Goal: Task Accomplishment & Management: Manage account settings

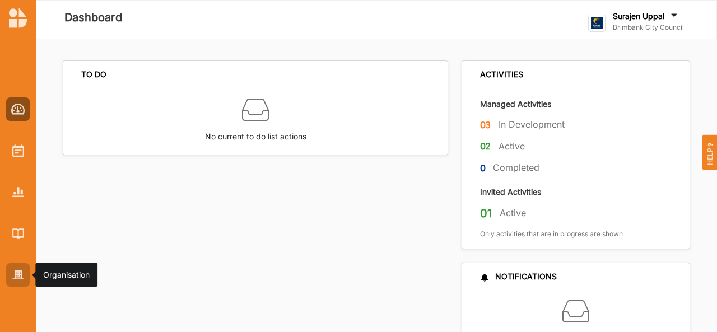
click at [11, 272] on div at bounding box center [18, 275] width 24 height 24
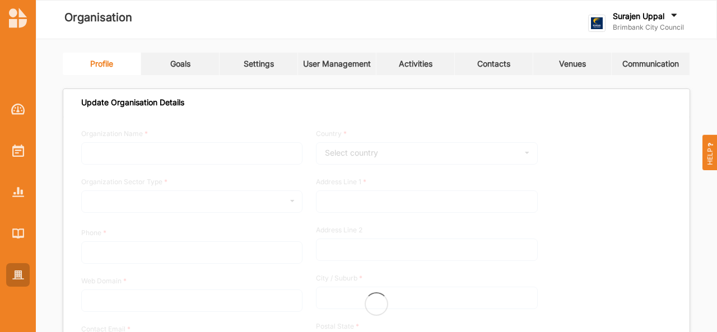
type input "Brimbank City Council"
type input "[PHONE_NUMBER]"
type input "[DOMAIN_NAME]"
type input "[EMAIL_ADDRESS][DOMAIN_NAME]"
type input "[STREET_ADDRESS]"
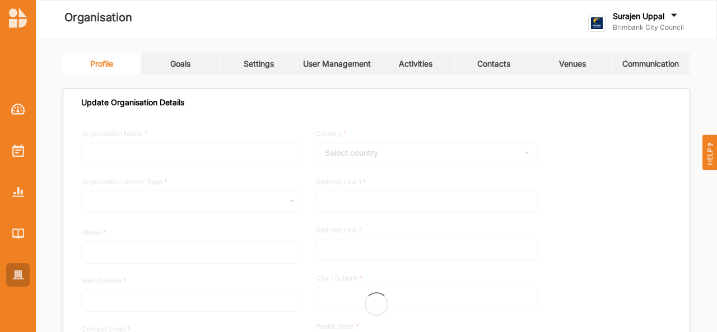
type input "Sunshine"
type input "3020"
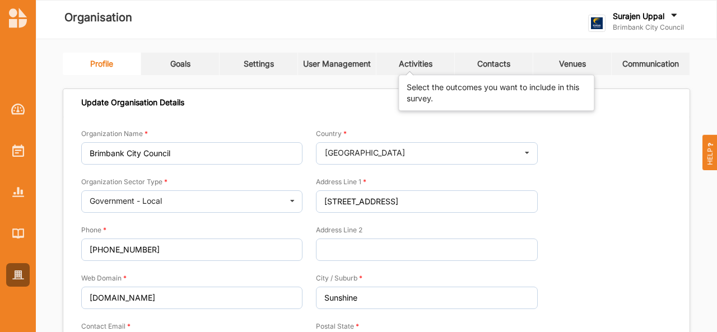
click at [423, 59] on div "Activities" at bounding box center [416, 64] width 34 height 10
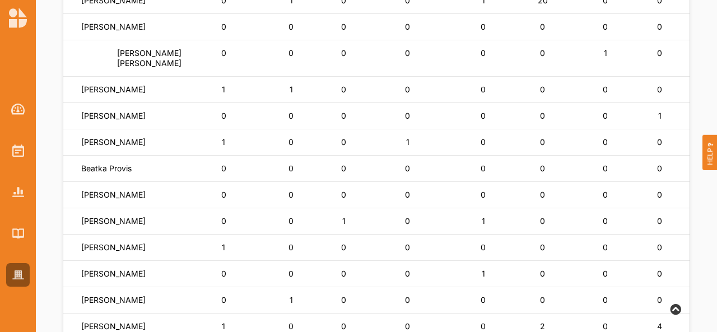
scroll to position [321, 0]
click at [123, 95] on label "[PERSON_NAME]" at bounding box center [113, 90] width 64 height 10
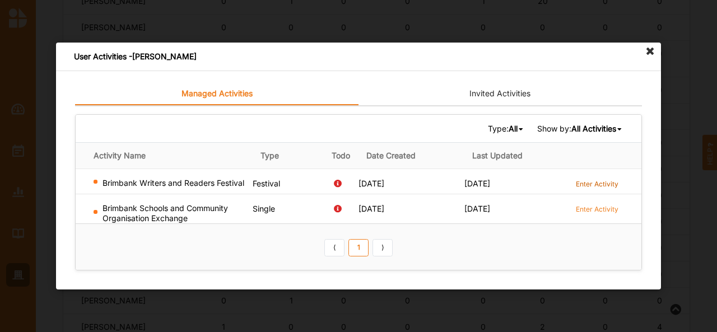
click at [608, 185] on label "Enter Activity" at bounding box center [597, 184] width 43 height 10
click at [655, 55] on icon at bounding box center [650, 52] width 18 height 18
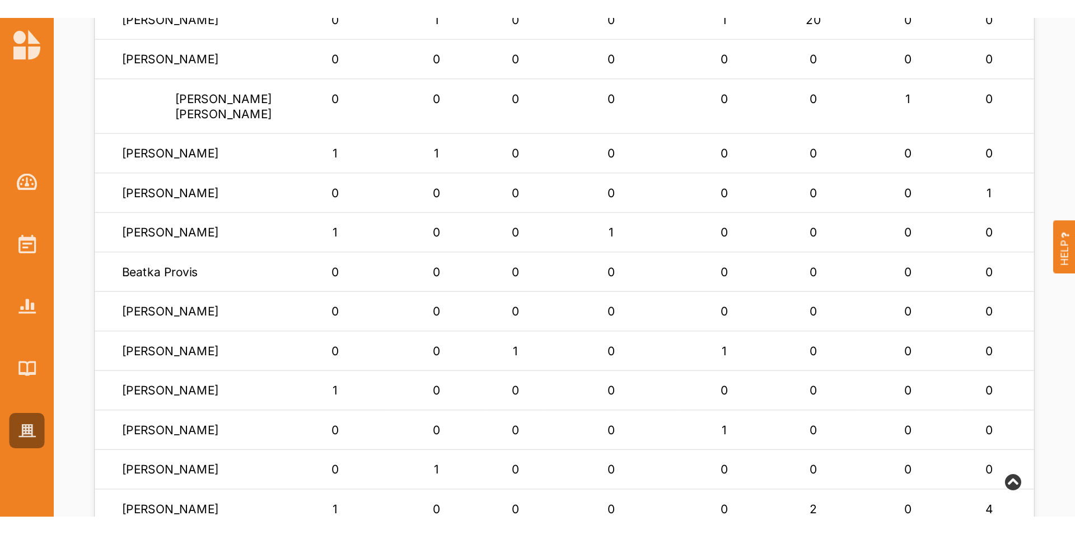
scroll to position [322, 0]
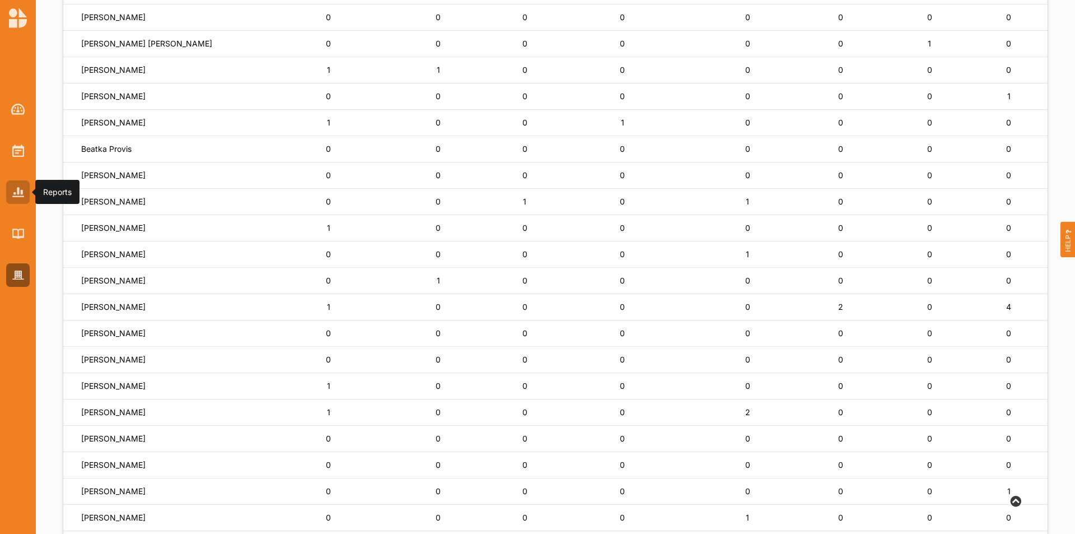
click at [18, 202] on div at bounding box center [18, 192] width 24 height 24
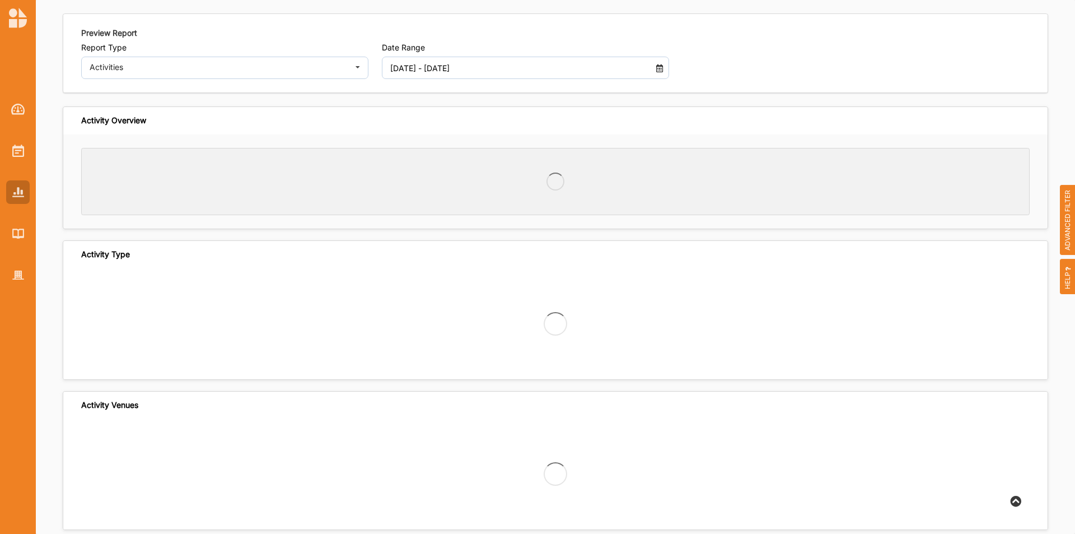
scroll to position [39, 0]
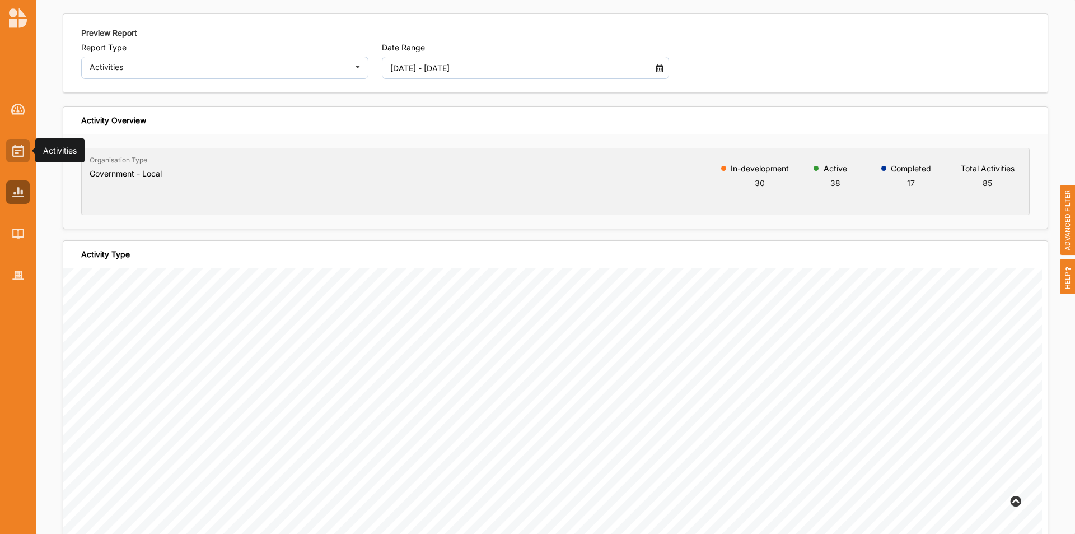
click at [20, 151] on img at bounding box center [18, 151] width 12 height 12
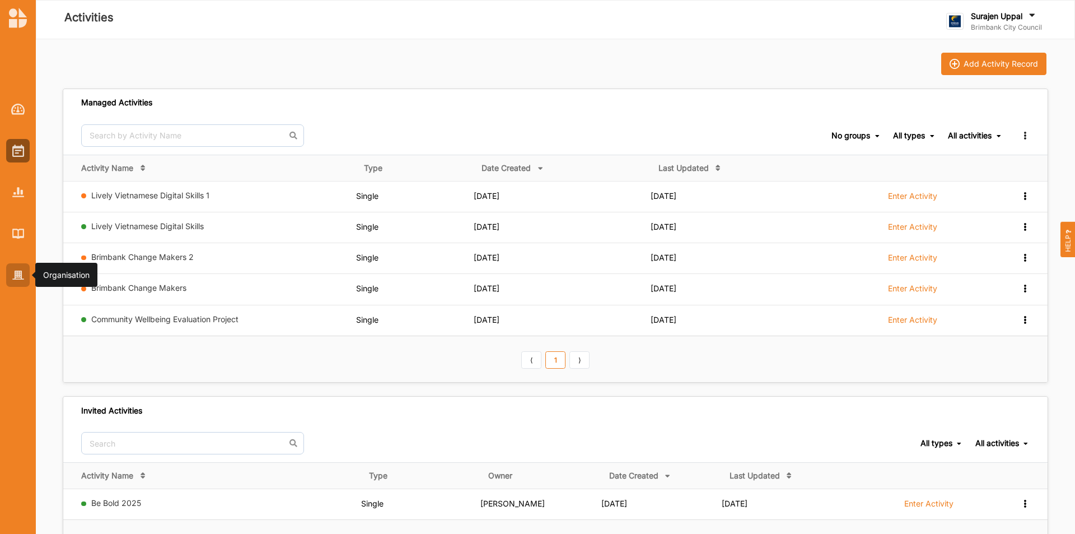
click at [13, 278] on img at bounding box center [18, 276] width 12 height 10
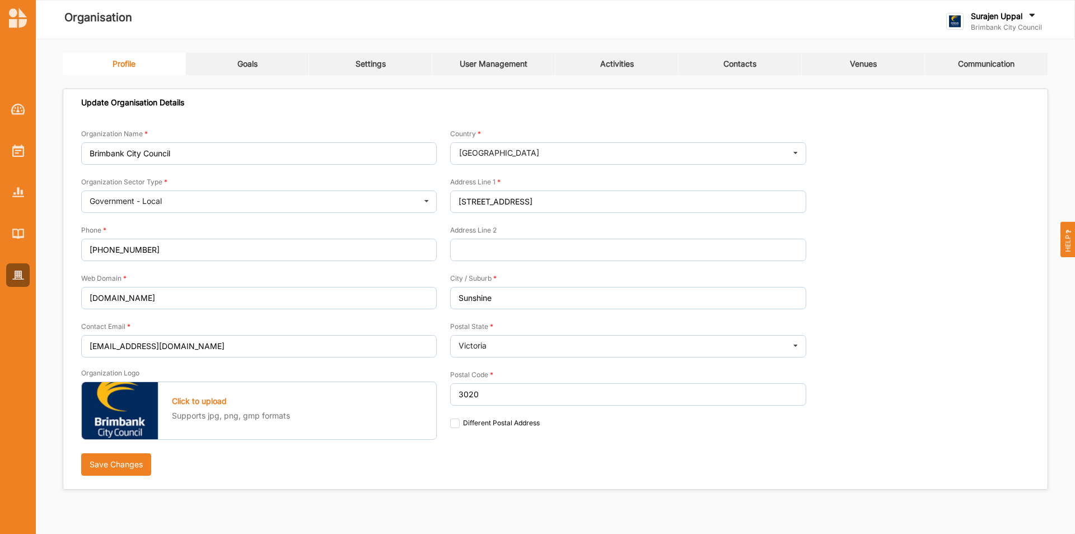
click at [240, 69] on link "Goals" at bounding box center [247, 64] width 123 height 22
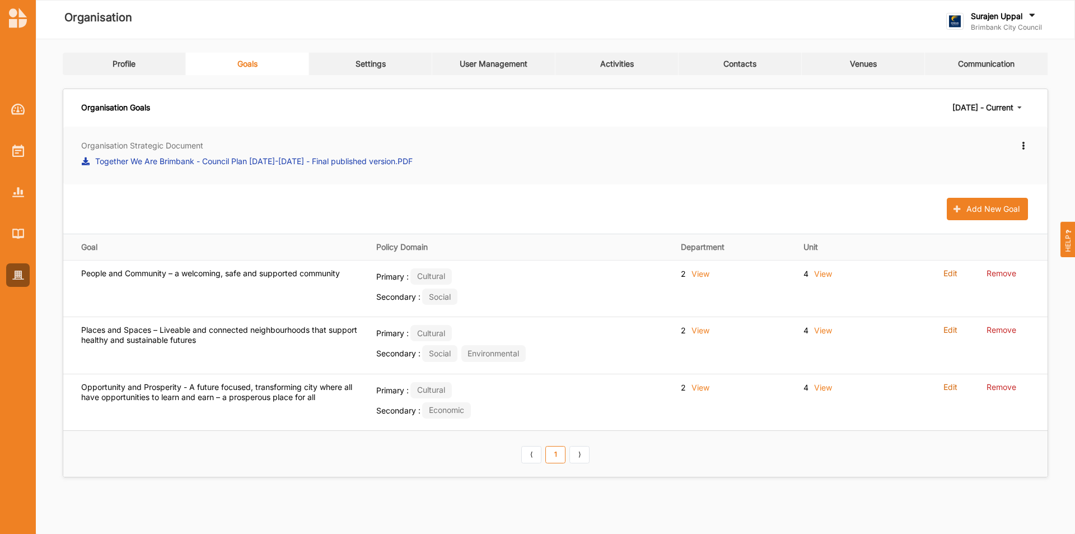
click at [716, 142] on icon at bounding box center [1024, 144] width 10 height 8
click at [716, 171] on div "Edit" at bounding box center [975, 166] width 110 height 27
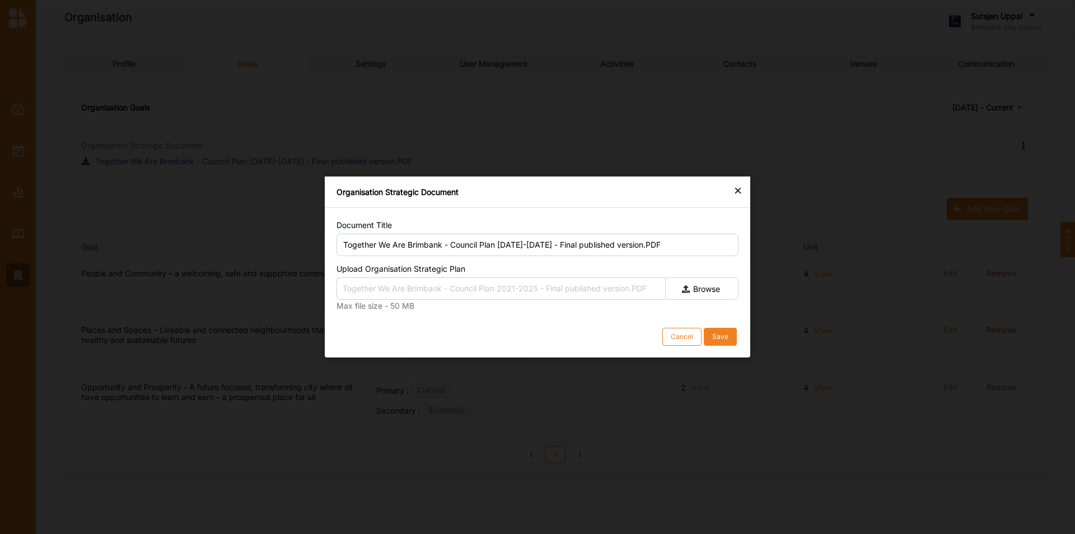
click at [716, 190] on div "Organisation Strategic Document" at bounding box center [538, 191] width 426 height 31
click at [716, 191] on div "×" at bounding box center [738, 189] width 9 height 13
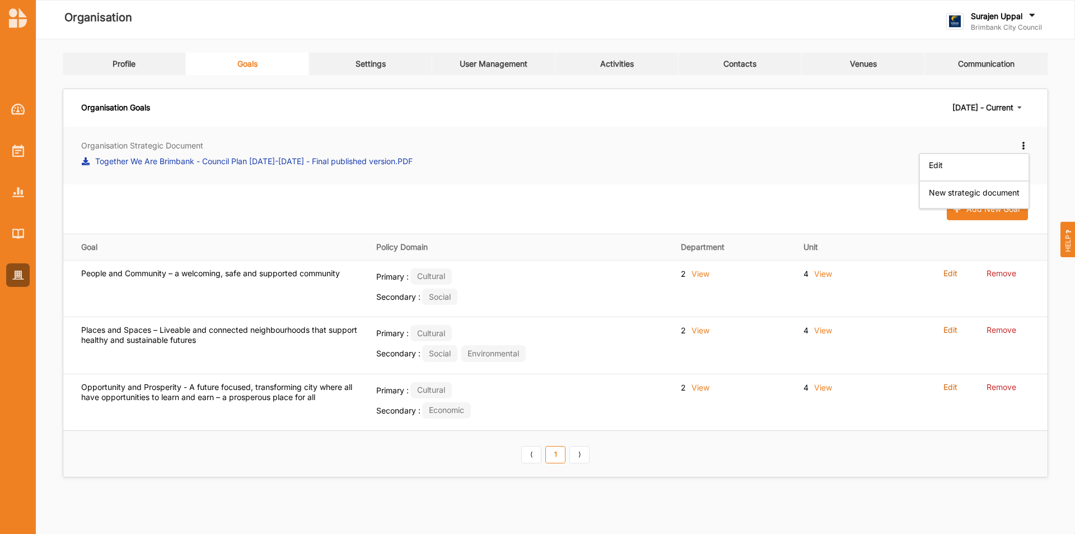
click at [716, 162] on div "Edit New strategic document" at bounding box center [793, 155] width 474 height 31
click at [716, 146] on icon at bounding box center [1024, 144] width 10 height 8
click at [716, 195] on label "New strategic document" at bounding box center [974, 193] width 91 height 10
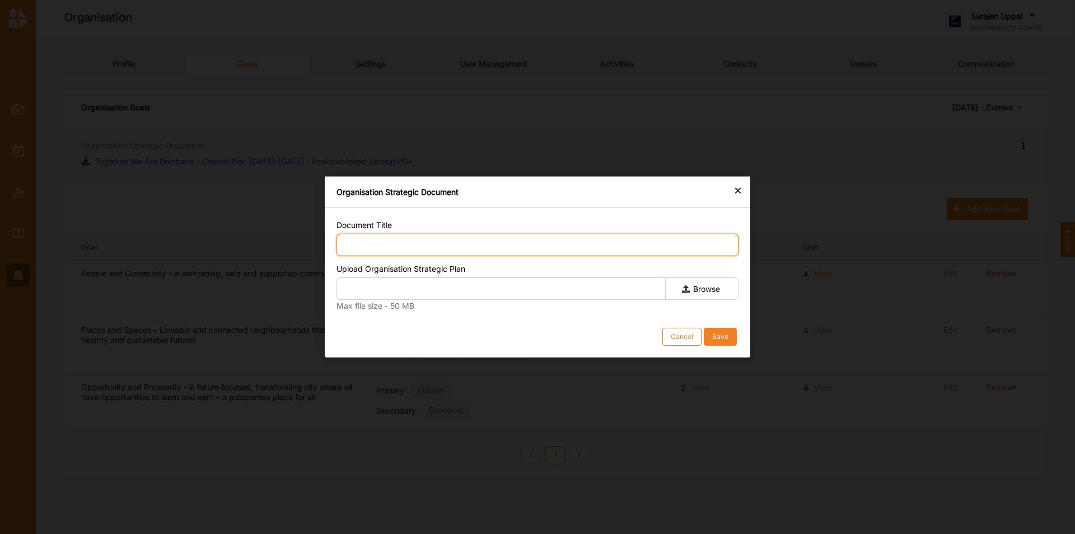
click at [493, 248] on input "Document Title" at bounding box center [538, 245] width 402 height 22
type input "We are Brimbank: Integrated community vison 2050, Council Plan [DATE]-[DATE]"
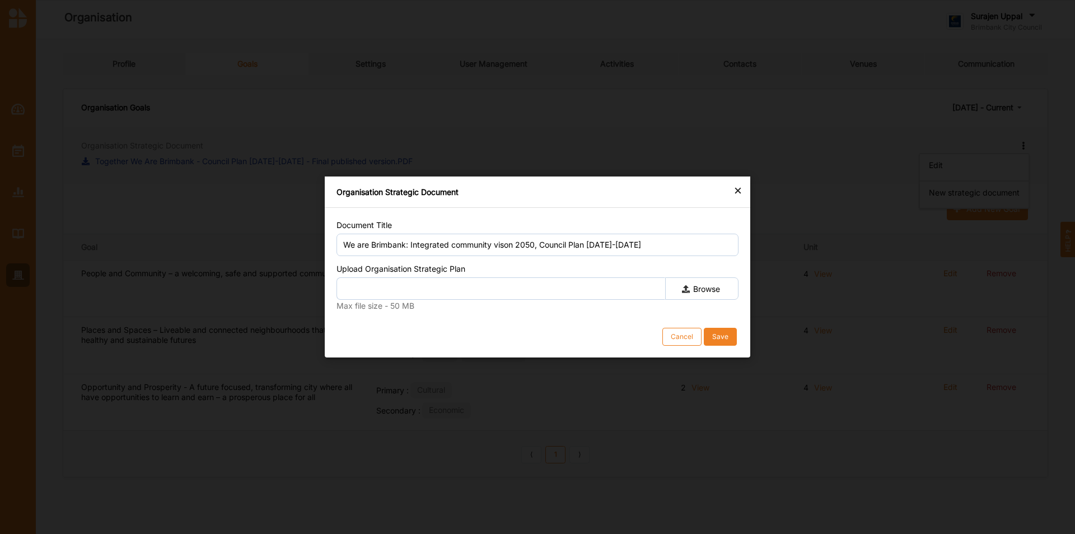
click at [689, 282] on label "Browse" at bounding box center [701, 288] width 73 height 22
click at [0, 0] on input "Browse" at bounding box center [0, 0] width 0 height 0
type input "25 311360 Attachment 2 - FINAL DRAFT We Are Brimbank Council Plan [DATE]-[DATE]…"
click at [716, 330] on button "Save" at bounding box center [720, 337] width 33 height 18
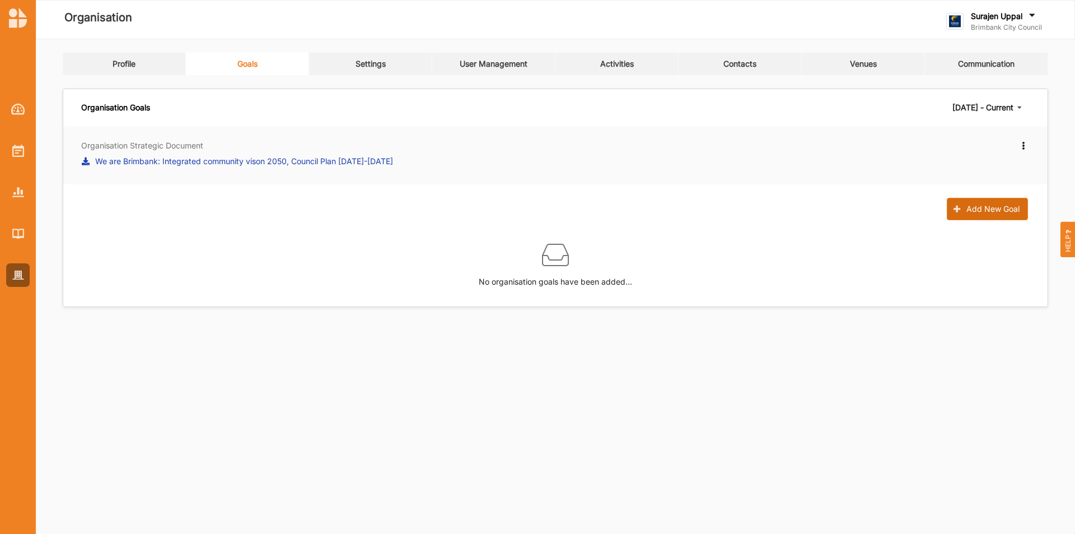
click at [716, 206] on button "Add New Goal" at bounding box center [987, 209] width 81 height 22
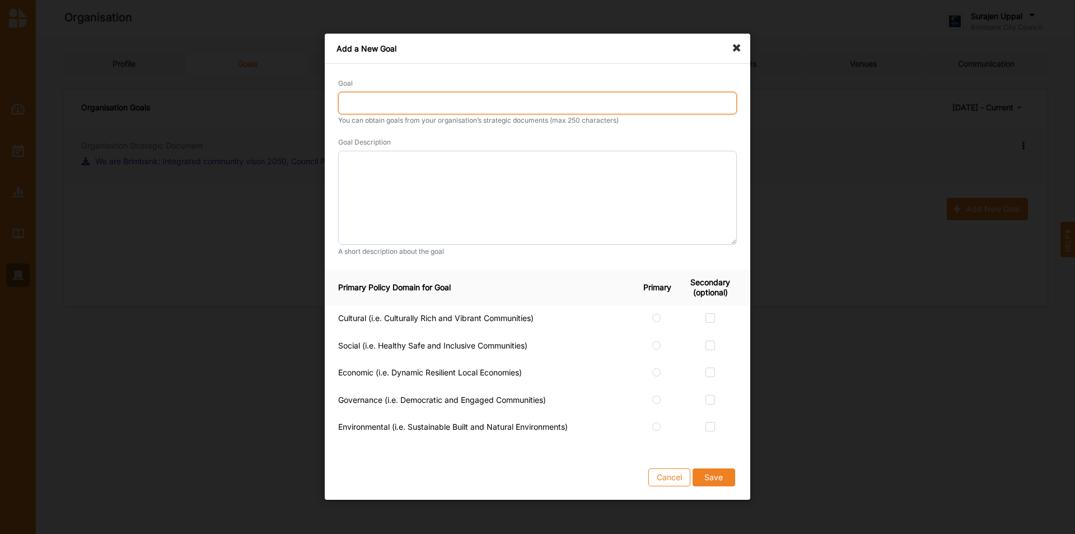
drag, startPoint x: 513, startPoint y: 105, endPoint x: 532, endPoint y: 97, distance: 20.4
click at [515, 104] on input "Goal" at bounding box center [537, 103] width 399 height 22
type input "Social connection and wellbeing"
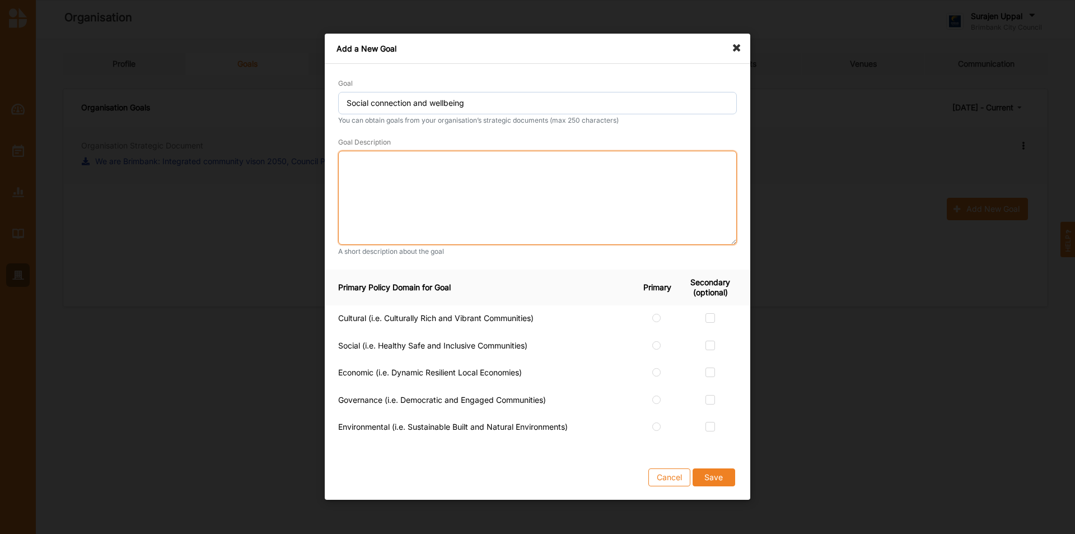
click at [421, 160] on textarea at bounding box center [537, 198] width 399 height 94
paste textarea "Everyone belongs, and feels safe, supported, and valued in a connected communit…"
type textarea "Everyone belongs, and feels safe, supported, and valued in a connected communit…"
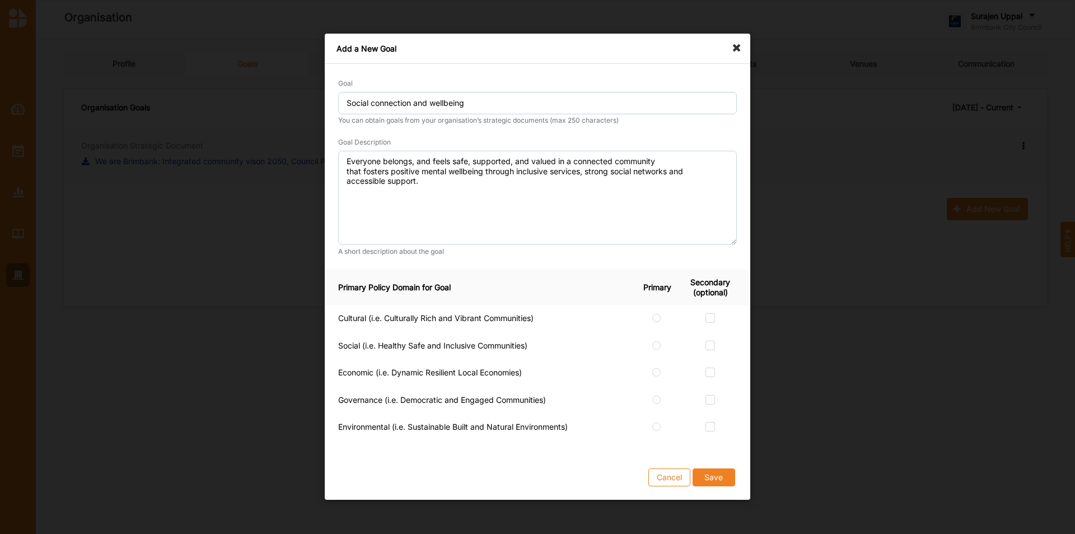
click at [663, 320] on td at bounding box center [661, 318] width 45 height 27
click at [655, 313] on label at bounding box center [657, 313] width 10 height 0
radio input "true"
click at [712, 332] on label at bounding box center [711, 341] width 10 height 0
click at [712, 332] on input "checkbox" at bounding box center [710, 345] width 9 height 9
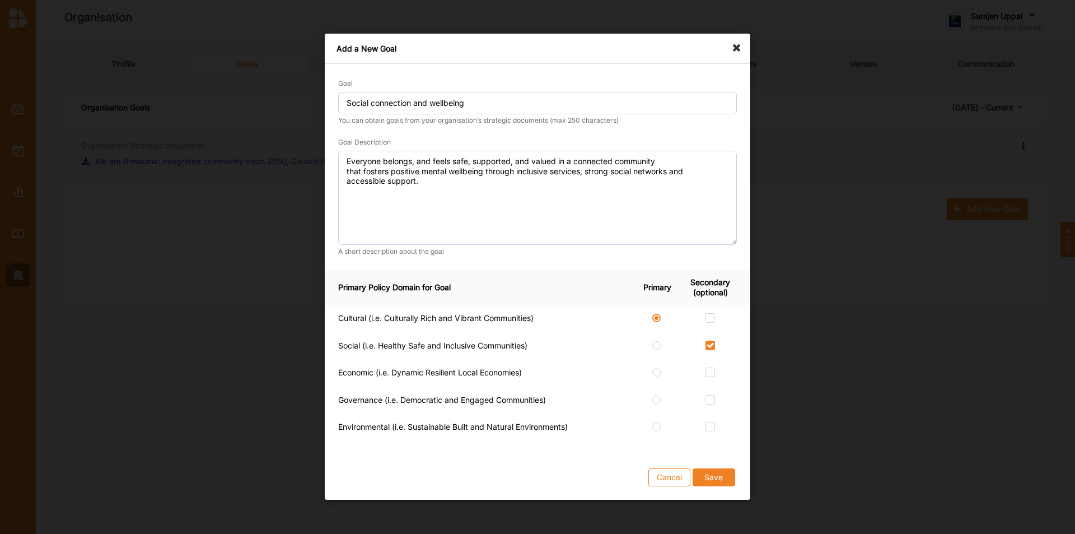
checkbox input "true"
click at [712, 332] on label at bounding box center [711, 395] width 10 height 0
click at [712, 332] on input "checkbox" at bounding box center [710, 399] width 9 height 9
checkbox input "true"
click at [713, 332] on button "Save" at bounding box center [714, 478] width 43 height 18
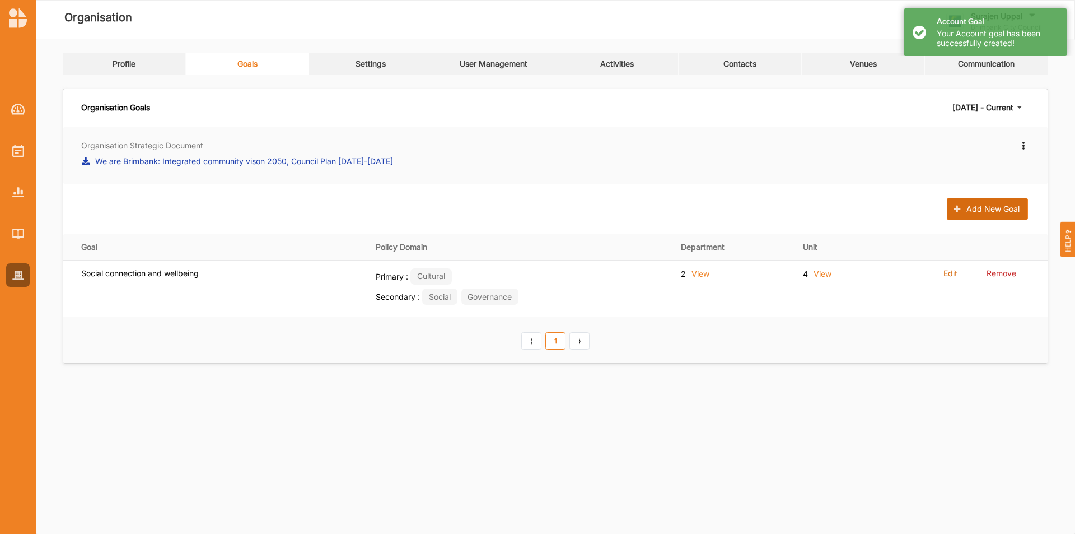
click at [716, 211] on button "Add New Goal" at bounding box center [987, 209] width 81 height 22
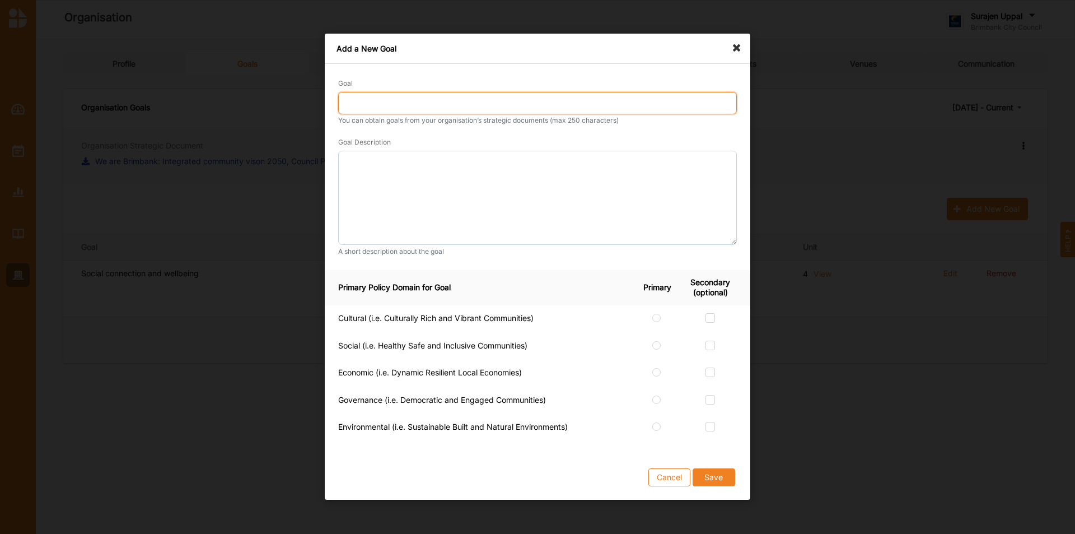
click at [484, 101] on input "Goal" at bounding box center [537, 103] width 399 height 22
type input "Healthy active lifestyles"
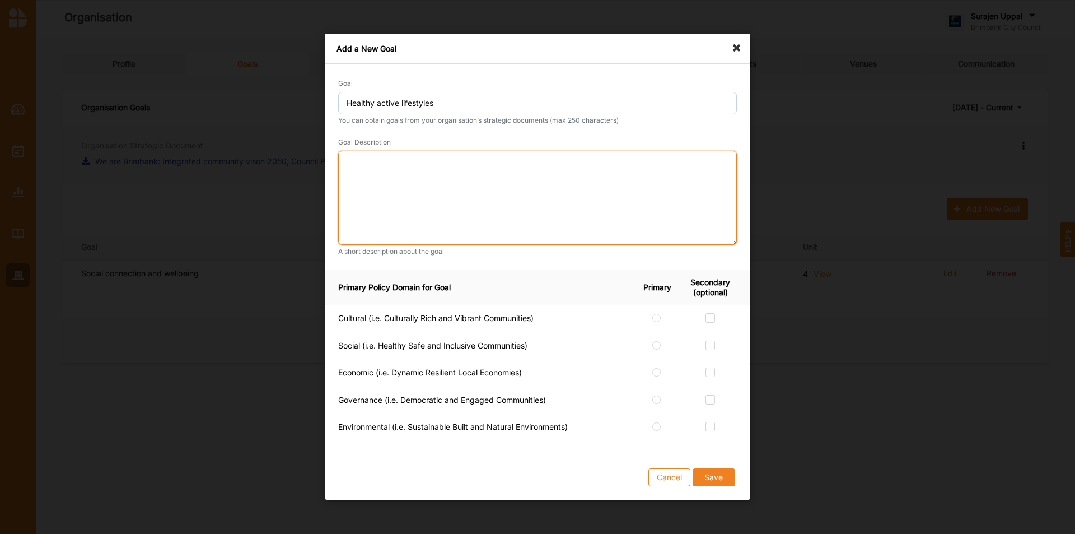
click at [361, 164] on textarea at bounding box center [537, 198] width 399 height 94
paste textarea "Community is empowered to lead healthy, active lives—where environments, progra…"
type textarea "Community is empowered to lead healthy, active lives—where environments, progra…"
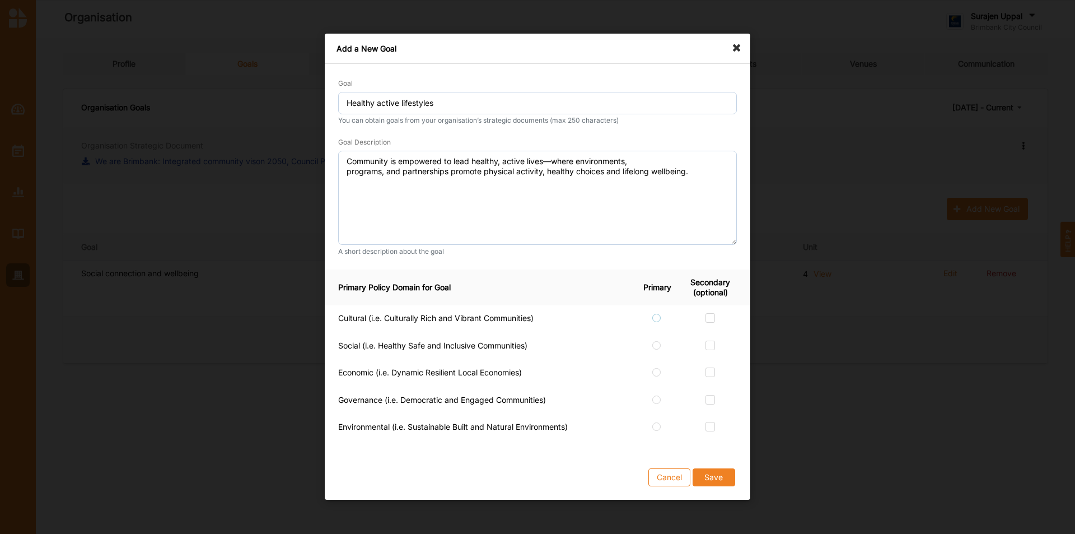
click at [655, 313] on label at bounding box center [657, 313] width 10 height 0
radio input "true"
click at [713, 332] on label at bounding box center [711, 341] width 10 height 0
click at [713, 332] on input "checkbox" at bounding box center [710, 345] width 9 height 9
checkbox input "true"
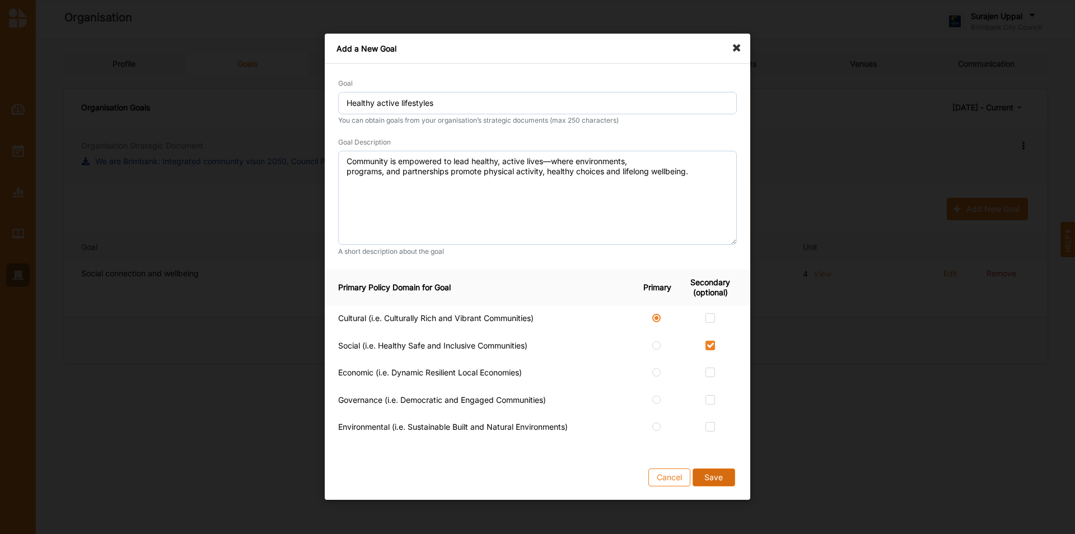
click at [711, 332] on button "Save" at bounding box center [714, 478] width 43 height 18
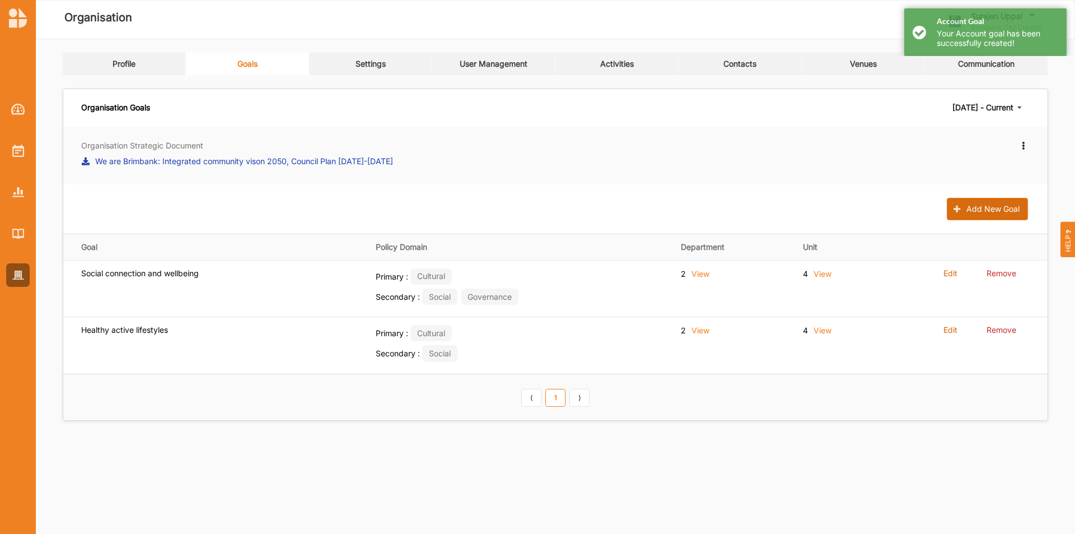
click at [716, 208] on button "Add New Goal" at bounding box center [987, 209] width 81 height 22
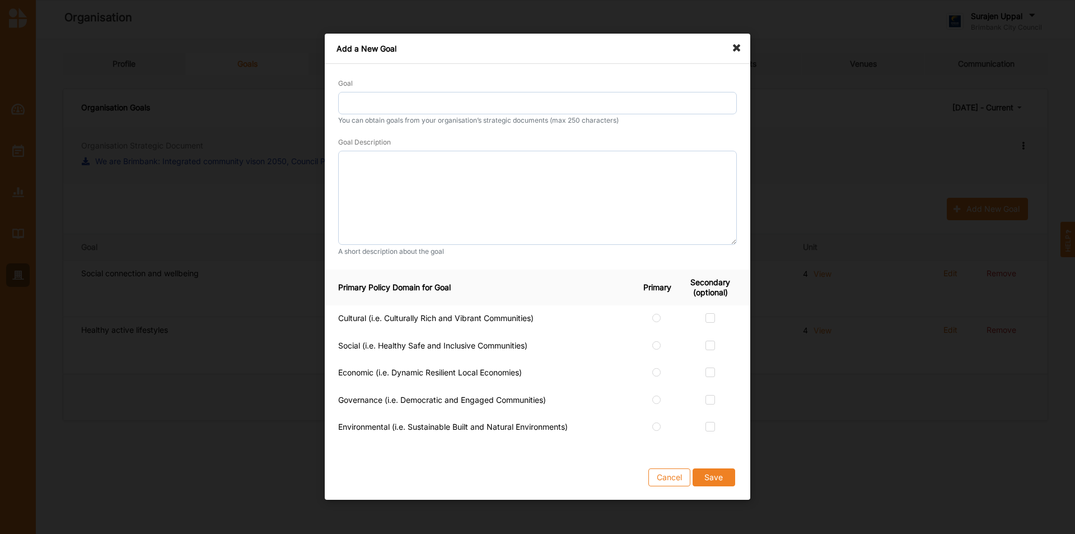
click at [716, 46] on icon at bounding box center [740, 43] width 18 height 18
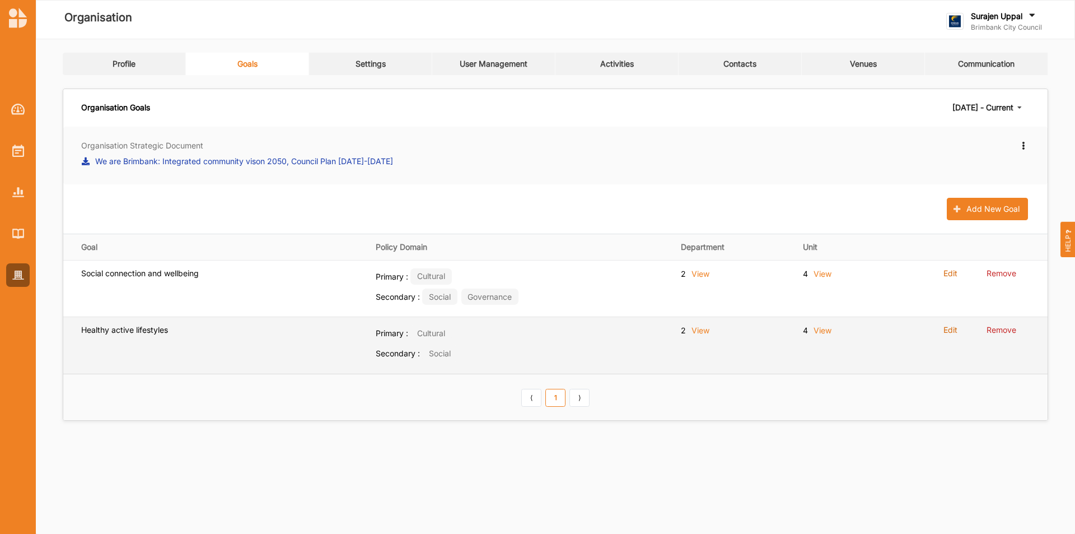
click at [716, 332] on label "Edit" at bounding box center [951, 330] width 14 height 10
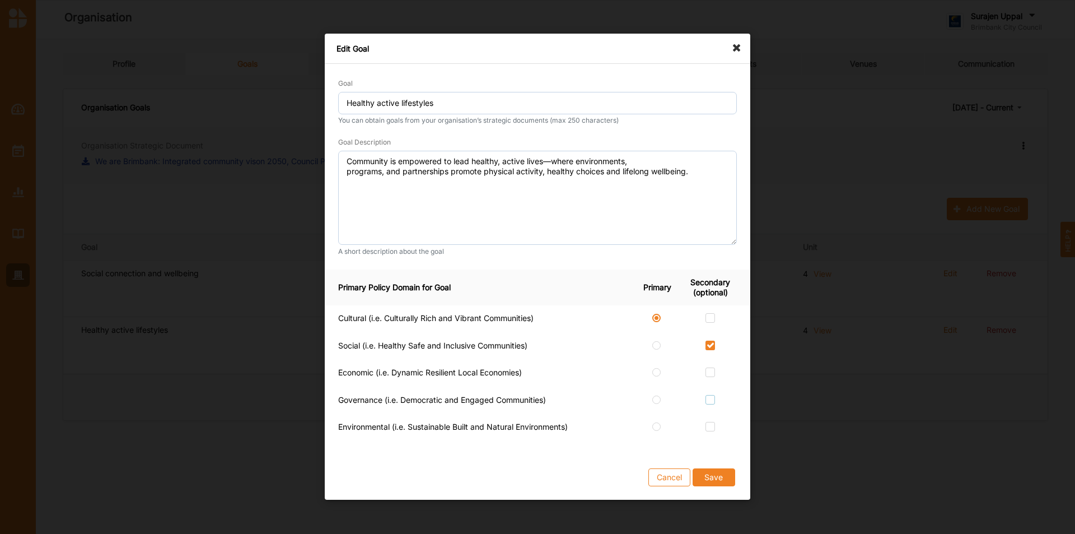
click at [706, 332] on label at bounding box center [711, 395] width 10 height 0
click at [706, 332] on input "checkbox" at bounding box center [710, 399] width 9 height 9
checkbox input "true"
click at [711, 332] on label at bounding box center [711, 422] width 10 height 0
click at [711, 332] on input "checkbox" at bounding box center [710, 426] width 9 height 9
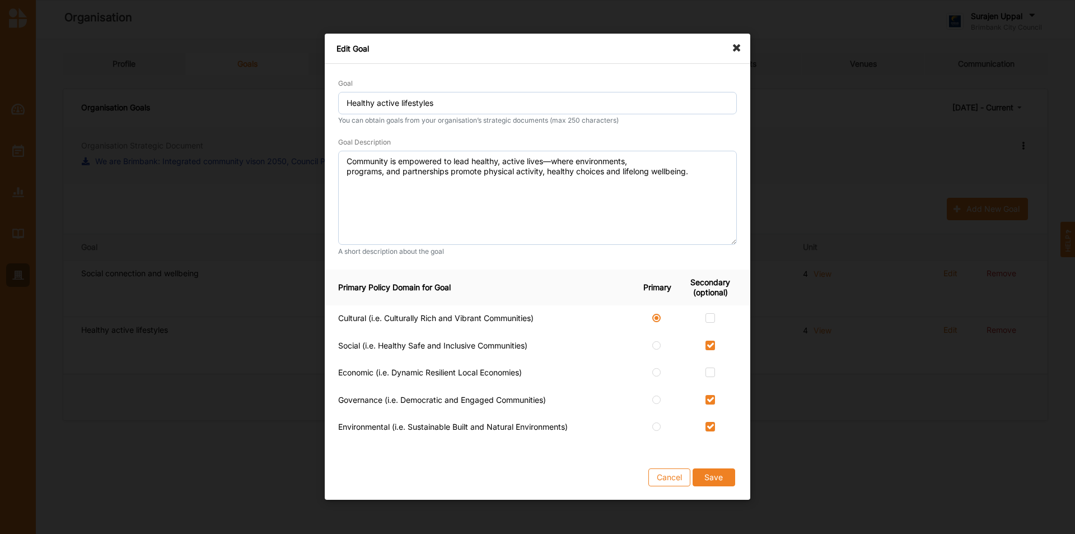
click at [711, 332] on label at bounding box center [711, 422] width 10 height 0
click at [711, 332] on input "checkbox" at bounding box center [710, 426] width 9 height 9
checkbox input "false"
click at [716, 332] on button "Save" at bounding box center [714, 478] width 43 height 18
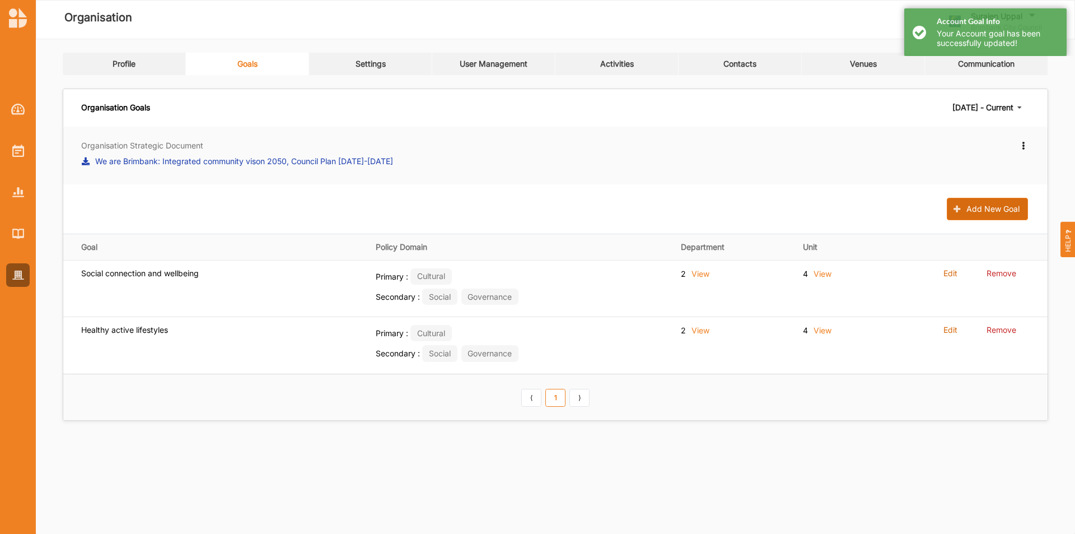
click at [716, 207] on button "Add New Goal" at bounding box center [987, 209] width 81 height 22
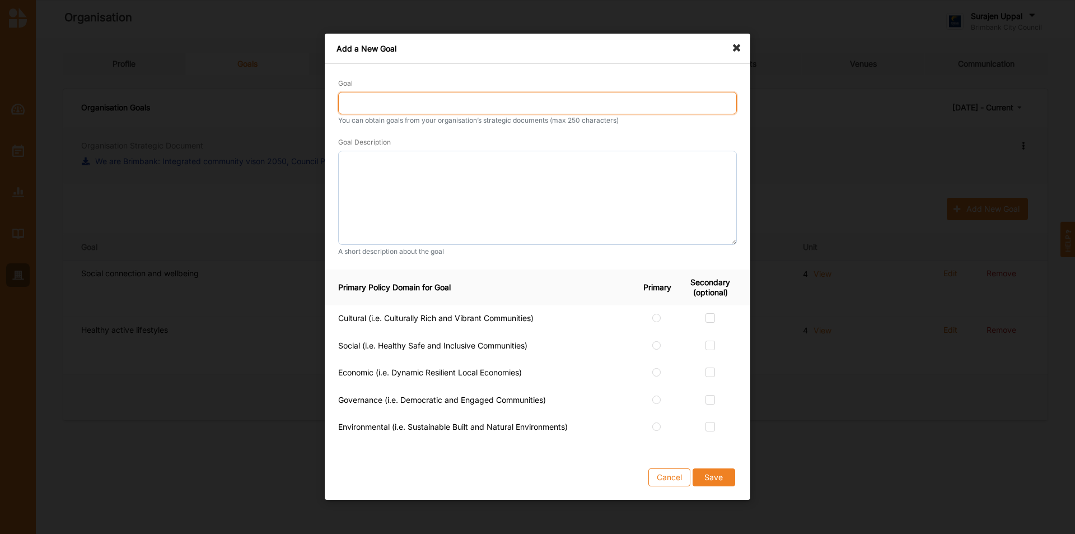
drag, startPoint x: 555, startPoint y: 104, endPoint x: 533, endPoint y: 108, distance: 22.7
click at [555, 104] on input "Goal" at bounding box center [537, 103] width 399 height 22
type input "Gender equity and preventing gender based violence"
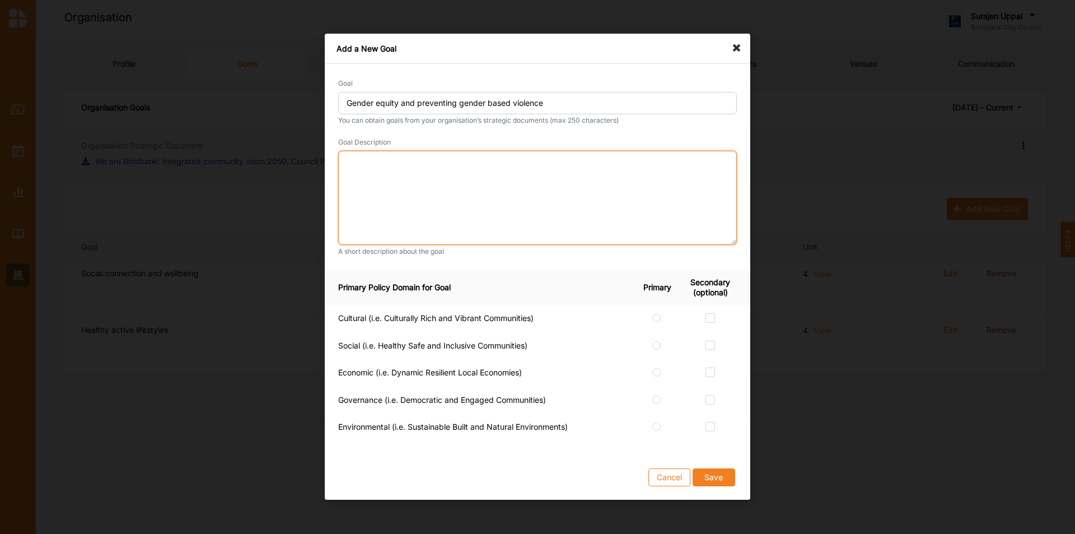
click at [591, 194] on textarea at bounding box center [537, 198] width 399 height 94
paste textarea "Fairness, inclusivity, and gender equity are embedded in all we do, and every p…"
click at [644, 165] on textarea "Fairness, inclusivity, and gender equity are embedded in all we do, and every p…" at bounding box center [537, 198] width 399 height 94
click at [716, 160] on textarea "Fairness, inclusivity, and gender equity are embedded in all we do, and every p…" at bounding box center [537, 198] width 399 height 94
type textarea "Fairness, inclusivity, and gender equity are embedded in all we do, and every p…"
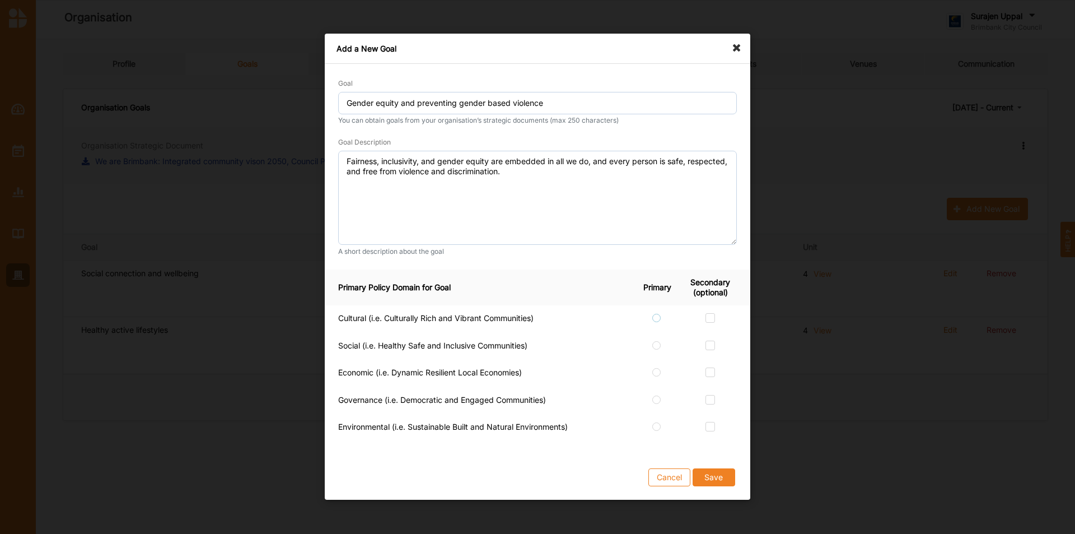
click at [655, 313] on label at bounding box center [657, 313] width 10 height 0
radio input "true"
click at [710, 332] on label at bounding box center [711, 341] width 10 height 0
click at [710, 332] on input "checkbox" at bounding box center [710, 345] width 9 height 9
checkbox input "true"
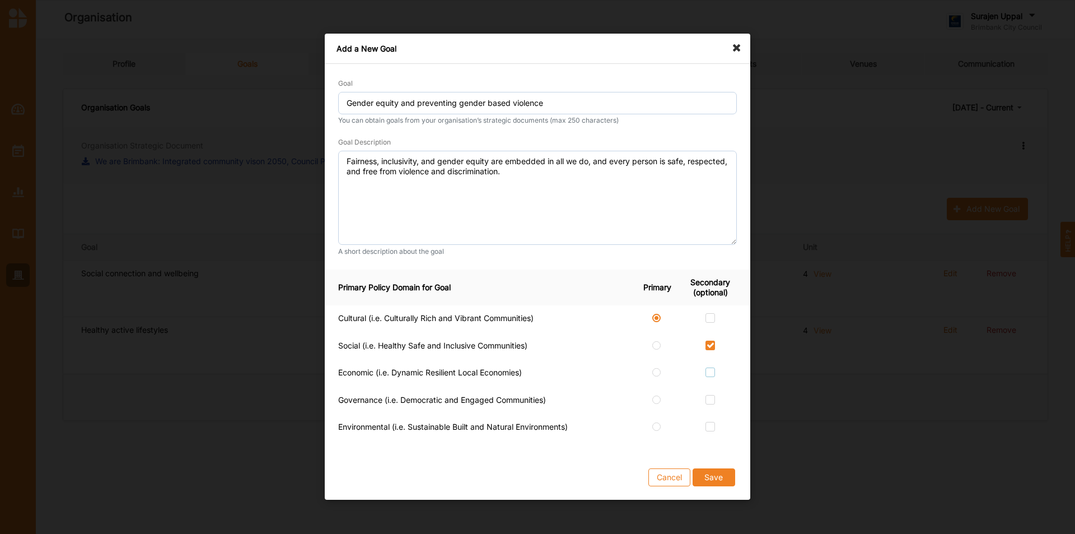
click at [714, 332] on label at bounding box center [711, 368] width 10 height 0
click at [714, 332] on input "checkbox" at bounding box center [710, 372] width 9 height 9
checkbox input "true"
click at [710, 332] on div at bounding box center [710, 401] width 53 height 12
click at [713, 332] on label at bounding box center [711, 395] width 10 height 0
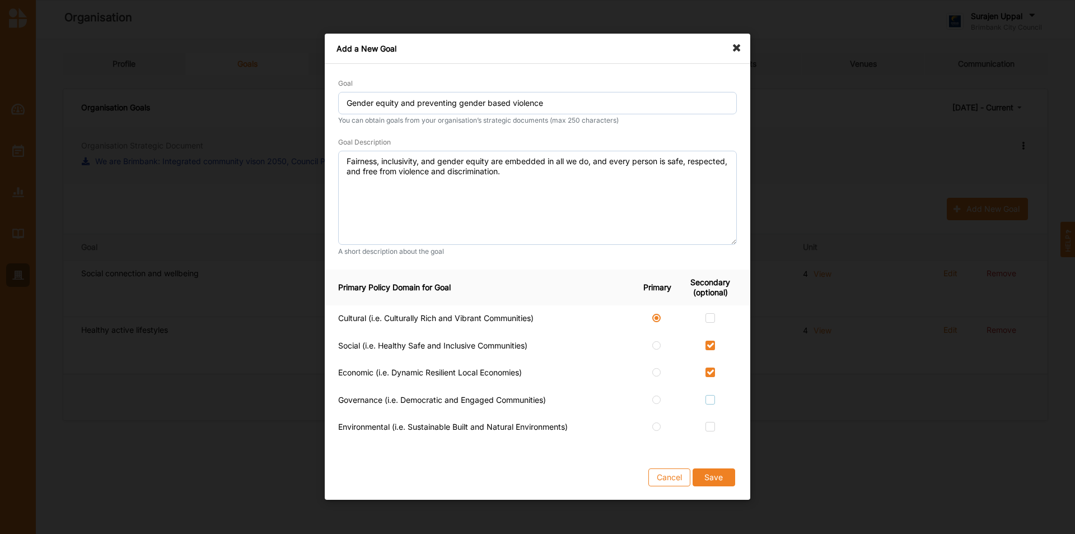
click at [713, 332] on input "checkbox" at bounding box center [710, 399] width 9 height 9
checkbox input "true"
click at [716, 332] on button "Save" at bounding box center [714, 478] width 43 height 18
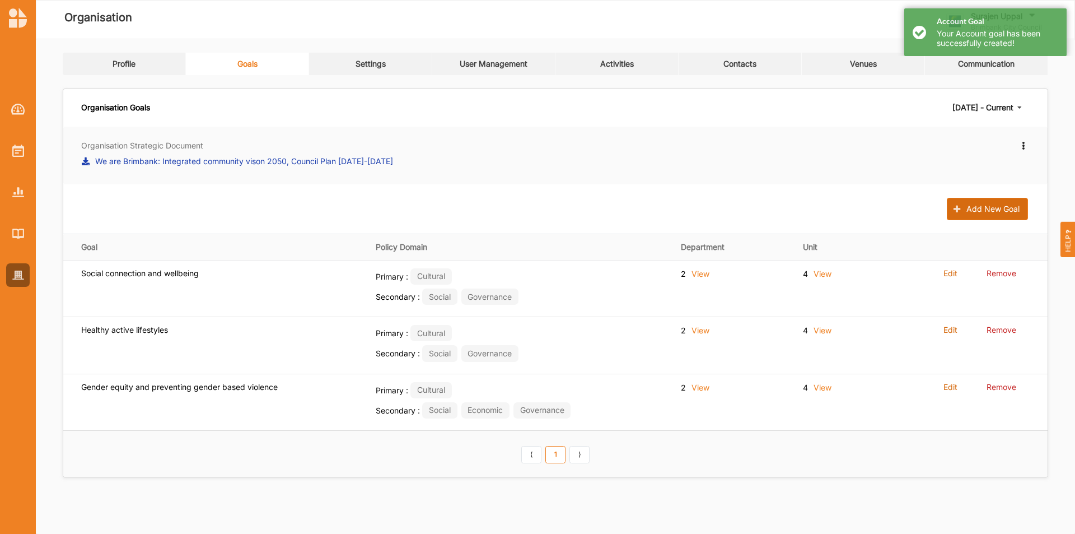
click at [716, 206] on button "Add New Goal" at bounding box center [987, 209] width 81 height 22
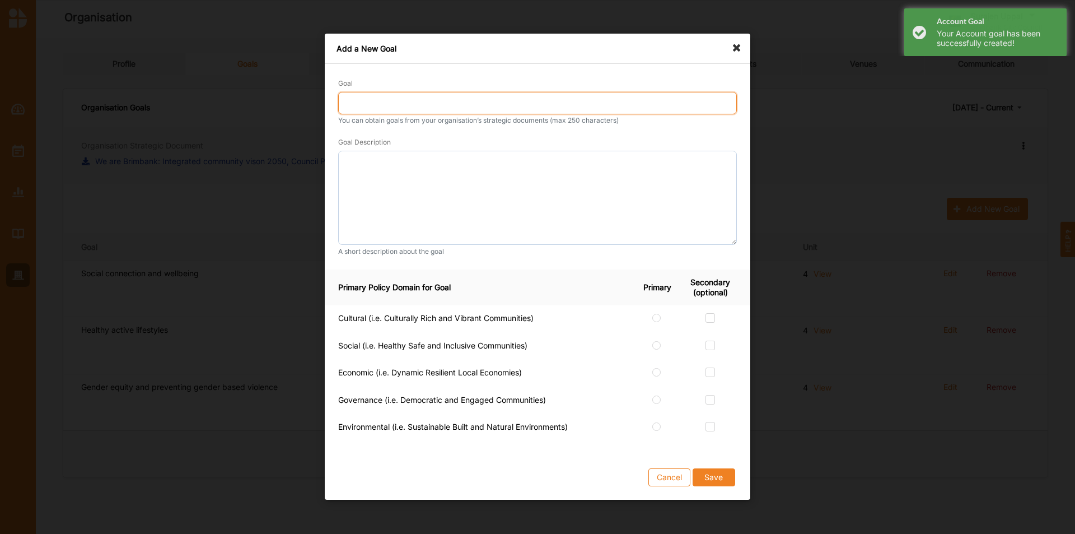
drag, startPoint x: 412, startPoint y: 101, endPoint x: 408, endPoint y: 96, distance: 7.2
click at [411, 97] on input "Goal" at bounding box center [537, 103] width 399 height 22
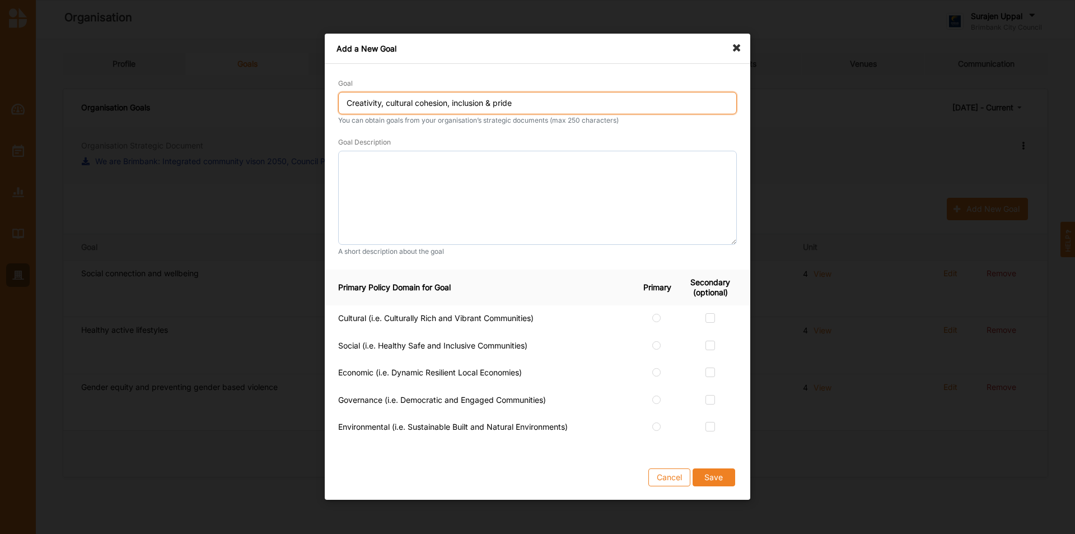
type input "Creativity, cultural cohesion, inclusion & pride"
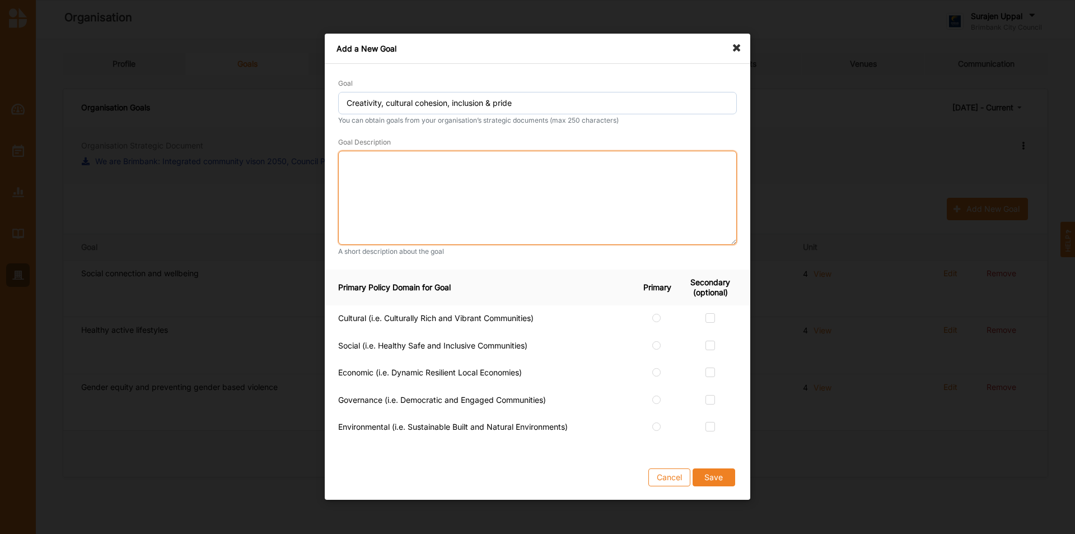
click at [442, 173] on textarea at bounding box center [537, 198] width 399 height 94
paste textarea "Cultural cohesion, inclusion and community pride are stronger through supportin…"
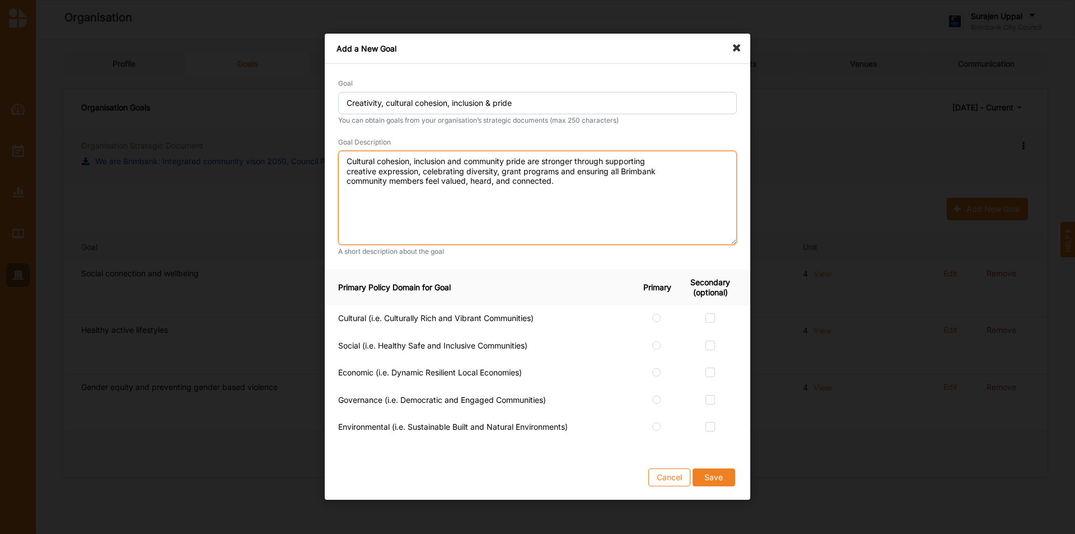
click at [669, 162] on textarea "Cultural cohesion, inclusion and community pride are stronger through supportin…" at bounding box center [537, 198] width 399 height 94
click at [642, 176] on textarea "Cultural cohesion, inclusion and community pride are stronger through supportin…" at bounding box center [537, 198] width 399 height 94
click at [583, 171] on textarea "Cultural cohesion, inclusion and community pride are stronger through supportin…" at bounding box center [537, 198] width 399 height 94
type textarea "Cultural cohesion, inclusion and community pride are stronger through supportin…"
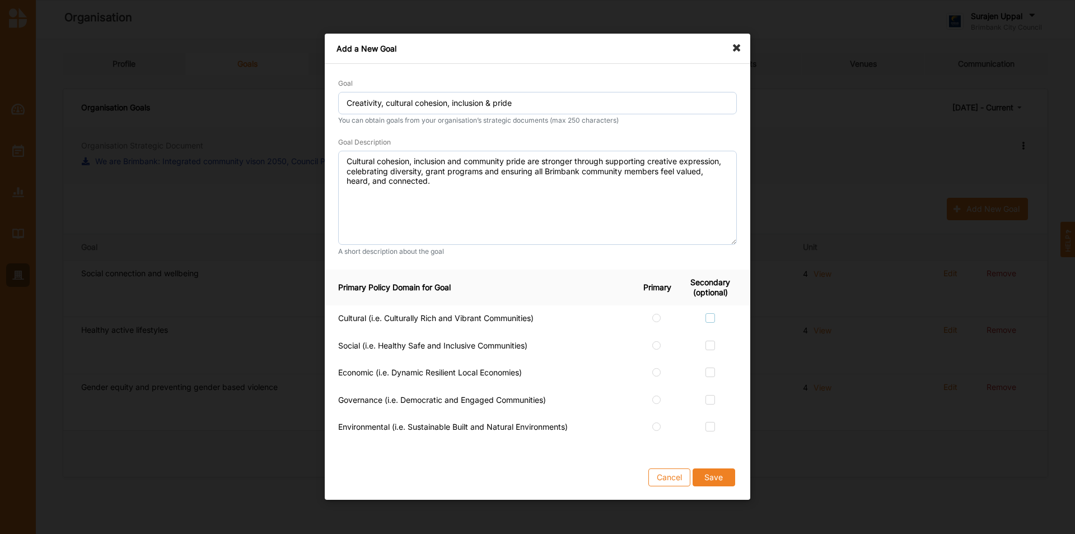
click at [714, 313] on label at bounding box center [711, 313] width 10 height 0
click at [714, 319] on input "checkbox" at bounding box center [710, 317] width 9 height 9
checkbox input "true"
click at [661, 320] on input "radio" at bounding box center [657, 318] width 10 height 10
radio input "true"
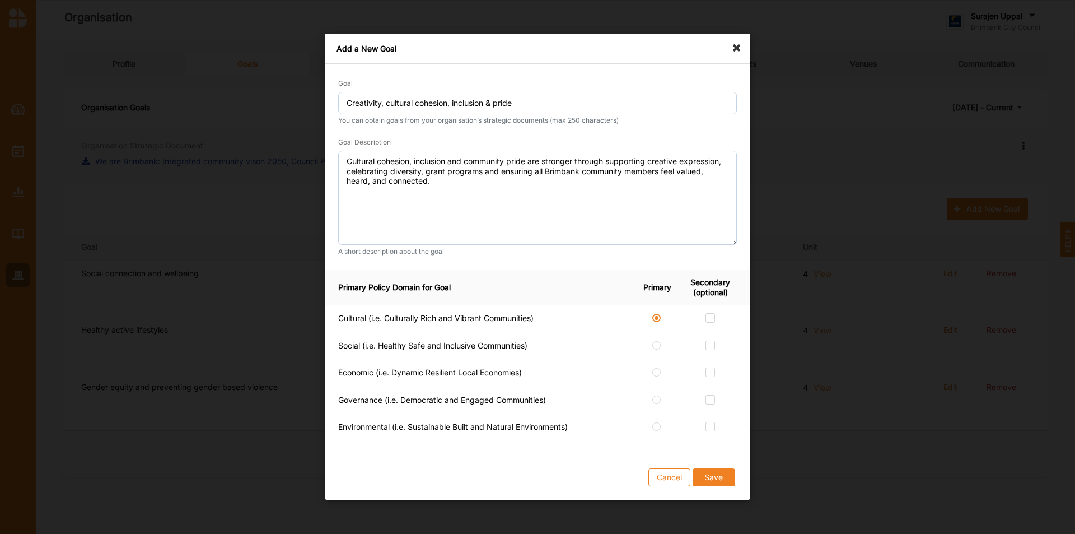
click at [705, 315] on div at bounding box center [710, 319] width 53 height 12
click at [710, 313] on label at bounding box center [711, 313] width 10 height 0
click at [710, 319] on input "checkbox" at bounding box center [710, 317] width 9 height 9
checkbox input "true"
click at [702, 332] on div at bounding box center [710, 347] width 53 height 12
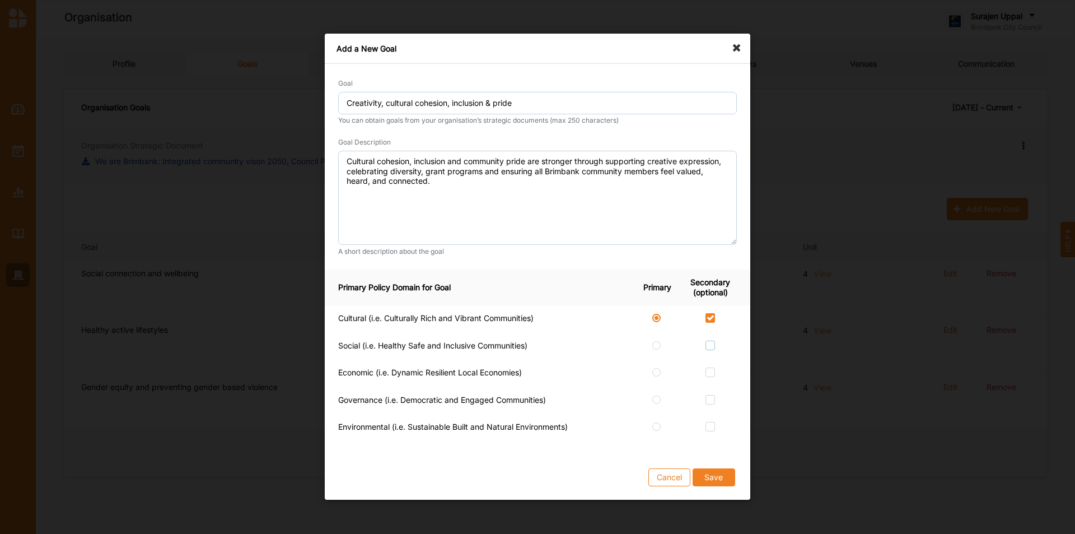
click at [707, 332] on label at bounding box center [711, 341] width 10 height 0
click at [707, 332] on input "checkbox" at bounding box center [710, 345] width 9 height 9
checkbox input "true"
click at [714, 332] on label at bounding box center [711, 395] width 10 height 0
click at [714, 332] on input "checkbox" at bounding box center [710, 399] width 9 height 9
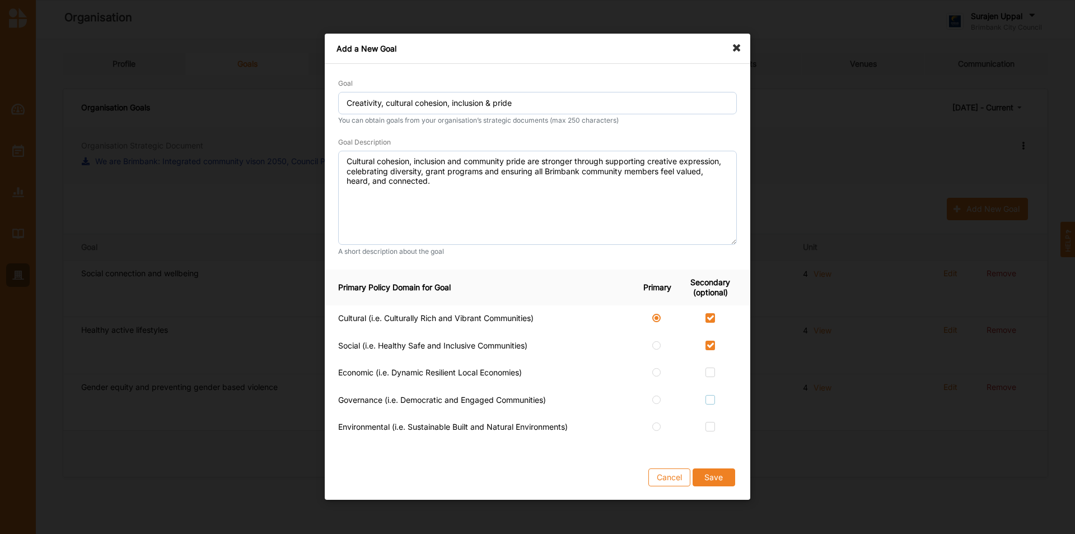
checkbox input "true"
click at [716, 332] on button "Save" at bounding box center [714, 478] width 43 height 18
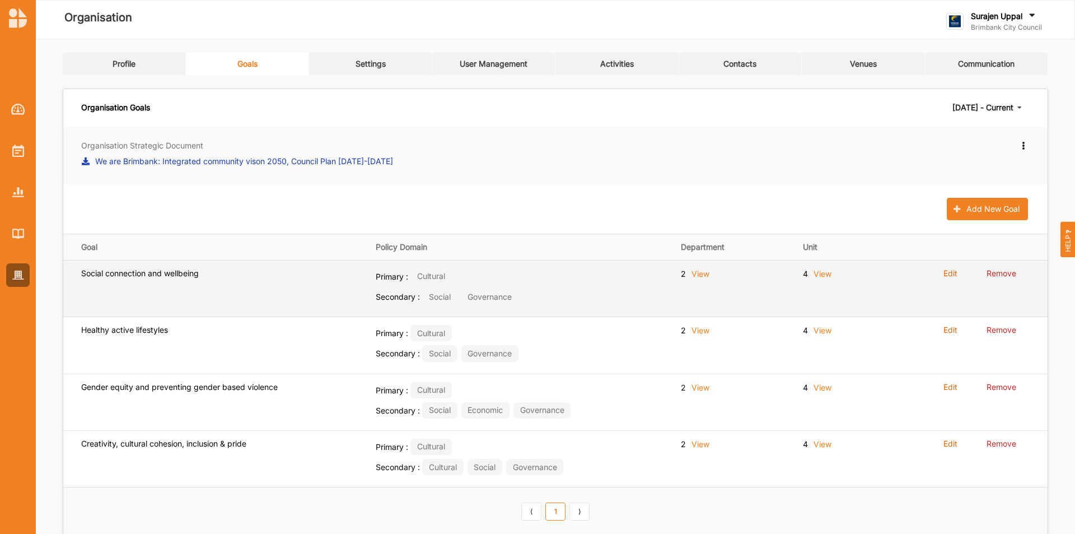
click at [716, 275] on label "Edit" at bounding box center [951, 273] width 14 height 10
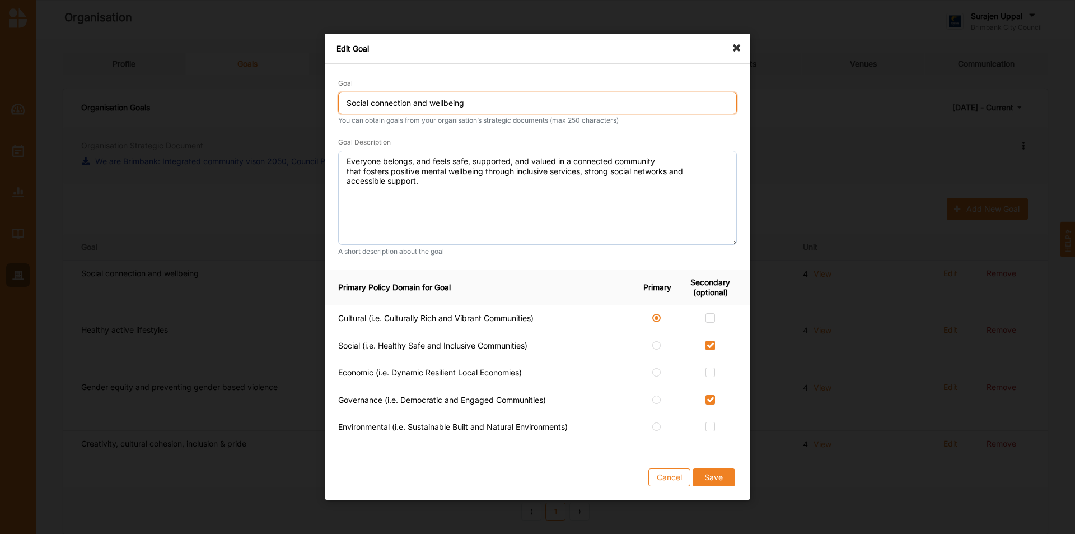
click at [341, 101] on input "Social connection and wellbeing" at bounding box center [537, 103] width 399 height 22
type input "People: Social connection and wellbeing"
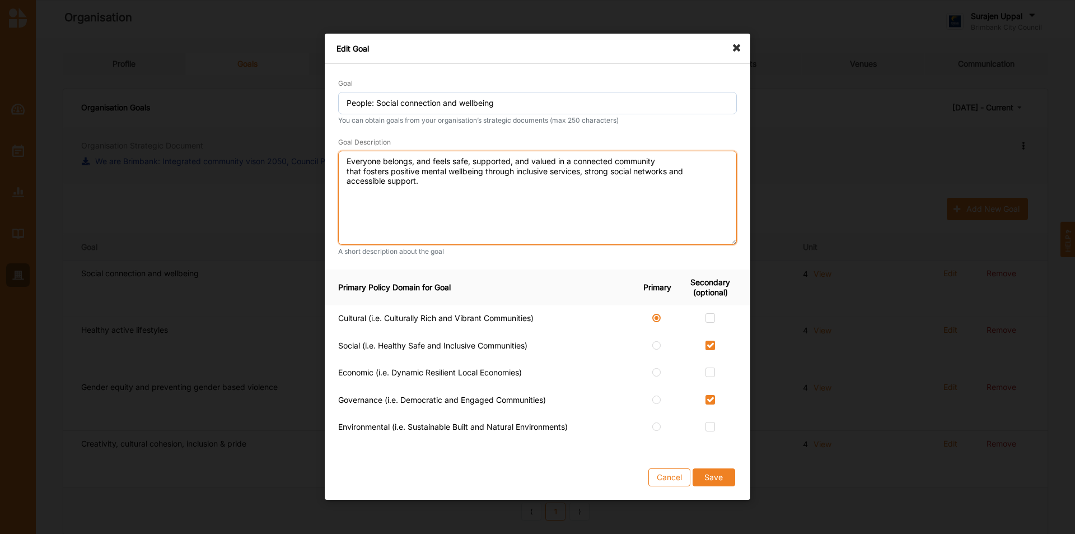
click at [661, 167] on textarea "Everyone belongs, and feels safe, supported, and valued in a connected communit…" at bounding box center [537, 198] width 399 height 94
click at [657, 162] on textarea "Everyone belongs, and feels safe, supported, and valued in a connected communit…" at bounding box center [537, 198] width 399 height 94
click at [654, 174] on textarea "Everyone belongs, and feels safe, supported, and valued in a connected communit…" at bounding box center [537, 198] width 399 height 94
type textarea "Everyone belongs, and feels safe, supported, and valued in a connected communit…"
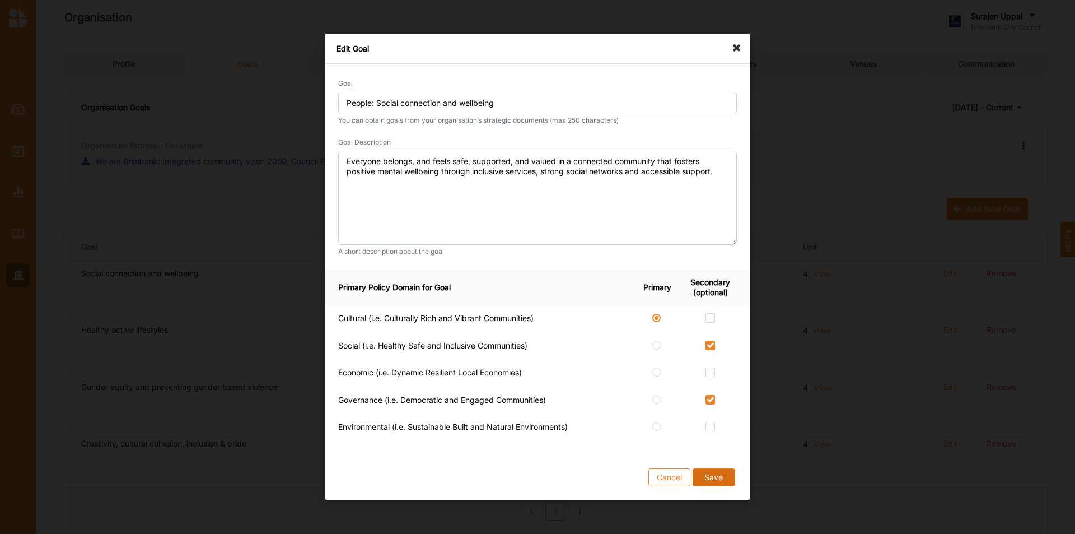
click at [716, 332] on button "Save" at bounding box center [714, 478] width 43 height 18
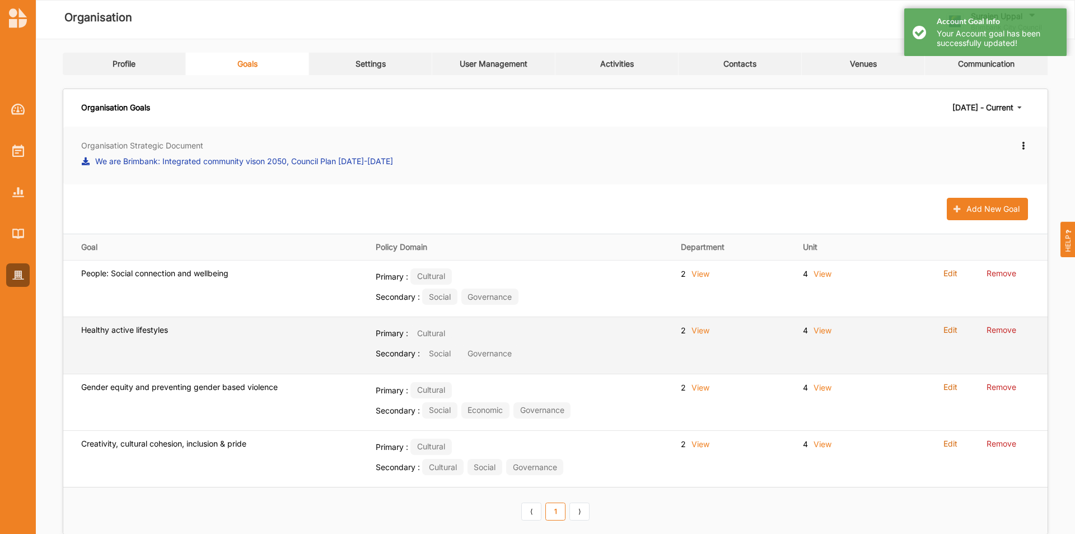
click at [716, 332] on label "Edit" at bounding box center [951, 330] width 14 height 10
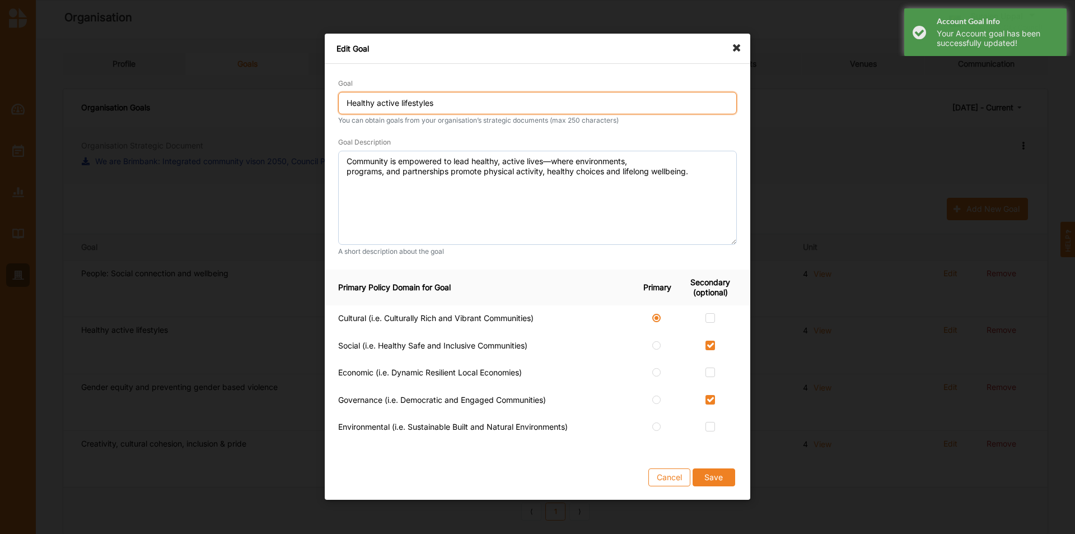
click at [346, 105] on input "Healthy active lifestyles" at bounding box center [537, 103] width 399 height 22
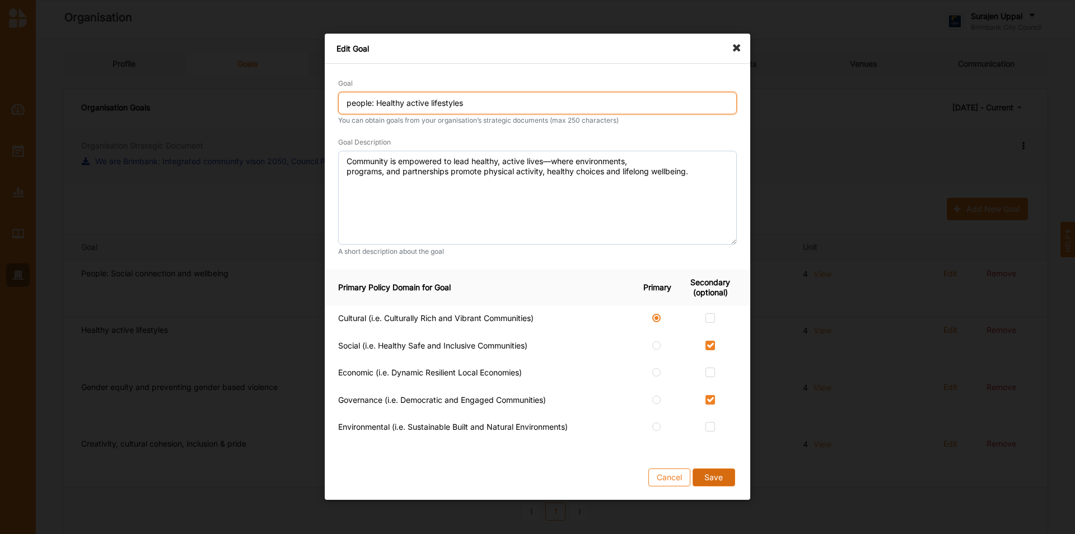
type input "people: Healthy active lifestyles"
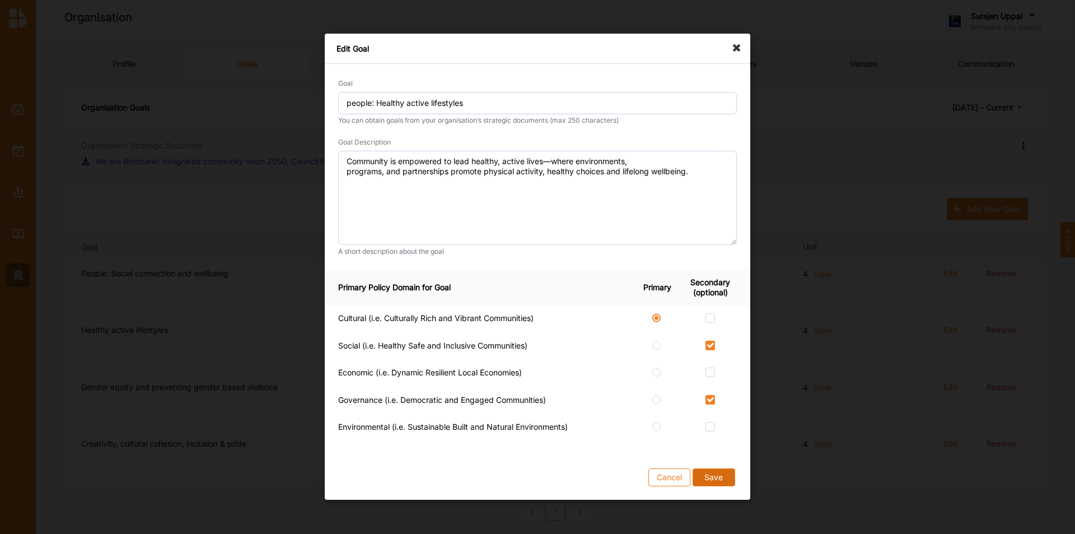
click at [715, 332] on button "Save" at bounding box center [714, 478] width 43 height 18
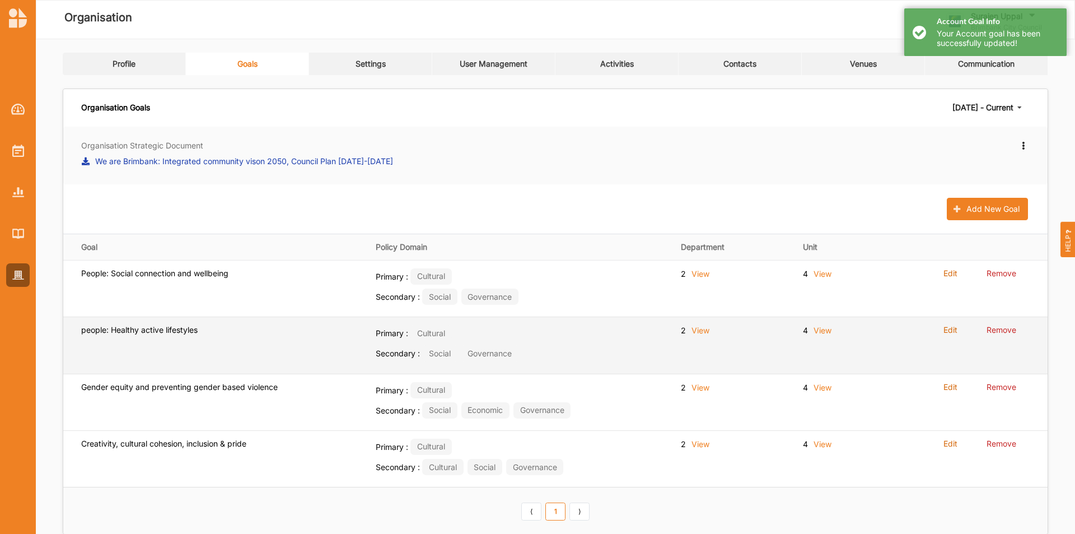
click at [716, 325] on label "Edit" at bounding box center [951, 330] width 14 height 10
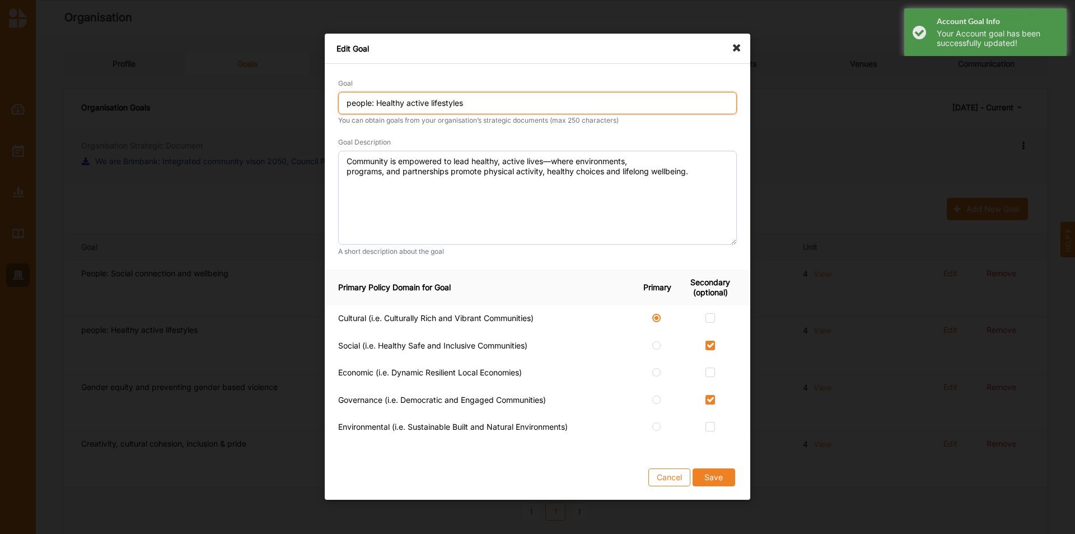
click at [351, 101] on input "people: Healthy active lifestyles" at bounding box center [537, 103] width 399 height 22
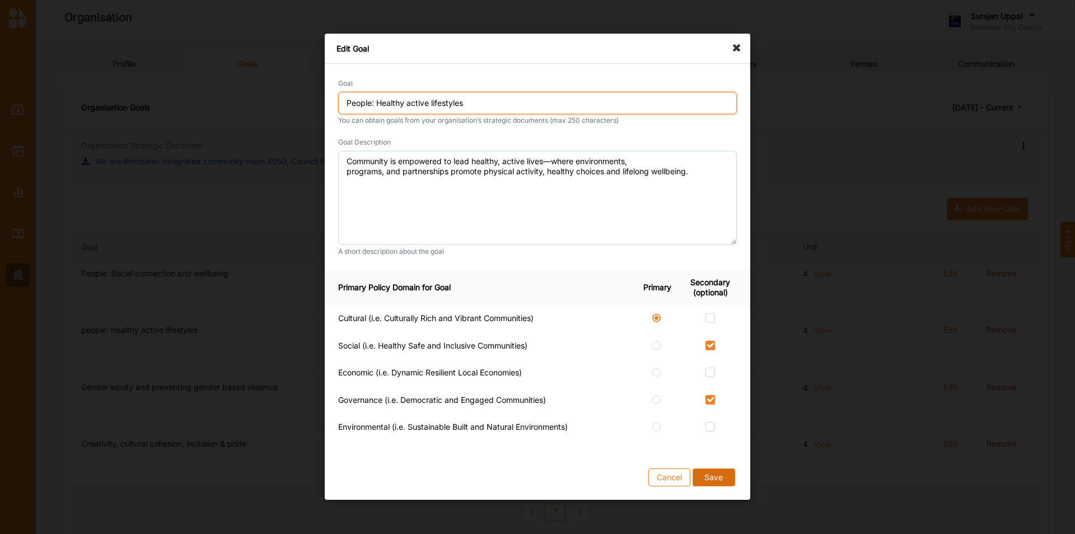
type input "People: Healthy active lifestyles"
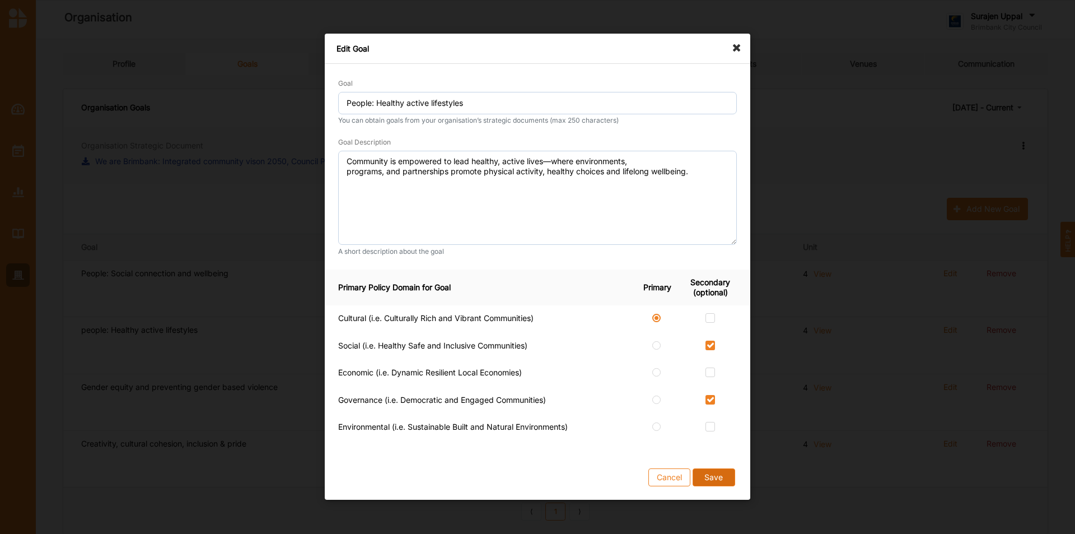
click at [712, 332] on button "Save" at bounding box center [714, 478] width 43 height 18
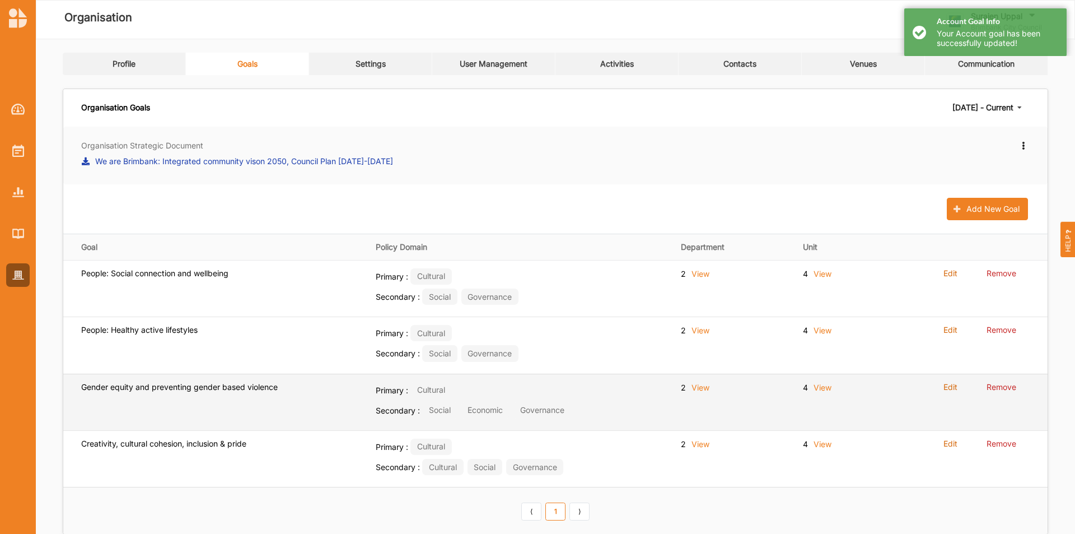
click at [716, 332] on label "Edit" at bounding box center [951, 387] width 14 height 10
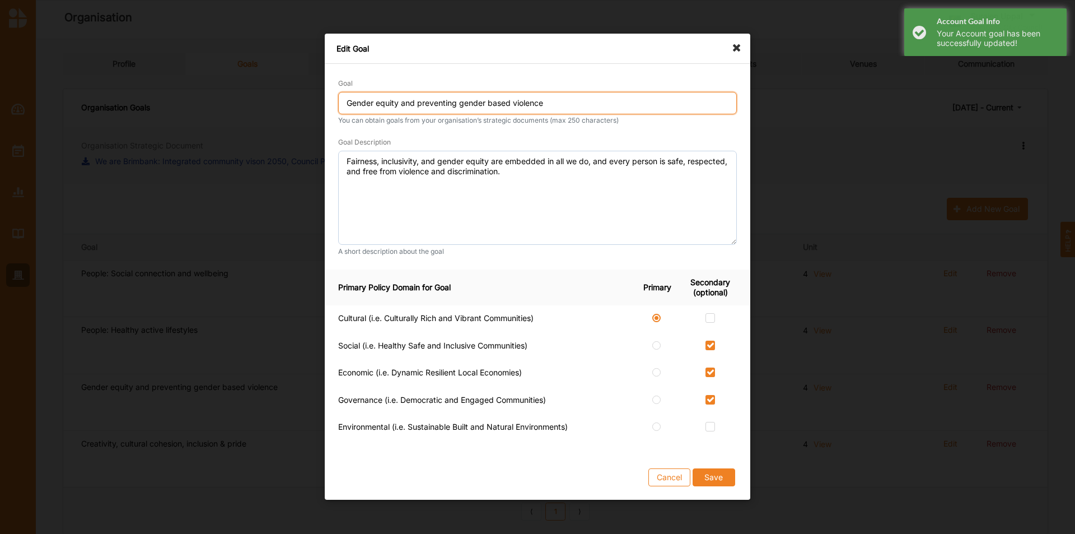
click at [347, 104] on input "Gender equity and preventing gender based violence" at bounding box center [537, 103] width 399 height 22
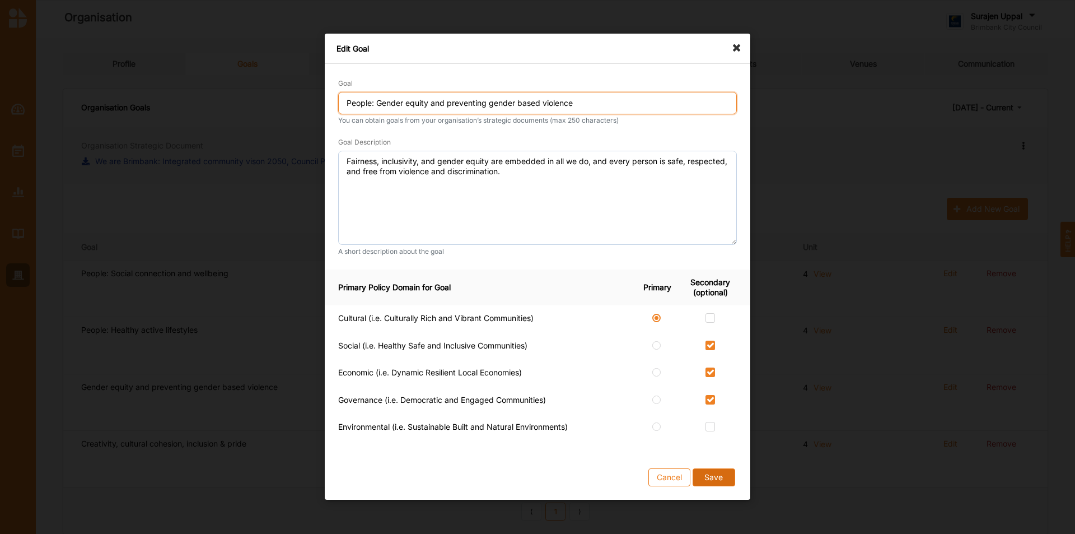
type input "People: Gender equity and preventing gender based violence"
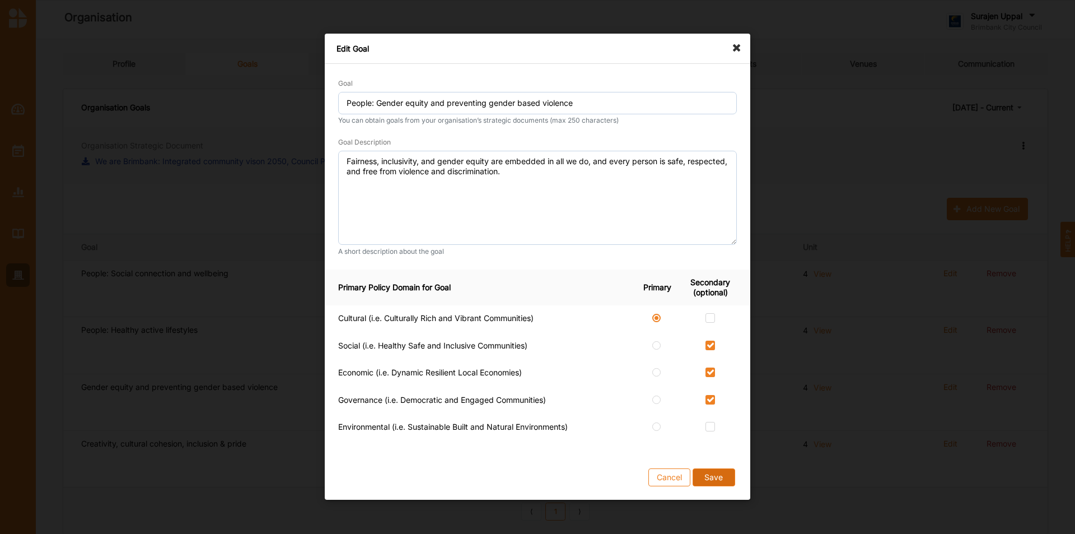
click at [716, 332] on button "Save" at bounding box center [714, 478] width 43 height 18
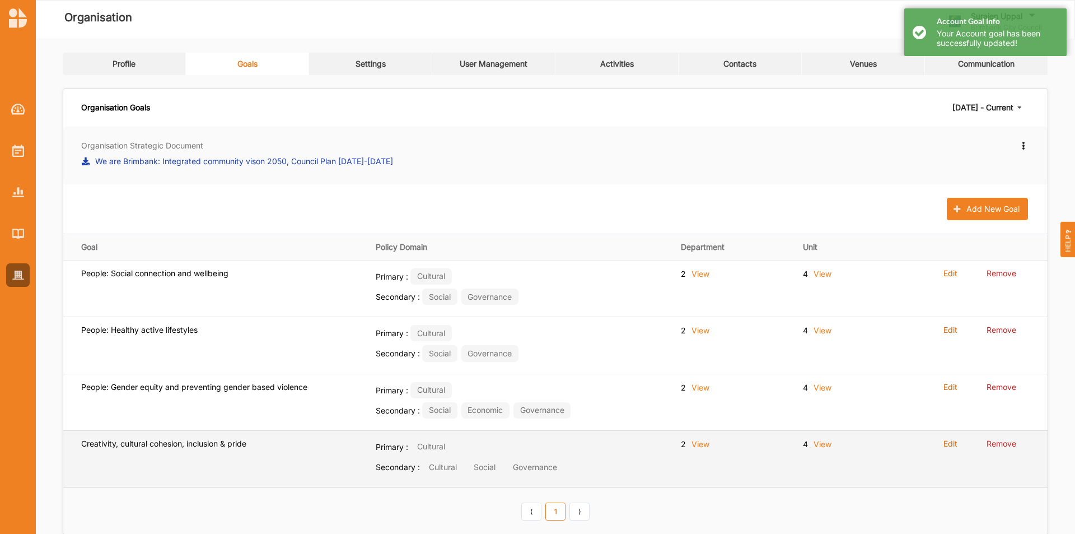
click at [716, 332] on label "Edit" at bounding box center [951, 444] width 14 height 10
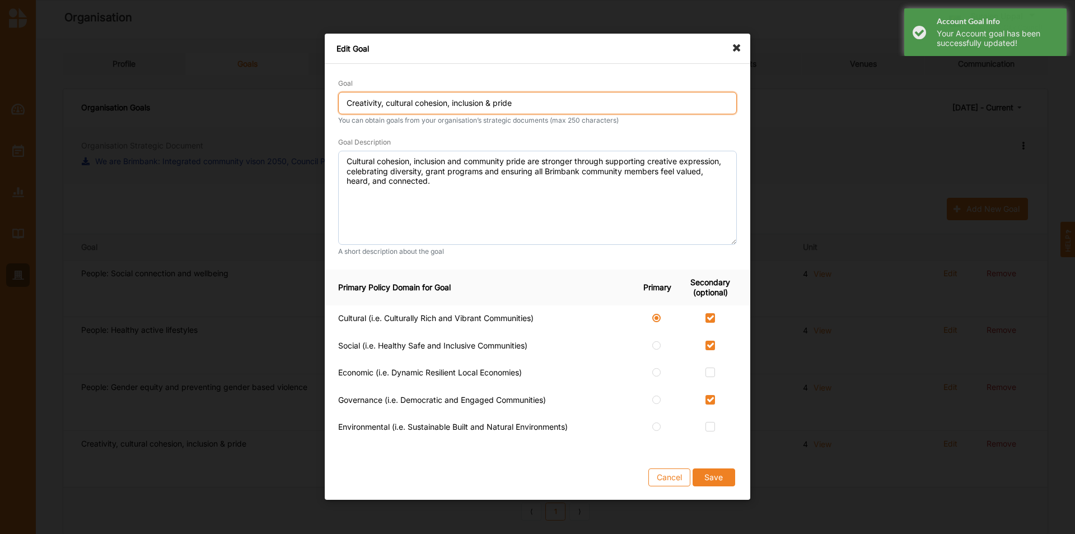
click at [344, 105] on input "Creativity, cultural cohesion, inclusion & pride" at bounding box center [537, 103] width 399 height 22
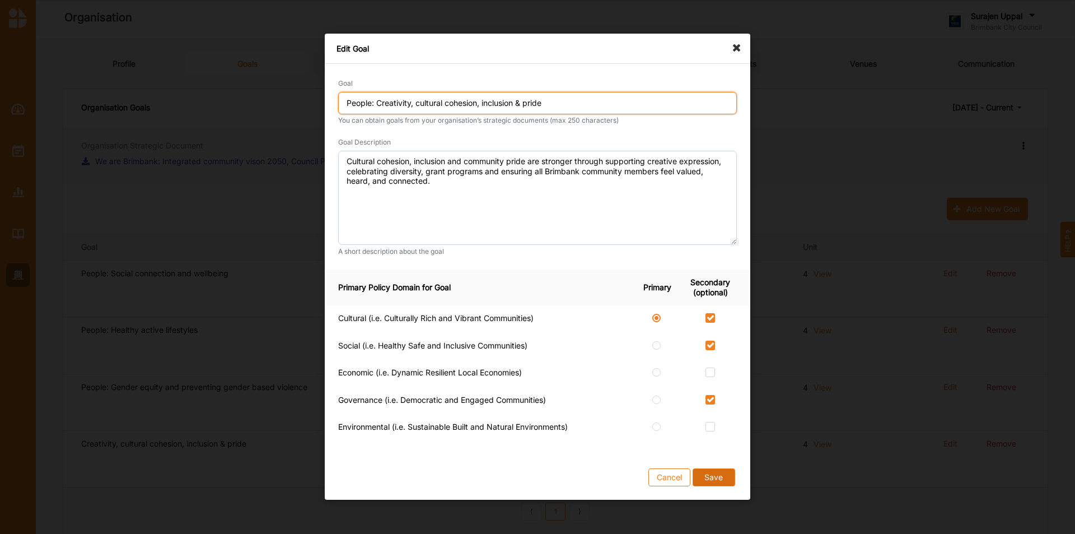
type input "People: Creativity, cultural cohesion, inclusion & pride"
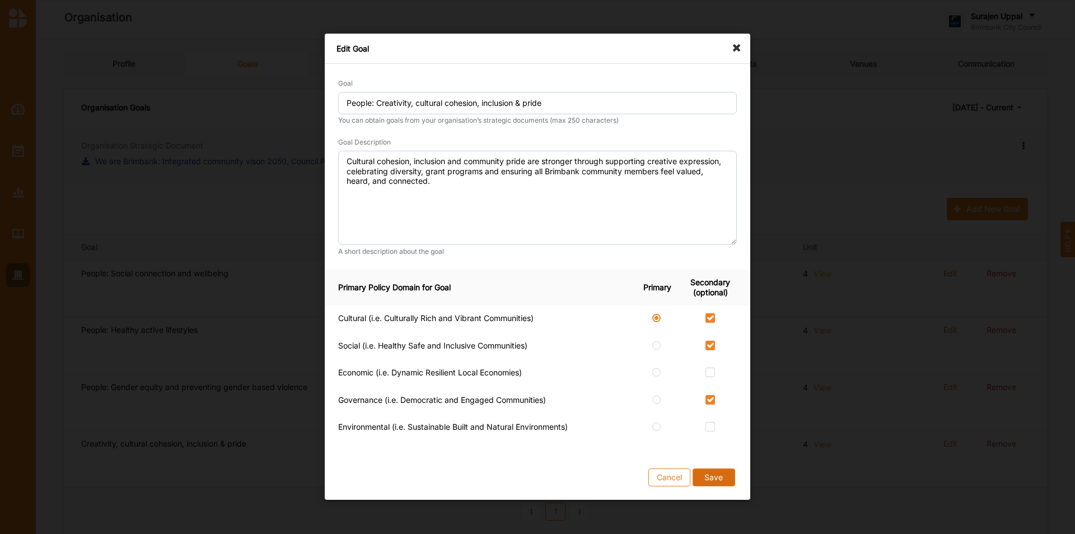
click at [710, 332] on button "Save" at bounding box center [714, 478] width 43 height 18
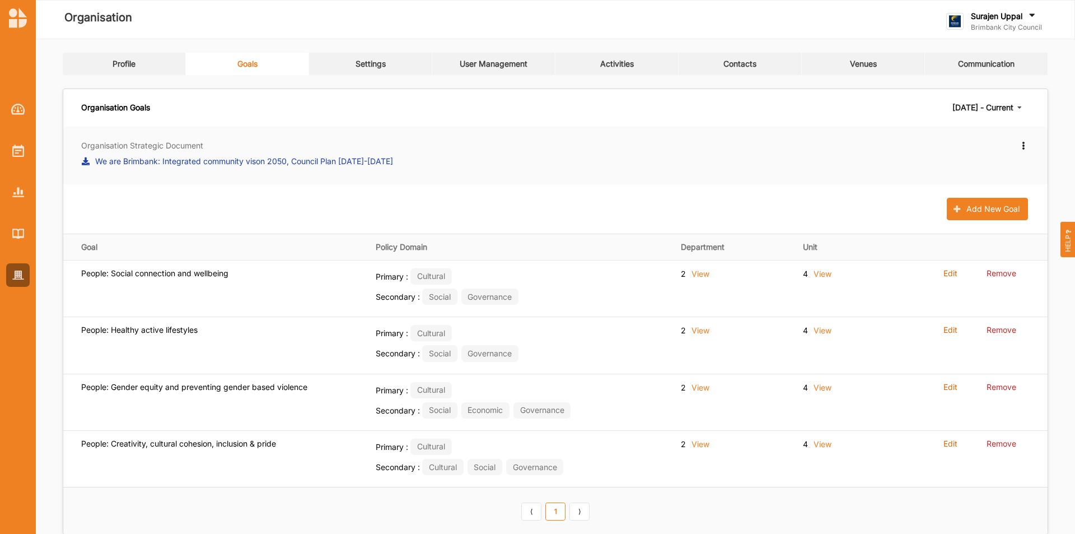
click at [363, 59] on div "Settings" at bounding box center [371, 64] width 30 height 10
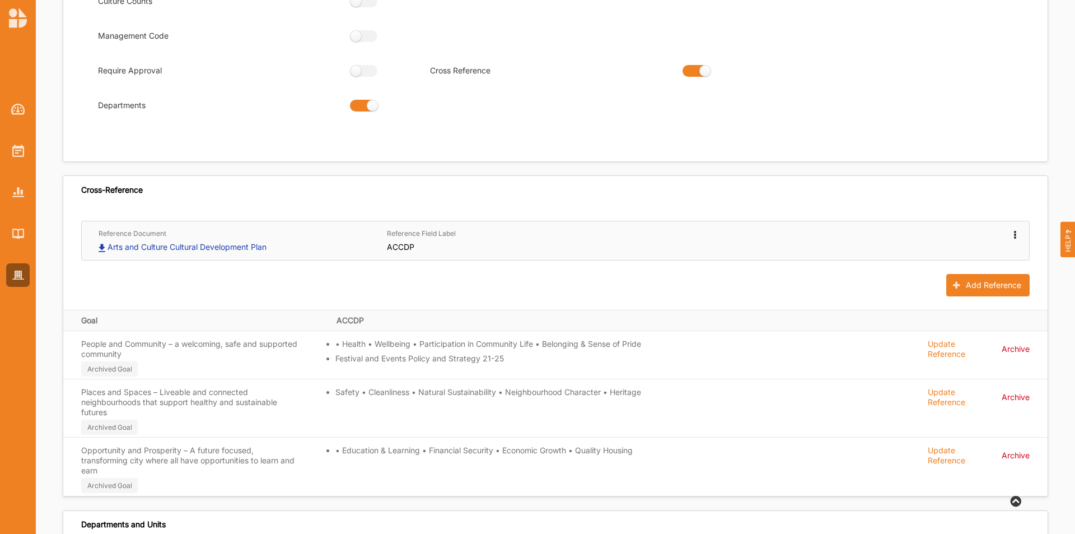
scroll to position [336, 0]
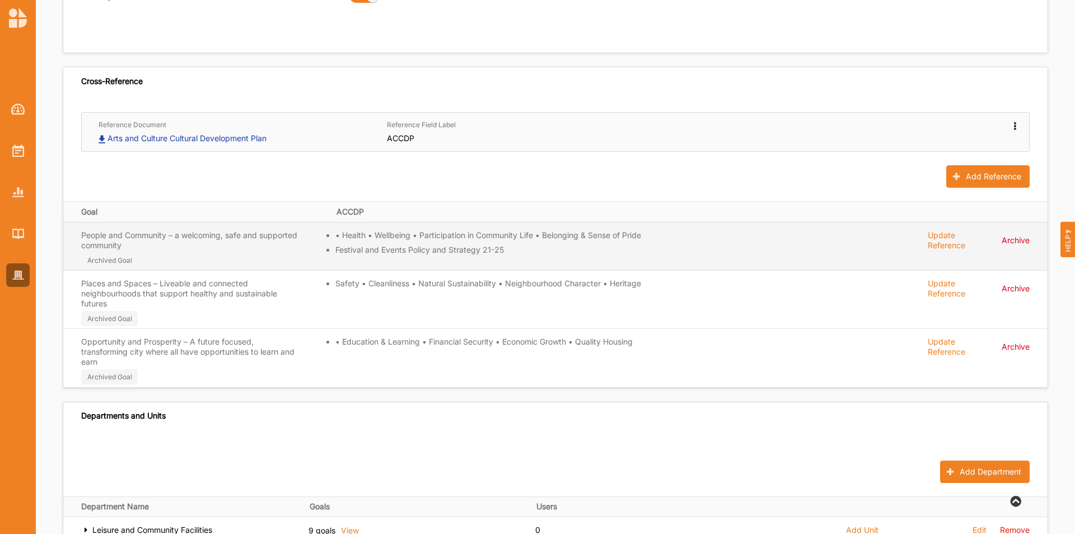
click at [716, 242] on label "Archive" at bounding box center [1016, 240] width 28 height 20
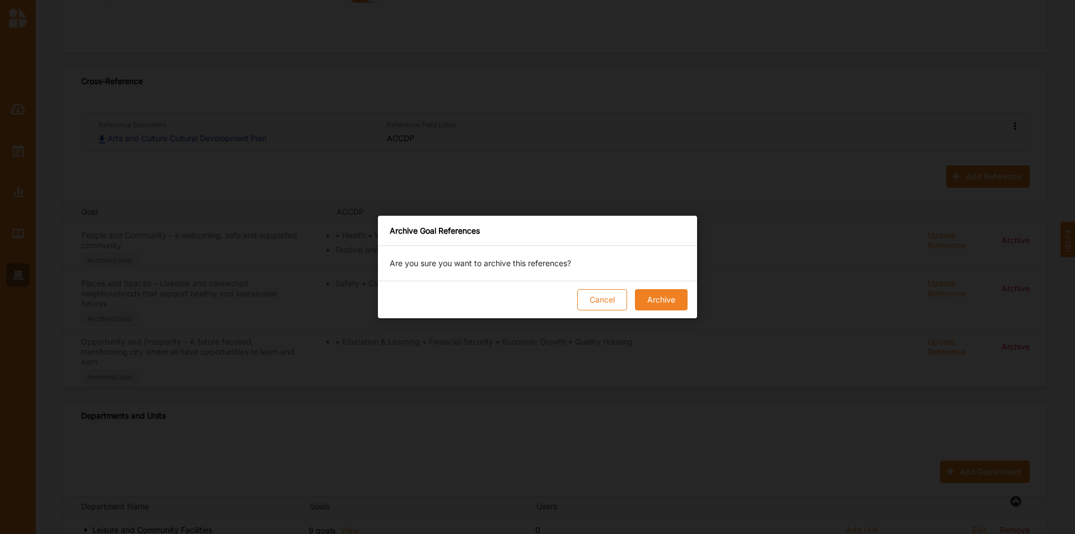
drag, startPoint x: 650, startPoint y: 301, endPoint x: 743, endPoint y: 287, distance: 93.4
click at [652, 301] on button "Archive" at bounding box center [661, 299] width 53 height 21
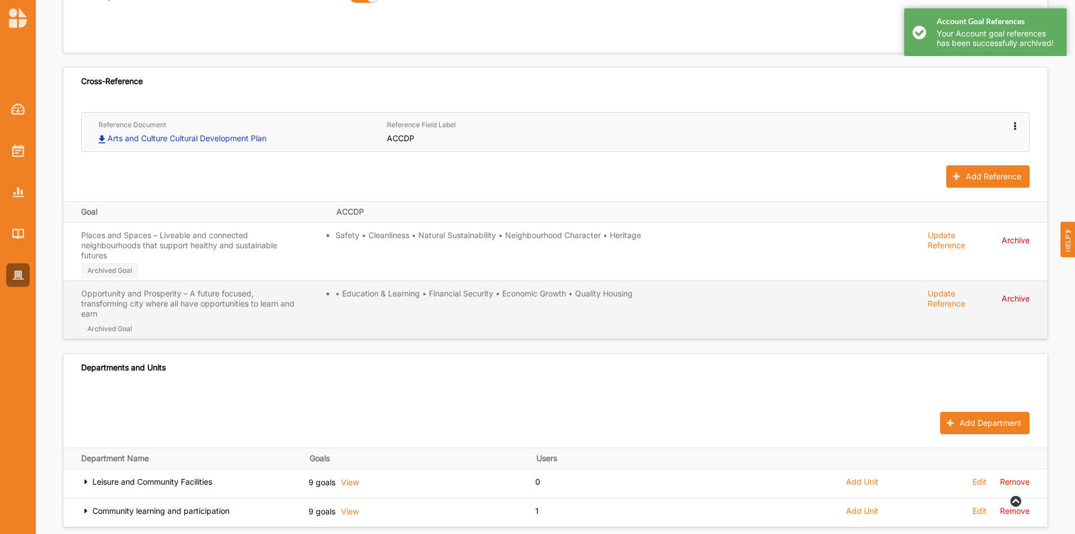
click at [716, 293] on label "Archive" at bounding box center [1016, 298] width 28 height 20
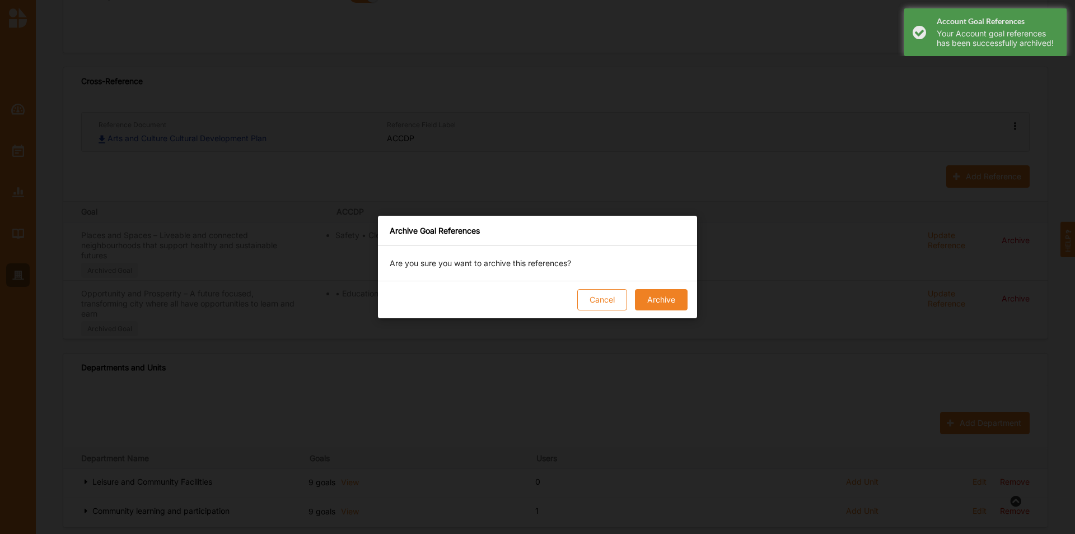
drag, startPoint x: 655, startPoint y: 293, endPoint x: 842, endPoint y: 277, distance: 187.8
click at [662, 293] on button "Archive" at bounding box center [661, 299] width 53 height 21
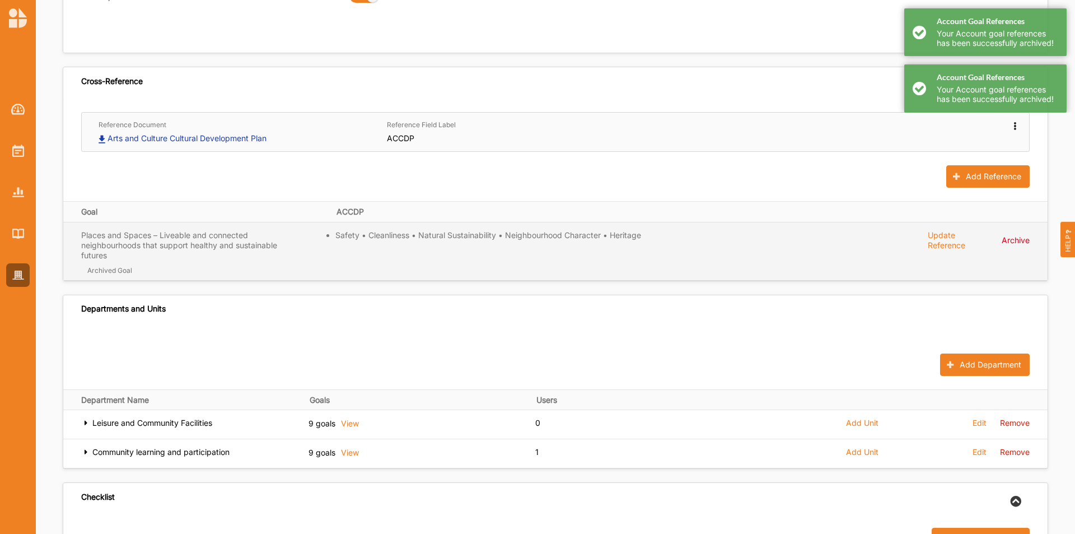
click at [716, 237] on label "Archive" at bounding box center [1016, 240] width 28 height 20
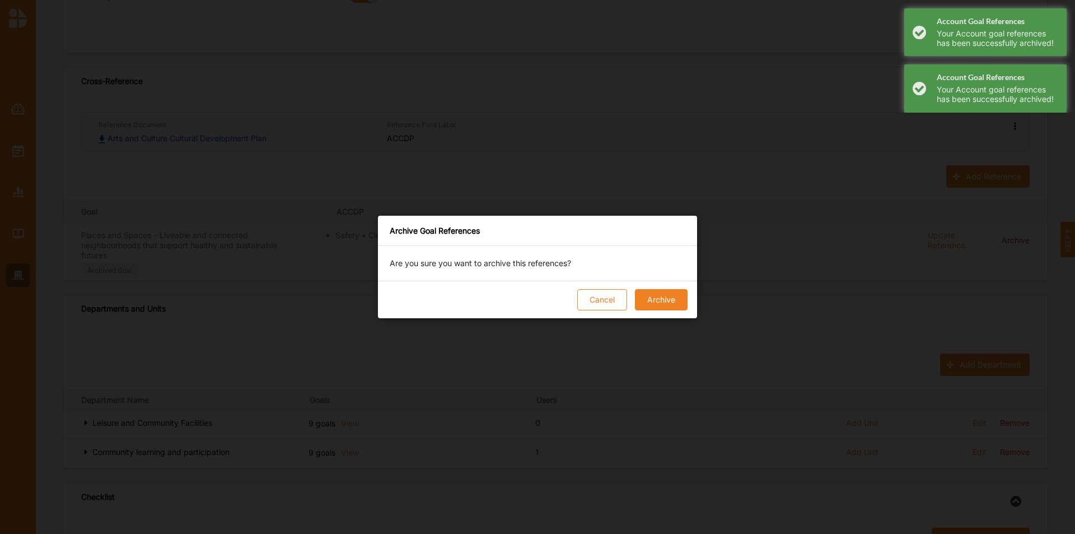
click at [661, 297] on button "Archive" at bounding box center [661, 299] width 53 height 21
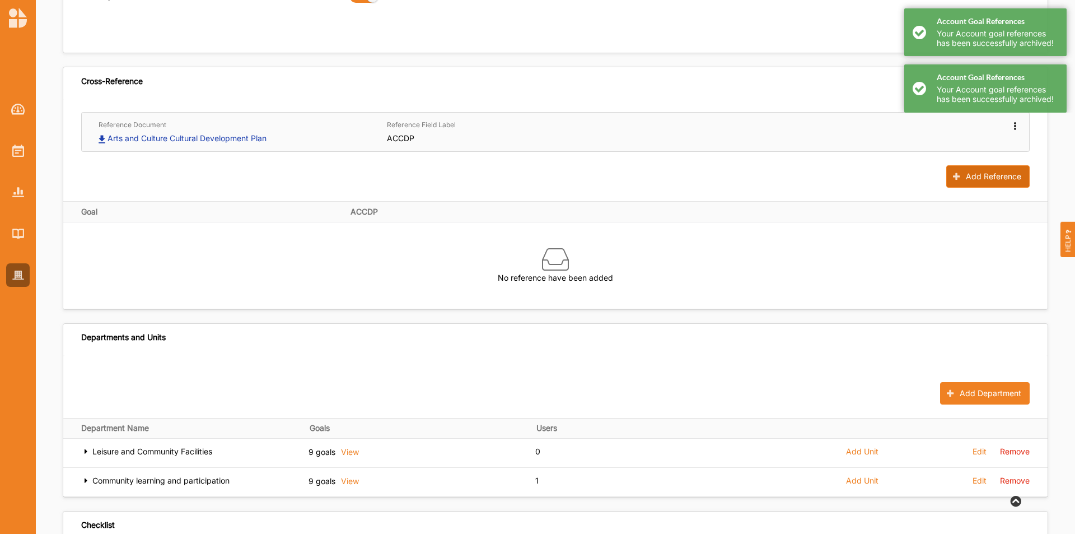
click at [716, 181] on button "Add Reference" at bounding box center [988, 176] width 83 height 22
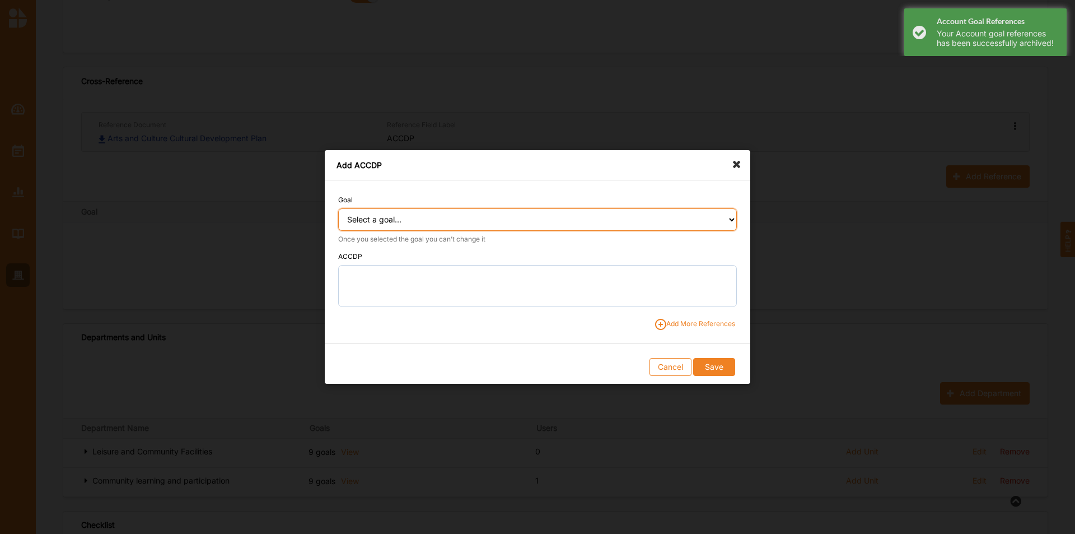
click at [481, 213] on select "Select a goal... People: Social connection and wellbeing People: Healthy active…" at bounding box center [537, 219] width 399 height 22
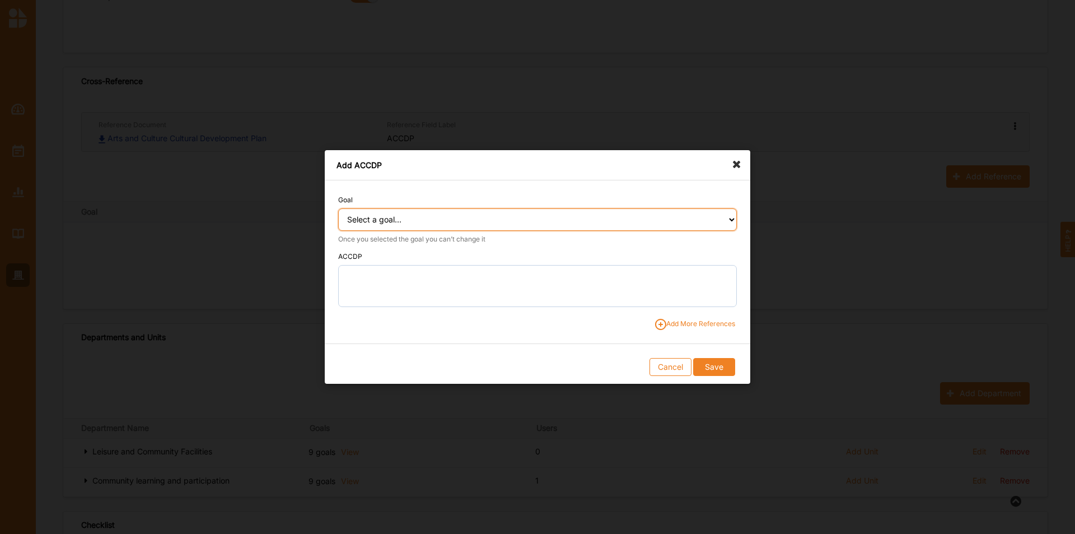
select select "382"
click at [338, 208] on select "Select a goal... People: Social connection and wellbeing People: Healthy active…" at bounding box center [537, 219] width 399 height 22
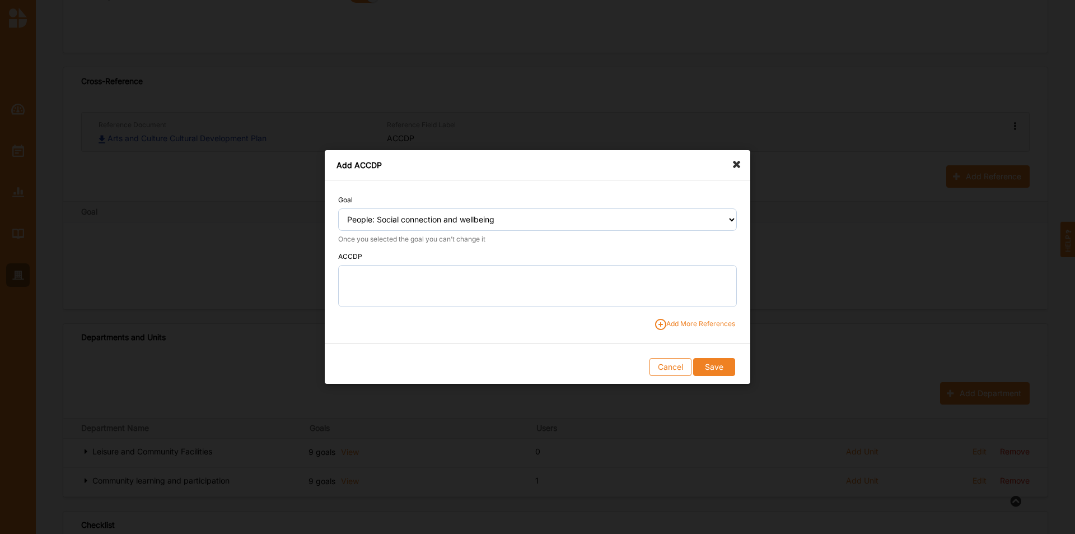
click at [716, 165] on icon at bounding box center [740, 159] width 18 height 18
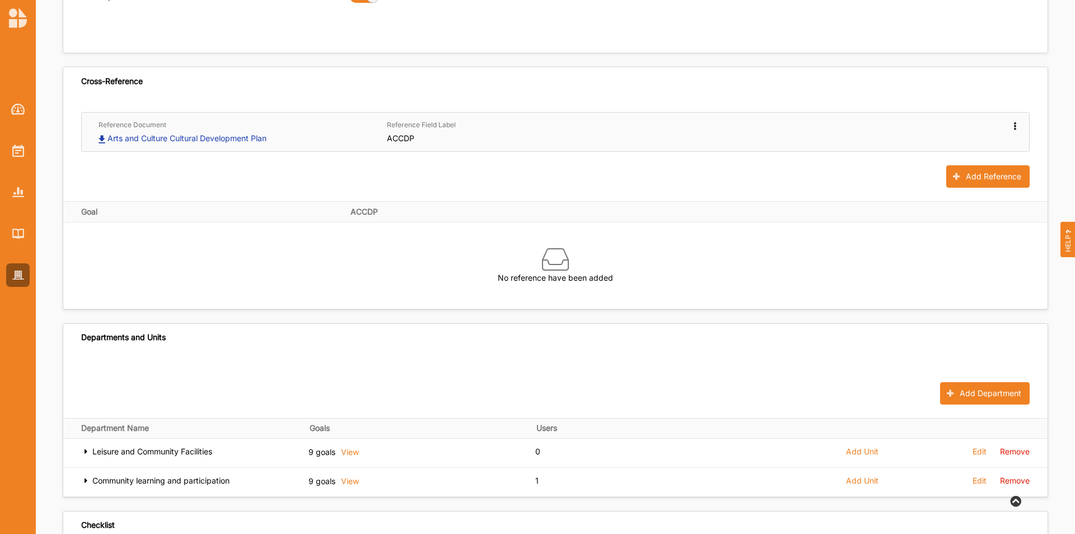
click at [716, 125] on icon at bounding box center [1015, 124] width 10 height 8
click at [716, 144] on label "Edit" at bounding box center [872, 144] width 14 height 8
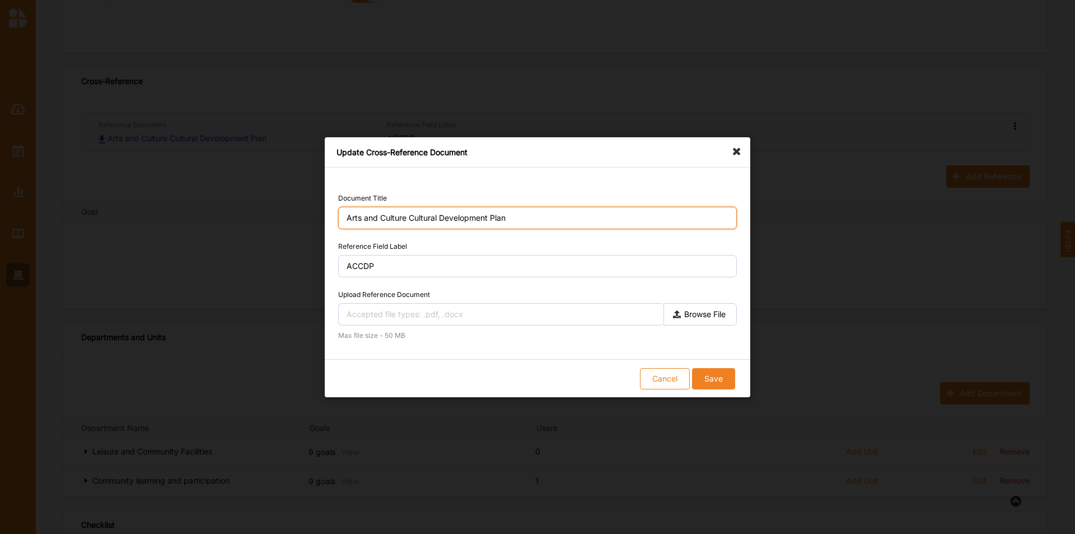
click at [531, 223] on input "Arts and Culture Cultural Development Plan" at bounding box center [537, 218] width 399 height 22
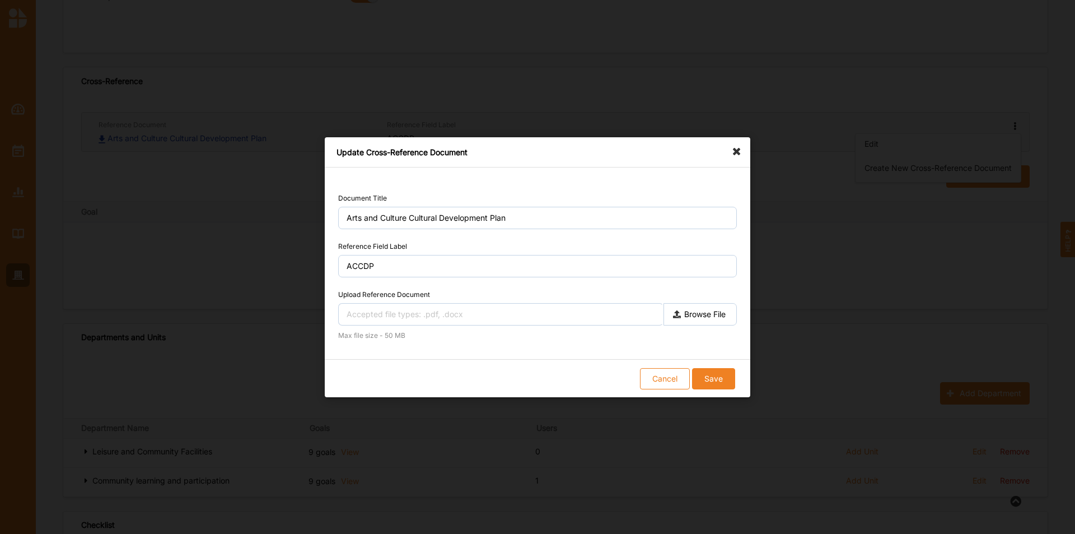
click at [716, 316] on label "Browse File" at bounding box center [700, 313] width 73 height 22
click at [0, 0] on input "Upload Reference Document" at bounding box center [0, 0] width 0 height 0
type input "25 311360 Attachment 2 - FINAL DRAFT We Are Brimbank Council Plan [DATE]-[DATE]…"
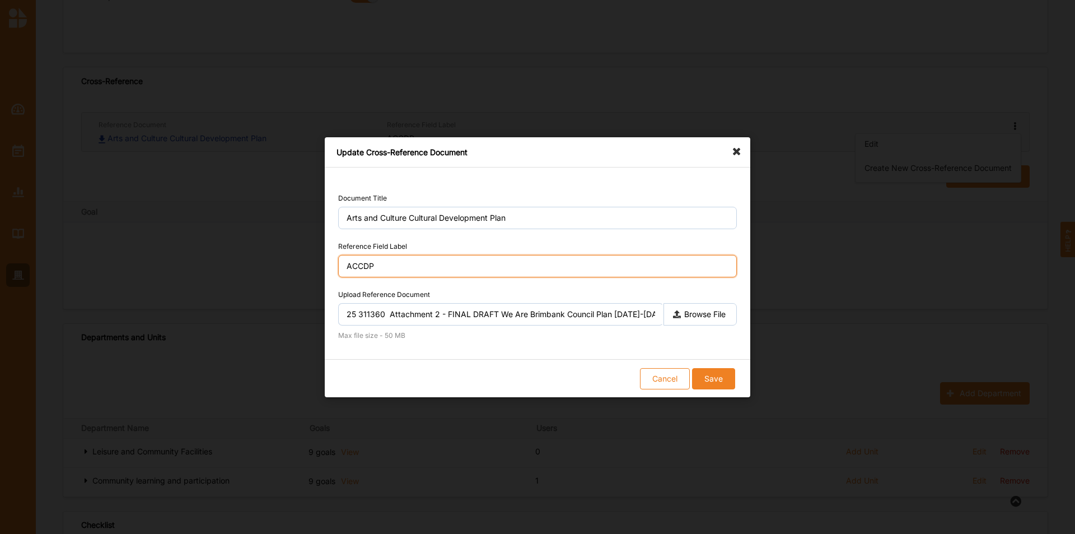
drag, startPoint x: 376, startPoint y: 265, endPoint x: 330, endPoint y: 263, distance: 46.0
click at [330, 263] on div "Document Title Arts and Culture Cultural Development Plan Reference Field Label…" at bounding box center [538, 255] width 426 height 177
type input "Four year initiatives"
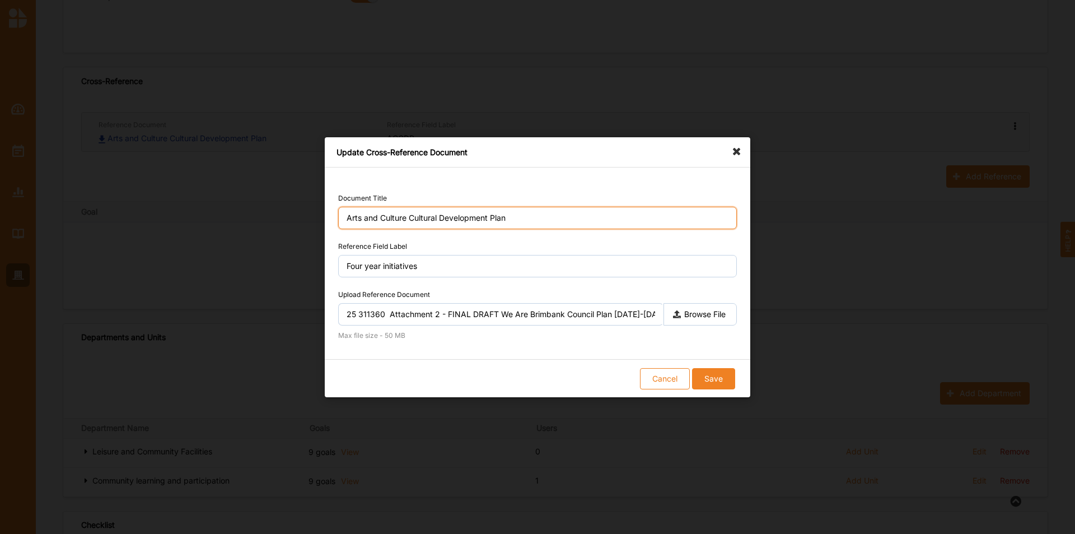
drag, startPoint x: 528, startPoint y: 217, endPoint x: 132, endPoint y: 195, distance: 397.2
click at [133, 198] on div "Update Cross-Reference Document Document Title Arts and Culture Cultural Develo…" at bounding box center [537, 267] width 1075 height 534
type input "We are Brimbank: Integrated community vision 2050, Council Plan & Health and we…"
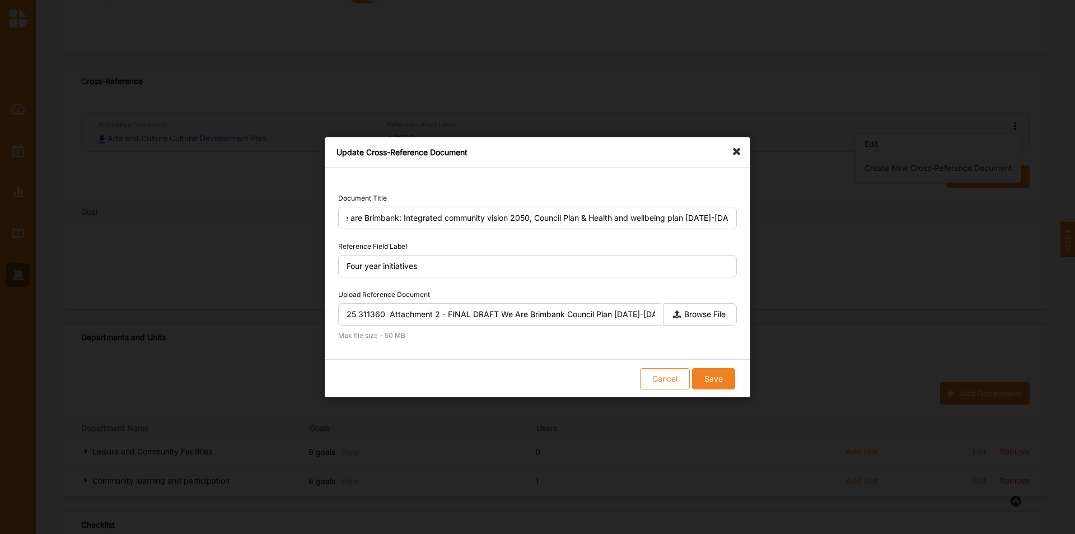
scroll to position [0, 0]
drag, startPoint x: 711, startPoint y: 376, endPoint x: 720, endPoint y: 387, distance: 13.6
click at [716, 332] on button "Save" at bounding box center [713, 377] width 43 height 21
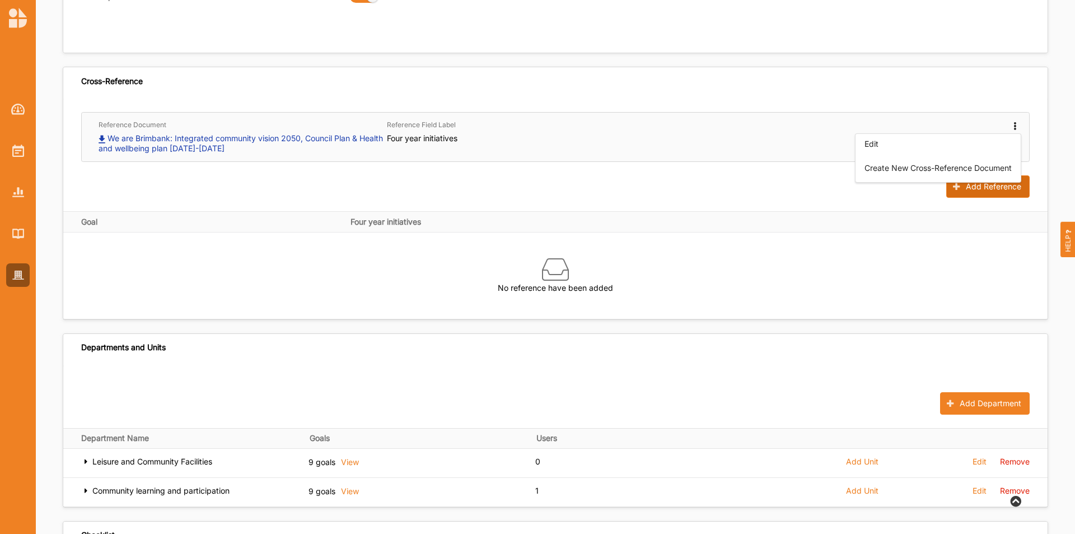
click at [716, 187] on icon at bounding box center [958, 186] width 10 height 7
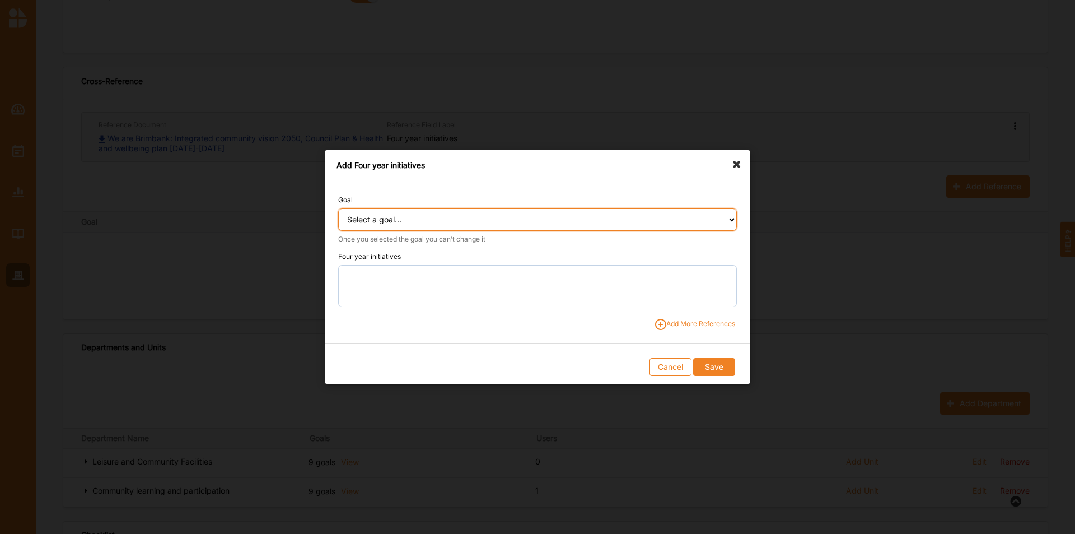
click at [364, 212] on select "Select a goal... People: Social connection and wellbeing People: Healthy active…" at bounding box center [537, 219] width 399 height 22
select select "382"
click at [338, 208] on select "Select a goal... People: Social connection and wellbeing People: Healthy active…" at bounding box center [537, 219] width 399 height 22
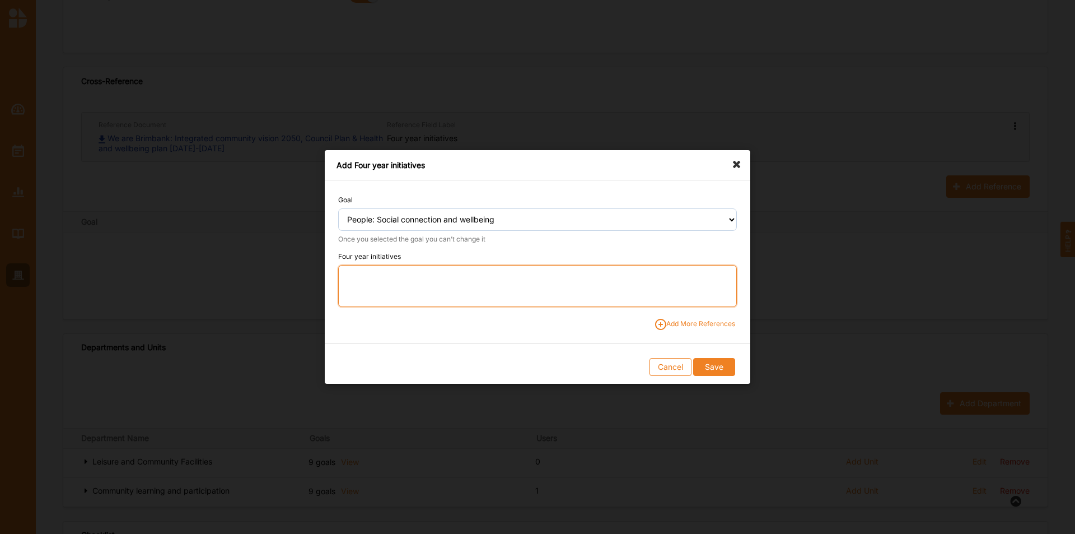
drag, startPoint x: 366, startPoint y: 278, endPoint x: 353, endPoint y: 230, distance: 49.9
click at [366, 277] on textarea at bounding box center [537, 286] width 399 height 42
click at [395, 281] on textarea "1.1." at bounding box center [537, 286] width 399 height 42
paste textarea "Support and promote community-led initiatives, inclusive environments and activ…"
click at [447, 275] on textarea "1.1. Support and promote community-led initiatives, inclusive environments and …" at bounding box center [537, 286] width 399 height 42
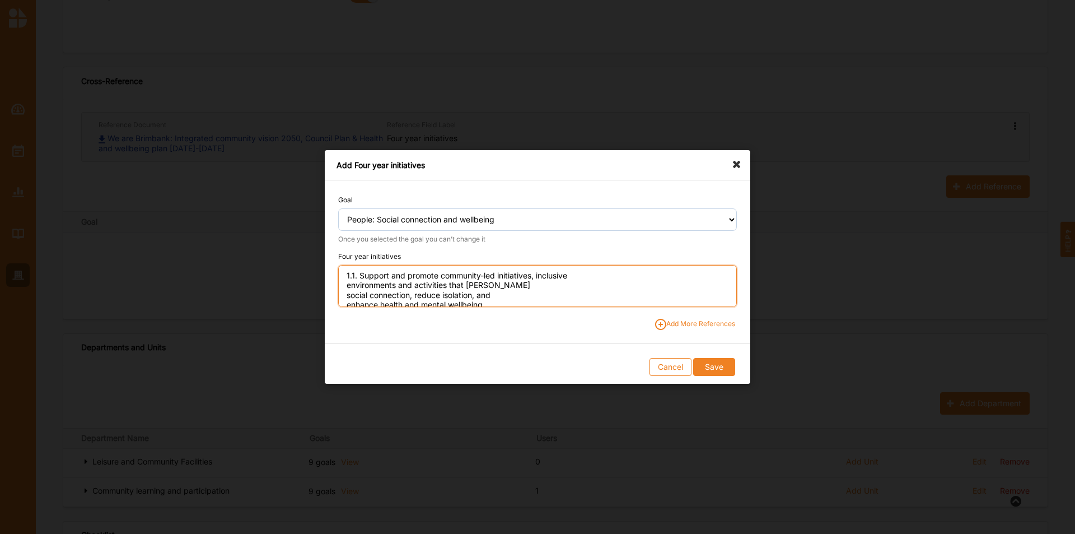
click at [588, 265] on textarea "1.1. Support and promote community-led initiatives, inclusive environments and …" at bounding box center [537, 286] width 399 height 42
click at [503, 290] on textarea "1.1. Support and promote community-led initiatives, inclusive environments and …" at bounding box center [537, 286] width 399 height 42
click at [655, 292] on textarea "1.1. Support and promote community-led initiatives, inclusive environments and …" at bounding box center [537, 286] width 399 height 42
click at [655, 288] on textarea "1.1. Support and promote community-led initiatives, inclusive environments and …" at bounding box center [537, 286] width 399 height 42
click at [400, 299] on textarea "1.1. Support and promote community-led initiatives, inclusive environments and …" at bounding box center [537, 286] width 399 height 42
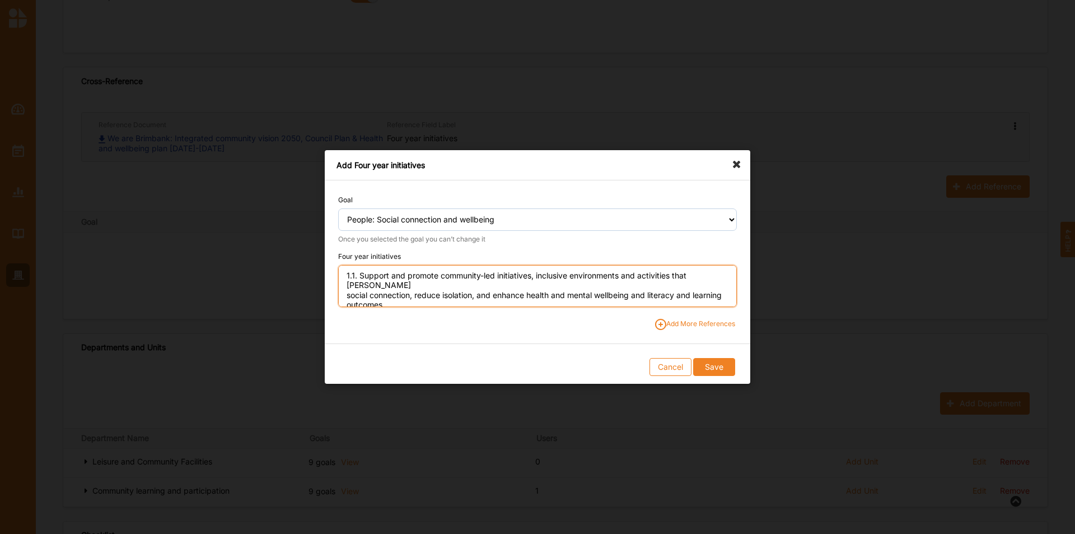
type textarea "1.1. Support and promote community-led initiatives, inclusive environments and …"
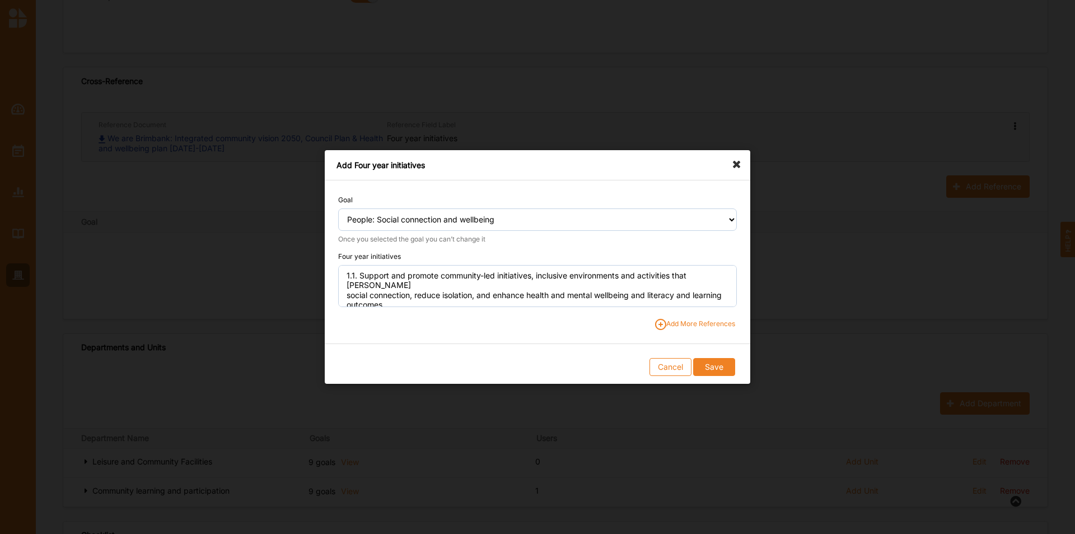
click at [712, 322] on span "Add More References" at bounding box center [695, 324] width 80 height 11
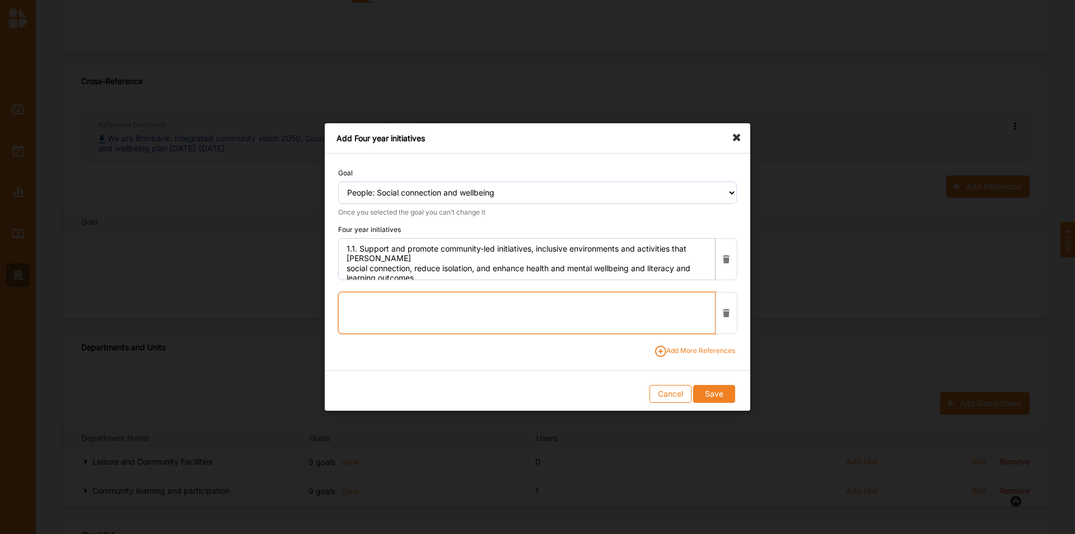
click at [361, 310] on textarea at bounding box center [526, 313] width 377 height 42
click at [439, 305] on textarea "1.2." at bounding box center [526, 313] width 377 height 42
paste textarea "Enable the community to navigate and access mental health services."
click at [458, 307] on textarea "1.2. Enable the community to navigate and access mental health services." at bounding box center [526, 313] width 377 height 42
click at [571, 306] on textarea "1.2. Enable the community to navigate and access mental health services." at bounding box center [526, 313] width 377 height 42
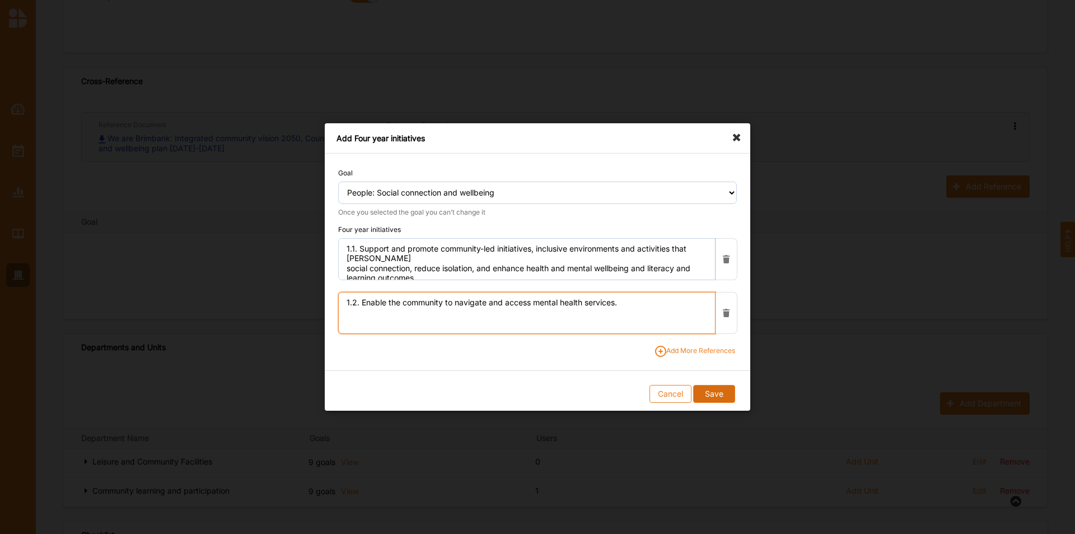
type textarea "1.2. Enable the community to navigate and access mental health services."
click at [716, 332] on button "Save" at bounding box center [713, 394] width 41 height 18
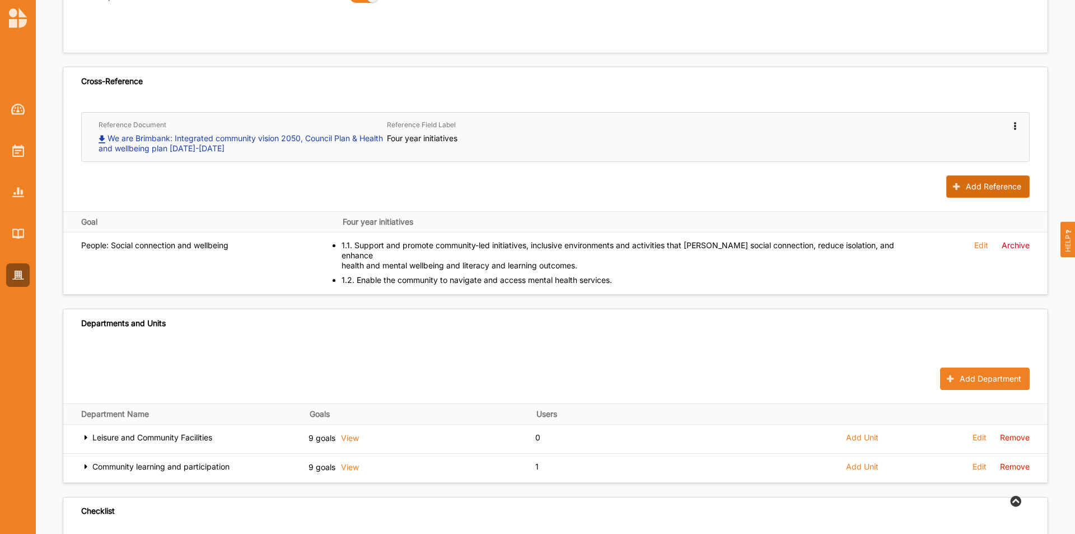
click at [716, 189] on button "Add Reference" at bounding box center [988, 186] width 83 height 22
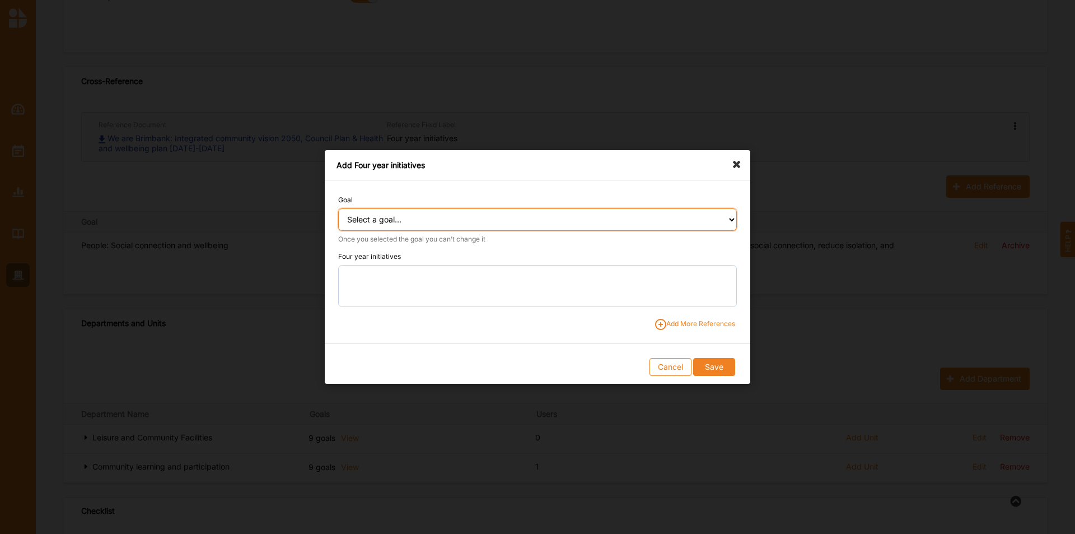
click at [551, 217] on select "Select a goal... People: Social connection and wellbeing People: Healthy active…" at bounding box center [537, 219] width 399 height 22
select select "383"
click at [338, 208] on select "Select a goal... People: Social connection and wellbeing People: Healthy active…" at bounding box center [537, 219] width 399 height 22
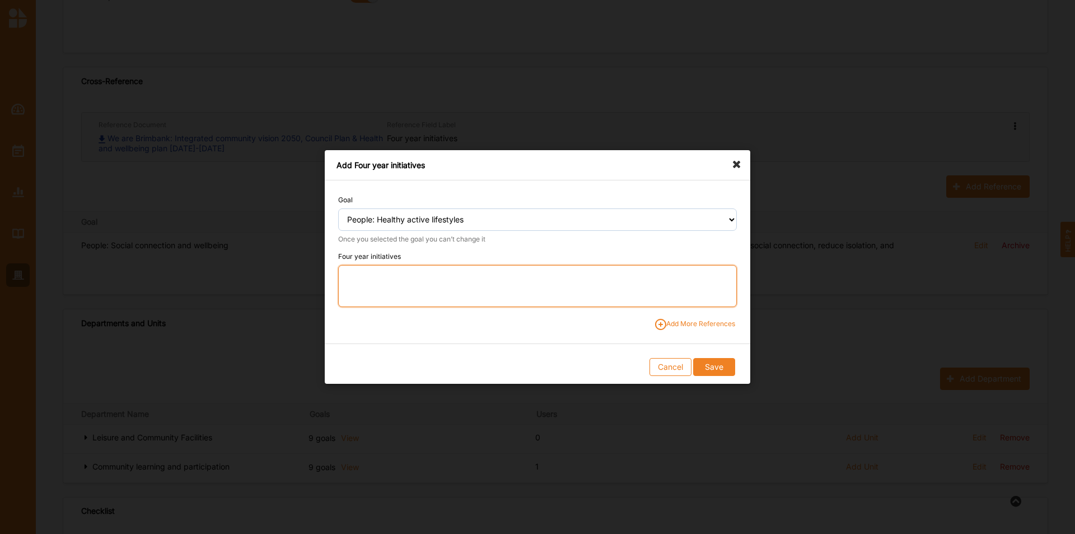
drag, startPoint x: 482, startPoint y: 280, endPoint x: 464, endPoint y: 256, distance: 30.4
click at [481, 280] on textarea at bounding box center [537, 286] width 399 height 42
click at [491, 279] on textarea "2.1." at bounding box center [537, 286] width 399 height 42
paste textarea "Embed a life stage approach to support wellbeing across all key life stages and…"
click at [527, 277] on textarea "2.1. Embed a life stage approach to support wellbeing across all key life stage…" at bounding box center [537, 286] width 399 height 42
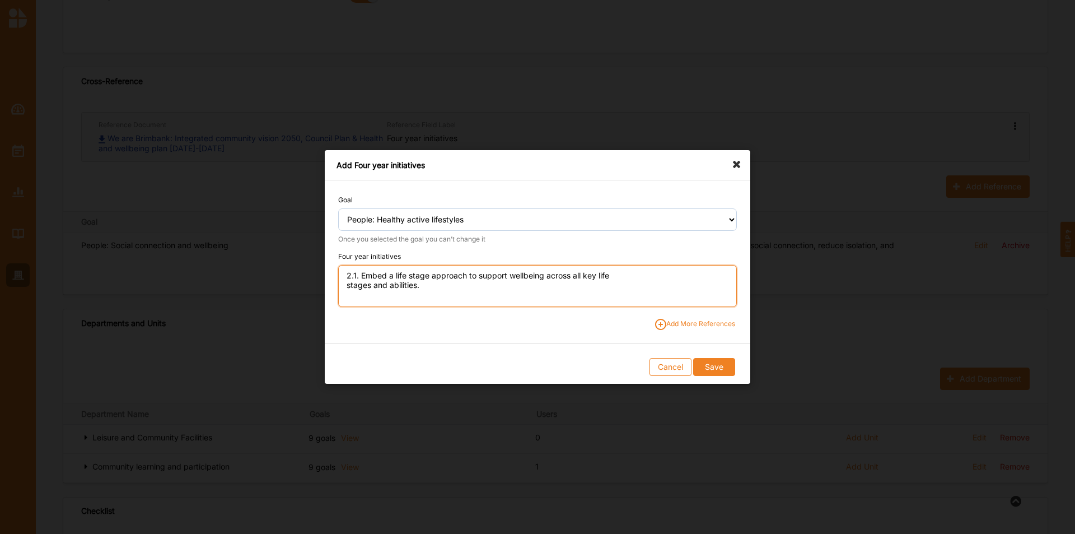
click at [630, 274] on textarea "2.1. Embed a life stage approach to support wellbeing across all key life stage…" at bounding box center [537, 286] width 399 height 42
type textarea "2.1. Embed a life stage approach to support wellbeing across all key life stage…"
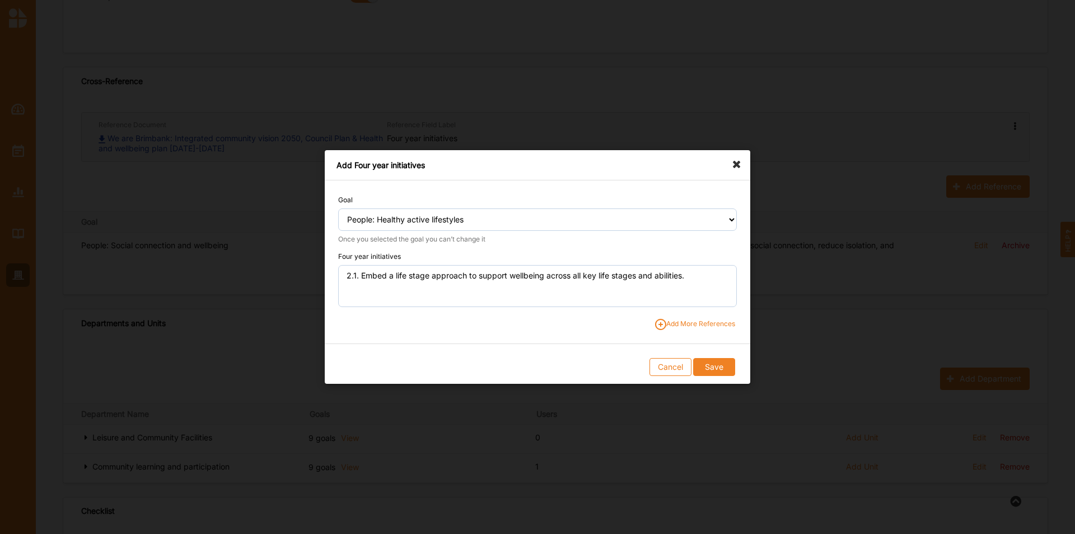
click at [710, 322] on span "Add More References" at bounding box center [695, 324] width 80 height 11
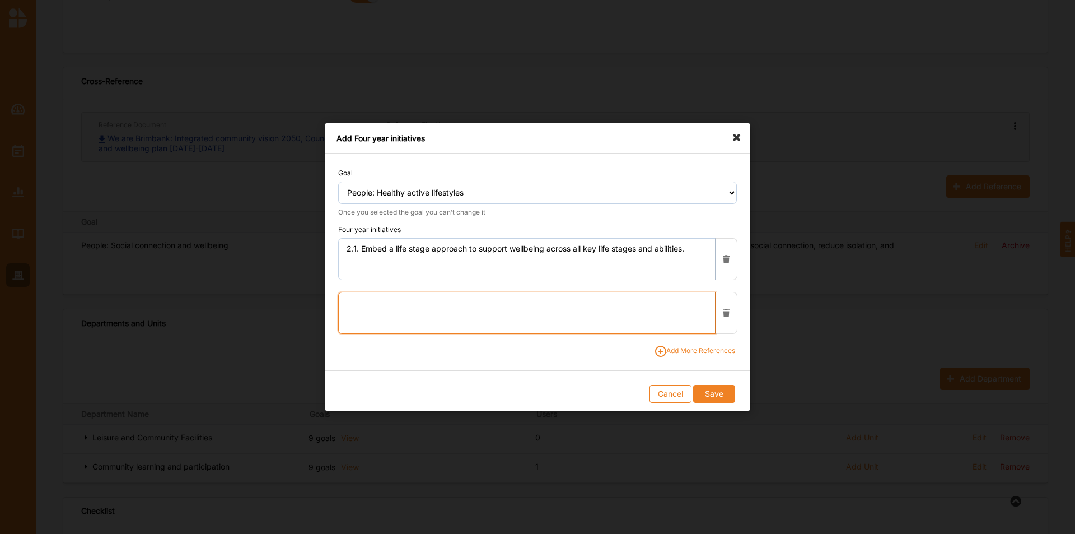
click at [437, 298] on textarea at bounding box center [526, 313] width 377 height 42
click at [374, 302] on textarea "2.2." at bounding box center [526, 313] width 377 height 42
paste textarea "Promote a healthier and more equitable, sustainable food system in [GEOGRAPHIC_…"
click at [484, 297] on textarea "2.2. Promote a healthier and more equitable, sustainable food system in [GEOGRA…" at bounding box center [526, 313] width 377 height 42
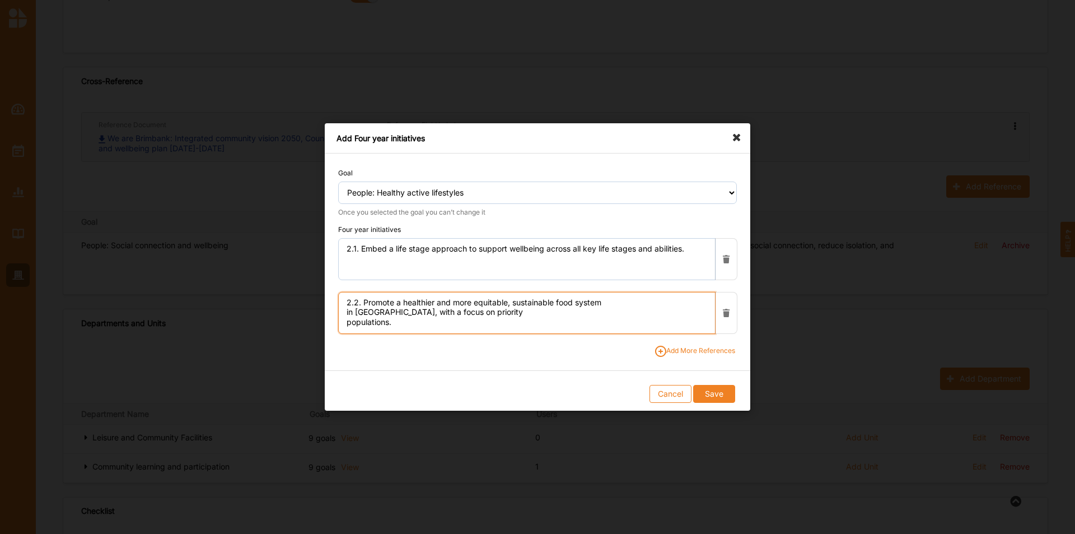
scroll to position [0, 0]
click at [644, 297] on textarea "2.2. Promote a healthier and more equitable, sustainable food system in [GEOGRA…" at bounding box center [526, 313] width 377 height 42
click at [400, 311] on textarea "2.2. Promote a healthier and more equitable, sustainable food system in [GEOGRA…" at bounding box center [526, 313] width 377 height 42
type textarea "2.2. Promote a healthier and more equitable, sustainable food system in [GEOGRA…"
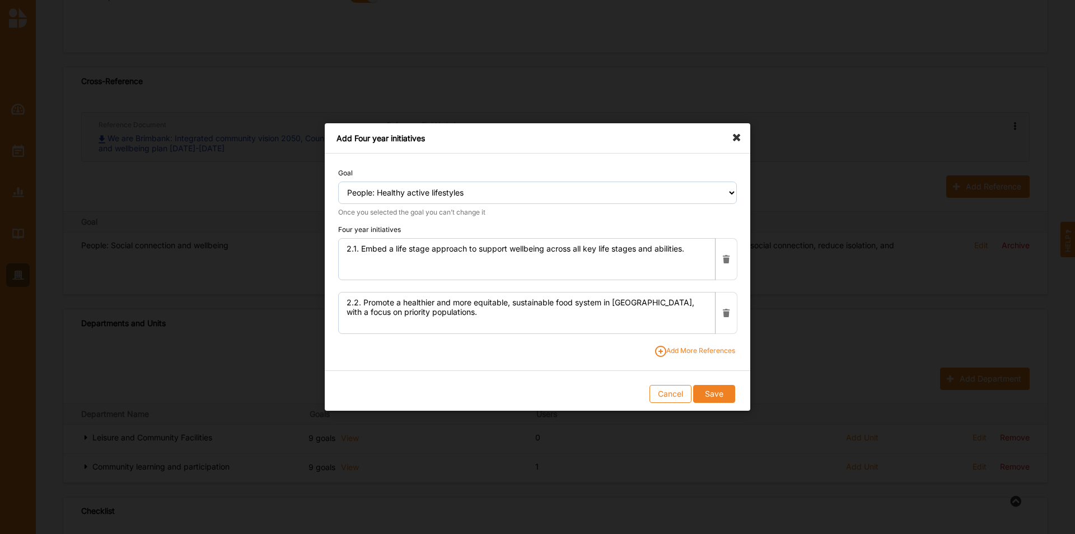
drag, startPoint x: 730, startPoint y: 393, endPoint x: 543, endPoint y: 353, distance: 191.4
click at [543, 332] on form "Goal Select a goal... People: Social connection and wellbeing People: Healthy a…" at bounding box center [538, 281] width 426 height 257
click at [665, 332] on span "Add More References" at bounding box center [695, 351] width 80 height 11
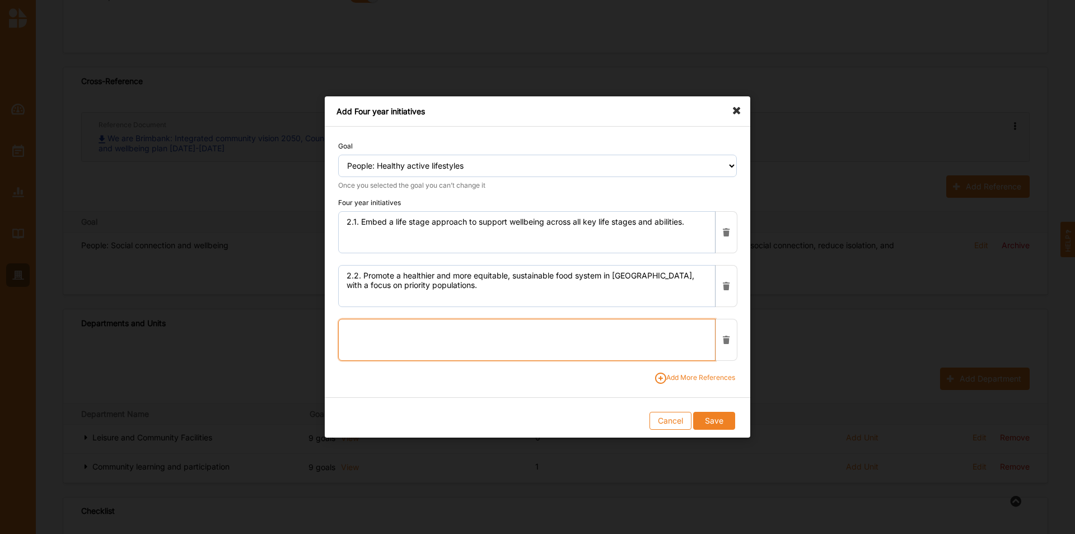
click at [362, 325] on textarea at bounding box center [526, 340] width 377 height 42
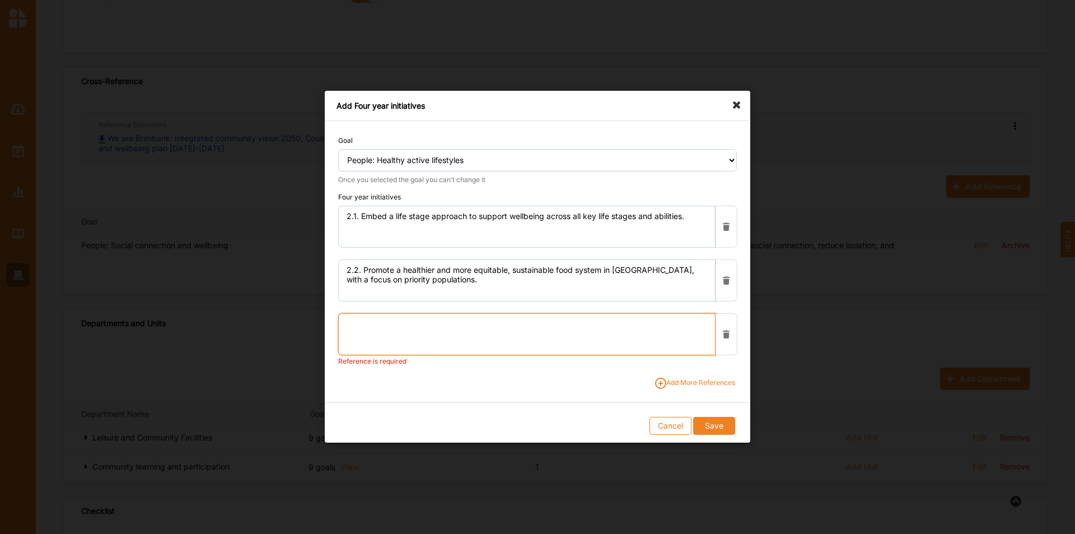
drag, startPoint x: 527, startPoint y: 318, endPoint x: 513, endPoint y: 290, distance: 31.8
click at [527, 318] on textarea at bounding box center [526, 334] width 377 height 42
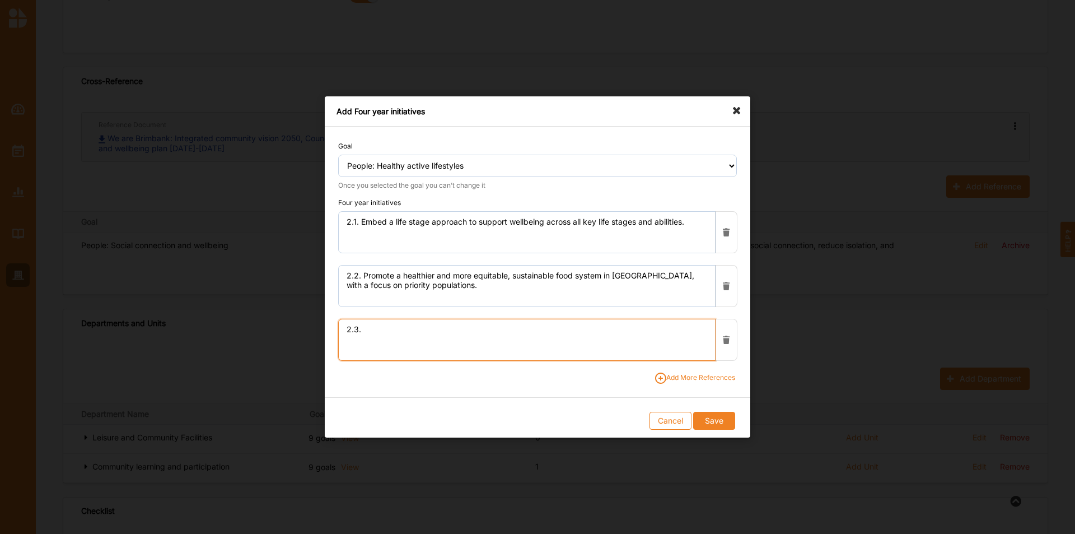
click at [392, 330] on textarea "2.3." at bounding box center [526, 340] width 377 height 42
paste textarea "Strengthen community health and connections by engaging community and priority …"
click at [496, 325] on textarea "2.3. Strengthen community health and connections by engaging community and prio…" at bounding box center [526, 340] width 377 height 42
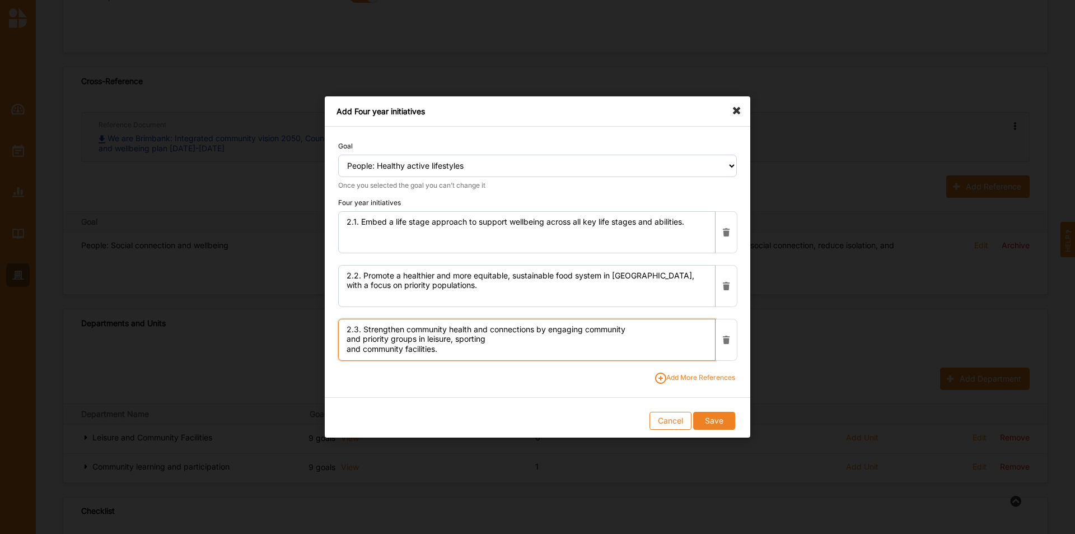
click at [645, 330] on textarea "2.3. Strengthen community health and connections by engaging community and prio…" at bounding box center [526, 340] width 377 height 42
click at [422, 332] on textarea "2.3. Strengthen community health and connections by engaging community and prio…" at bounding box center [526, 340] width 377 height 42
type textarea "2.3. Strengthen community health and connections by engaging community and prio…"
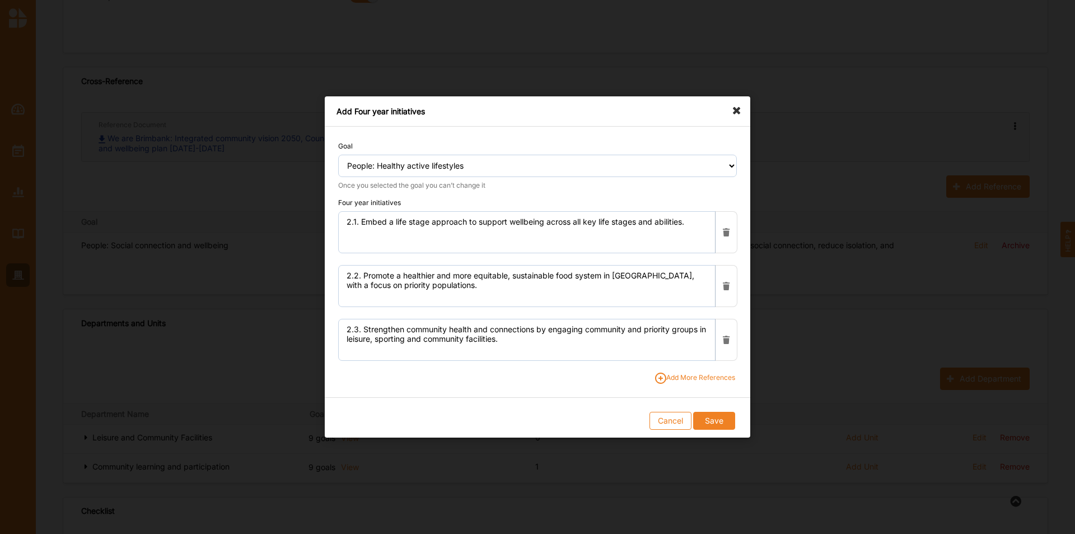
click at [714, 332] on span "Add More References" at bounding box center [695, 377] width 80 height 11
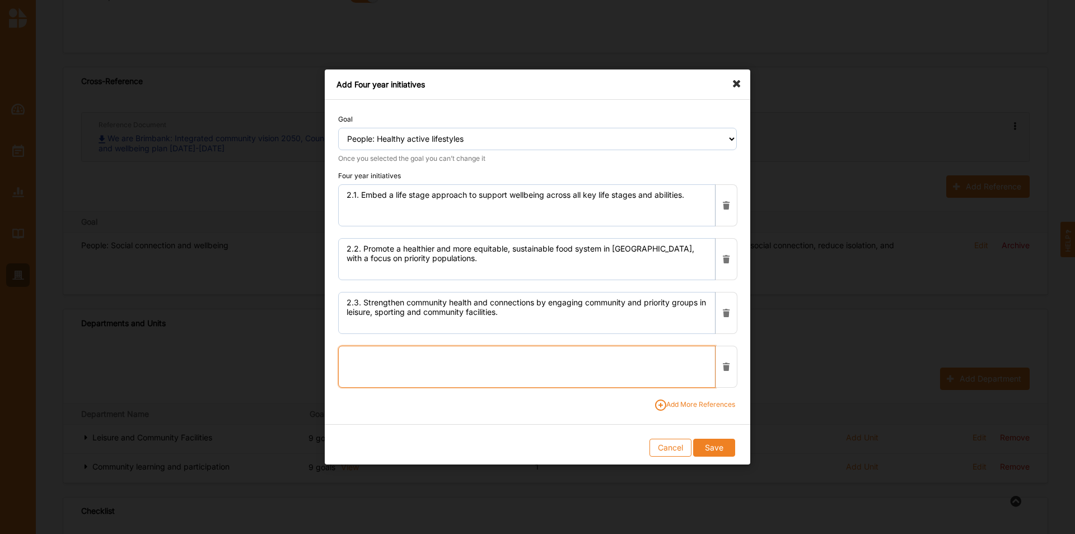
click at [447, 332] on textarea at bounding box center [526, 367] width 377 height 42
click at [371, 332] on textarea "2.4." at bounding box center [526, 367] width 377 height 42
paste textarea "Support community resilience and maintain emergency management systems, partner…"
click at [512, 332] on textarea "2.4. Support community resilience and maintain emergency management systems, pa…" at bounding box center [526, 367] width 377 height 42
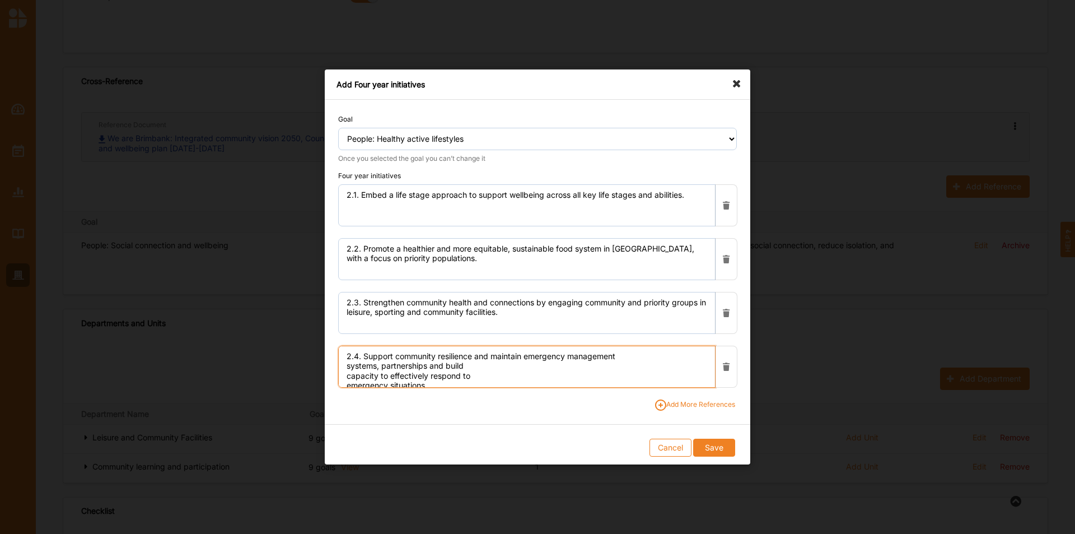
click at [643, 332] on textarea "2.4. Support community resilience and maintain emergency management systems, pa…" at bounding box center [526, 367] width 377 height 42
click at [406, 332] on textarea "2.4. Support community resilience and maintain emergency management systems, pa…" at bounding box center [526, 367] width 377 height 42
click at [543, 332] on textarea "2.4. Support community resilience and maintain emergency management systems, pa…" at bounding box center [526, 367] width 377 height 42
click at [520, 332] on textarea "2.4. Support community resilience and maintain emergency management systems, pa…" at bounding box center [526, 367] width 377 height 42
type textarea "2.4. Support community resilience and maintain emergency management systems, pa…"
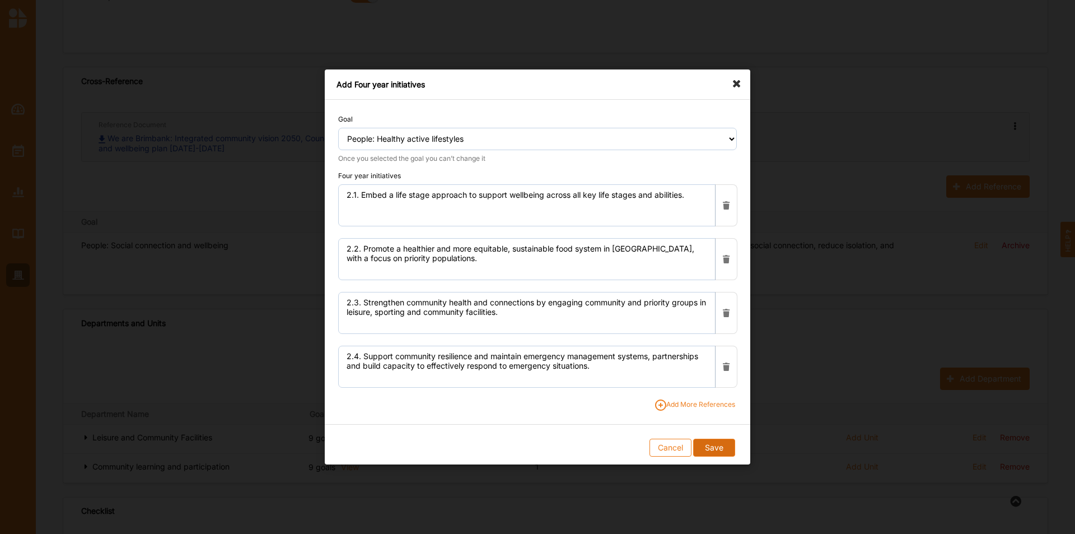
click at [716, 332] on button "Save" at bounding box center [713, 448] width 41 height 18
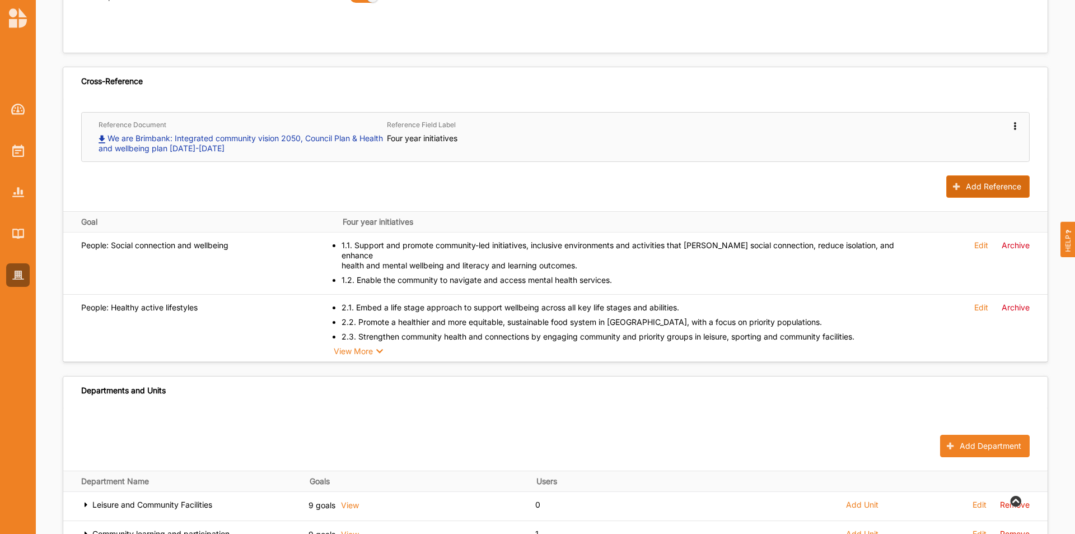
click at [716, 184] on button "Add Reference" at bounding box center [988, 186] width 83 height 22
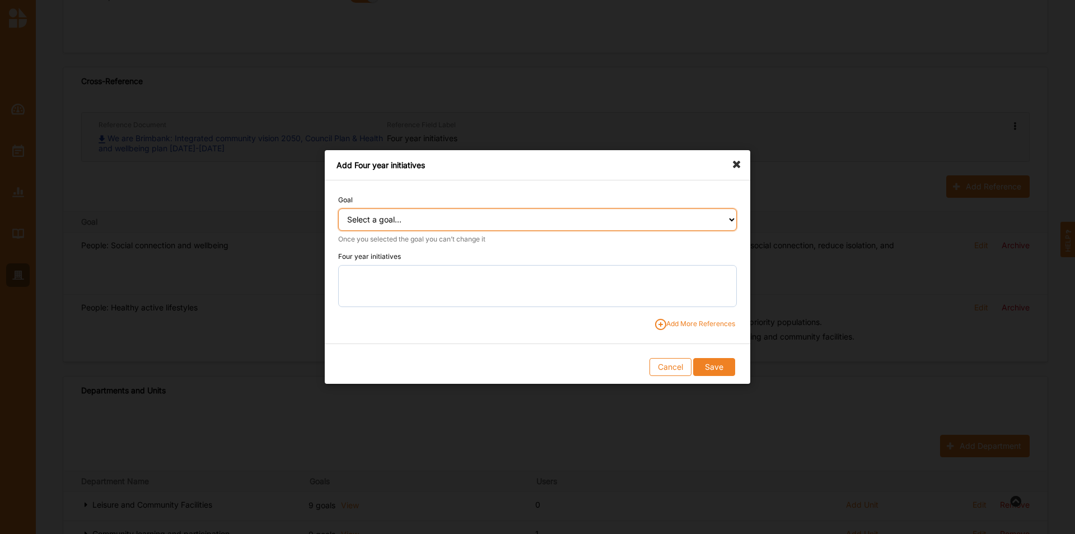
click at [399, 221] on select "Select a goal... People: Social connection and wellbeing People: Healthy active…" at bounding box center [537, 219] width 399 height 22
select select "384"
click at [338, 208] on select "Select a goal... People: Social connection and wellbeing People: Healthy active…" at bounding box center [537, 219] width 399 height 22
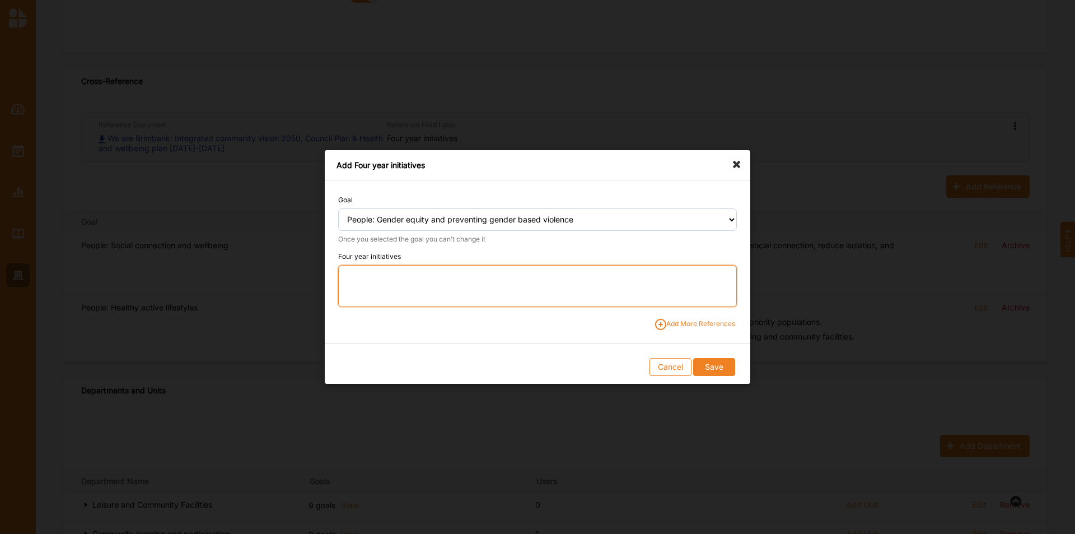
click at [357, 281] on textarea at bounding box center [537, 286] width 399 height 42
click at [375, 276] on textarea "3.1." at bounding box center [537, 286] width 399 height 42
paste textarea "Provide targeted support for women who are experiencing or at risk of family vi…"
click at [514, 271] on textarea "3.1. Provide targeted support for women who are experiencing or at risk of fami…" at bounding box center [537, 286] width 399 height 42
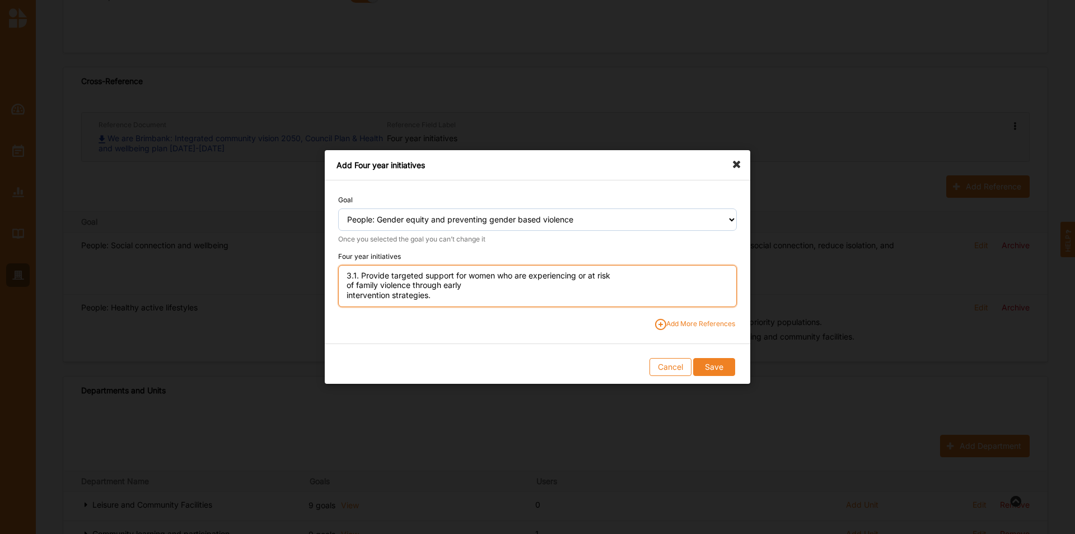
scroll to position [0, 0]
click at [631, 278] on textarea "3.1. Provide targeted support for women who are experiencing or at risk of fami…" at bounding box center [537, 286] width 399 height 42
click at [375, 288] on textarea "3.1. Provide targeted support for women who are experiencing or at risk of fami…" at bounding box center [537, 286] width 399 height 42
type textarea "3.1. Provide targeted support for women who are experiencing or at risk of fami…"
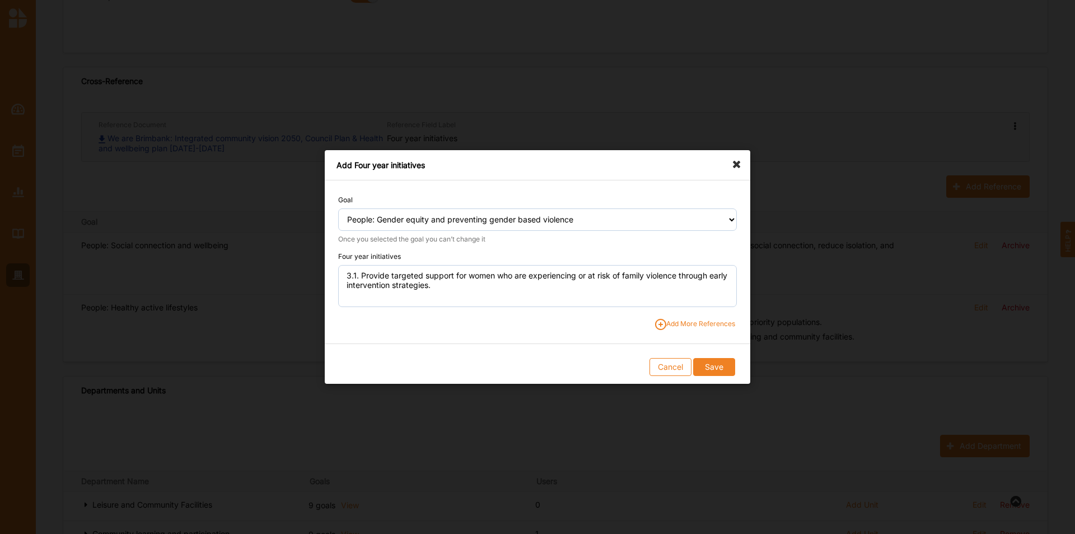
click at [679, 319] on span "Add More References" at bounding box center [695, 324] width 80 height 11
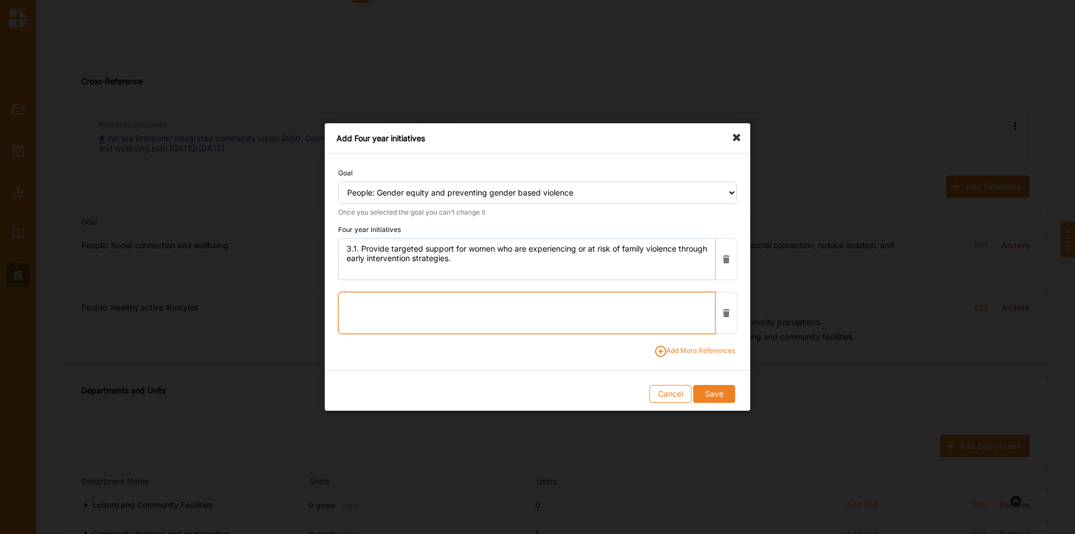
click at [386, 305] on textarea at bounding box center [526, 313] width 377 height 42
click at [390, 307] on textarea "3.2." at bounding box center [526, 313] width 377 height 42
paste textarea "[PERSON_NAME] advocacy and implement a strategic framework to combat gender-bas…"
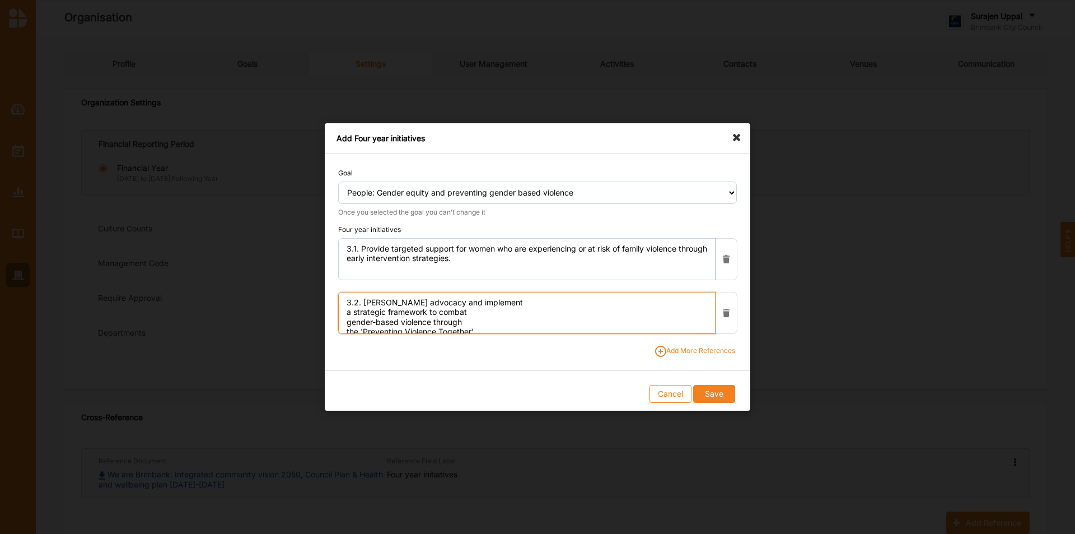
click at [495, 300] on textarea "3.2. [PERSON_NAME] advocacy and implement a strategic framework to combat gende…" at bounding box center [526, 313] width 377 height 42
click at [625, 305] on textarea "3.2. [PERSON_NAME] advocacy and implement a strategic framework to combat gende…" at bounding box center [526, 313] width 377 height 42
click at [416, 314] on textarea "3.2. [PERSON_NAME] advocacy and implement a strategic framework to combat gende…" at bounding box center [526, 313] width 377 height 42
click at [534, 315] on textarea "3.2. [PERSON_NAME] advocacy and implement a strategic framework to combat gende…" at bounding box center [526, 313] width 377 height 42
type textarea "3.2. [PERSON_NAME] advocacy and implement a strategic framework to combat gende…"
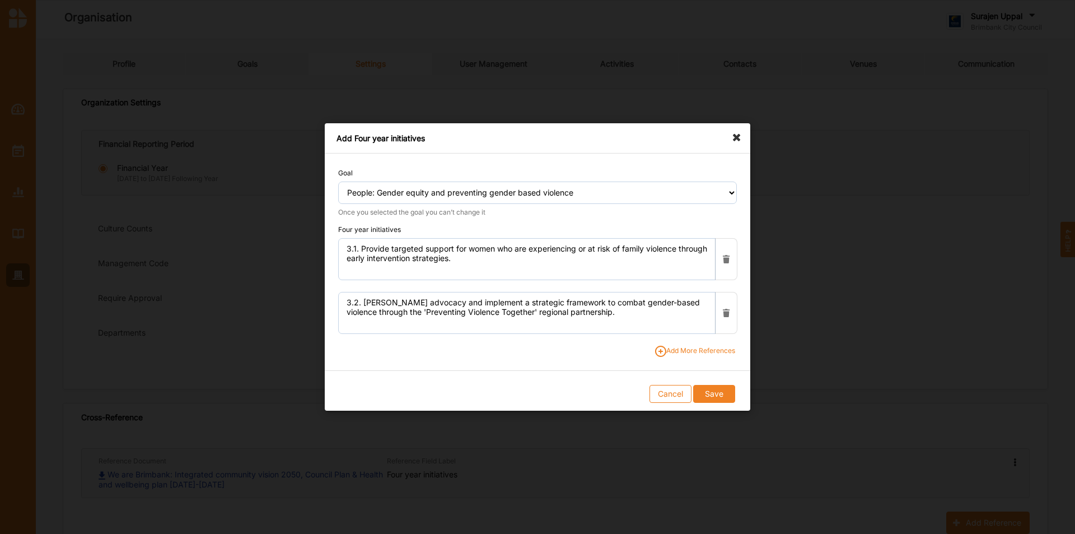
click at [684, 332] on span "Add More References" at bounding box center [695, 351] width 80 height 11
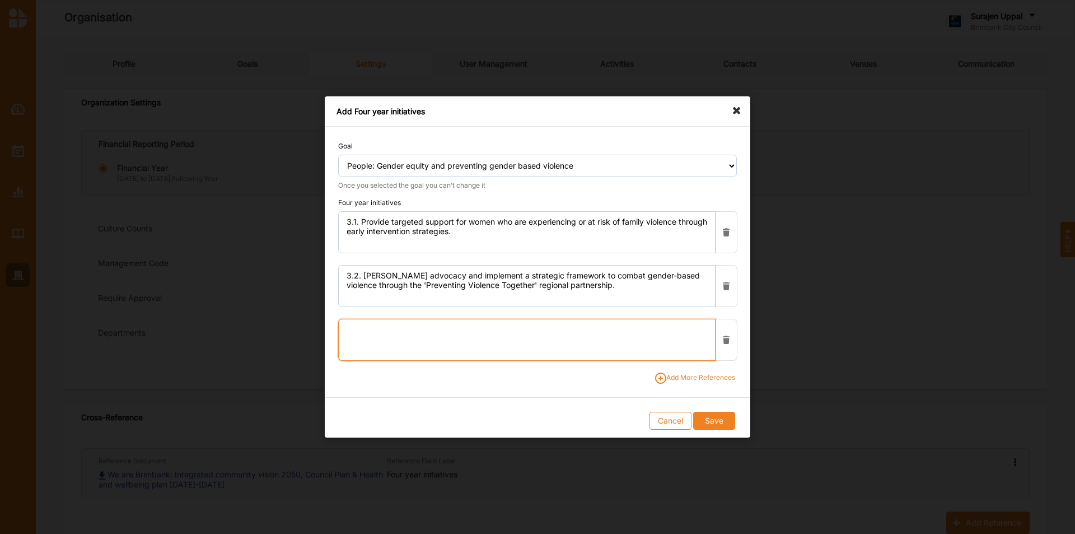
click at [406, 332] on textarea at bounding box center [526, 340] width 377 height 42
click at [421, 332] on textarea "3.3." at bounding box center [526, 340] width 377 height 42
paste textarea "Continue to model a safe, healthy, diverse and equitable organisation."
click at [513, 332] on textarea "3.3. Continue to model a safe, healthy, diverse and equitable organisation." at bounding box center [526, 340] width 377 height 42
type textarea "3.3. Continue to model a safe, healthy, diverse and equitable organisation."
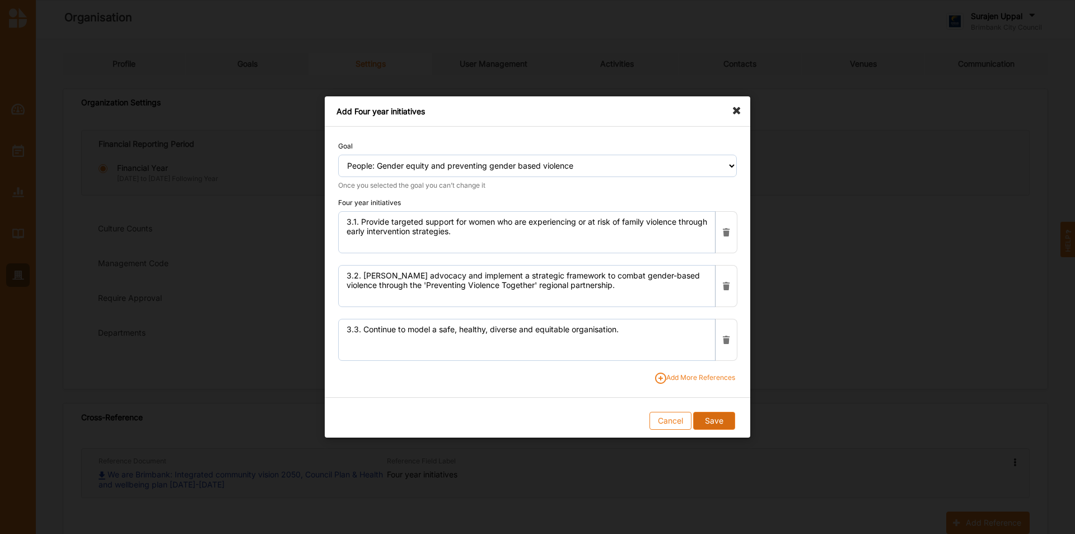
click at [716, 332] on button "Save" at bounding box center [713, 421] width 41 height 18
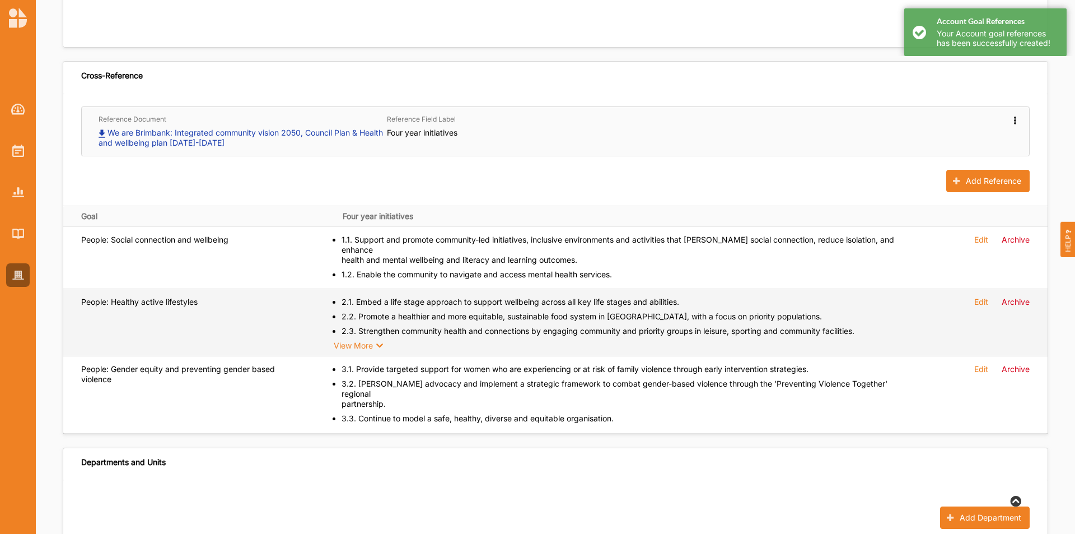
scroll to position [336, 0]
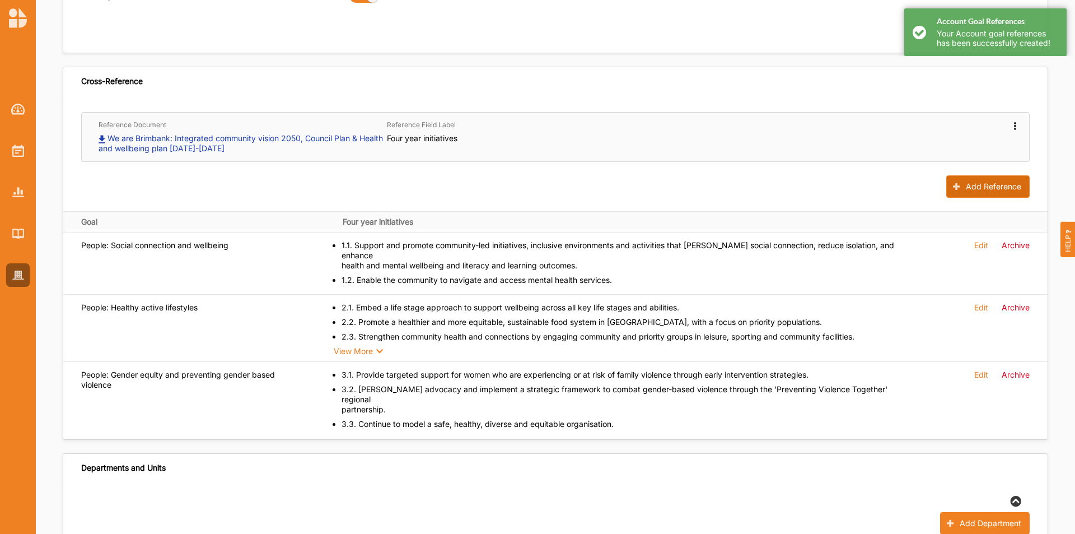
click at [716, 187] on button "Add Reference" at bounding box center [988, 186] width 83 height 22
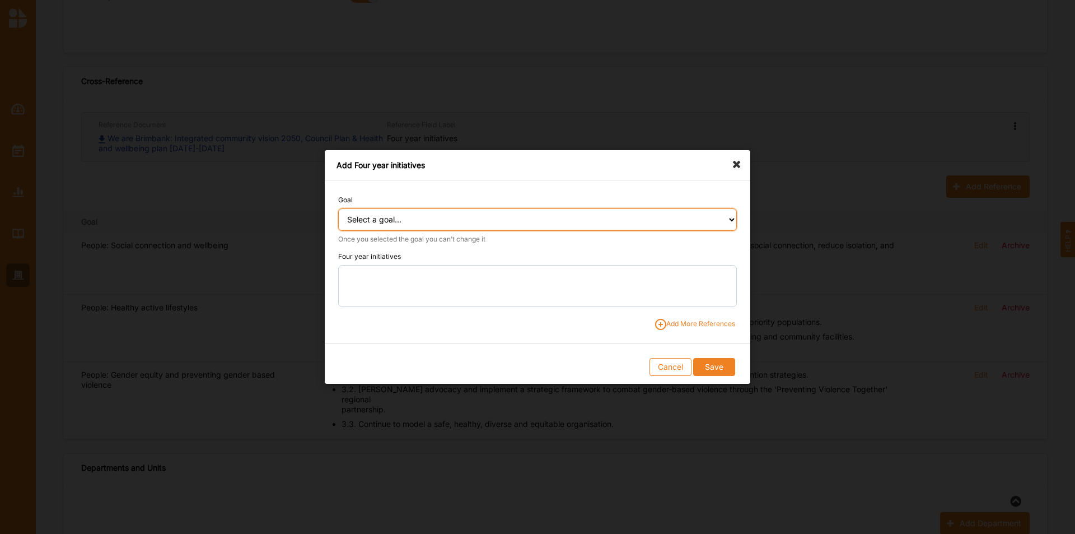
click at [488, 213] on select "Select a goal... People: Social connection and wellbeing People: Healthy active…" at bounding box center [537, 219] width 399 height 22
select select "385"
click at [338, 208] on select "Select a goal... People: Social connection and wellbeing People: Healthy active…" at bounding box center [537, 219] width 399 height 22
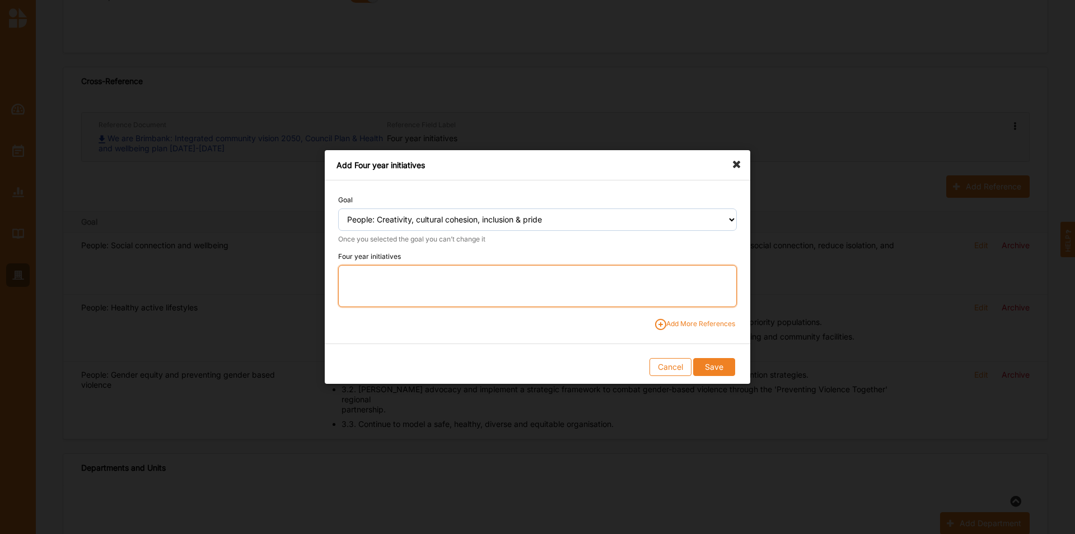
click at [356, 272] on textarea at bounding box center [537, 286] width 399 height 42
click at [391, 275] on textarea "4.1." at bounding box center [537, 286] width 399 height 42
paste textarea "[PERSON_NAME] inclusive artistic and cultural experiences and programs that cel…"
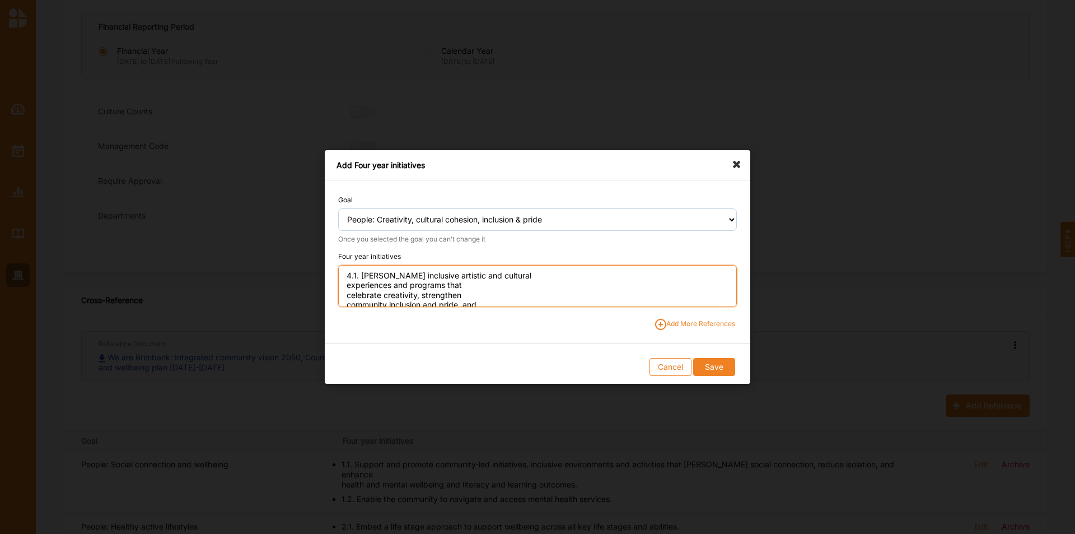
scroll to position [0, 0]
click at [511, 279] on textarea "4.1. [PERSON_NAME] inclusive artistic and cultural experiences and programs tha…" at bounding box center [537, 286] width 399 height 42
click at [628, 273] on textarea "4.1. [PERSON_NAME] inclusive artistic and cultural experiences and programs tha…" at bounding box center [537, 286] width 399 height 42
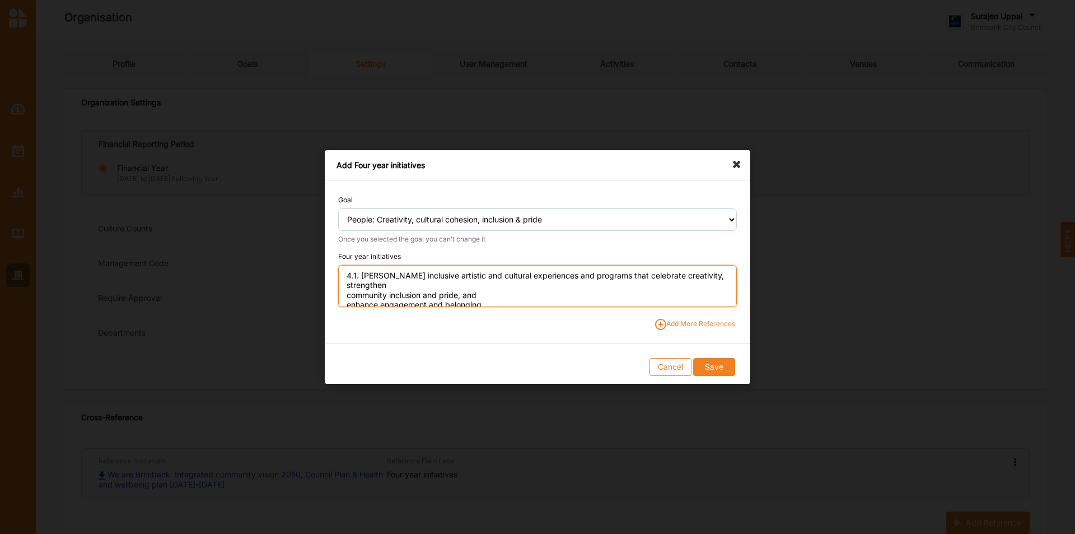
click at [696, 279] on textarea "4.1. [PERSON_NAME] inclusive artistic and cultural experiences and programs tha…" at bounding box center [537, 286] width 399 height 42
click at [484, 288] on textarea "4.1. [PERSON_NAME] inclusive artistic and cultural experiences and programs tha…" at bounding box center [537, 286] width 399 height 42
type textarea "4.1. [PERSON_NAME] inclusive artistic and cultural experiences and programs tha…"
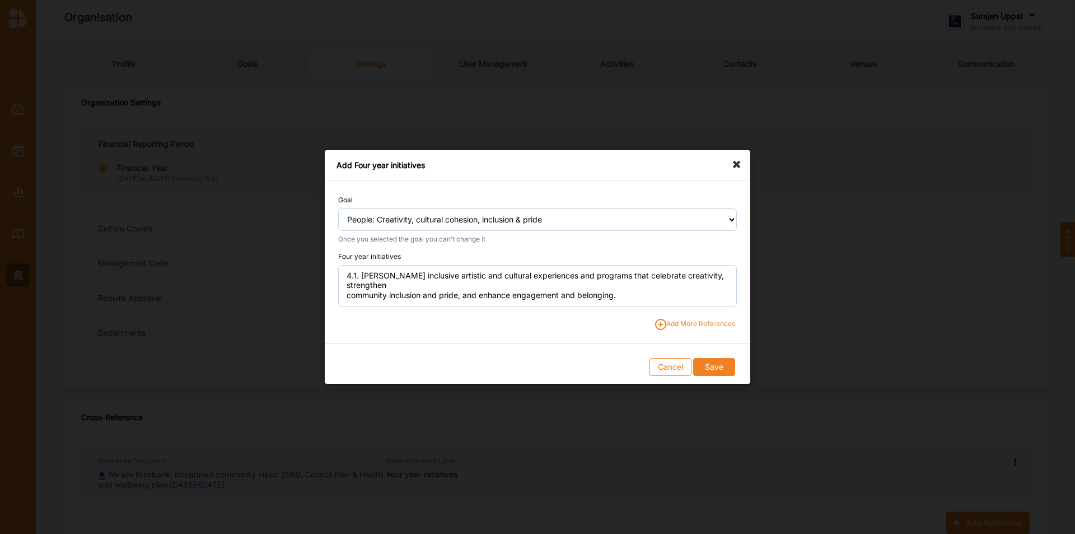
click at [695, 322] on span "Add More References" at bounding box center [695, 324] width 80 height 11
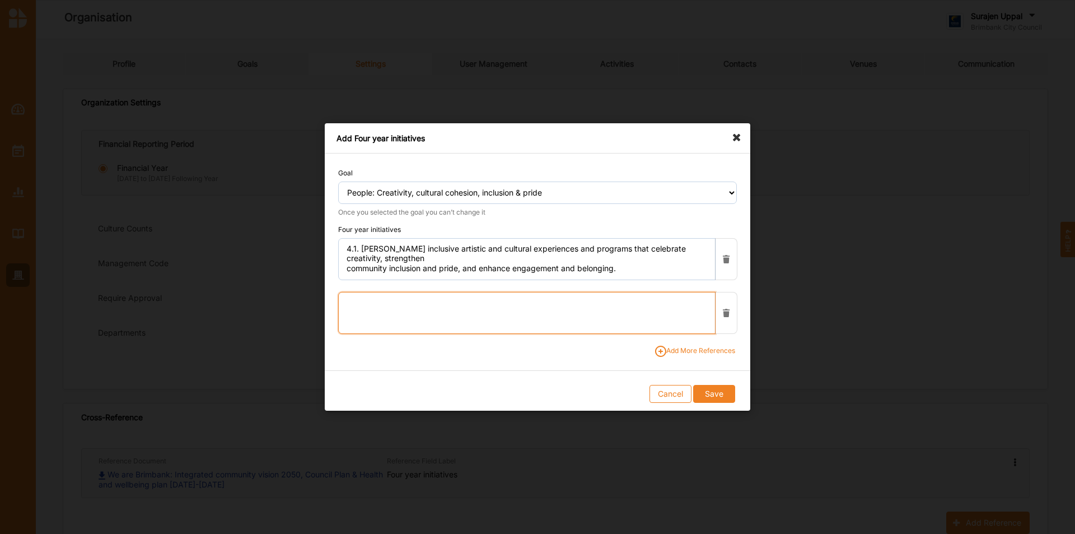
click at [453, 317] on textarea at bounding box center [526, 313] width 377 height 42
click at [391, 310] on textarea "4.2." at bounding box center [526, 313] width 377 height 42
paste textarea "Respect and celebrate Aboriginal and [PERSON_NAME] [PERSON_NAME] Islander peopl…"
click at [516, 301] on textarea "4.2. Respect and celebrate [DEMOGRAPHIC_DATA] and [PERSON_NAME] [PERSON_NAME] I…" at bounding box center [526, 313] width 377 height 42
click at [652, 307] on textarea "4.2. Respect and celebrate [DEMOGRAPHIC_DATA] and [PERSON_NAME] [PERSON_NAME] I…" at bounding box center [526, 313] width 377 height 42
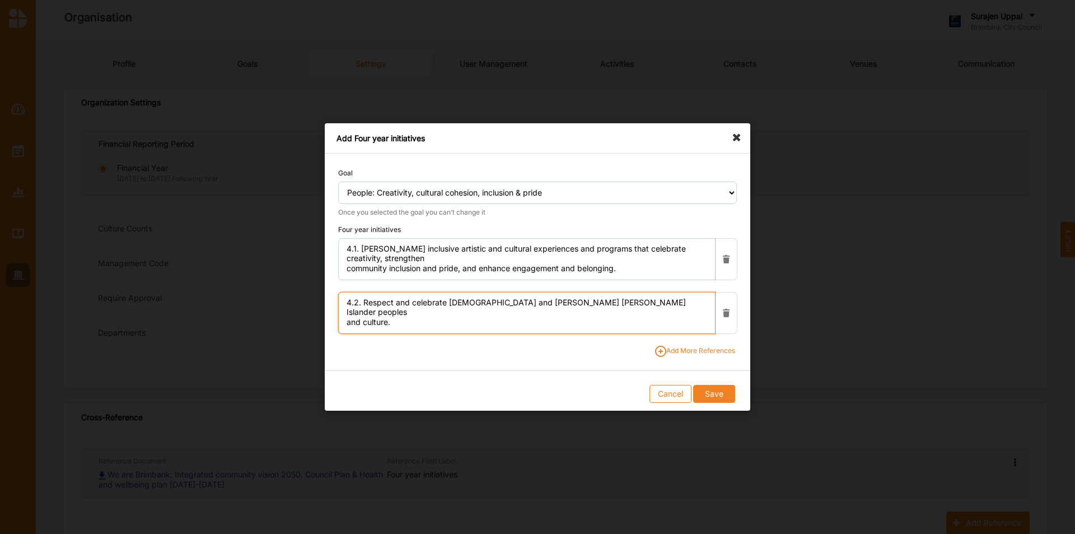
click at [624, 300] on textarea "4.2. Respect and celebrate [DEMOGRAPHIC_DATA] and [PERSON_NAME] [PERSON_NAME] I…" at bounding box center [526, 313] width 377 height 42
type textarea "4.2. Respect and celebrate [DEMOGRAPHIC_DATA] and [PERSON_NAME] [PERSON_NAME] I…"
click at [714, 332] on span "Add More References" at bounding box center [695, 351] width 80 height 11
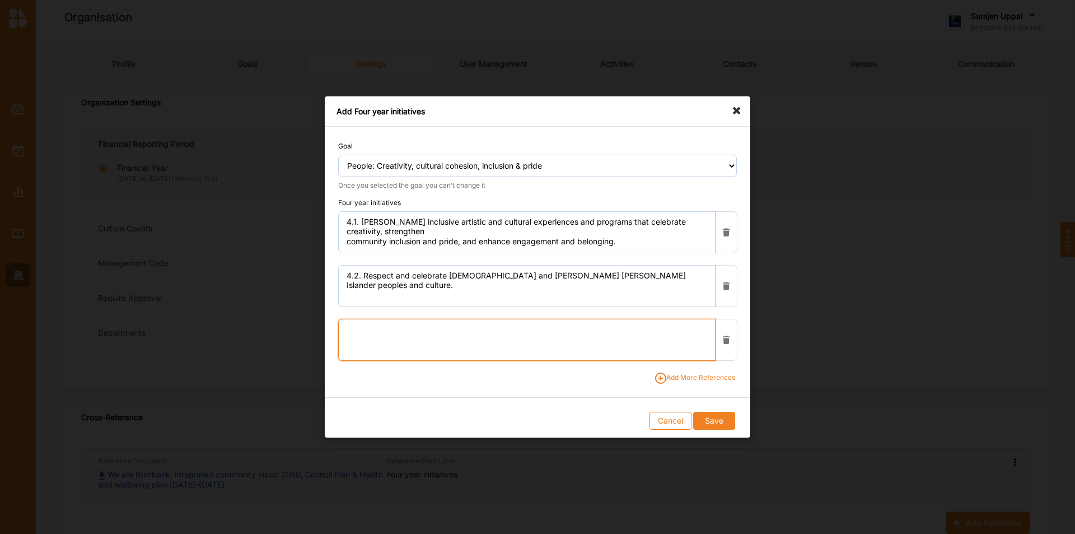
click at [362, 320] on textarea at bounding box center [526, 340] width 377 height 42
drag, startPoint x: 372, startPoint y: 327, endPoint x: 386, endPoint y: 327, distance: 14.6
click at [372, 327] on textarea "4.3." at bounding box center [526, 340] width 377 height 42
paste textarea "[PERSON_NAME] community pride by recognising and celebrating the contributions …"
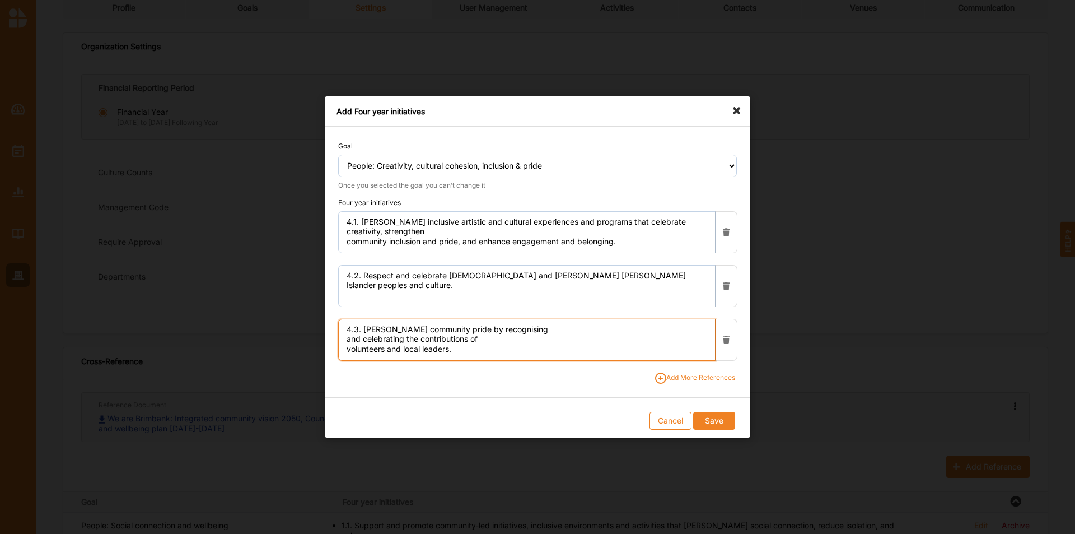
click at [545, 332] on textarea "4.3. [PERSON_NAME] community pride by recognising and celebrating the contribut…" at bounding box center [526, 340] width 377 height 42
click at [673, 331] on textarea "4.3. [PERSON_NAME] community pride by recognising and celebrating the contribut…" at bounding box center [526, 340] width 377 height 42
type textarea "4.3. [PERSON_NAME] community pride by recognising and celebrating the contribut…"
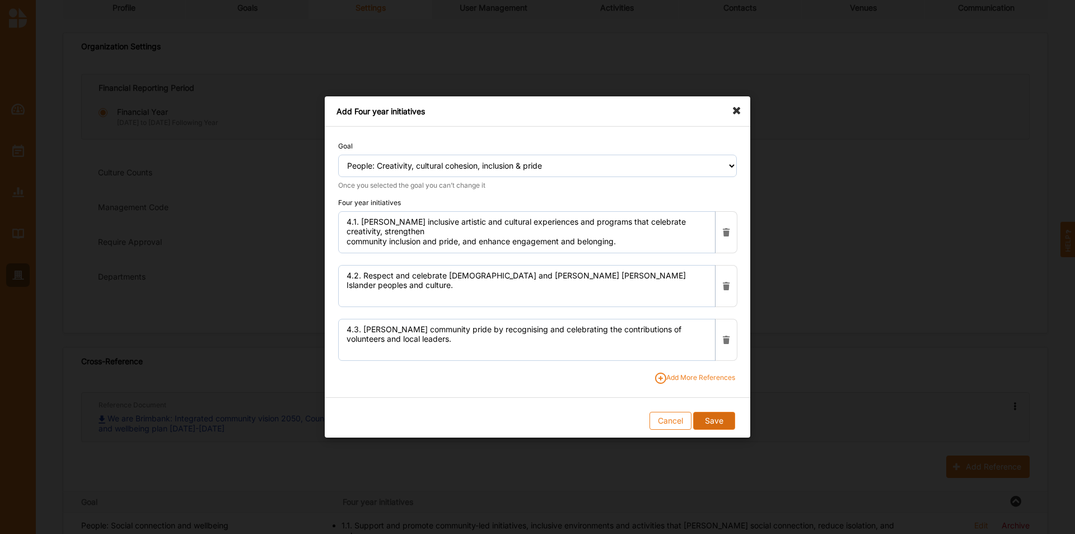
click at [716, 332] on button "Save" at bounding box center [713, 421] width 41 height 18
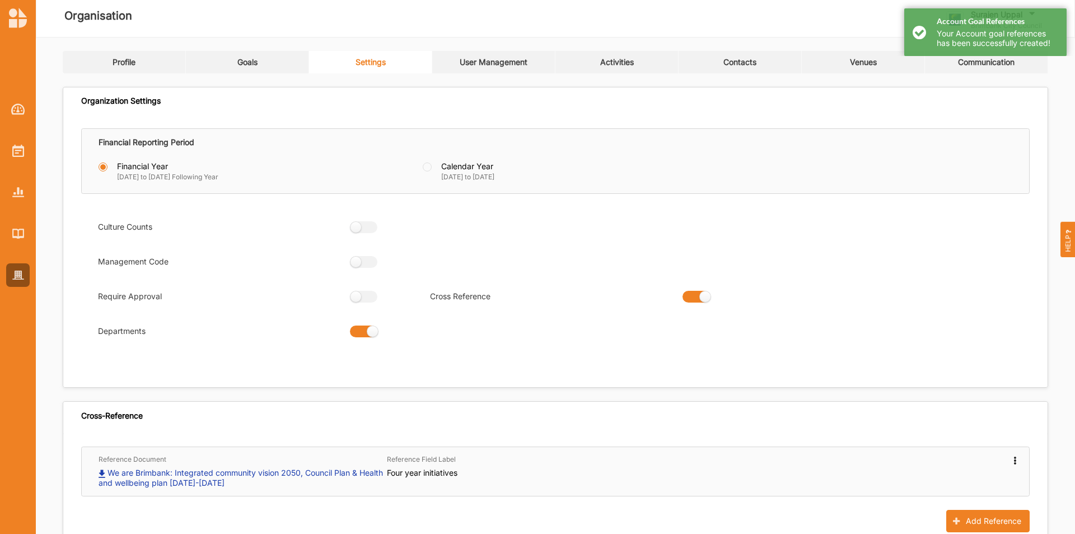
scroll to position [0, 0]
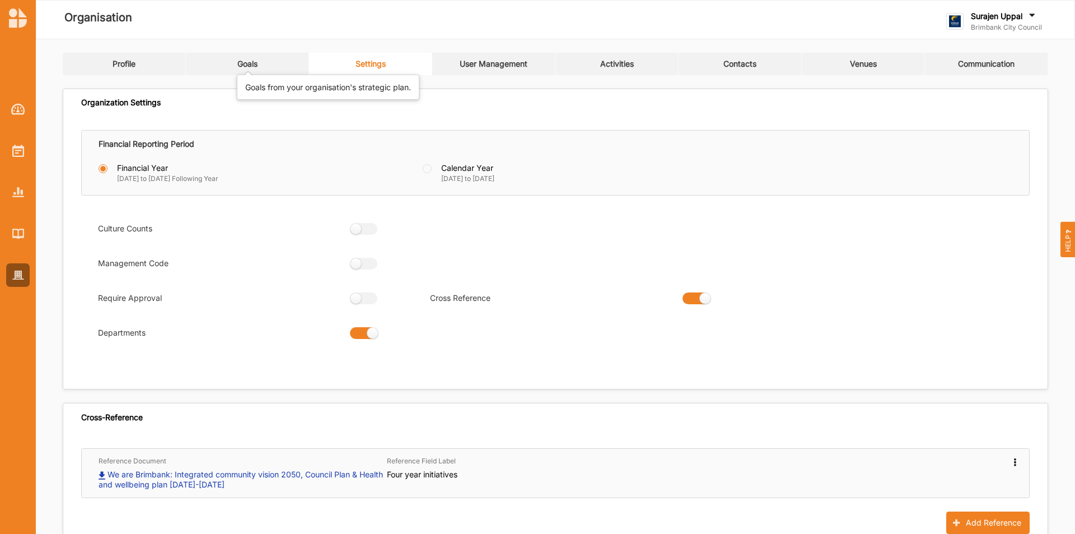
click at [240, 60] on div "Goals" at bounding box center [247, 64] width 20 height 10
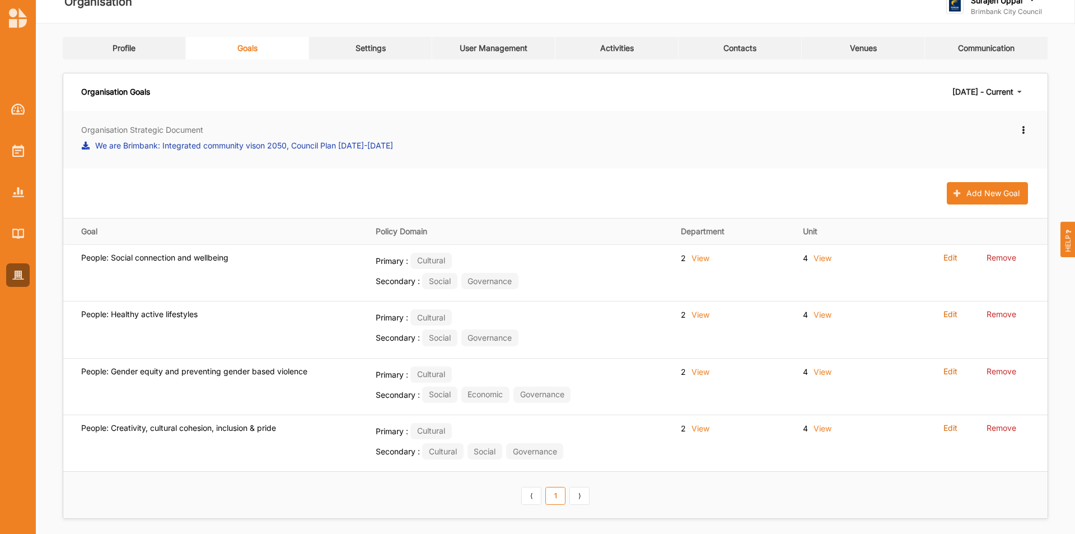
scroll to position [23, 0]
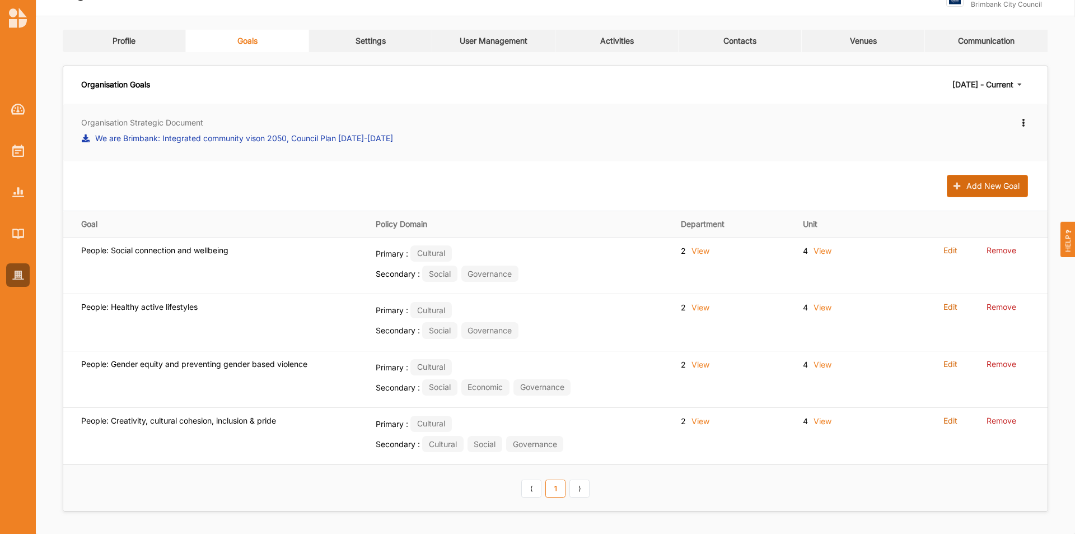
click at [716, 185] on button "Add New Goal" at bounding box center [987, 186] width 81 height 22
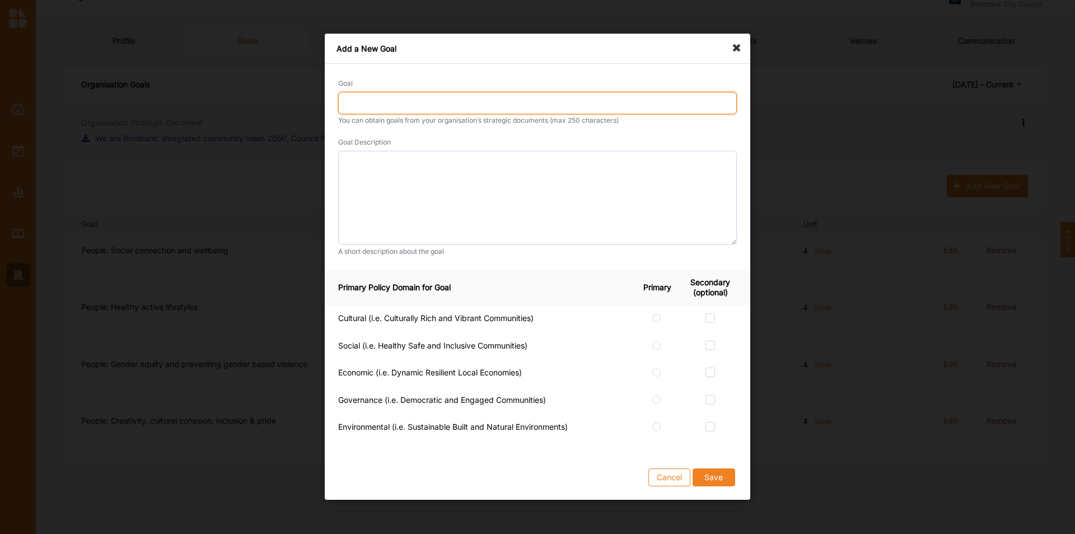
click at [480, 106] on input "Goal" at bounding box center [537, 103] width 399 height 22
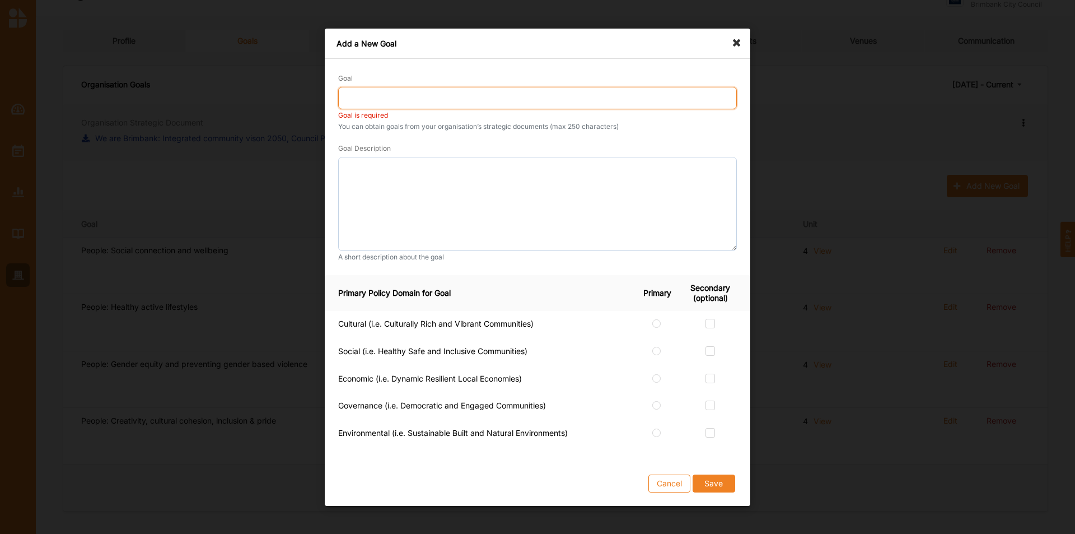
click at [371, 96] on input "Goal" at bounding box center [537, 98] width 399 height 22
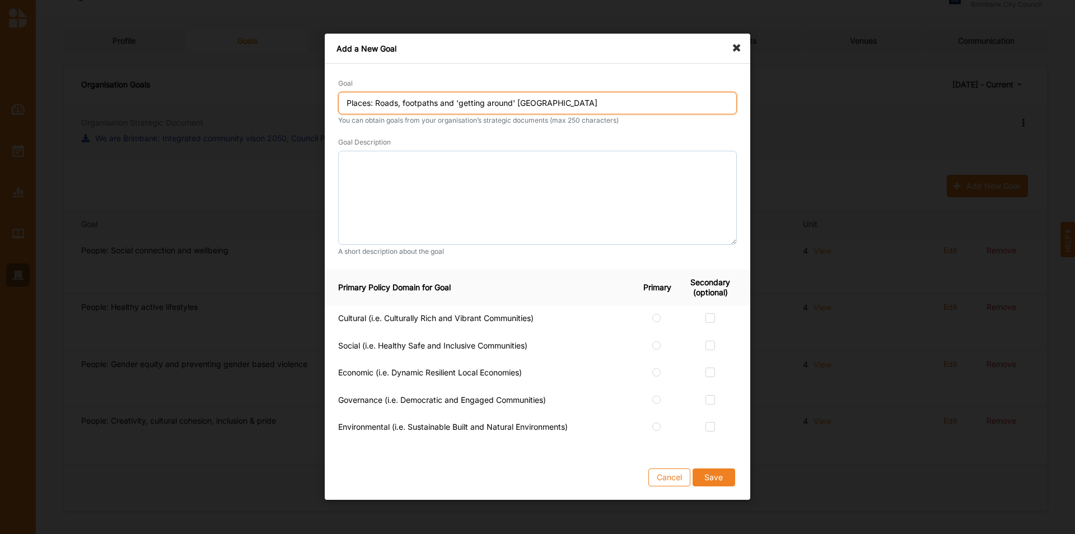
type input "Places: Roads, footpaths and 'getting around' [GEOGRAPHIC_DATA]"
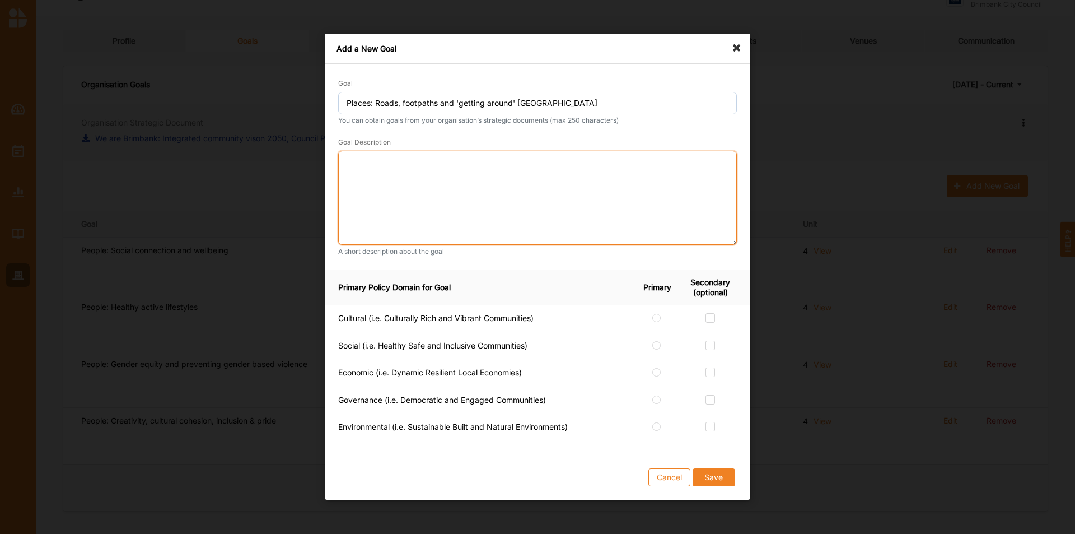
click at [505, 176] on textarea at bounding box center [537, 198] width 399 height 94
paste textarea "Safety and accessibility of our transport network are strengthened by prioritis…"
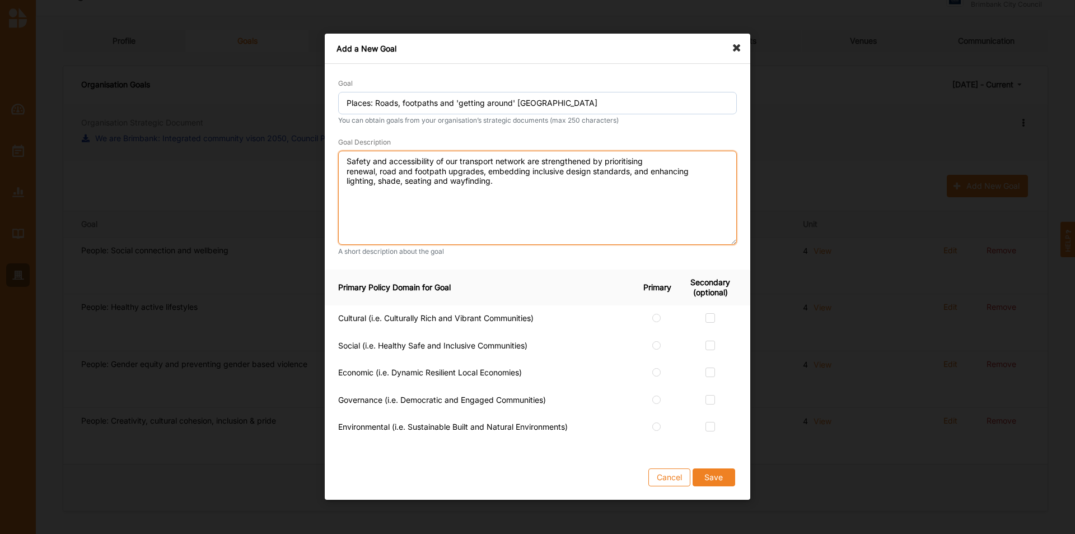
click at [659, 160] on textarea "Safety and accessibility of our transport network are strengthened by prioritis…" at bounding box center [537, 198] width 399 height 94
click at [632, 175] on textarea "Safety and accessibility of our transport network are strengthened by prioritis…" at bounding box center [537, 198] width 399 height 94
type textarea "Safety and accessibility of our transport network are strengthened by prioritis…"
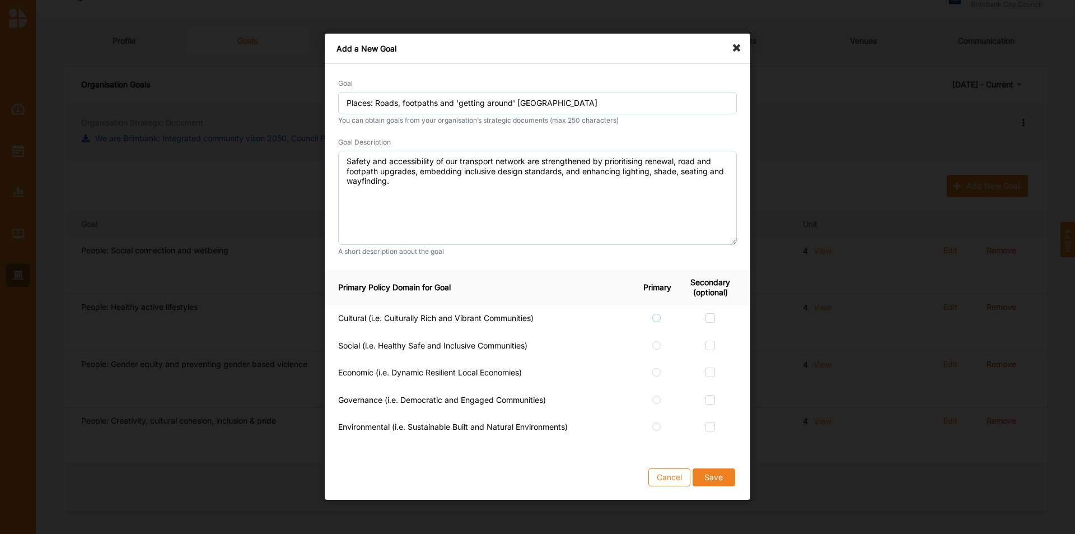
click at [656, 313] on label at bounding box center [657, 313] width 10 height 0
radio input "true"
click at [715, 332] on div at bounding box center [711, 427] width 10 height 10
click at [708, 332] on label at bounding box center [711, 422] width 10 height 0
click at [708, 332] on input "checkbox" at bounding box center [710, 426] width 9 height 9
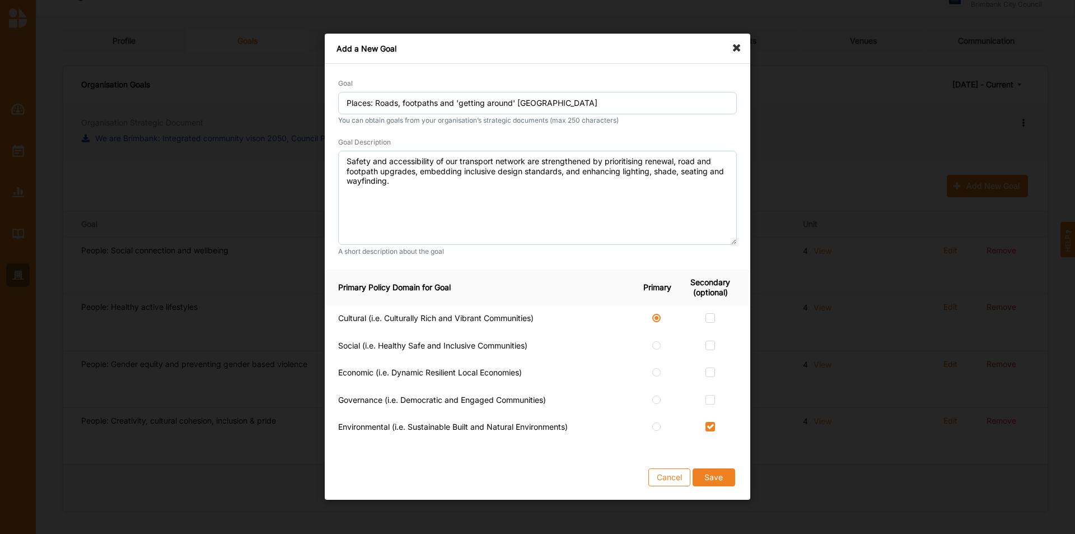
checkbox input "true"
click at [707, 332] on label at bounding box center [711, 395] width 10 height 0
click at [707, 332] on input "checkbox" at bounding box center [710, 399] width 9 height 9
checkbox input "true"
click at [716, 332] on button "Save" at bounding box center [714, 478] width 43 height 18
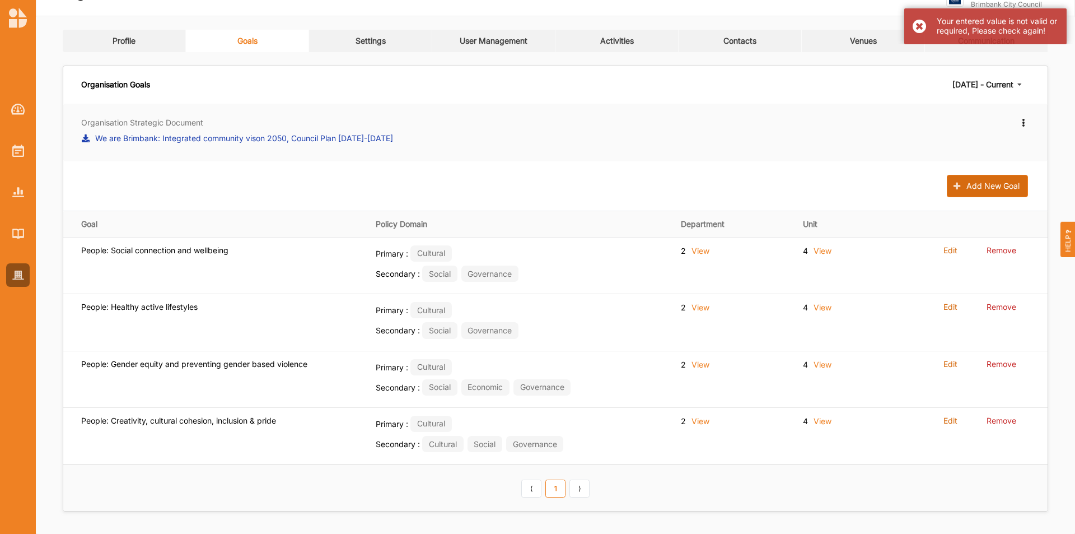
click at [716, 184] on button "Add New Goal" at bounding box center [987, 186] width 81 height 22
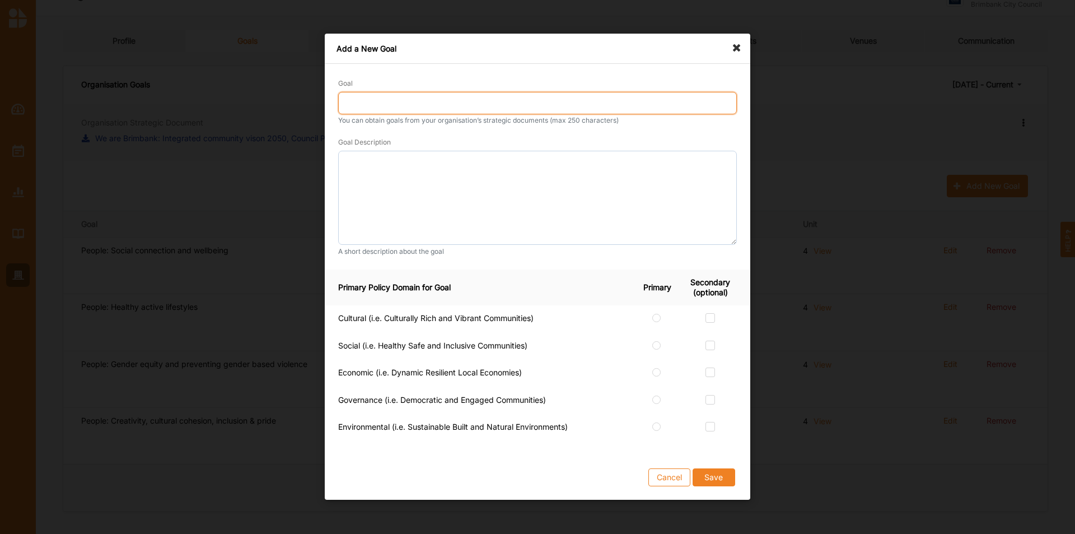
click at [560, 113] on input "Goal" at bounding box center [537, 103] width 399 height 22
type input "Places: Roads, footpaths and 'getting around' [GEOGRAPHIC_DATA]"
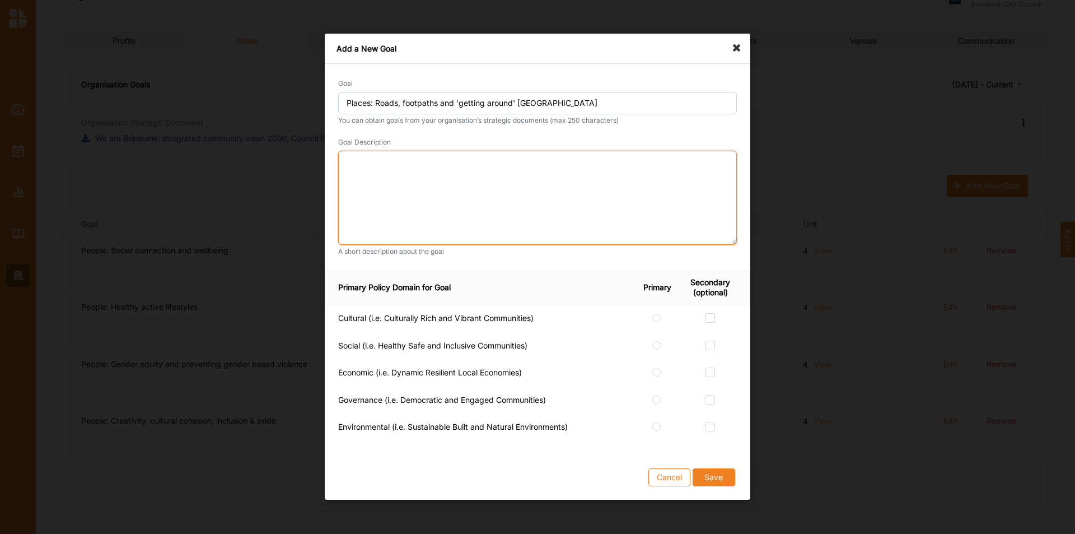
click at [406, 171] on textarea at bounding box center [537, 198] width 399 height 94
paste textarea "Safety and accessibility of our transport network are strengthened by prioritis…"
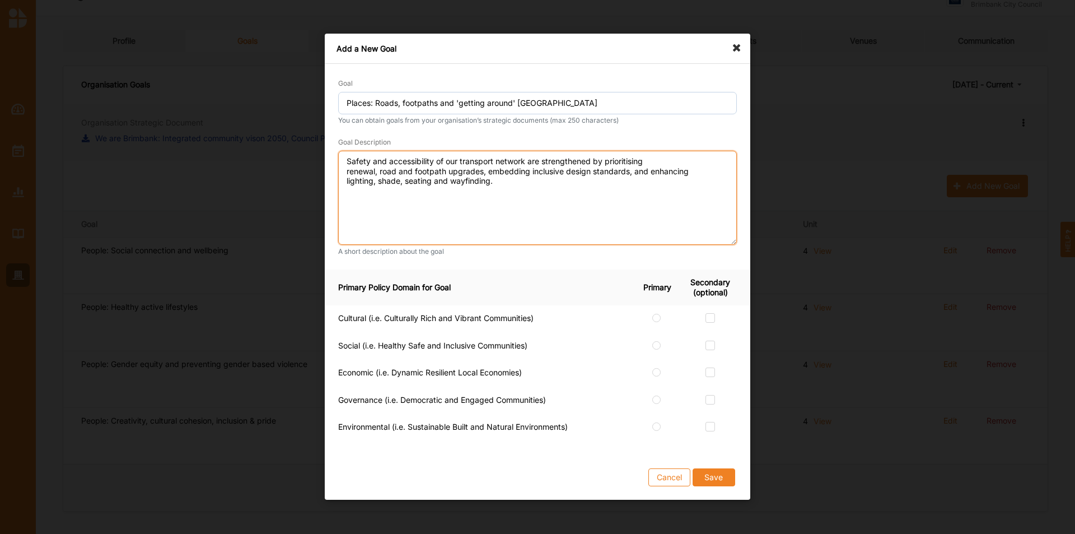
click at [651, 159] on textarea "Safety and accessibility of our transport network are strengthened by prioritis…" at bounding box center [537, 198] width 399 height 94
click at [648, 174] on textarea "Safety and accessibility of our transport network are strengthened by prioritis…" at bounding box center [537, 198] width 399 height 94
type textarea "Safety and accessibility of our transport network are strengthened by prioritis…"
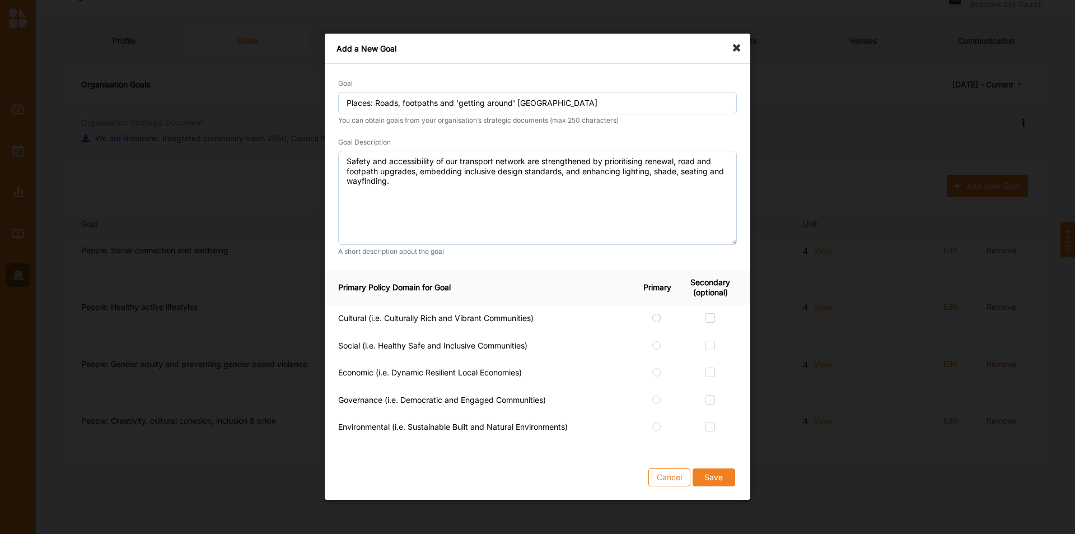
click at [658, 313] on label at bounding box center [657, 313] width 10 height 0
radio input "true"
click at [709, 332] on label at bounding box center [711, 395] width 10 height 0
click at [709, 332] on input "checkbox" at bounding box center [710, 399] width 9 height 9
checkbox input "true"
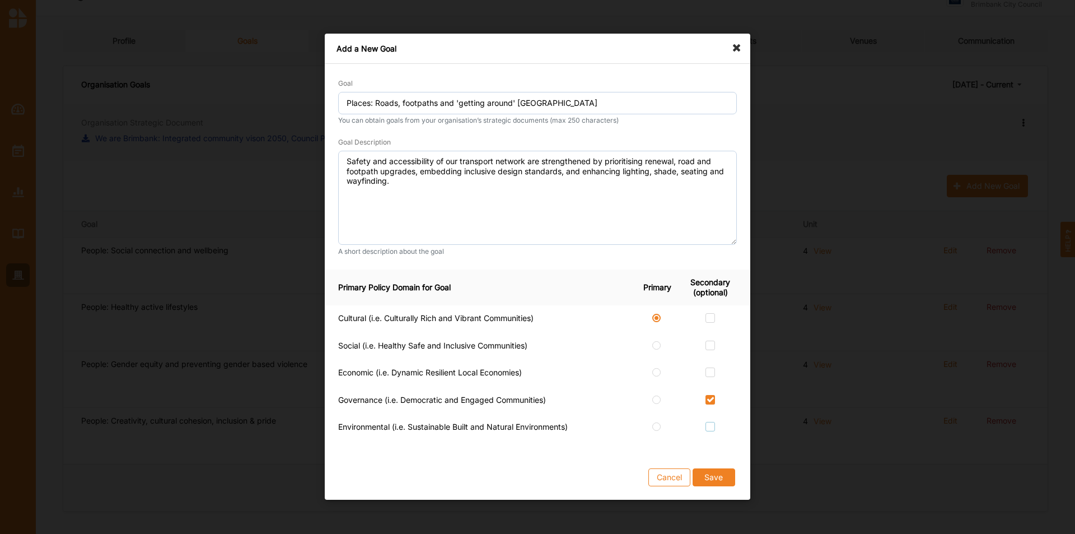
click at [712, 332] on label at bounding box center [711, 422] width 10 height 0
click at [712, 332] on input "checkbox" at bounding box center [710, 426] width 9 height 9
checkbox input "true"
click at [716, 332] on button "Save" at bounding box center [714, 478] width 43 height 18
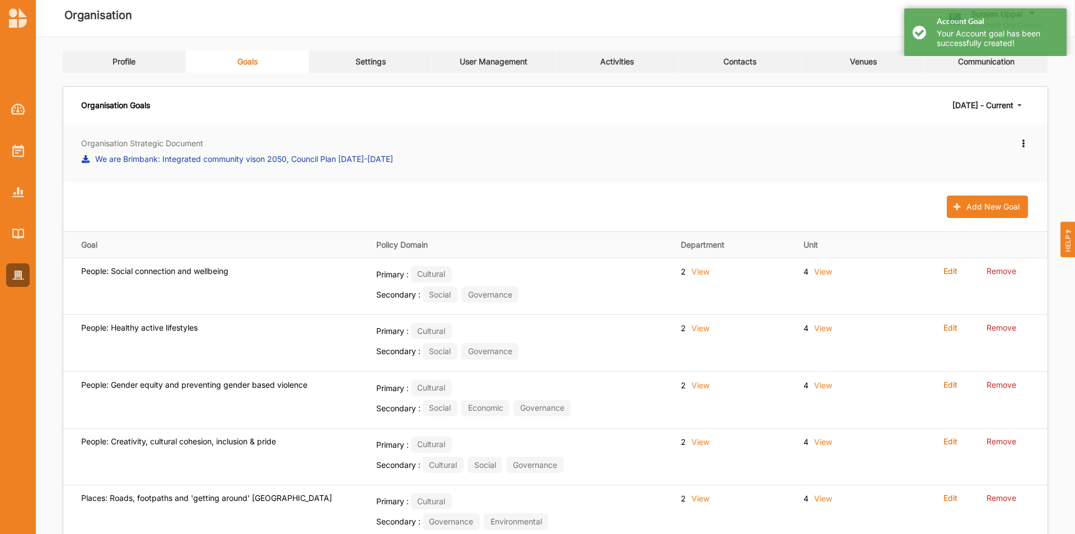
scroll to position [0, 0]
click at [716, 202] on button "Add New Goal" at bounding box center [987, 209] width 81 height 22
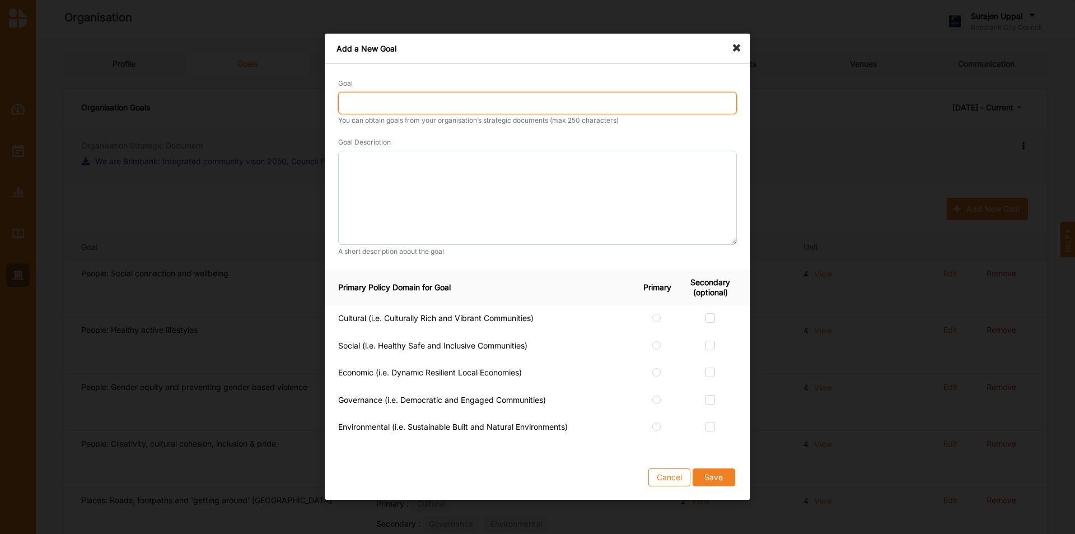
click at [454, 108] on input "Goal" at bounding box center [537, 103] width 399 height 22
type input "Places: Public places, neighbourhoods and amenity"
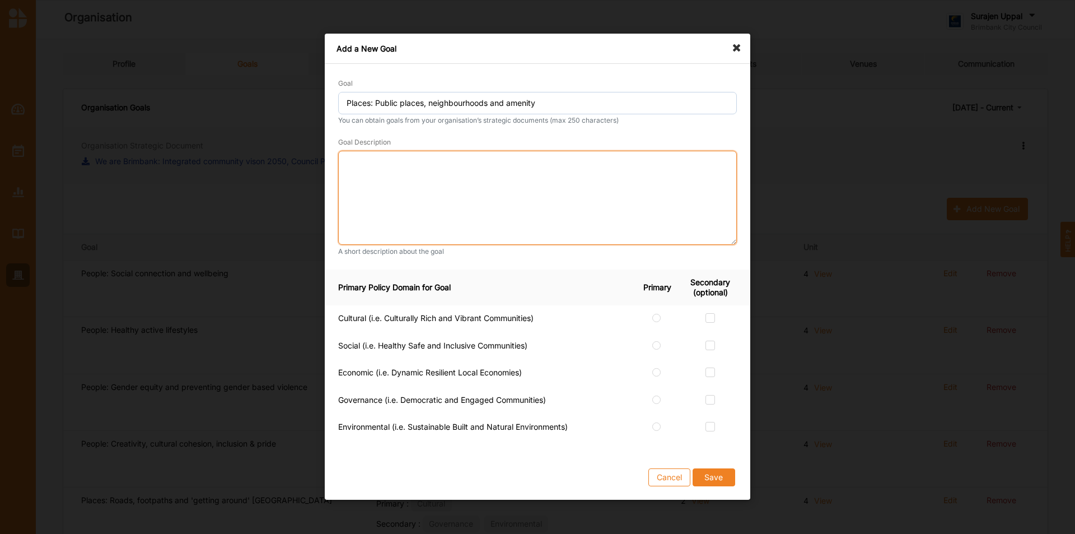
click at [392, 179] on textarea at bounding box center [537, 198] width 399 height 94
paste textarea "Attractive, well-maintained and welcoming public spaces and amenities that cult…"
click at [679, 164] on textarea "Attractive, well-maintained and welcoming public spaces and amenities that cult…" at bounding box center [537, 198] width 399 height 94
type textarea "Attractive, well-maintained and welcoming public spaces and amenities that cult…"
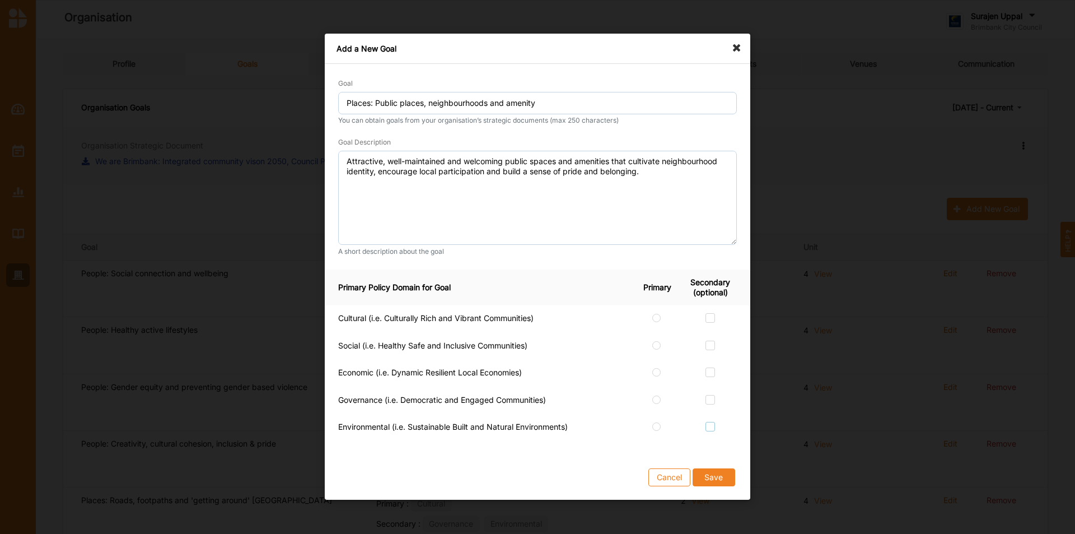
click at [713, 332] on label at bounding box center [711, 422] width 10 height 0
click at [713, 332] on input "checkbox" at bounding box center [710, 426] width 9 height 9
checkbox input "true"
click at [658, 313] on label at bounding box center [657, 313] width 10 height 0
radio input "true"
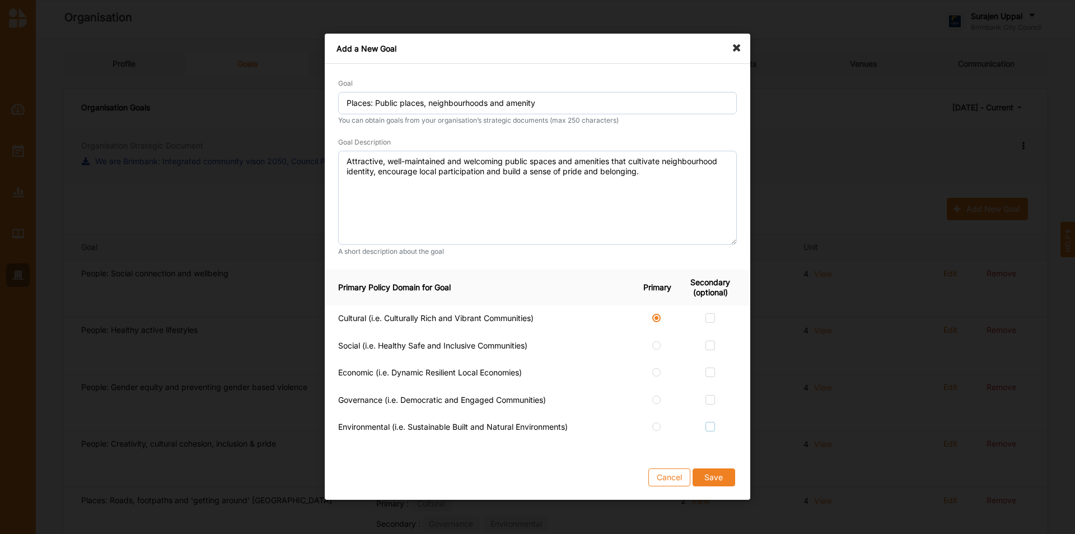
click at [713, 332] on label at bounding box center [711, 422] width 10 height 0
click at [713, 332] on input "checkbox" at bounding box center [710, 426] width 9 height 9
checkbox input "true"
click at [711, 332] on label at bounding box center [711, 341] width 10 height 0
click at [711, 332] on input "checkbox" at bounding box center [710, 345] width 9 height 9
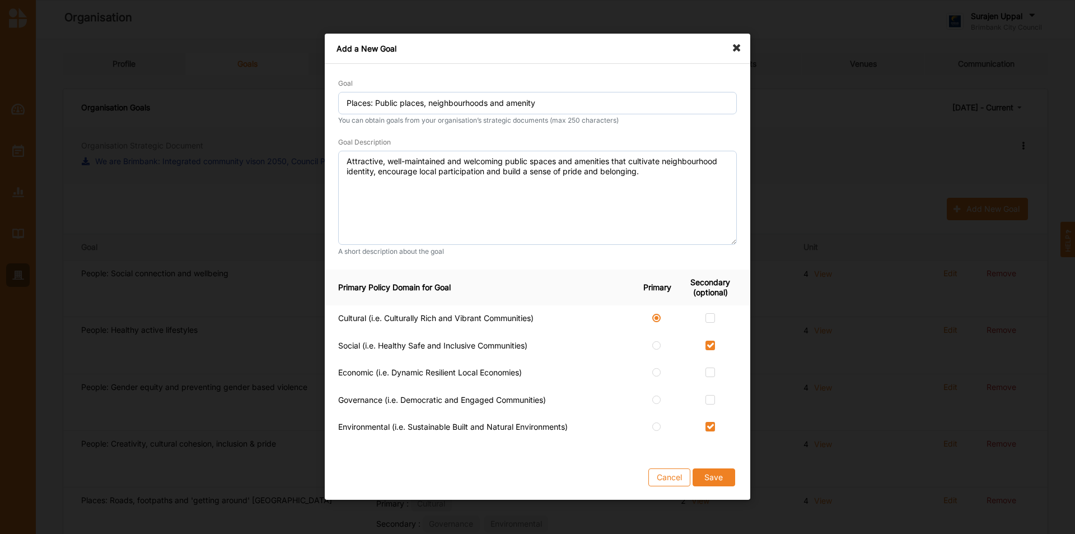
checkbox input "true"
click at [707, 313] on label at bounding box center [711, 313] width 10 height 0
click at [707, 318] on input "checkbox" at bounding box center [710, 317] width 9 height 9
checkbox input "true"
click at [711, 332] on label at bounding box center [711, 395] width 10 height 0
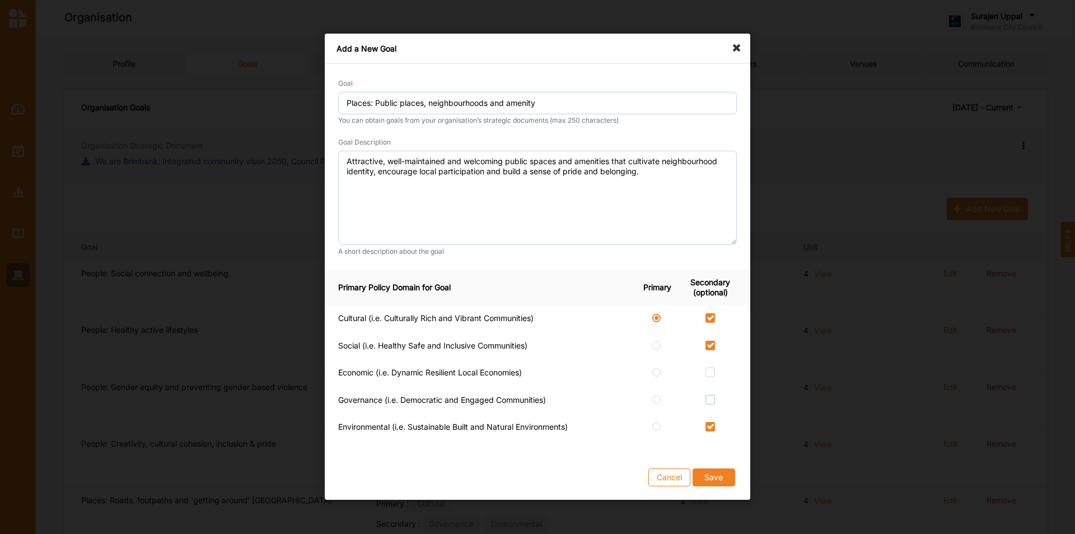
click at [711, 332] on input "checkbox" at bounding box center [710, 399] width 9 height 9
click at [711, 332] on label at bounding box center [711, 395] width 10 height 0
click at [711, 332] on input "checkbox" at bounding box center [710, 399] width 9 height 9
checkbox input "false"
click at [716, 332] on button "Save" at bounding box center [714, 478] width 43 height 18
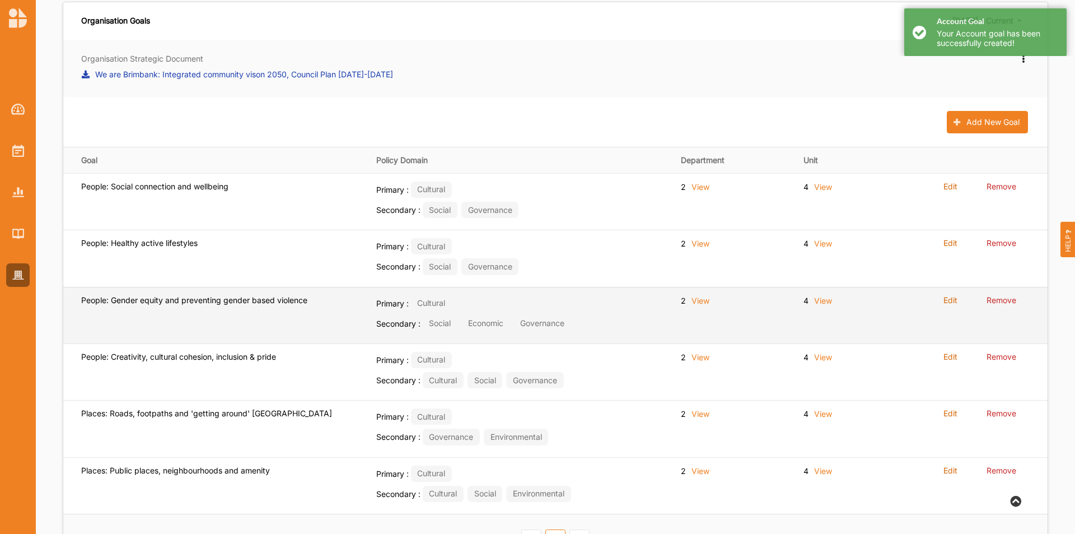
scroll to position [136, 0]
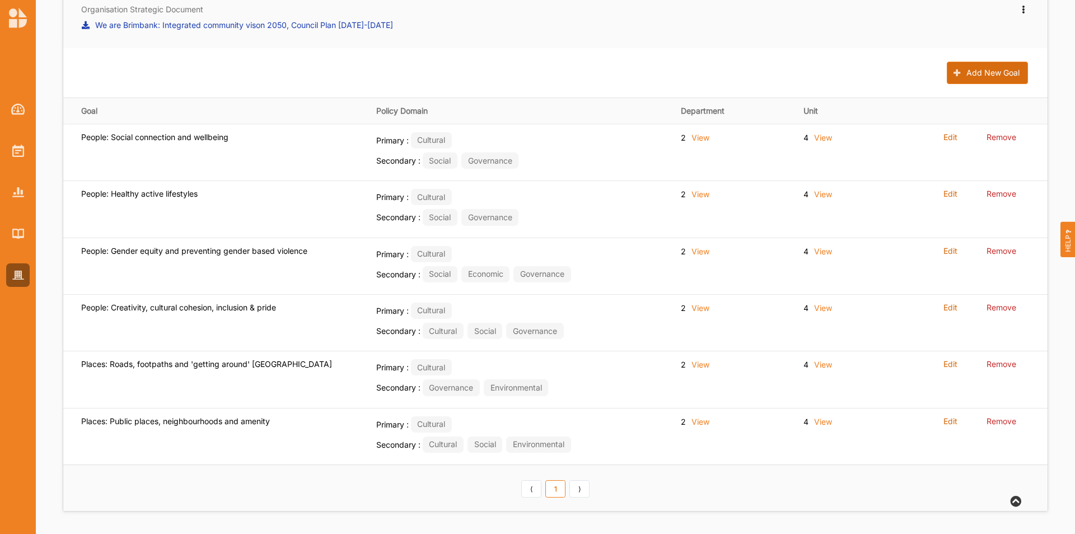
click at [716, 68] on button "Add New Goal" at bounding box center [987, 73] width 81 height 22
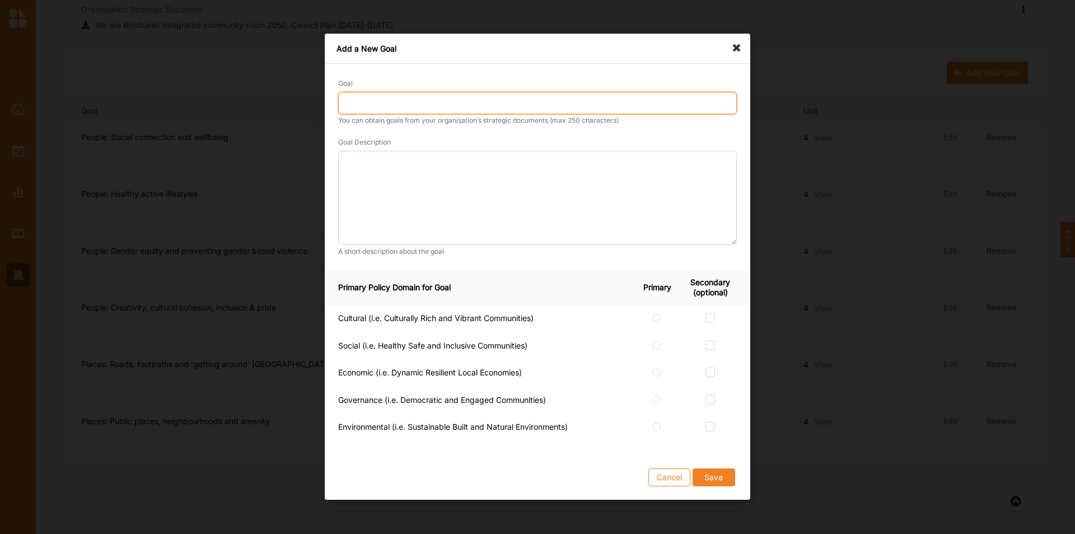
drag, startPoint x: 457, startPoint y: 92, endPoint x: 455, endPoint y: 102, distance: 10.8
click at [455, 101] on input "Goal" at bounding box center [537, 103] width 399 height 22
type input "Places: Climate emergency, conservation & environmental sustainability"
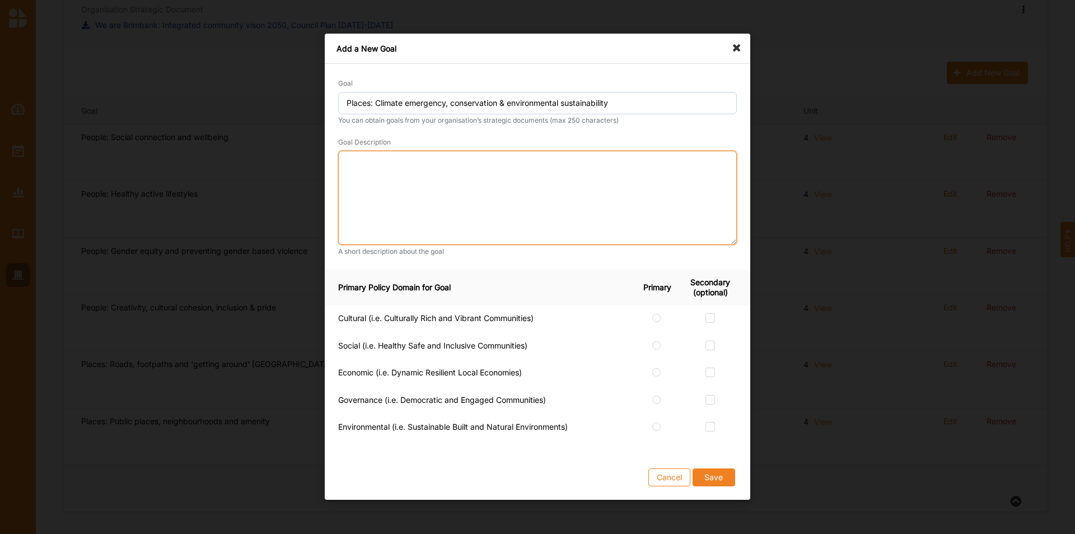
click at [379, 172] on textarea at bounding box center [537, 198] width 399 height 94
paste textarea "Environmental stewardship is strengthened through climate action, sustainabilit…"
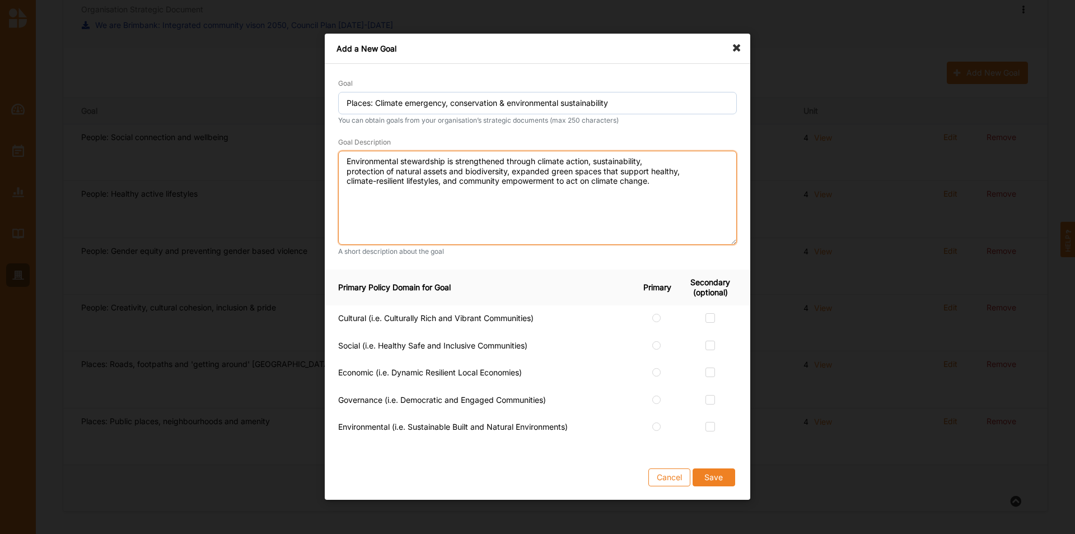
drag, startPoint x: 658, startPoint y: 159, endPoint x: 635, endPoint y: 169, distance: 24.9
click at [655, 160] on textarea "Environmental stewardship is strengthened through climate action, sustainabilit…" at bounding box center [537, 198] width 399 height 94
click at [622, 173] on textarea "Environmental stewardship is strengthened through climate action, sustainabilit…" at bounding box center [537, 198] width 399 height 94
type textarea "Environmental stewardship is strengthened through climate action, sustainabilit…"
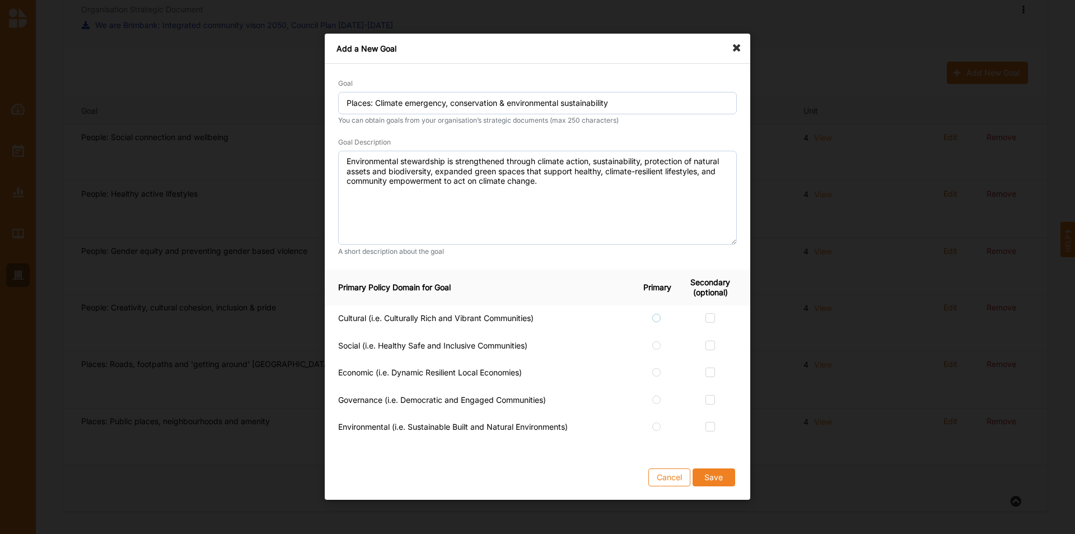
click at [660, 313] on label at bounding box center [657, 313] width 10 height 0
radio input "true"
click at [710, 332] on label at bounding box center [711, 422] width 10 height 0
click at [710, 332] on input "checkbox" at bounding box center [710, 426] width 9 height 9
checkbox input "true"
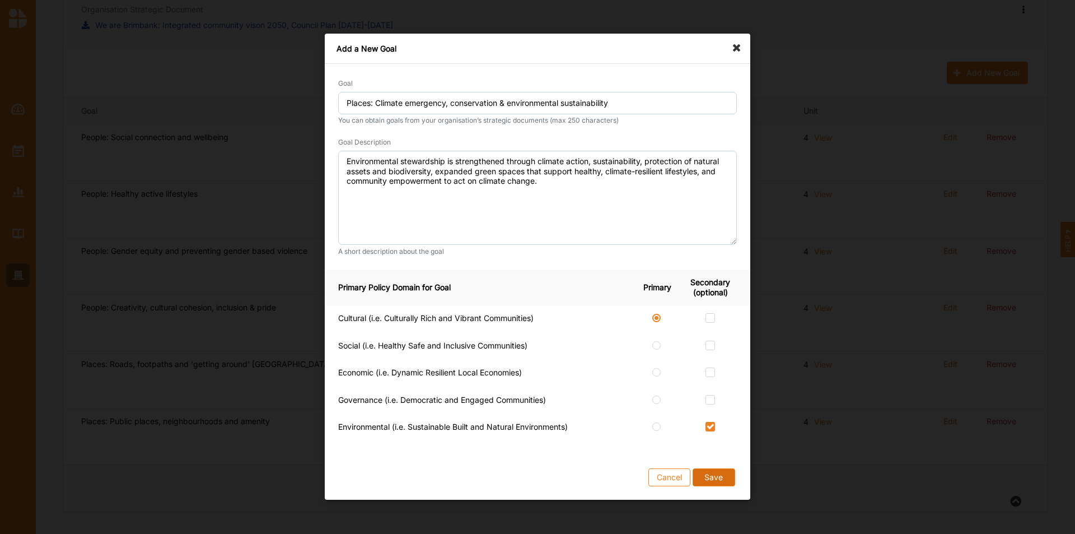
click at [708, 332] on button "Save" at bounding box center [714, 478] width 43 height 18
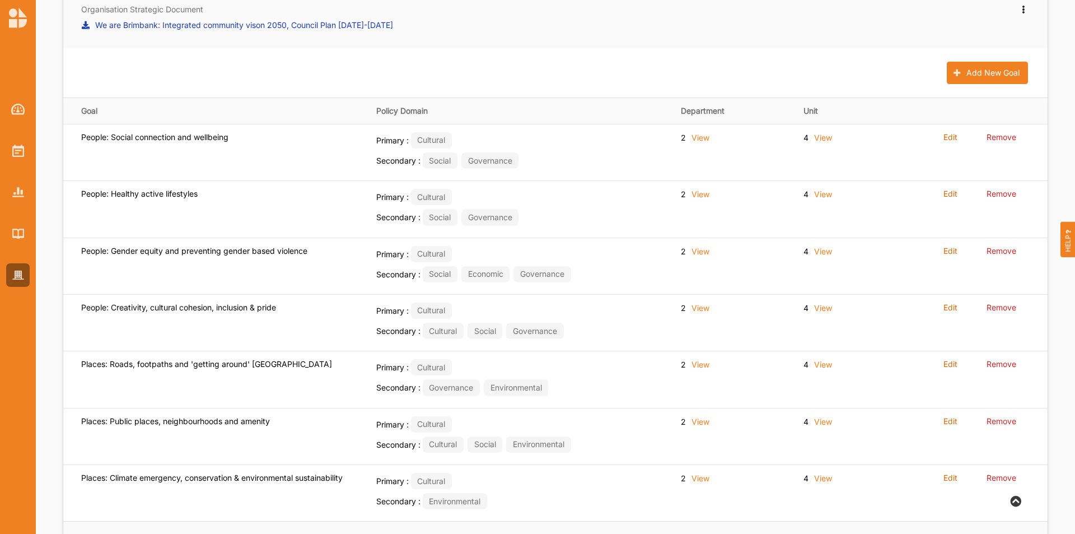
scroll to position [0, 0]
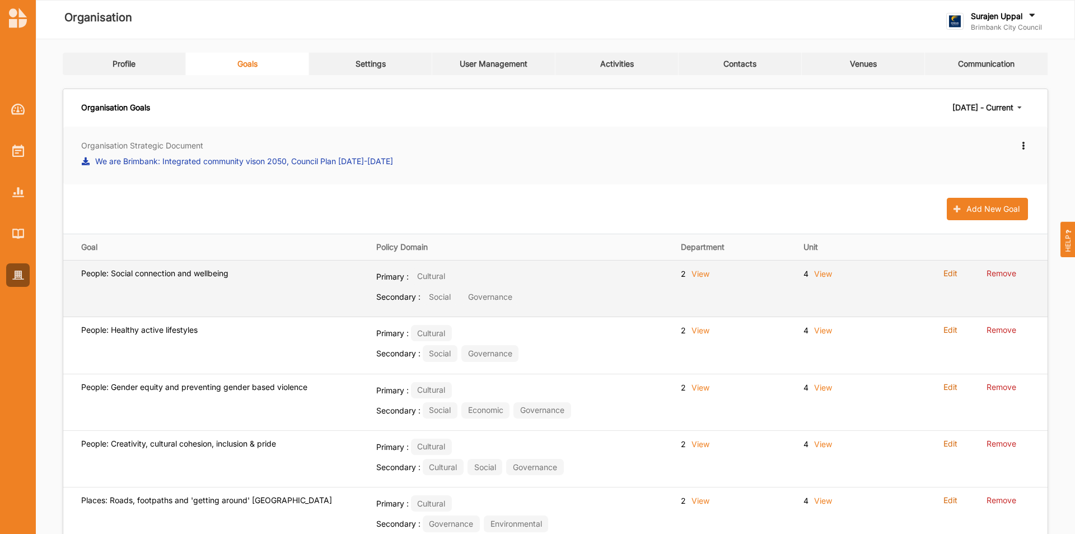
click at [699, 273] on label "View" at bounding box center [701, 273] width 18 height 11
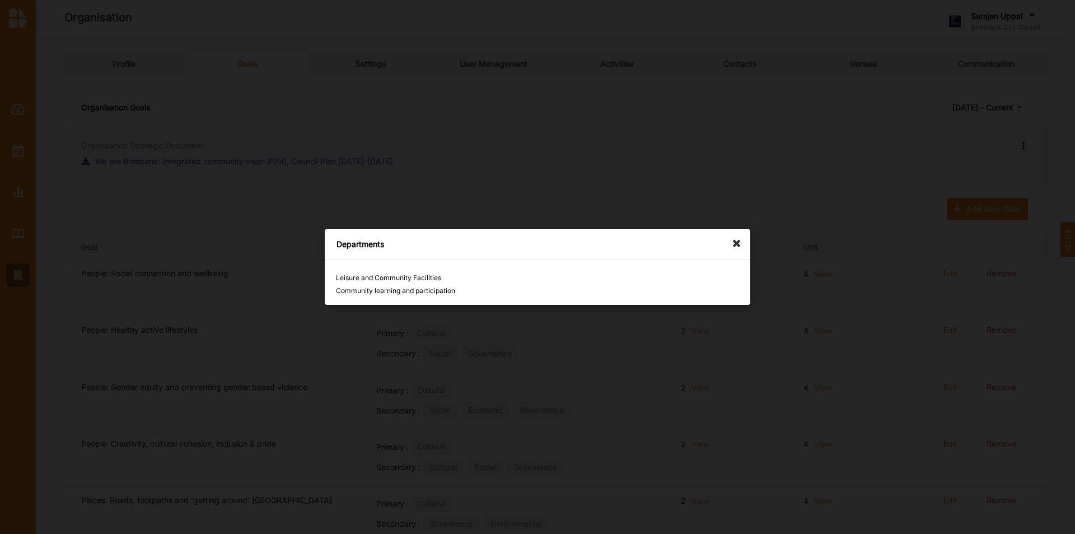
click at [716, 243] on icon at bounding box center [740, 238] width 18 height 18
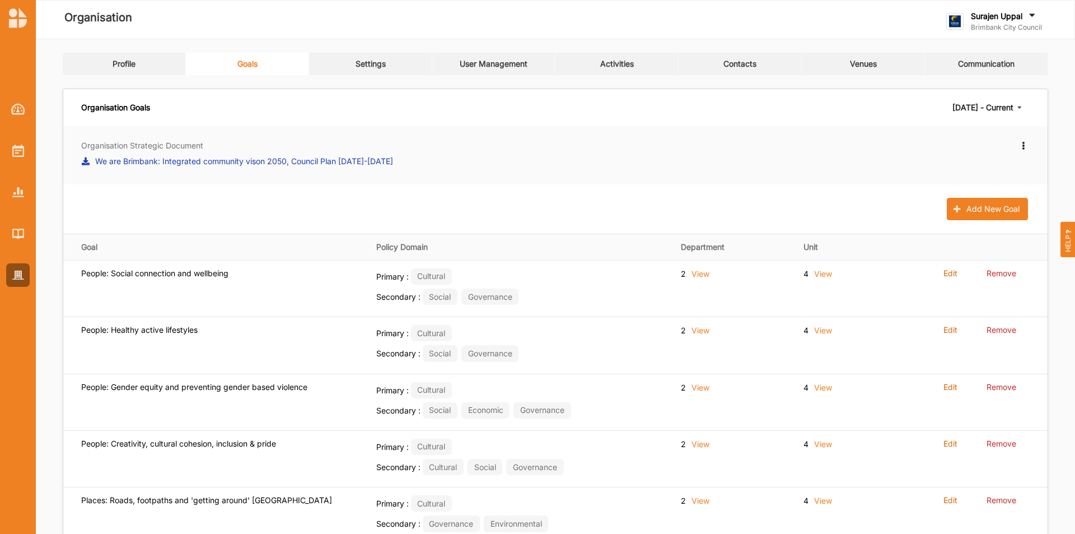
click at [369, 69] on link "Settings" at bounding box center [370, 64] width 123 height 22
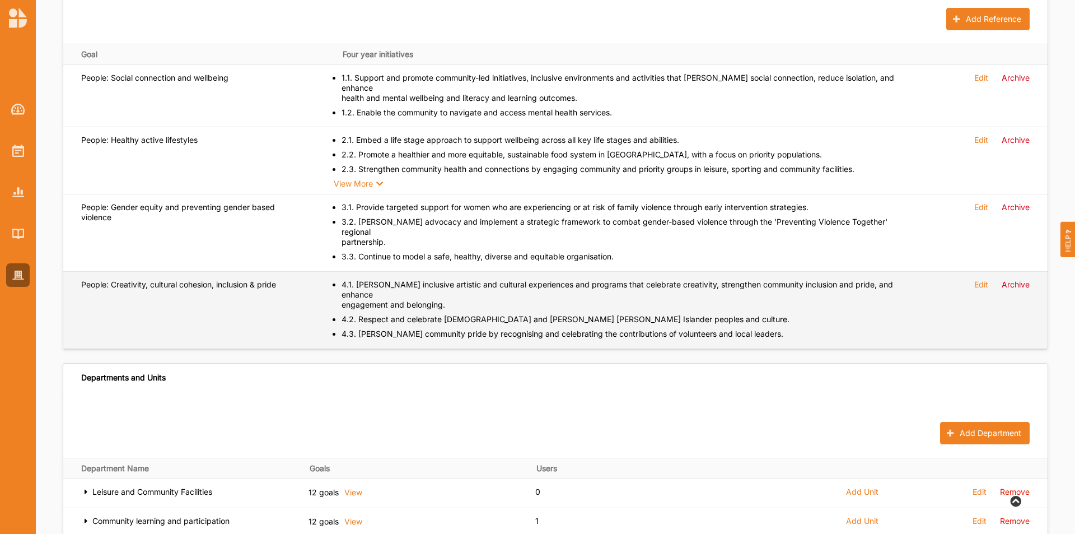
scroll to position [504, 0]
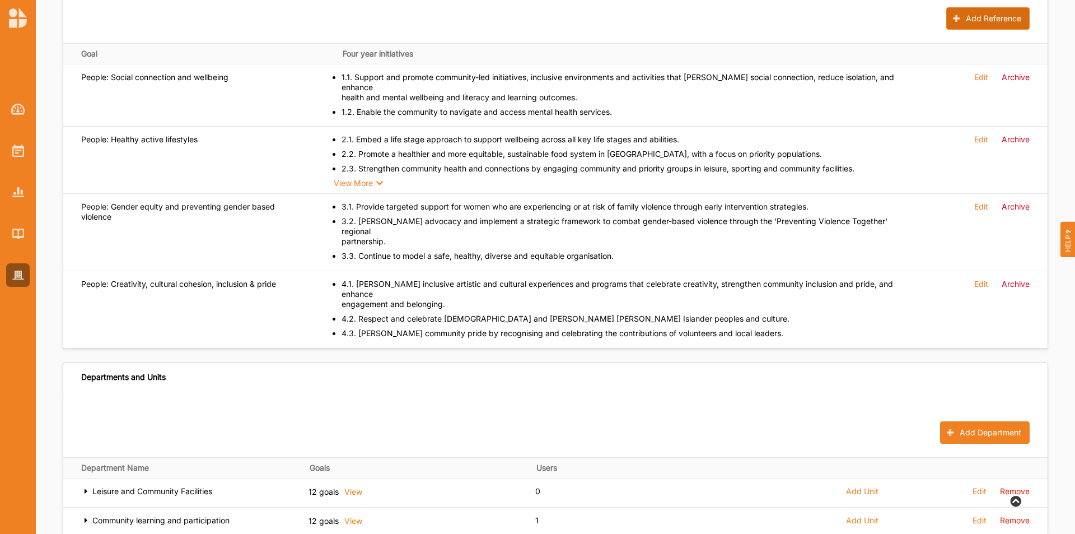
click at [716, 21] on button "Add Reference" at bounding box center [988, 18] width 83 height 22
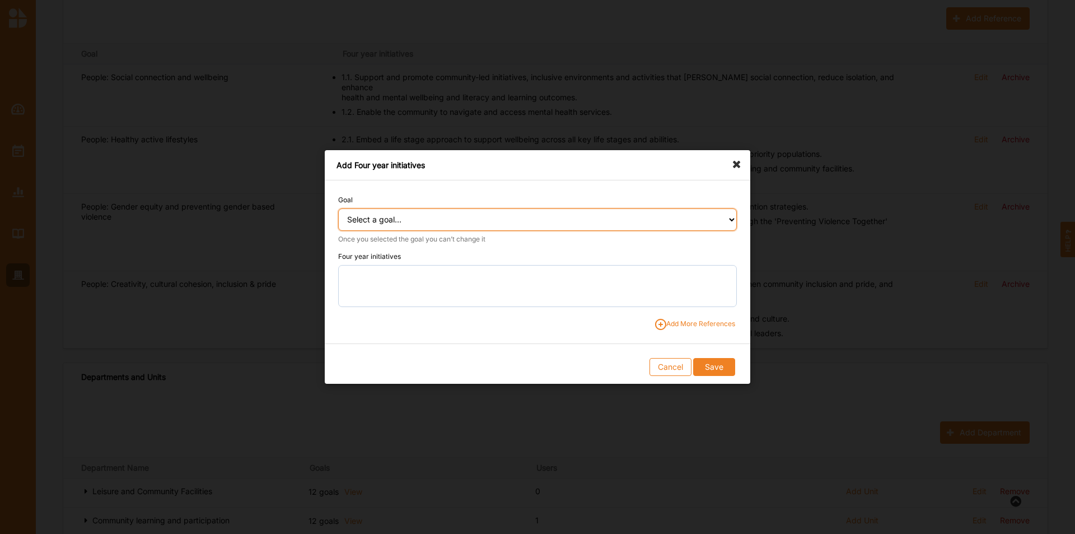
click at [561, 222] on select "Select a goal... People: Social connection and wellbeing People: Healthy active…" at bounding box center [537, 219] width 399 height 22
select select "386"
click at [338, 208] on select "Select a goal... People: Social connection and wellbeing People: Healthy active…" at bounding box center [537, 219] width 399 height 22
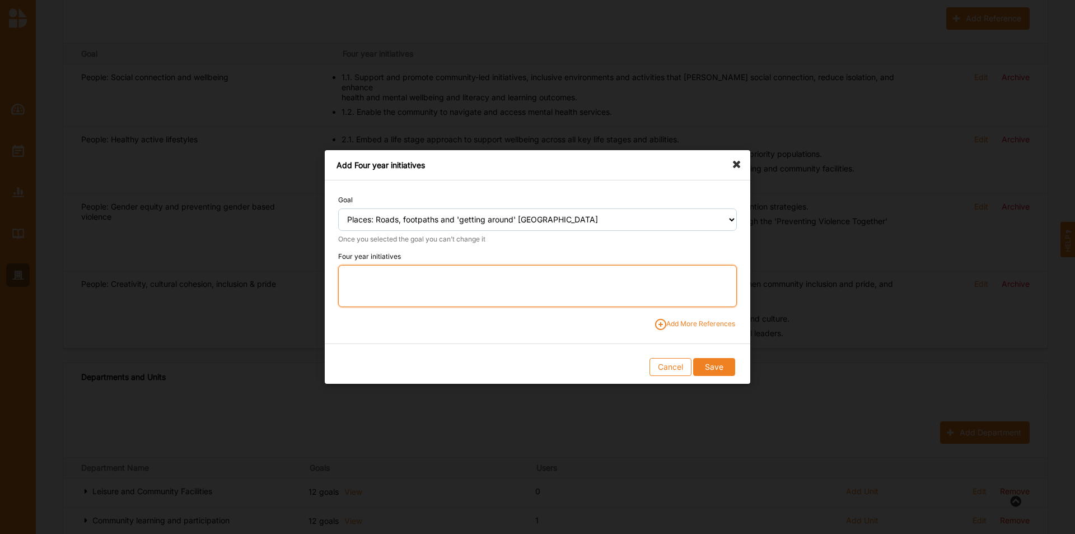
click at [513, 288] on textarea at bounding box center [537, 286] width 399 height 42
drag, startPoint x: 390, startPoint y: 281, endPoint x: 413, endPoint y: 278, distance: 23.1
click at [390, 281] on textarea "5.1." at bounding box center [537, 286] width 399 height 42
paste textarea "Deliver well-maintained roads, shared user paths and footpaths and road improve…"
click at [519, 281] on textarea "5.1. Deliver well-maintained roads, shared user paths and footpaths and road im…" at bounding box center [537, 286] width 399 height 42
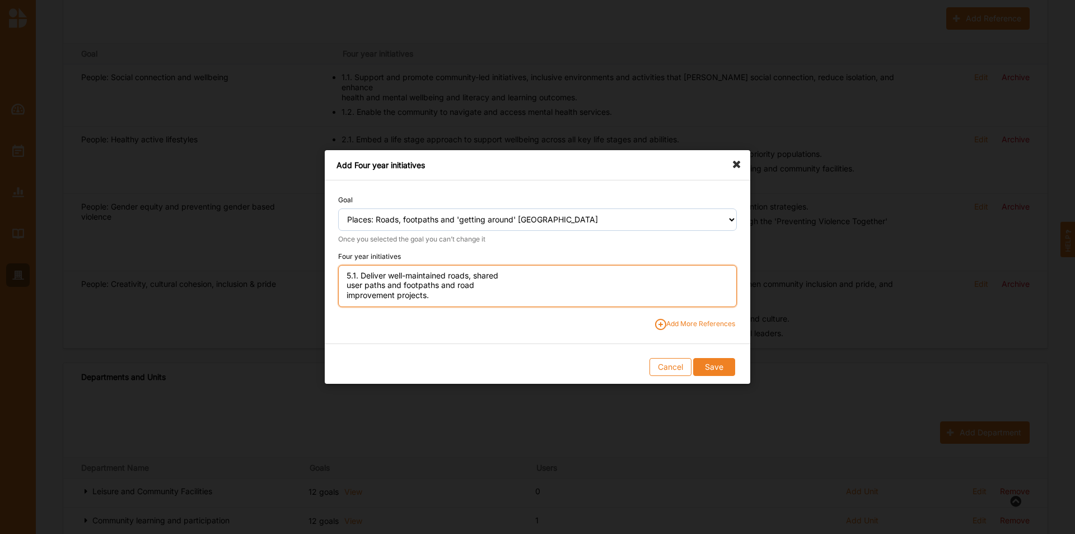
click at [519, 278] on textarea "5.1. Deliver well-maintained roads, shared user paths and footpaths and road im…" at bounding box center [537, 286] width 399 height 42
click at [668, 276] on textarea "5.1. Deliver well-maintained roads, shared user paths and footpaths and road im…" at bounding box center [537, 286] width 399 height 42
type textarea "5.1. Deliver well-maintained roads, shared user paths and footpaths and road im…"
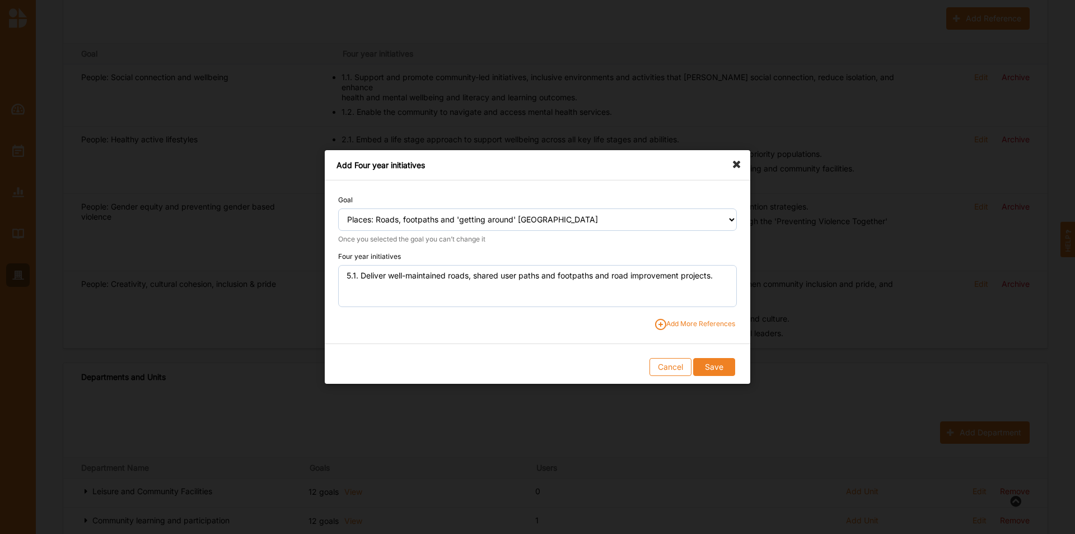
click at [679, 322] on span "Add More References" at bounding box center [695, 324] width 80 height 11
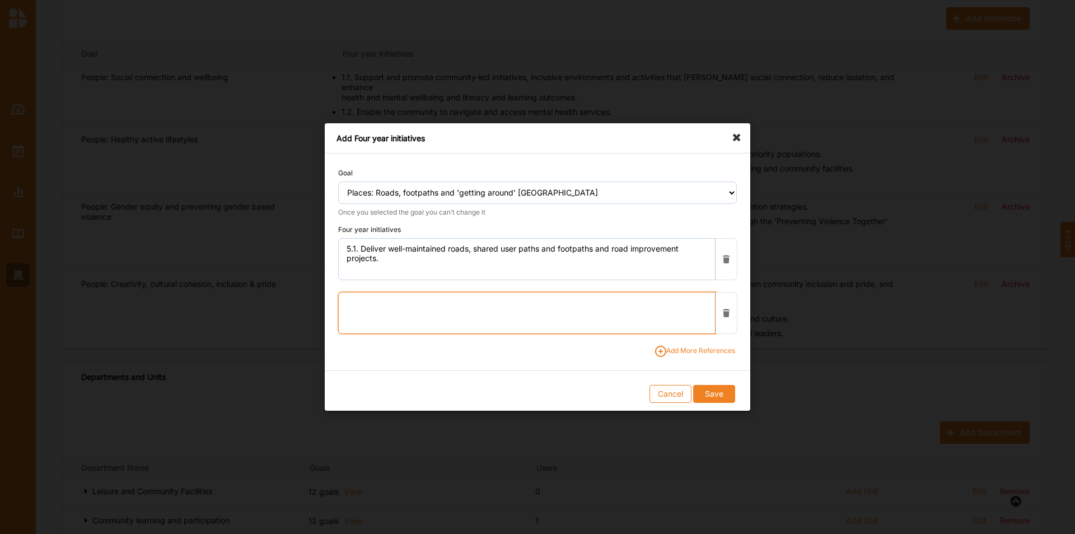
click at [414, 308] on textarea at bounding box center [526, 313] width 377 height 42
click at [477, 299] on textarea "5.2." at bounding box center [526, 313] width 377 height 42
paste textarea "Contribute to the development of a transport network that is active, sustainabl…"
click at [484, 299] on textarea "5.2. Contribute to the development of a transport network that is active, susta…" at bounding box center [526, 313] width 377 height 42
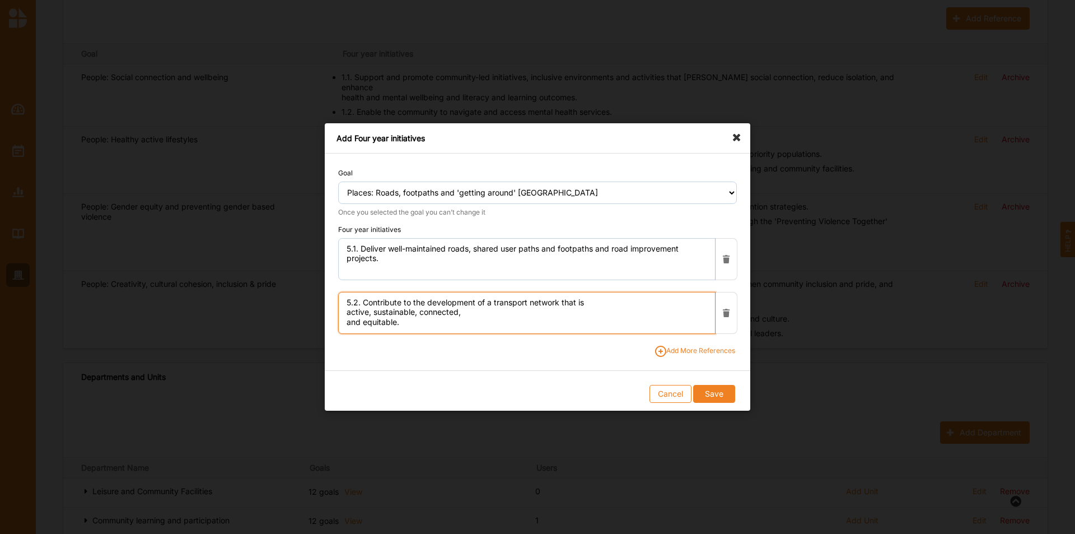
scroll to position [0, 0]
click at [598, 301] on textarea "5.2. Contribute to the development of a transport network that is active, susta…" at bounding box center [526, 313] width 377 height 42
type textarea "5.2. Contribute to the development of a transport network that is active, susta…"
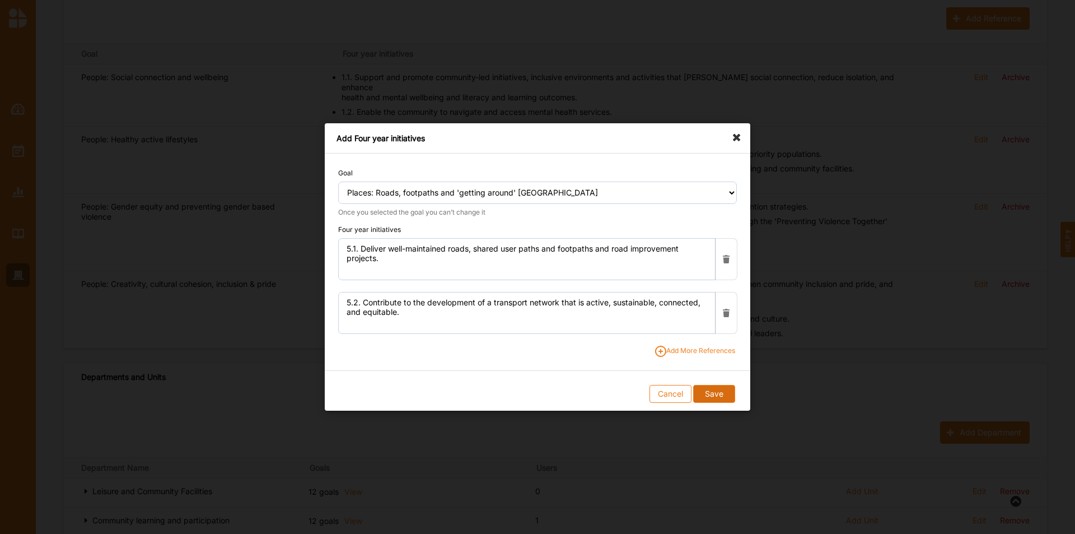
click at [716, 332] on button "Save" at bounding box center [713, 394] width 41 height 18
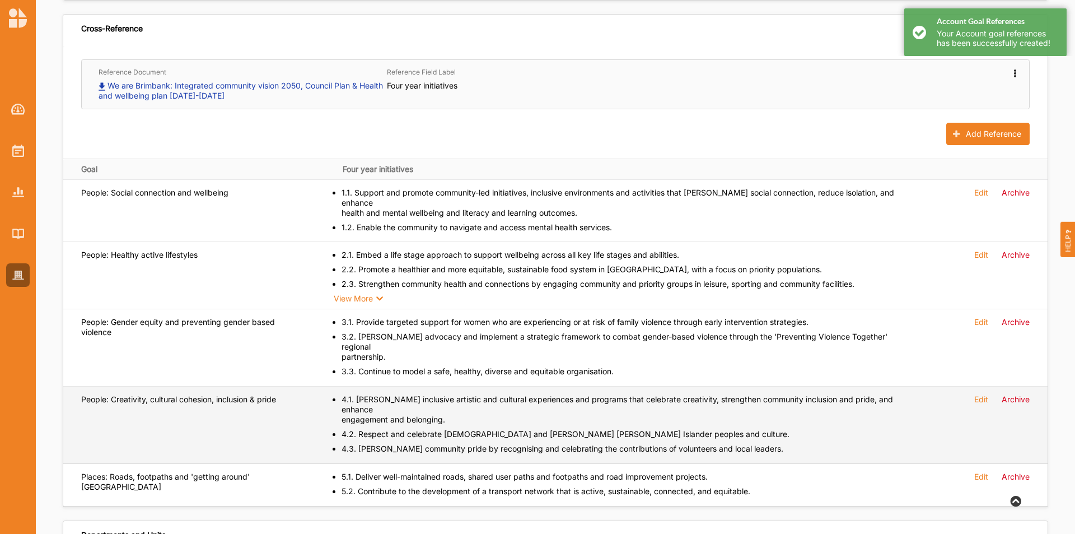
scroll to position [168, 0]
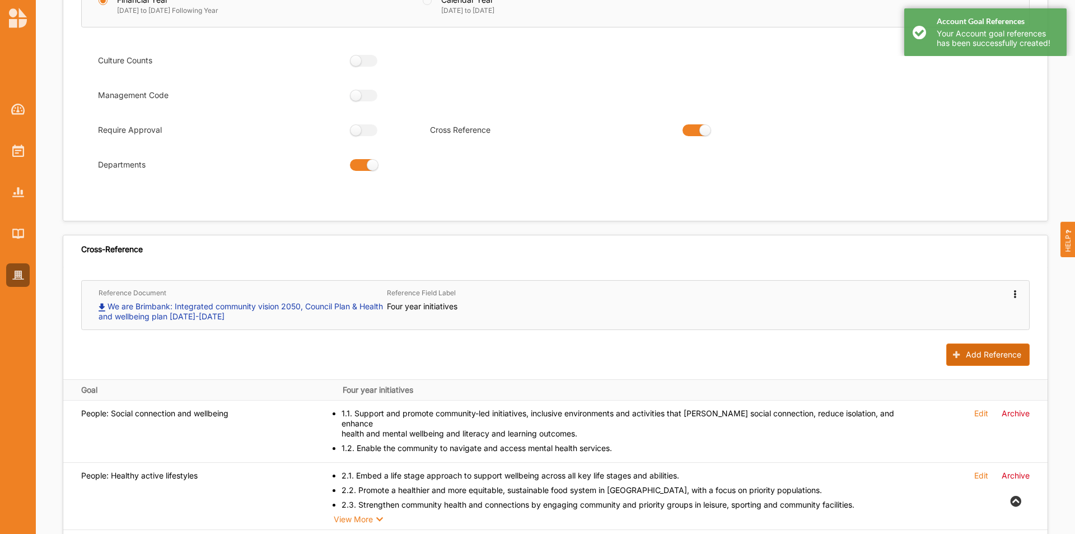
click at [716, 332] on button "Add Reference" at bounding box center [988, 354] width 83 height 22
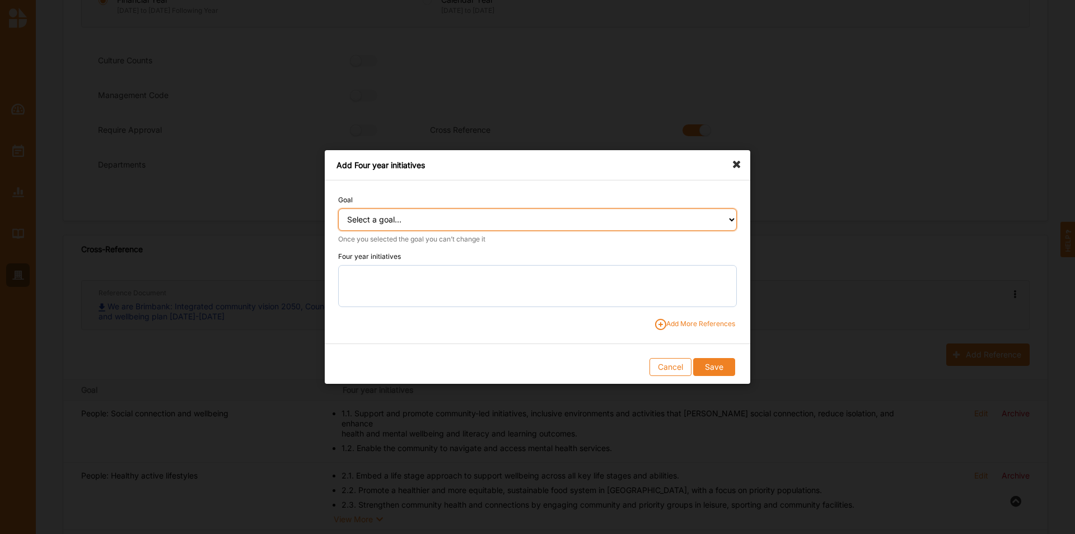
click at [557, 219] on select "Select a goal... People: Social connection and wellbeing People: Healthy active…" at bounding box center [537, 219] width 399 height 22
select select "387"
click at [338, 208] on select "Select a goal... People: Social connection and wellbeing People: Healthy active…" at bounding box center [537, 219] width 399 height 22
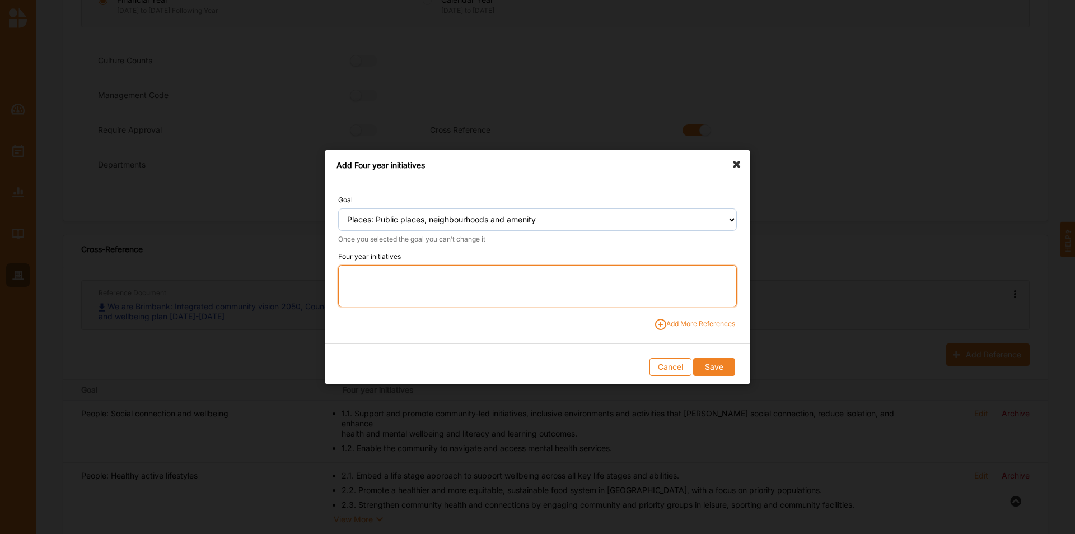
click at [472, 290] on textarea at bounding box center [537, 286] width 399 height 42
click at [388, 275] on textarea "6.1." at bounding box center [537, 286] width 399 height 42
paste textarea "Provide adaptable community facilities, public spaces and parks that respond to…"
click at [523, 278] on textarea "6.1. Provide adaptable community facilities, public spaces and parks that respo…" at bounding box center [537, 286] width 399 height 42
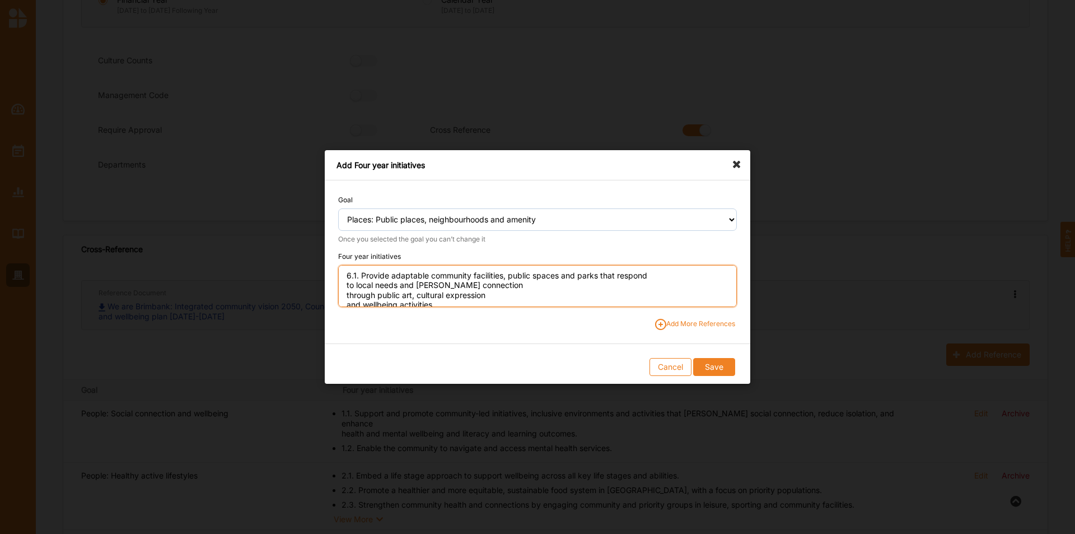
click at [653, 271] on textarea "6.1. Provide adaptable community facilities, public spaces and parks that respo…" at bounding box center [537, 286] width 399 height 42
click at [435, 288] on textarea "6.1. Provide adaptable community facilities, public spaces and parks that respo…" at bounding box center [537, 286] width 399 height 42
click at [560, 287] on textarea "6.1. Provide adaptable community facilities, public spaces and parks that respo…" at bounding box center [537, 286] width 399 height 42
type textarea "6.1. Provide adaptable community facilities, public spaces and parks that respo…"
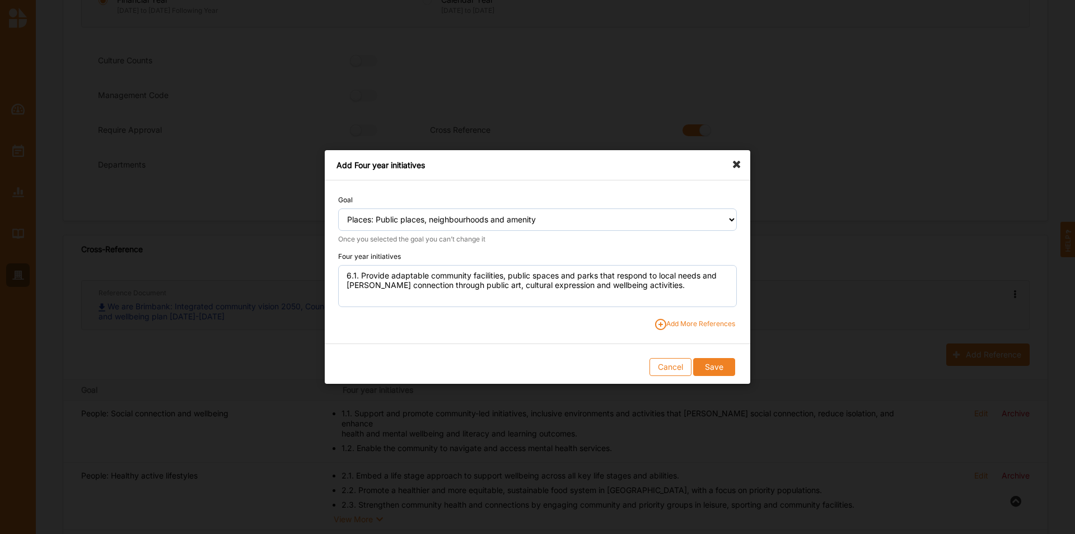
click at [693, 320] on span "Add More References" at bounding box center [695, 324] width 80 height 11
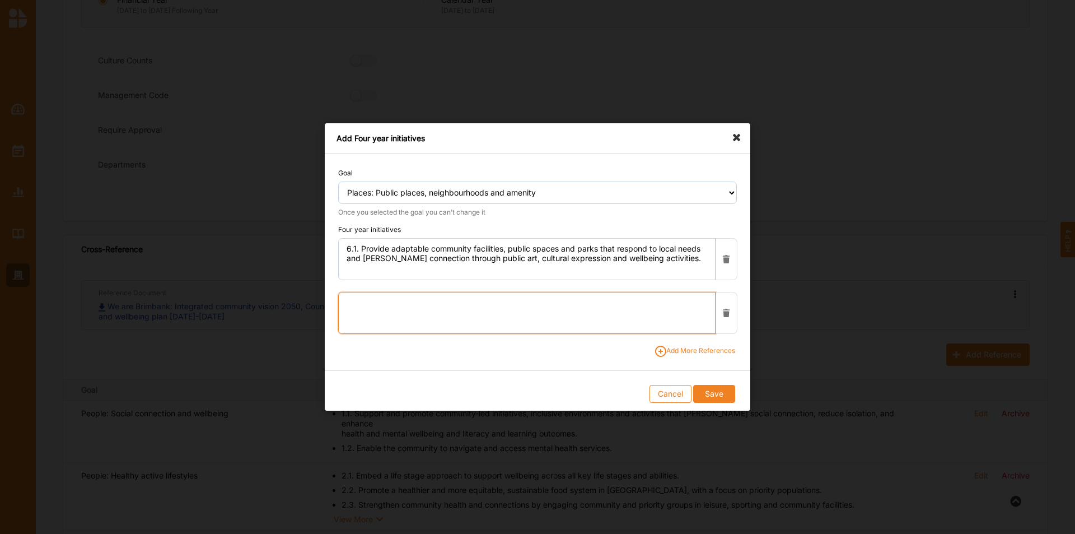
click at [397, 311] on textarea at bounding box center [526, 313] width 377 height 42
click at [417, 306] on textarea "6.2." at bounding box center [526, 313] width 377 height 42
paste textarea "Encourage activity centres to function as vibrant places where people can shop,…"
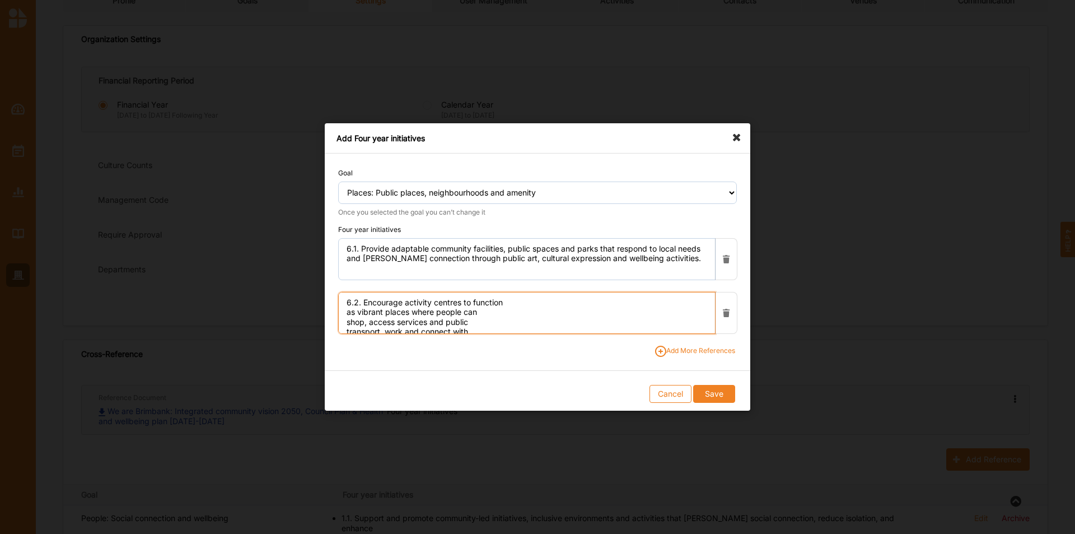
scroll to position [56, 0]
click at [533, 304] on textarea "6.2. Encourage activity centres to function as vibrant places where people can …" at bounding box center [526, 313] width 377 height 42
click at [645, 304] on textarea "6.2. Encourage activity centres to function as vibrant places where people can …" at bounding box center [526, 313] width 377 height 42
click at [423, 314] on textarea "6.2. Encourage activity centres to function as vibrant places where people can …" at bounding box center [526, 313] width 377 height 42
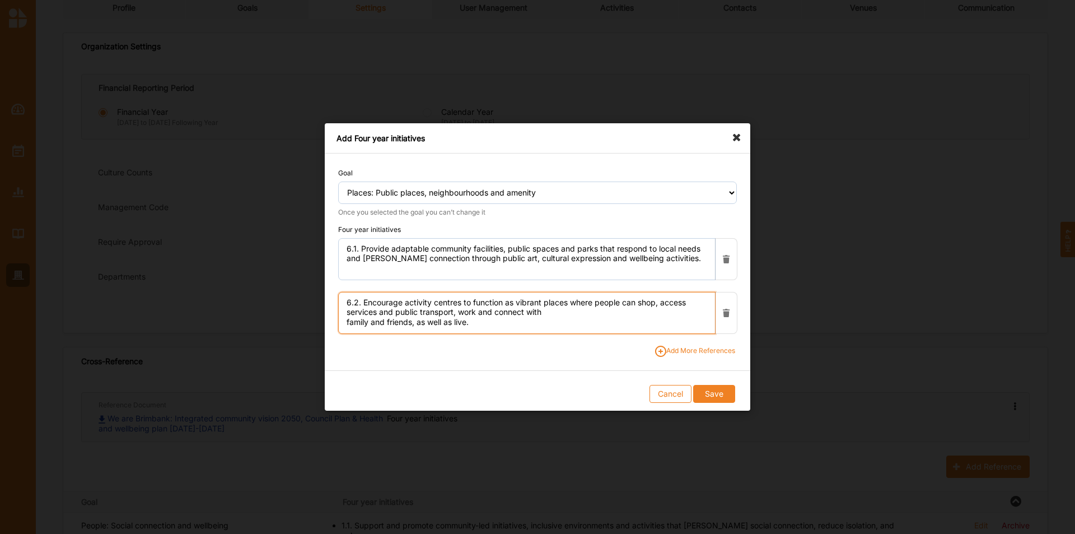
click at [600, 314] on textarea "6.2. Encourage activity centres to function as vibrant places where people can …" at bounding box center [526, 313] width 377 height 42
type textarea "6.2. Encourage activity centres to function as vibrant places where people can …"
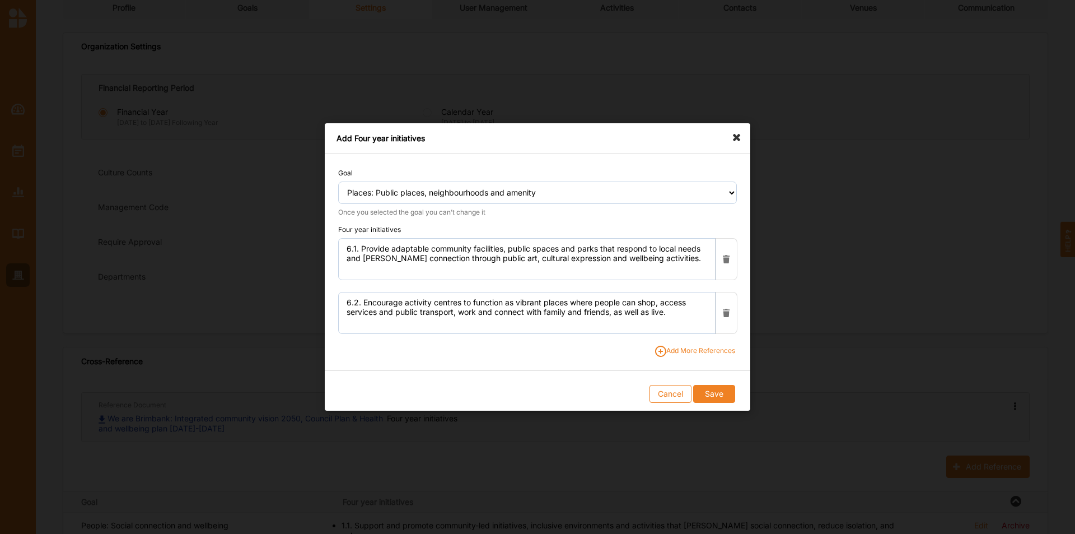
click at [682, 332] on span "Add More References" at bounding box center [695, 351] width 80 height 11
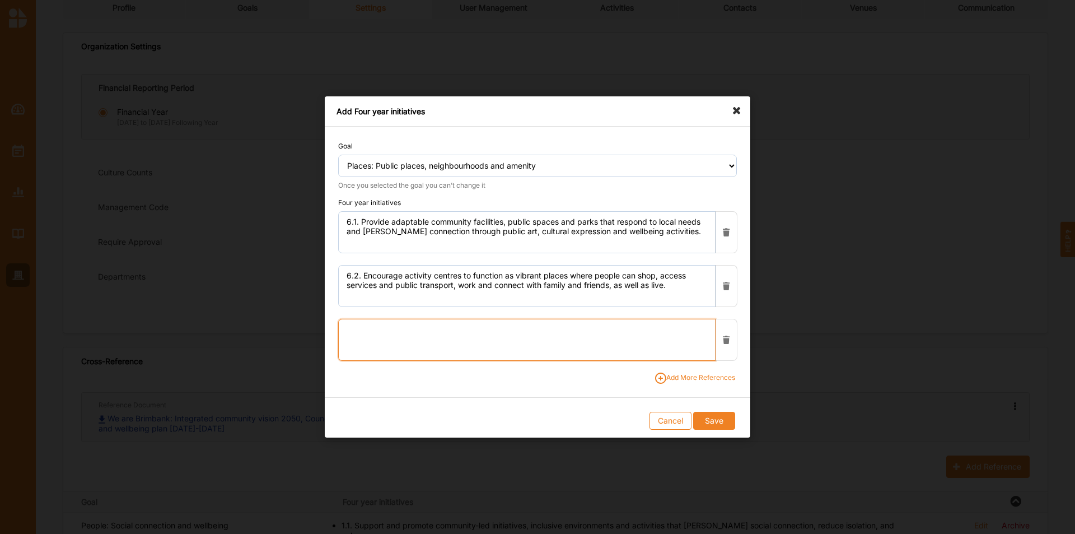
drag, startPoint x: 442, startPoint y: 325, endPoint x: 437, endPoint y: 328, distance: 5.8
click at [442, 325] on textarea at bounding box center [526, 340] width 377 height 42
paste textarea "Ensure major developments and infrastructure minimise negative impacts on the l…"
click at [505, 326] on textarea "6.3. Ensure major developments and infrastructure minimise negative impacts on …" at bounding box center [526, 340] width 377 height 42
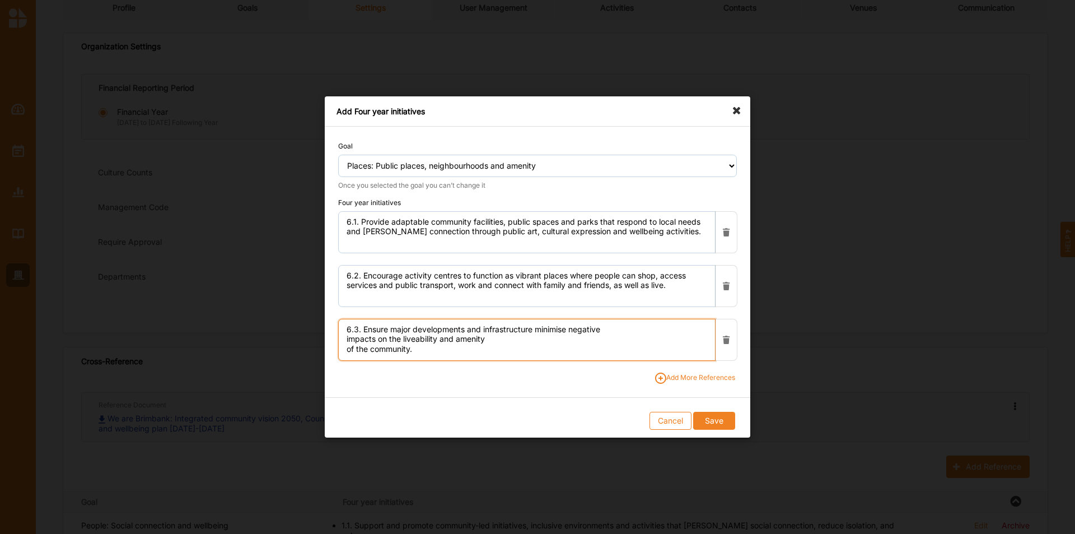
scroll to position [0, 0]
click at [622, 332] on textarea "6.3. Ensure major developments and infrastructure minimise negative impacts on …" at bounding box center [526, 340] width 377 height 42
click at [409, 332] on textarea "6.3. Ensure major developments and infrastructure minimise negative impacts on …" at bounding box center [526, 340] width 377 height 42
type textarea "6.3. Ensure major developments and infrastructure minimise negative impacts on …"
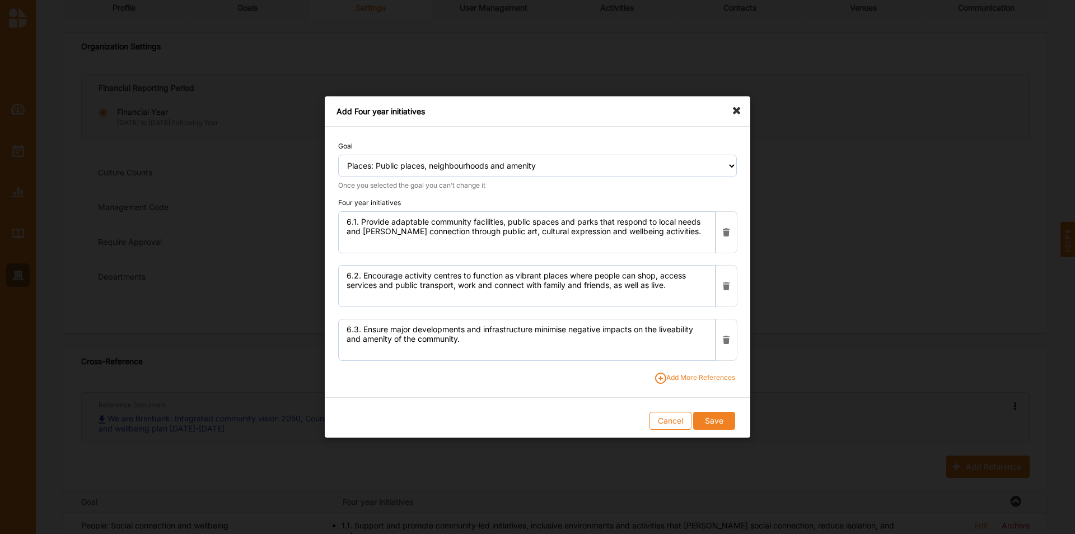
click at [710, 332] on span "Add More References" at bounding box center [695, 377] width 80 height 11
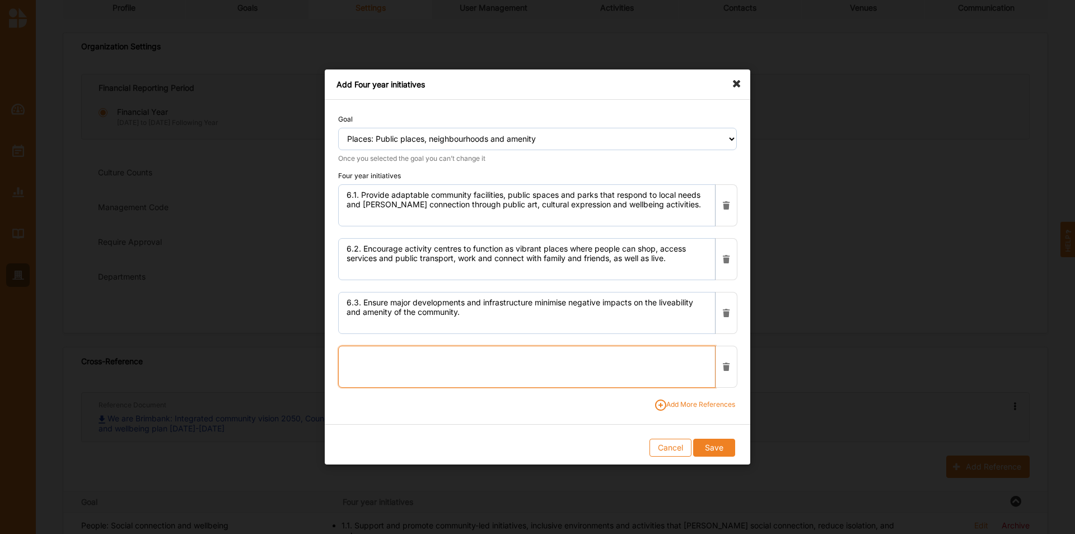
click at [463, 332] on textarea at bounding box center [526, 367] width 377 height 42
click at [483, 332] on textarea "6.4." at bounding box center [526, 367] width 377 height 42
paste textarea "Elevate and accelerate Council’s response to illegally dumped rubbish"
click at [506, 332] on textarea "6.4. Elevate and accelerate Council’s response to illegally dumped rubbish" at bounding box center [526, 367] width 377 height 42
click at [619, 332] on textarea "6.4. Elevate and accelerate Council’s response to illegally dumped rubbish" at bounding box center [526, 367] width 377 height 42
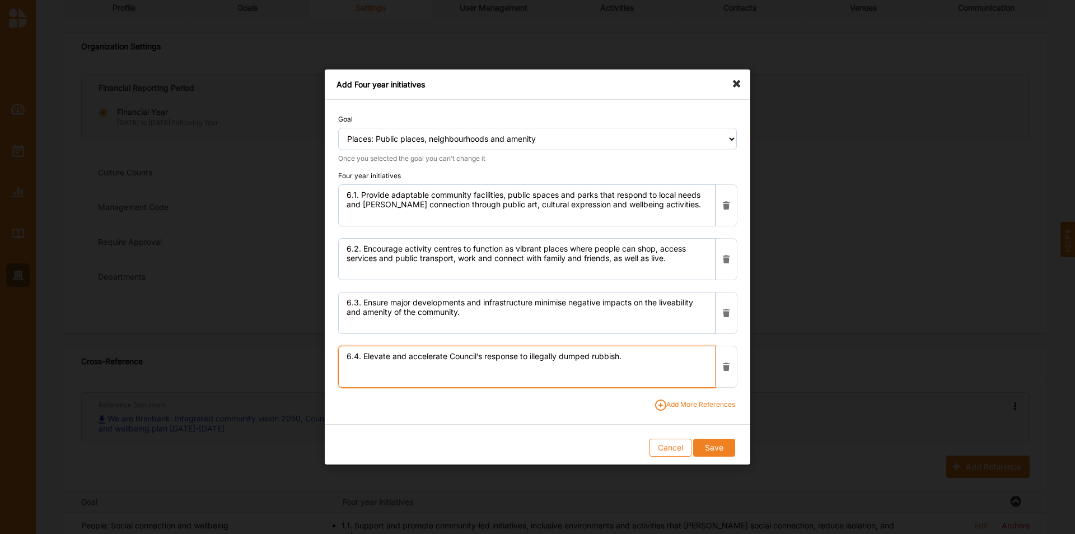
type textarea "6.4. Elevate and accelerate Council’s response to illegally dumped rubbish."
click at [694, 332] on span "Add More References" at bounding box center [695, 404] width 80 height 11
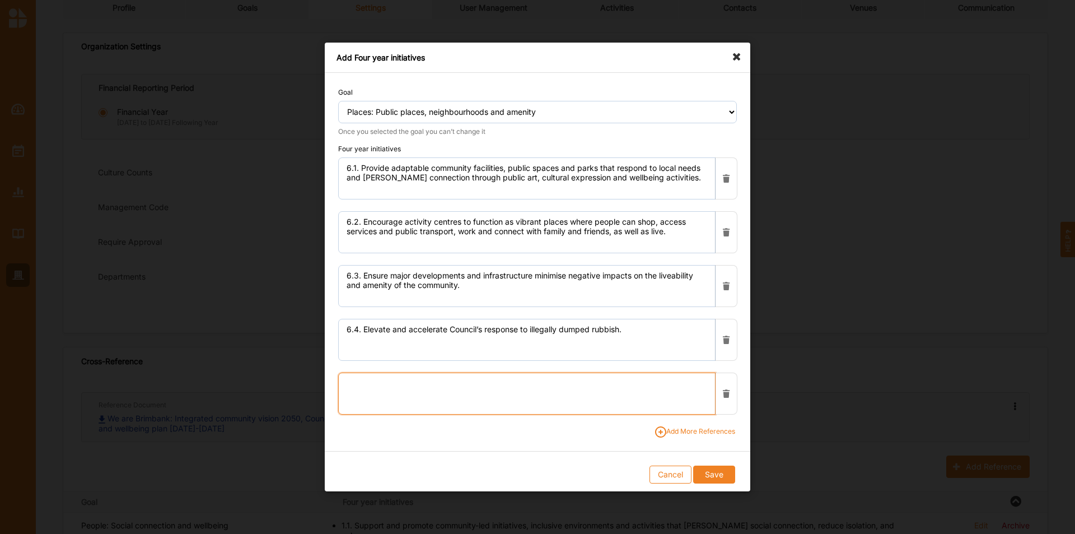
drag, startPoint x: 440, startPoint y: 392, endPoint x: 444, endPoint y: 376, distance: 16.0
click at [440, 332] on textarea at bounding box center [526, 393] width 377 height 42
click at [519, 332] on textarea "6.5." at bounding box center [526, 393] width 377 height 42
paste textarea "Work with our partners to develop and implement targeted actions that promote c…"
click at [522, 332] on textarea "6.5. Work with our partners to develop and implement targeted actions that prom…" at bounding box center [526, 393] width 377 height 42
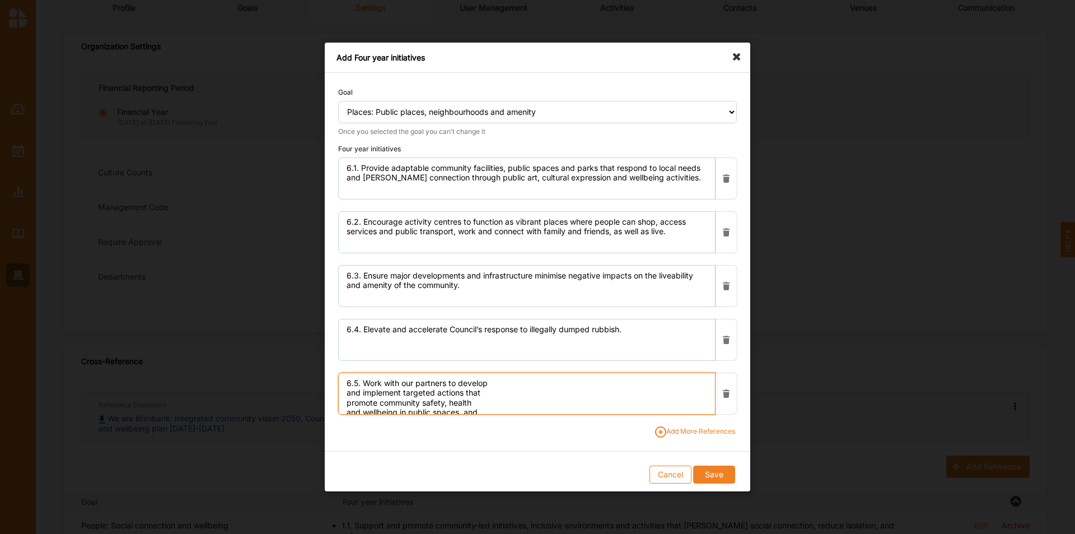
click at [518, 332] on textarea "6.5. Work with our partners to develop and implement targeted actions that prom…" at bounding box center [526, 393] width 377 height 42
click at [642, 332] on textarea "6.5. Work with our partners to develop and implement targeted actions that prom…" at bounding box center [526, 393] width 377 height 42
click at [410, 332] on textarea "6.5. Work with our partners to develop and implement targeted actions that prom…" at bounding box center [526, 393] width 377 height 42
click at [535, 332] on textarea "6.5. Work with our partners to develop and implement targeted actions that prom…" at bounding box center [526, 393] width 377 height 42
click at [673, 332] on textarea "6.5. Work with our partners to develop and implement targeted actions that prom…" at bounding box center [526, 393] width 377 height 42
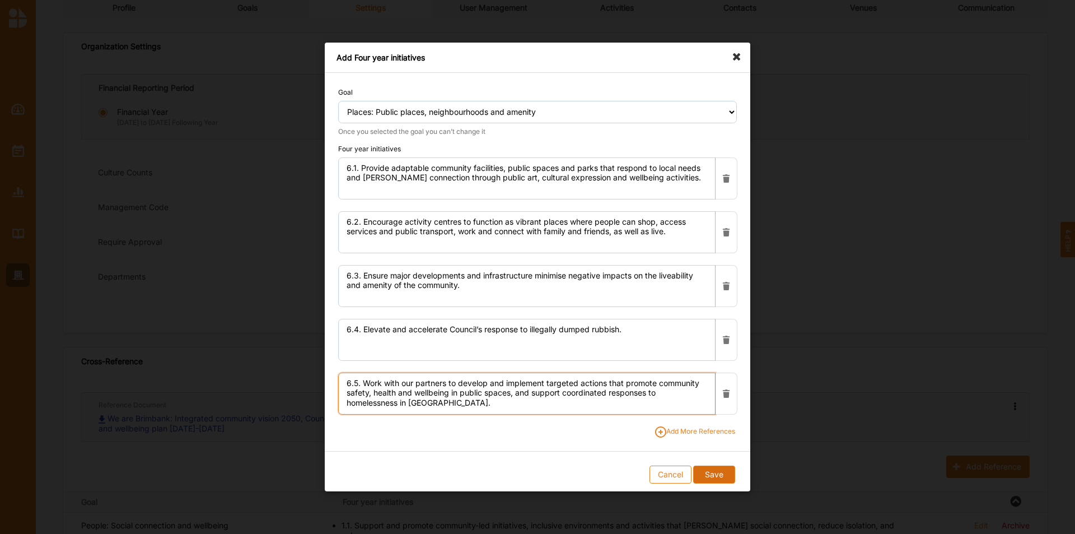
type textarea "6.5. Work with our partners to develop and implement targeted actions that prom…"
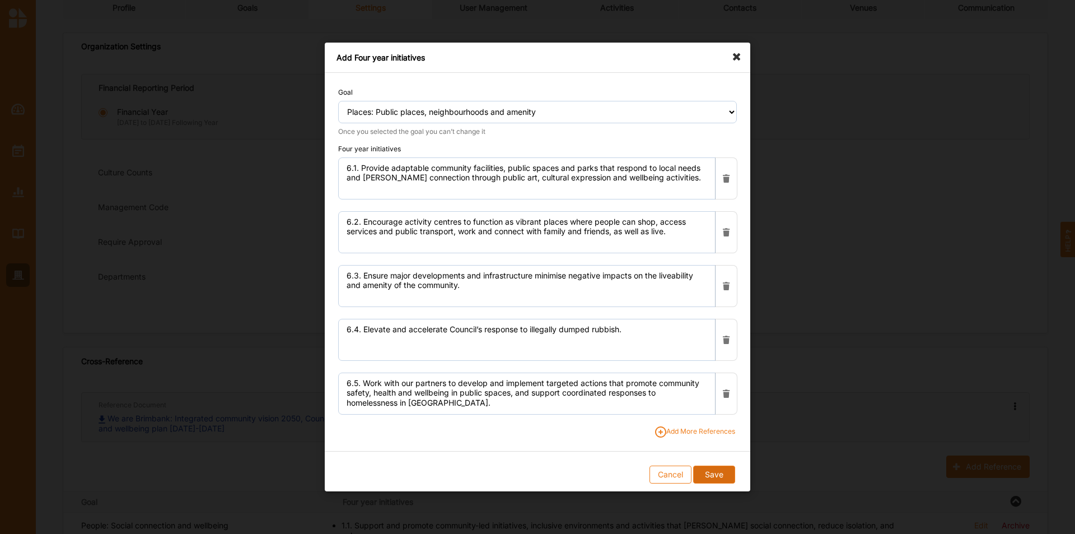
click at [716, 332] on button "Save" at bounding box center [713, 474] width 41 height 18
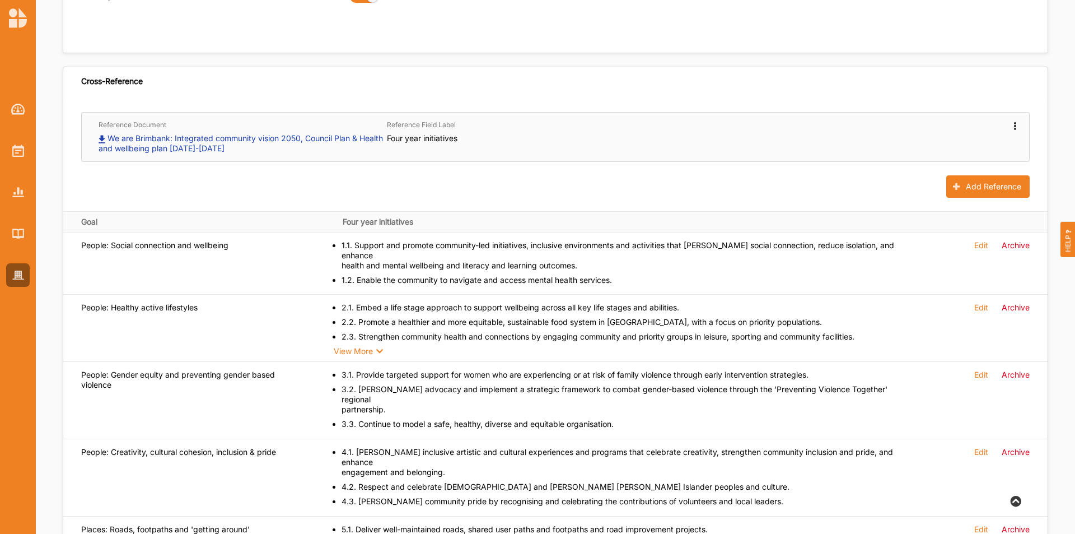
scroll to position [224, 0]
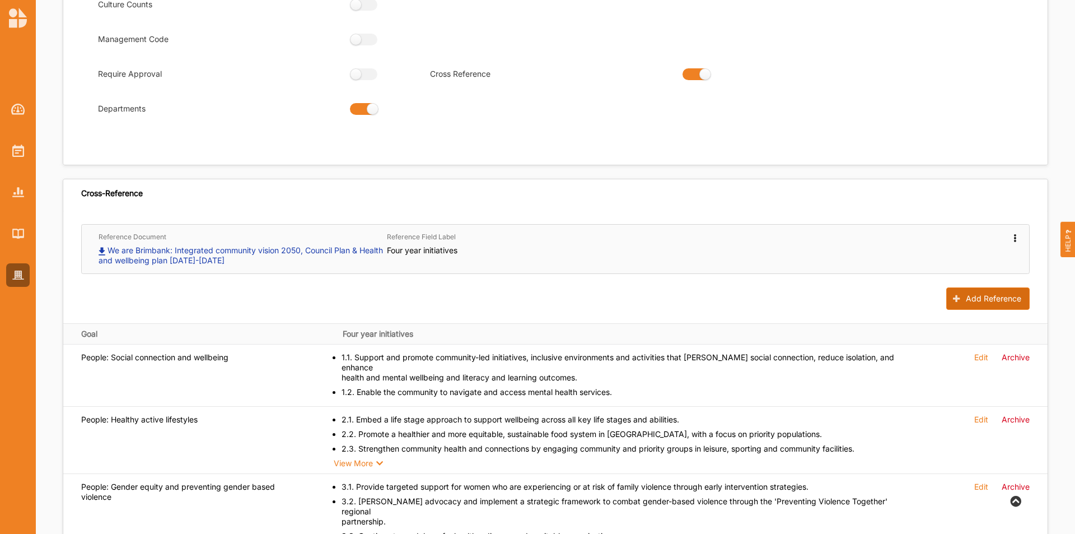
click at [716, 302] on button "Add Reference" at bounding box center [988, 298] width 83 height 22
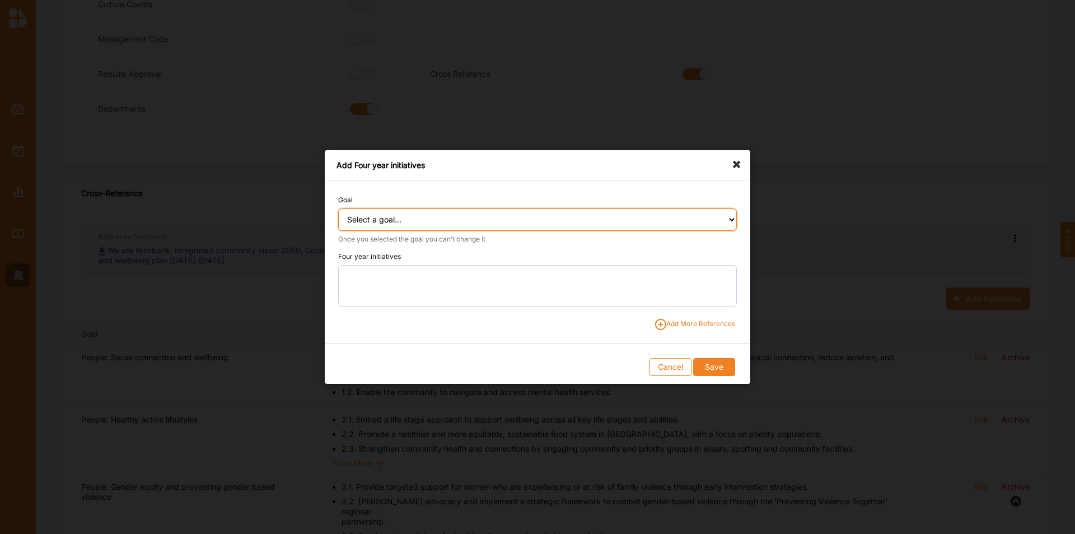
click at [520, 220] on select "Select a goal... People: Social connection and wellbeing People: Healthy active…" at bounding box center [537, 219] width 399 height 22
select select "388"
click at [338, 208] on select "Select a goal... People: Social connection and wellbeing People: Healthy active…" at bounding box center [537, 219] width 399 height 22
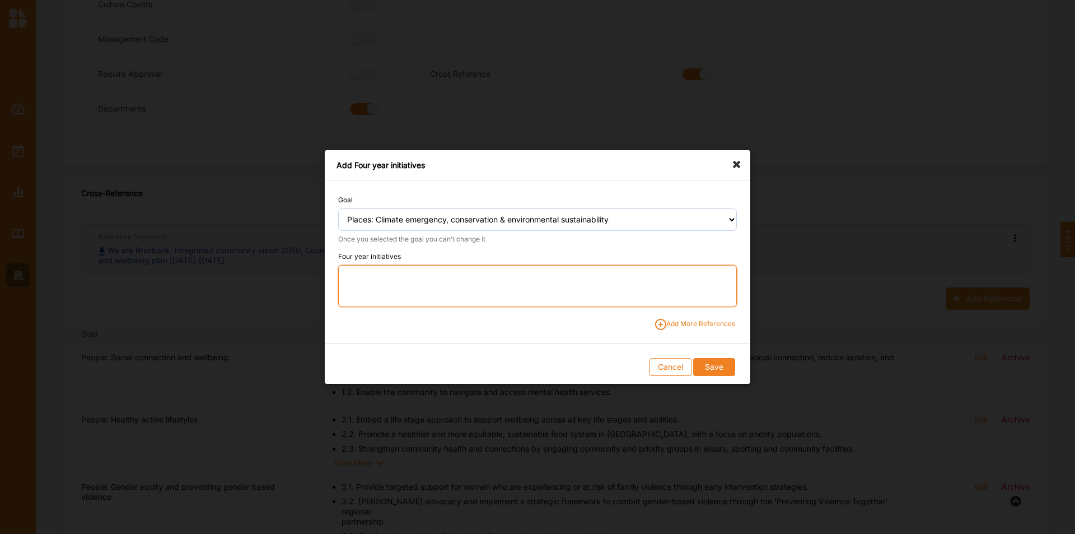
click at [521, 293] on textarea at bounding box center [537, 286] width 399 height 42
click at [517, 269] on textarea "7.1." at bounding box center [537, 286] width 399 height 42
paste textarea "Expand and protect urban tree canopy through coordinated action with public and…"
click at [521, 276] on textarea "7.1. Expand and protect urban tree canopy through coordinated action with publi…" at bounding box center [537, 286] width 399 height 42
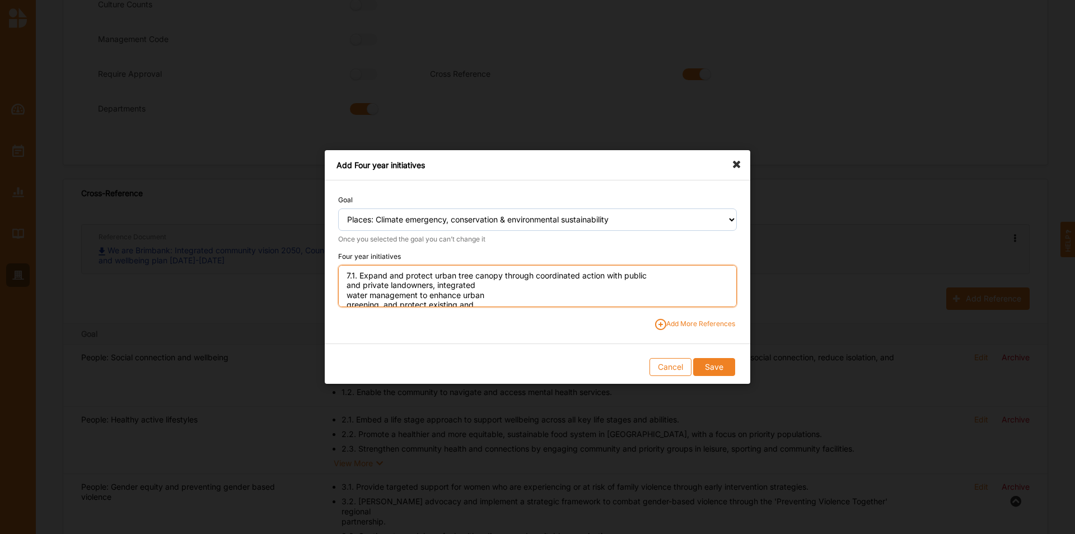
click at [651, 273] on textarea "7.1. Expand and protect urban tree canopy through coordinated action with publi…" at bounding box center [537, 286] width 399 height 42
click at [491, 286] on textarea "7.1. Expand and protect urban tree canopy through coordinated action with publi…" at bounding box center [537, 286] width 399 height 42
click at [605, 283] on textarea "7.1. Expand and protect urban tree canopy through coordinated action with publi…" at bounding box center [537, 286] width 399 height 42
type textarea "7.1. Expand and protect urban tree canopy through coordinated action with publi…"
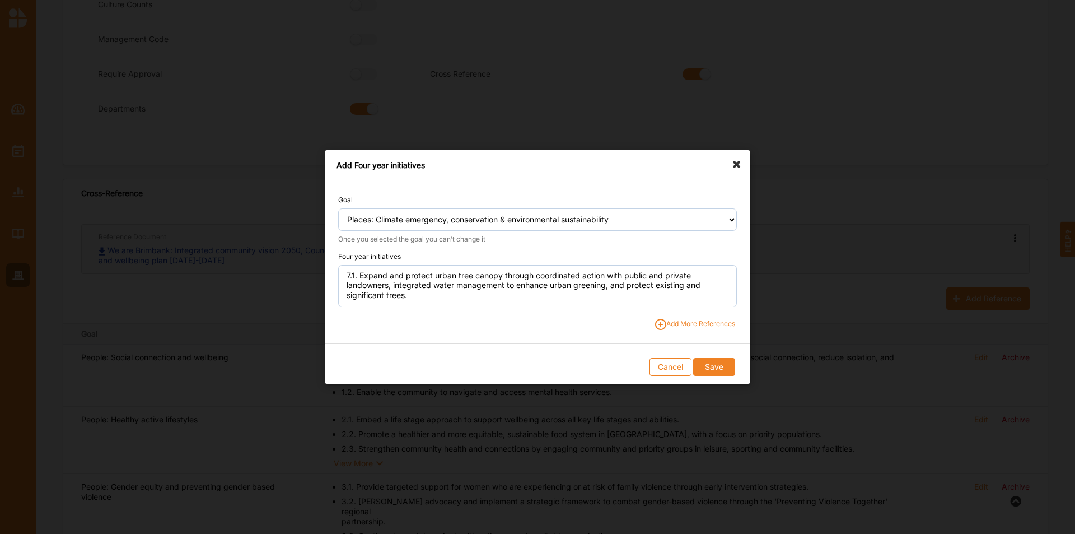
click at [689, 320] on span "Add More References" at bounding box center [695, 324] width 80 height 11
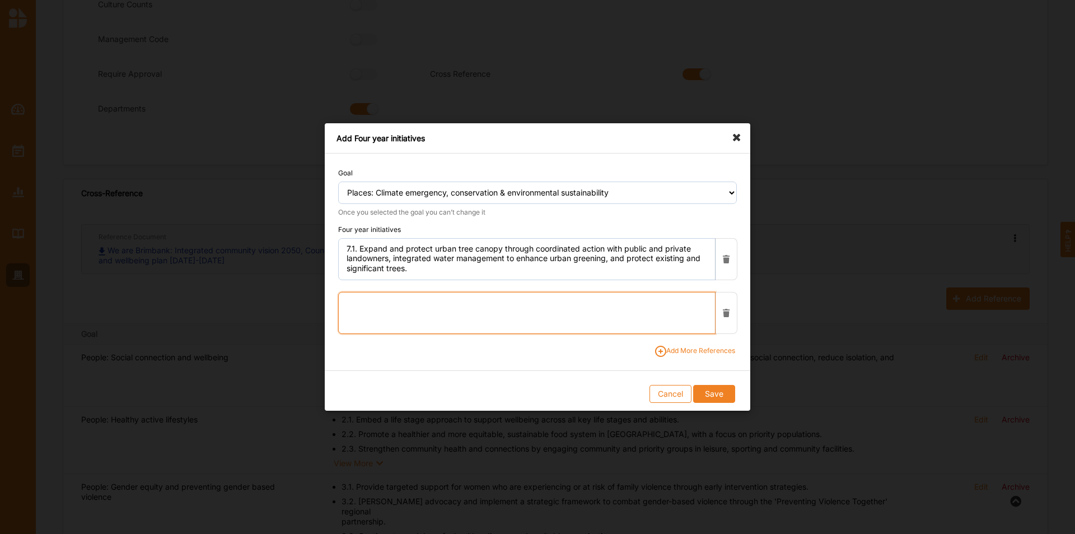
click at [372, 314] on textarea at bounding box center [526, 313] width 377 height 42
click at [639, 309] on textarea "7.2." at bounding box center [526, 313] width 377 height 42
paste textarea "Increase the extent and condition of natural habitats through restoration and p…"
click at [507, 295] on textarea "7.2. Increase the extent and condition of natural habitats through restoration …" at bounding box center [526, 313] width 377 height 42
click at [625, 302] on textarea "7.2. Increase the extent and condition of natural habitats through restoration …" at bounding box center [526, 313] width 377 height 42
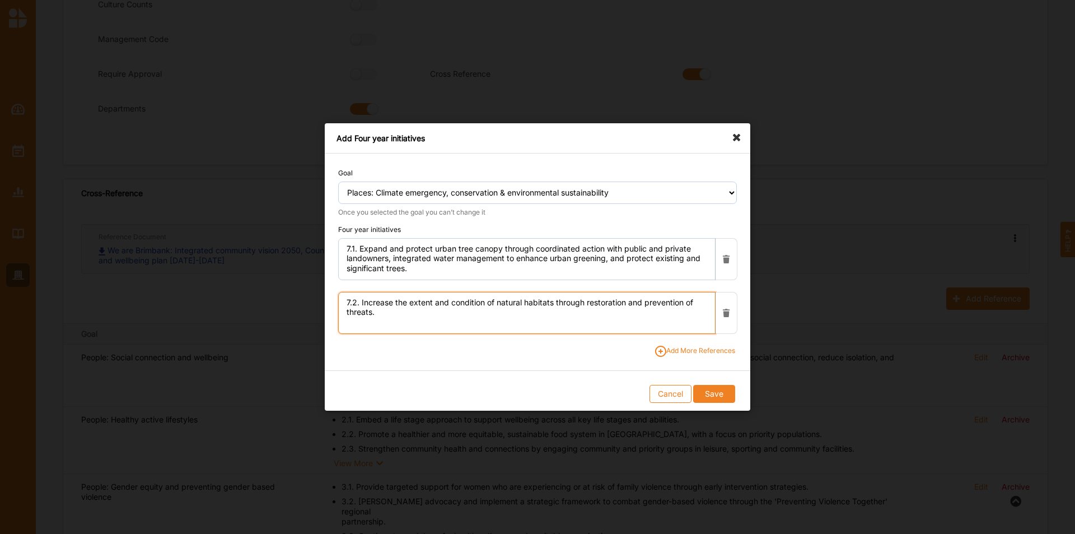
type textarea "7.2. Increase the extent and condition of natural habitats through restoration …"
click at [675, 332] on span "Add More References" at bounding box center [695, 351] width 80 height 11
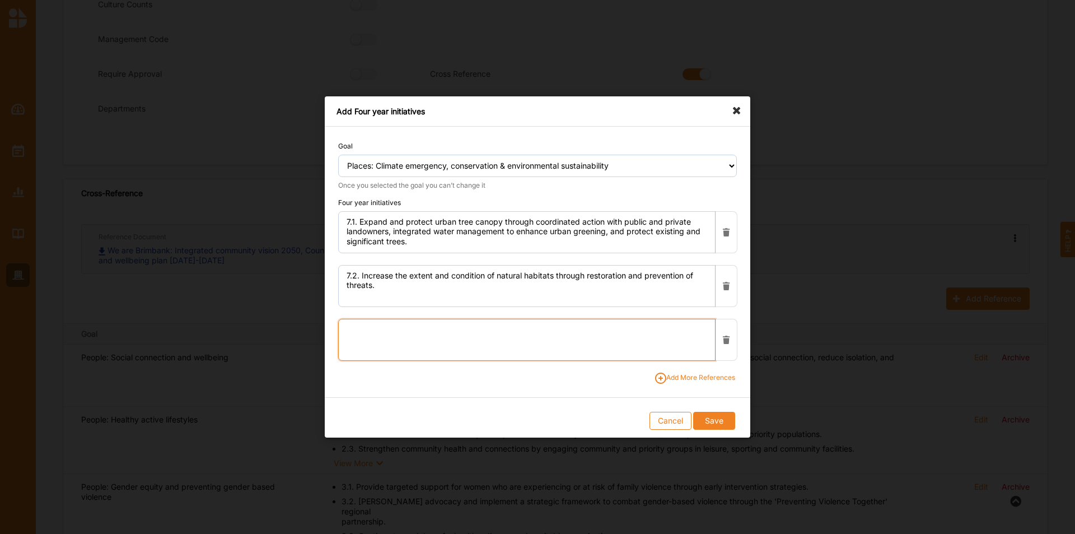
click at [475, 325] on textarea at bounding box center [526, 340] width 377 height 42
click at [563, 331] on textarea "7.3." at bounding box center [526, 340] width 377 height 42
paste textarea "Act on the climate emergency and address the health impacts of climate change."
click at [541, 329] on textarea "7.3. Act on the climate emergency and address the health impacts of climate cha…" at bounding box center [526, 340] width 377 height 42
click at [615, 323] on textarea "7.3. Act on the climate emergency and address the health impacts of climate cha…" at bounding box center [526, 340] width 377 height 42
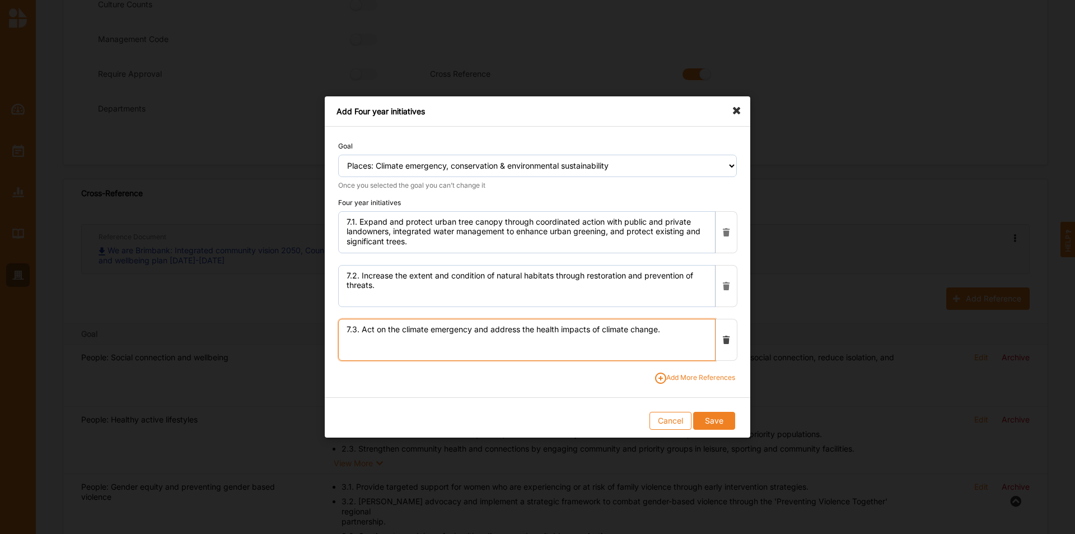
type textarea "7.3. Act on the climate emergency and address the health impacts of climate cha…"
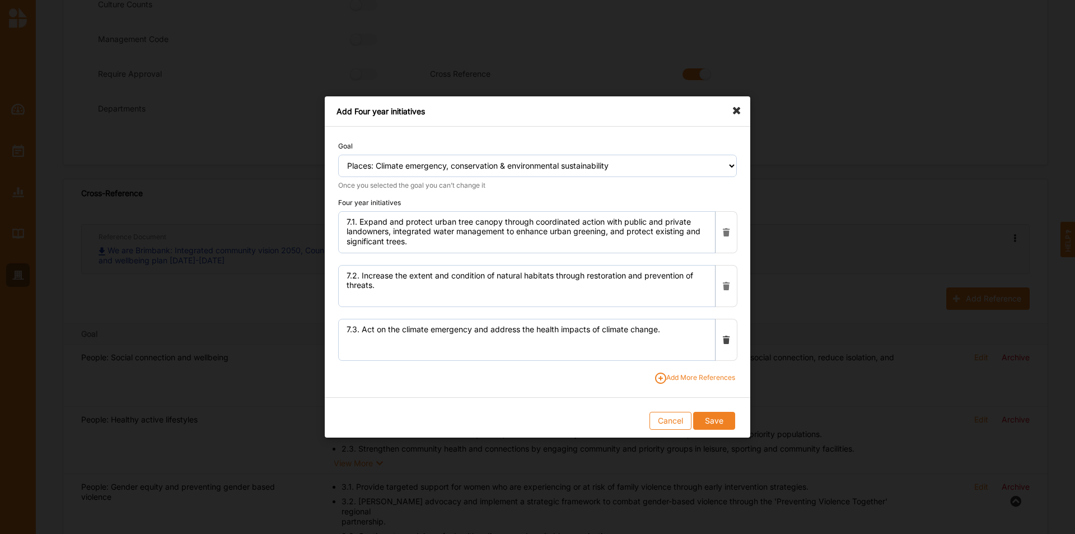
drag, startPoint x: 726, startPoint y: 348, endPoint x: 725, endPoint y: 384, distance: 35.3
click at [716, 332] on form "Goal Select a goal... People: Social connection and wellbeing People: Healthy a…" at bounding box center [538, 282] width 426 height 311
click at [716, 332] on div "Goal Select a goal... People: Social connection and wellbeing People: Healthy a…" at bounding box center [538, 255] width 426 height 257
click at [716, 332] on span "Add More References" at bounding box center [695, 377] width 80 height 11
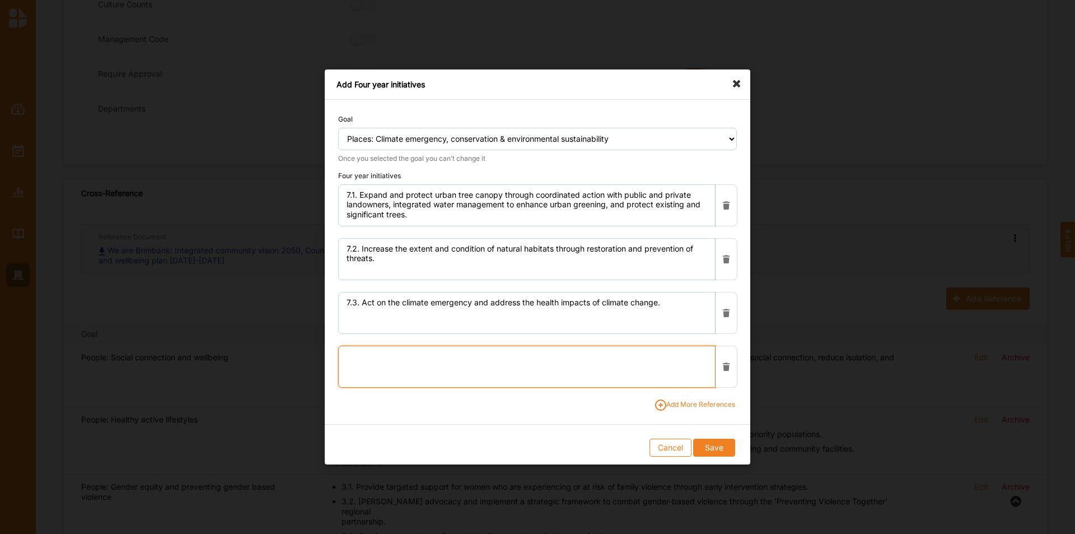
click at [493, 332] on textarea at bounding box center [526, 367] width 377 height 42
click at [382, 332] on textarea "7.4." at bounding box center [526, 367] width 377 height 42
paste textarea "Invest in circular economy and improve waste management systems to increase rec…"
click at [484, 332] on textarea "7.4. Invest in circular economy and improve waste management systems to increas…" at bounding box center [526, 367] width 377 height 42
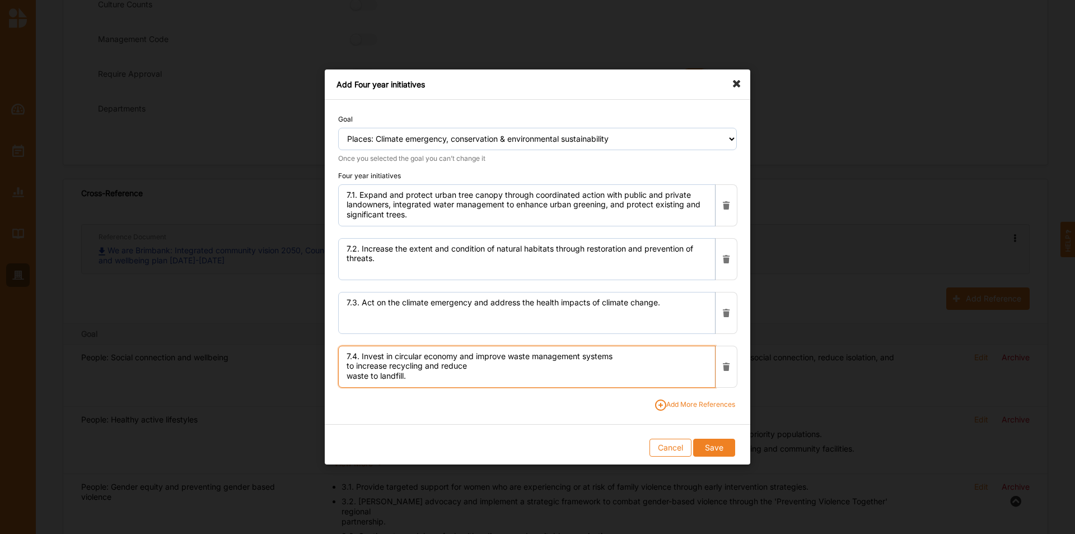
scroll to position [0, 0]
click at [640, 332] on textarea "7.4. Invest in circular economy and improve waste management systems to increas…" at bounding box center [526, 367] width 377 height 42
click at [405, 332] on textarea "7.4. Invest in circular economy and improve waste management systems to increas…" at bounding box center [526, 367] width 377 height 42
type textarea "7.4. Invest in circular economy and improve waste management systems to increas…"
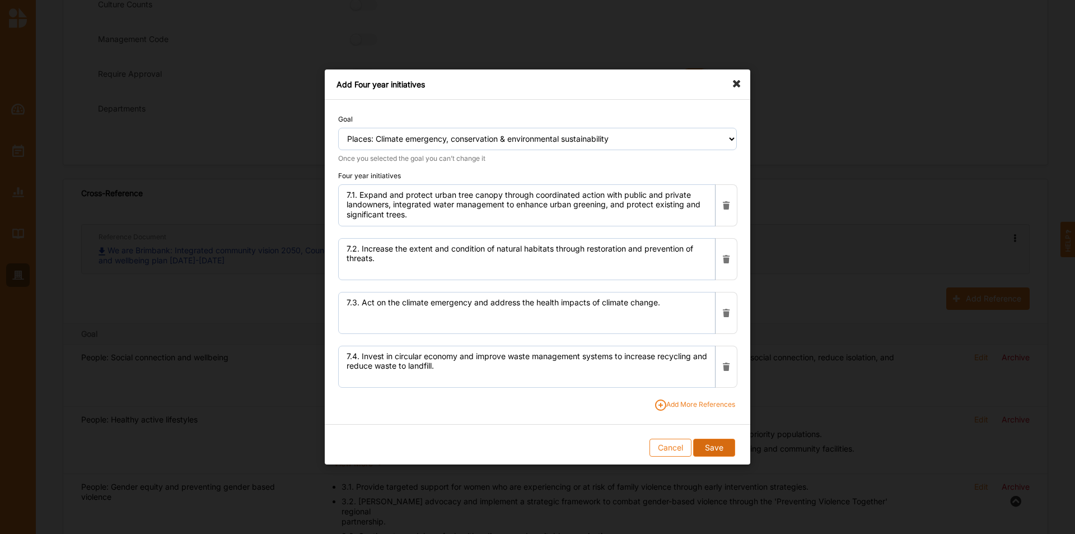
click at [716, 332] on button "Save" at bounding box center [713, 448] width 41 height 18
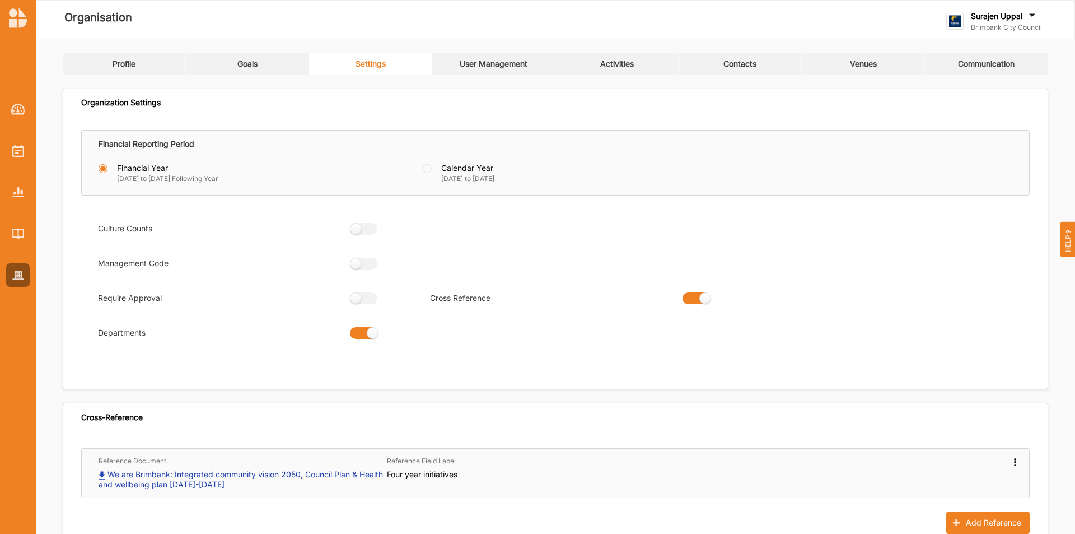
click at [229, 62] on link "Goals" at bounding box center [247, 64] width 123 height 22
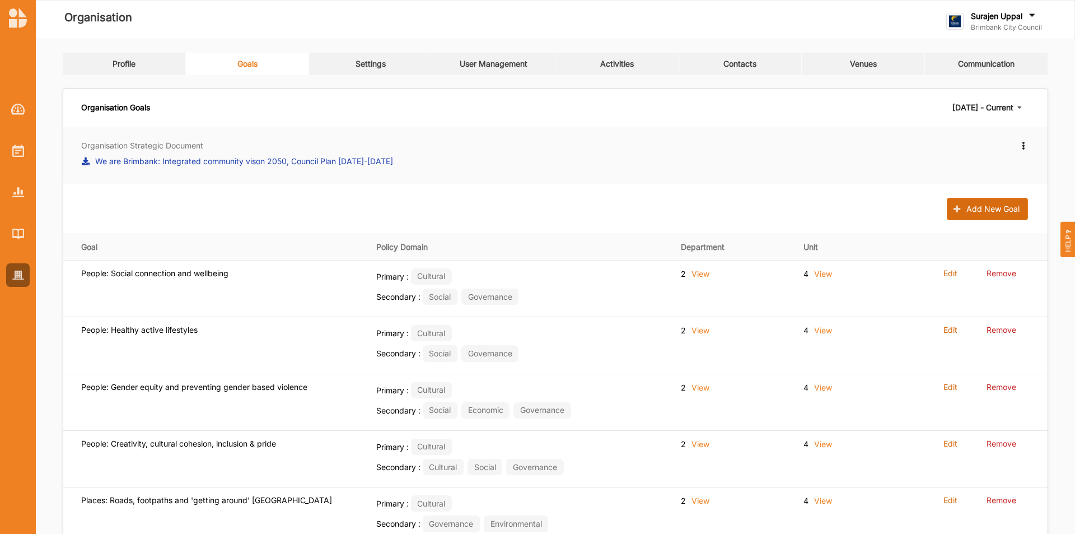
click at [716, 215] on button "Add New Goal" at bounding box center [987, 209] width 81 height 22
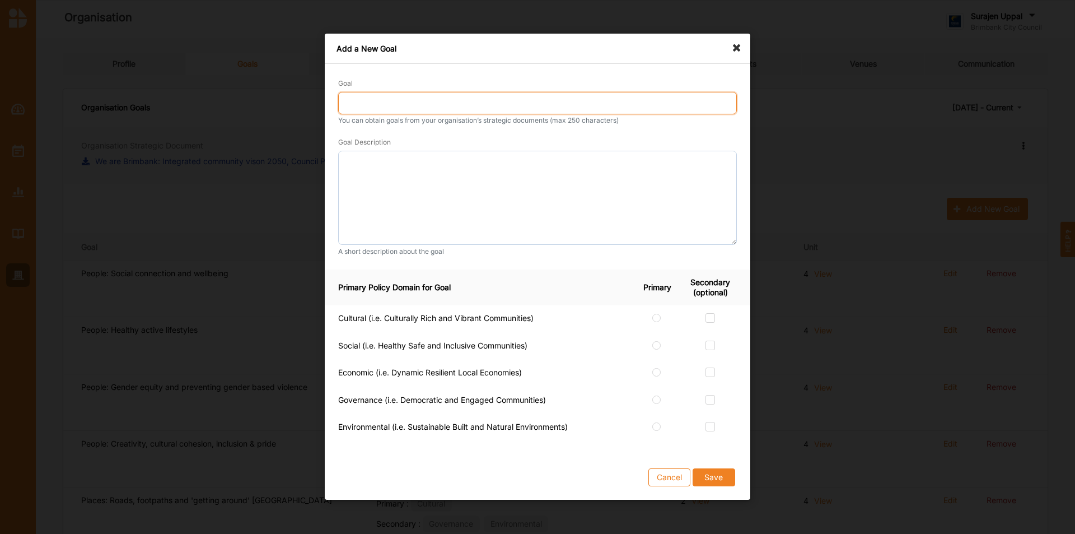
click at [412, 100] on input "Goal" at bounding box center [537, 103] width 399 height 22
type input "Prosperity: Economic development and business support"
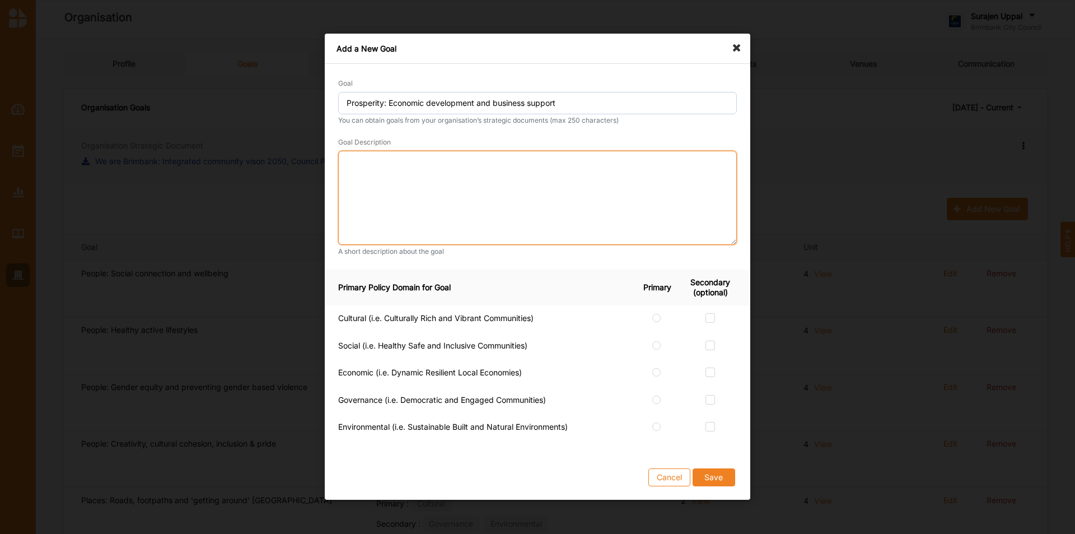
click at [556, 183] on textarea at bounding box center [537, 198] width 399 height 94
paste textarea "A strong, resilient, and diverse local economy attracting investment, and foste…"
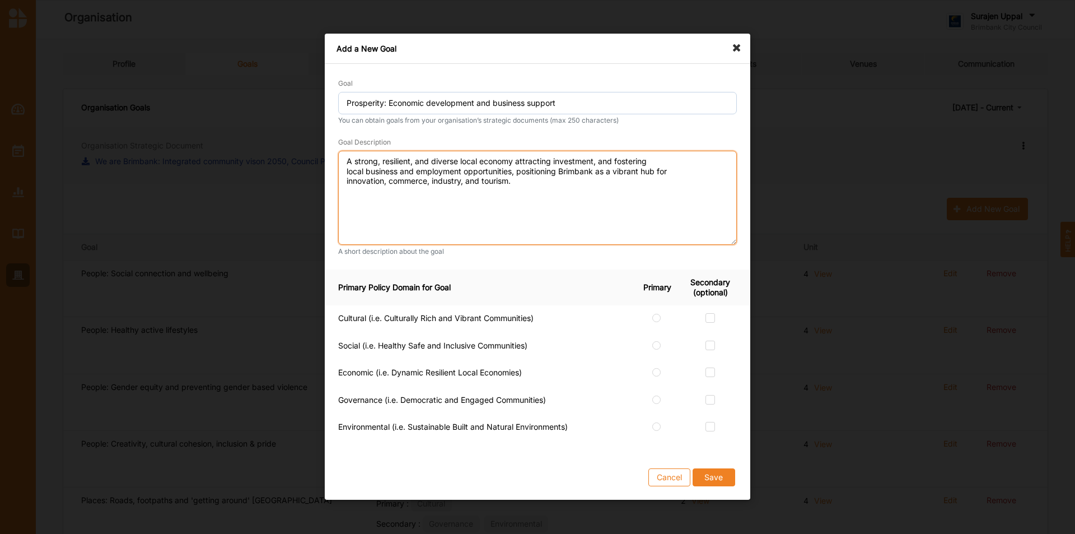
click at [688, 161] on textarea "A strong, resilient, and diverse local economy attracting investment, and foste…" at bounding box center [537, 198] width 399 height 94
click at [609, 166] on textarea "A strong, resilient, and diverse local economy attracting investment, and foste…" at bounding box center [537, 198] width 399 height 94
type textarea "A strong, resilient, and diverse local economy attracting investment, and foste…"
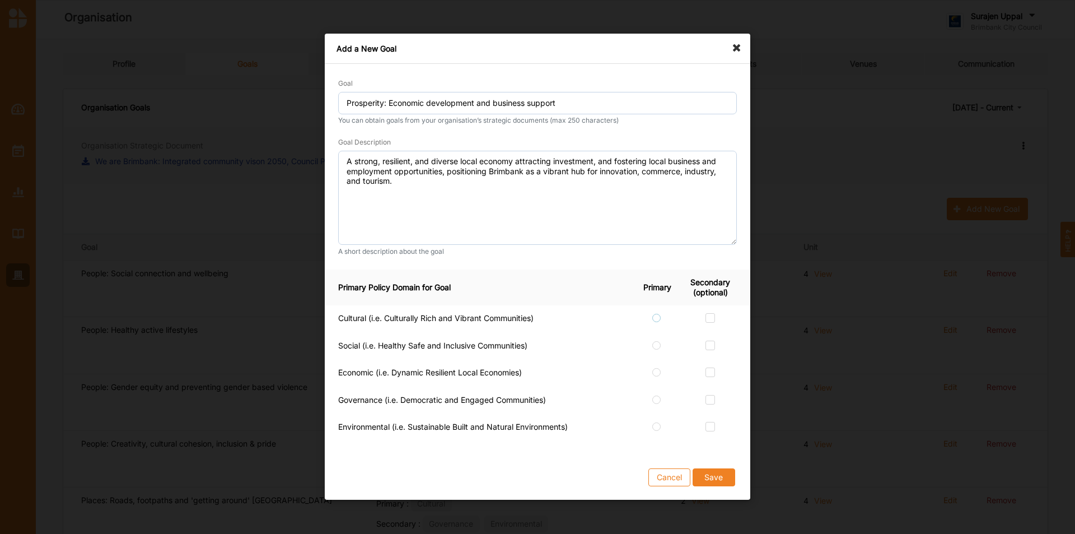
click at [656, 313] on label at bounding box center [657, 313] width 10 height 0
radio input "true"
click at [710, 332] on label at bounding box center [711, 368] width 10 height 0
click at [710, 332] on input "checkbox" at bounding box center [710, 372] width 9 height 9
checkbox input "true"
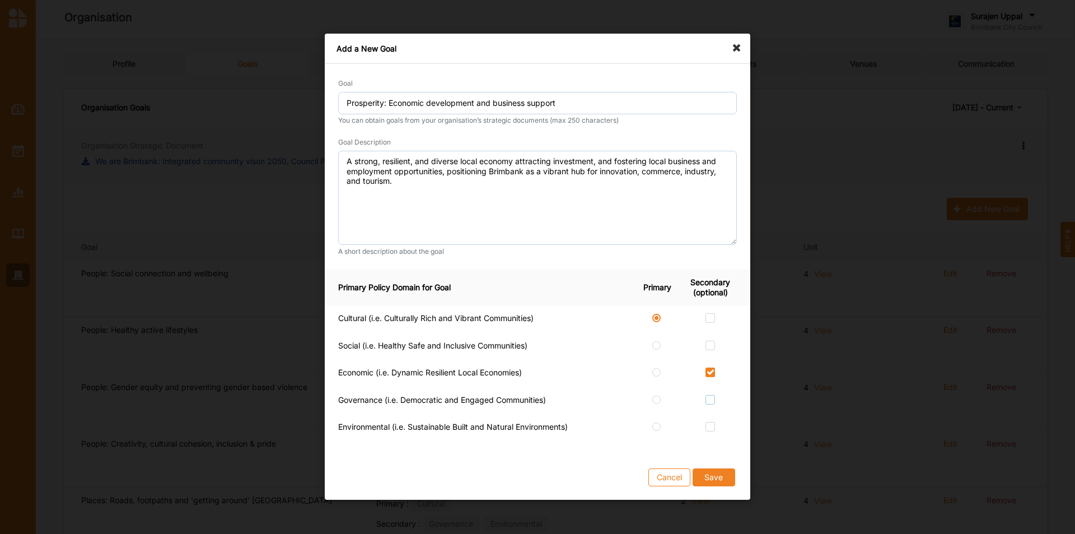
click at [712, 332] on label at bounding box center [711, 395] width 10 height 0
click at [712, 332] on input "checkbox" at bounding box center [710, 399] width 9 height 9
checkbox input "true"
click at [708, 332] on label at bounding box center [711, 341] width 10 height 0
click at [708, 332] on input "checkbox" at bounding box center [710, 345] width 9 height 9
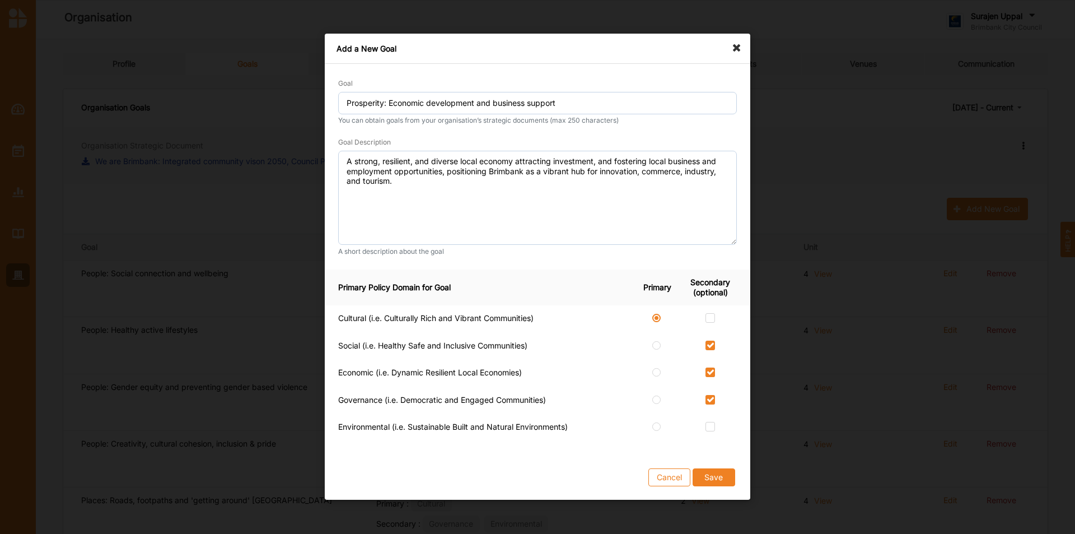
checkbox input "true"
click at [709, 313] on label at bounding box center [711, 313] width 10 height 0
click at [709, 317] on input "checkbox" at bounding box center [710, 317] width 9 height 9
checkbox input "true"
drag, startPoint x: 717, startPoint y: 480, endPoint x: 579, endPoint y: 458, distance: 139.5
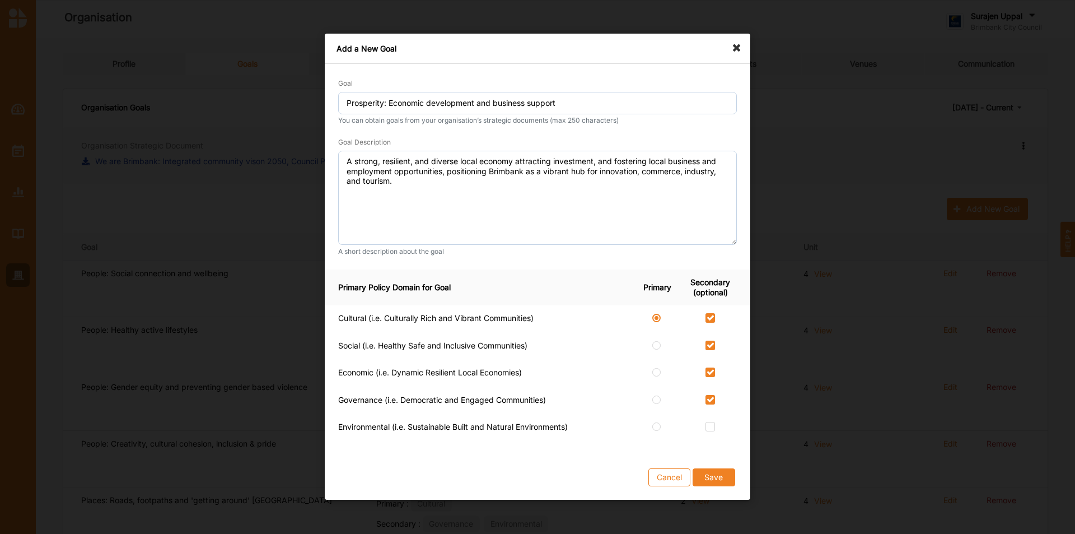
click at [576, 332] on div "Cancel Save" at bounding box center [538, 477] width 426 height 45
click at [713, 332] on button "Save" at bounding box center [714, 478] width 43 height 18
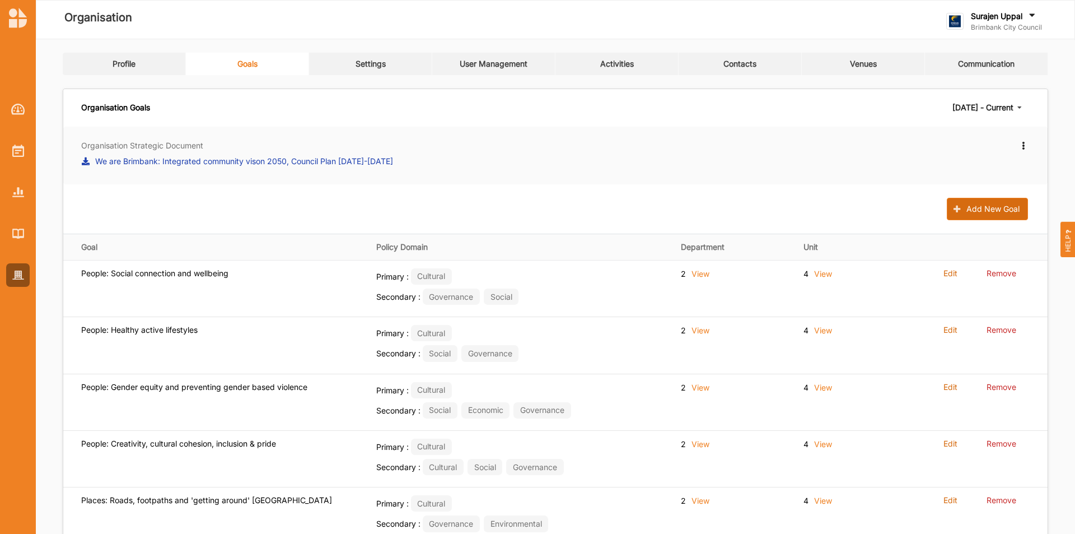
click at [716, 206] on button "Add New Goal" at bounding box center [987, 209] width 81 height 22
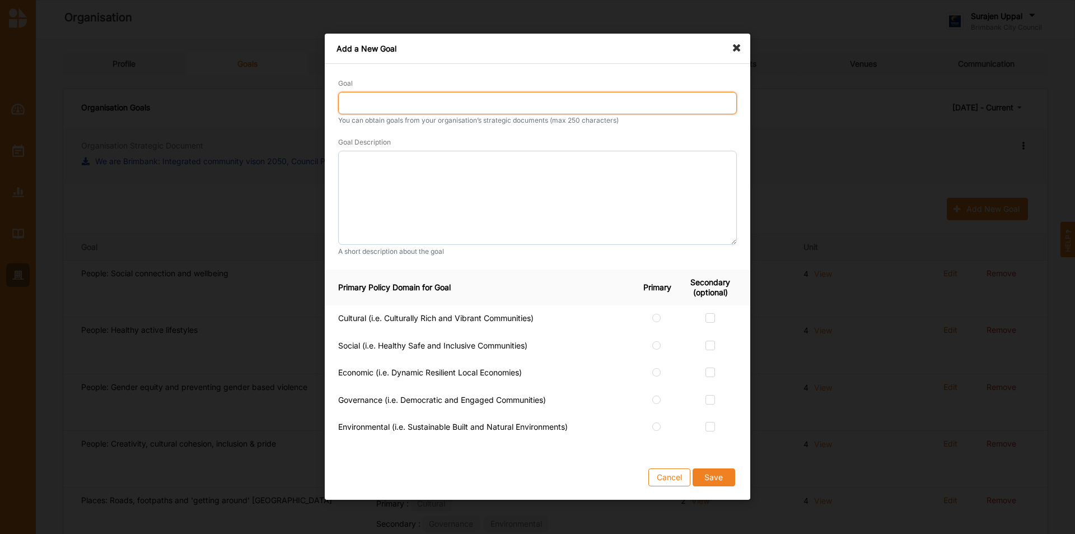
click at [521, 101] on input "Goal" at bounding box center [537, 103] width 399 height 22
type input "A future city (Transforming Brimbank)"
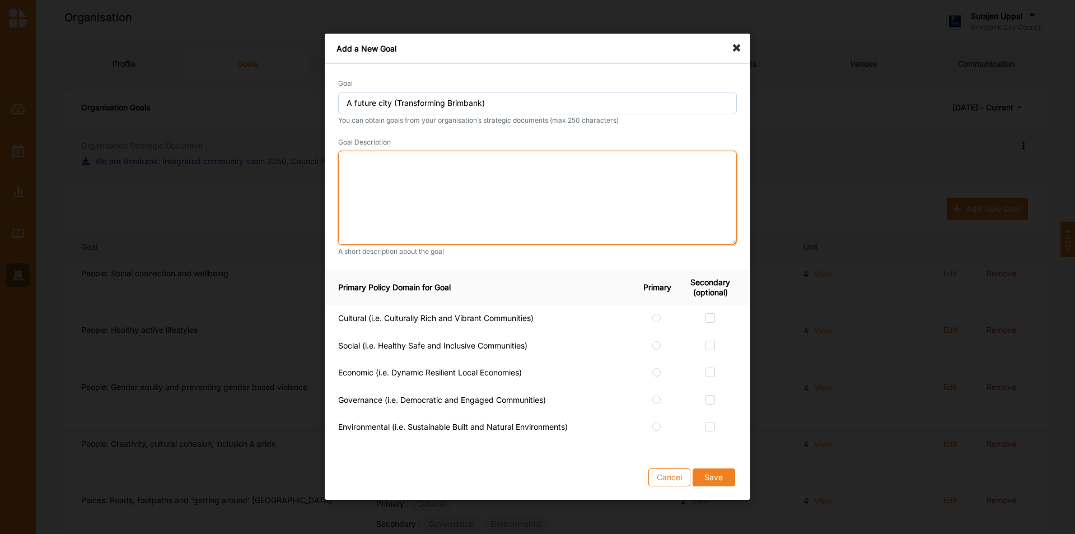
drag, startPoint x: 532, startPoint y: 187, endPoint x: 518, endPoint y: 183, distance: 14.5
click at [532, 187] on textarea at bounding box center [537, 198] width 399 height 94
paste textarea "Brimbank is a well-planned, sustainable, inclusive and connected city where soc…"
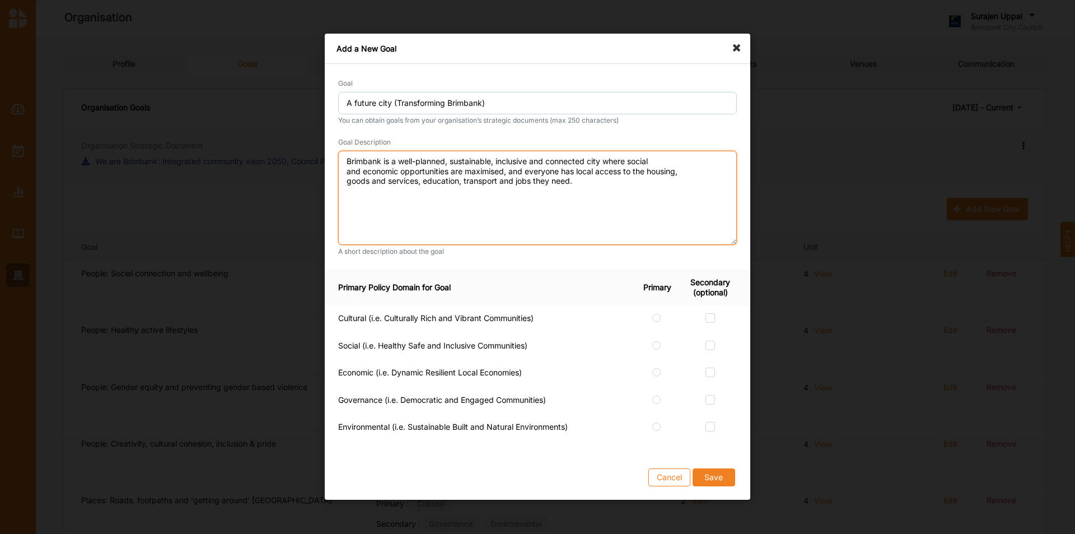
click at [665, 158] on textarea "Brimbank is a well-planned, sustainable, inclusive and connected city where soc…" at bounding box center [537, 198] width 399 height 94
click at [637, 174] on textarea "Brimbank is a well-planned, sustainable, inclusive and connected city where soc…" at bounding box center [537, 198] width 399 height 94
type textarea "Brimbank is a well-planned, sustainable, inclusive and connected city where soc…"
click at [709, 332] on label at bounding box center [711, 341] width 10 height 0
click at [709, 332] on input "checkbox" at bounding box center [710, 345] width 9 height 9
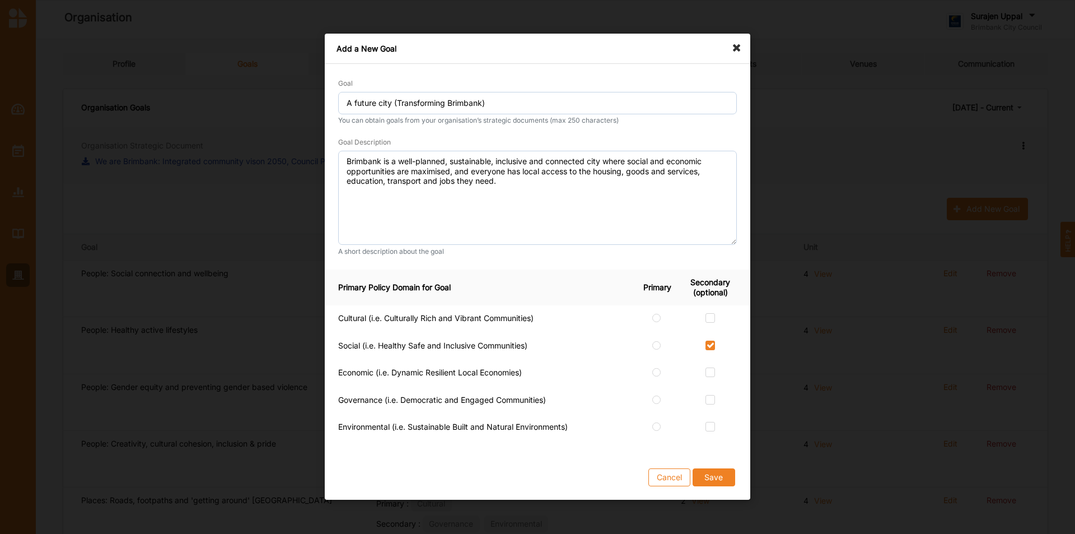
checkbox input "true"
click at [659, 313] on label at bounding box center [657, 313] width 10 height 0
radio input "true"
click at [714, 332] on label at bounding box center [711, 341] width 10 height 0
click at [714, 332] on input "checkbox" at bounding box center [710, 345] width 9 height 9
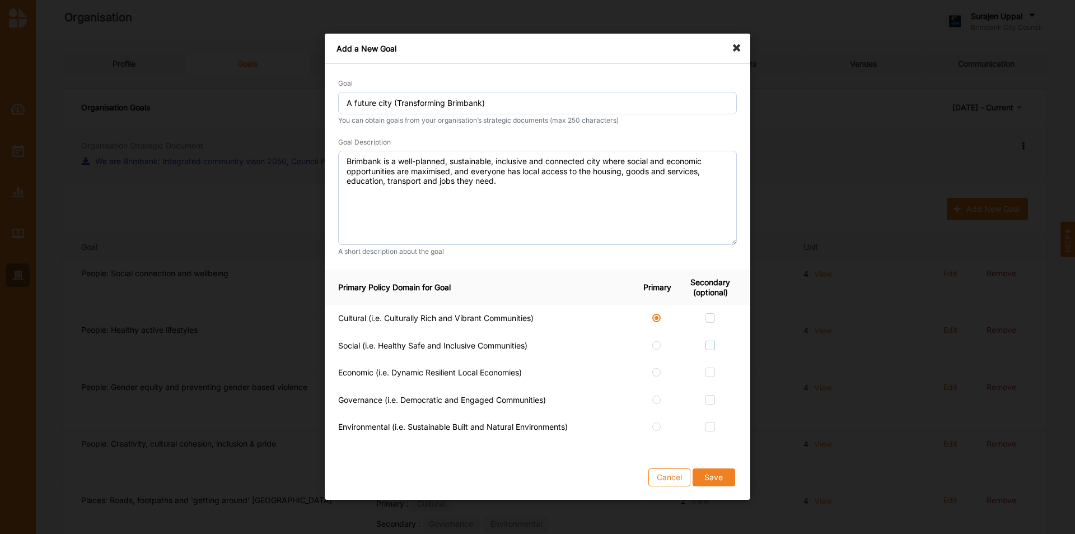
checkbox input "true"
click at [709, 332] on label at bounding box center [711, 368] width 10 height 0
click at [709, 332] on input "checkbox" at bounding box center [710, 372] width 9 height 9
checkbox input "true"
click at [714, 332] on label at bounding box center [711, 395] width 10 height 0
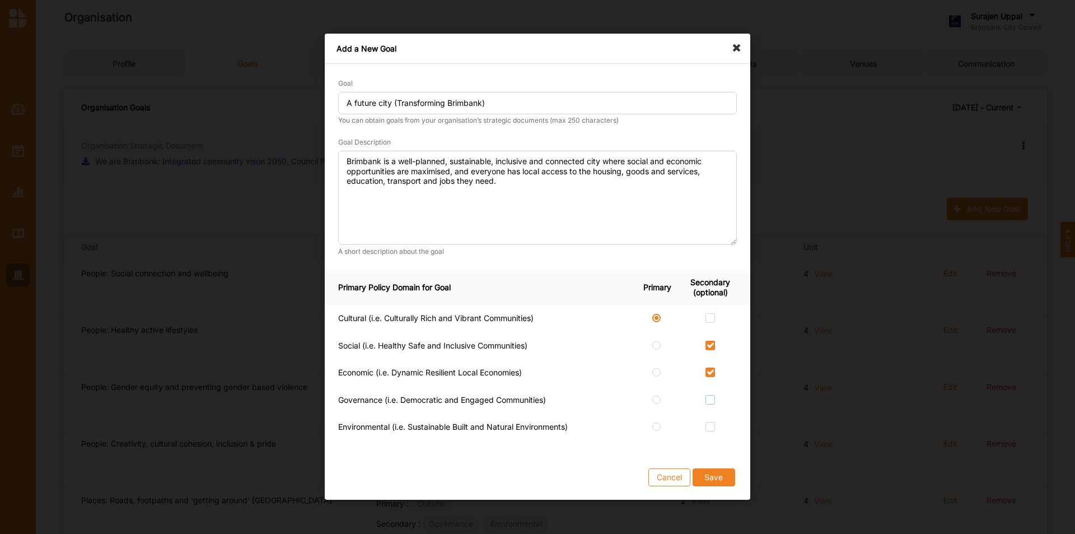
click at [714, 332] on input "checkbox" at bounding box center [710, 399] width 9 height 9
checkbox input "true"
click at [716, 332] on button "Save" at bounding box center [714, 478] width 43 height 18
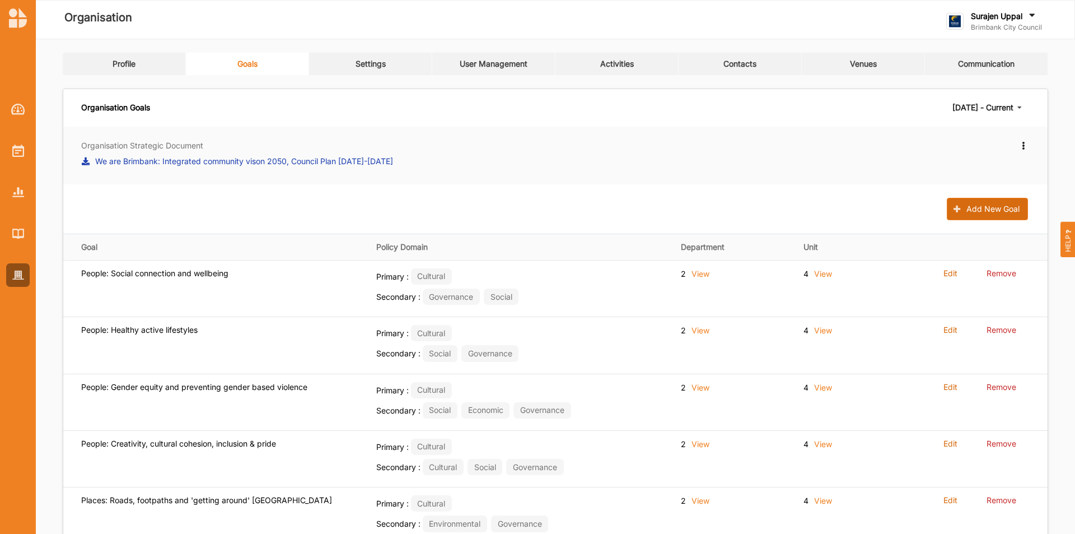
click at [716, 217] on button "Add New Goal" at bounding box center [987, 209] width 81 height 22
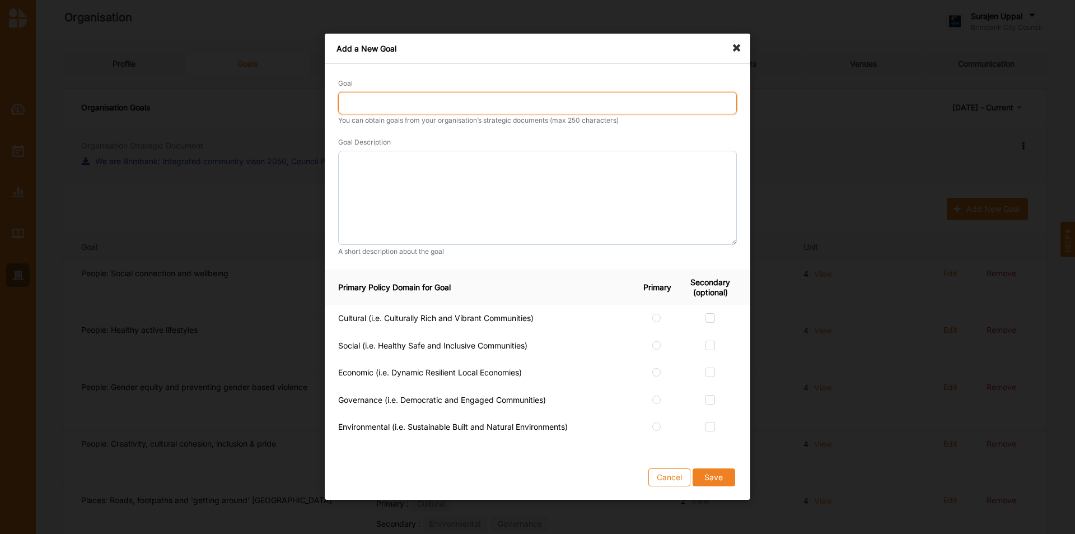
drag, startPoint x: 409, startPoint y: 105, endPoint x: 425, endPoint y: 114, distance: 17.8
click at [409, 106] on input "Goal" at bounding box center [537, 103] width 399 height 22
type input "Learning, employment and economic inclusion"
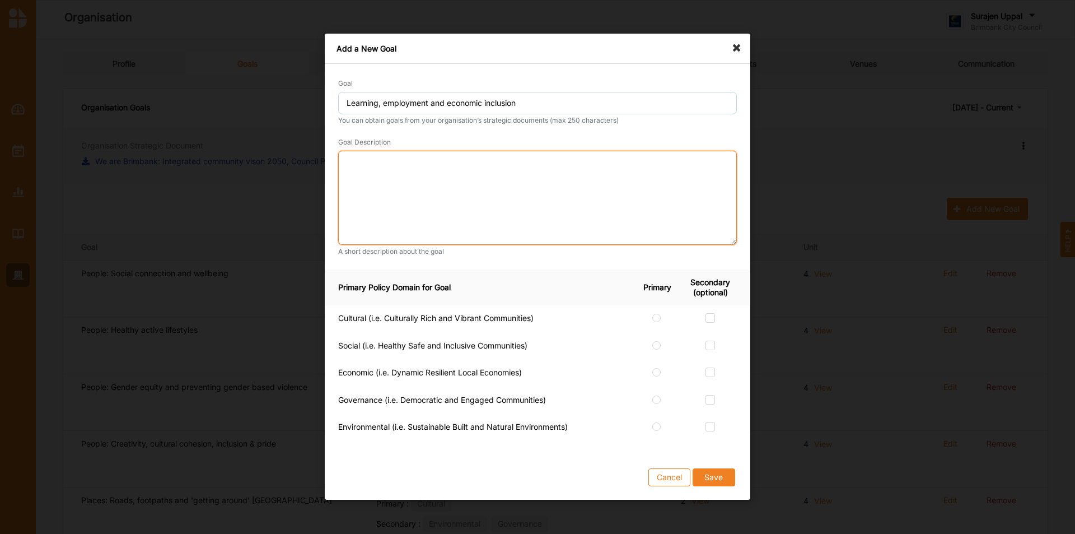
click at [420, 192] on textarea at bounding box center [537, 198] width 399 height 94
click at [510, 182] on textarea at bounding box center [537, 198] width 399 height 94
paste textarea "Economic participation, lifelong learning, digital inclusion, and education pat…"
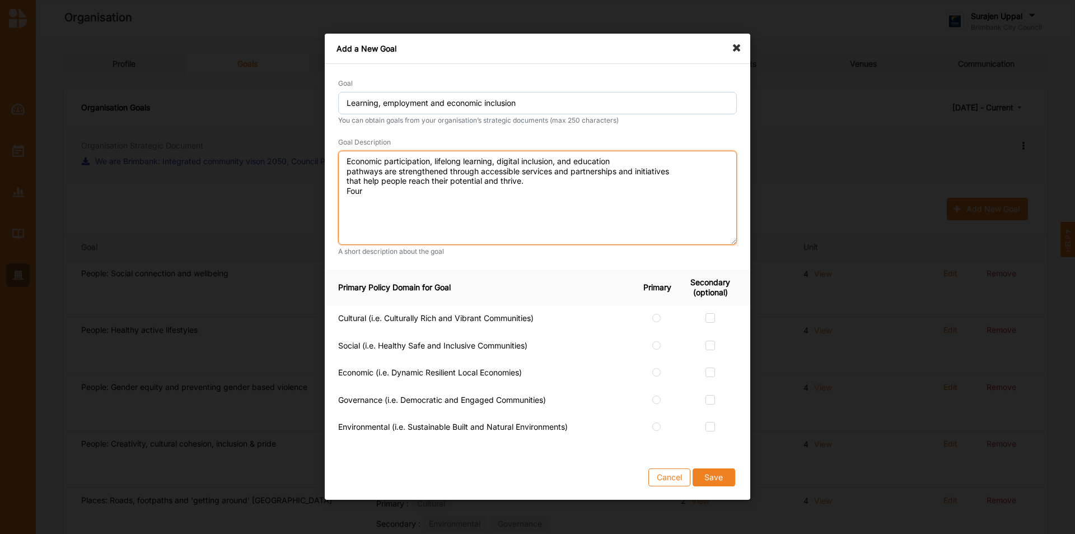
click at [632, 165] on textarea "Economic participation, lifelong learning, digital inclusion, and education pat…" at bounding box center [537, 198] width 399 height 94
click at [595, 171] on textarea "Economic participation, lifelong learning, digital inclusion, and education pat…" at bounding box center [537, 198] width 399 height 94
click at [369, 198] on textarea "Economic participation, lifelong learning, digital inclusion, and education pat…" at bounding box center [537, 198] width 399 height 94
type textarea "Economic participation, lifelong learning, digital inclusion, and education pat…"
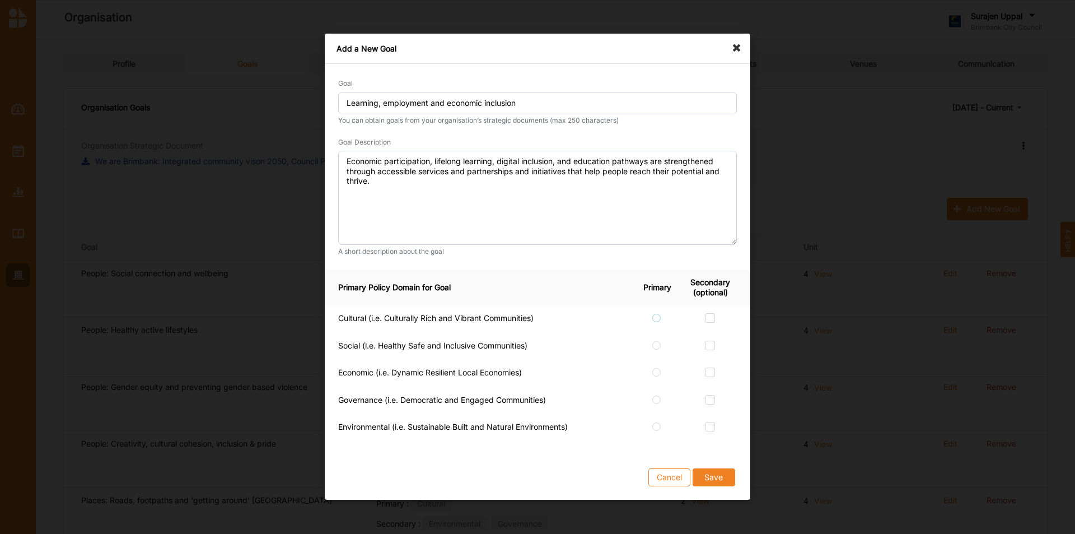
click at [654, 313] on label at bounding box center [657, 313] width 10 height 0
radio input "true"
click at [716, 332] on div at bounding box center [710, 347] width 53 height 12
click at [709, 332] on label at bounding box center [711, 341] width 10 height 0
click at [709, 332] on input "checkbox" at bounding box center [710, 345] width 9 height 9
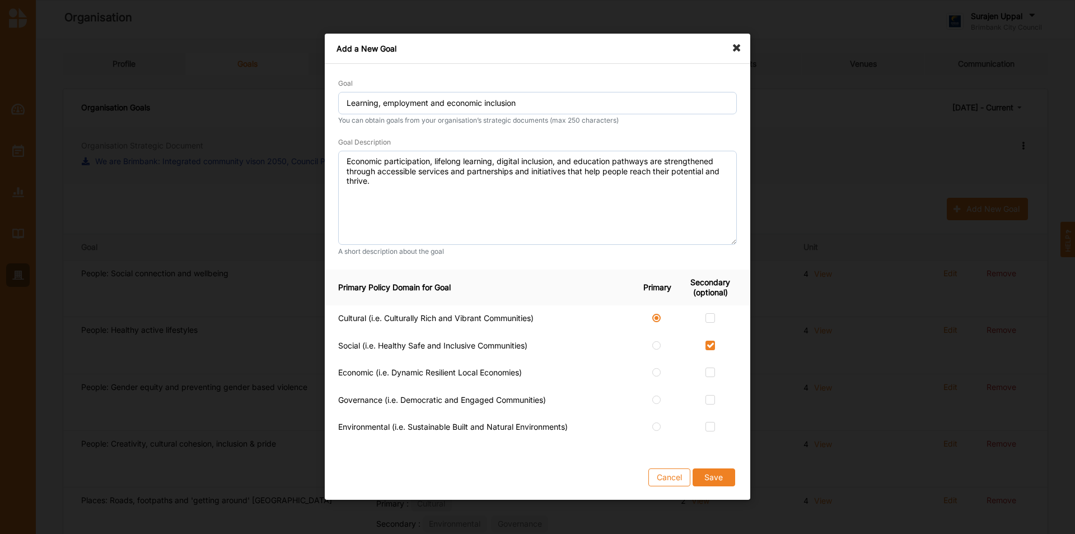
checkbox input "true"
click at [712, 332] on label at bounding box center [711, 368] width 10 height 0
click at [712, 332] on input "checkbox" at bounding box center [710, 372] width 9 height 9
checkbox input "true"
click at [711, 332] on label at bounding box center [711, 395] width 10 height 0
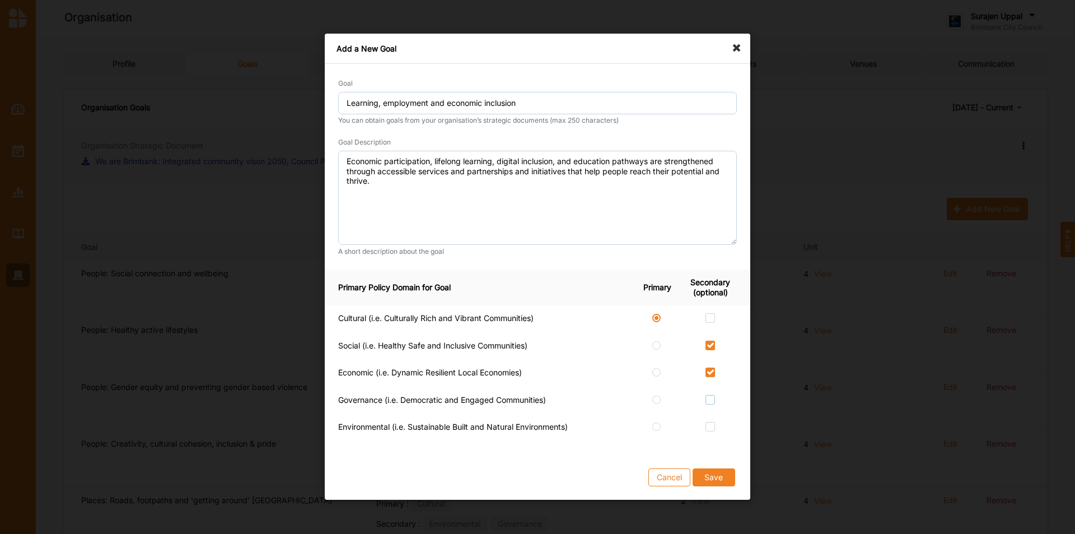
click at [711, 332] on input "checkbox" at bounding box center [710, 399] width 9 height 9
checkbox input "true"
click at [716, 332] on button "Save" at bounding box center [714, 478] width 43 height 18
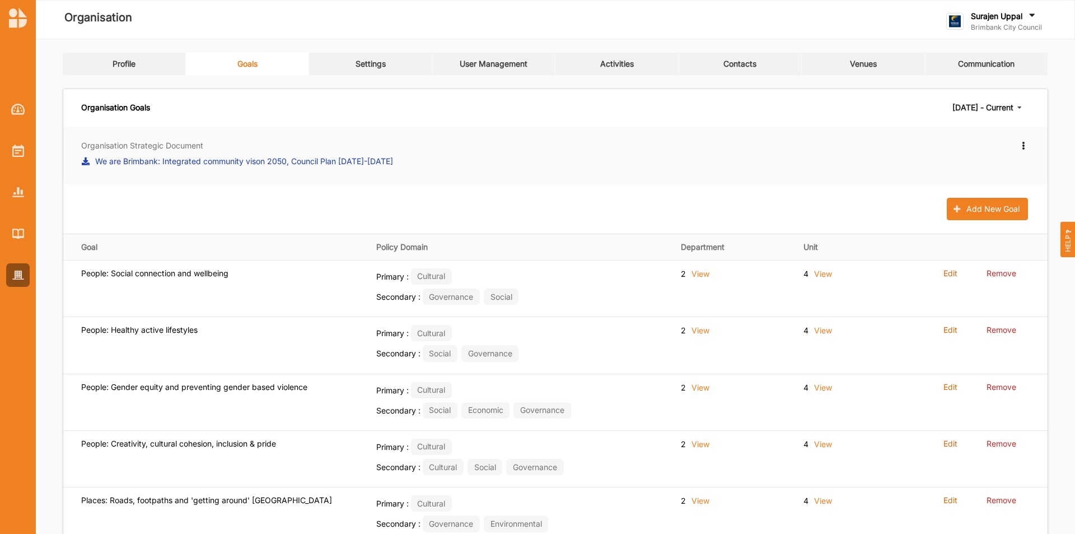
click at [364, 71] on link "Settings" at bounding box center [370, 64] width 123 height 22
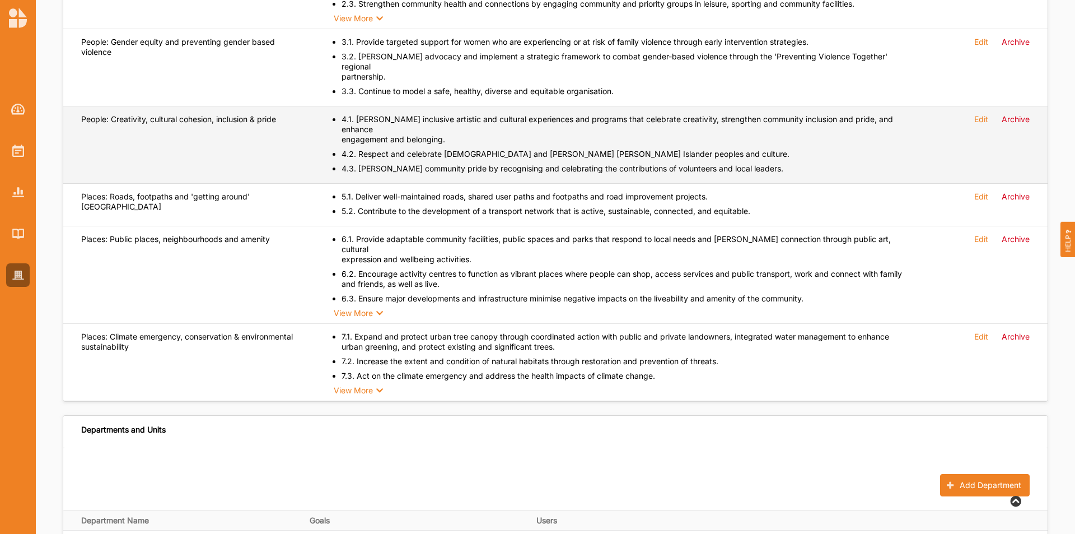
scroll to position [448, 0]
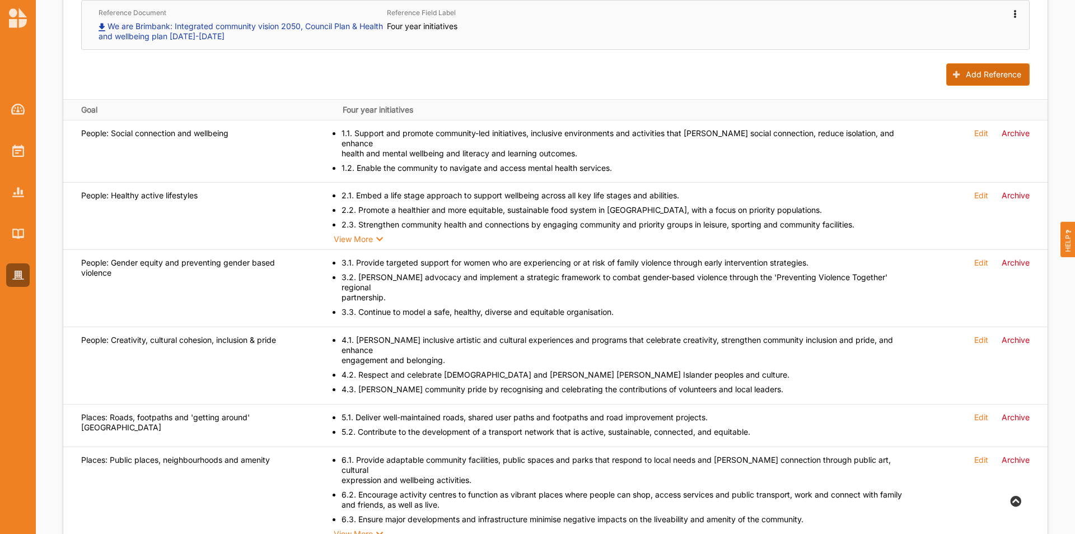
click at [716, 73] on button "Add Reference" at bounding box center [988, 74] width 83 height 22
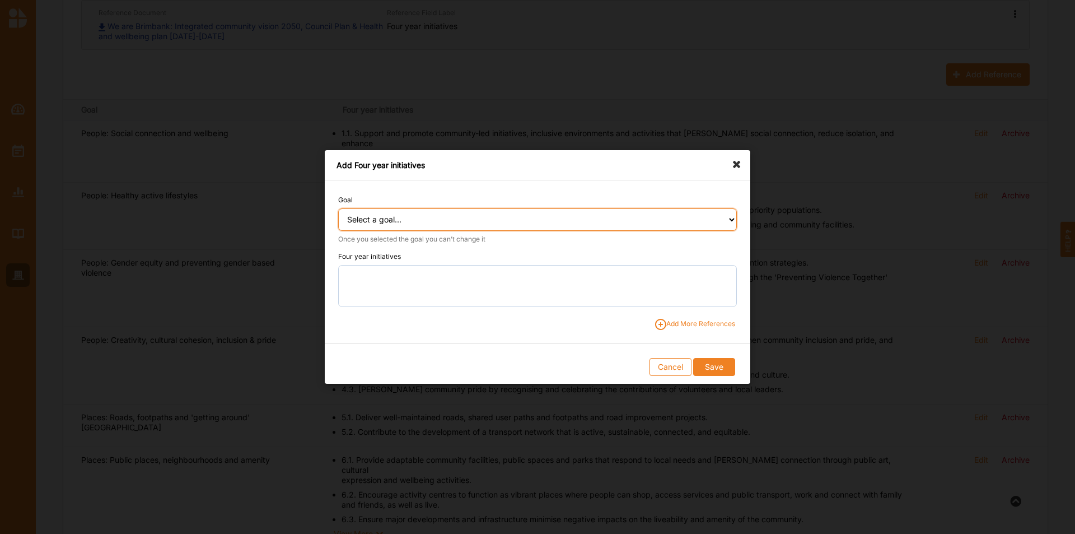
click at [432, 224] on select "Select a goal... People: Social connection and wellbeing People: Healthy active…" at bounding box center [537, 219] width 399 height 22
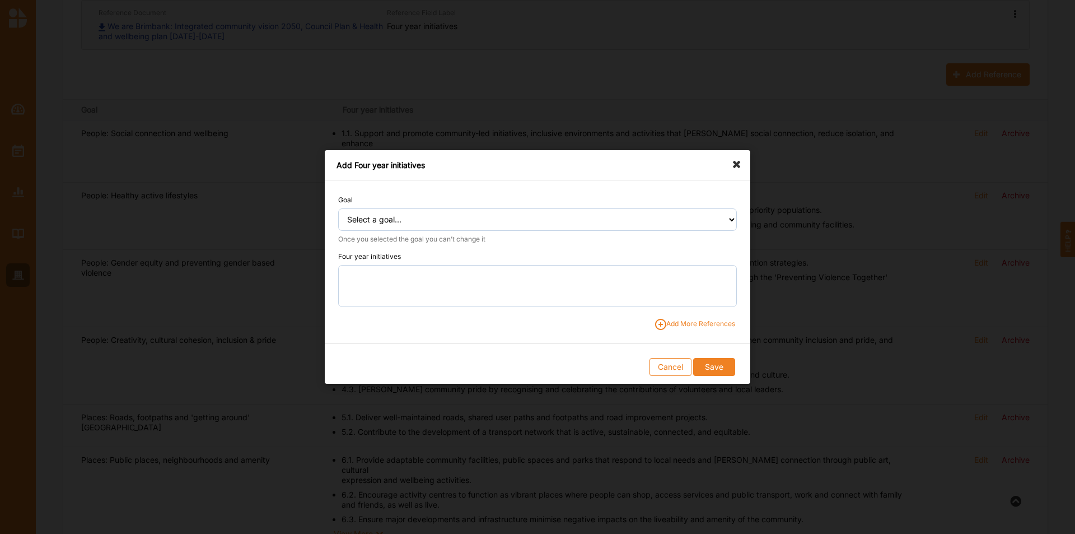
click at [716, 163] on div "Add Four year initiatives Goal Select a goal... People: Social connection and w…" at bounding box center [538, 267] width 426 height 234
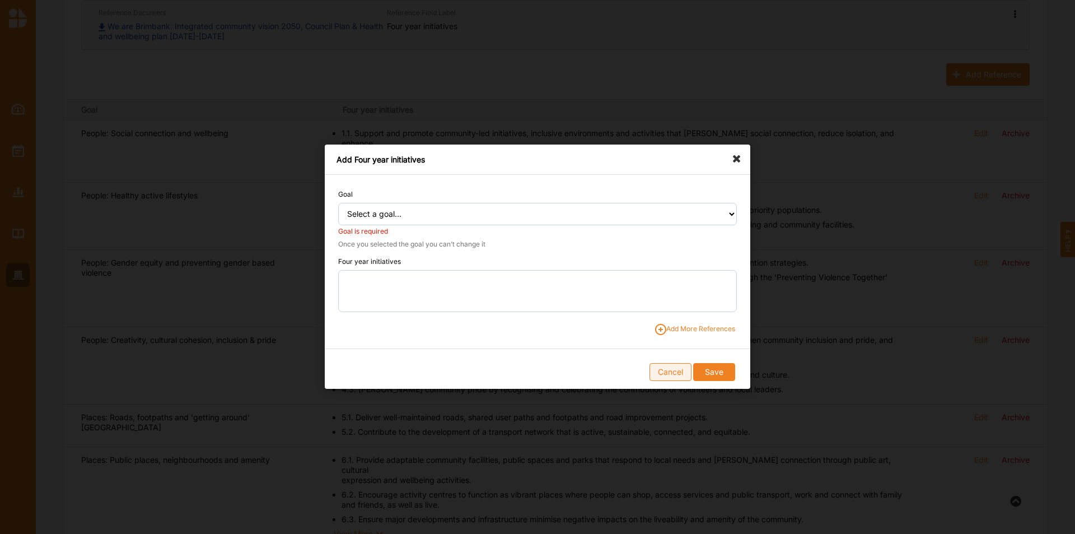
click at [665, 332] on button "Cancel" at bounding box center [671, 372] width 42 height 18
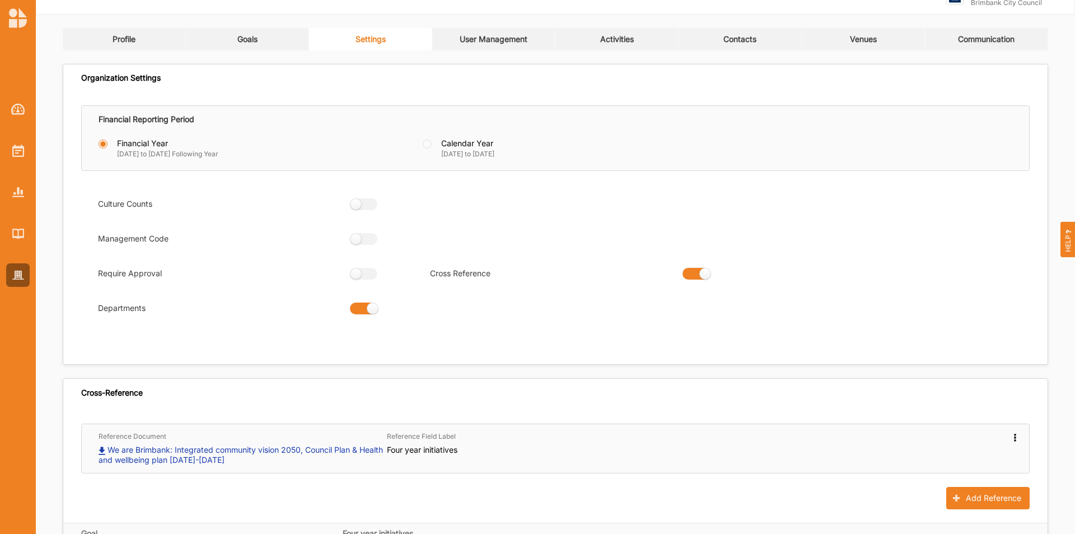
scroll to position [0, 0]
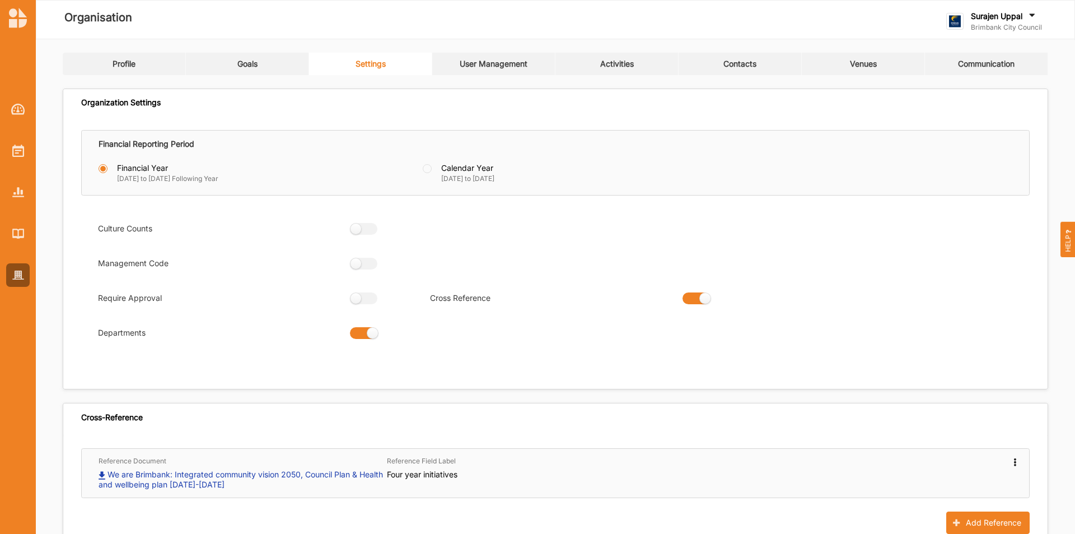
click at [244, 72] on link "Goals" at bounding box center [247, 64] width 123 height 22
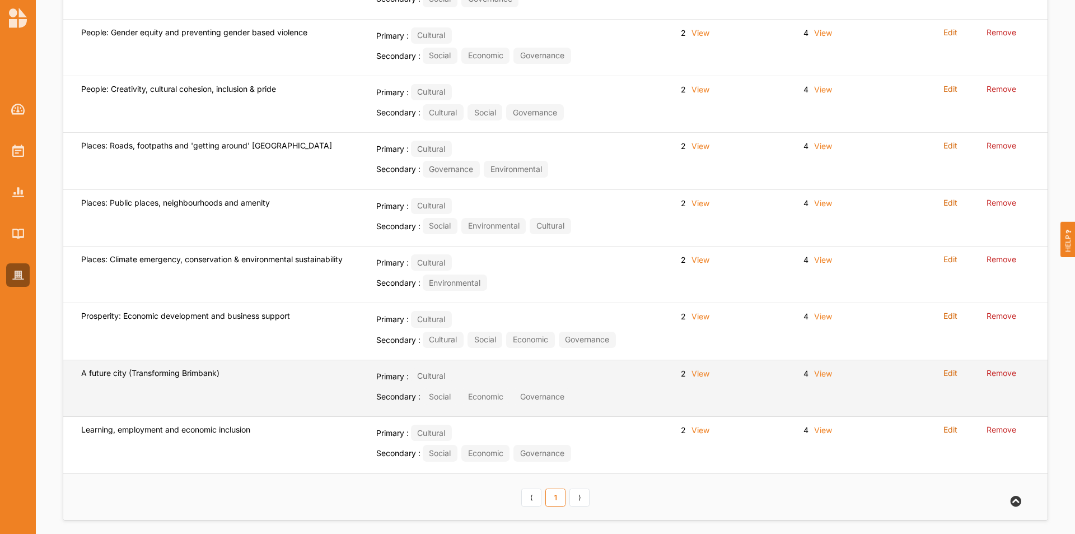
scroll to position [363, 0]
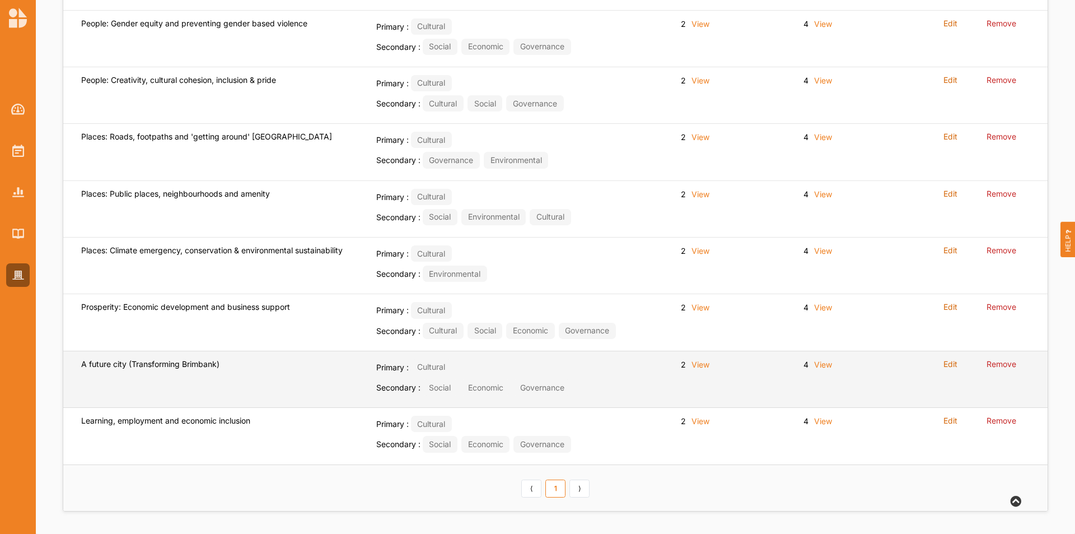
click at [716, 332] on label "Edit" at bounding box center [951, 364] width 14 height 10
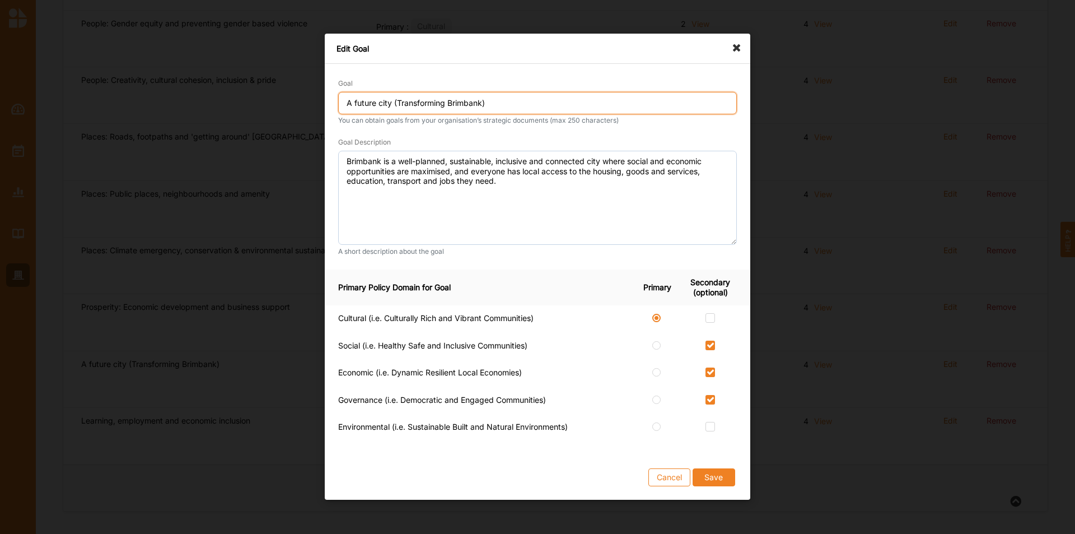
click at [345, 104] on input "A future city (Transforming Brimbank)" at bounding box center [537, 103] width 399 height 22
type input "Prosperity: A future city (Transforming Brimbank)"
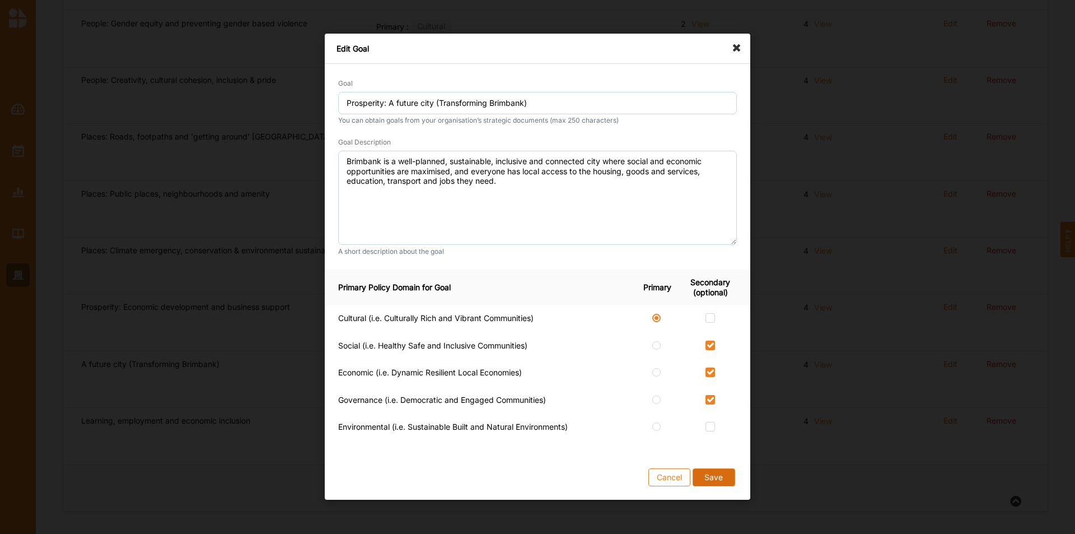
click at [714, 332] on button "Save" at bounding box center [714, 478] width 43 height 18
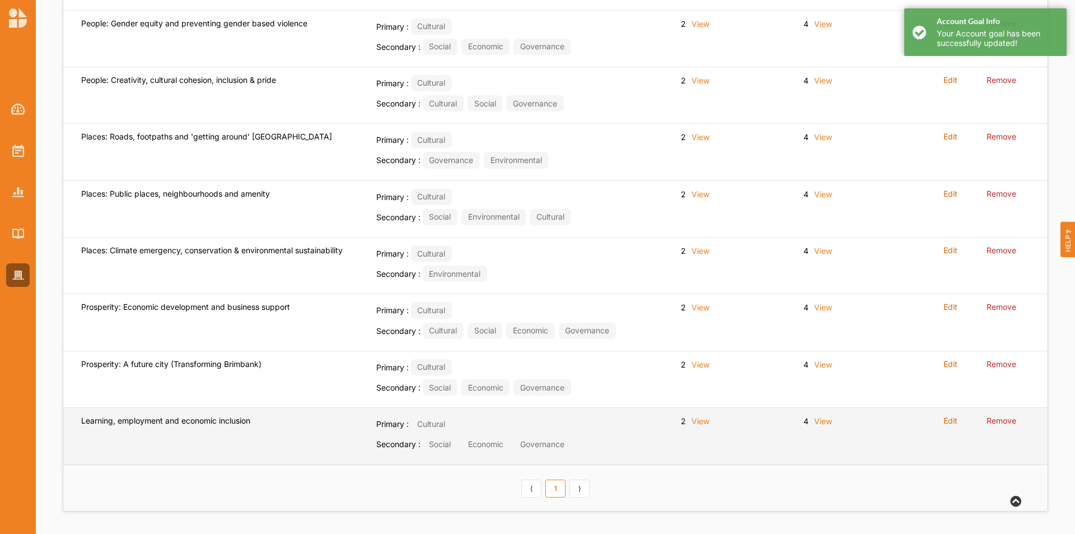
click at [716, 332] on label "Edit" at bounding box center [951, 421] width 14 height 10
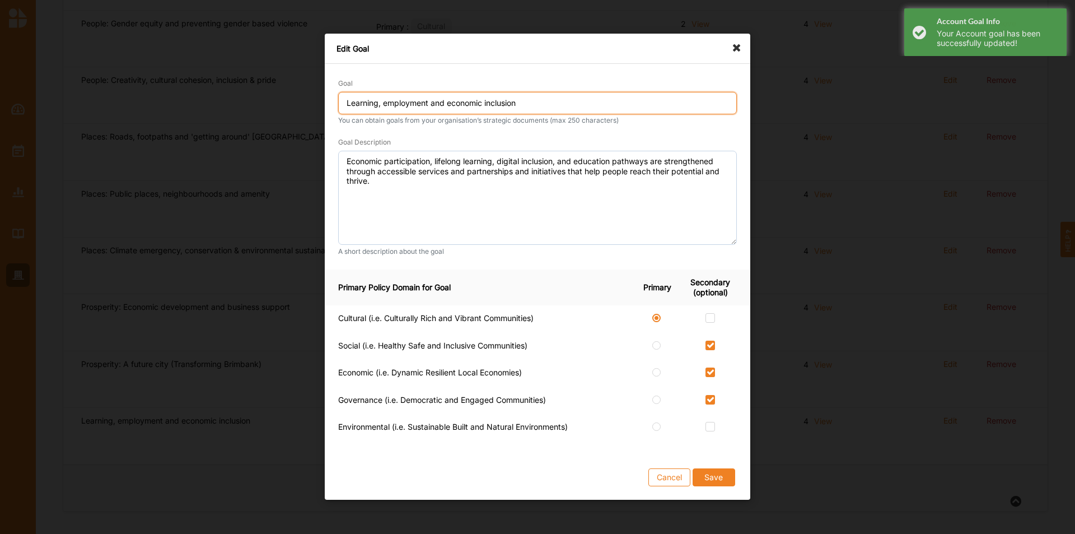
click at [345, 104] on input "Learning, employment and economic inclusion" at bounding box center [537, 103] width 399 height 22
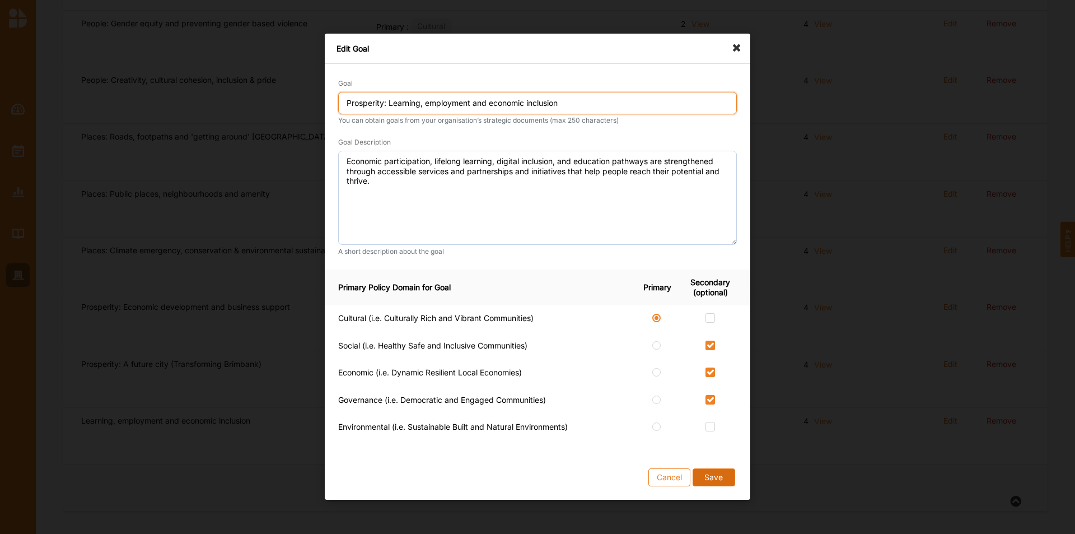
type input "Prosperity: Learning, employment and economic inclusion"
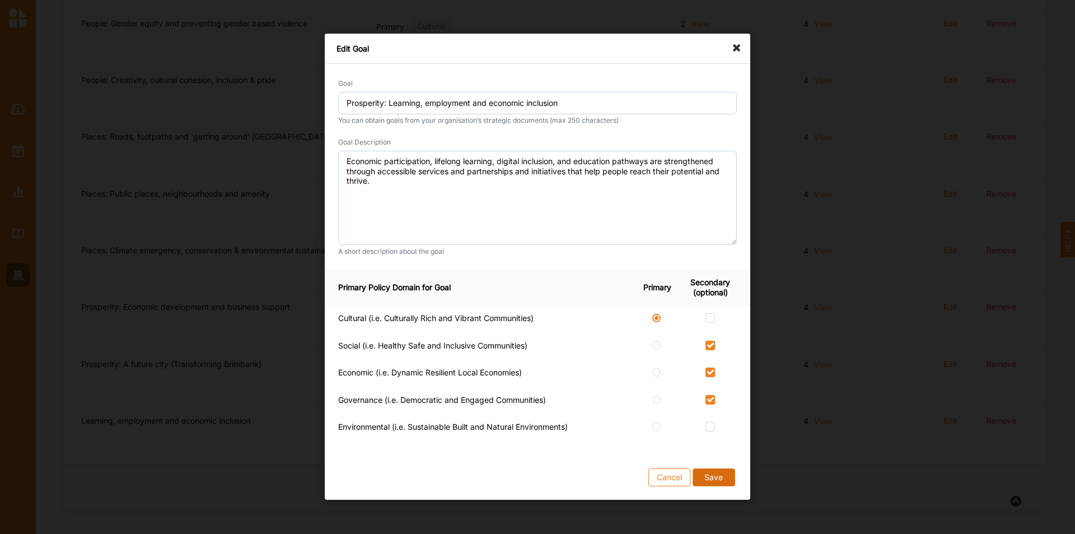
click at [706, 332] on button "Save" at bounding box center [714, 478] width 43 height 18
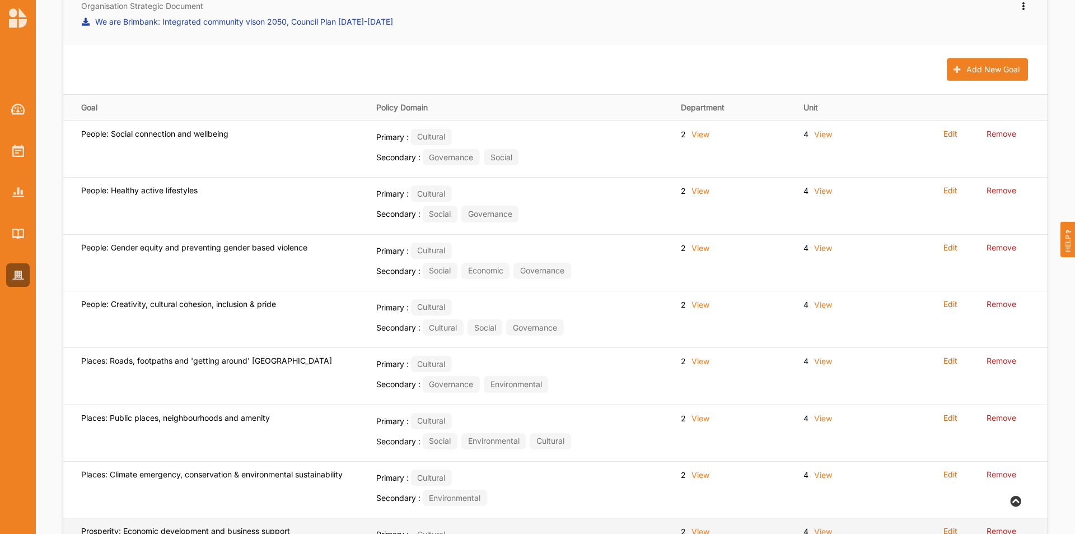
scroll to position [0, 0]
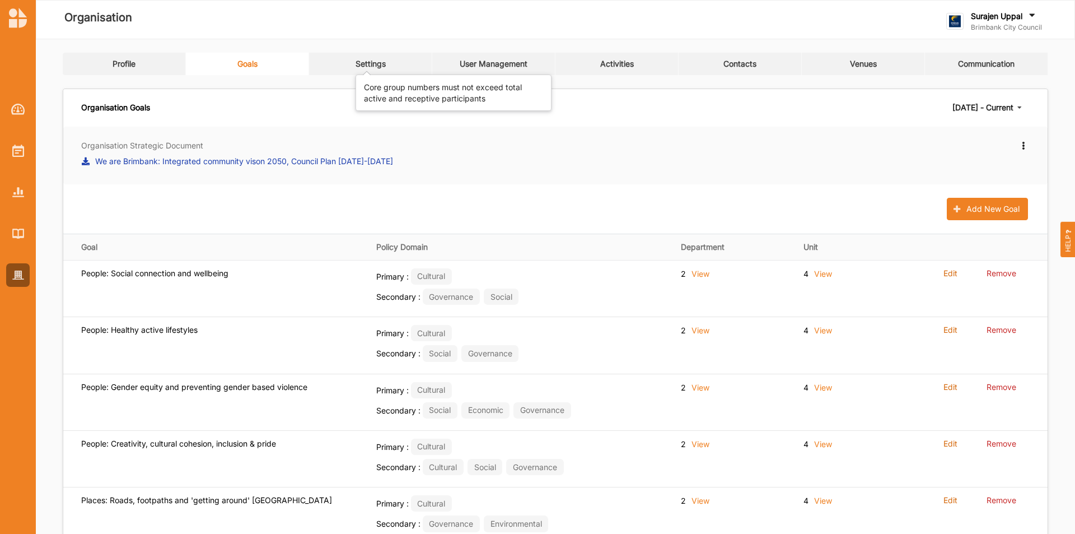
drag, startPoint x: 364, startPoint y: 62, endPoint x: 402, endPoint y: 85, distance: 44.5
click at [365, 63] on div "Settings" at bounding box center [371, 64] width 30 height 10
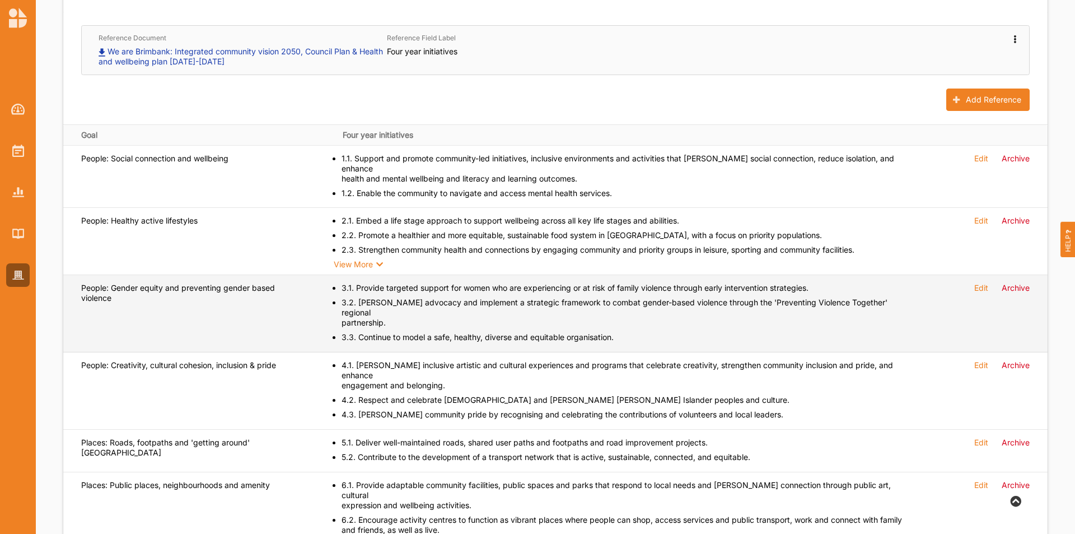
scroll to position [299, 0]
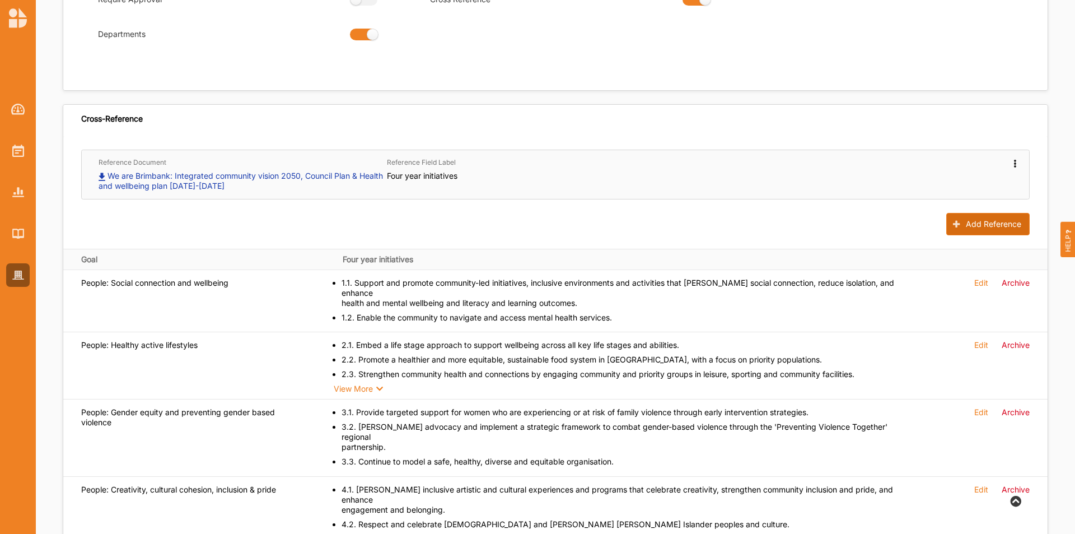
click at [716, 218] on button "Add Reference" at bounding box center [988, 224] width 83 height 22
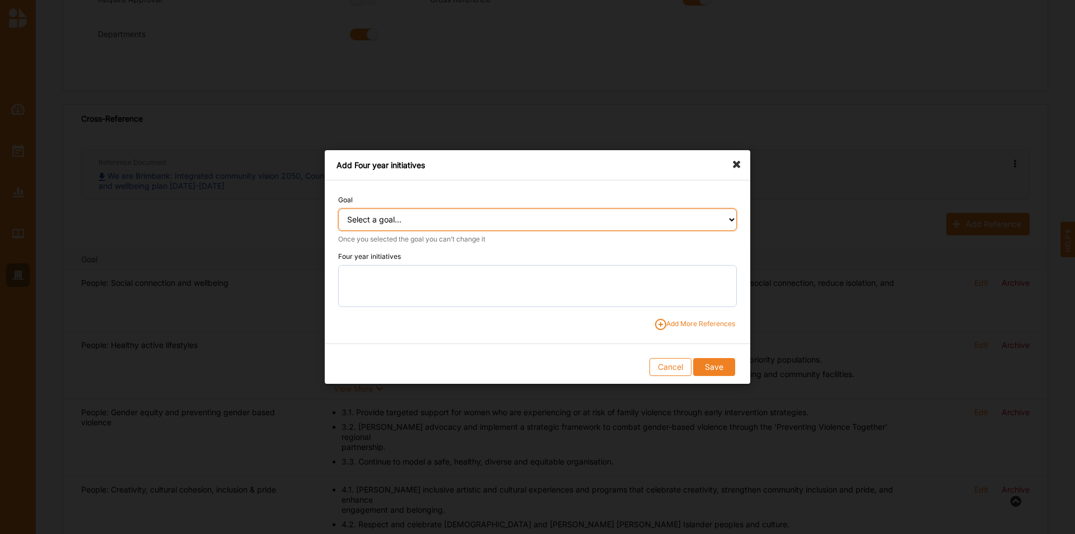
click at [406, 221] on select "Select a goal... People: Social connection and wellbeing People: Healthy active…" at bounding box center [537, 219] width 399 height 22
select select "389"
click at [338, 208] on select "Select a goal... People: Social connection and wellbeing People: Healthy active…" at bounding box center [537, 219] width 399 height 22
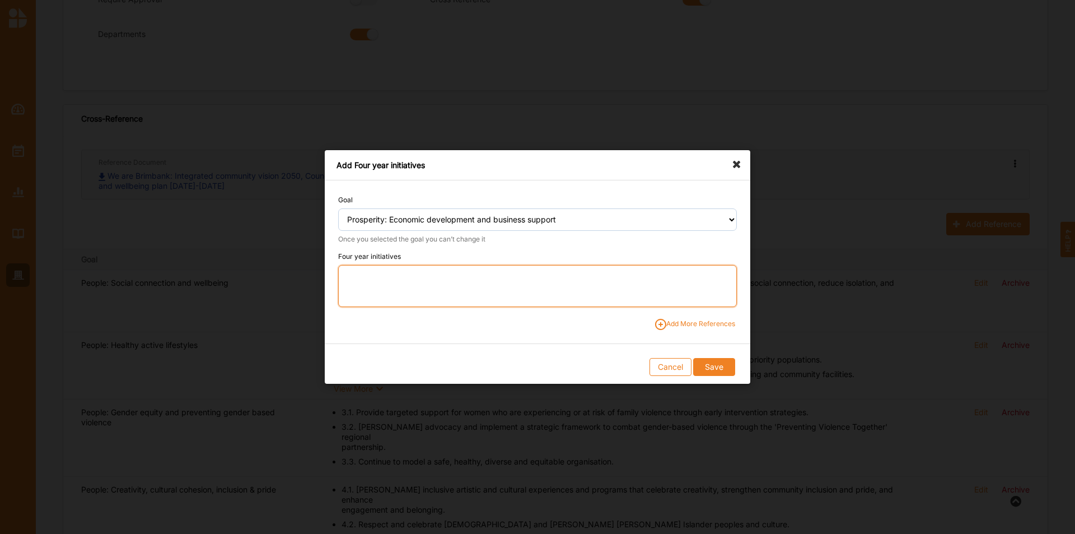
click at [396, 288] on textarea at bounding box center [537, 286] width 399 height 42
click at [464, 280] on textarea "8.1." at bounding box center [537, 286] width 399 height 42
paste textarea "Promote Brimbank as a business investment location and encourage the growth, di…"
click at [516, 277] on textarea "8.1. Promote Brimbank as a business investment location and encourage the growt…" at bounding box center [537, 286] width 399 height 42
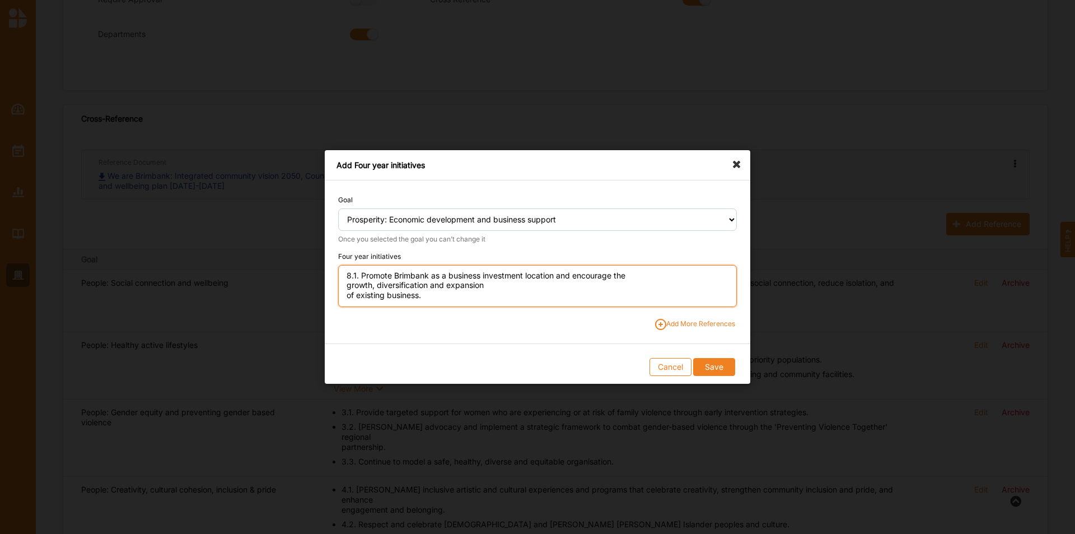
scroll to position [0, 0]
click at [660, 270] on textarea "8.1. Promote Brimbank as a business investment location and encourage the growt…" at bounding box center [537, 286] width 399 height 42
click at [397, 283] on textarea "8.1. Promote Brimbank as a business investment location and encourage the growt…" at bounding box center [537, 286] width 399 height 42
type textarea "8.1. Promote Brimbank as a business investment location and encourage the growt…"
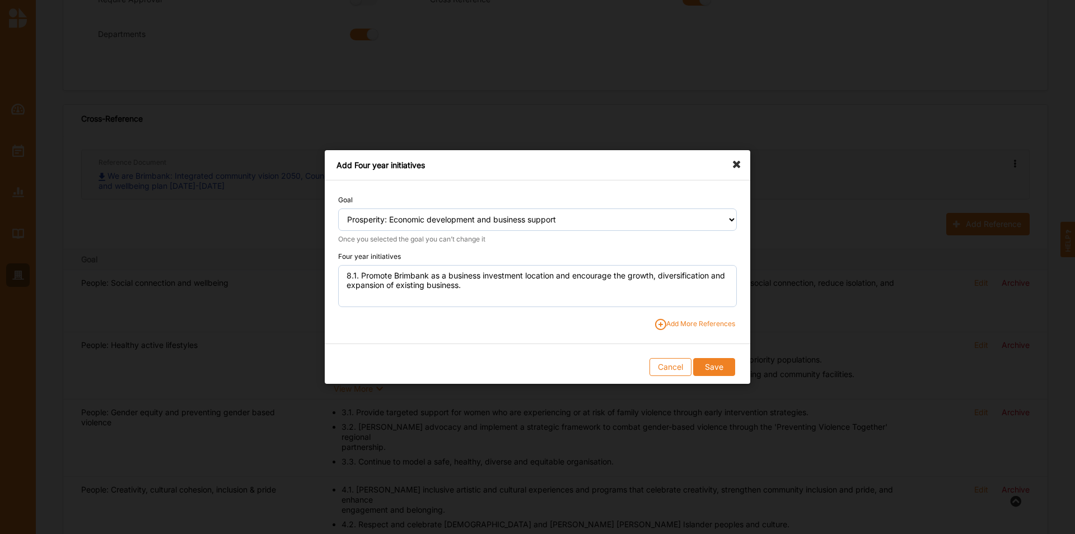
click at [690, 323] on span "Add More References" at bounding box center [695, 324] width 80 height 11
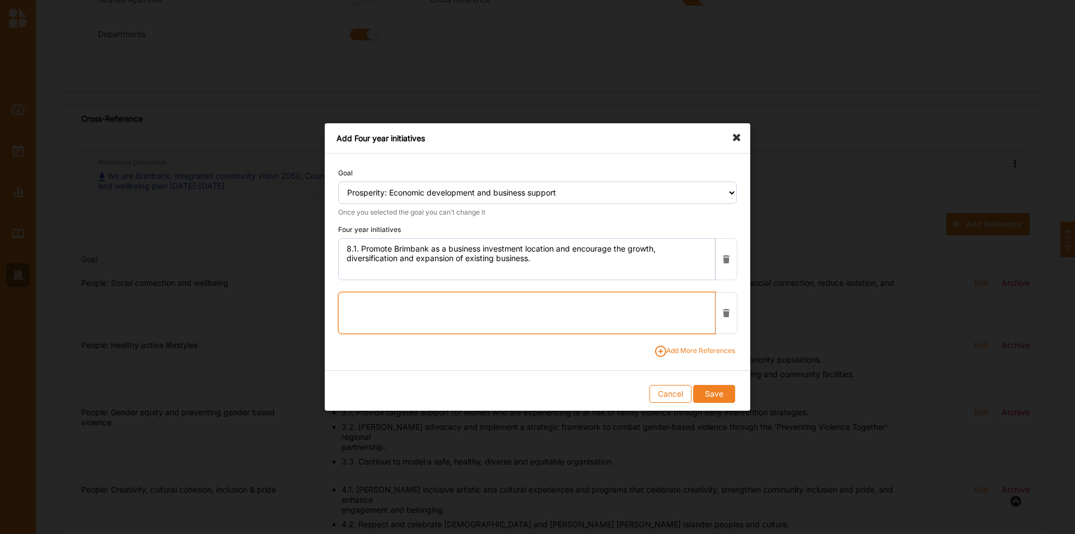
drag, startPoint x: 502, startPoint y: 307, endPoint x: 514, endPoint y: 301, distance: 13.0
click at [502, 307] on textarea at bounding box center [526, 313] width 377 height 42
paste textarea "Position Brimbank to attract greater"
click at [533, 307] on textarea "8.2. Position [GEOGRAPHIC_DATA] to attract greater" at bounding box center [526, 313] width 377 height 42
paste textarea "visitation, support local businesses and highlight unique attractions and cultu…"
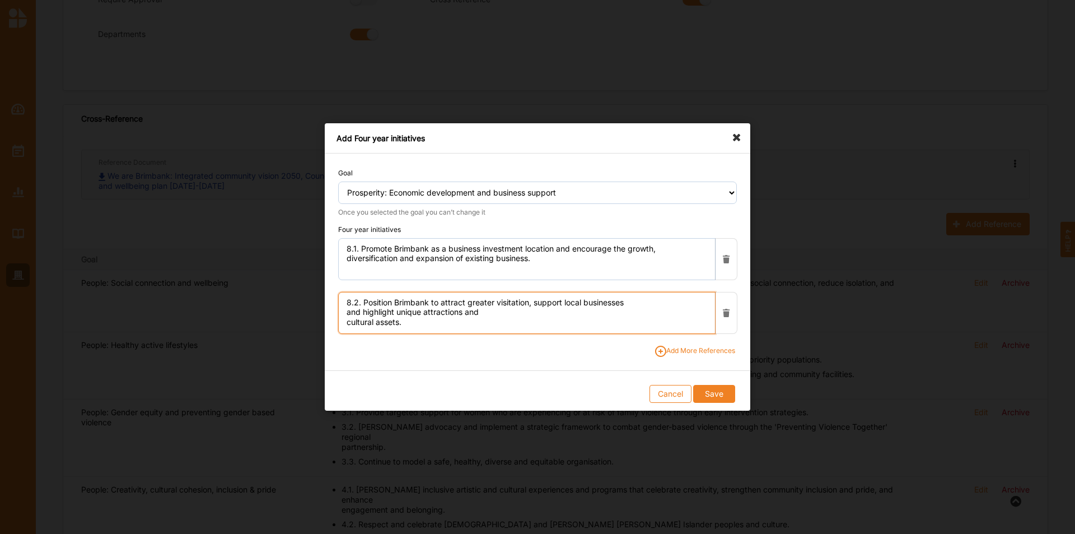
drag, startPoint x: 497, startPoint y: 315, endPoint x: 502, endPoint y: 316, distance: 5.6
click at [499, 316] on textarea "8.2. Position Brimbank to attract greater visitation, support local businesses …" at bounding box center [526, 313] width 377 height 42
type textarea "8.2. Position Brimbank to attract greater visitation, support local businesses …"
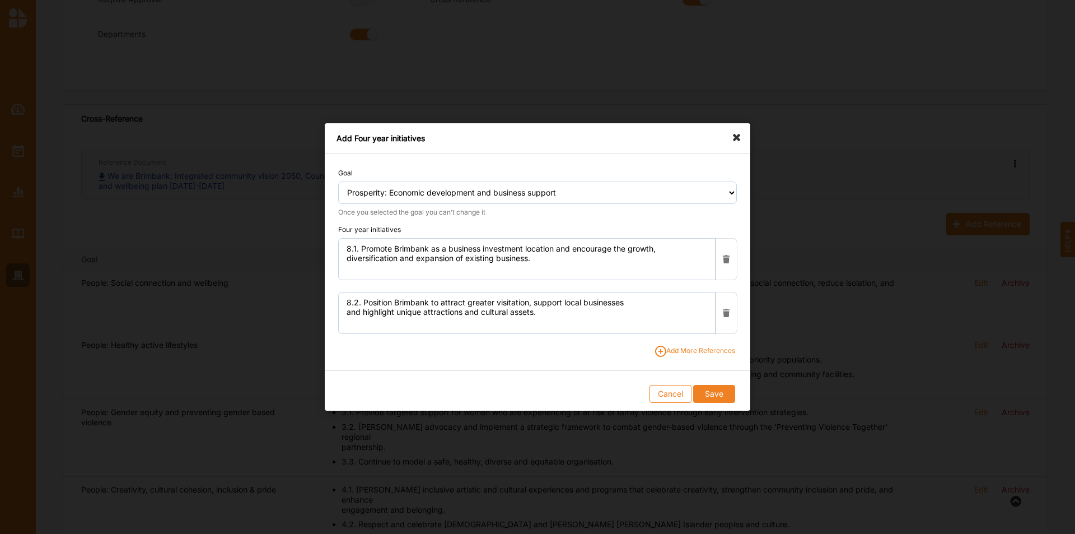
click at [698, 332] on span "Add More References" at bounding box center [695, 351] width 80 height 11
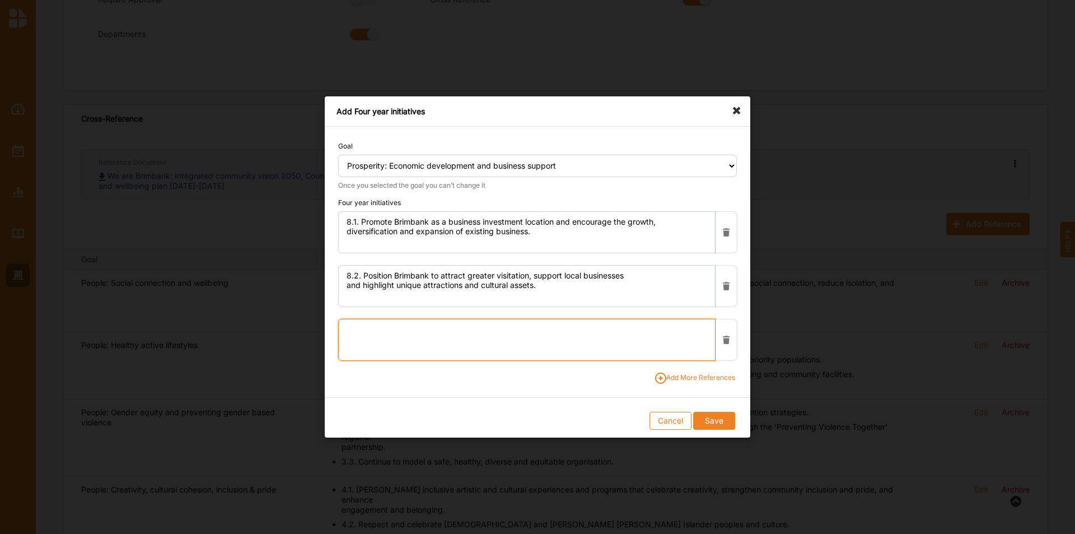
click at [441, 332] on textarea at bounding box center [526, 340] width 377 height 42
click at [421, 332] on textarea "8.3." at bounding box center [526, 340] width 377 height 42
paste textarea "Encourage networking and capacity building across local industries through busi…"
click at [530, 329] on textarea "8.3. Encourage networking and capacity building across local industries through…" at bounding box center [526, 340] width 377 height 42
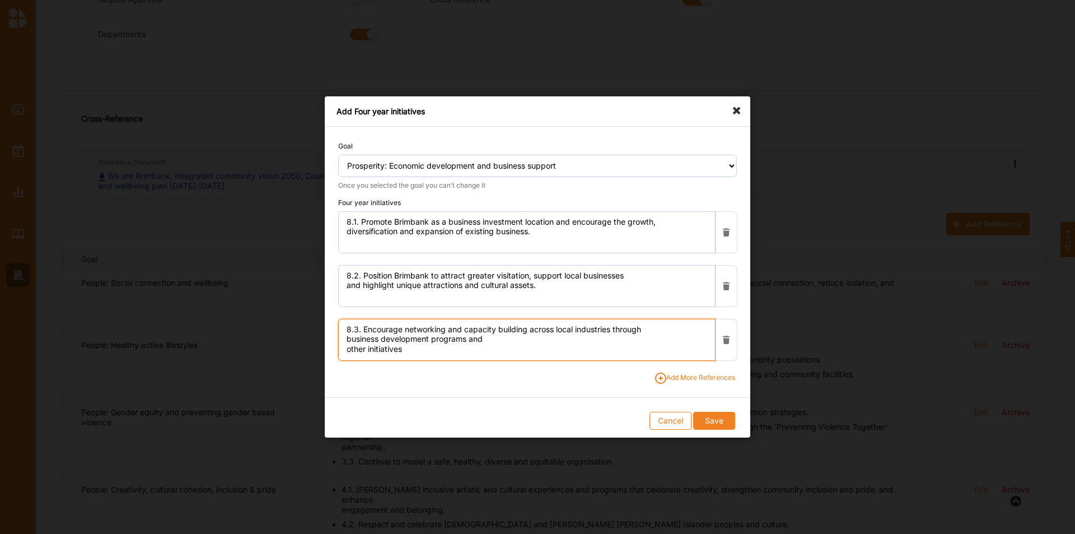
scroll to position [0, 0]
click at [649, 332] on textarea "8.3. Encourage networking and capacity building across local industries through…" at bounding box center [526, 340] width 377 height 42
drag, startPoint x: 360, startPoint y: 334, endPoint x: 406, endPoint y: 347, distance: 47.9
click at [406, 332] on textarea "8.3. Encourage networking and capacity building across local industries through…" at bounding box center [526, 340] width 377 height 42
drag, startPoint x: 361, startPoint y: 325, endPoint x: 435, endPoint y: 369, distance: 85.4
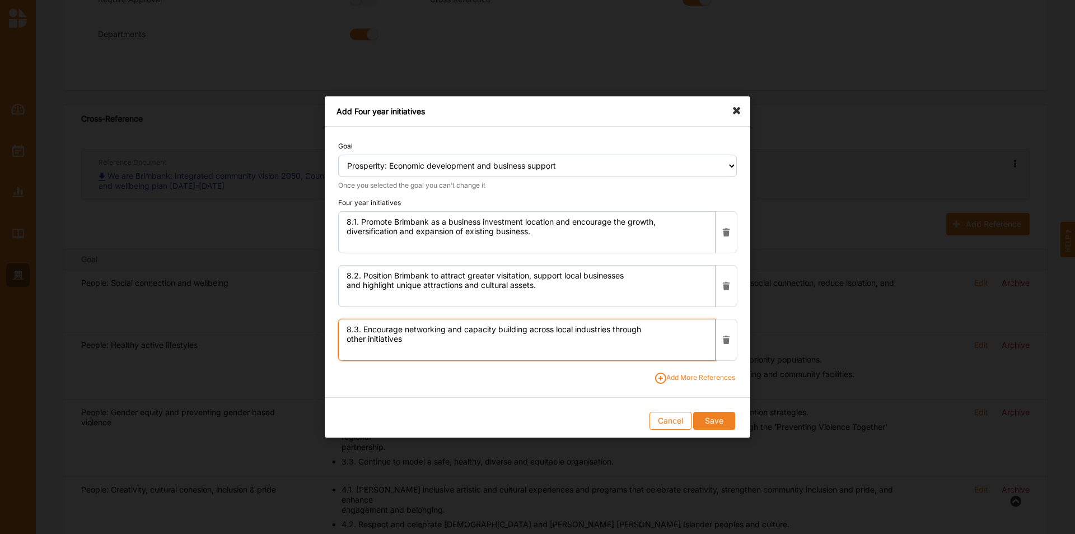
click at [435, 332] on div "Goal Select a goal... People: Social connection and wellbeing People: Healthy a…" at bounding box center [538, 255] width 426 height 257
paste textarea "Encourage networking and capacity building across local industries through busi…"
click at [514, 319] on textarea "8.3.Encourage networking and capacity building across local industries through …" at bounding box center [526, 340] width 377 height 42
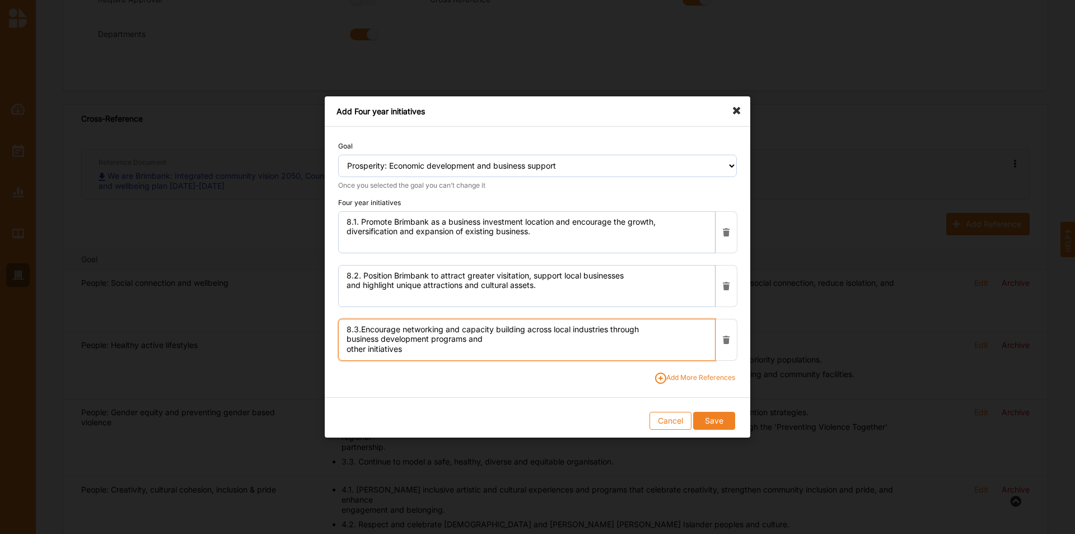
click at [673, 332] on textarea "8.3.Encourage networking and capacity building across local industries through …" at bounding box center [526, 340] width 377 height 42
click at [673, 329] on textarea "8.3.Encourage networking and capacity building across local industries through …" at bounding box center [526, 340] width 377 height 42
click at [490, 332] on textarea "8.3.Encourage networking and capacity building across local industries through …" at bounding box center [526, 340] width 377 height 42
click at [460, 332] on textarea "8.3.Encourage networking and capacity building across local industries through …" at bounding box center [526, 340] width 377 height 42
type textarea "8.3.Encourage networking and capacity building across local industries through …"
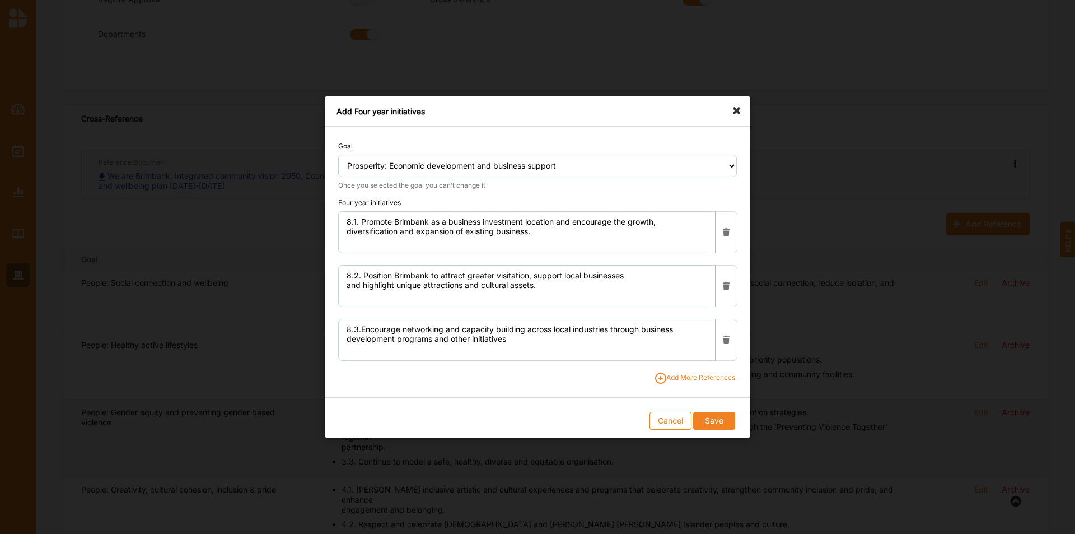
drag, startPoint x: 720, startPoint y: 423, endPoint x: 817, endPoint y: 439, distance: 98.2
click at [716, 332] on button "Save" at bounding box center [713, 421] width 41 height 18
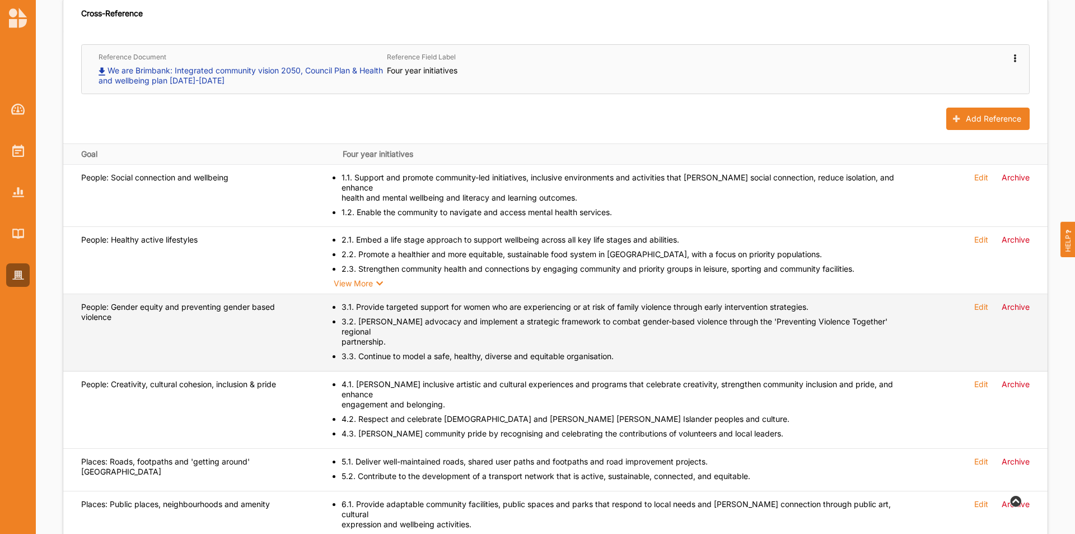
scroll to position [355, 0]
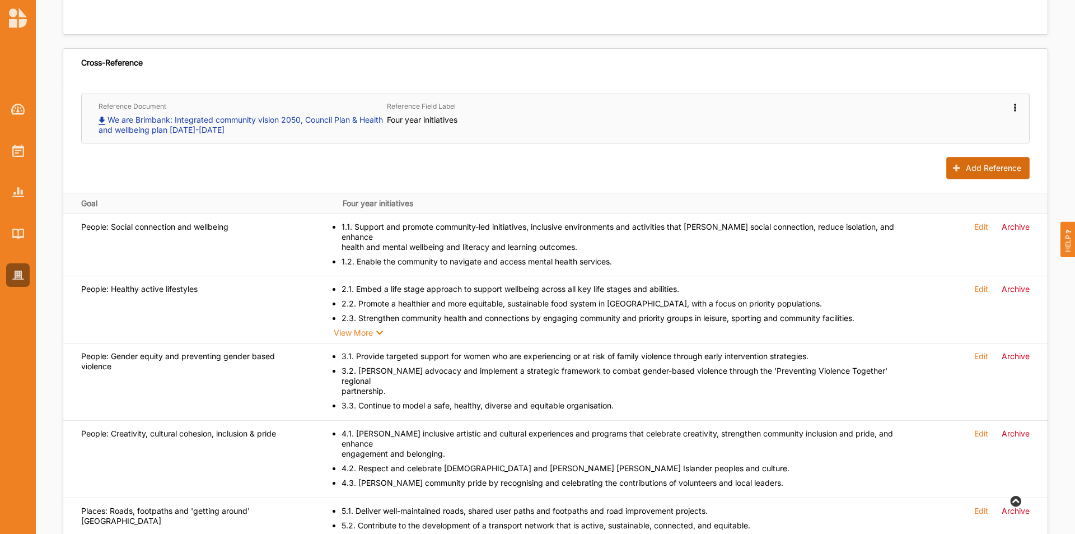
click at [716, 173] on button "Add Reference" at bounding box center [988, 168] width 83 height 22
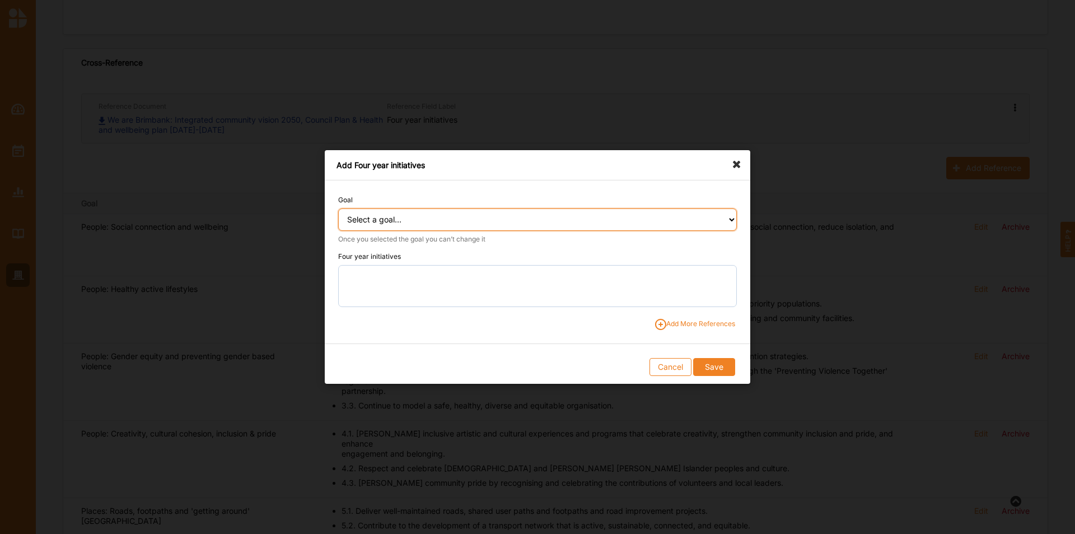
click at [610, 220] on select "Select a goal... People: Social connection and wellbeing People: Healthy active…" at bounding box center [537, 219] width 399 height 22
select select "390"
click at [338, 208] on select "Select a goal... People: Social connection and wellbeing People: Healthy active…" at bounding box center [537, 219] width 399 height 22
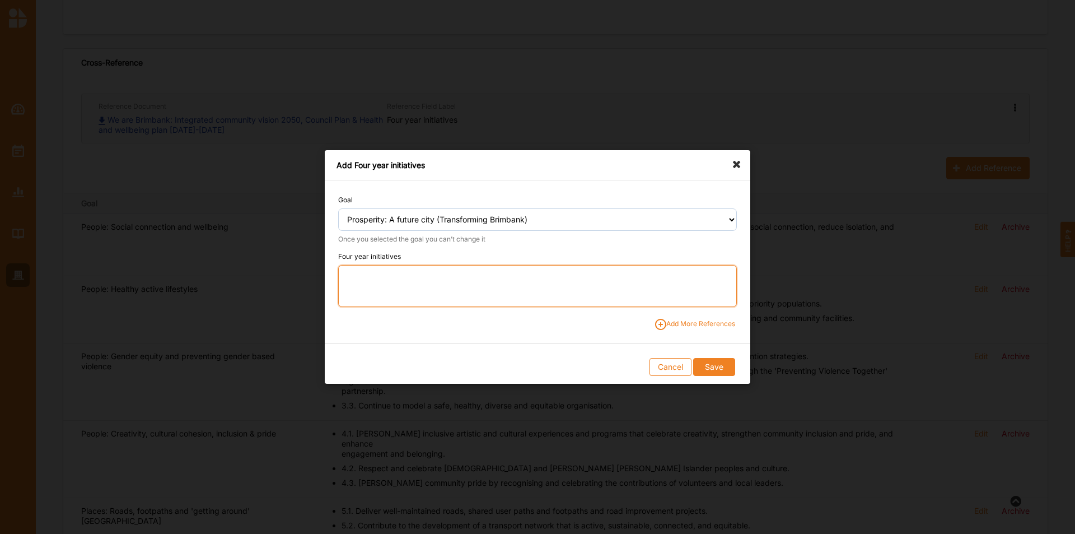
click at [549, 295] on textarea at bounding box center [537, 286] width 399 height 42
click at [432, 274] on textarea "9.1." at bounding box center [537, 286] width 399 height 42
paste textarea "Drive bold, city-shaping investment and integrated, future-focused planning to …"
click at [520, 274] on textarea "9.1. Drive bold, city-shaping investment and integrated, future-focused plannin…" at bounding box center [537, 286] width 399 height 42
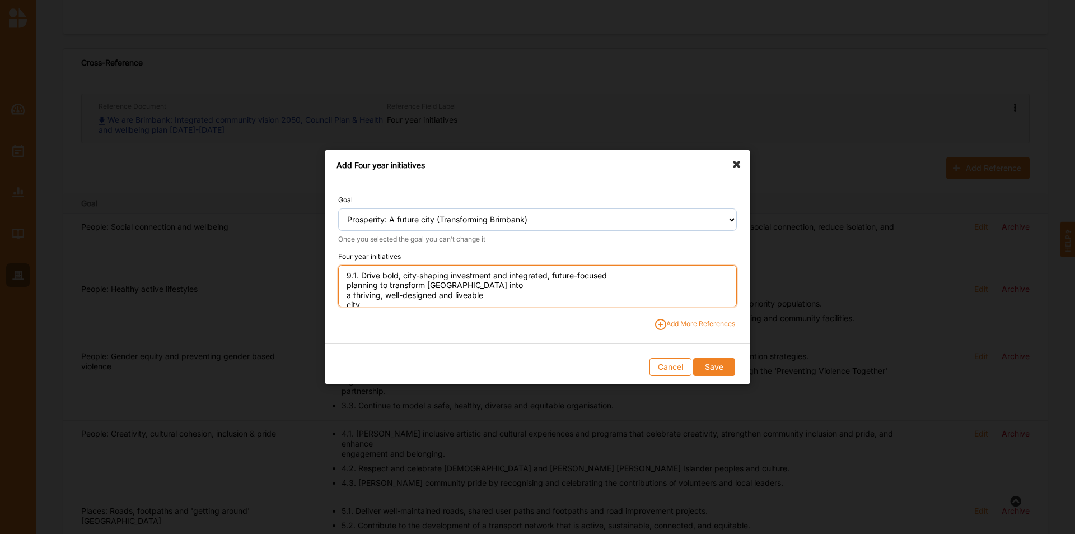
click at [641, 275] on textarea "9.1. Drive bold, city-shaping investment and integrated, future-focused plannin…" at bounding box center [537, 286] width 399 height 42
click at [414, 289] on textarea "9.1. Drive bold, city-shaping investment and integrated, future-focused plannin…" at bounding box center [537, 286] width 399 height 42
click at [515, 288] on textarea "9.1. Drive bold, city-shaping investment and integrated, future-focused plannin…" at bounding box center [537, 286] width 399 height 42
type textarea "9.1. Drive bold, city-shaping investment and integrated, future-focused plannin…"
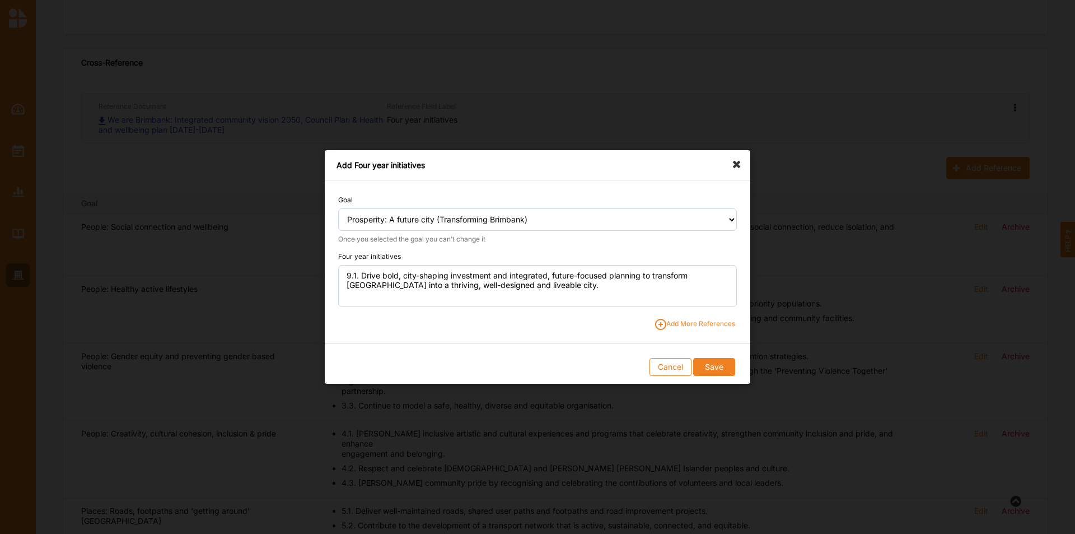
click at [694, 324] on span "Add More References" at bounding box center [695, 324] width 80 height 11
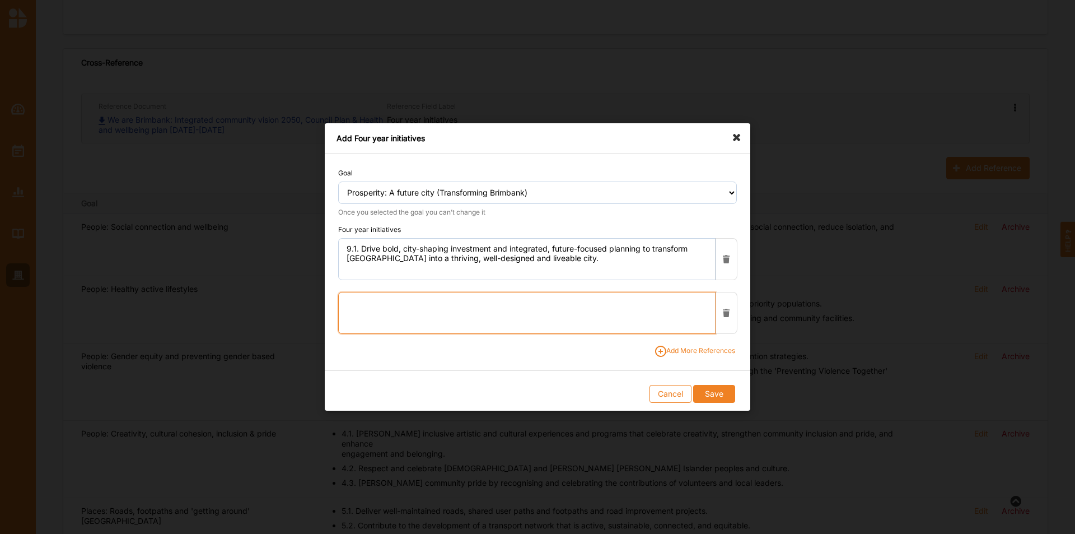
click at [468, 314] on textarea at bounding box center [526, 313] width 377 height 42
click at [392, 307] on textarea "9.2." at bounding box center [526, 313] width 377 height 42
paste textarea "Prioritise Transforming Brimbank (TB) to capitalise on infrastructure investmen…"
click at [500, 299] on textarea "9.2. Prioritise Transforming Brimbank (TB) to capitalise on infrastructure inve…" at bounding box center [526, 313] width 377 height 42
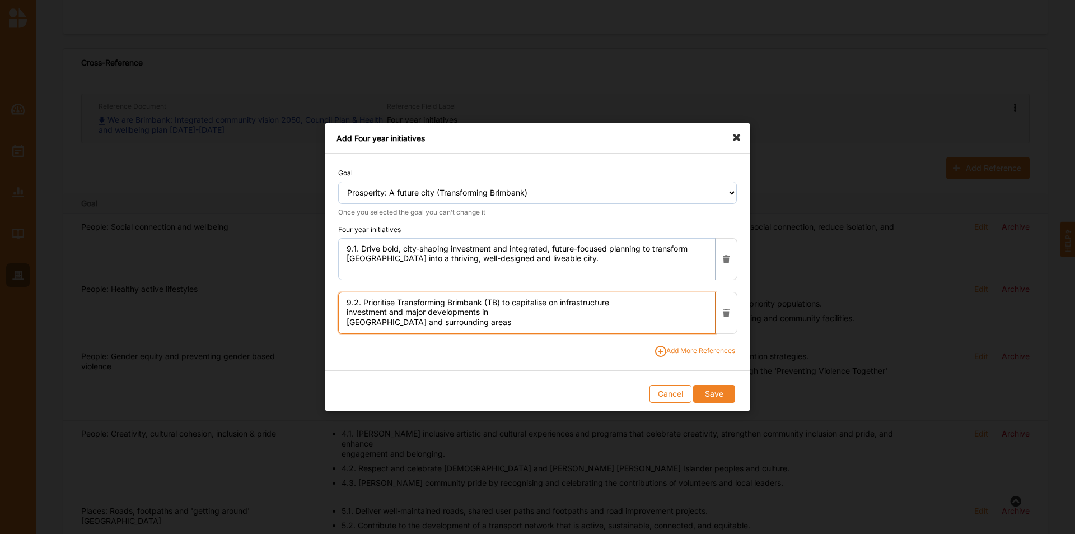
scroll to position [0, 0]
click at [619, 299] on textarea "9.2. Prioritise Transforming Brimbank (TB) to capitalise on infrastructure inve…" at bounding box center [526, 313] width 377 height 42
click at [417, 316] on textarea "9.2. Prioritise Transforming Brimbank (TB) to capitalise on infrastructure inve…" at bounding box center [526, 313] width 377 height 42
drag, startPoint x: 593, startPoint y: 313, endPoint x: 560, endPoint y: 300, distance: 35.7
click at [592, 313] on textarea "9.2. Prioritise Transforming Brimbank (TB) to capitalise on infrastructure inve…" at bounding box center [526, 313] width 377 height 42
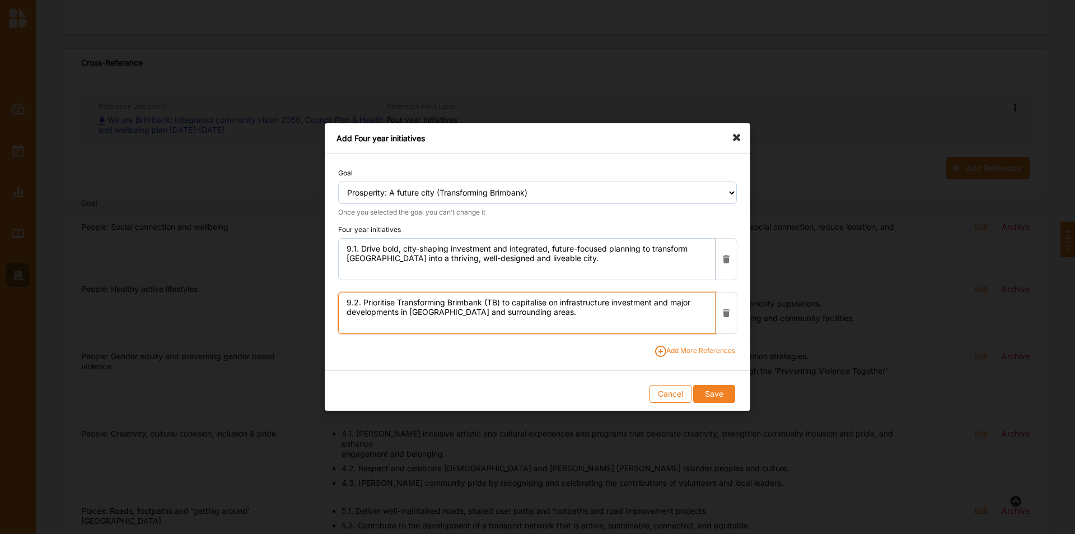
type textarea "9.2. Prioritise Transforming Brimbank (TB) to capitalise on infrastructure inve…"
click at [701, 332] on span "Add More References" at bounding box center [695, 351] width 80 height 11
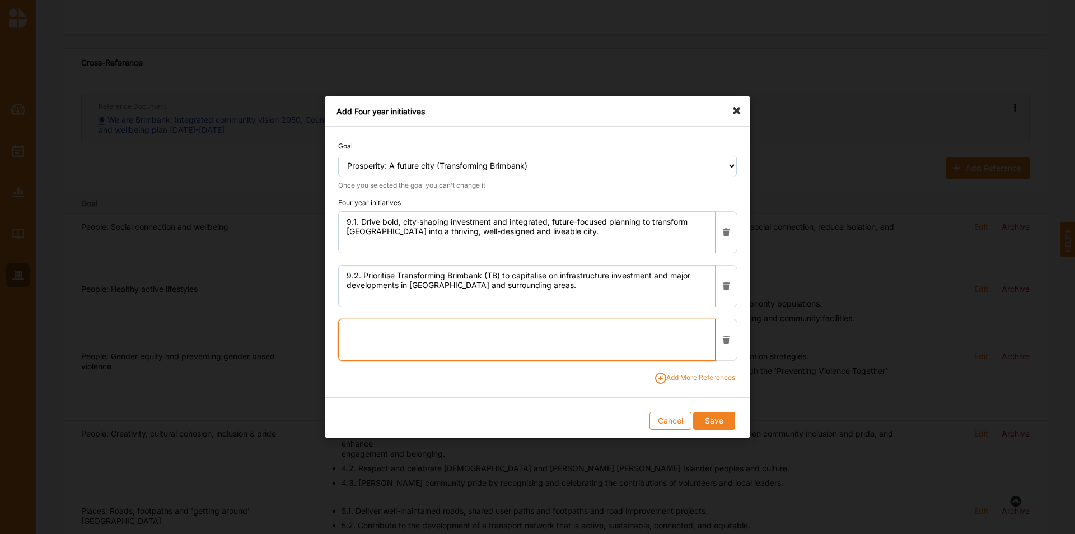
drag, startPoint x: 417, startPoint y: 333, endPoint x: 375, endPoint y: 295, distance: 56.7
click at [415, 331] on textarea at bounding box center [526, 340] width 377 height 42
paste textarea "Continue planning and advocating for housing that is diverse, affordable and we…"
click at [523, 329] on textarea "9.3. Continue planning and advocating for housing that is diverse, affordable a…" at bounding box center [526, 340] width 377 height 42
click at [675, 327] on textarea "9.3. Continue planning and advocating for housing that is diverse, affordable a…" at bounding box center [526, 340] width 377 height 42
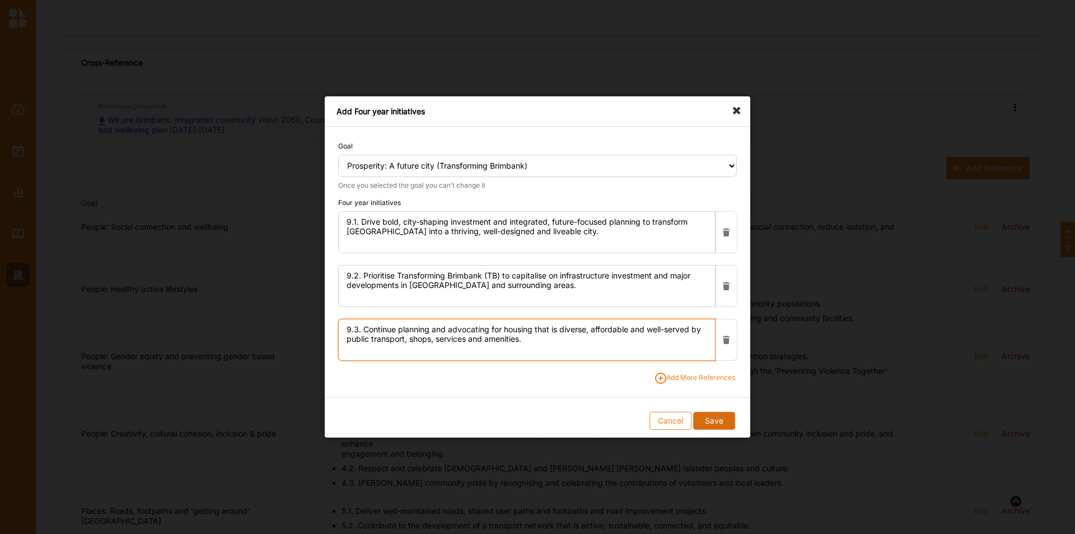
type textarea "9.3. Continue planning and advocating for housing that is diverse, affordable a…"
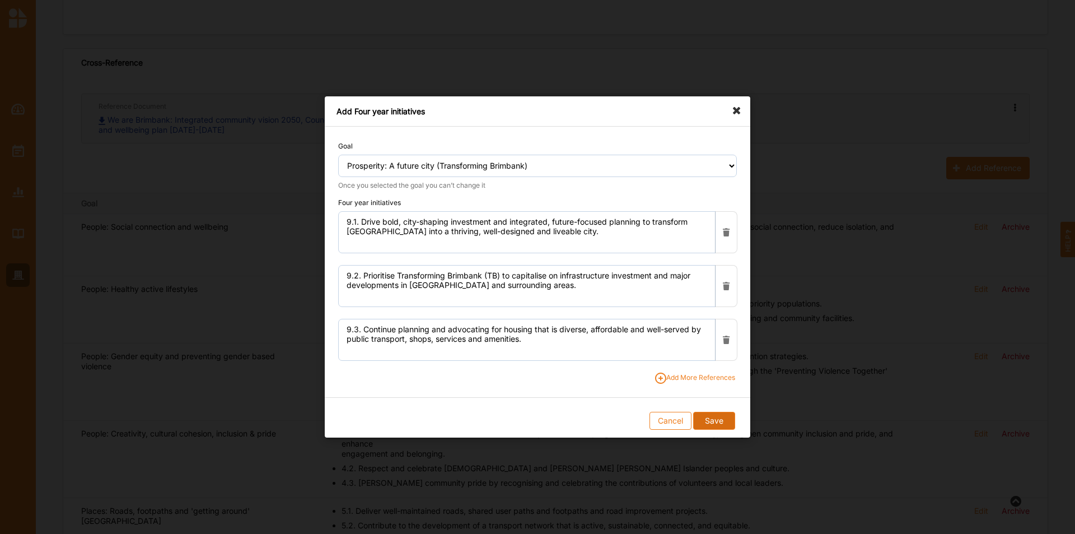
click at [716, 332] on button "Save" at bounding box center [713, 421] width 41 height 18
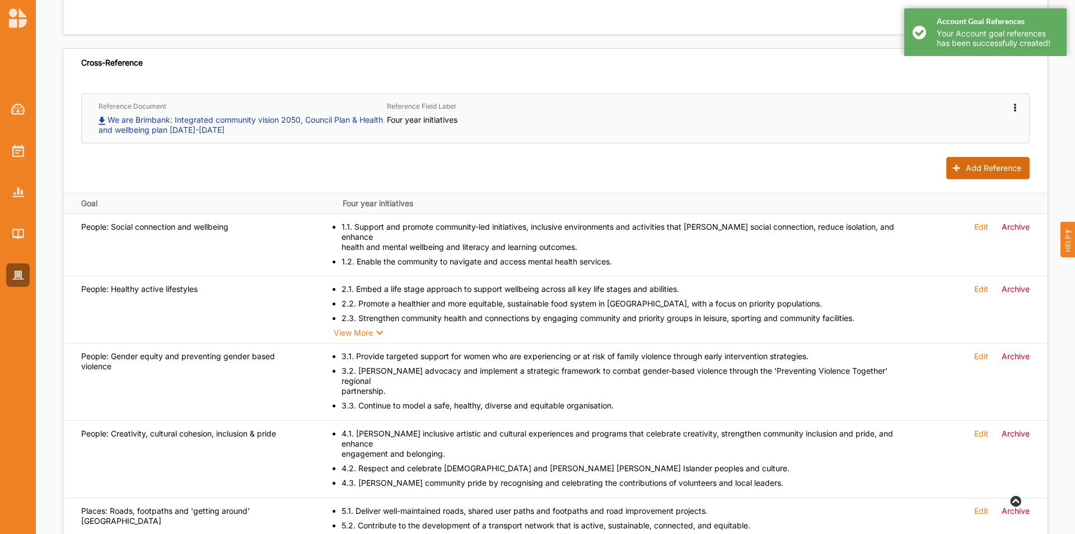
click at [716, 172] on button "Add Reference" at bounding box center [988, 168] width 83 height 22
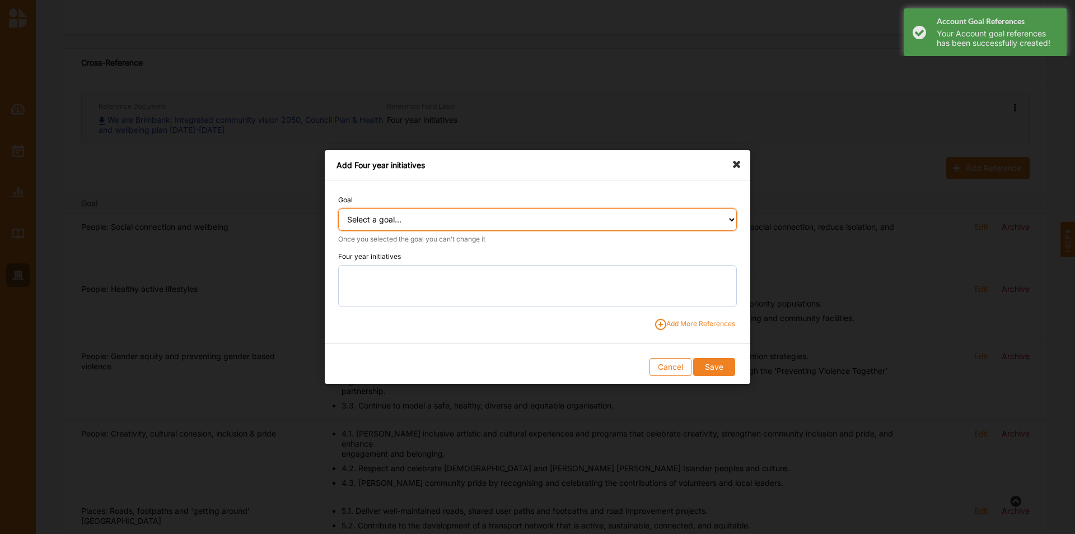
click at [455, 222] on select "Select a goal... People: Social connection and wellbeing People: Healthy active…" at bounding box center [537, 219] width 399 height 22
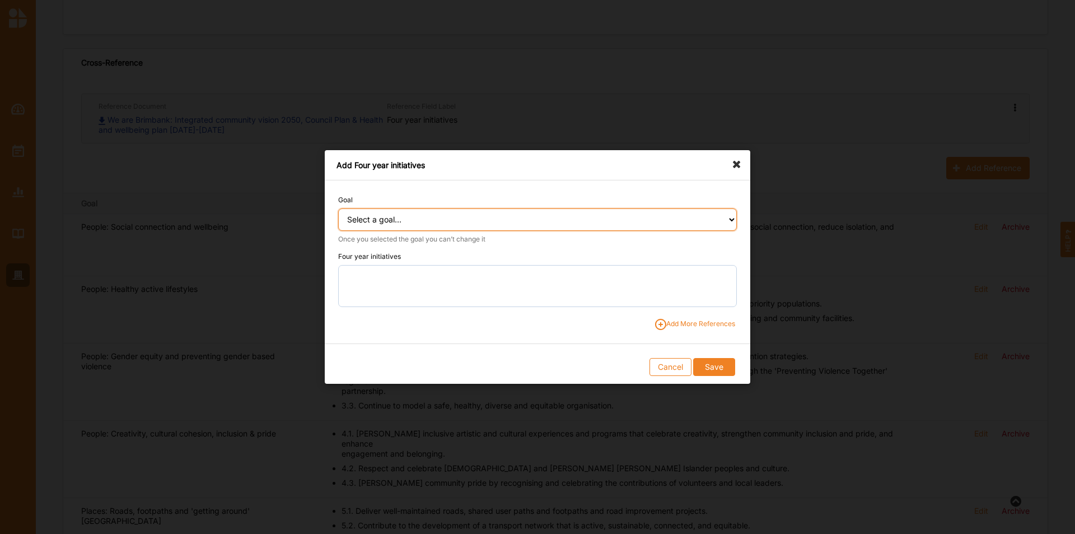
select select "391"
click at [338, 208] on select "Select a goal... People: Social connection and wellbeing People: Healthy active…" at bounding box center [537, 219] width 399 height 22
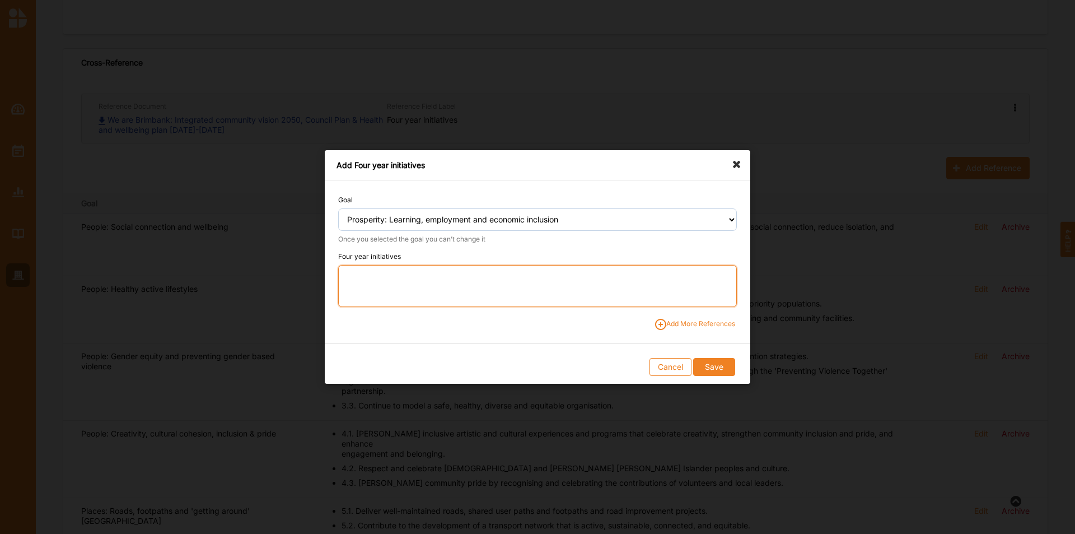
click at [440, 285] on textarea at bounding box center [537, 286] width 399 height 42
drag, startPoint x: 406, startPoint y: 282, endPoint x: 413, endPoint y: 282, distance: 7.3
click at [406, 282] on textarea "10.1." at bounding box center [537, 286] width 399 height 42
paste textarea "[PERSON_NAME] local employment through business support, local procurement, and…"
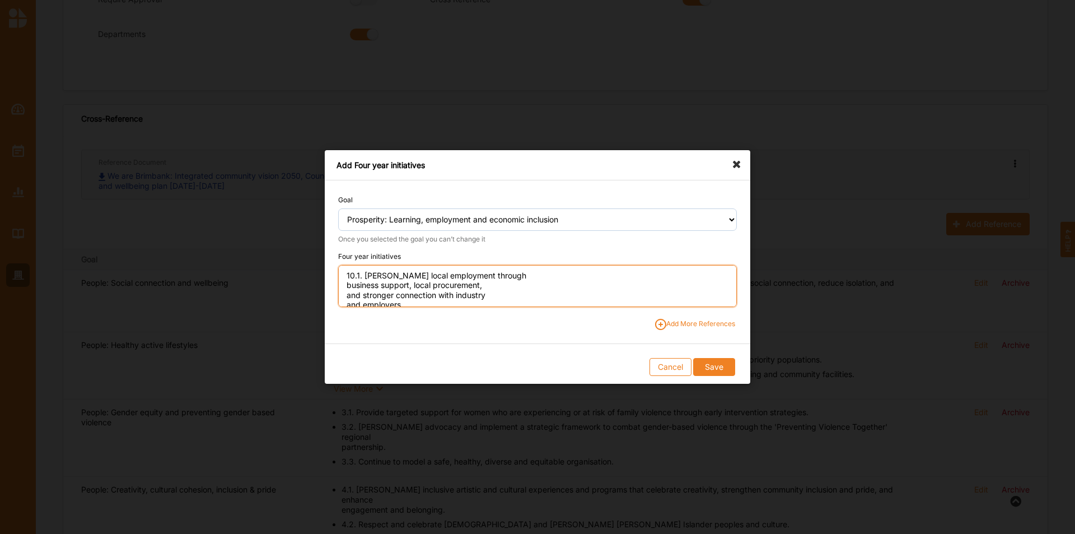
scroll to position [3, 0]
click at [506, 272] on textarea "10.1. [PERSON_NAME] local employment through business support, local procuremen…" at bounding box center [537, 286] width 399 height 42
click at [656, 278] on textarea "10.1. [PERSON_NAME] local employment through business support, local procuremen…" at bounding box center [537, 286] width 399 height 42
click at [418, 287] on textarea "10.1. [PERSON_NAME] local employment through business support, local procuremen…" at bounding box center [537, 286] width 399 height 42
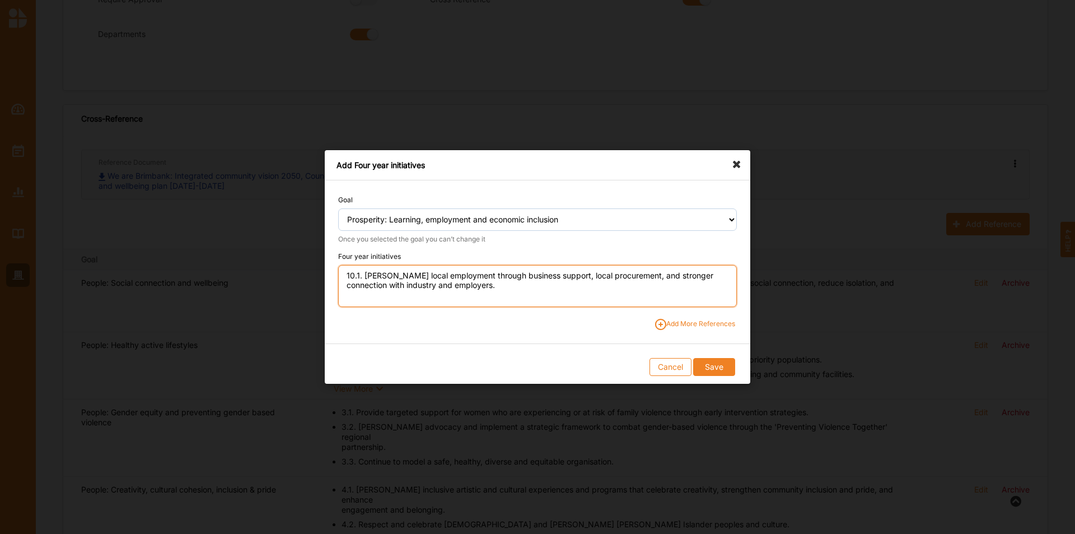
type textarea "10.1. [PERSON_NAME] local employment through business support, local procuremen…"
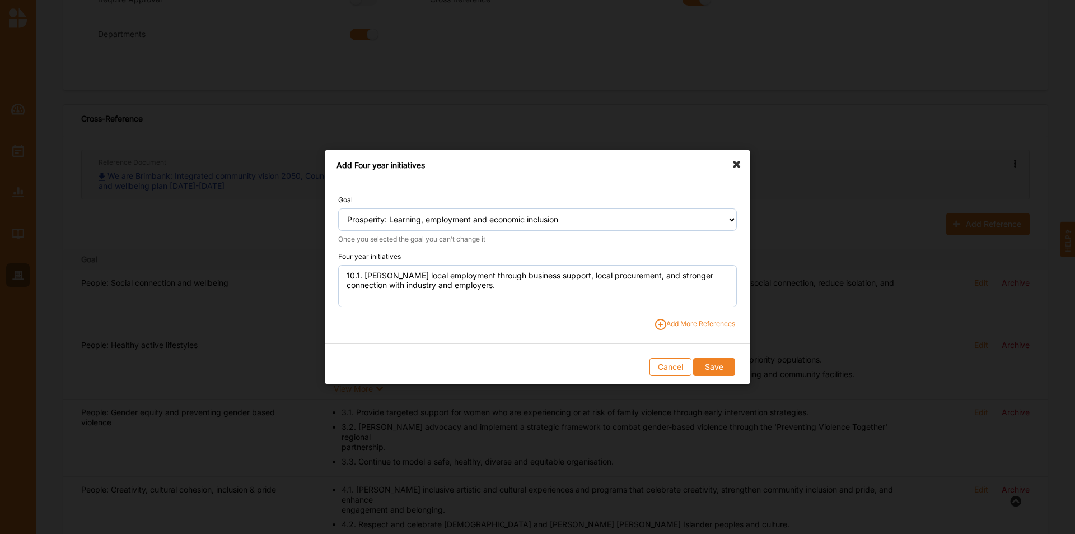
click at [715, 325] on span "Add More References" at bounding box center [695, 324] width 80 height 11
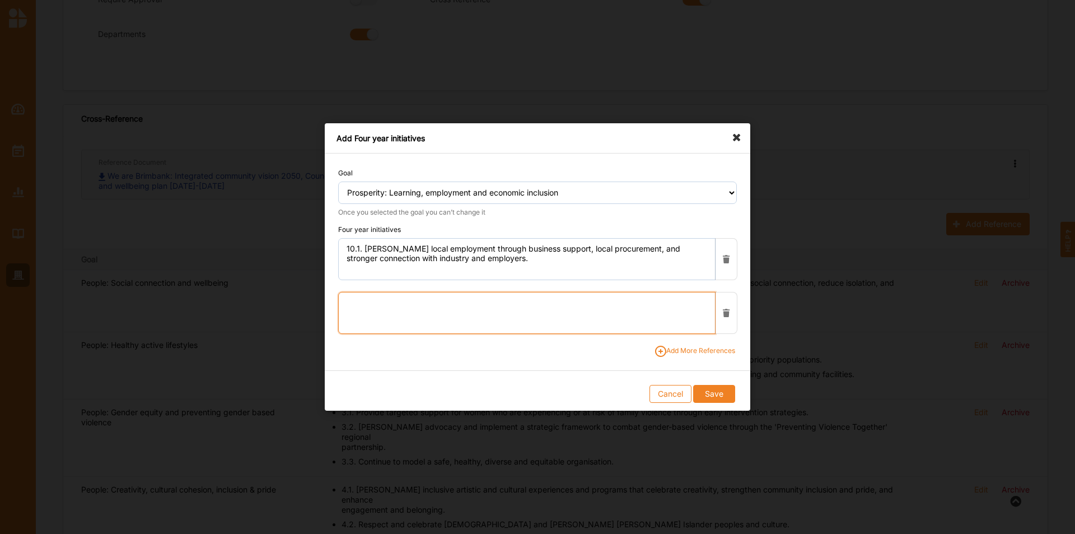
click at [484, 306] on textarea at bounding box center [526, 313] width 377 height 42
paste textarea "Connect people to lifelong learning opportunities, build employment and entrepr…"
drag, startPoint x: 528, startPoint y: 303, endPoint x: 473, endPoint y: 272, distance: 62.9
click at [523, 304] on textarea "10.2. Connect people to lifelong learning opportunities, build employment and e…" at bounding box center [526, 313] width 377 height 42
click at [641, 305] on textarea "10.2. Connect people to lifelong learning opportunities, build employment and e…" at bounding box center [526, 313] width 377 height 42
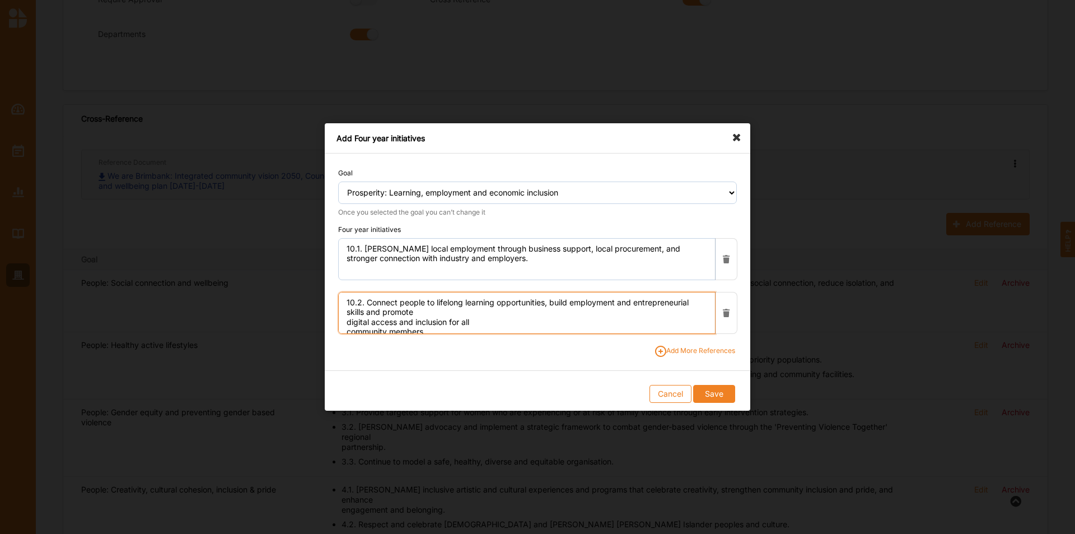
click at [432, 311] on textarea "10.2. Connect people to lifelong learning opportunities, build employment and e…" at bounding box center [526, 313] width 377 height 42
click at [548, 313] on textarea "10.2. Connect people to lifelong learning opportunities, build employment and e…" at bounding box center [526, 313] width 377 height 42
type textarea "10.2. Connect people to lifelong learning opportunities, build employment and e…"
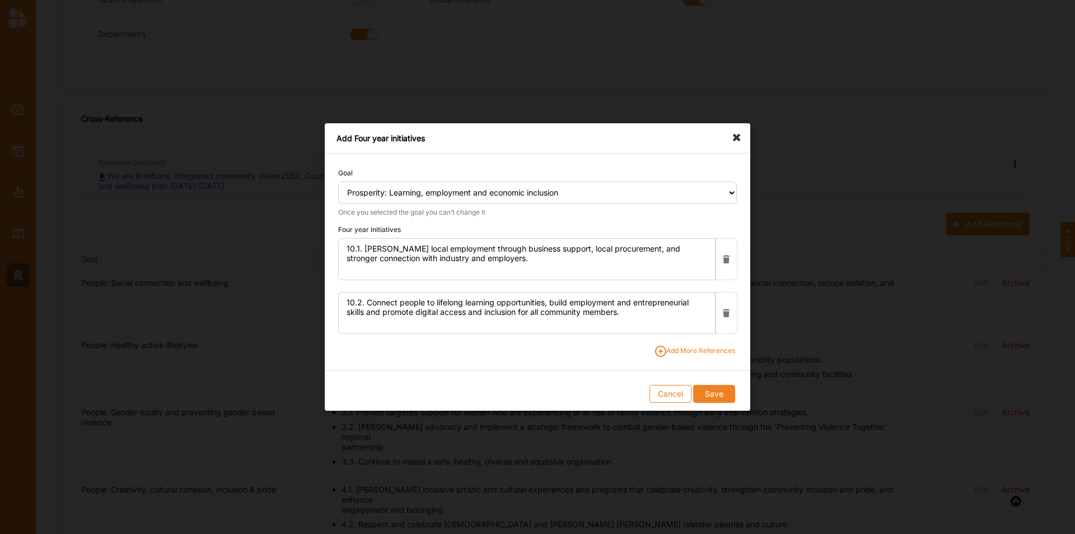
click at [712, 332] on span "Add More References" at bounding box center [695, 351] width 80 height 11
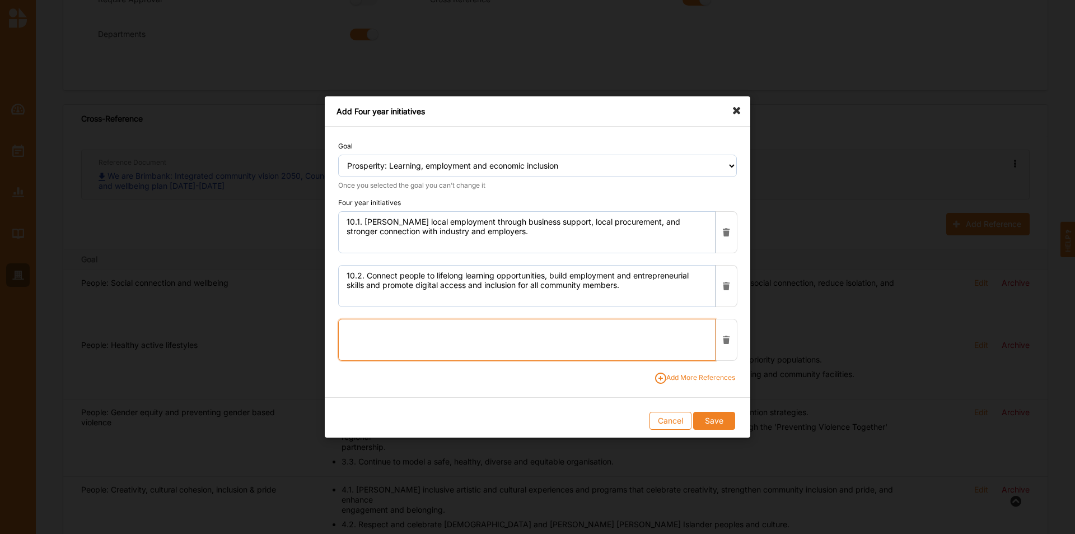
click at [562, 323] on textarea at bounding box center [526, 340] width 377 height 42
paste textarea "Manage programs and infrastructure to support people to develop skills in creat…"
click at [524, 332] on textarea "10.3. Manage programs and infrastructure to support people to develop skills in…" at bounding box center [526, 340] width 377 height 42
click at [645, 324] on textarea "10.3. Manage programs and infrastructure to support people to develop skills in…" at bounding box center [526, 340] width 377 height 42
type textarea "10.3. Manage programs and infrastructure to support people to develop skills in…"
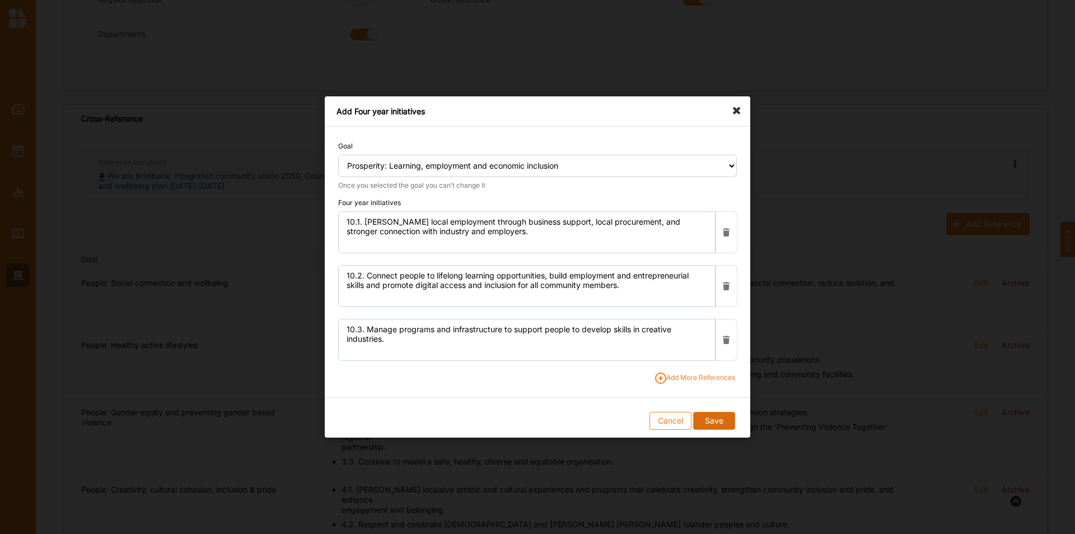
click at [716, 332] on button "Save" at bounding box center [713, 421] width 41 height 18
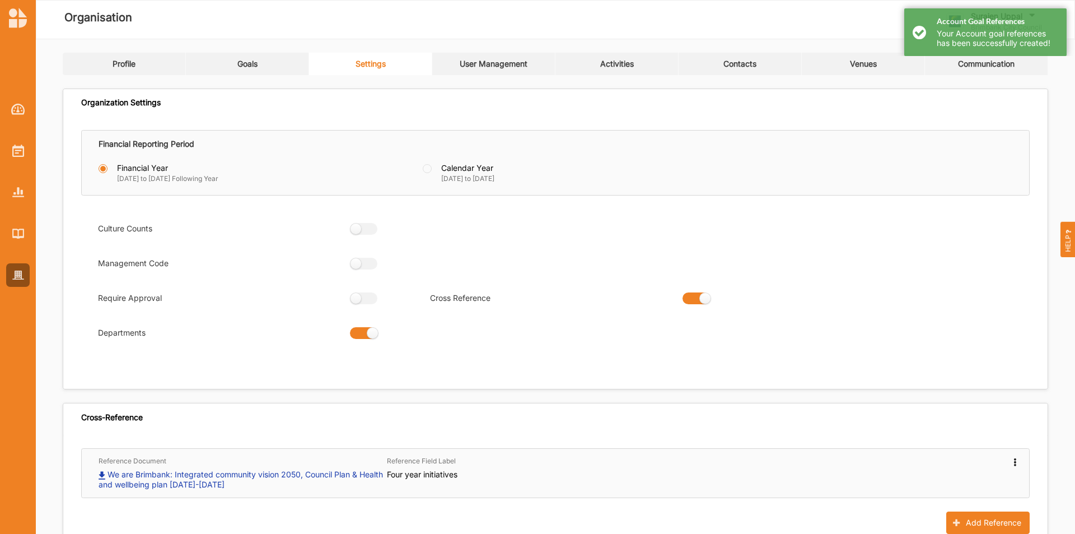
click at [249, 71] on link "Goals" at bounding box center [247, 64] width 123 height 22
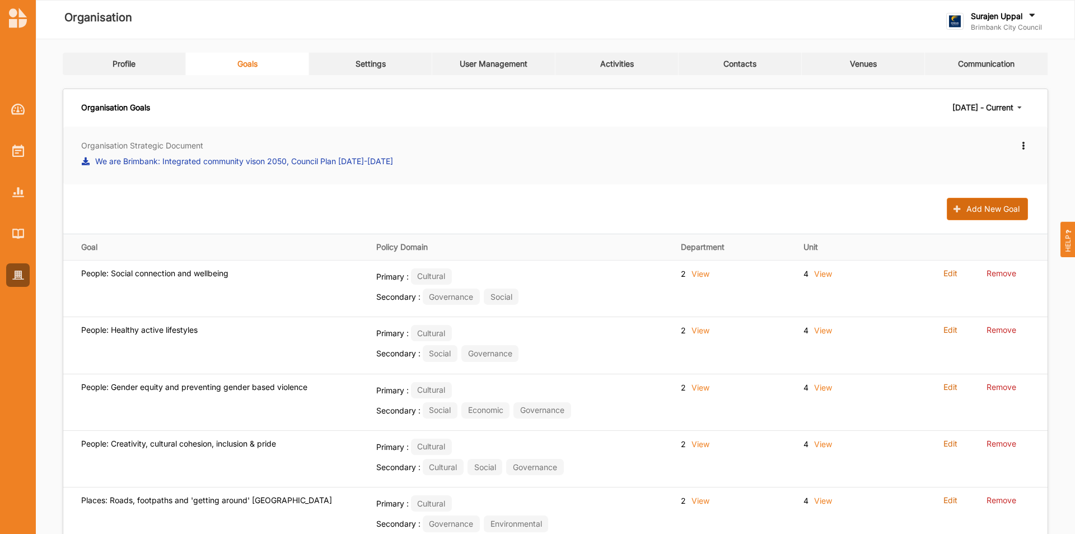
click at [716, 206] on button "Add New Goal" at bounding box center [987, 209] width 81 height 22
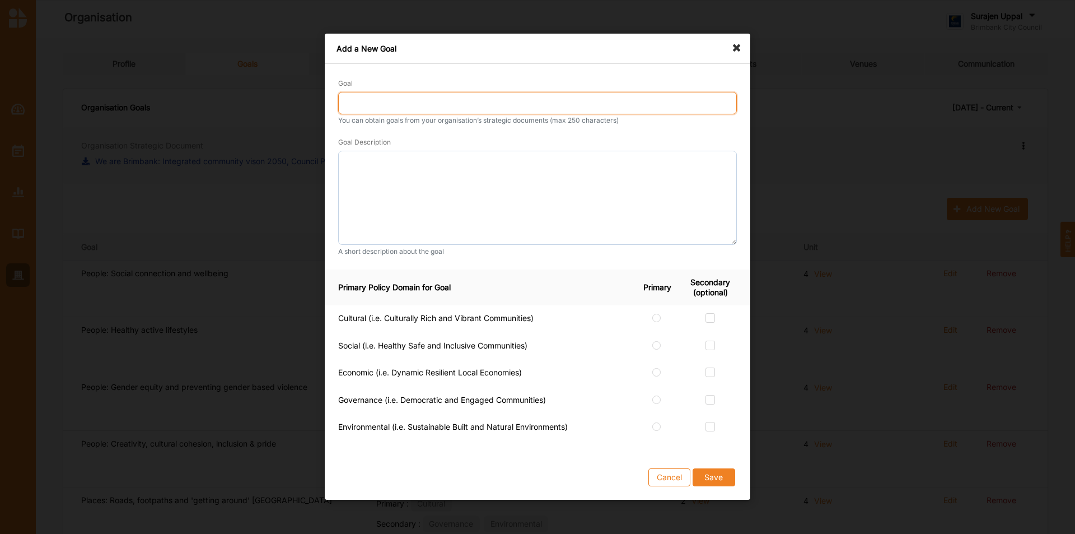
click at [426, 108] on input "Goal" at bounding box center [537, 103] width 399 height 22
type input "Leadership and Governance: Advocacy and representation"
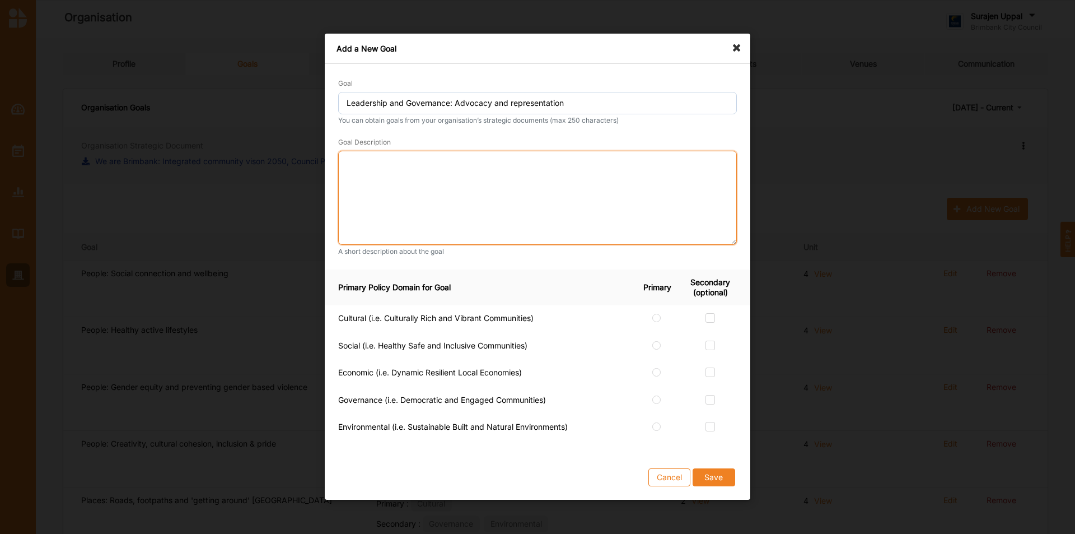
drag, startPoint x: 490, startPoint y: 176, endPoint x: 487, endPoint y: 168, distance: 8.3
click at [490, 176] on textarea at bounding box center [537, 198] width 399 height 94
paste textarea "An established strong, respected voice for the Brimbank community through effec…"
click at [667, 157] on textarea "An established strong, respected voice for the Brimbank community through effec…" at bounding box center [537, 198] width 399 height 94
click at [533, 179] on textarea "An established strong, respected voice for the Brimbank community through effec…" at bounding box center [537, 198] width 399 height 94
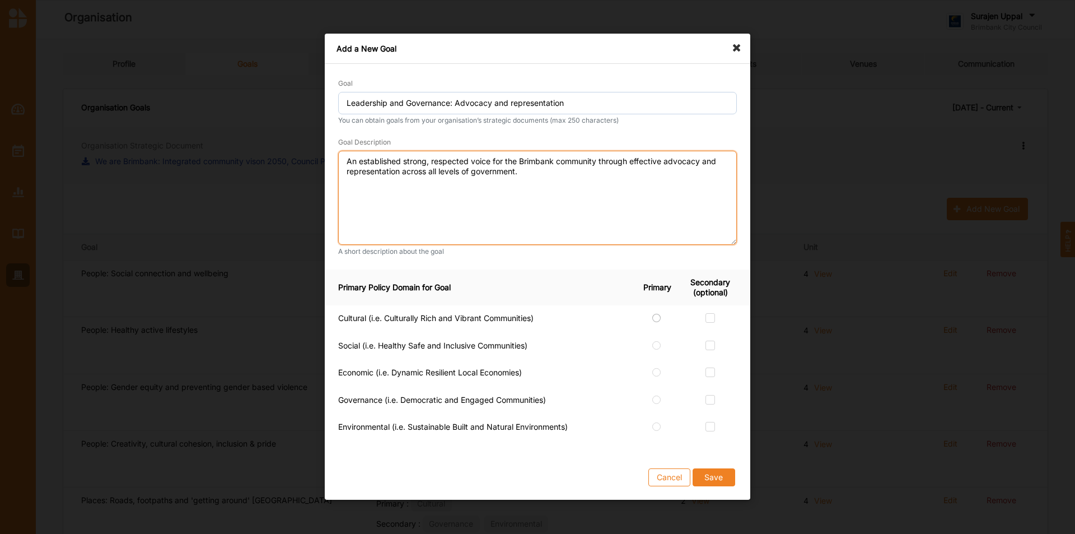
type textarea "An established strong, respected voice for the Brimbank community through effec…"
click at [654, 313] on label at bounding box center [657, 313] width 10 height 0
radio input "true"
click at [710, 332] on label at bounding box center [711, 395] width 10 height 0
click at [710, 332] on input "checkbox" at bounding box center [710, 399] width 9 height 9
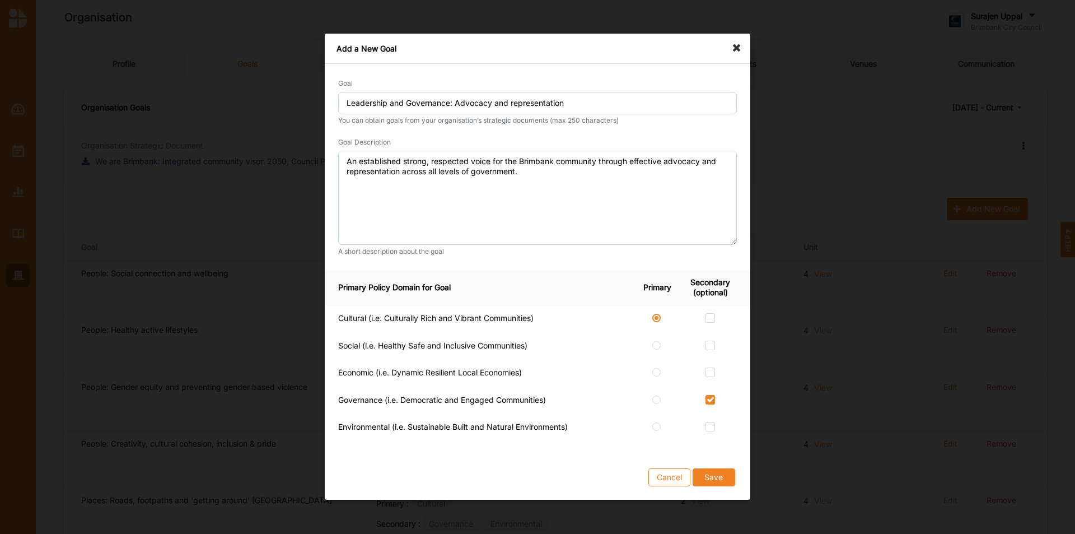
checkbox input "true"
click at [711, 332] on button "Save" at bounding box center [714, 478] width 43 height 18
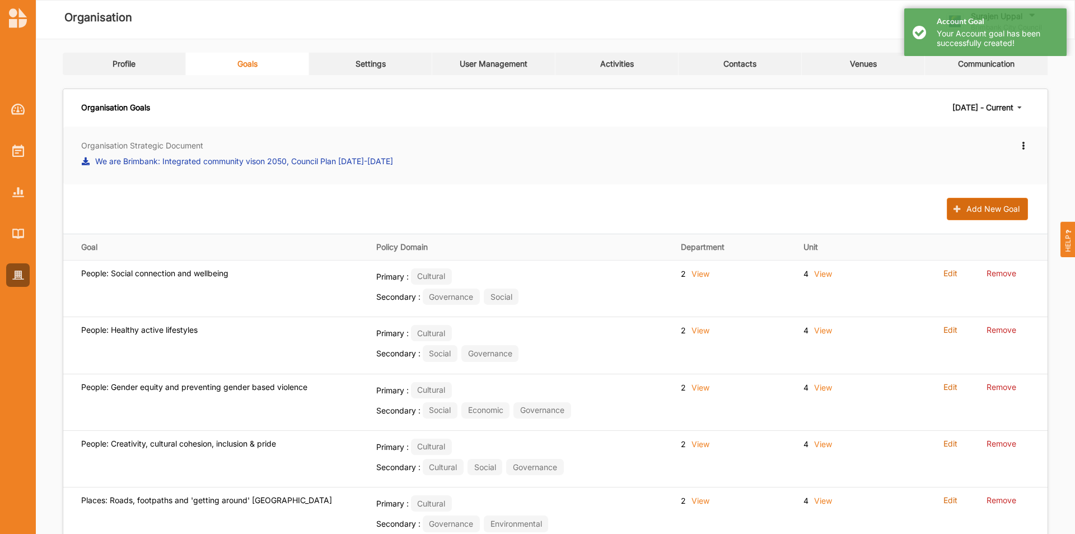
click at [716, 207] on button "Add New Goal" at bounding box center [987, 209] width 81 height 22
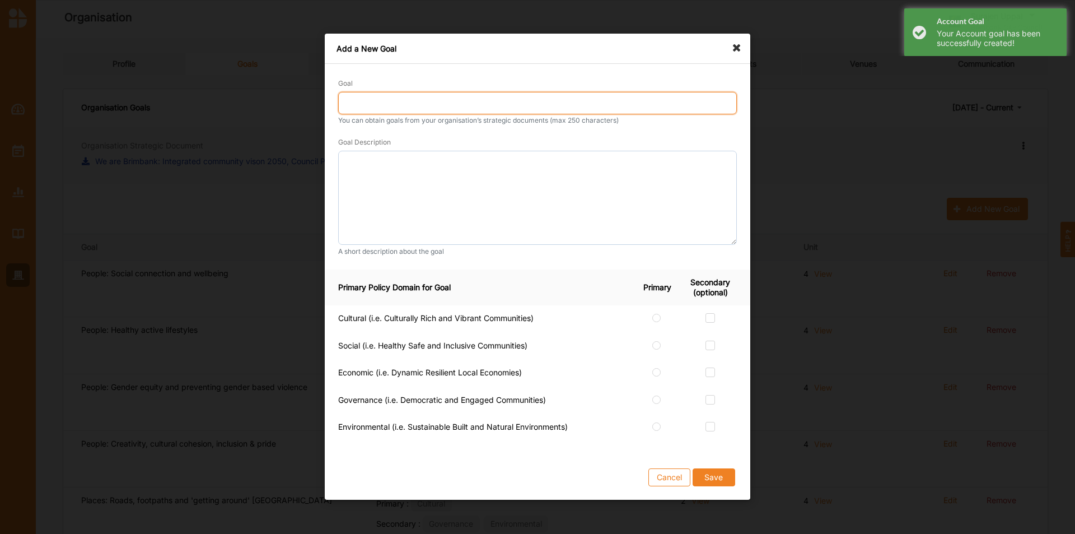
drag, startPoint x: 539, startPoint y: 104, endPoint x: 501, endPoint y: 105, distance: 37.5
click at [539, 104] on input "Goal" at bounding box center [537, 103] width 399 height 22
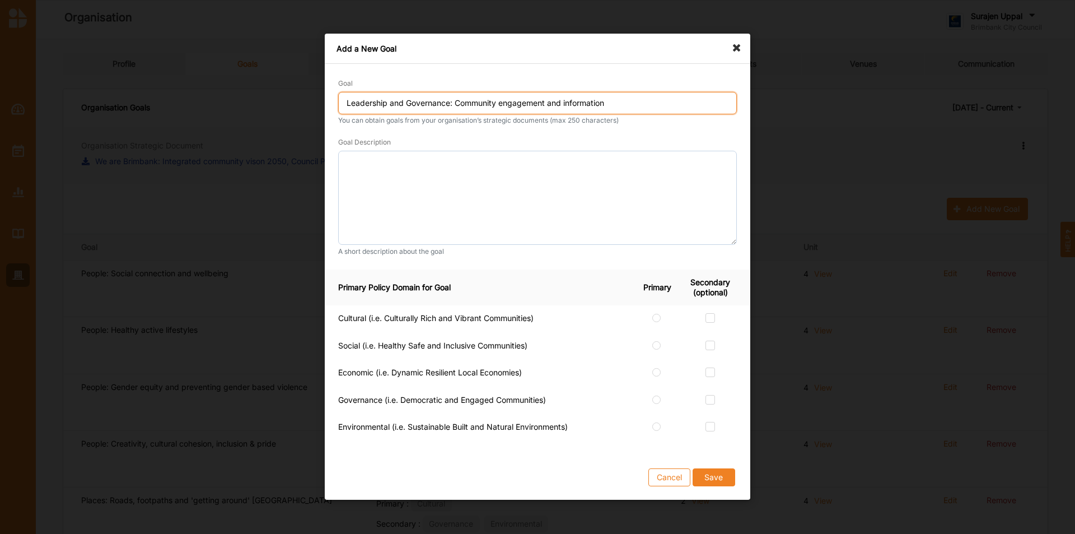
type input "Leadership and Governance: Community engagement and information"
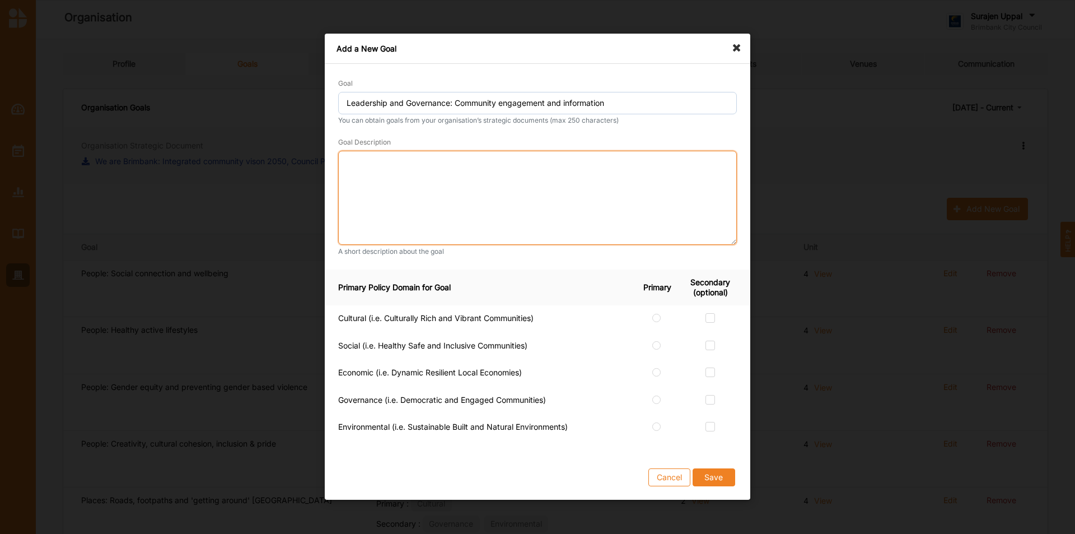
click at [437, 169] on textarea at bounding box center [537, 198] width 399 height 94
drag, startPoint x: 340, startPoint y: 146, endPoint x: 339, endPoint y: 154, distance: 8.5
click at [339, 153] on div "Goal Description" at bounding box center [537, 191] width 399 height 109
click at [377, 175] on textarea at bounding box center [537, 198] width 399 height 94
paste textarea "Community participation in local decision-making is supported through transpare…"
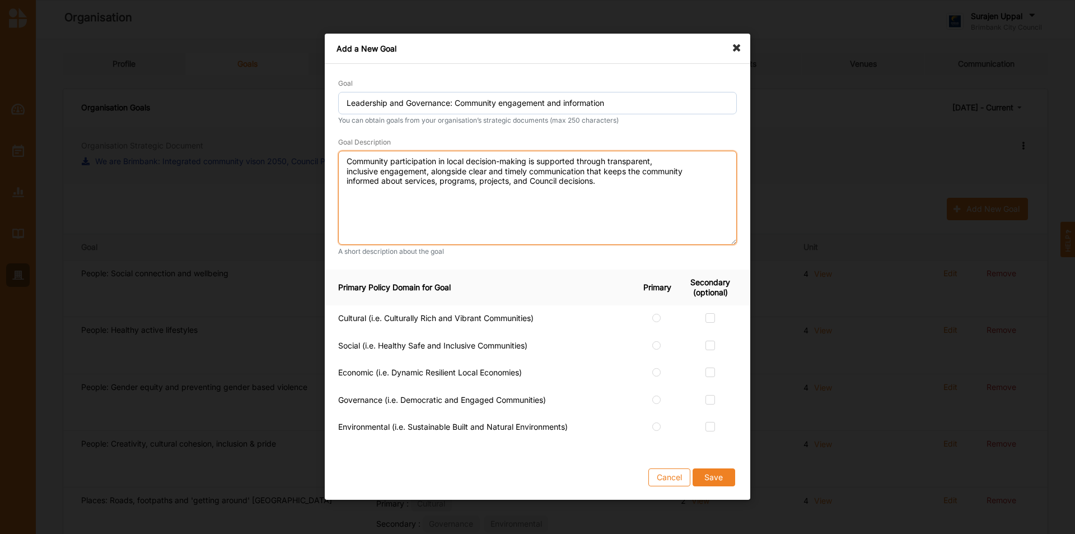
click at [689, 164] on textarea "Community participation in local decision-making is supported through transpare…" at bounding box center [537, 198] width 399 height 94
click at [673, 179] on textarea "Community participation in local decision-making is supported through transpare…" at bounding box center [537, 198] width 399 height 94
click at [672, 171] on textarea "Community participation in local decision-making is supported through transpare…" at bounding box center [537, 198] width 399 height 94
type textarea "Community participation in local decision-making is supported through transpare…"
click at [660, 313] on label at bounding box center [657, 313] width 10 height 0
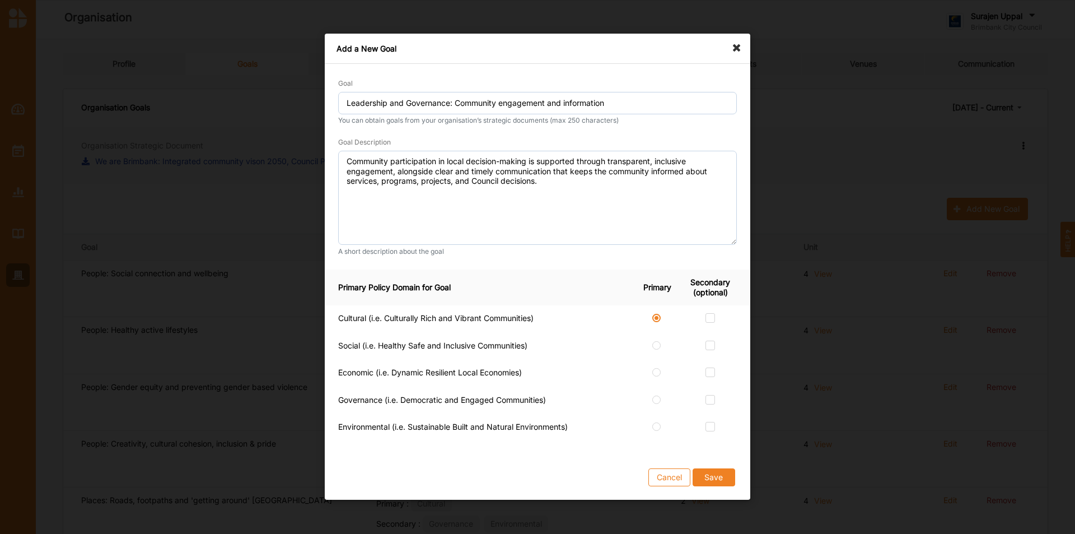
radio input "true"
click at [709, 332] on label at bounding box center [711, 395] width 10 height 0
click at [709, 332] on input "checkbox" at bounding box center [710, 399] width 9 height 9
checkbox input "true"
click at [715, 332] on label at bounding box center [711, 341] width 10 height 0
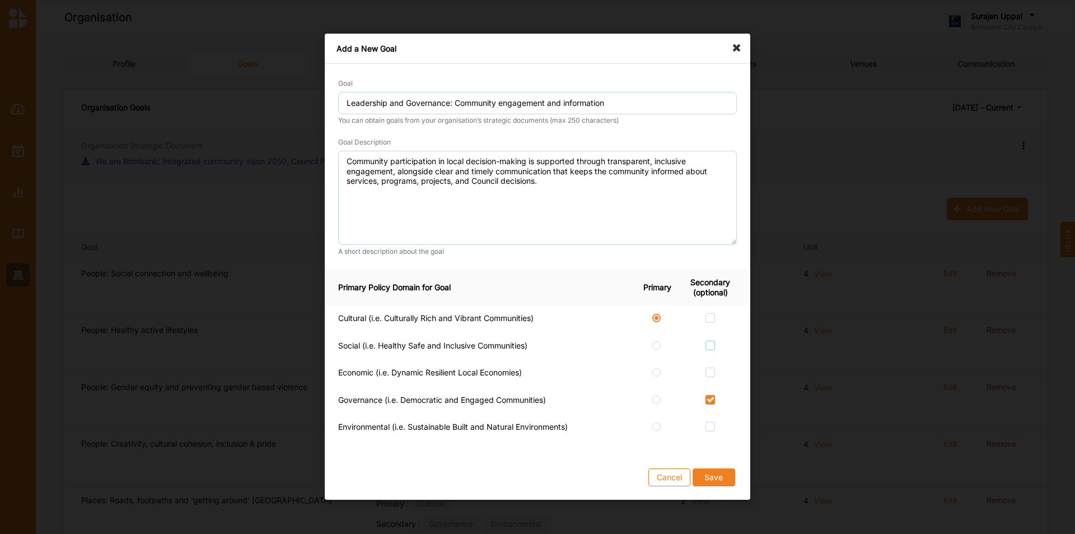
click at [715, 332] on input "checkbox" at bounding box center [710, 345] width 9 height 9
checkbox input "true"
click at [716, 332] on button "Save" at bounding box center [714, 478] width 43 height 18
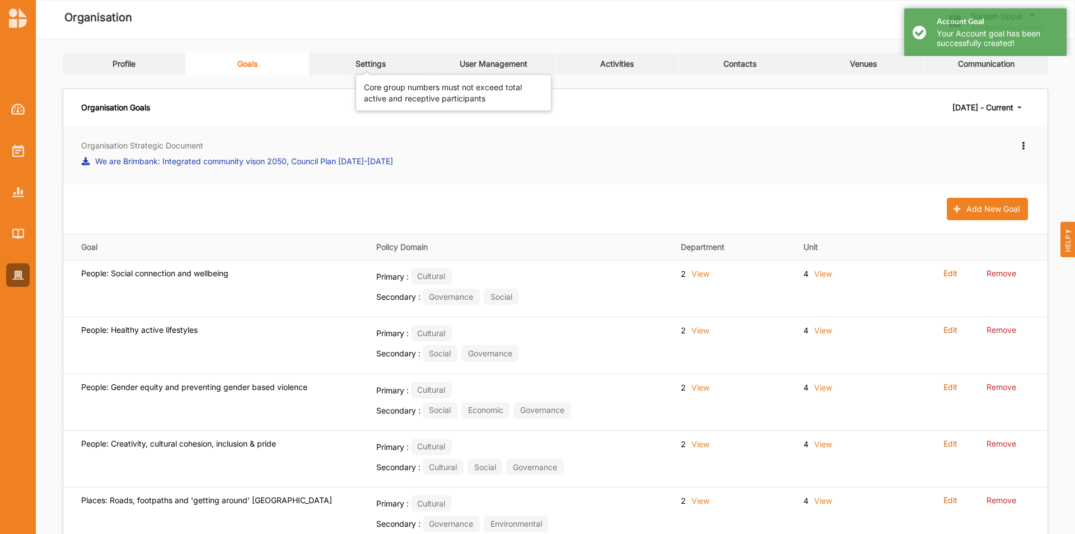
click at [362, 67] on div "Settings" at bounding box center [371, 64] width 30 height 10
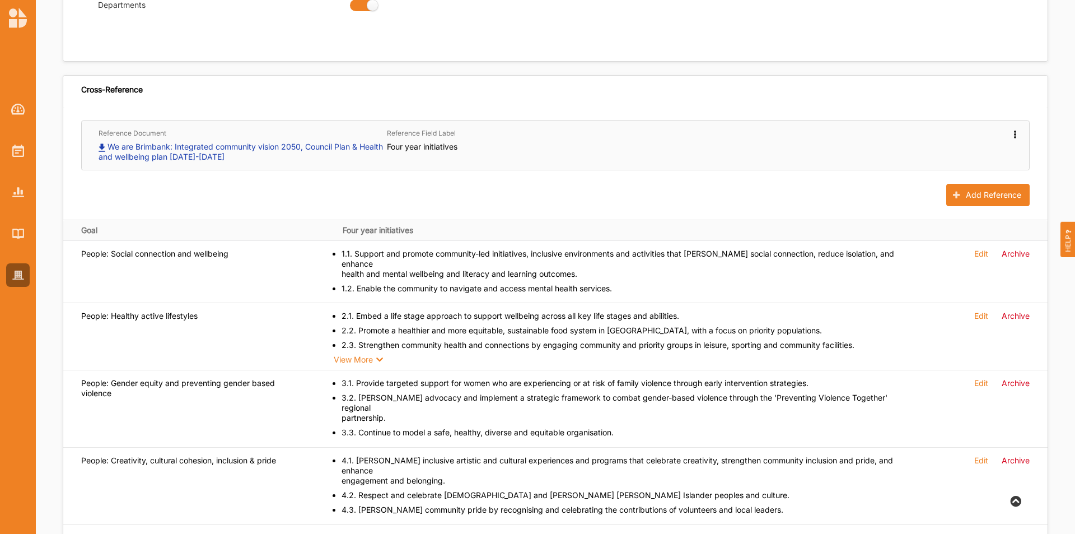
scroll to position [168, 0]
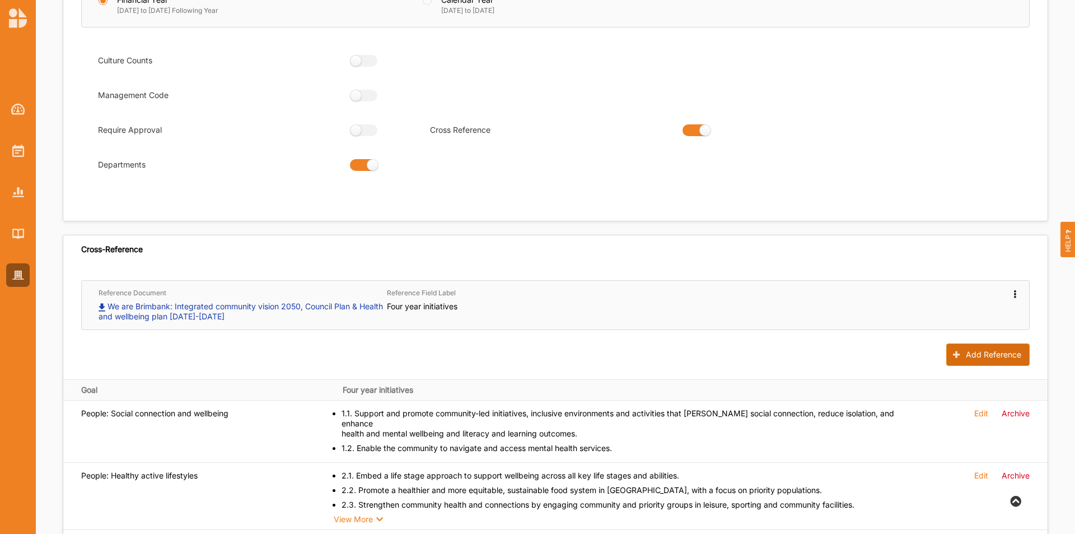
click at [716, 332] on button "Add Reference" at bounding box center [988, 354] width 83 height 22
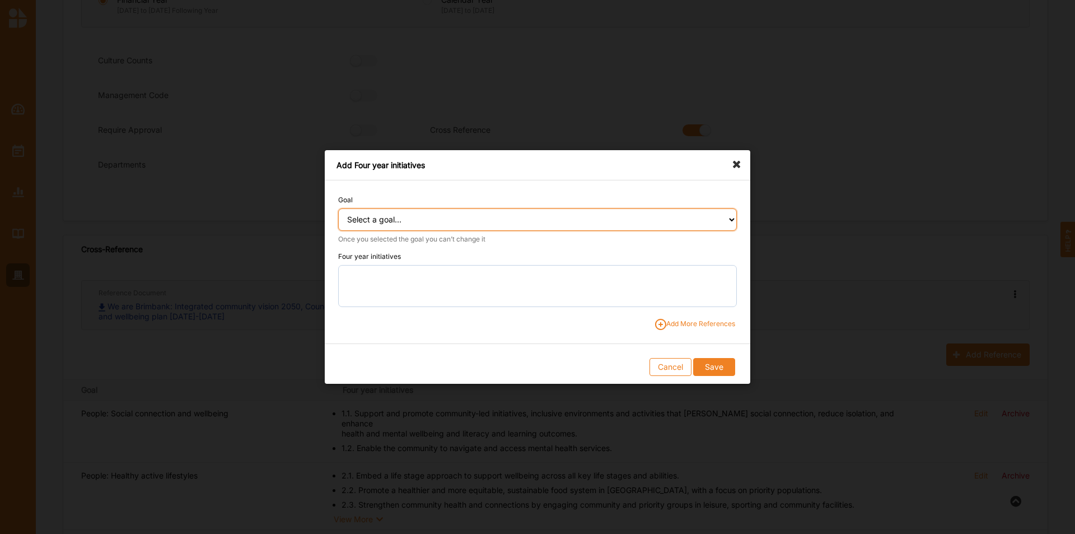
click at [440, 213] on select "Select a goal... People: Social connection and wellbeing People: Healthy active…" at bounding box center [537, 219] width 399 height 22
select select "392"
click at [338, 208] on select "Select a goal... People: Social connection and wellbeing People: Healthy active…" at bounding box center [537, 219] width 399 height 22
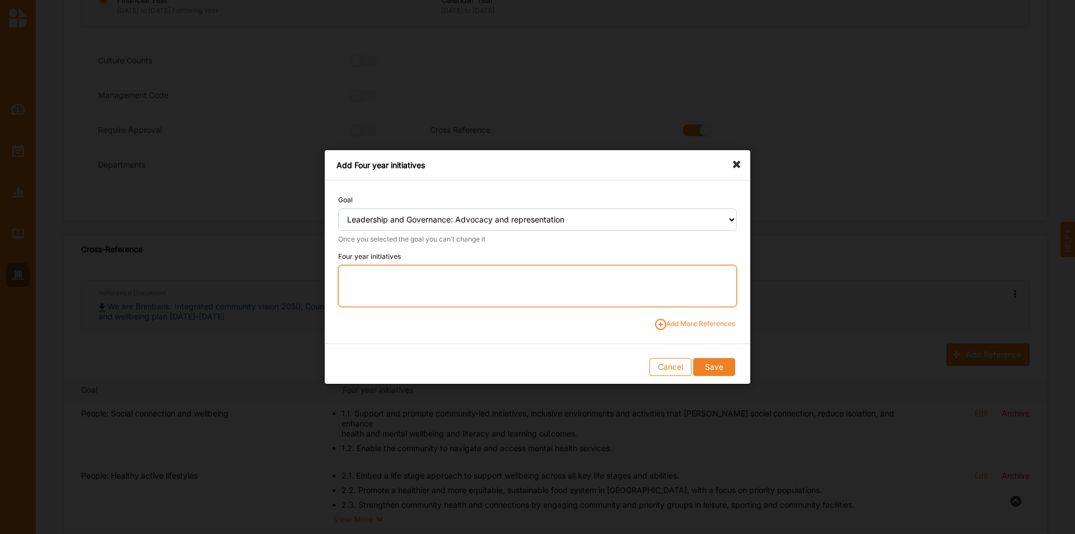
click at [396, 282] on textarea at bounding box center [537, 286] width 399 height 42
drag, startPoint x: 572, startPoint y: 282, endPoint x: 589, endPoint y: 281, distance: 16.8
click at [572, 282] on textarea "11.1." at bounding box center [537, 286] width 399 height 42
paste textarea "Champion the interests and needs of our community through strategic, collaborat…"
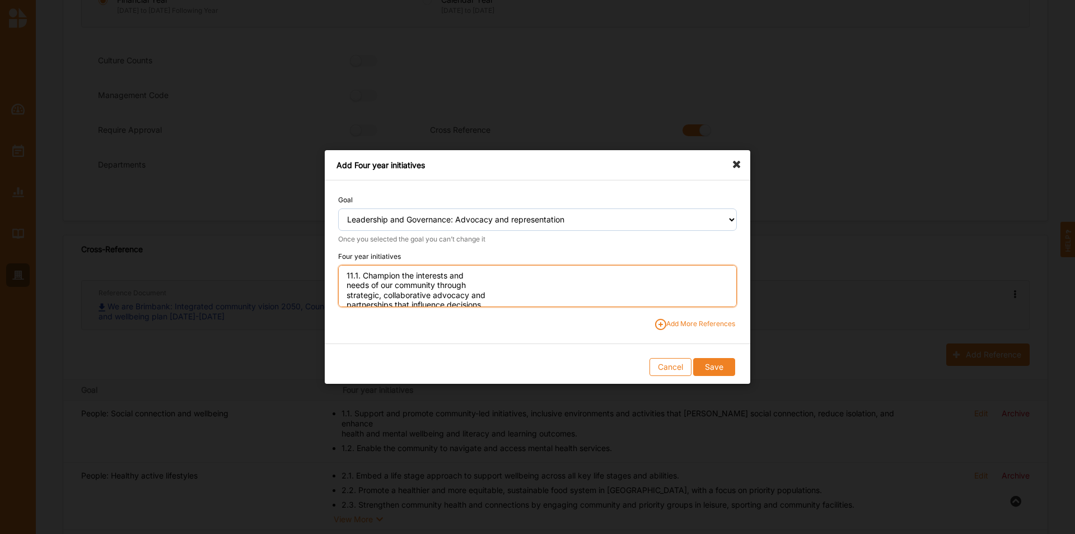
click at [506, 277] on textarea "11.1. Champion the interests and needs of our community through strategic, coll…" at bounding box center [537, 286] width 399 height 42
click at [623, 271] on textarea "11.1. Champion the interests and needs of our community through strategic, coll…" at bounding box center [537, 286] width 399 height 42
click at [391, 282] on textarea "11.1. Champion the interests and needs of our community through strategic, coll…" at bounding box center [537, 286] width 399 height 42
click at [497, 286] on textarea "11.1. Champion the interests and needs of our community through strategic, coll…" at bounding box center [537, 286] width 399 height 42
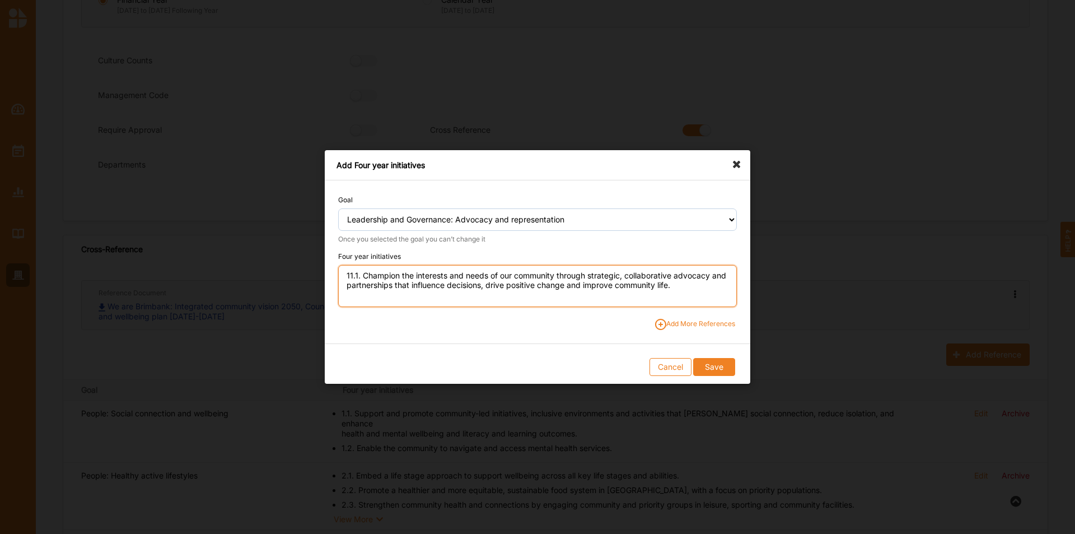
type textarea "11.1. Champion the interests and needs of our community through strategic, coll…"
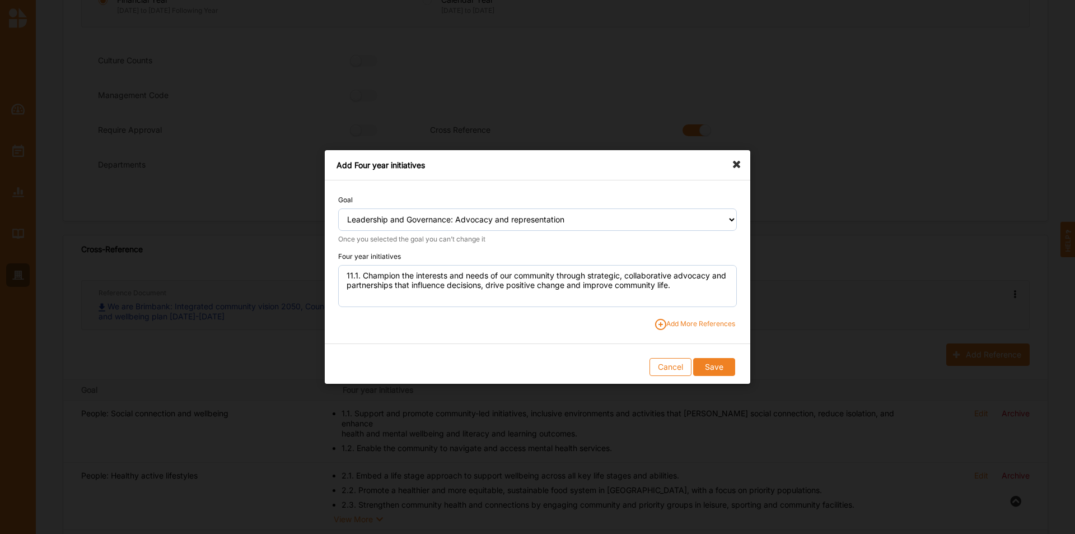
click at [707, 324] on span "Add More References" at bounding box center [695, 324] width 80 height 11
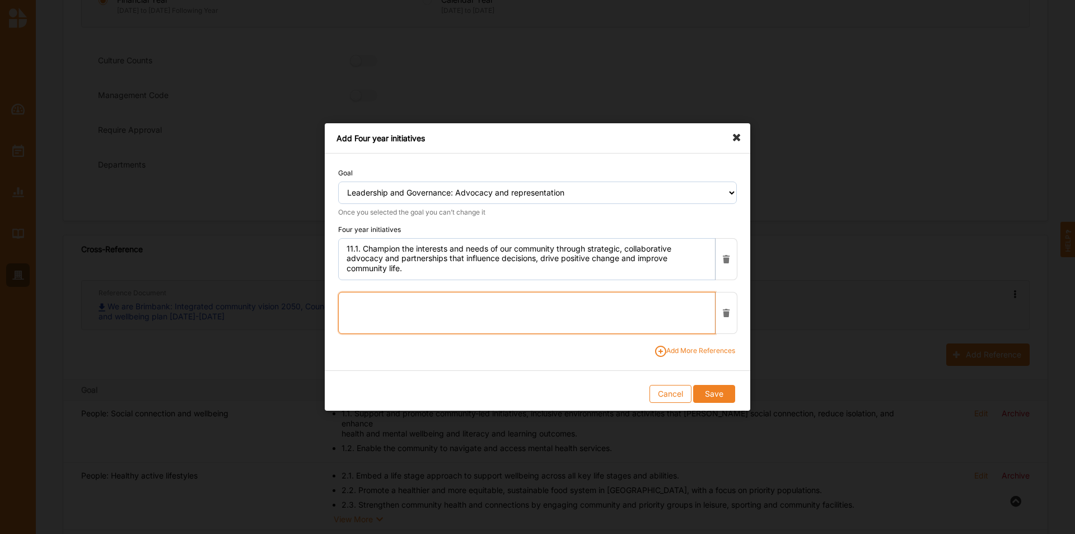
click at [363, 304] on textarea at bounding box center [526, 313] width 377 height 42
click at [506, 306] on textarea "11.2." at bounding box center [526, 313] width 377 height 42
paste textarea "Ensure diverse community voices are"
click at [537, 302] on textarea "11.2. Ensure diverse community voices are" at bounding box center [526, 313] width 377 height 42
paste textarea "Ensure diverse community voices are"
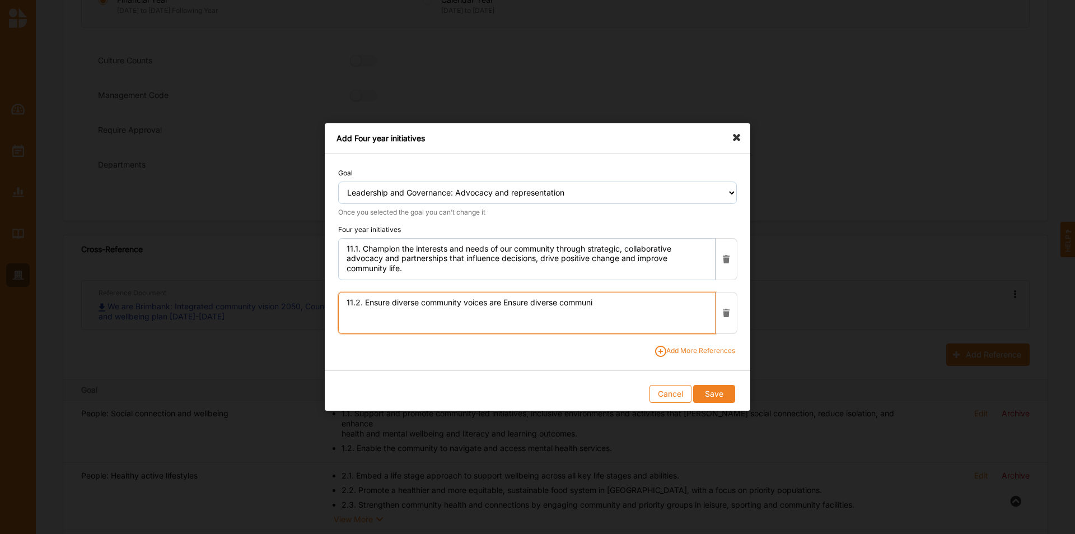
click at [628, 302] on textarea "11.2. Ensure diverse community voices are Ensure diverse communi" at bounding box center [526, 313] width 377 height 42
click at [628, 302] on textarea "11.2. Ensure diverse community voices are heard, valued and reflected" at bounding box center [526, 313] width 377 height 42
type textarea "11.2. Ensure diverse community voices are heard, valued and reflected in decisi…"
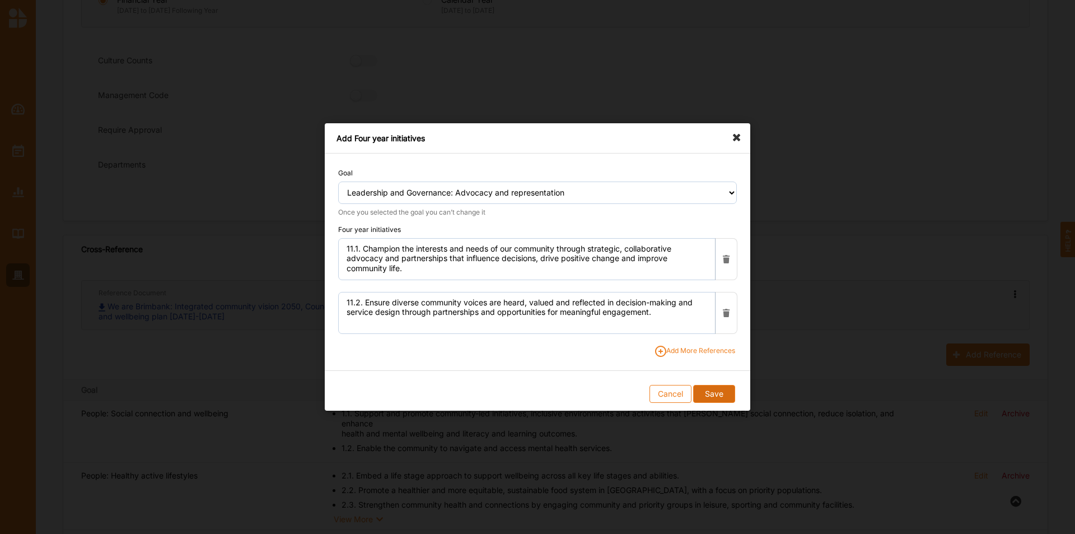
click at [707, 332] on button "Save" at bounding box center [713, 394] width 41 height 18
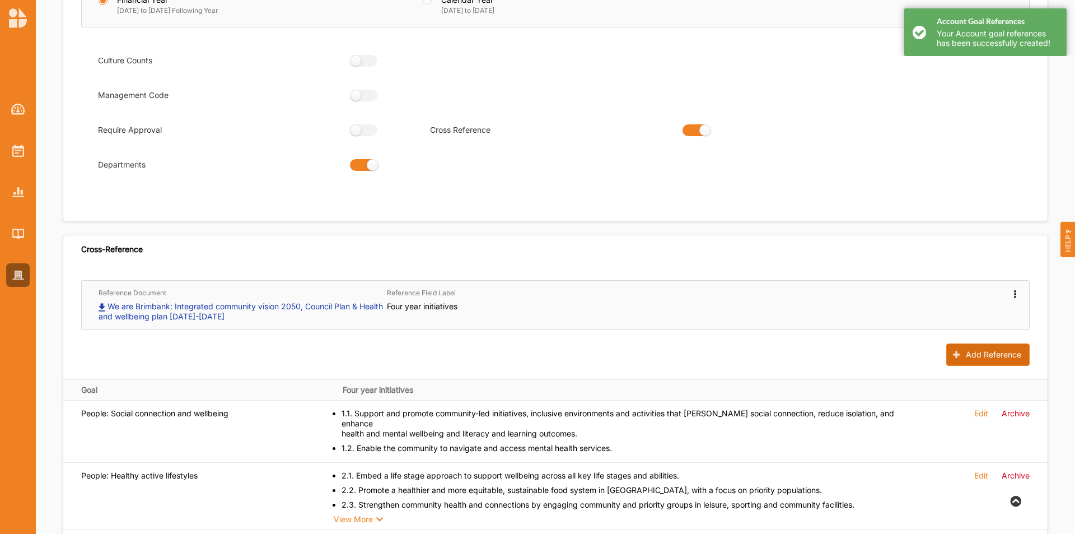
click at [716, 332] on button "Add Reference" at bounding box center [988, 354] width 83 height 22
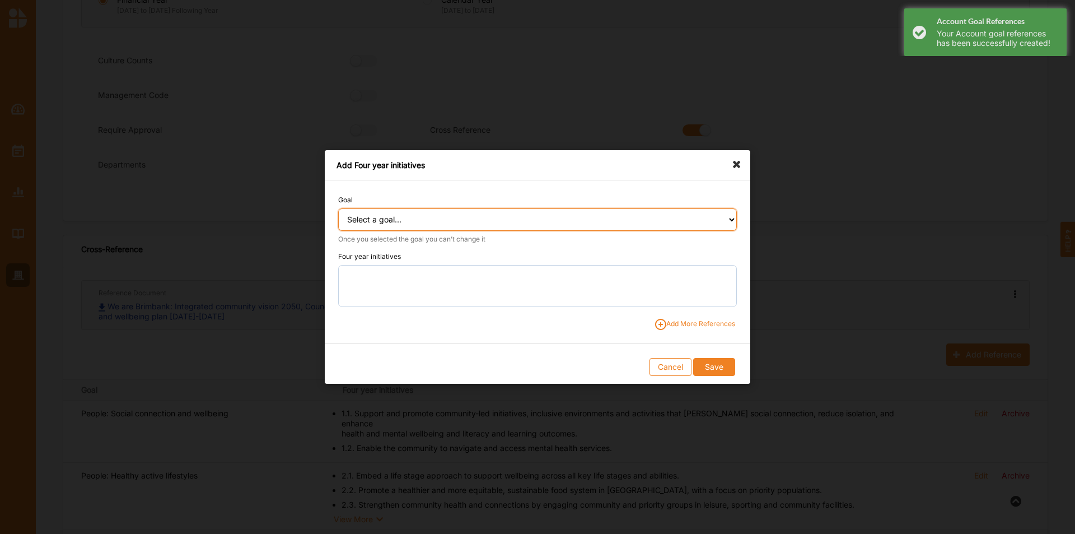
click at [586, 225] on select "Select a goal... People: Social connection and wellbeing People: Healthy active…" at bounding box center [537, 219] width 399 height 22
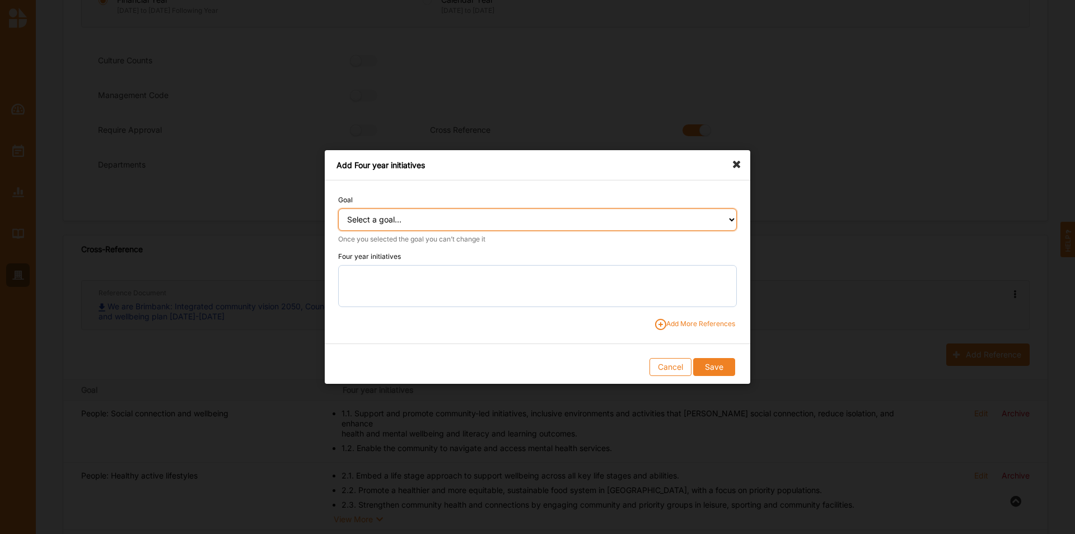
select select "393"
click at [338, 208] on select "Select a goal... People: Social connection and wellbeing People: Healthy active…" at bounding box center [537, 219] width 399 height 22
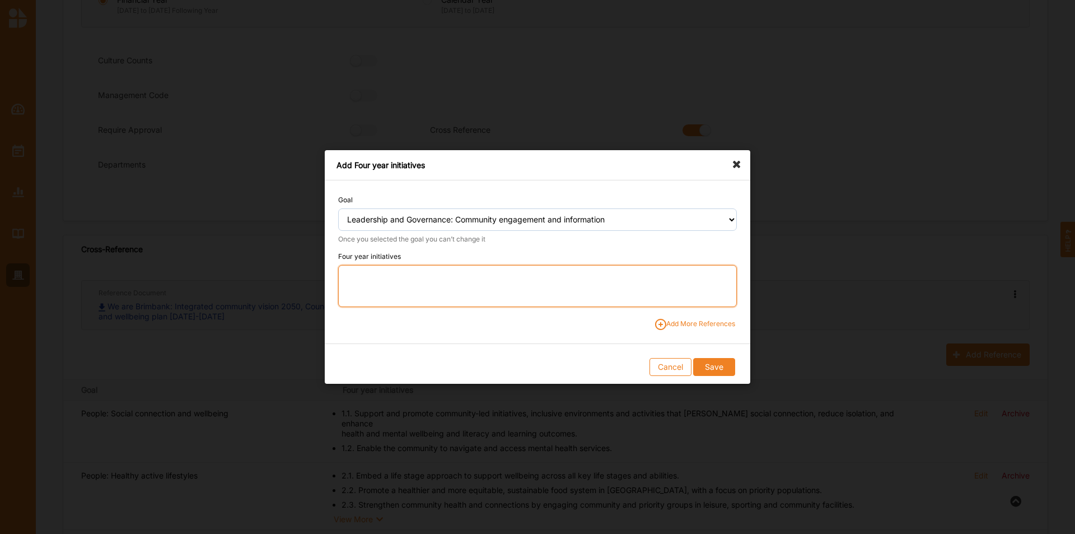
click at [402, 290] on textarea at bounding box center [537, 286] width 399 height 42
click at [463, 278] on textarea "12.1." at bounding box center [537, 286] width 399 height 42
paste textarea "Improve communication with the community by testing, measuring, and evaluating …"
click at [514, 268] on textarea "12.1. Improve communication with the community by testing, measuring, and evalu…" at bounding box center [537, 286] width 399 height 42
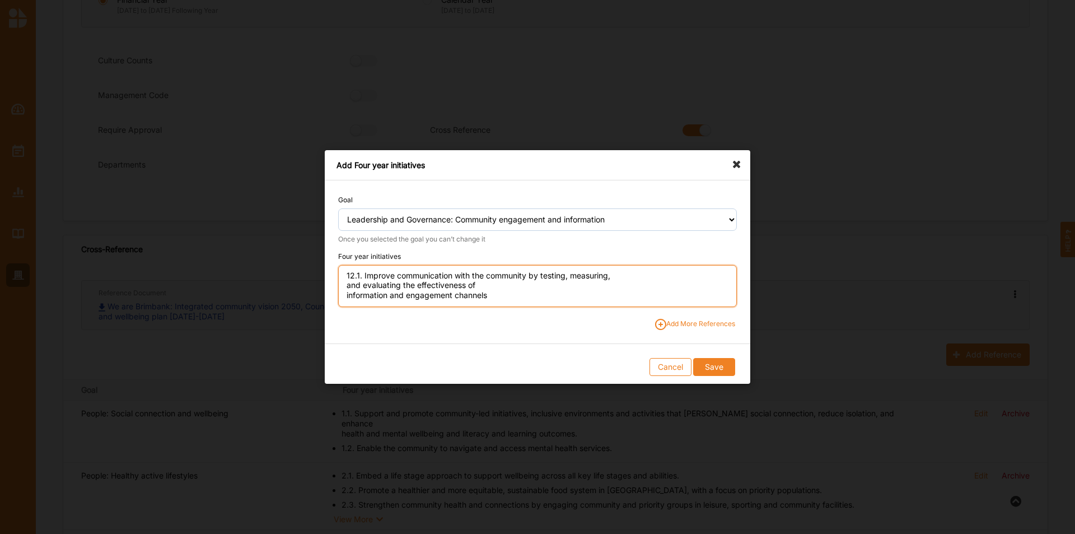
scroll to position [0, 0]
click at [670, 275] on textarea "12.1. Improve communication with the community by testing, measuring, and evalu…" at bounding box center [537, 286] width 399 height 42
click at [697, 278] on textarea "12.1. Improve communication with the community by testing, measuring, and evalu…" at bounding box center [537, 286] width 399 height 42
click at [460, 288] on textarea "12.1. Improve communication with the community by testing, measuring, and evalu…" at bounding box center [537, 286] width 399 height 42
click at [570, 292] on textarea "12.1. Improve communication with the community by testing, measuring, and evalu…" at bounding box center [537, 286] width 399 height 42
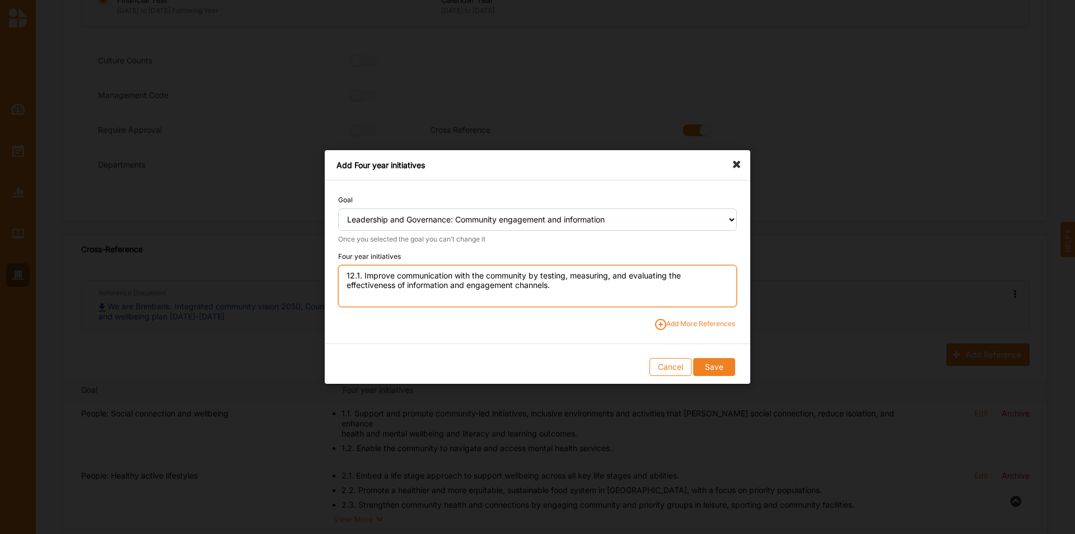
type textarea "12.1. Improve communication with the community by testing, measuring, and evalu…"
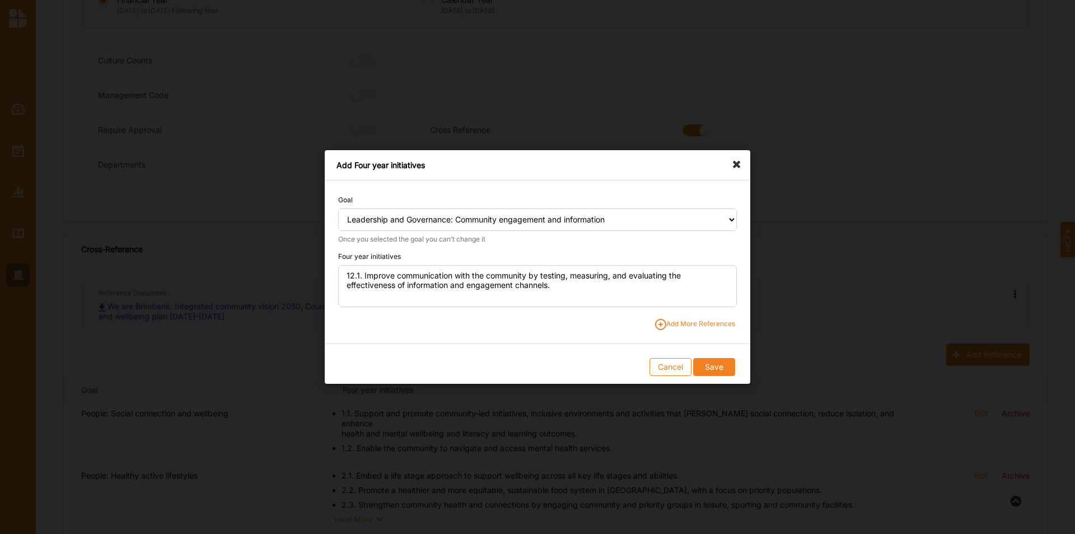
click at [686, 320] on span "Add More References" at bounding box center [695, 324] width 80 height 11
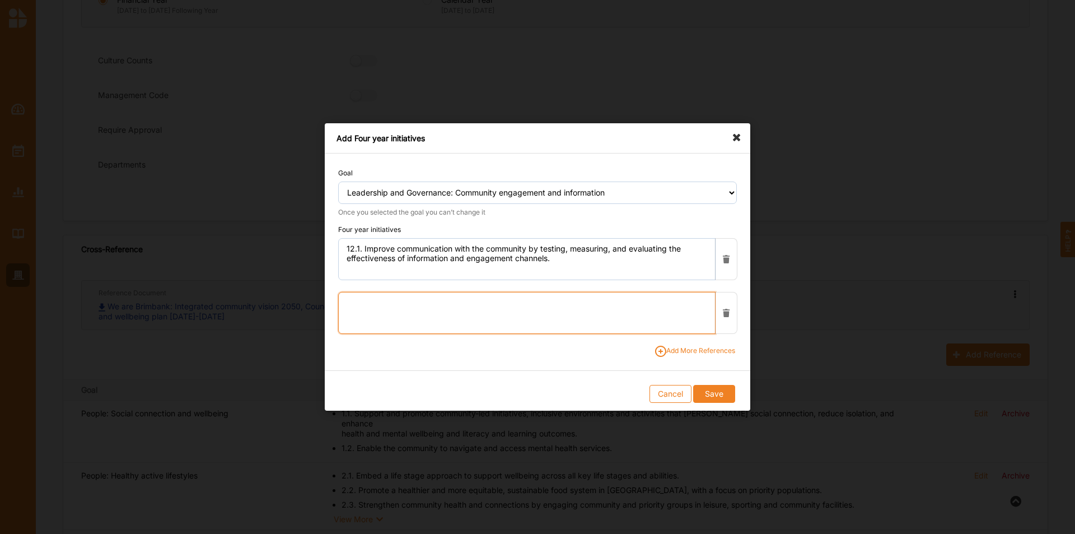
click at [367, 299] on textarea at bounding box center [526, 313] width 377 height 42
drag, startPoint x: 538, startPoint y: 306, endPoint x: 546, endPoint y: 307, distance: 7.4
click at [538, 306] on textarea "12.2." at bounding box center [526, 313] width 377 height 42
paste textarea "community involvement in local decisions by strengthening engagement practices …"
click at [373, 306] on textarea "12.2. community involvement in local decisions by strengthening engagement prac…" at bounding box center [526, 313] width 377 height 42
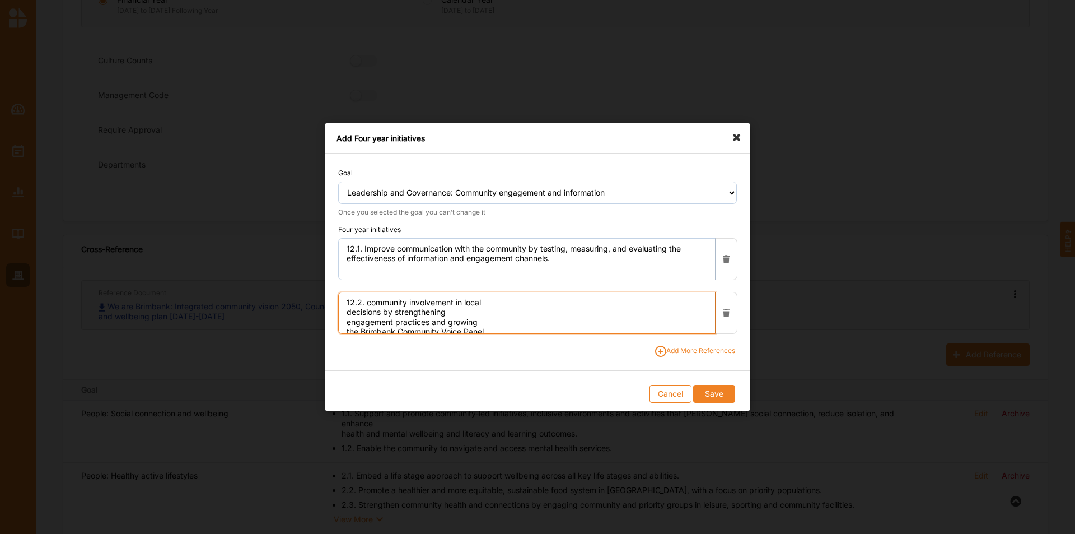
click at [367, 304] on textarea "12.2. community involvement in local decisions by strengthening engagement prac…" at bounding box center [526, 313] width 377 height 42
click at [636, 303] on textarea "12.2. Support transparent and inclusive community involvement in local decision…" at bounding box center [526, 313] width 377 height 42
click at [681, 307] on textarea "12.2. Support transparent and inclusive community involvement in local decision…" at bounding box center [526, 313] width 377 height 42
click at [416, 313] on textarea "12.2. Support transparent and inclusive community involvement in local decision…" at bounding box center [526, 313] width 377 height 42
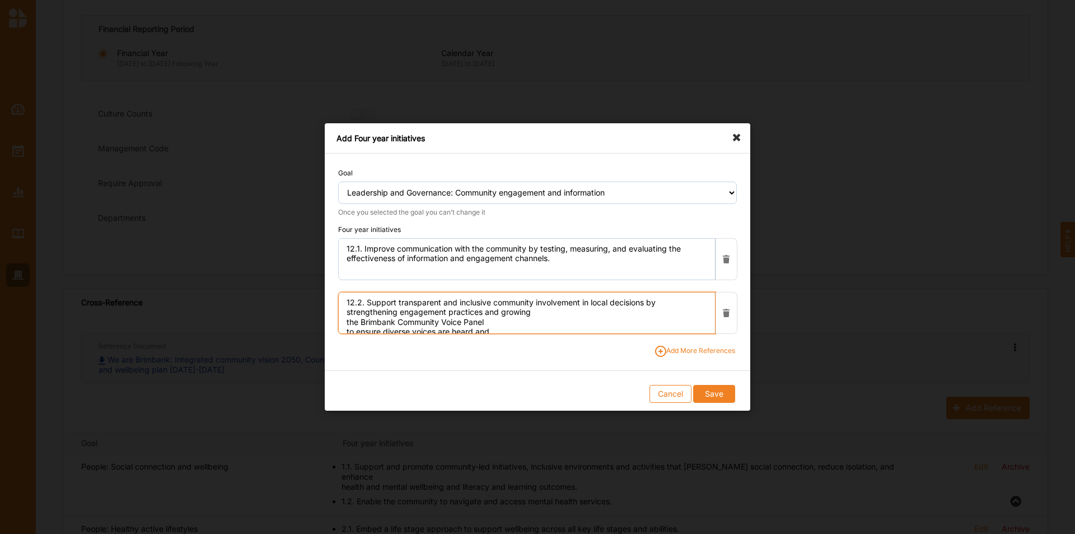
scroll to position [112, 0]
click at [546, 314] on textarea "12.2. Support transparent and inclusive community involvement in local decision…" at bounding box center [526, 313] width 377 height 42
click at [518, 328] on textarea "12.2. Support transparent and inclusive community involvement in local decision…" at bounding box center [526, 313] width 377 height 42
drag, startPoint x: 507, startPoint y: 323, endPoint x: 511, endPoint y: 313, distance: 11.5
click at [509, 315] on textarea "12.2. Support transparent and inclusive community involvement in local decision…" at bounding box center [526, 313] width 377 height 42
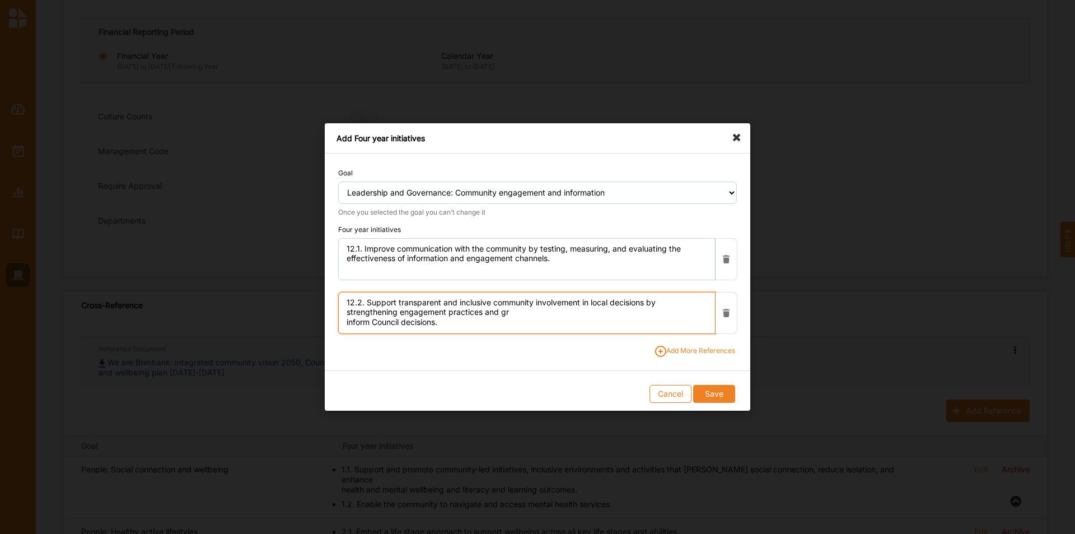
drag, startPoint x: 494, startPoint y: 302, endPoint x: 539, endPoint y: 325, distance: 51.1
click at [539, 325] on textarea "12.2. Support transparent and inclusive community involvement in local decision…" at bounding box center [526, 313] width 377 height 42
paste textarea "decisions by strengthening engagement practices and growing the Brimbank Commun…"
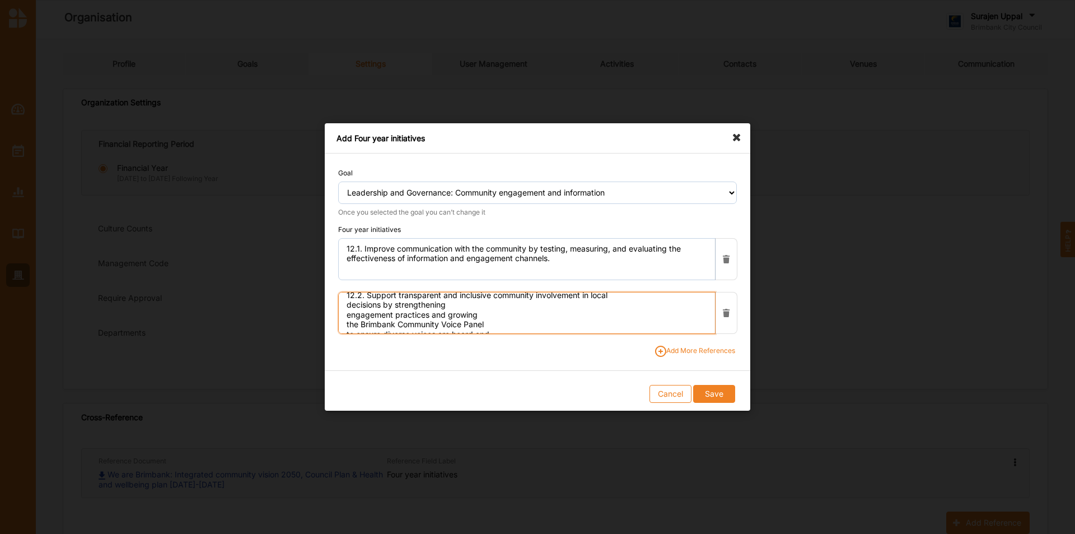
scroll to position [0, 0]
click at [620, 296] on textarea "12.2. Support transparent and inclusive community involvement in local decision…" at bounding box center [526, 313] width 377 height 42
click at [405, 311] on textarea "12.2. Support transparent and inclusive community involvement in local decision…" at bounding box center [526, 313] width 377 height 42
click at [540, 316] on textarea "12.2. Support transparent and inclusive community involvement in local decision…" at bounding box center [526, 313] width 377 height 42
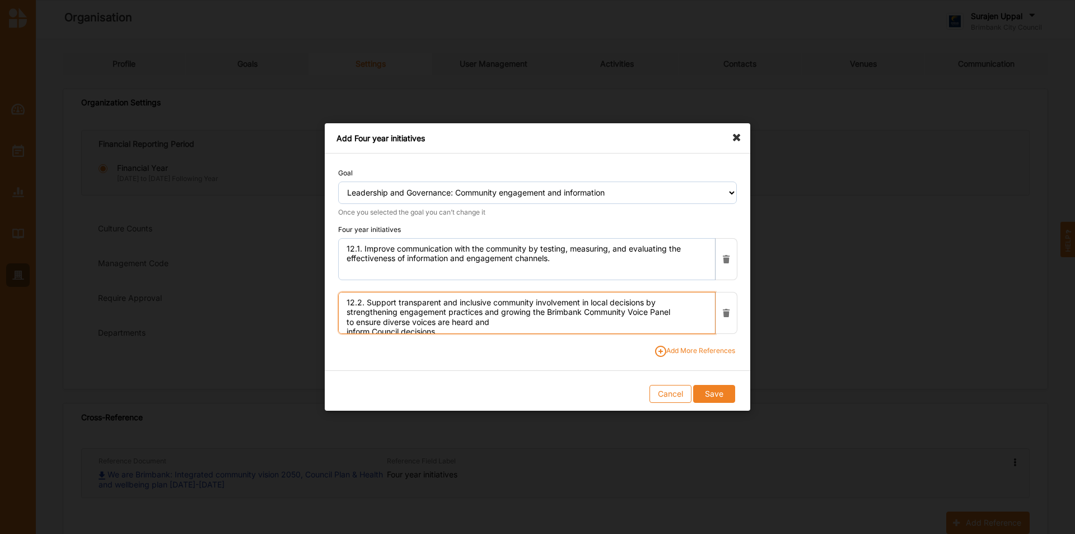
click at [506, 321] on textarea "12.2. Support transparent and inclusive community involvement in local decision…" at bounding box center [526, 313] width 377 height 42
type textarea "12.2. Support transparent and inclusive community involvement in local decision…"
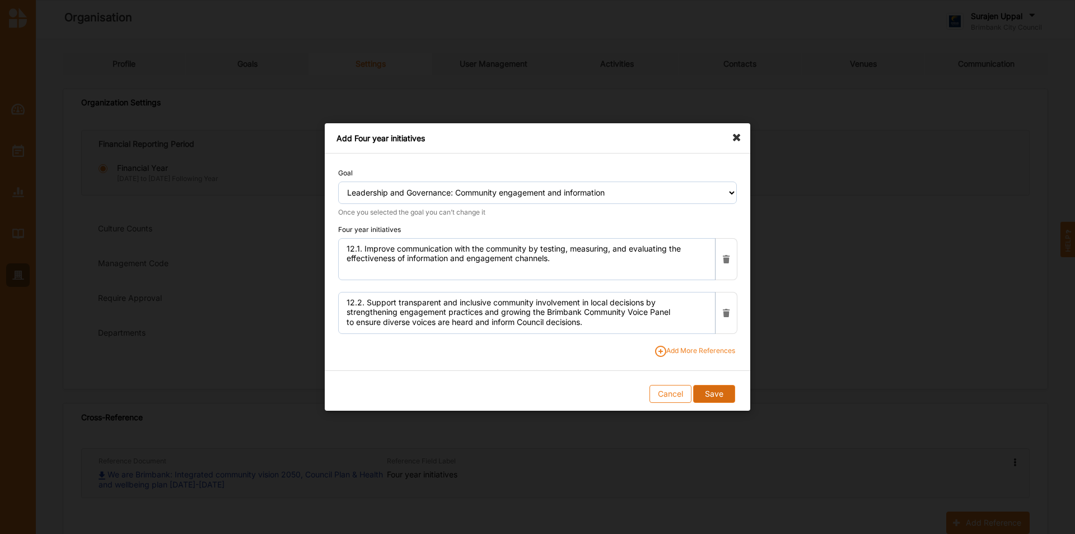
click at [716, 332] on button "Save" at bounding box center [713, 394] width 41 height 18
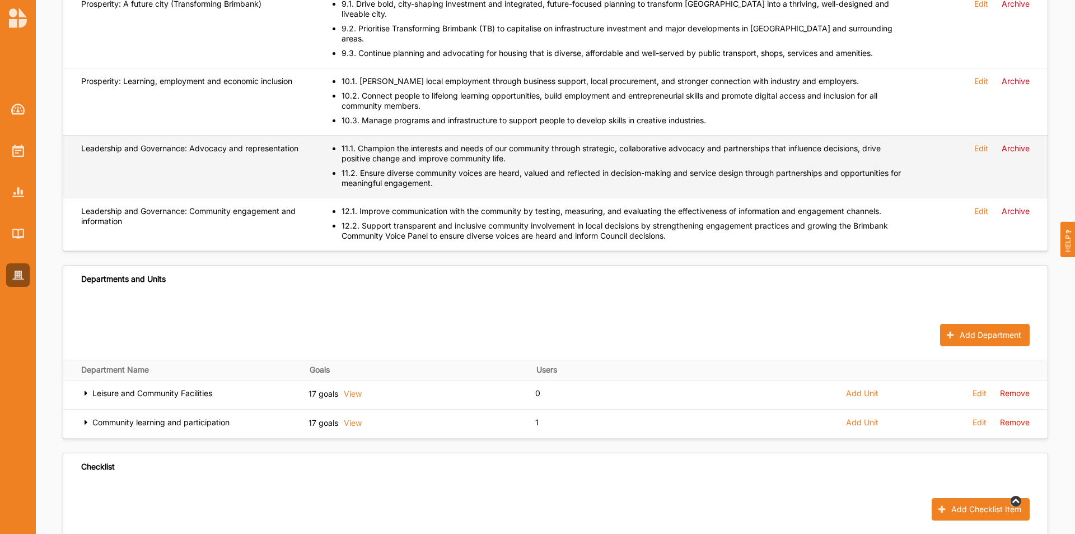
scroll to position [1155, 0]
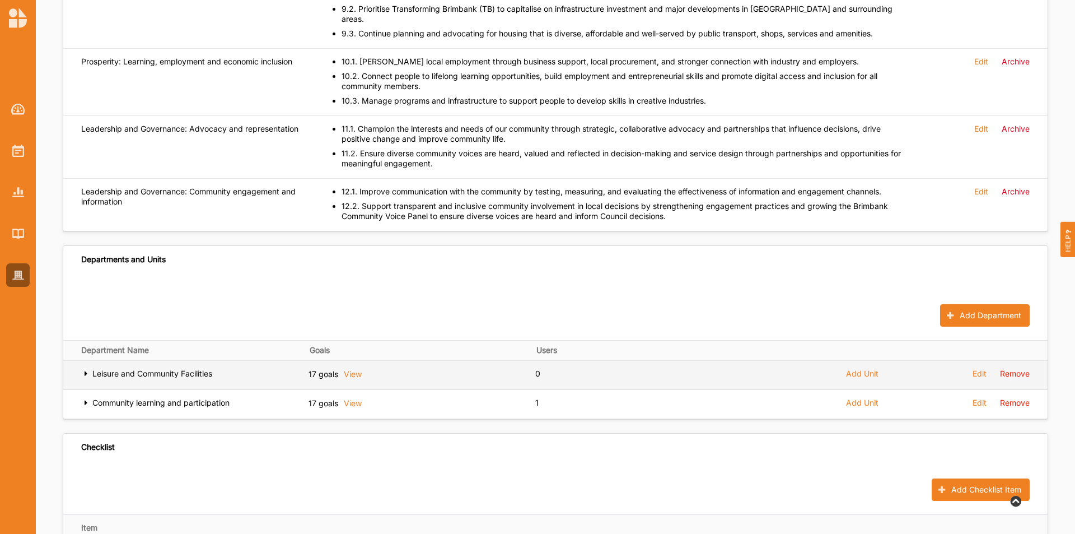
click at [161, 332] on label "Leisure and Community Facilities" at bounding box center [152, 374] width 120 height 10
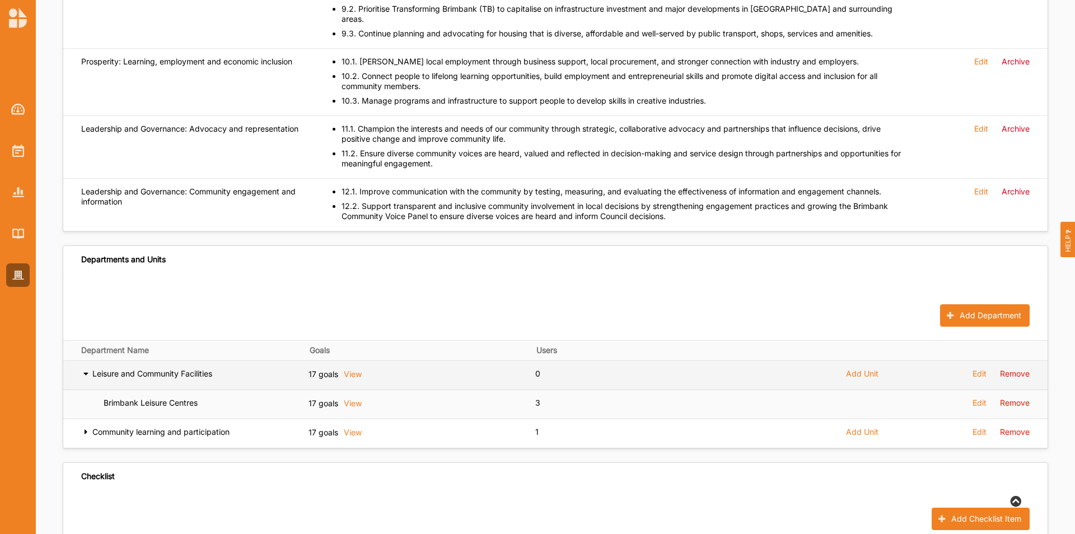
click at [161, 332] on label "Leisure and Community Facilities" at bounding box center [152, 374] width 120 height 10
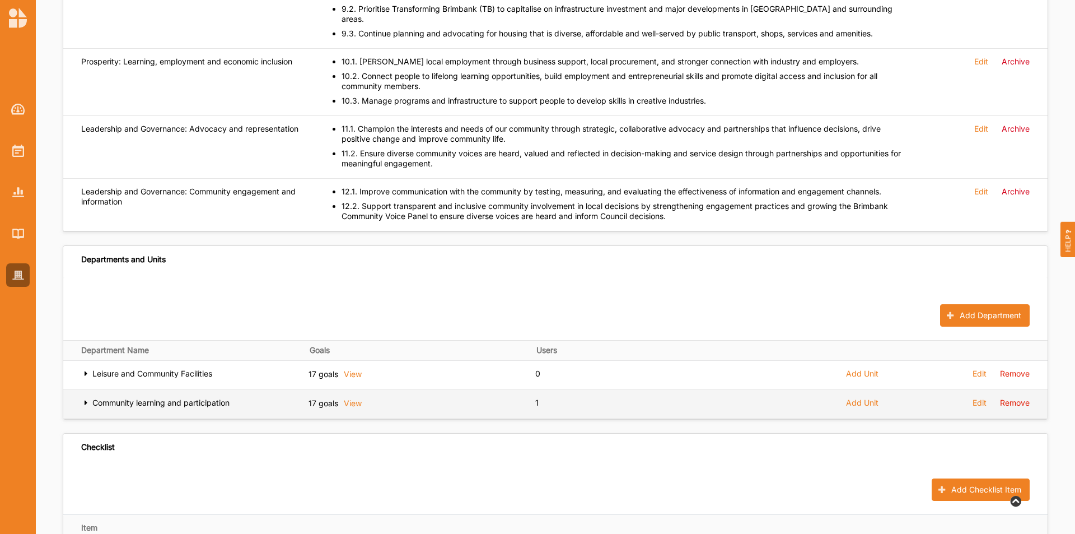
click at [200, 332] on label "Community learning and participation" at bounding box center [160, 403] width 137 height 10
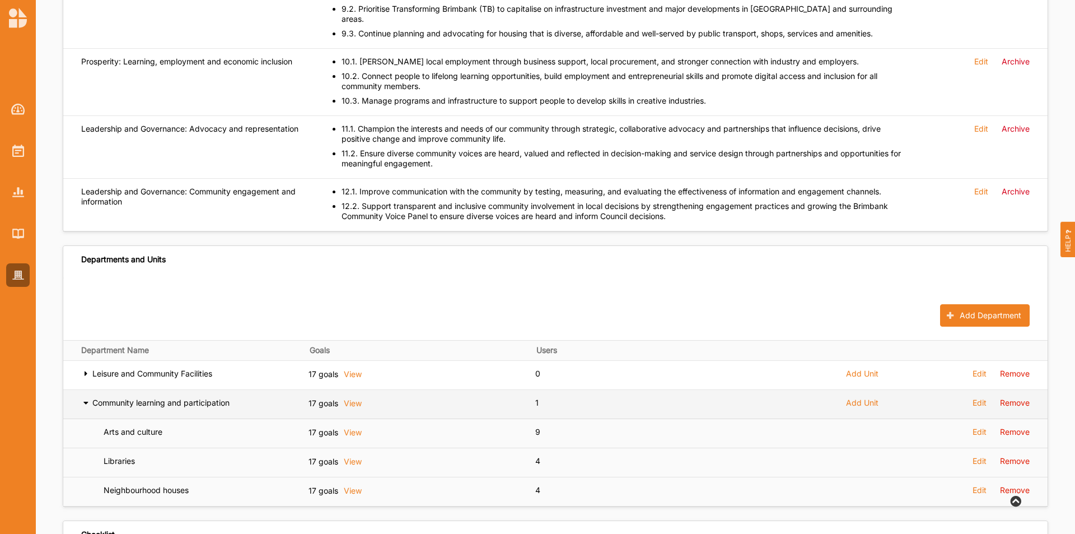
click at [125, 332] on label "Community learning and participation" at bounding box center [160, 403] width 137 height 10
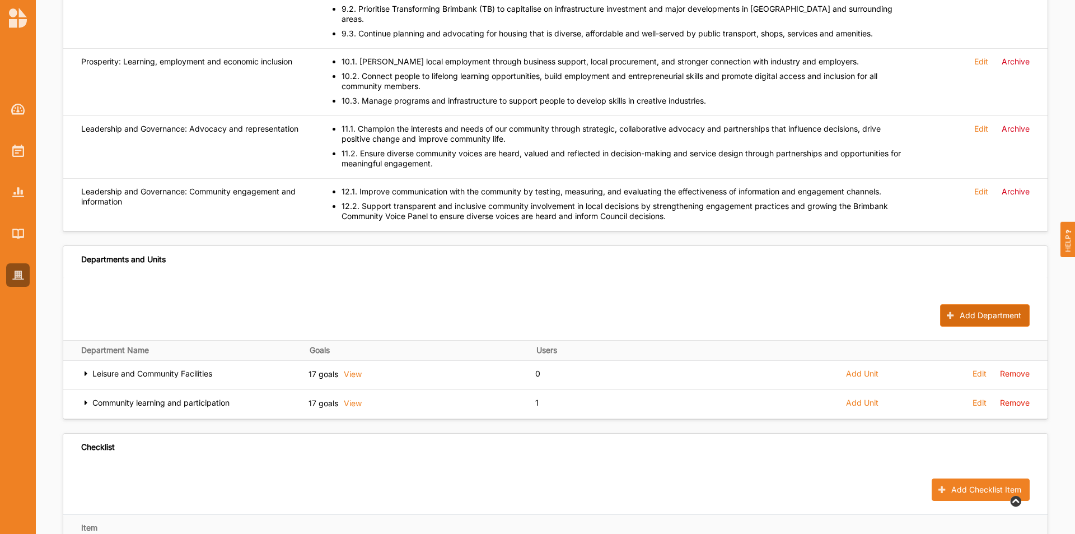
click at [716, 304] on button "Add Department" at bounding box center [985, 315] width 90 height 22
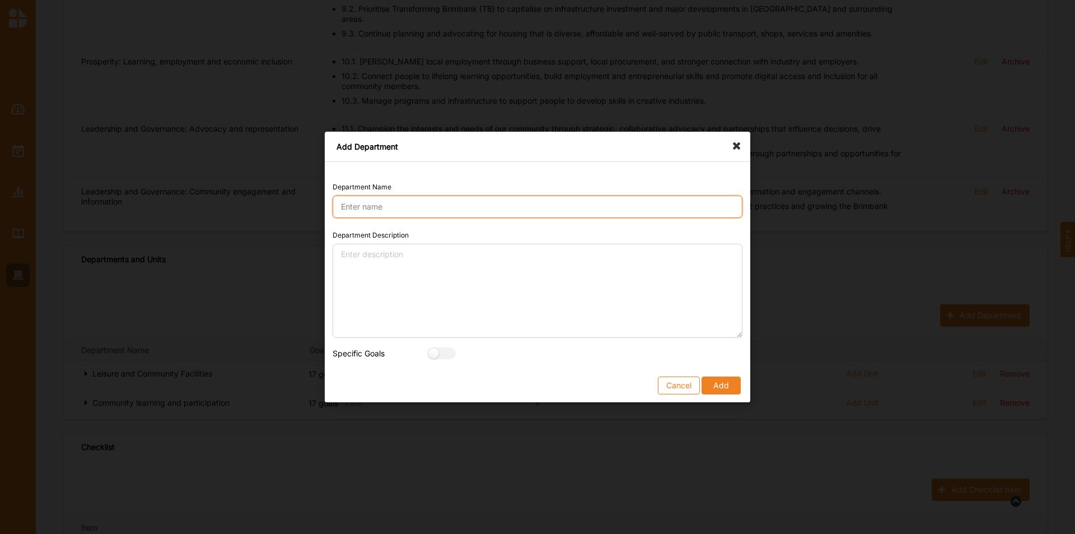
click at [358, 206] on input "Department Name" at bounding box center [538, 206] width 410 height 22
type input "Community Care"
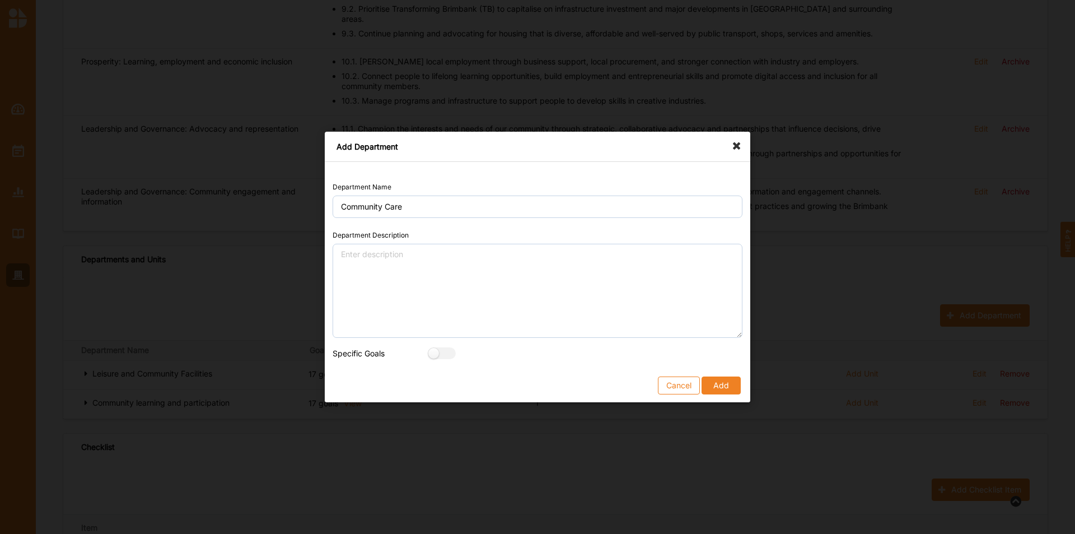
click at [716, 332] on div "Cancel Add" at bounding box center [538, 385] width 410 height 18
click at [716, 332] on button "Add" at bounding box center [721, 385] width 39 height 18
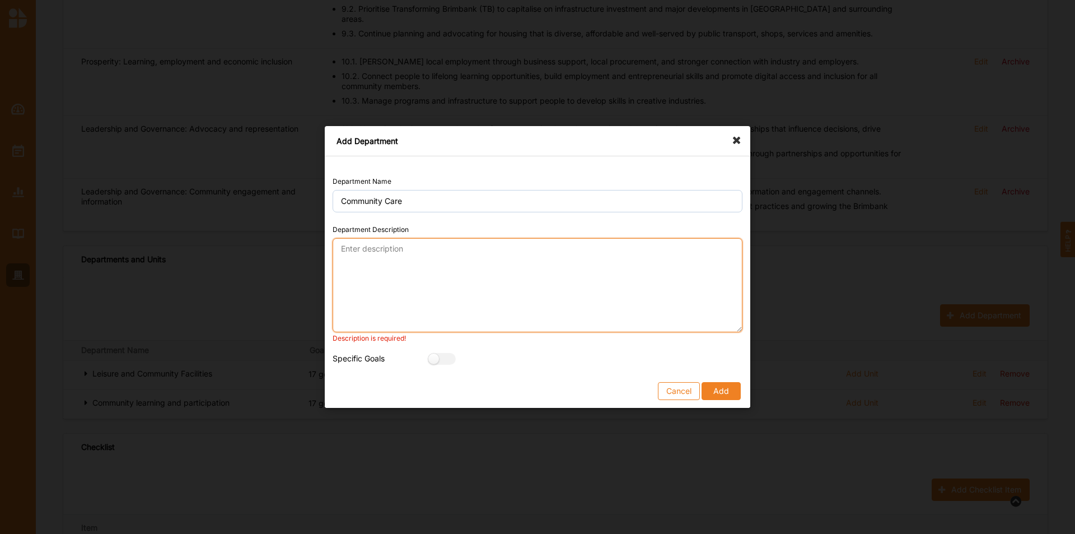
click at [353, 252] on textarea "Department Description" at bounding box center [538, 285] width 410 height 94
paste textarea "Community Care manages and coordinates all Council’s programs that support olde…"
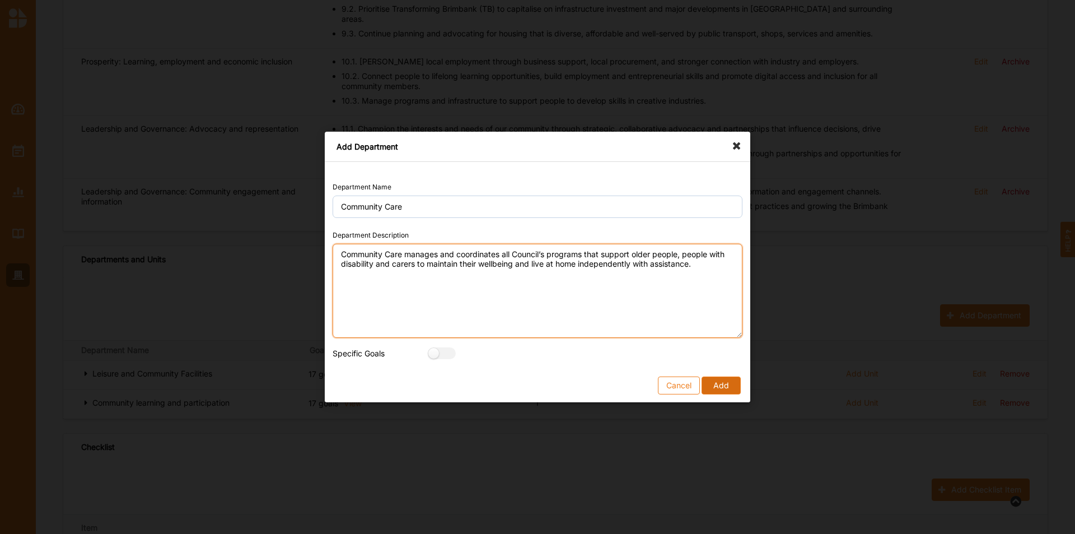
type textarea "Community Care manages and coordinates all Council’s programs that support olde…"
click at [716, 332] on button "Add" at bounding box center [721, 385] width 39 height 18
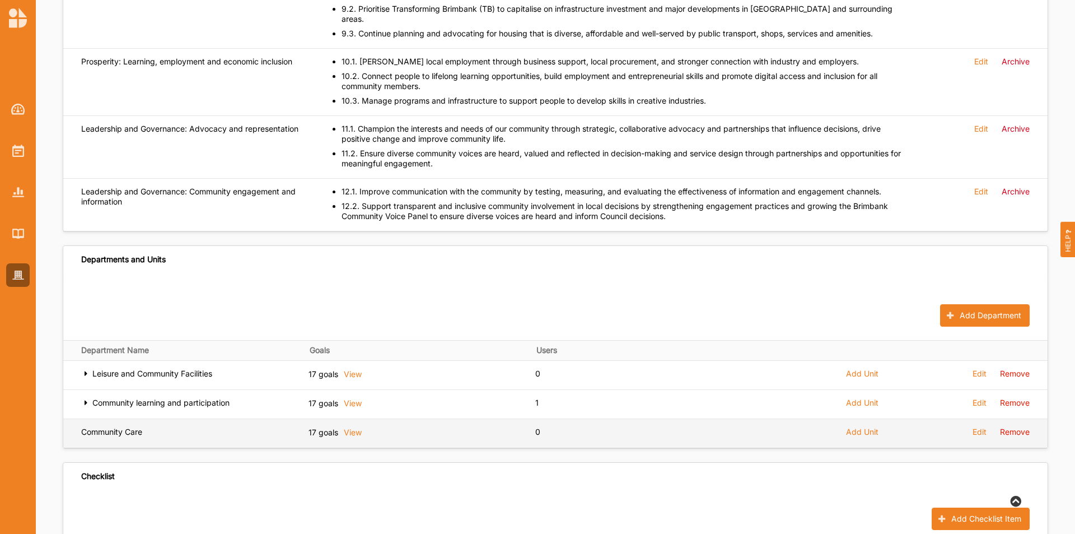
click at [716, 332] on span "Add Unit" at bounding box center [862, 432] width 32 height 10
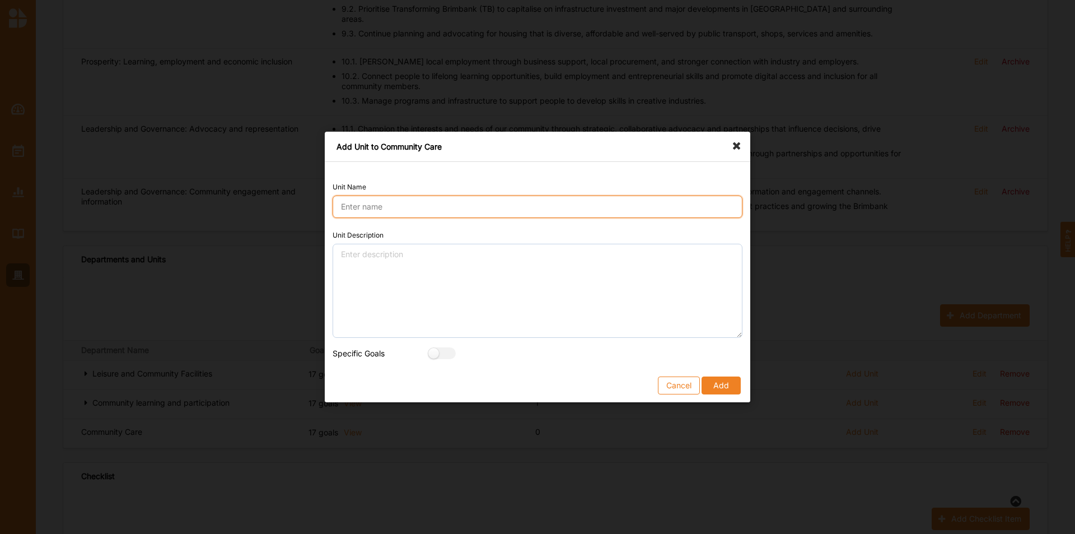
click at [544, 210] on input "Unit Name" at bounding box center [538, 206] width 410 height 22
type input "Early Years"
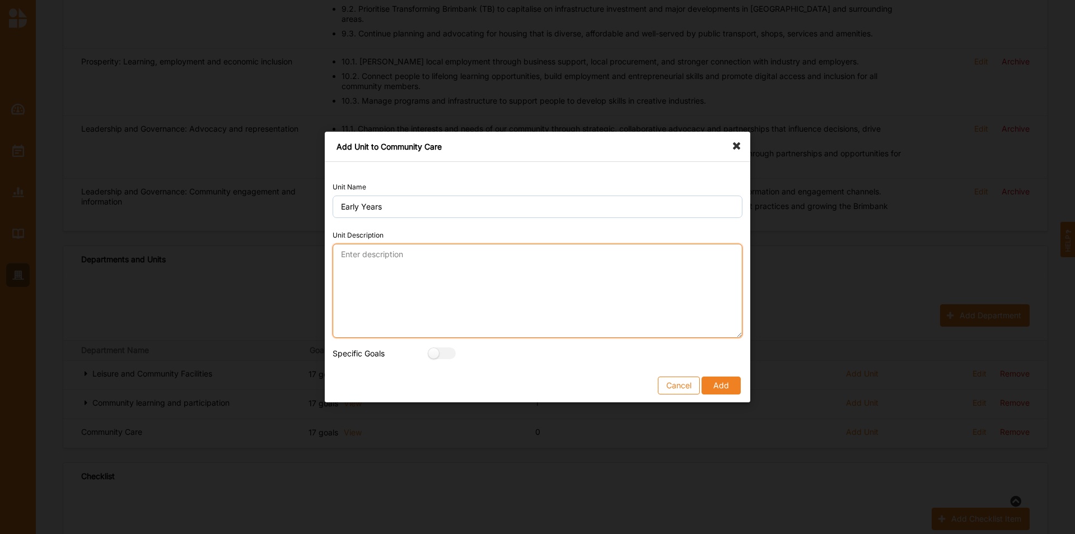
click at [402, 274] on textarea "Unit Description" at bounding box center [538, 291] width 410 height 94
paste textarea "The Early Years Business Unit achieves value by providing programs, sector deve…"
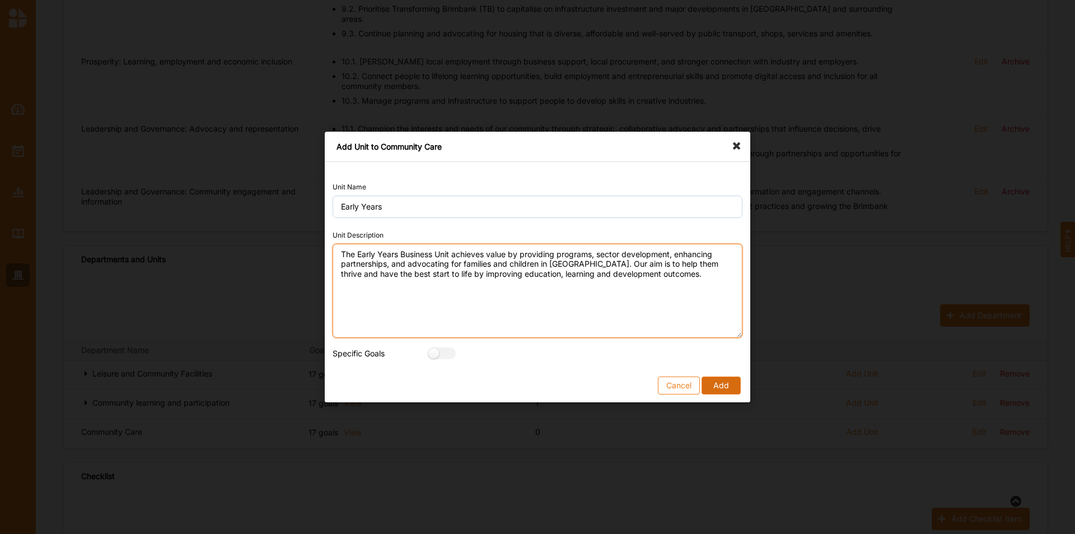
type textarea "The Early Years Business Unit achieves value by providing programs, sector deve…"
click at [716, 332] on button "Add" at bounding box center [721, 385] width 39 height 18
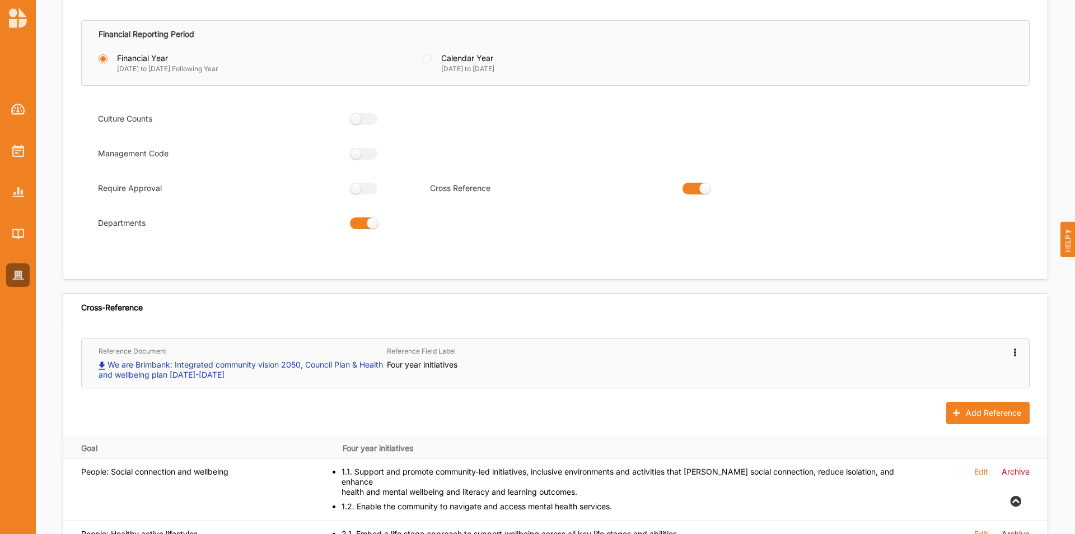
scroll to position [0, 0]
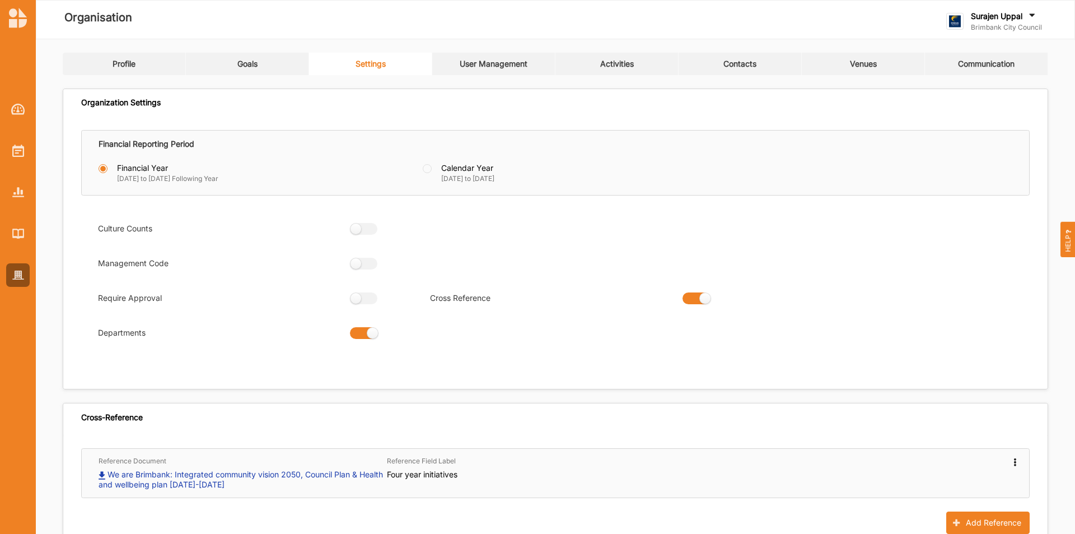
click at [474, 66] on div "User Management" at bounding box center [494, 64] width 68 height 10
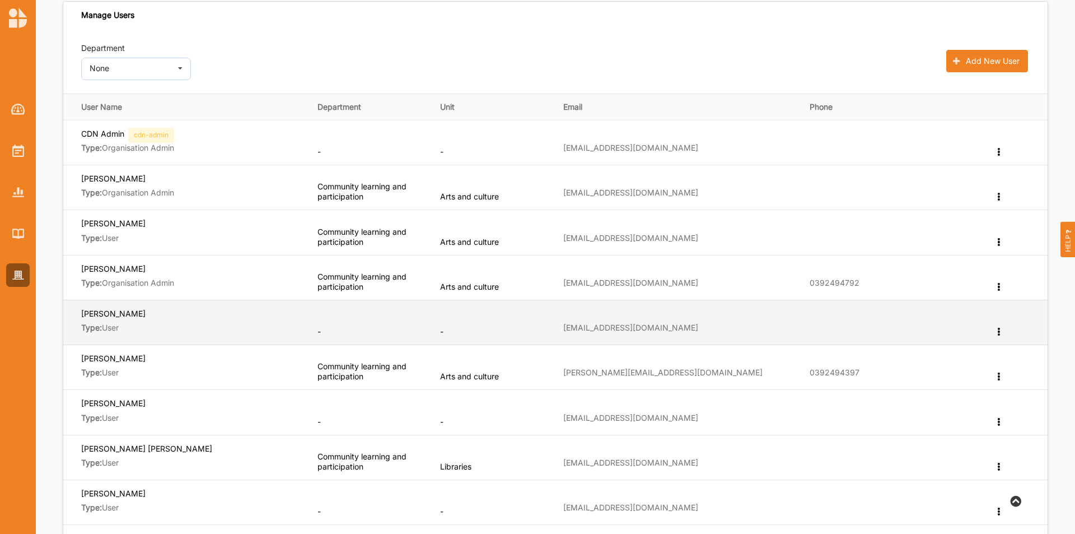
scroll to position [280, 0]
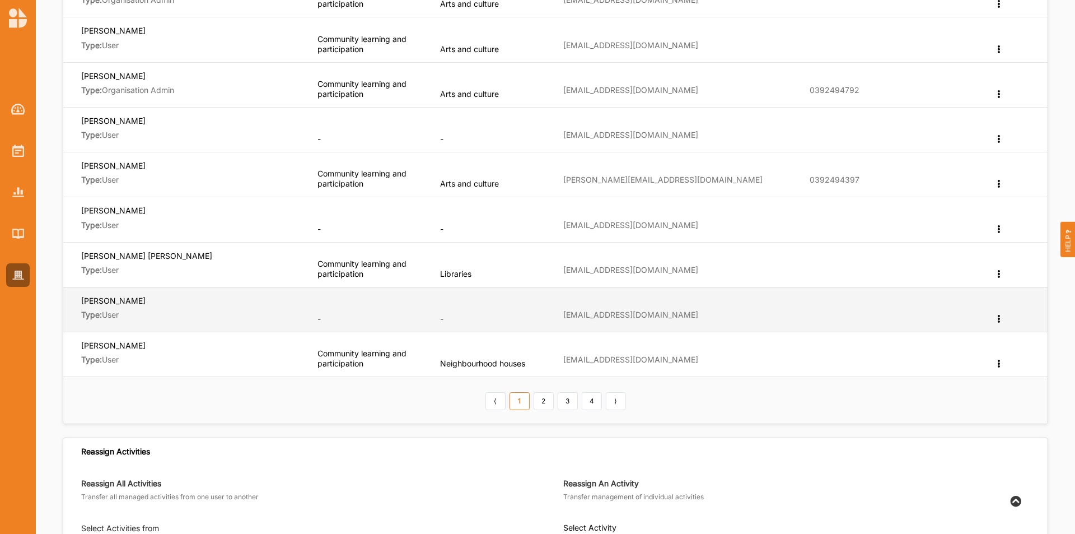
click at [716, 319] on icon at bounding box center [999, 318] width 10 height 8
click at [716, 332] on div "Edit Department" at bounding box center [960, 338] width 87 height 25
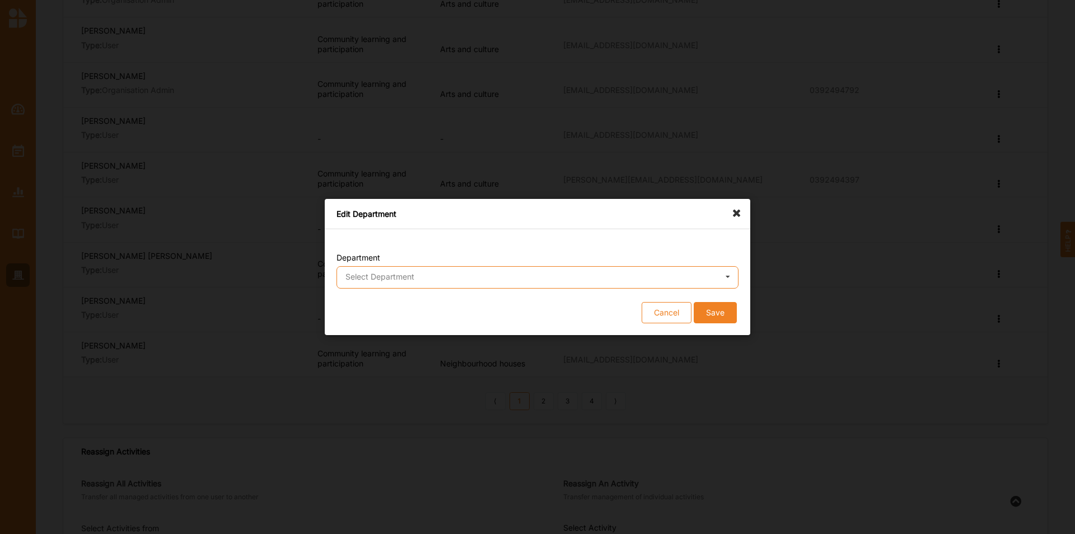
click at [603, 276] on input "text" at bounding box center [538, 278] width 401 height 22
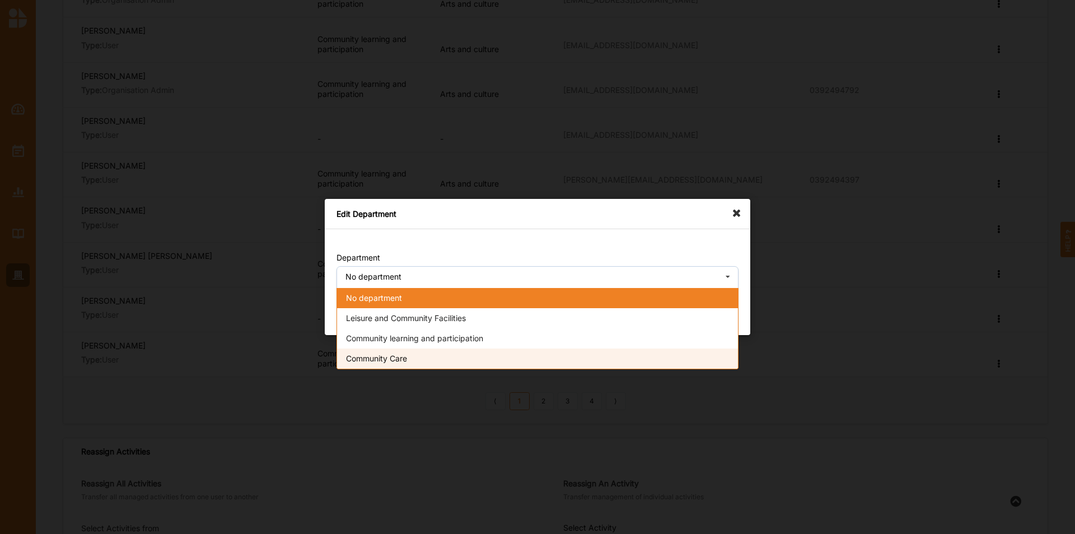
click at [479, 332] on div "Community Care" at bounding box center [537, 358] width 401 height 20
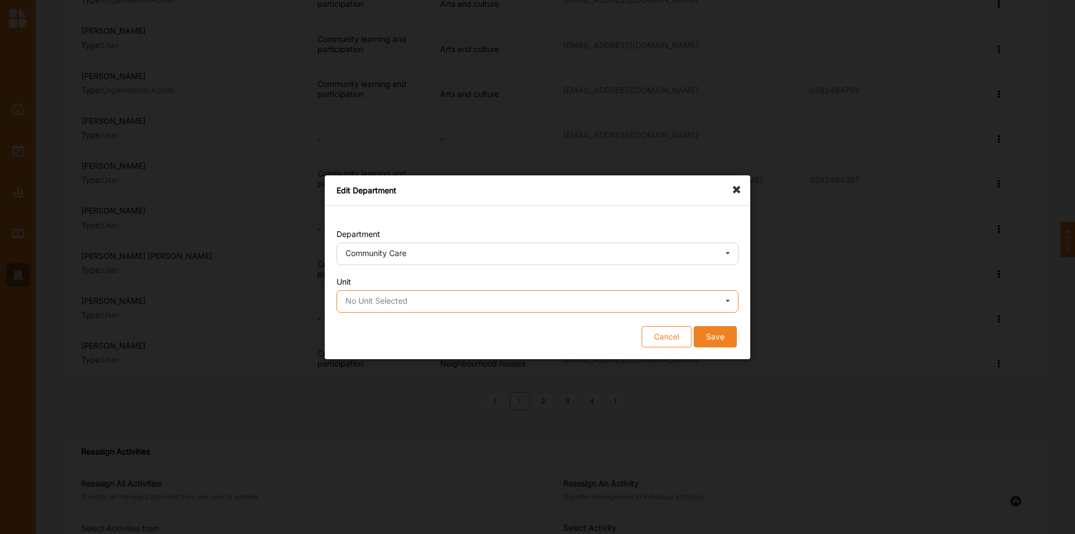
click at [461, 306] on input "text" at bounding box center [538, 302] width 401 height 22
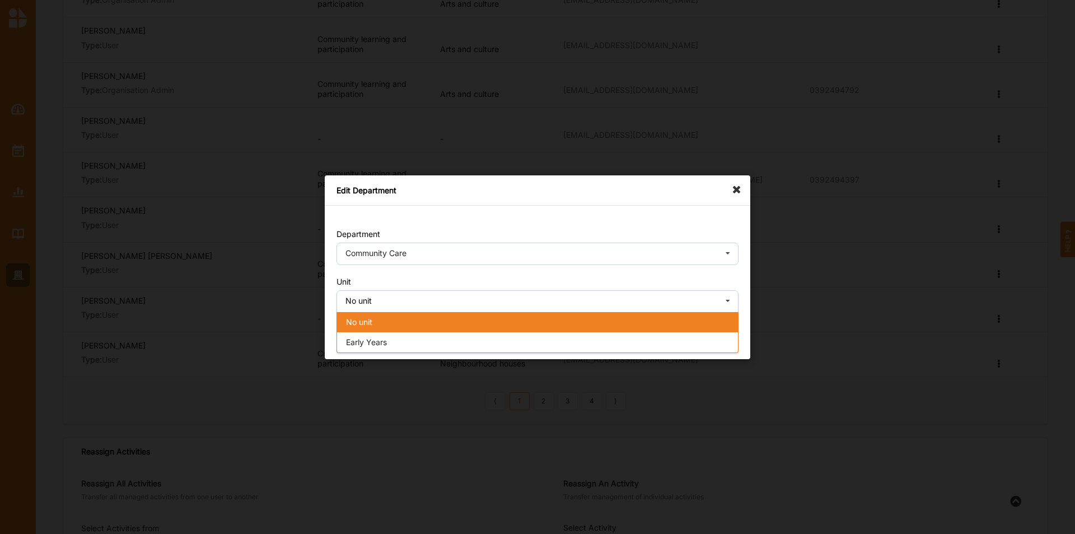
click at [438, 332] on div "Early Years" at bounding box center [537, 342] width 401 height 20
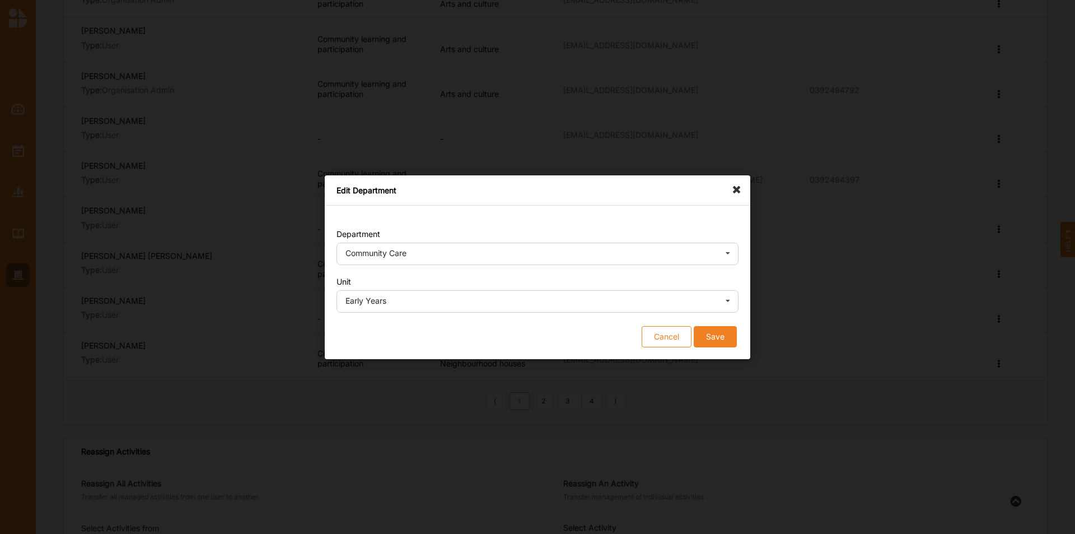
click at [716, 332] on button "Save" at bounding box center [715, 335] width 43 height 21
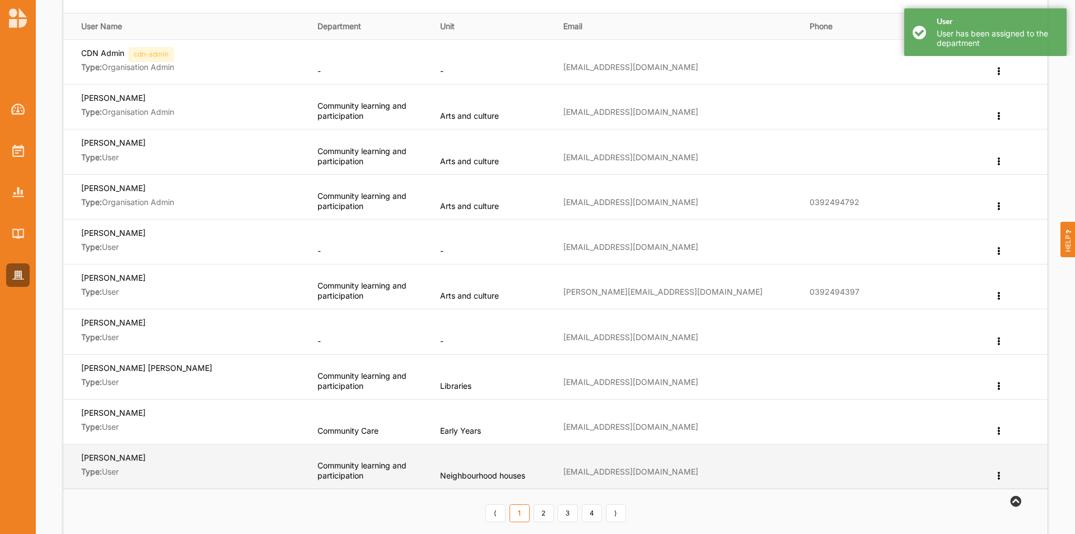
scroll to position [112, 0]
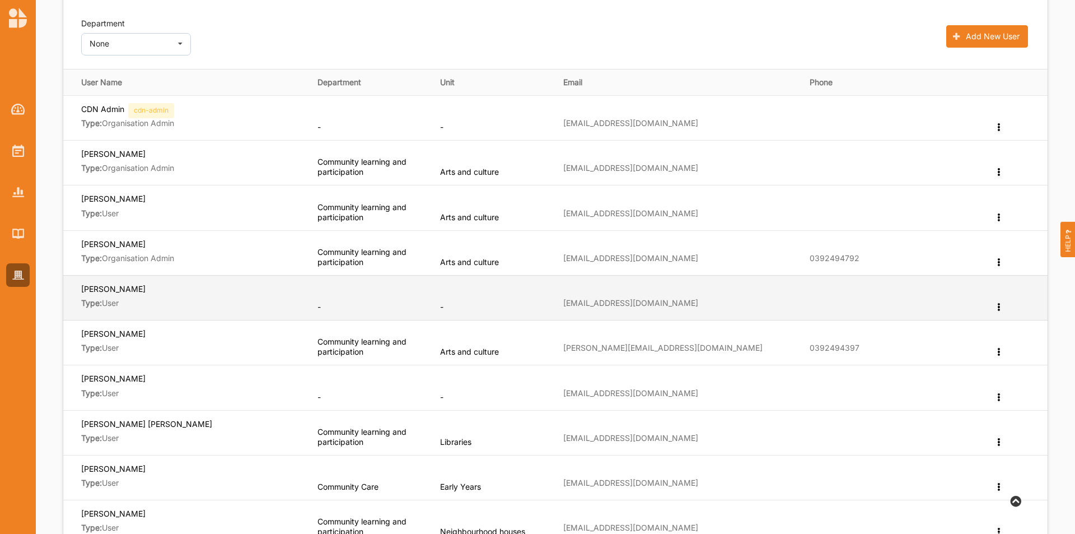
drag, startPoint x: 145, startPoint y: 289, endPoint x: 72, endPoint y: 306, distance: 75.4
click at [78, 292] on td "[PERSON_NAME] Type: User" at bounding box center [186, 297] width 246 height 45
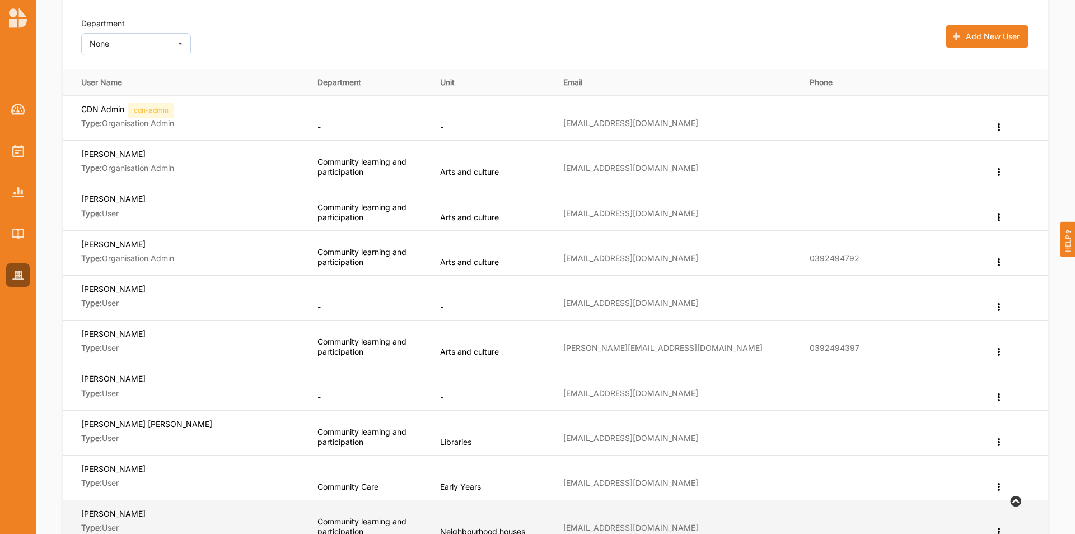
copy label "[PERSON_NAME]"
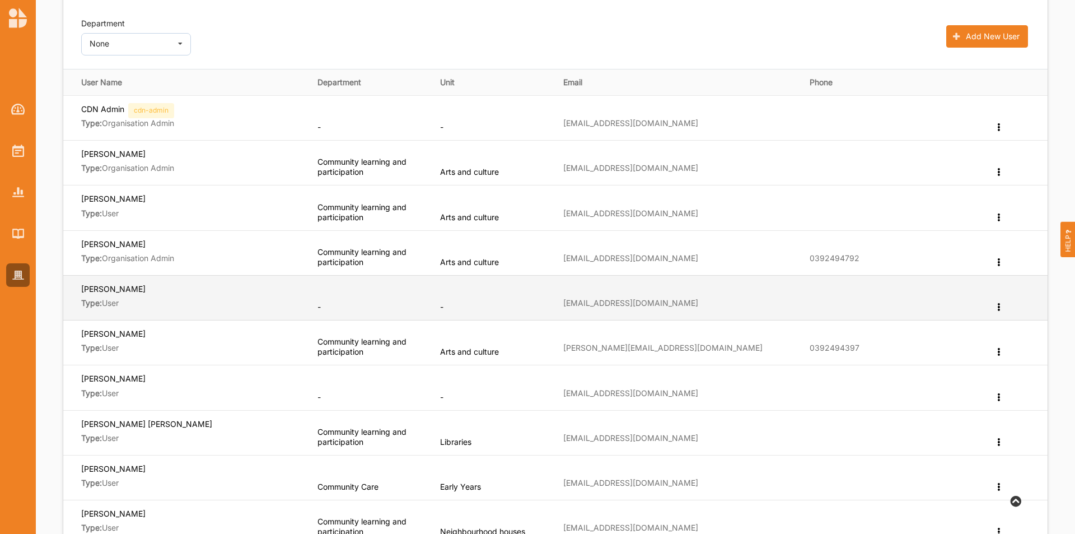
click at [716, 306] on icon at bounding box center [999, 306] width 10 height 8
click at [716, 323] on label "Edit Department" at bounding box center [957, 325] width 60 height 8
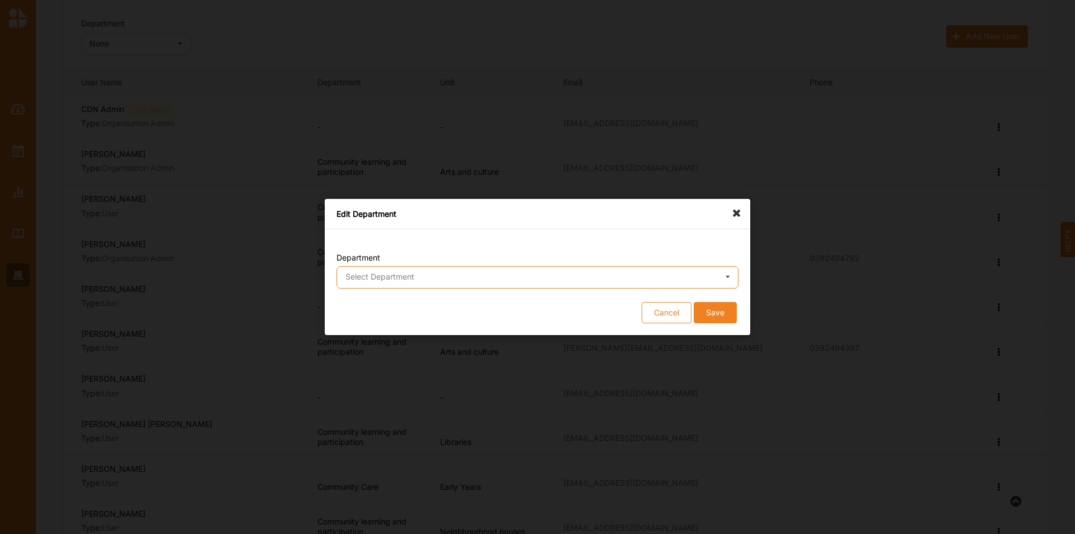
click at [465, 267] on input "text" at bounding box center [538, 278] width 401 height 22
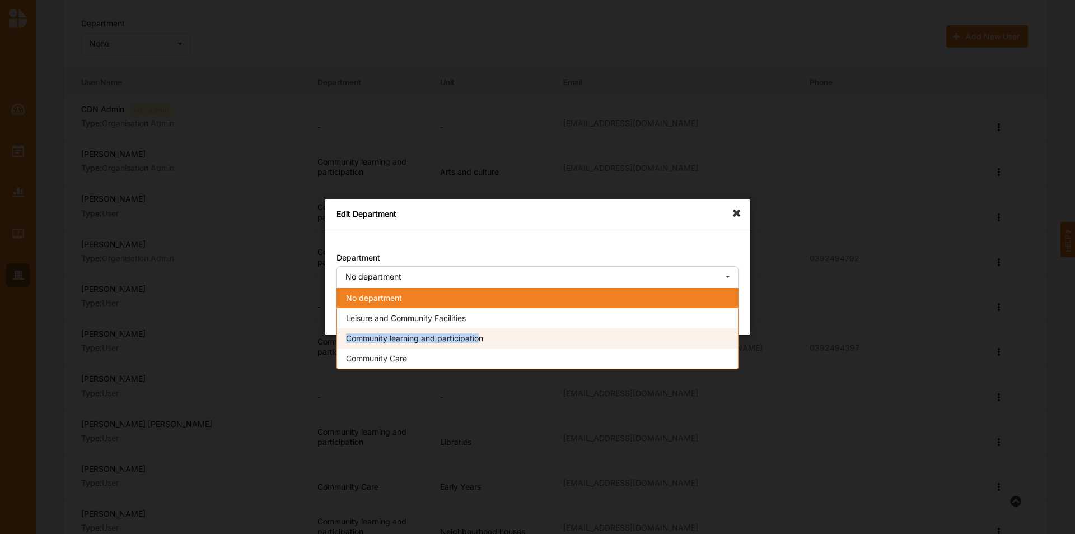
drag, startPoint x: 482, startPoint y: 315, endPoint x: 482, endPoint y: 342, distance: 26.9
click at [482, 332] on div "No department Leisure and Community Facilities Community learning and participa…" at bounding box center [538, 328] width 402 height 81
click at [482, 332] on span "Community learning and participation" at bounding box center [414, 338] width 137 height 10
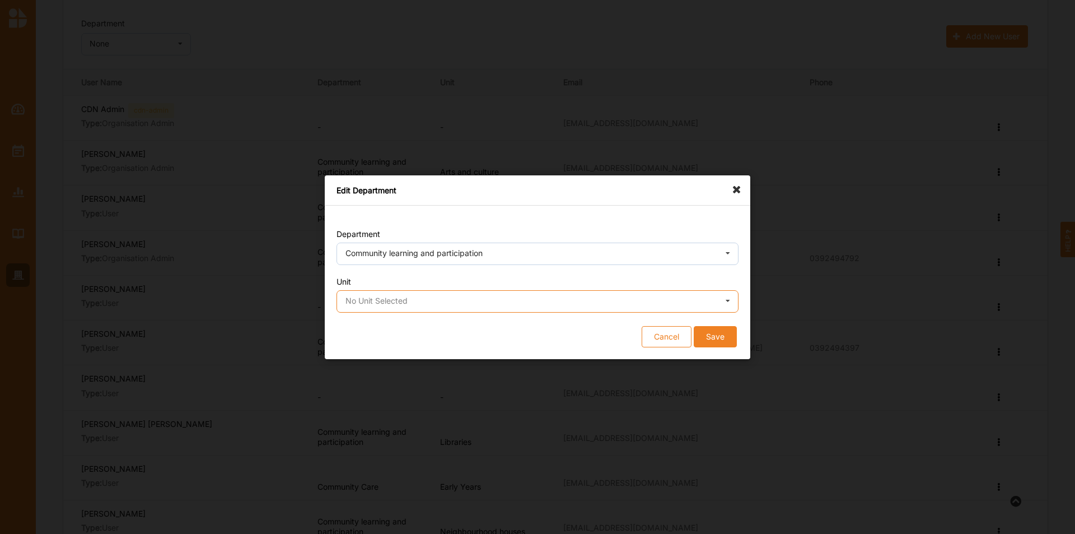
click at [488, 305] on input "text" at bounding box center [538, 302] width 401 height 22
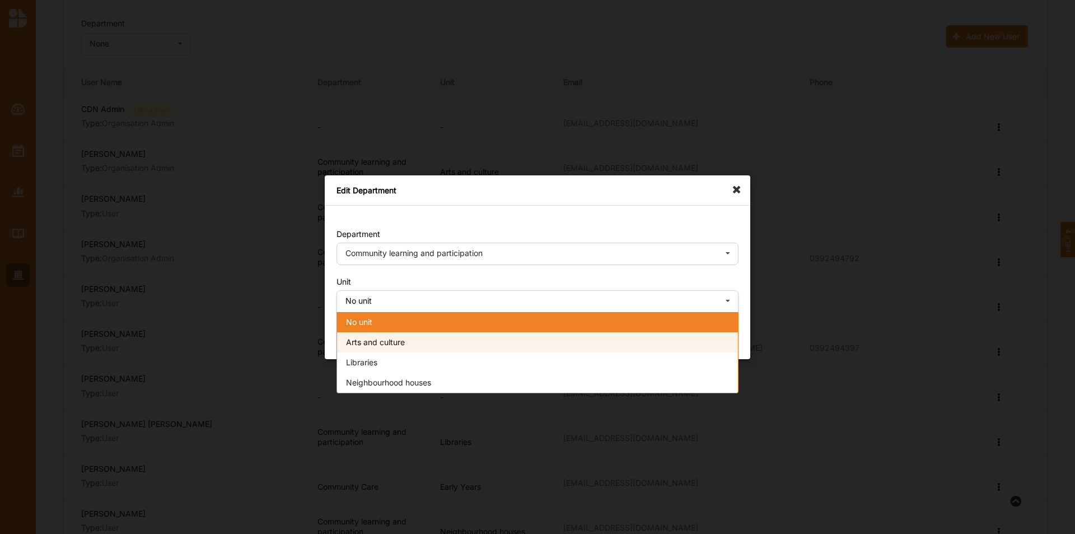
click at [446, 332] on div "Arts and culture" at bounding box center [537, 342] width 401 height 20
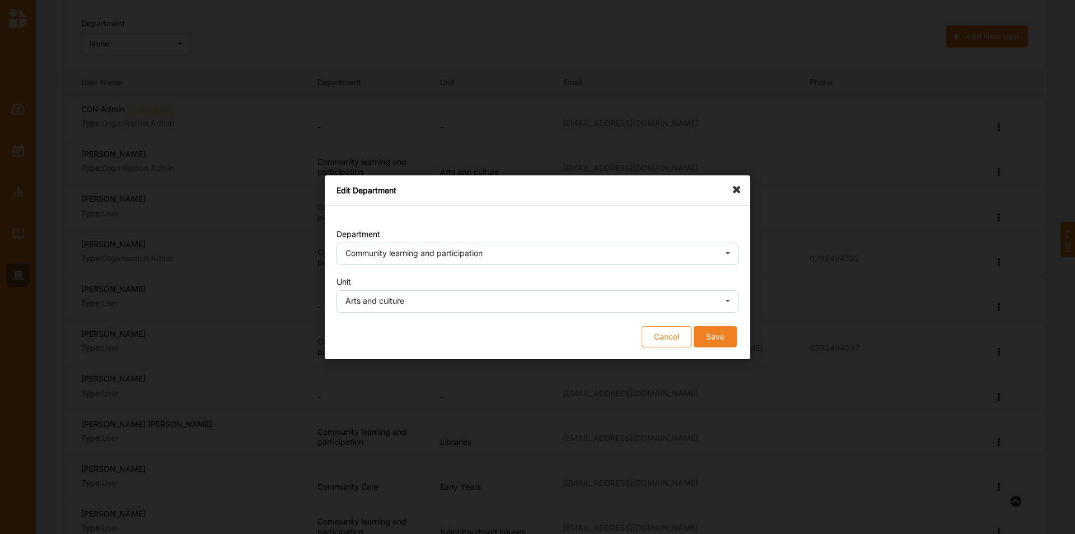
click at [716, 332] on button "Save" at bounding box center [715, 335] width 43 height 21
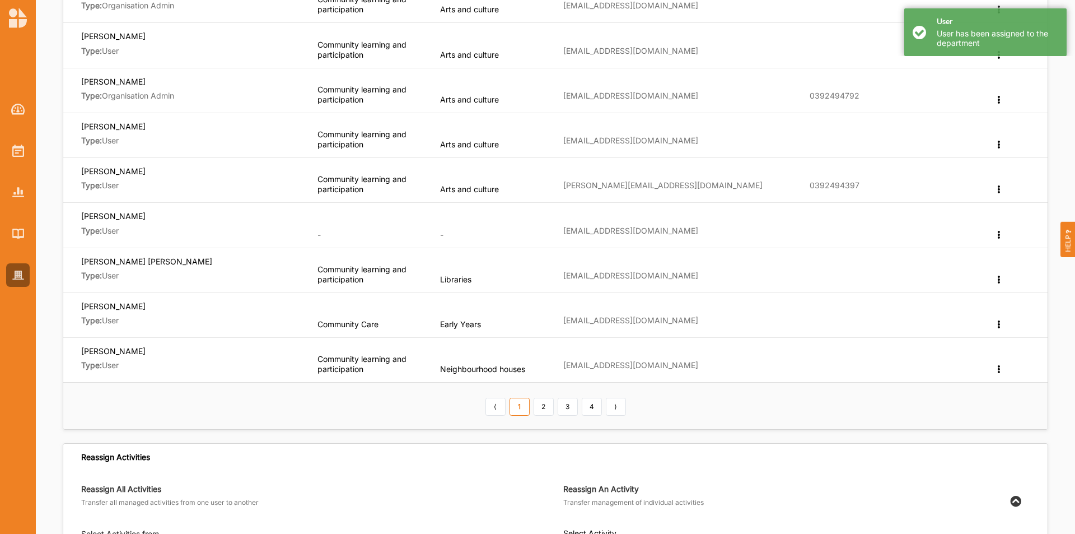
scroll to position [280, 0]
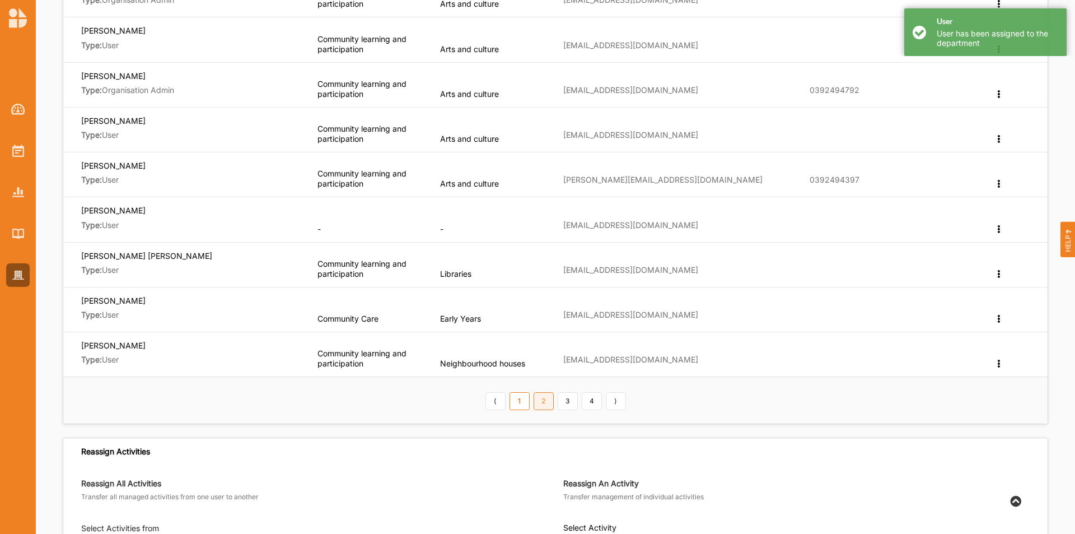
click at [546, 332] on link "2" at bounding box center [544, 401] width 20 height 18
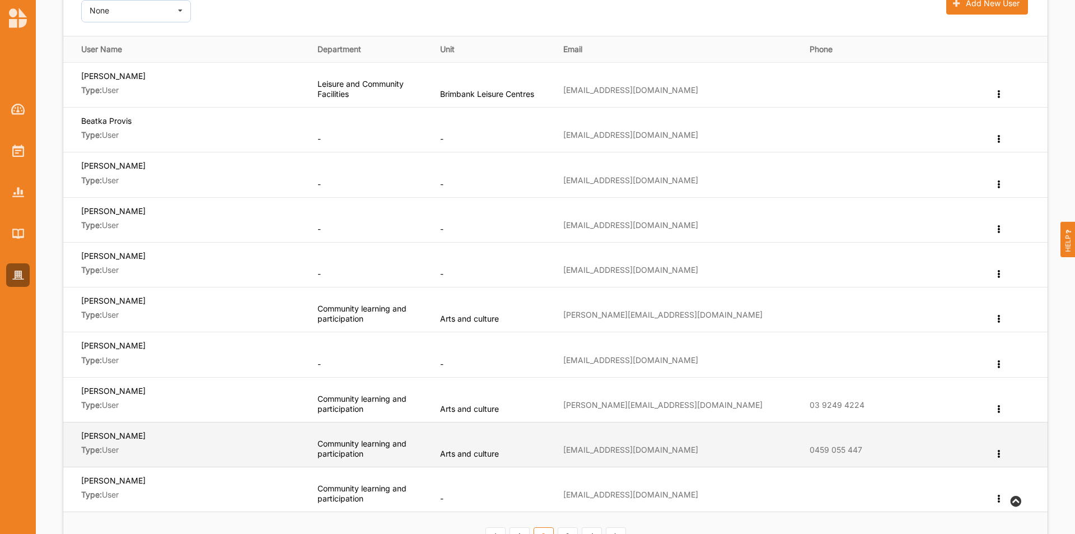
scroll to position [168, 0]
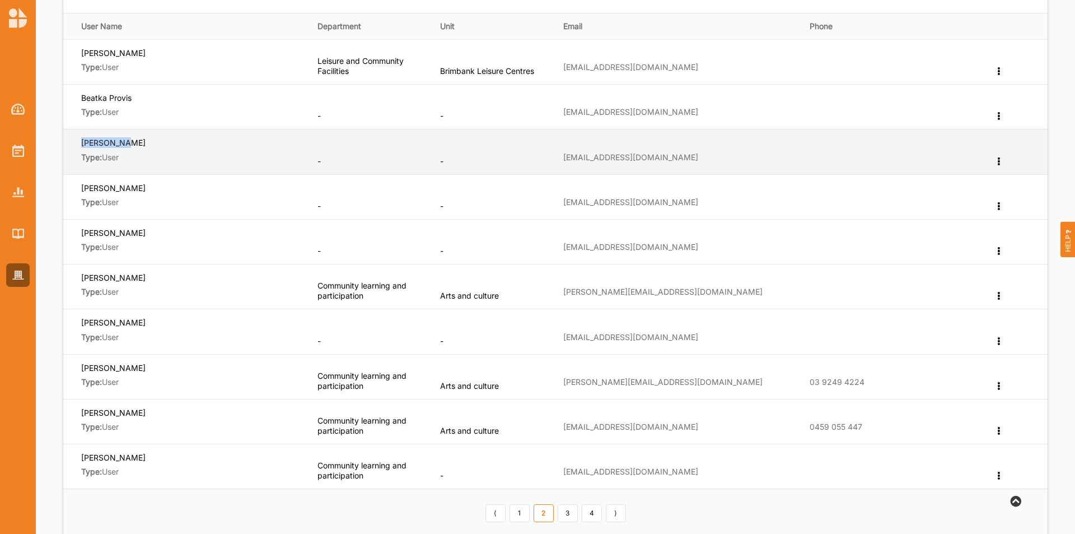
drag, startPoint x: 124, startPoint y: 141, endPoint x: 82, endPoint y: 143, distance: 41.5
click at [82, 143] on span "[PERSON_NAME]" at bounding box center [191, 144] width 221 height 15
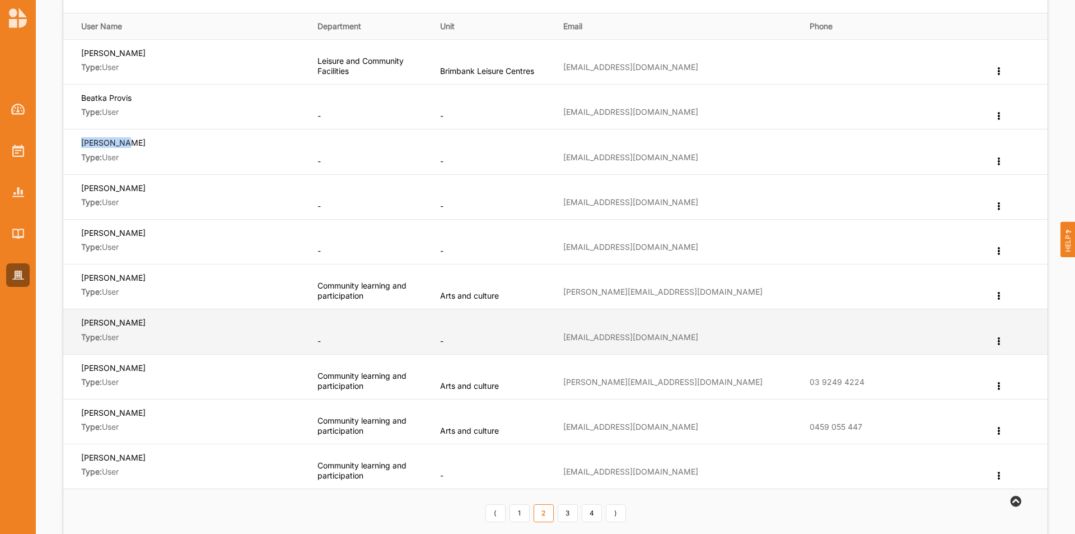
copy label "[PERSON_NAME]"
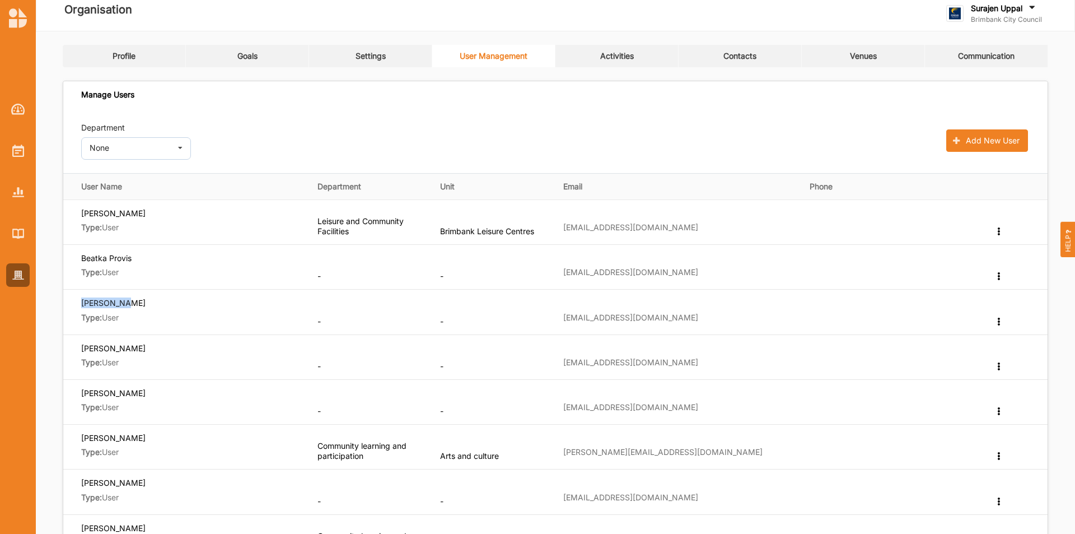
scroll to position [0, 0]
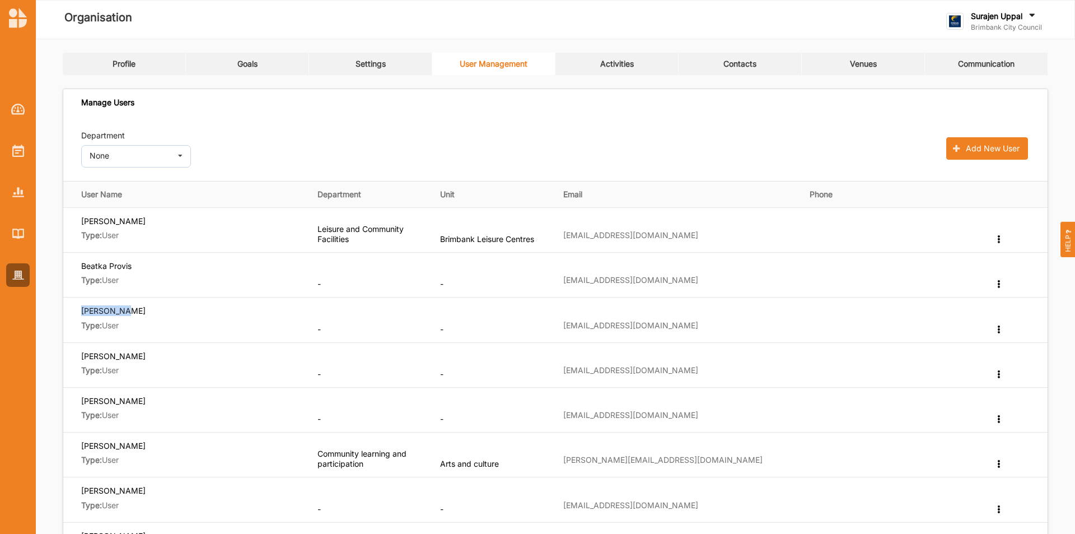
click at [351, 72] on link "Settings" at bounding box center [370, 64] width 123 height 22
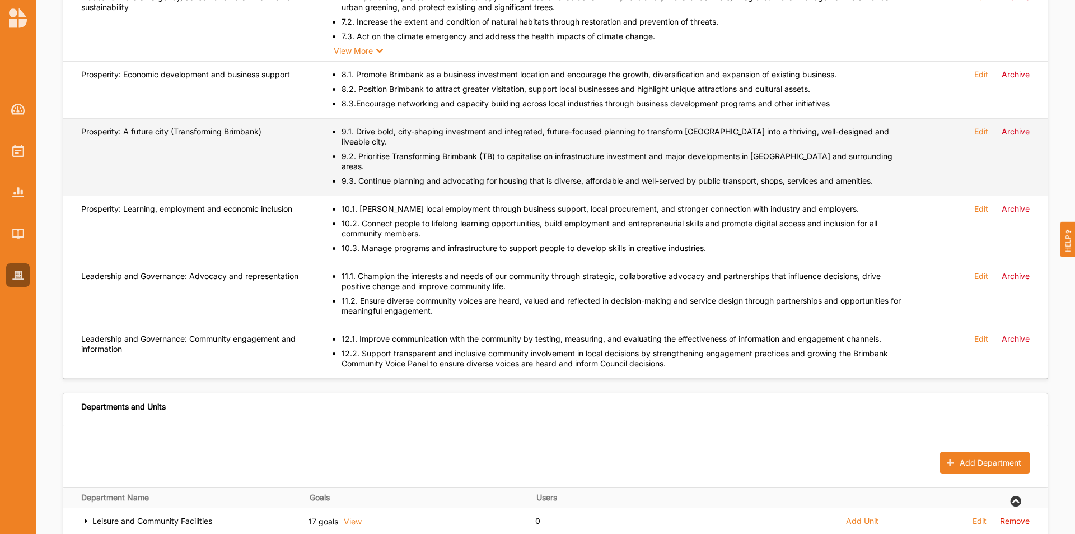
scroll to position [1185, 0]
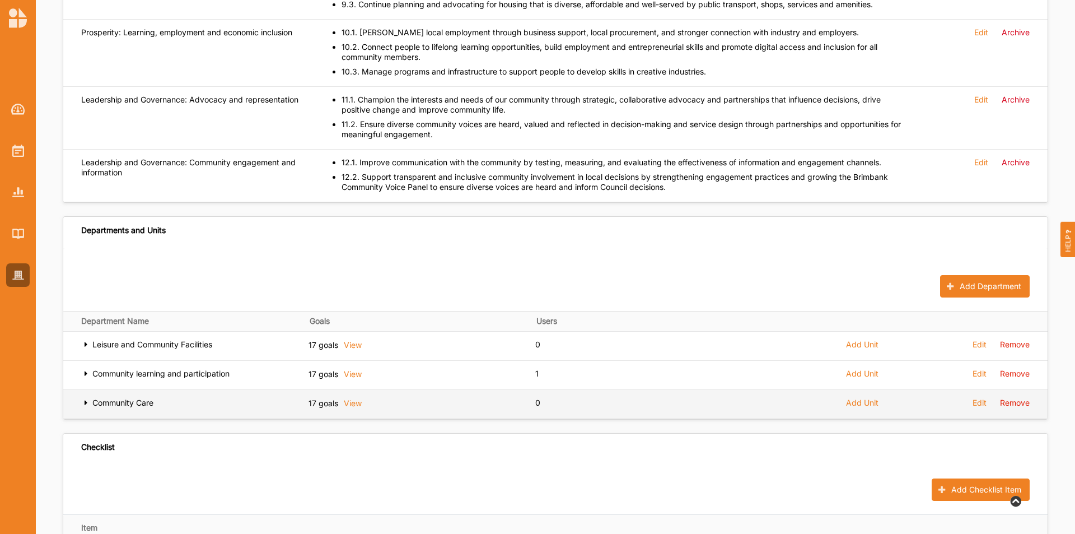
click at [716, 332] on span "Add Unit" at bounding box center [862, 403] width 32 height 10
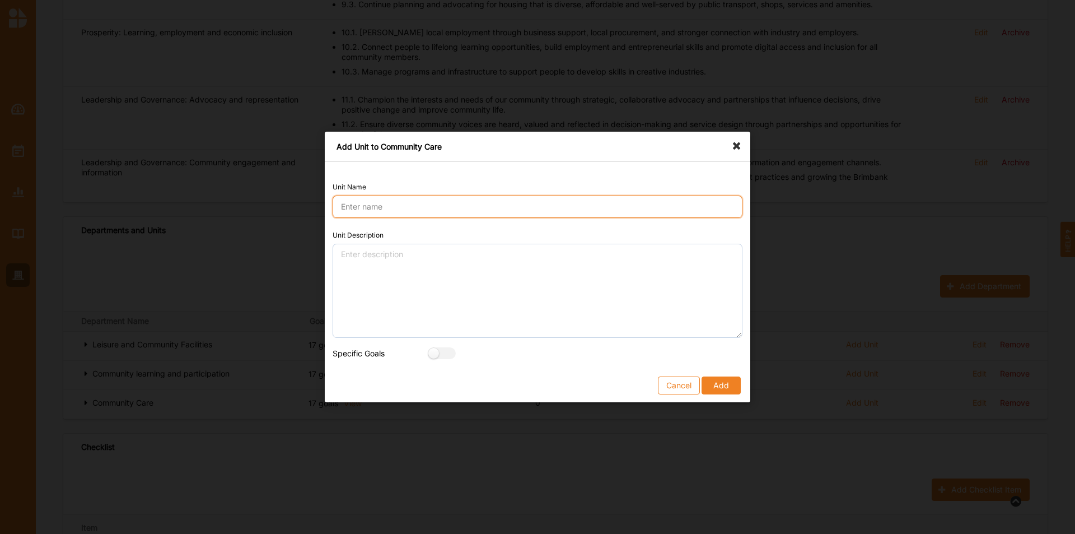
click at [469, 208] on input "Unit Name" at bounding box center [538, 206] width 410 height 22
type input "Youth Services"
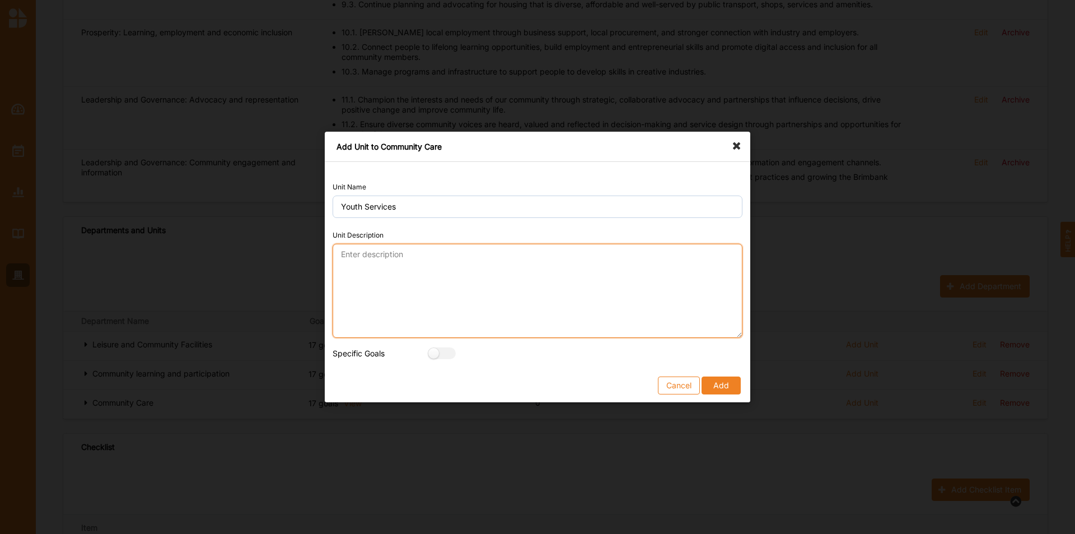
click at [424, 267] on textarea "Unit Description" at bounding box center [538, 291] width 410 height 94
paste textarea "Guided by young people, we support access, equity and participation for all you…"
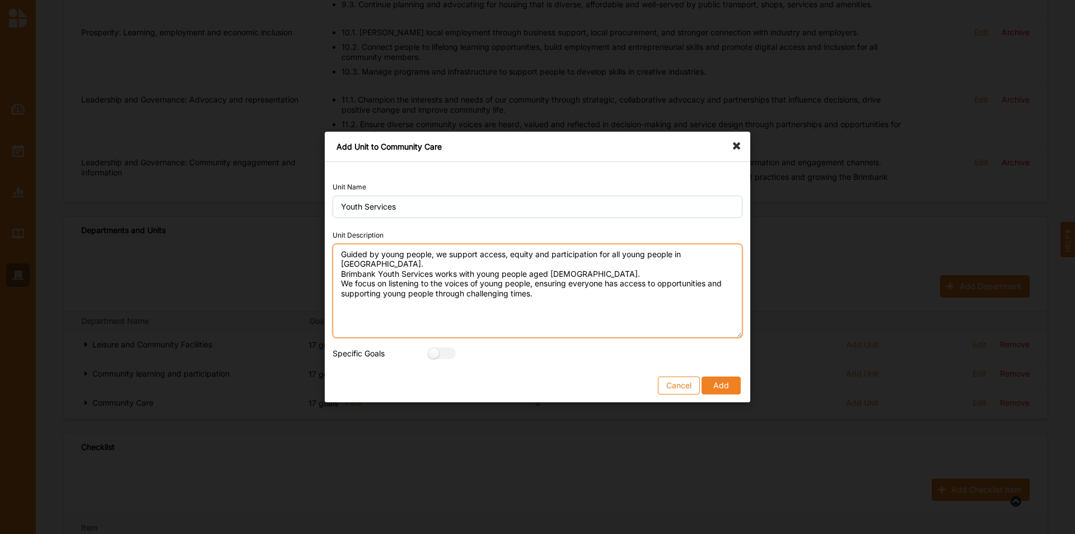
click at [586, 263] on textarea "Guided by young people, we support access, equity and participation for all you…" at bounding box center [538, 291] width 410 height 94
type textarea "Guided by young people, we support access, equity and participation for all you…"
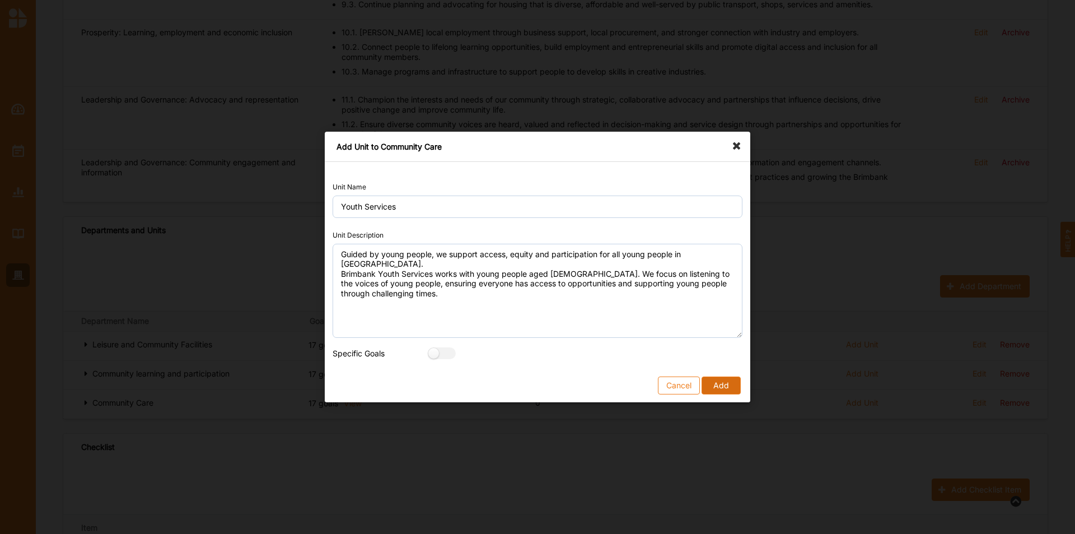
click at [716, 332] on button "Add" at bounding box center [721, 385] width 39 height 18
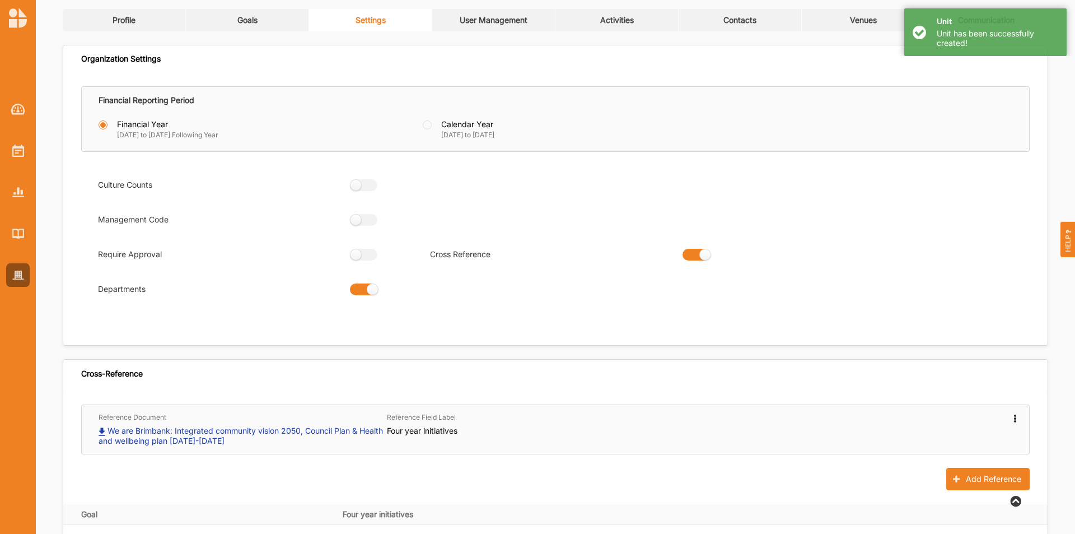
scroll to position [0, 0]
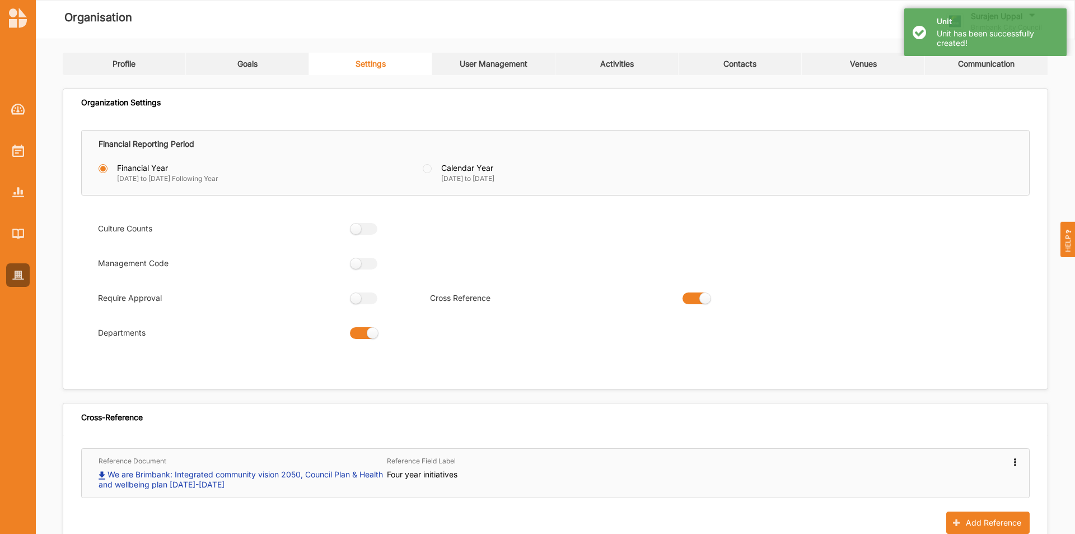
click at [489, 68] on div "User Management" at bounding box center [494, 64] width 68 height 10
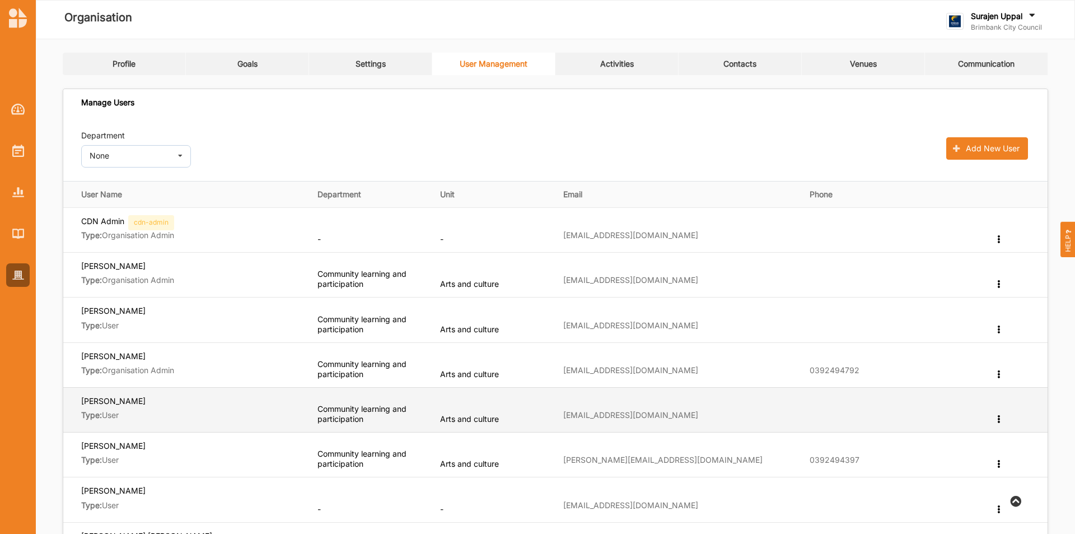
scroll to position [280, 0]
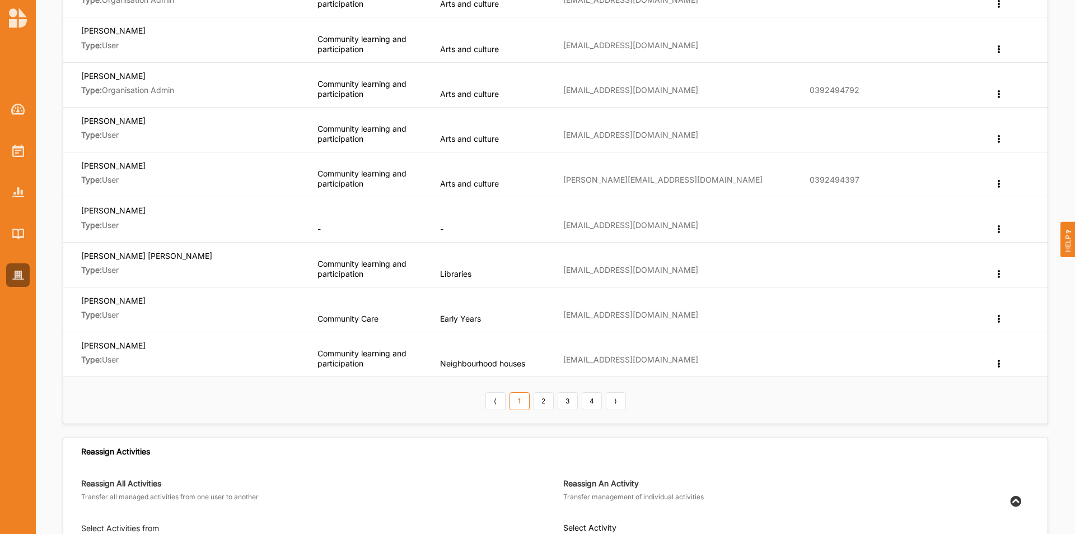
drag, startPoint x: 551, startPoint y: 406, endPoint x: 736, endPoint y: 519, distance: 217.5
click at [550, 332] on link "2" at bounding box center [544, 401] width 20 height 18
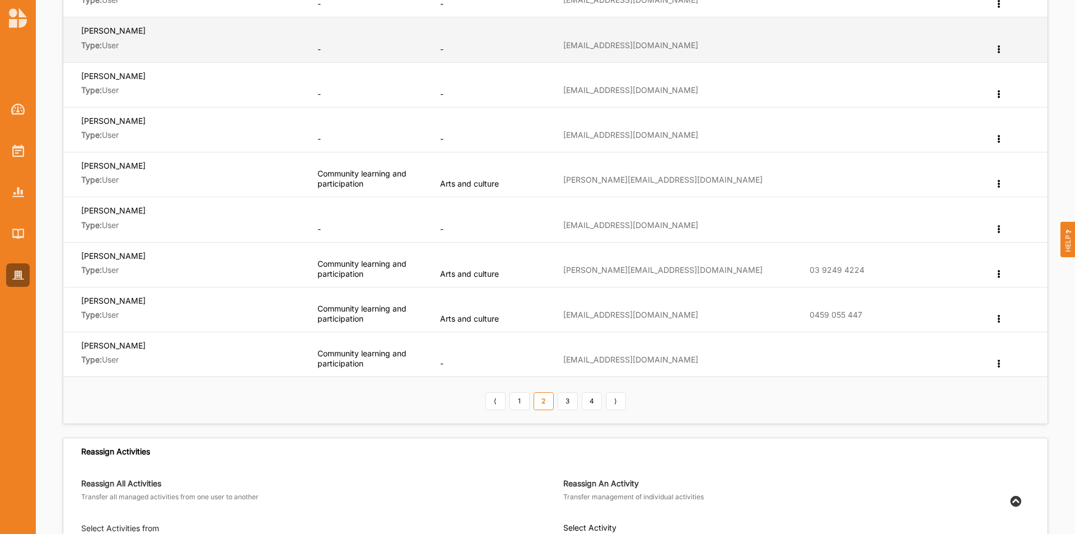
click at [716, 52] on icon at bounding box center [999, 48] width 10 height 8
click at [716, 73] on div "Edit Department" at bounding box center [960, 69] width 87 height 25
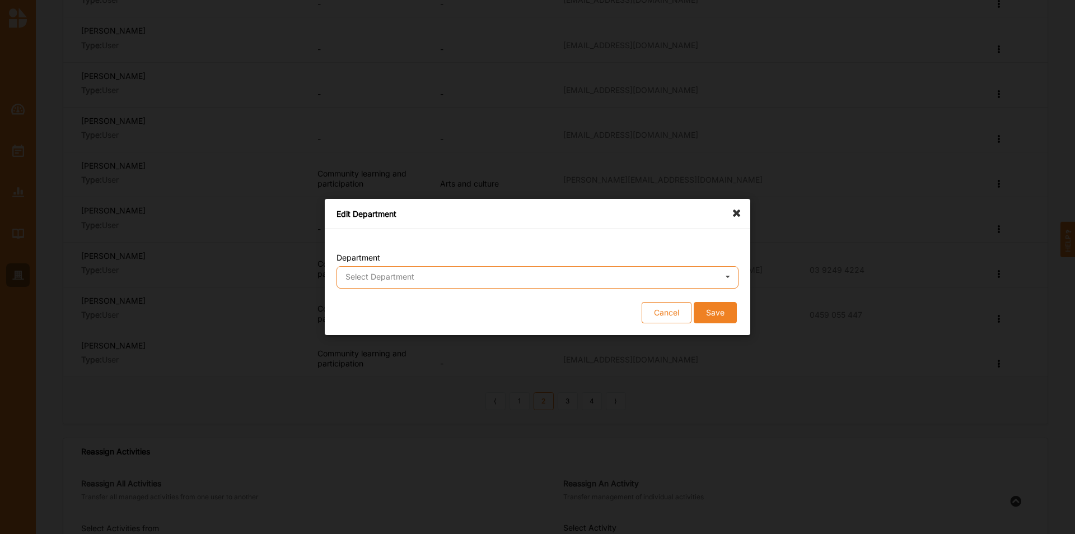
click at [381, 288] on input "text" at bounding box center [538, 278] width 401 height 22
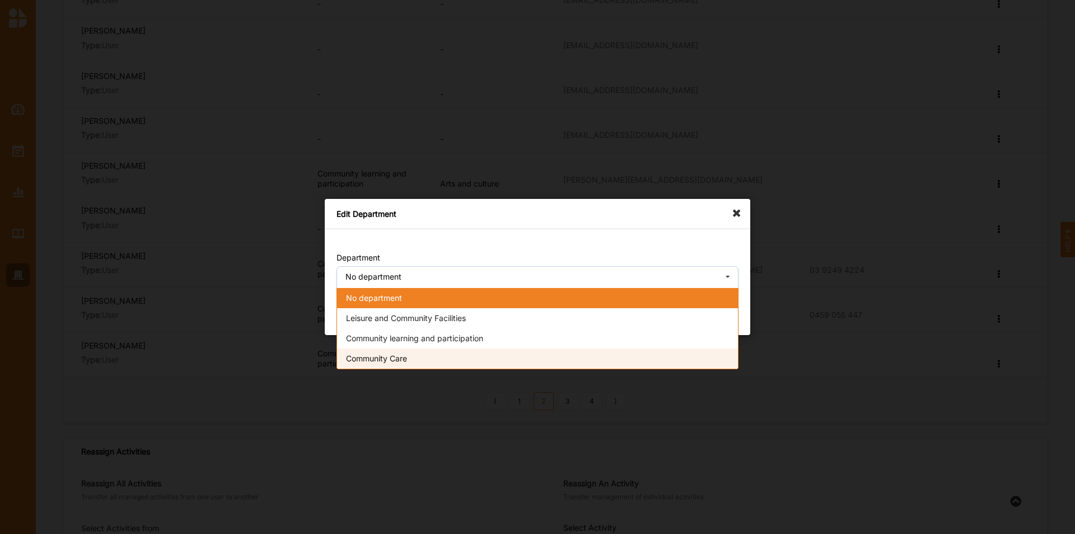
click at [407, 332] on span "Community Care" at bounding box center [376, 358] width 61 height 10
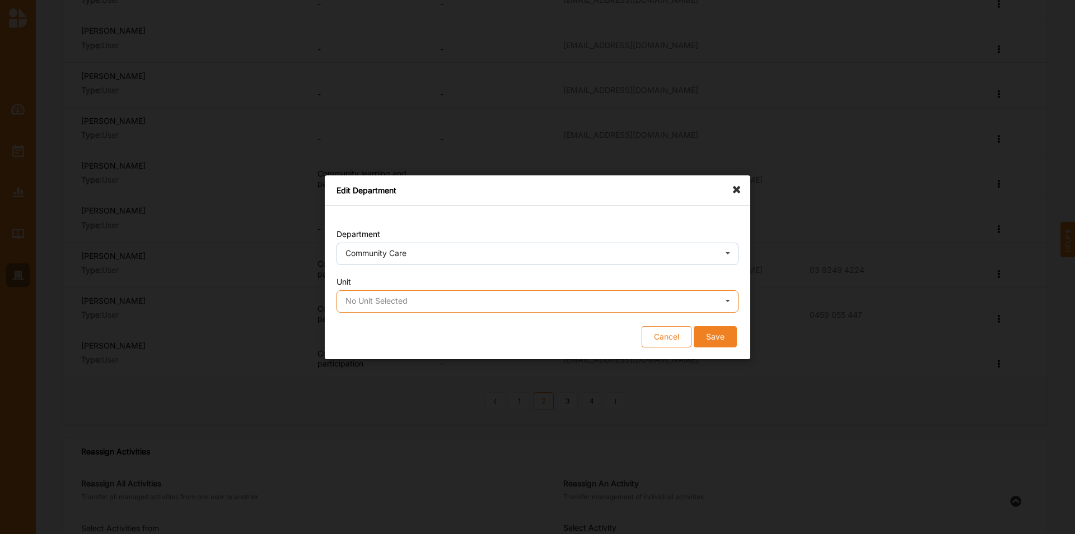
drag, startPoint x: 385, startPoint y: 308, endPoint x: 394, endPoint y: 315, distance: 11.2
click at [385, 307] on input "text" at bounding box center [538, 302] width 401 height 22
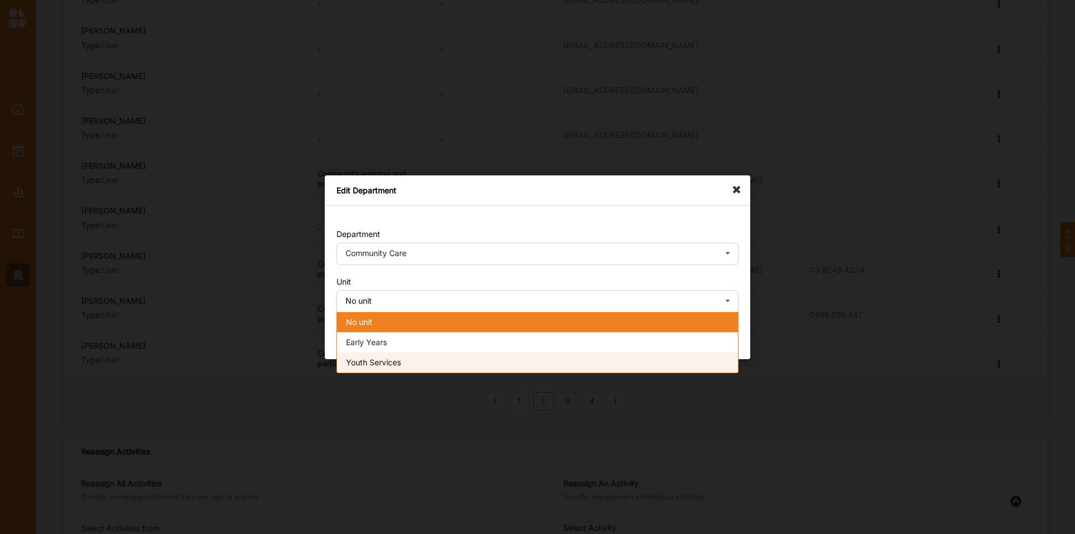
click at [406, 332] on div "Youth Services" at bounding box center [537, 362] width 401 height 20
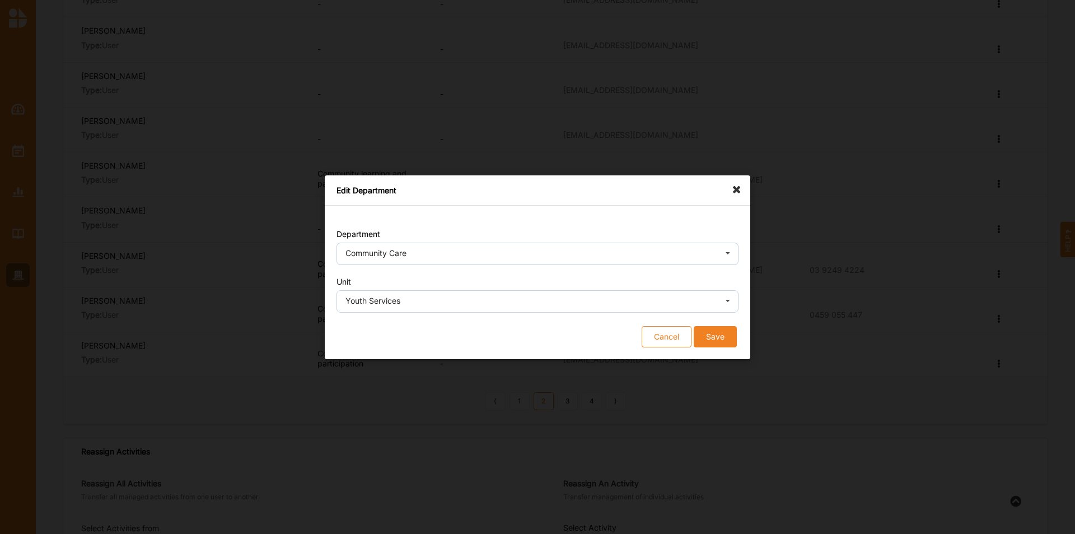
click at [716, 332] on button "Save" at bounding box center [715, 335] width 43 height 21
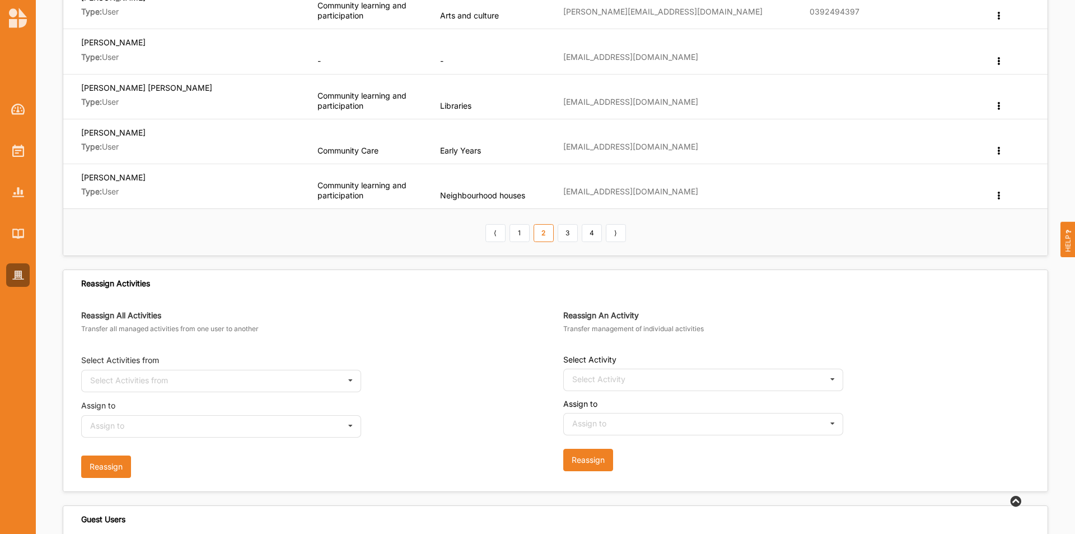
scroll to position [616, 0]
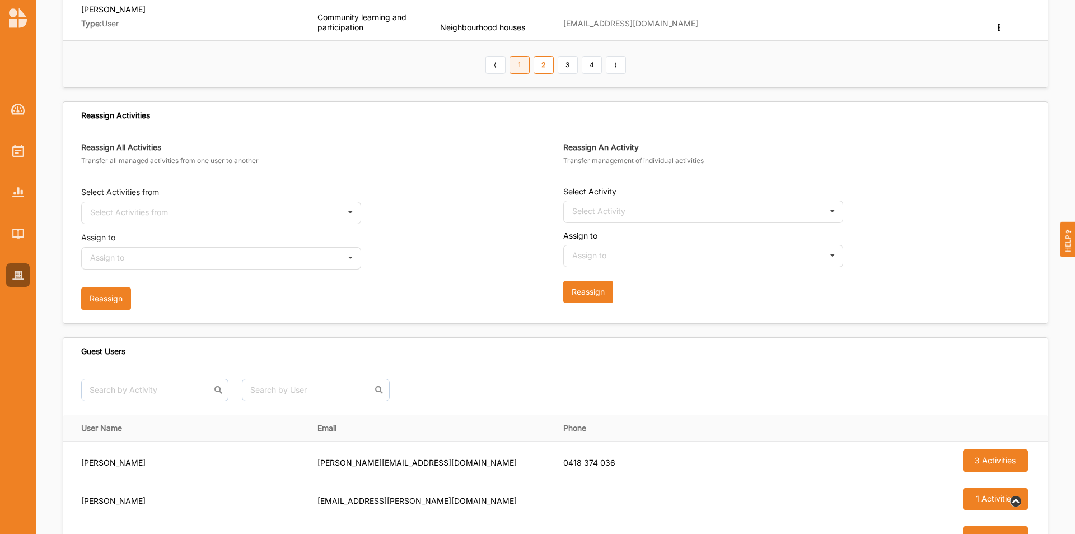
click at [518, 68] on link "1" at bounding box center [520, 65] width 20 height 18
click at [543, 66] on link "2" at bounding box center [544, 65] width 20 height 18
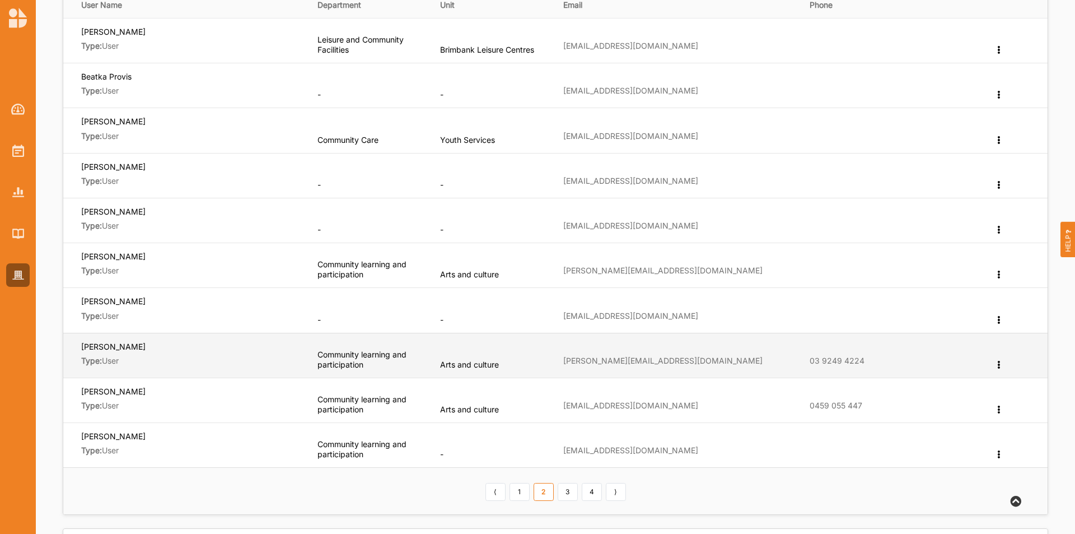
scroll to position [168, 0]
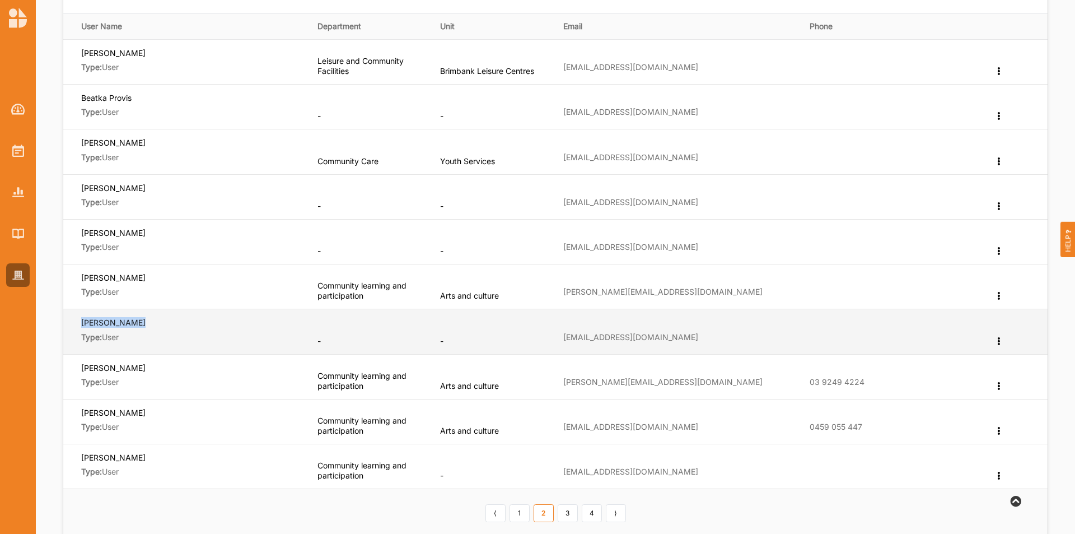
drag, startPoint x: 133, startPoint y: 325, endPoint x: 82, endPoint y: 324, distance: 50.4
click at [82, 324] on span "[PERSON_NAME]" at bounding box center [191, 324] width 221 height 15
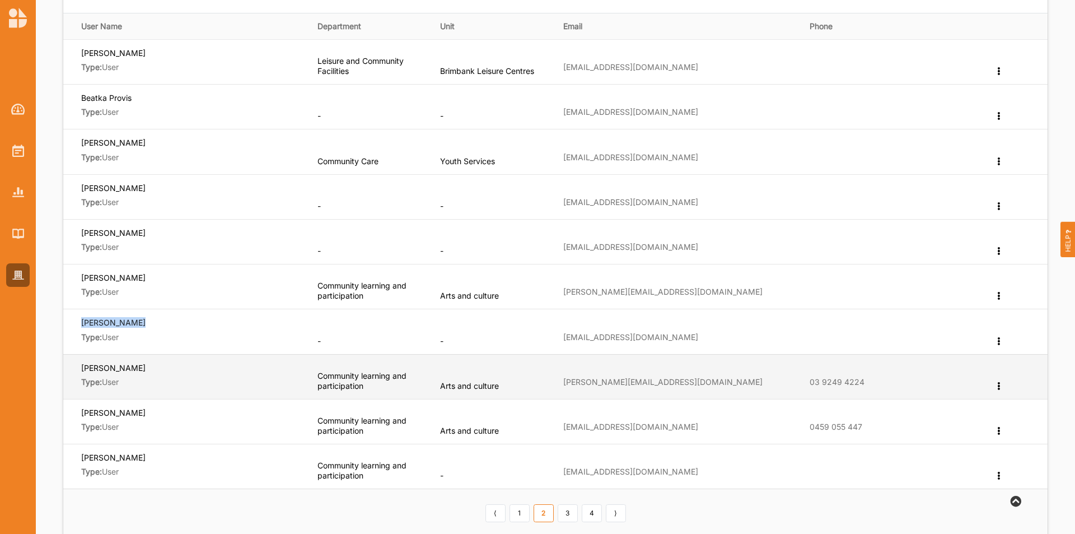
copy label "[PERSON_NAME]"
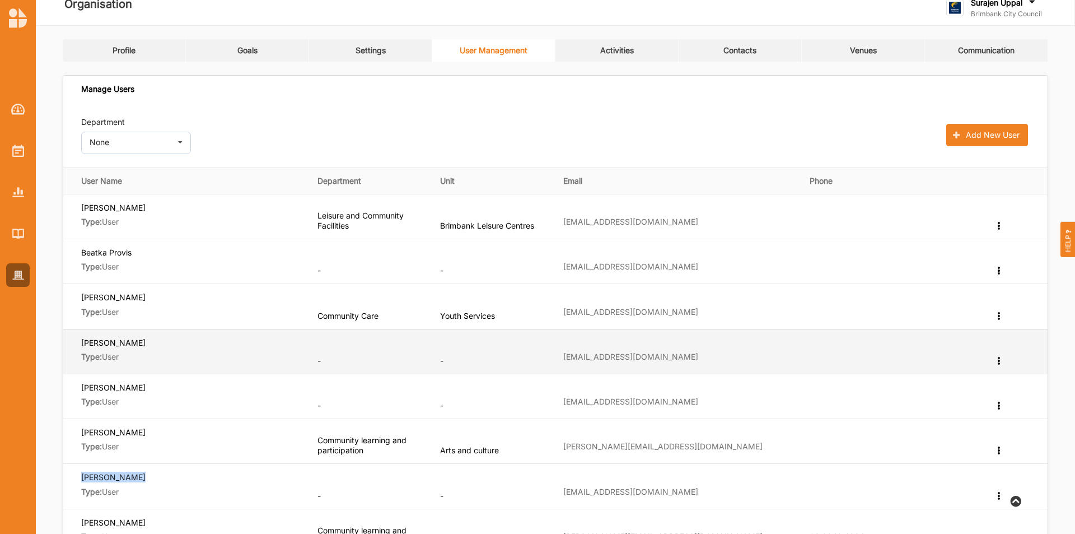
scroll to position [0, 0]
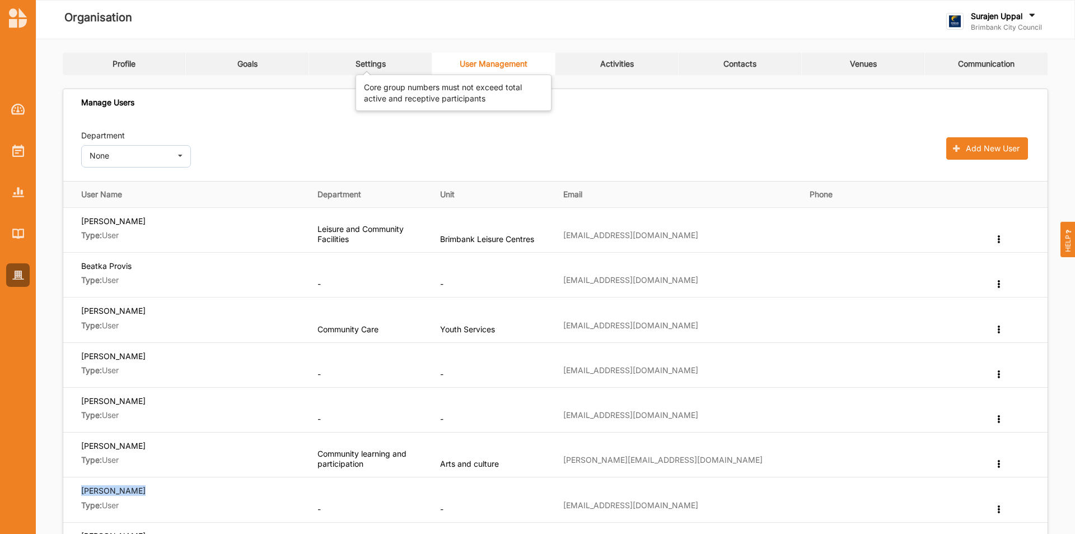
drag, startPoint x: 379, startPoint y: 66, endPoint x: 407, endPoint y: 87, distance: 35.5
click at [379, 66] on div "Settings" at bounding box center [371, 64] width 30 height 10
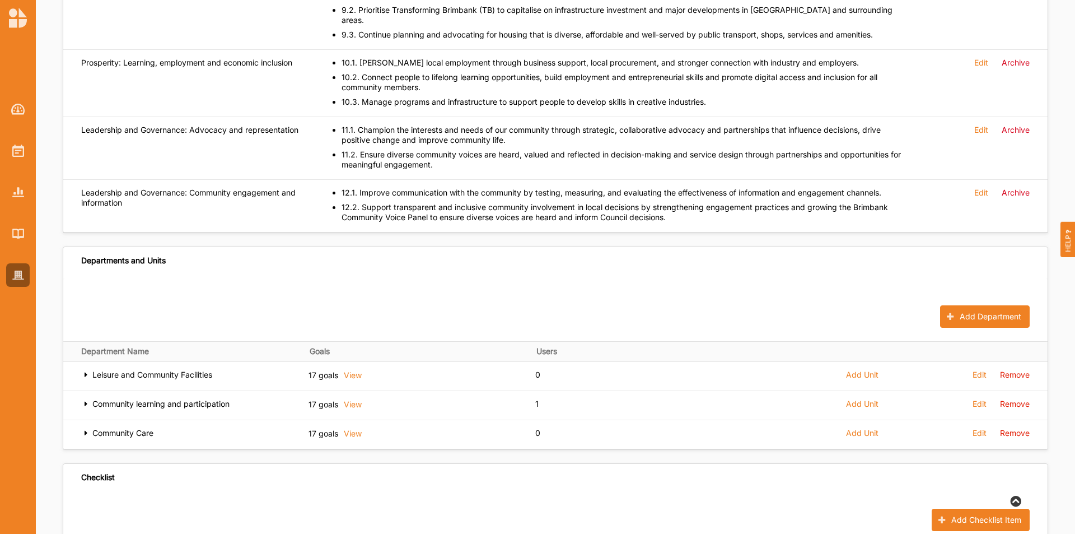
scroll to position [1185, 0]
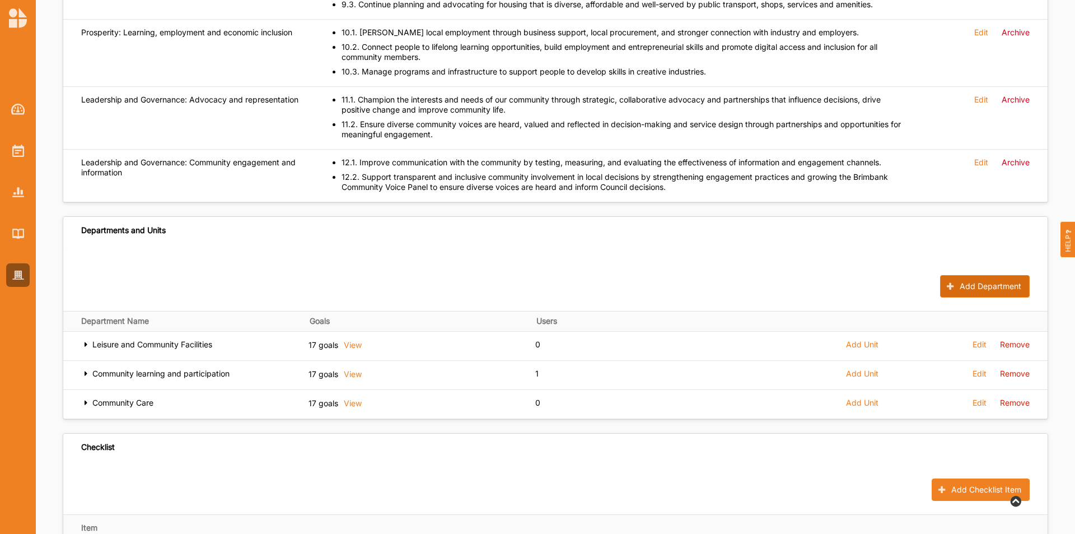
click at [716, 275] on button "Add Department" at bounding box center [985, 286] width 90 height 22
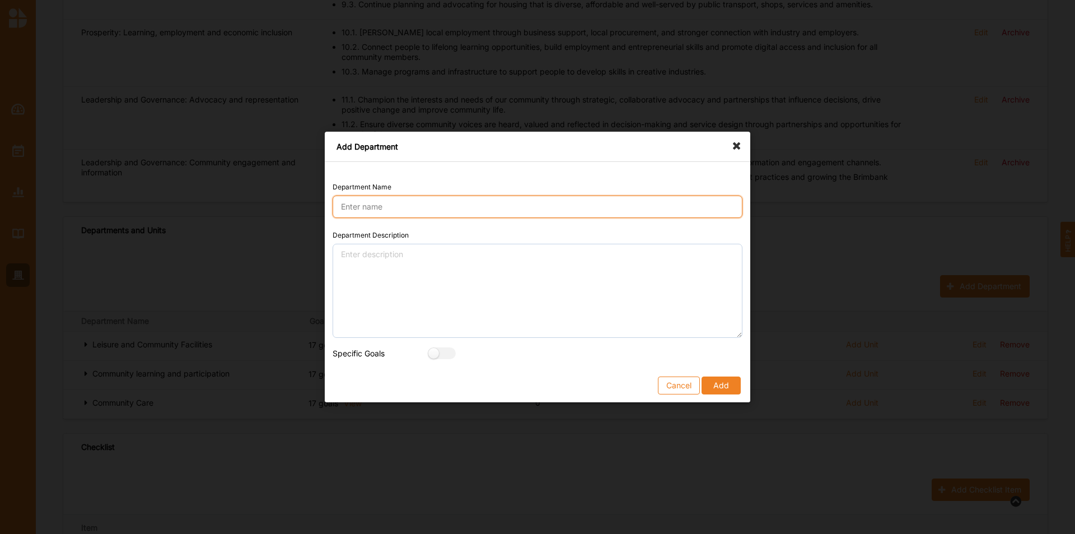
click at [438, 205] on input "Department Name" at bounding box center [538, 206] width 410 height 22
click at [406, 204] on input "Community Strenghtening" at bounding box center [538, 206] width 410 height 22
type input "Community Strengthening"
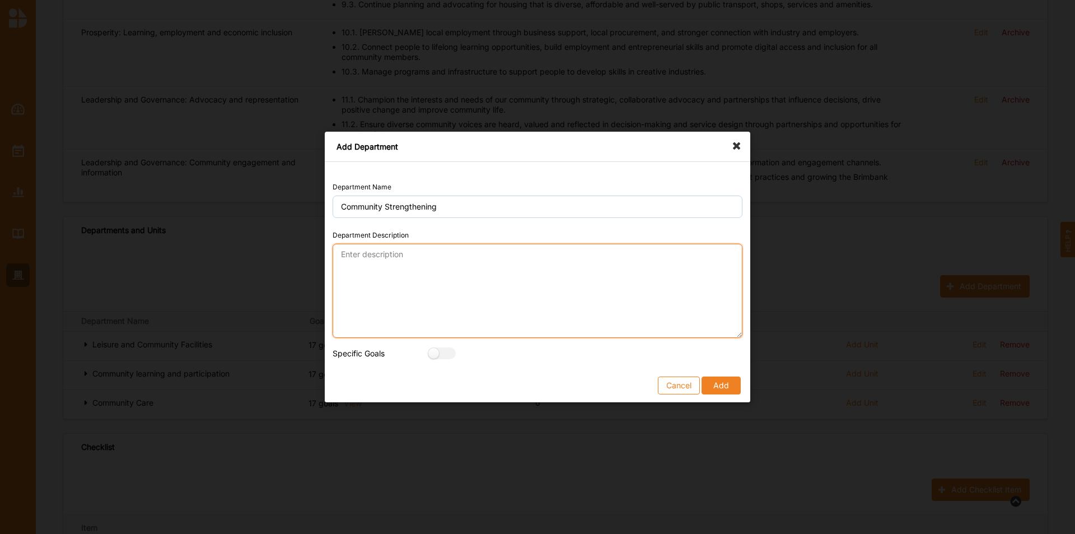
click at [404, 250] on textarea "Department Description" at bounding box center [538, 291] width 410 height 94
paste textarea "Our Department is responsible for driving research and coordinated responses to…"
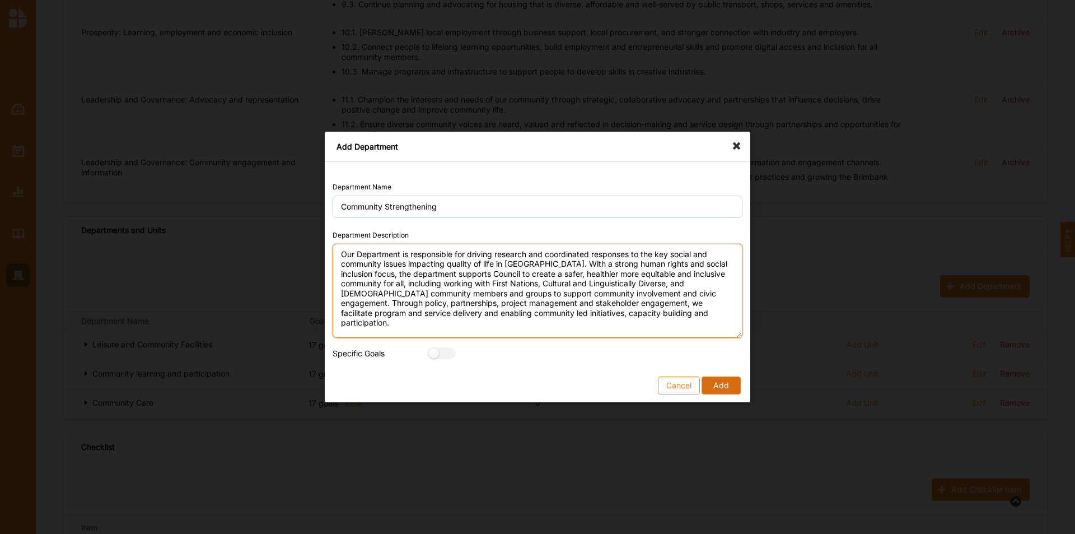
type textarea "Our Department is responsible for driving research and coordinated responses to…"
click at [716, 332] on button "Add" at bounding box center [721, 385] width 39 height 18
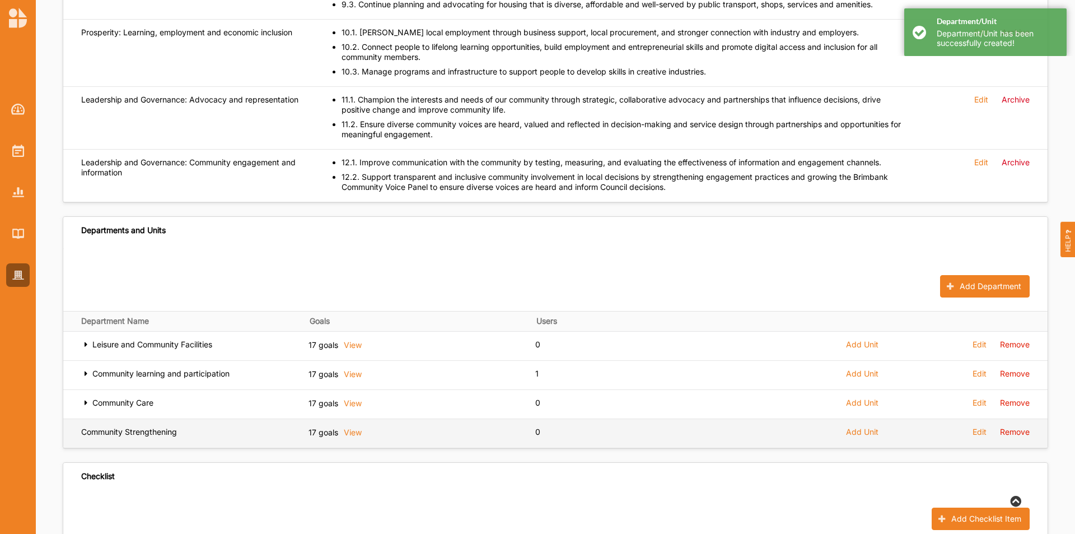
click at [716, 332] on span "Add Unit" at bounding box center [862, 432] width 32 height 10
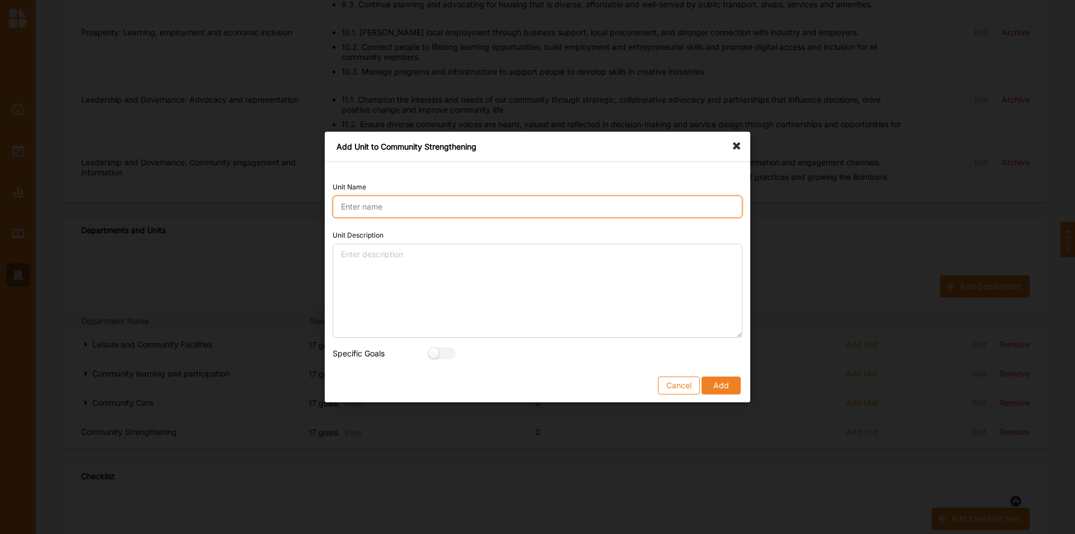
click at [395, 205] on input "Unit Name" at bounding box center [538, 206] width 410 height 22
type input "c"
type input "Connected communities"
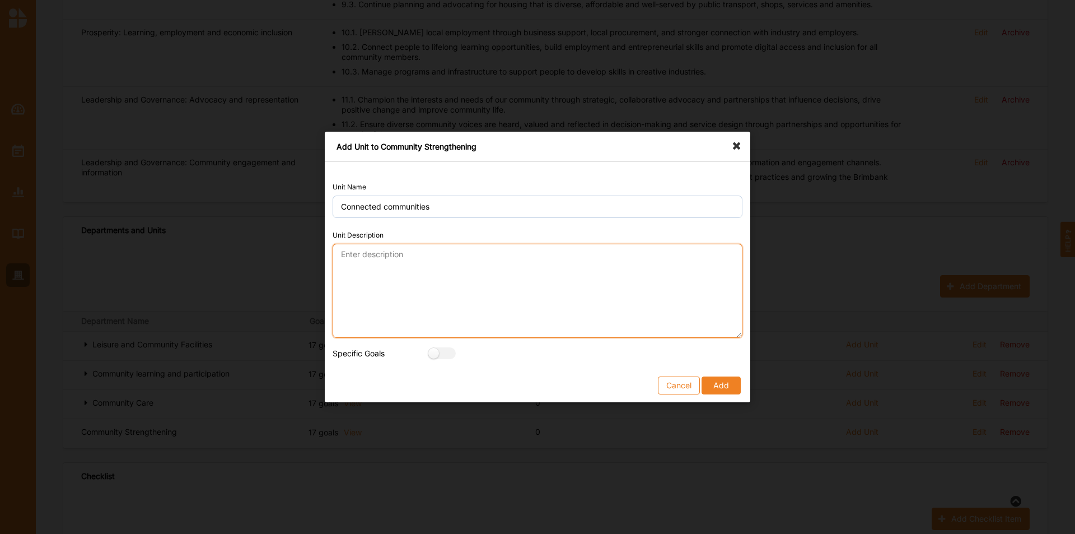
click at [413, 259] on textarea "Unit Description" at bounding box center [538, 291] width 410 height 94
paste textarea "Our service adds value to Council and the Brimbank Community by fostering commu…"
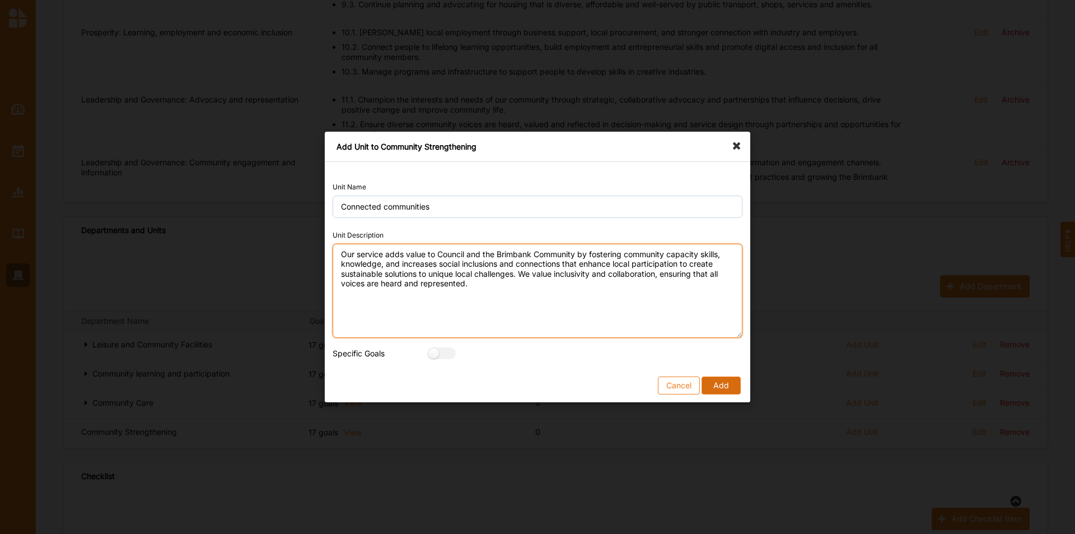
type textarea "Our service adds value to Council and the Brimbank Community by fostering commu…"
click at [716, 332] on button "Add" at bounding box center [721, 385] width 39 height 18
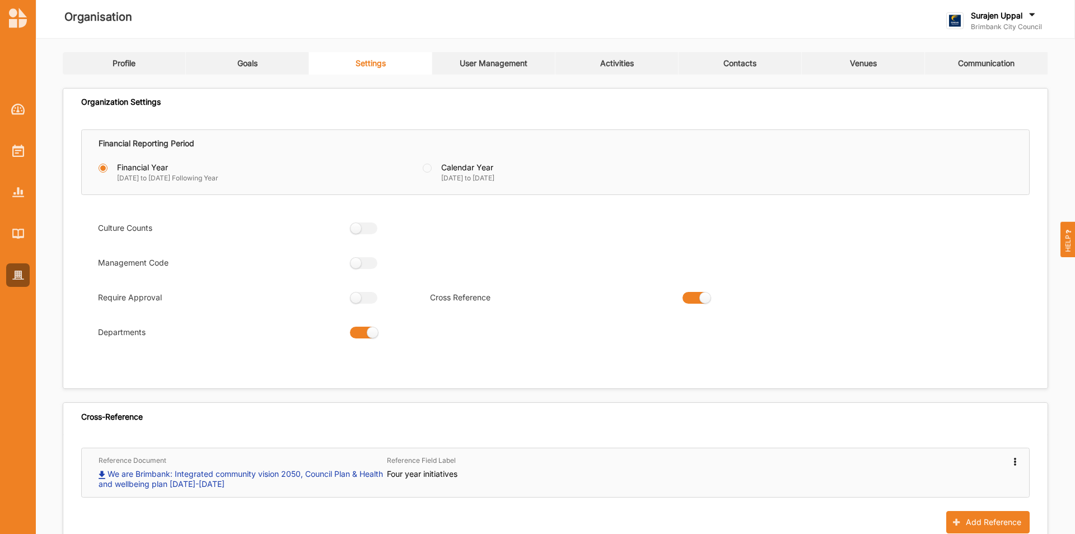
scroll to position [0, 0]
click at [481, 67] on div "User Management" at bounding box center [494, 64] width 68 height 10
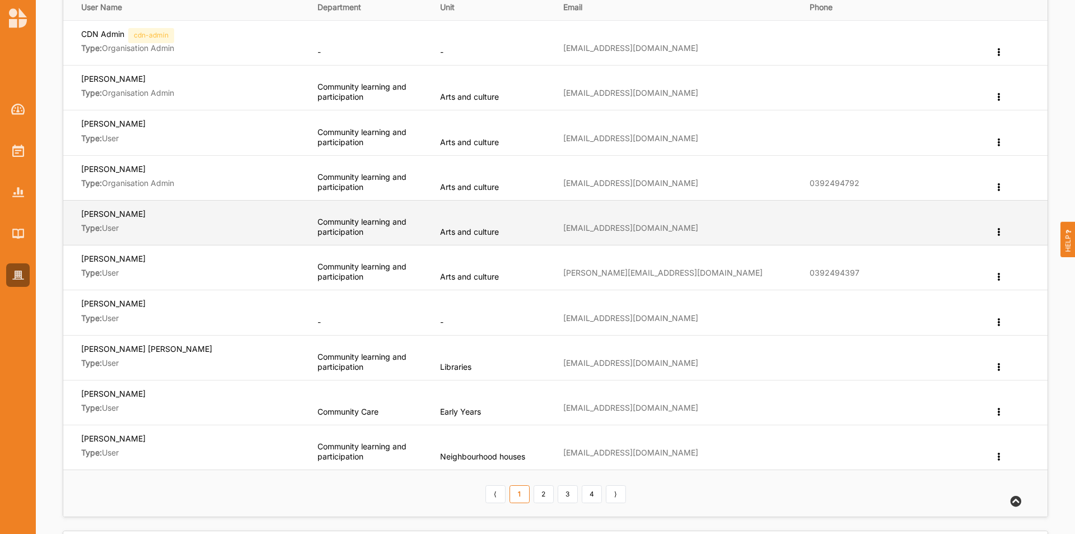
scroll to position [280, 0]
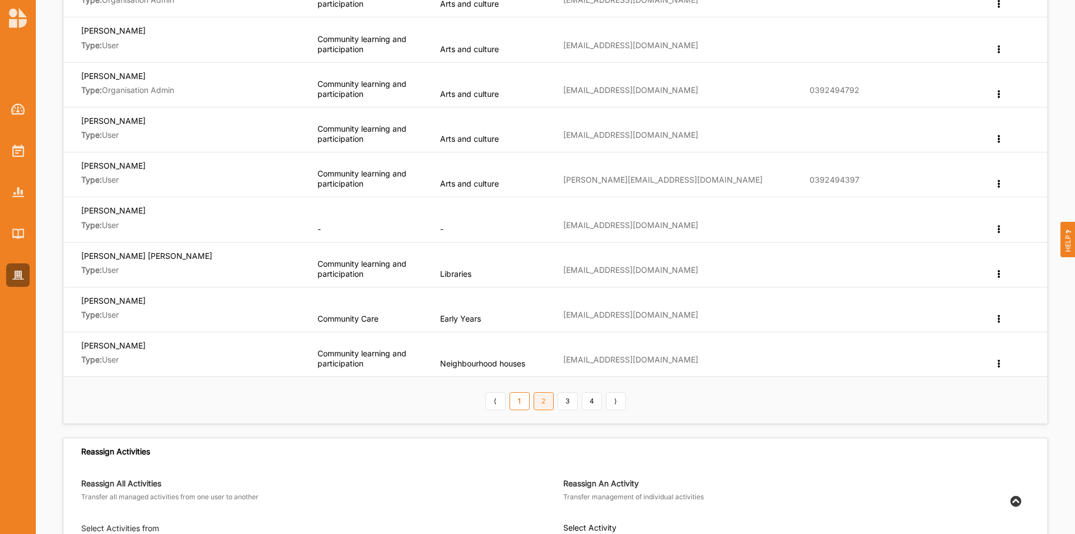
click at [542, 332] on link "2" at bounding box center [544, 401] width 20 height 18
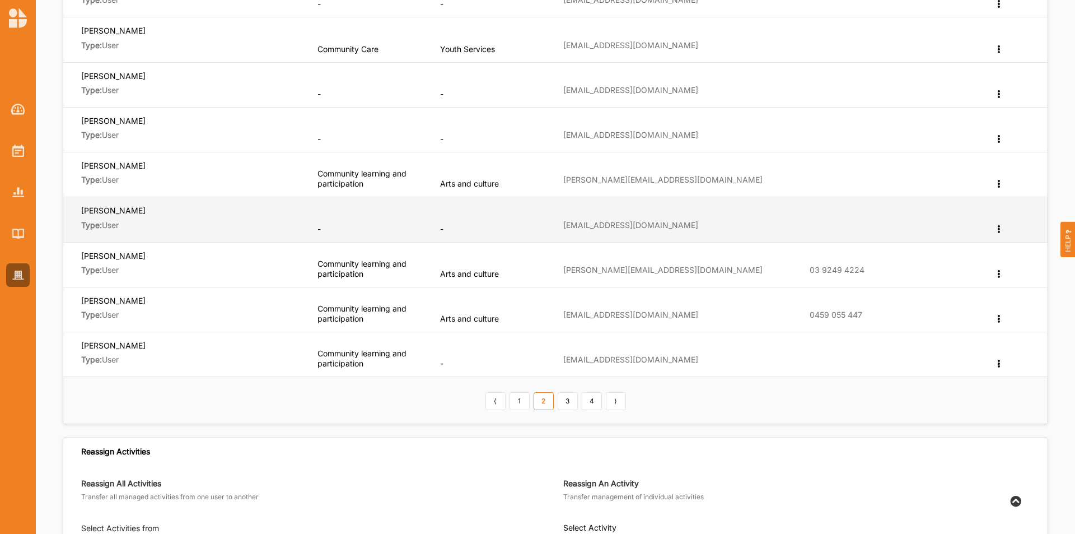
click at [716, 232] on div "Edit Department Change User Type Reset Password Remove" at bounding box center [999, 229] width 11 height 10
click at [716, 253] on div "Edit Department" at bounding box center [960, 248] width 87 height 25
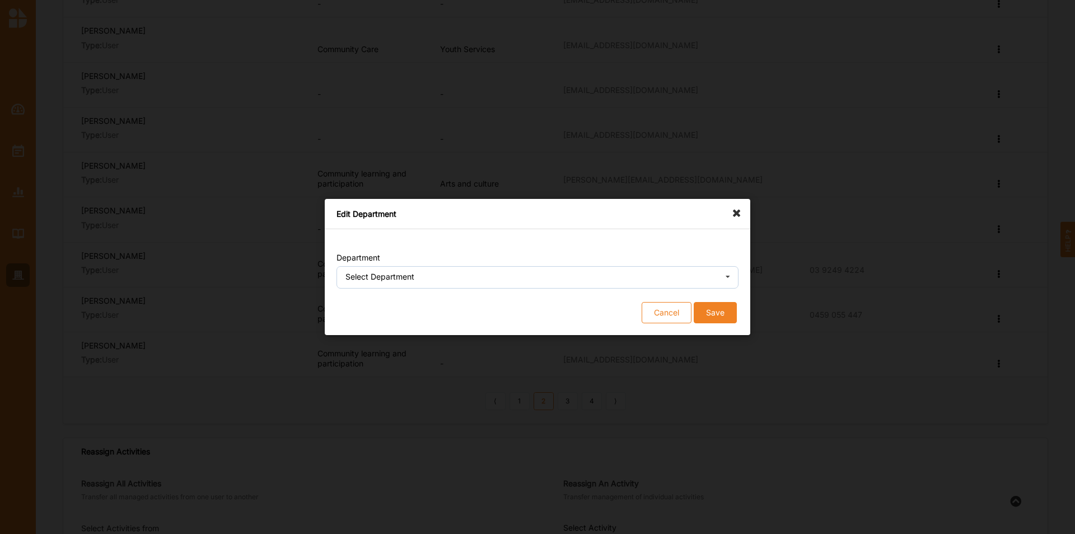
click at [394, 276] on div "Select Department" at bounding box center [380, 277] width 69 height 8
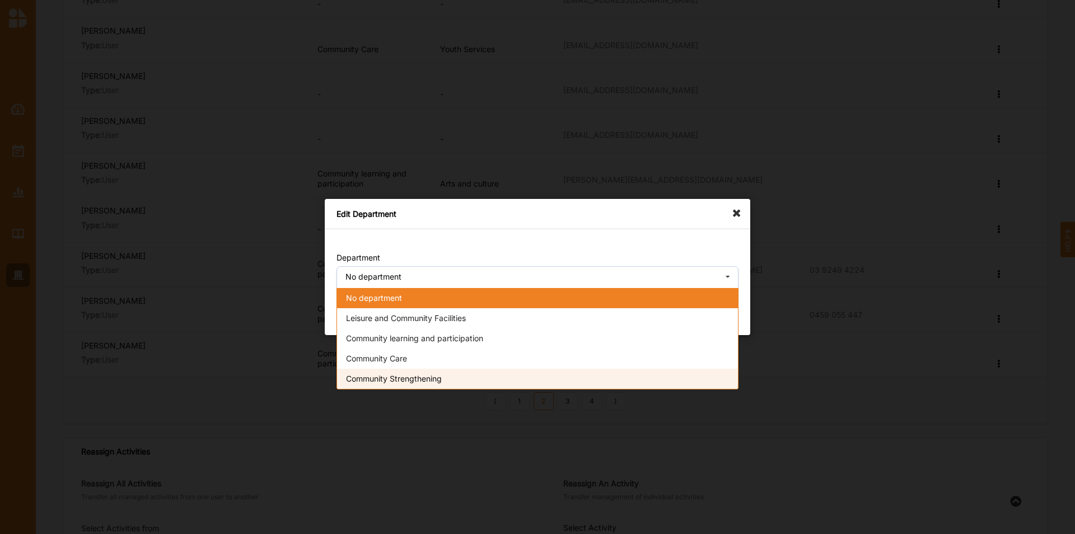
click at [412, 332] on span "Community Strengthening" at bounding box center [394, 379] width 96 height 10
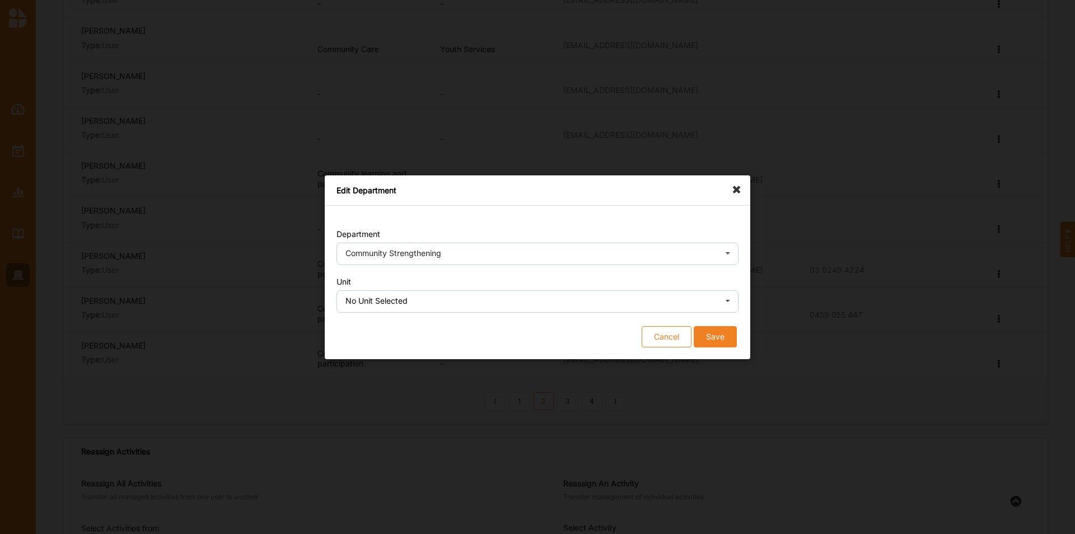
click at [360, 304] on div "No Unit Selected" at bounding box center [377, 301] width 62 height 8
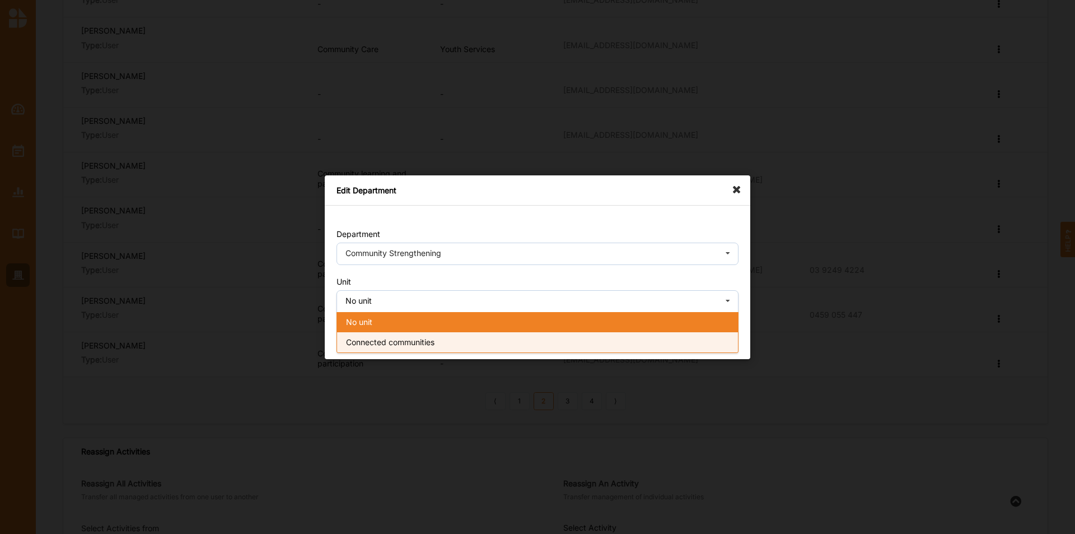
click at [382, 332] on div "Connected communities" at bounding box center [537, 342] width 401 height 20
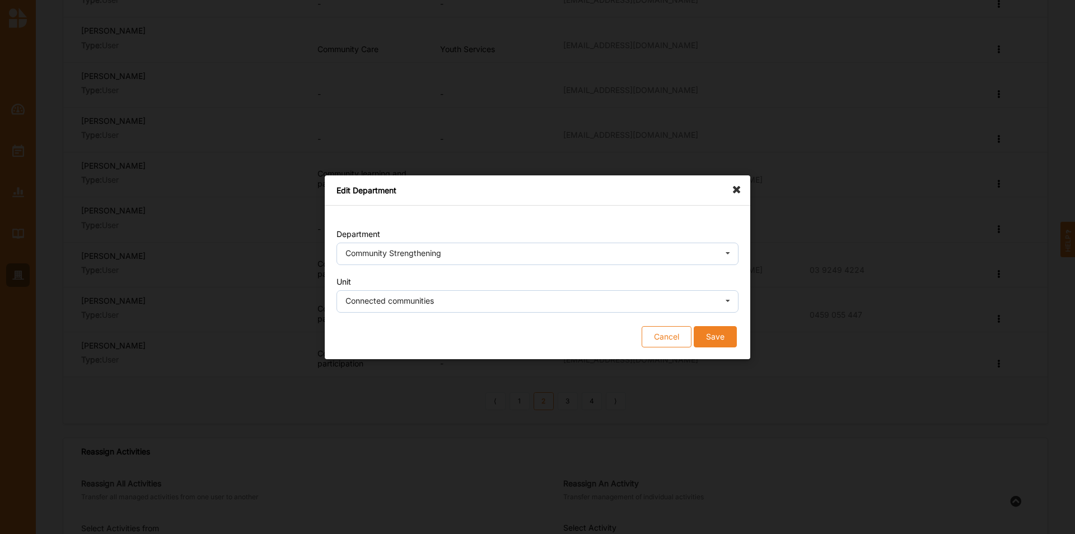
click at [716, 332] on button "Save" at bounding box center [715, 335] width 43 height 21
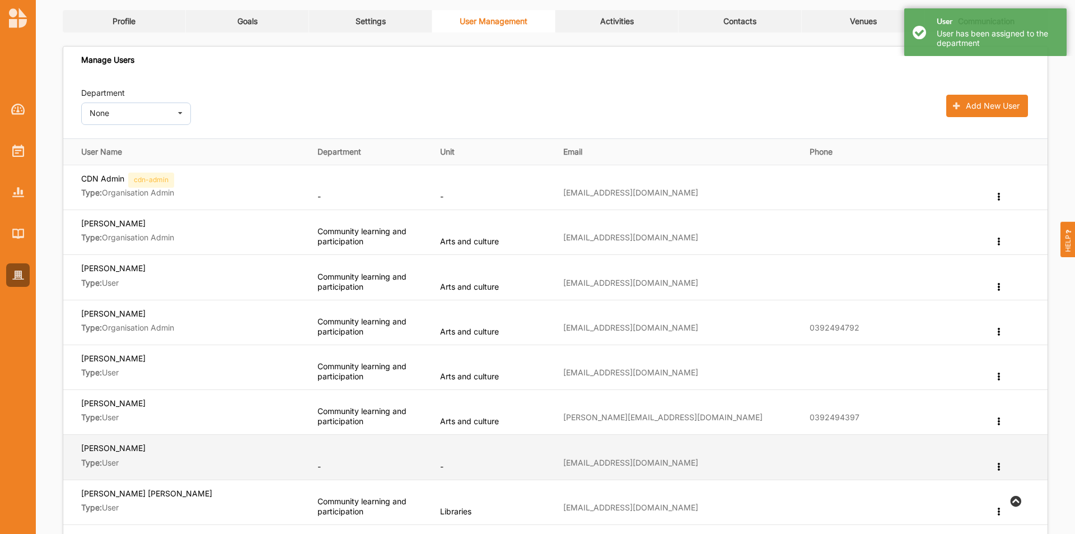
scroll to position [224, 0]
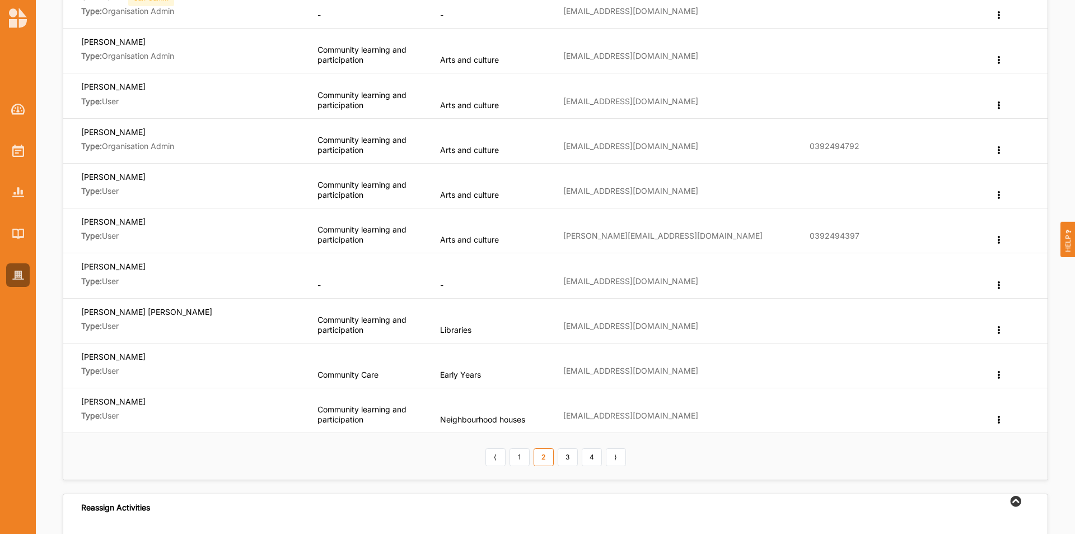
click at [540, 332] on link "2" at bounding box center [544, 457] width 20 height 18
click at [523, 332] on link "1" at bounding box center [520, 457] width 20 height 18
click at [548, 332] on link "2" at bounding box center [544, 457] width 20 height 18
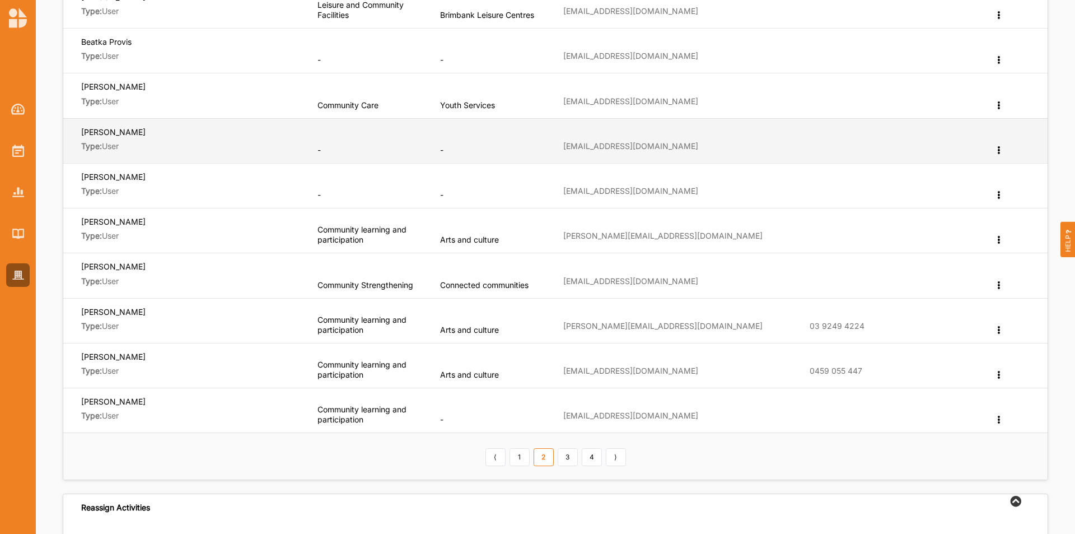
drag, startPoint x: 142, startPoint y: 134, endPoint x: 115, endPoint y: 133, distance: 26.9
click at [115, 133] on span "[PERSON_NAME]" at bounding box center [191, 134] width 221 height 15
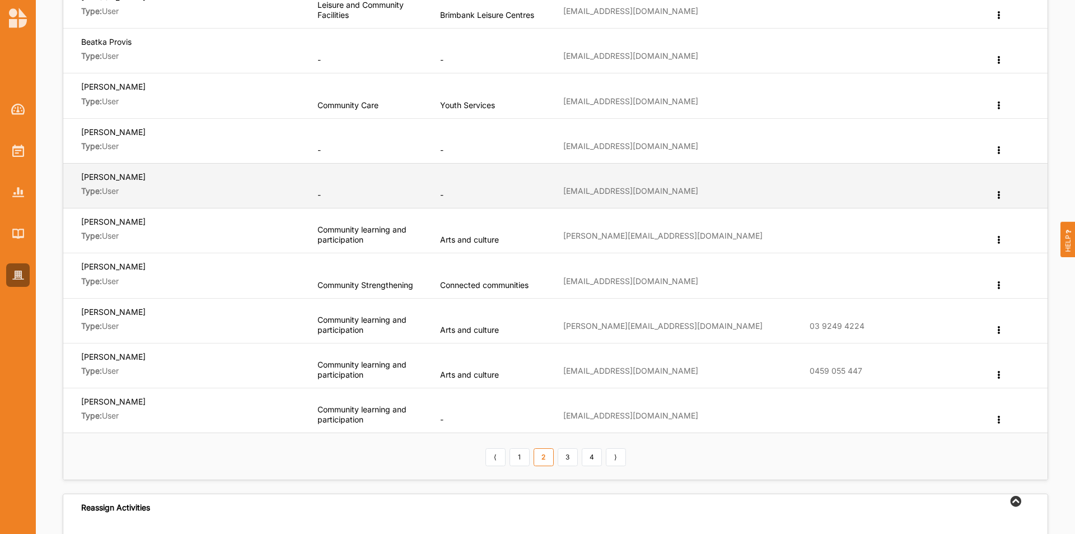
drag, startPoint x: 135, startPoint y: 178, endPoint x: 80, endPoint y: 176, distance: 55.5
click at [80, 176] on td "[PERSON_NAME] Type: User" at bounding box center [186, 185] width 246 height 45
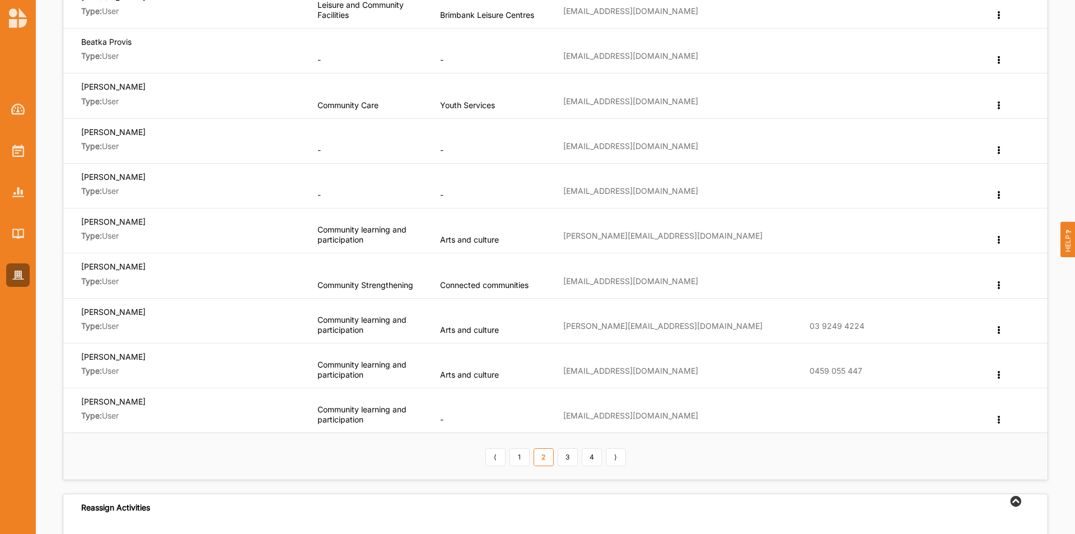
copy label "[PERSON_NAME]"
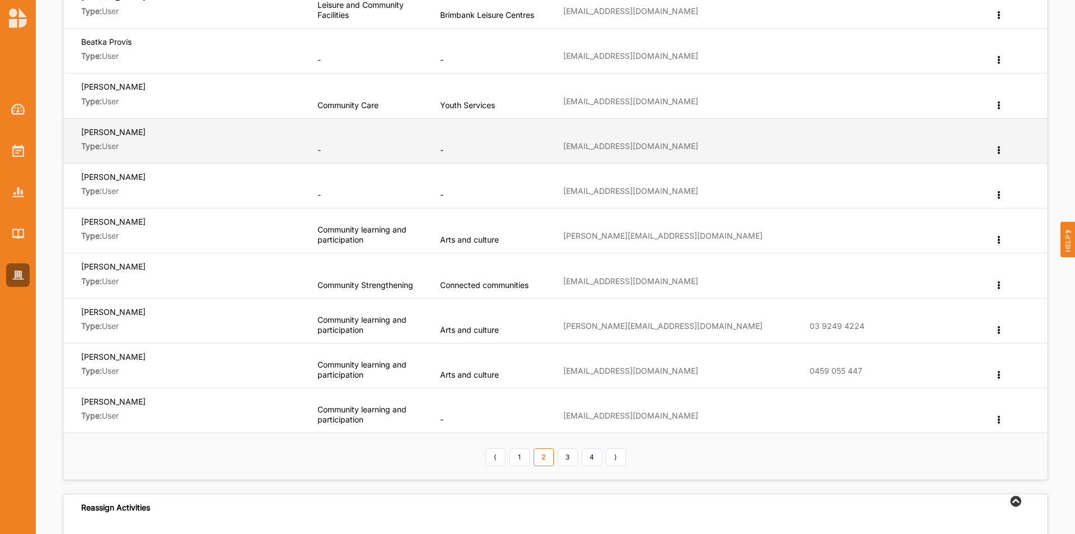
click at [116, 132] on label "[PERSON_NAME]" at bounding box center [113, 132] width 64 height 11
drag, startPoint x: 138, startPoint y: 132, endPoint x: 79, endPoint y: 130, distance: 59.4
click at [79, 130] on td "[PERSON_NAME] Type: User" at bounding box center [186, 140] width 246 height 45
copy label "[PERSON_NAME]"
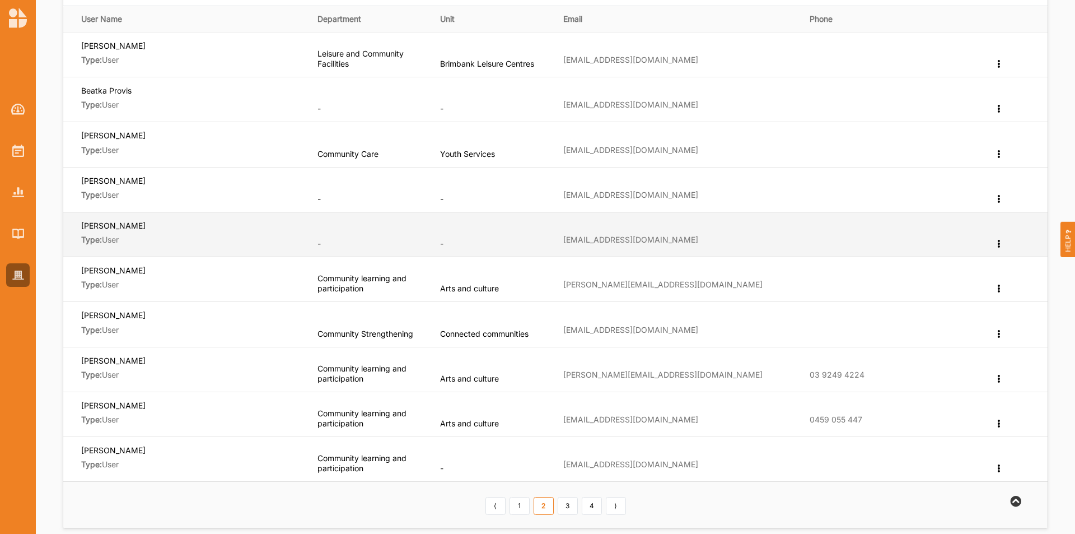
scroll to position [112, 0]
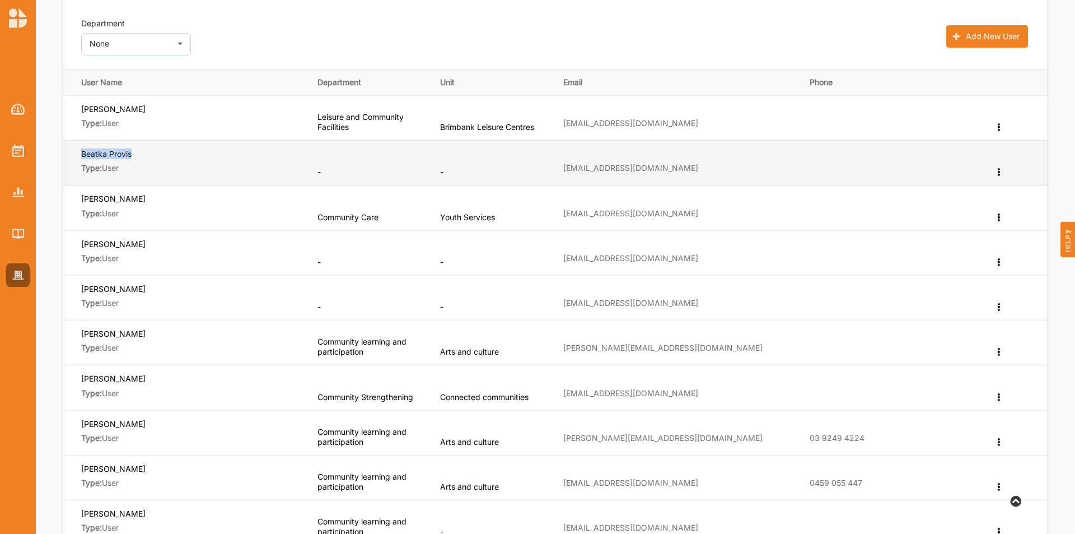
drag, startPoint x: 133, startPoint y: 153, endPoint x: 66, endPoint y: 160, distance: 67.6
click at [75, 158] on td "Beatka Provis Type: User" at bounding box center [186, 163] width 246 height 45
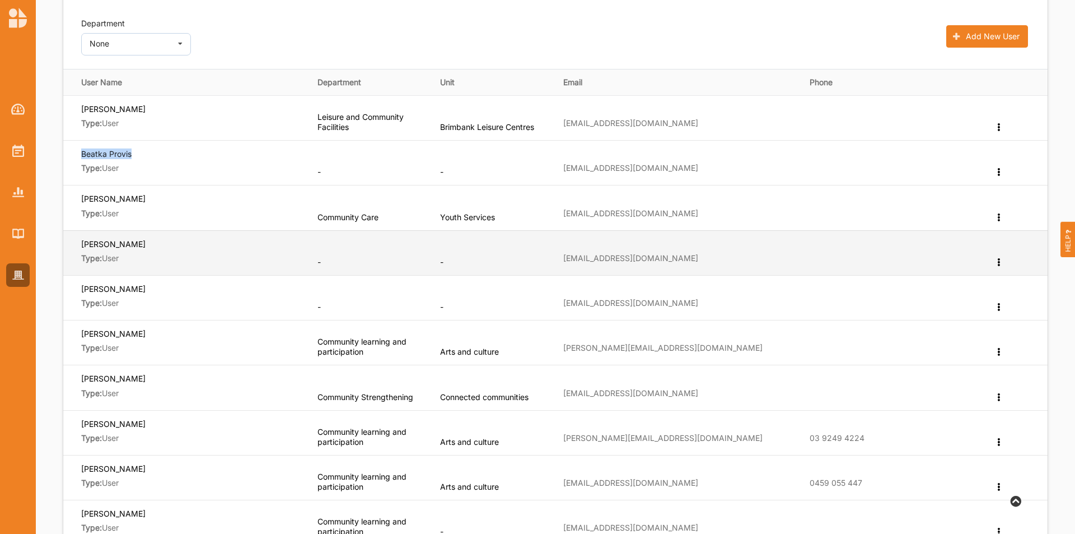
copy label "Beatka Provis"
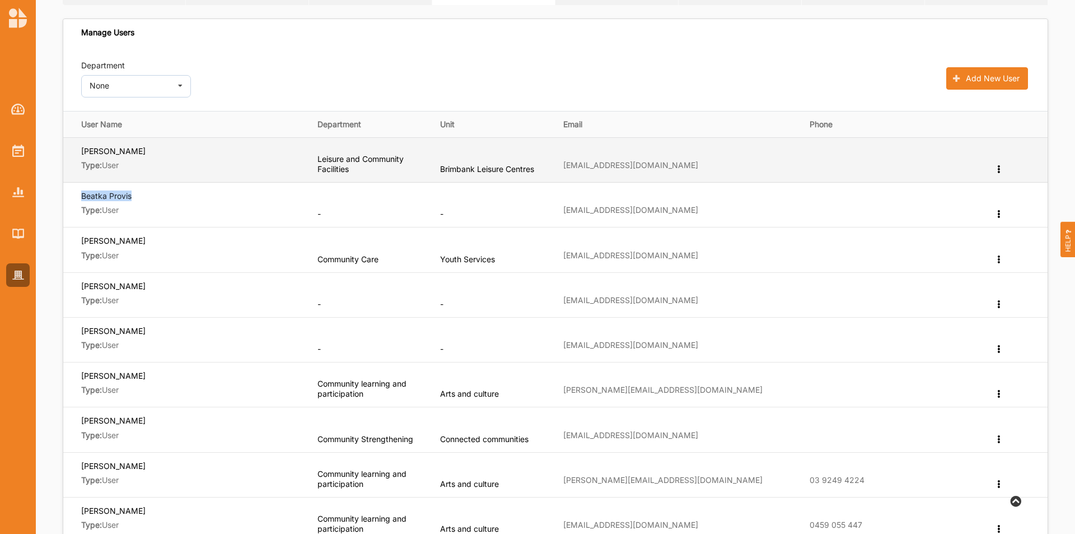
scroll to position [0, 0]
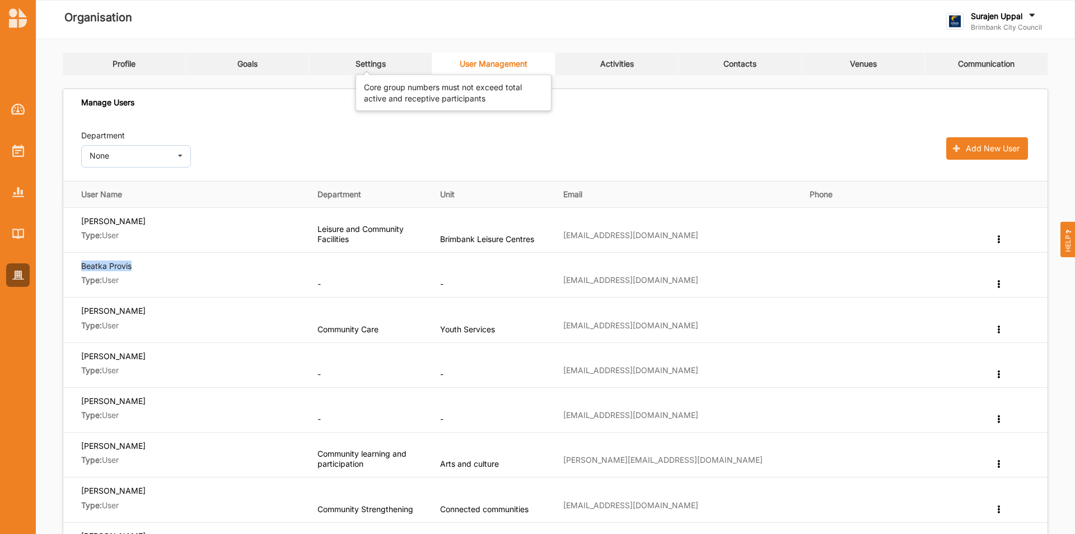
drag, startPoint x: 362, startPoint y: 62, endPoint x: 390, endPoint y: 73, distance: 29.6
click at [363, 63] on div "Settings" at bounding box center [371, 64] width 30 height 10
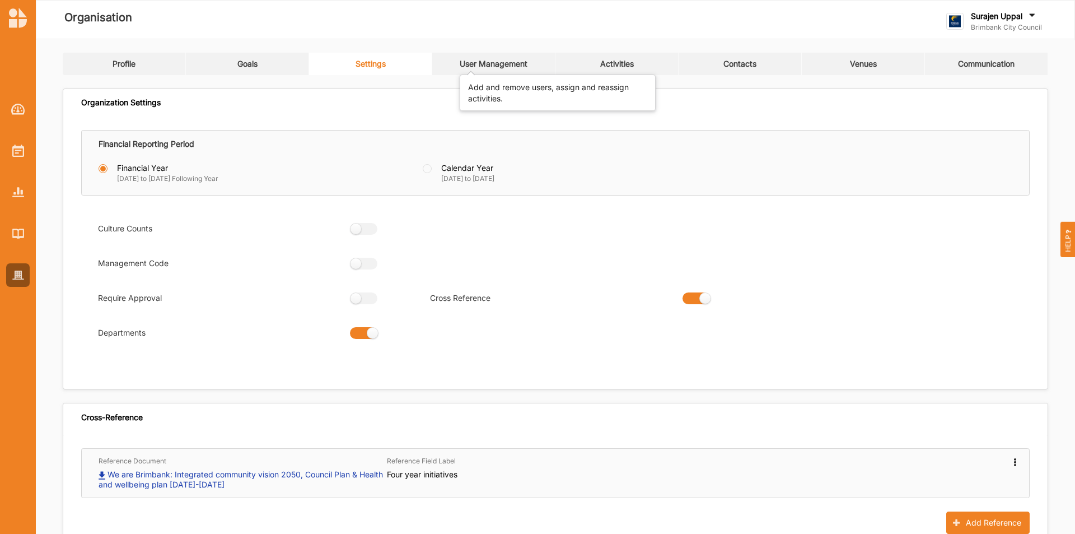
click at [467, 60] on div "User Management" at bounding box center [494, 64] width 68 height 10
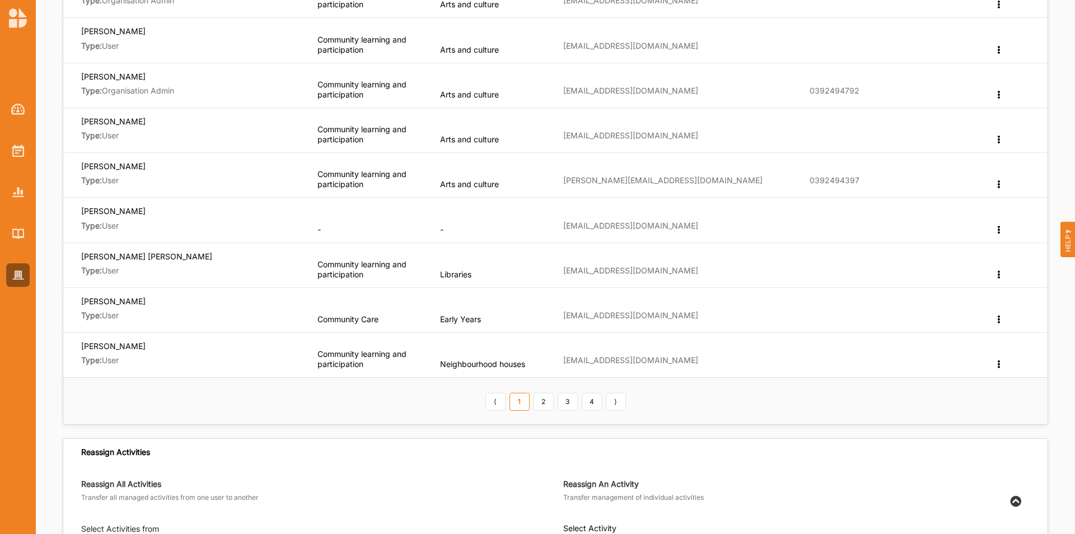
scroll to position [280, 0]
click at [539, 332] on link "2" at bounding box center [544, 401] width 20 height 18
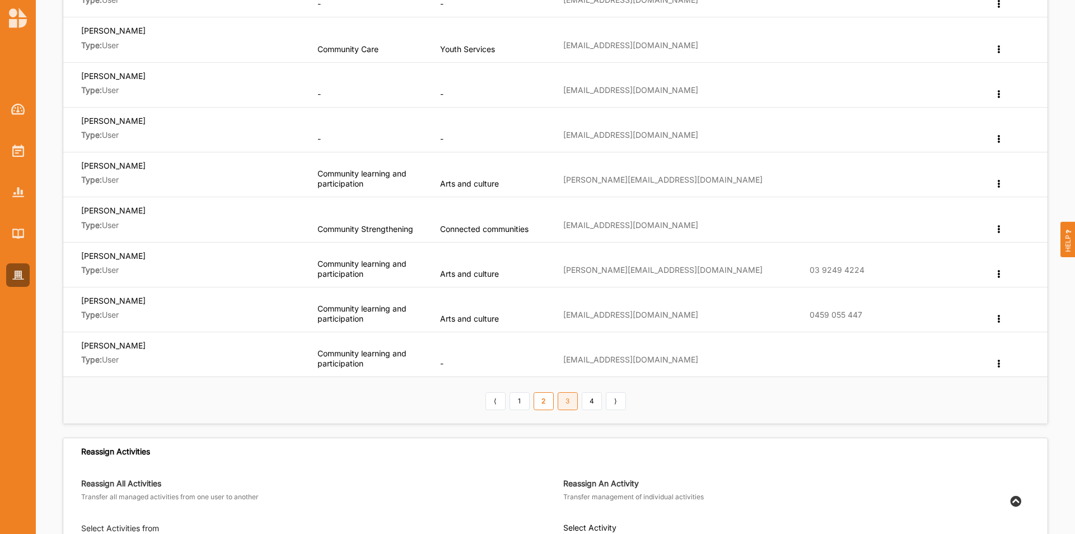
click at [573, 332] on link "3" at bounding box center [568, 401] width 20 height 18
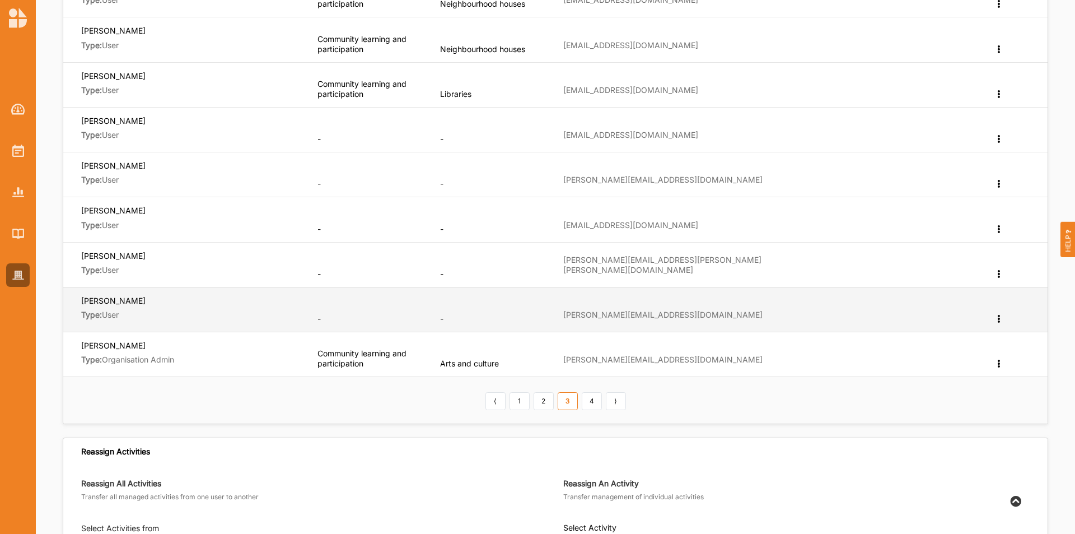
drag, startPoint x: 136, startPoint y: 300, endPoint x: 77, endPoint y: 307, distance: 58.7
click at [79, 302] on td "[PERSON_NAME] Type: User" at bounding box center [186, 309] width 246 height 45
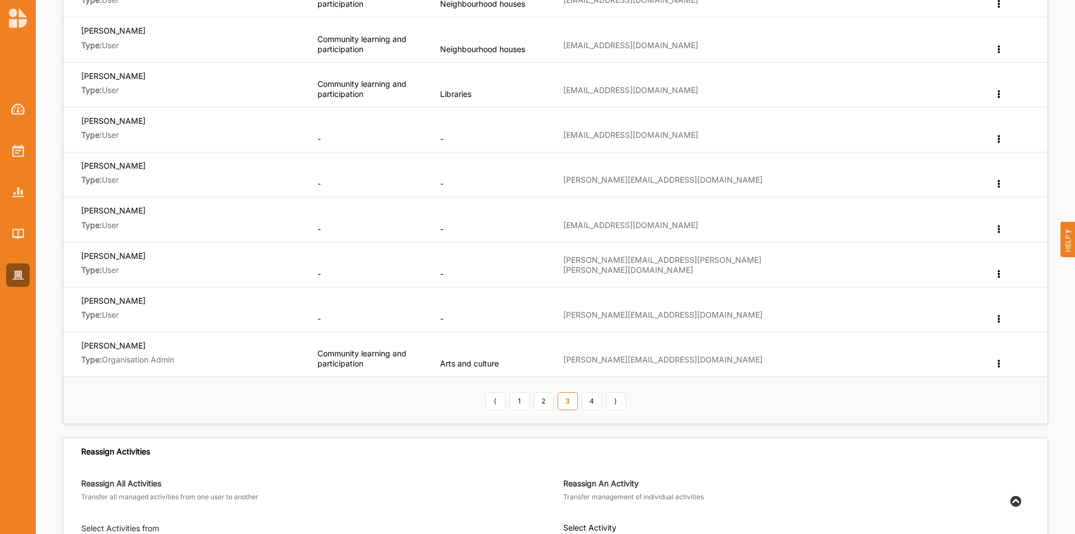
copy label "[PERSON_NAME]"
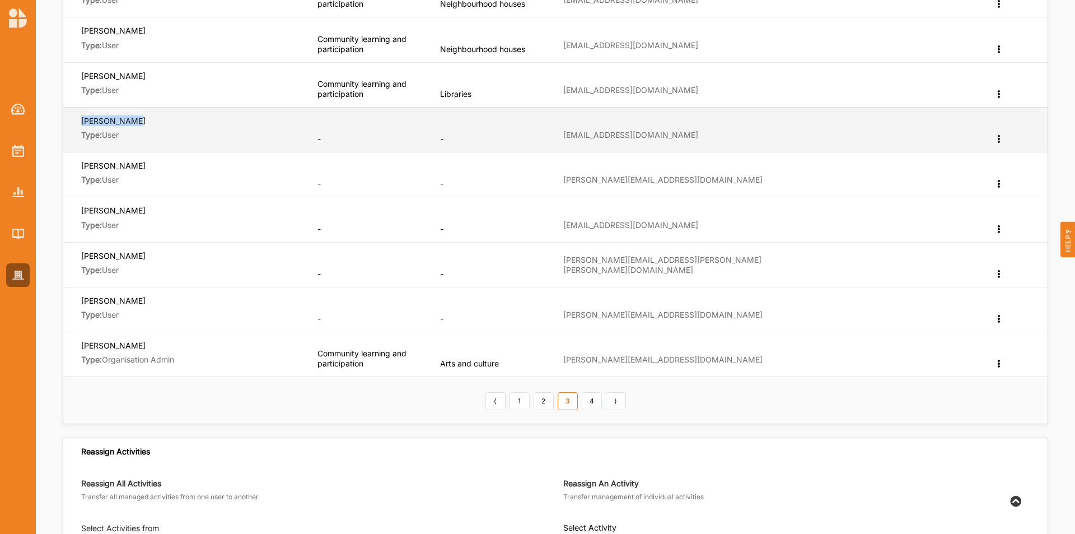
drag, startPoint x: 129, startPoint y: 125, endPoint x: 81, endPoint y: 119, distance: 48.6
click at [81, 119] on span "[PERSON_NAME]" at bounding box center [191, 122] width 221 height 15
copy label "[PERSON_NAME]"
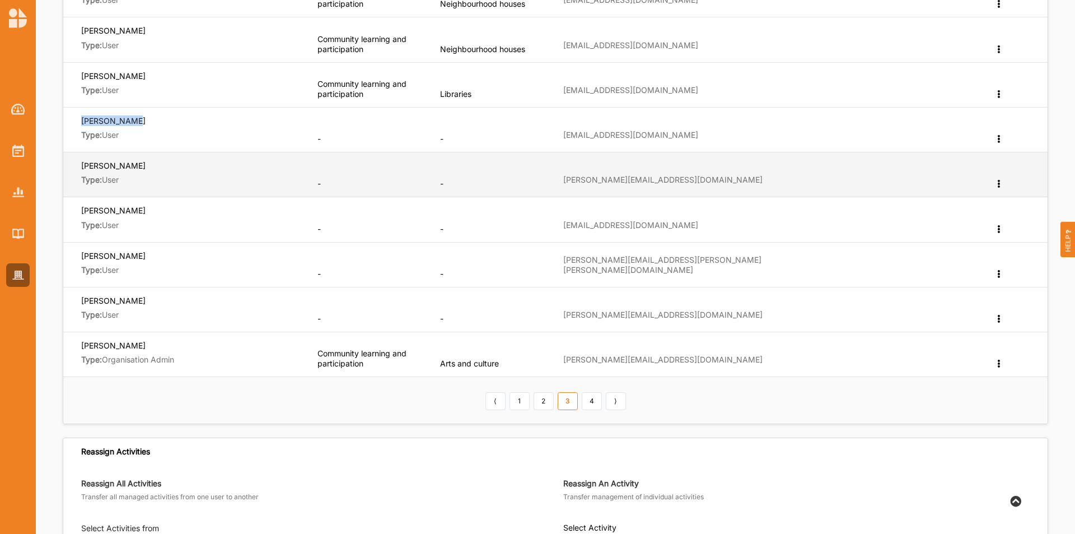
drag, startPoint x: 135, startPoint y: 167, endPoint x: 81, endPoint y: 164, distance: 53.8
click at [81, 164] on span "[PERSON_NAME]" at bounding box center [191, 167] width 221 height 15
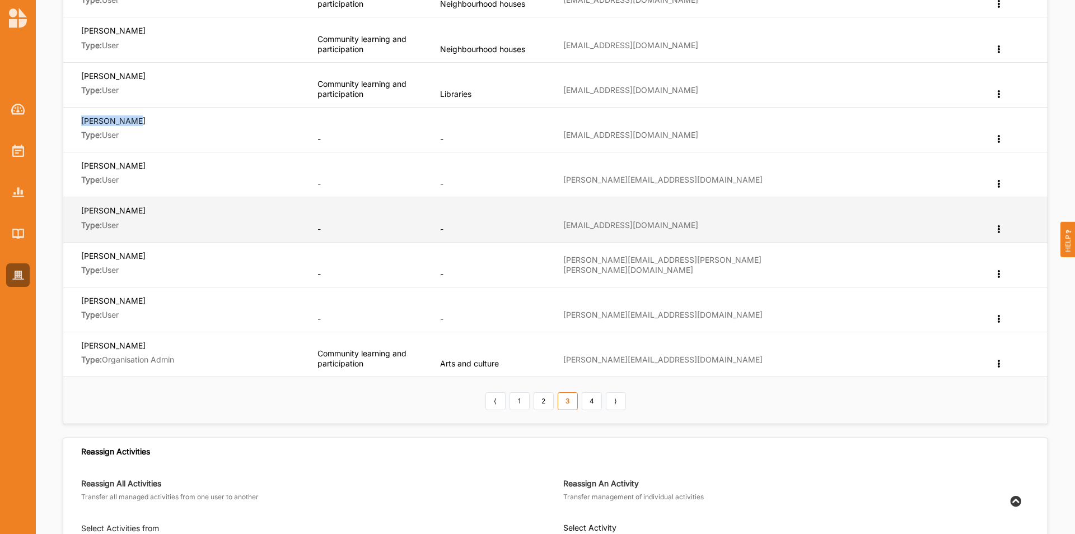
copy label "[PERSON_NAME]"
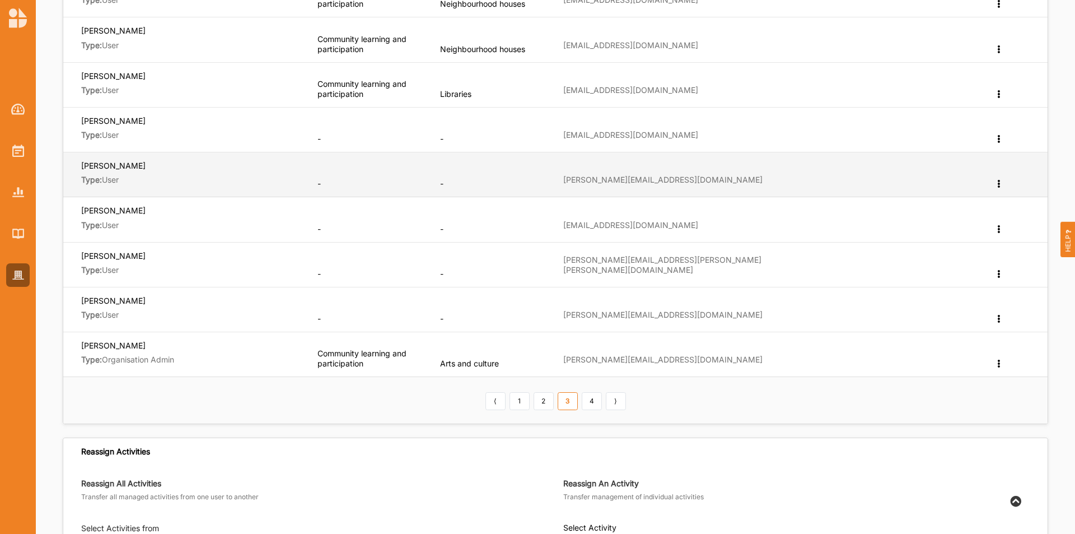
click at [716, 185] on icon at bounding box center [999, 183] width 10 height 8
click at [716, 204] on label "Edit Department" at bounding box center [957, 202] width 60 height 8
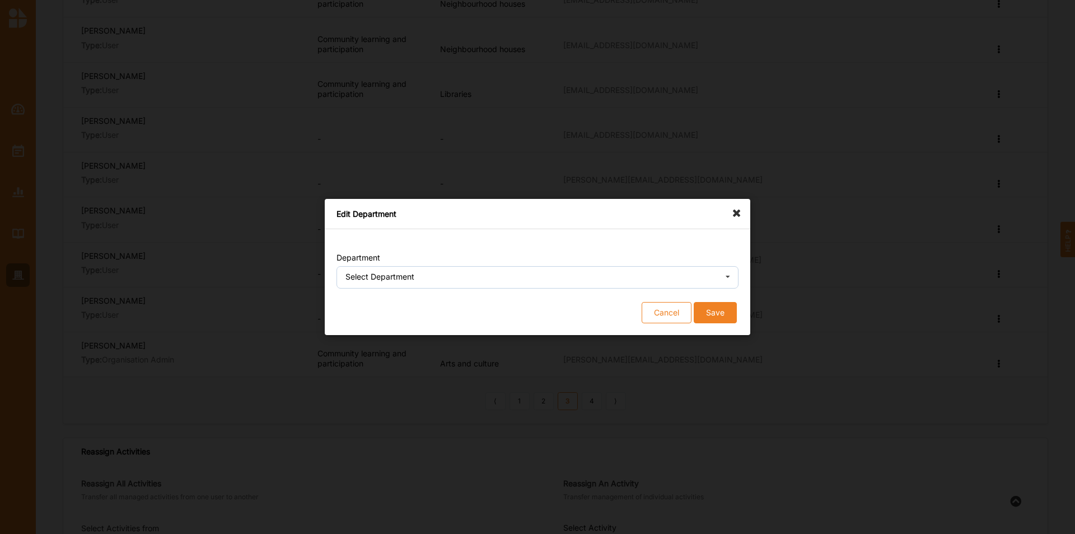
click at [356, 275] on div "Select Department" at bounding box center [380, 277] width 69 height 8
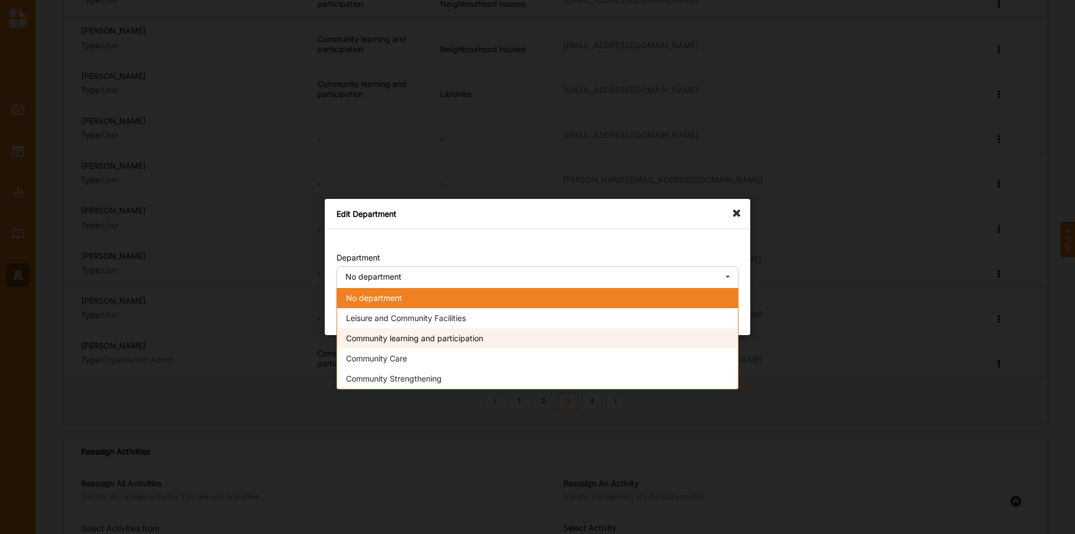
click at [373, 332] on span "Community learning and participation" at bounding box center [414, 338] width 137 height 10
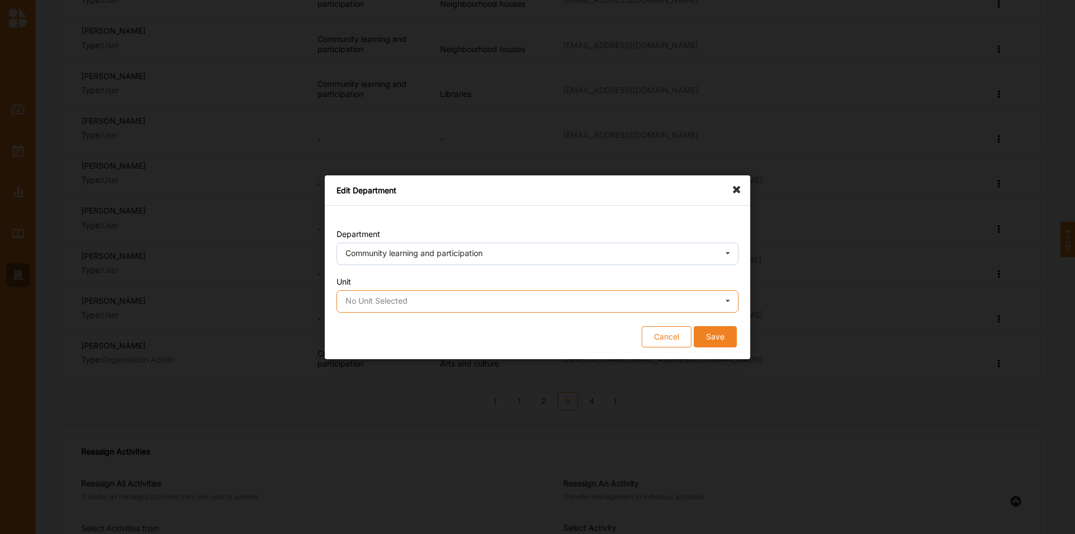
click at [374, 306] on input "text" at bounding box center [538, 302] width 401 height 22
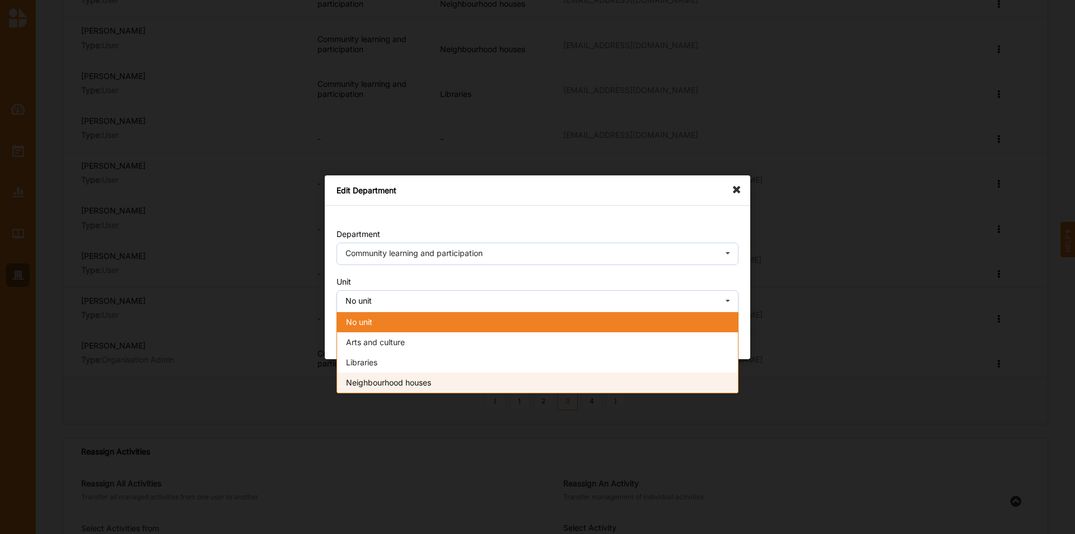
click at [390, 332] on span "Neighbourhood houses" at bounding box center [388, 382] width 85 height 10
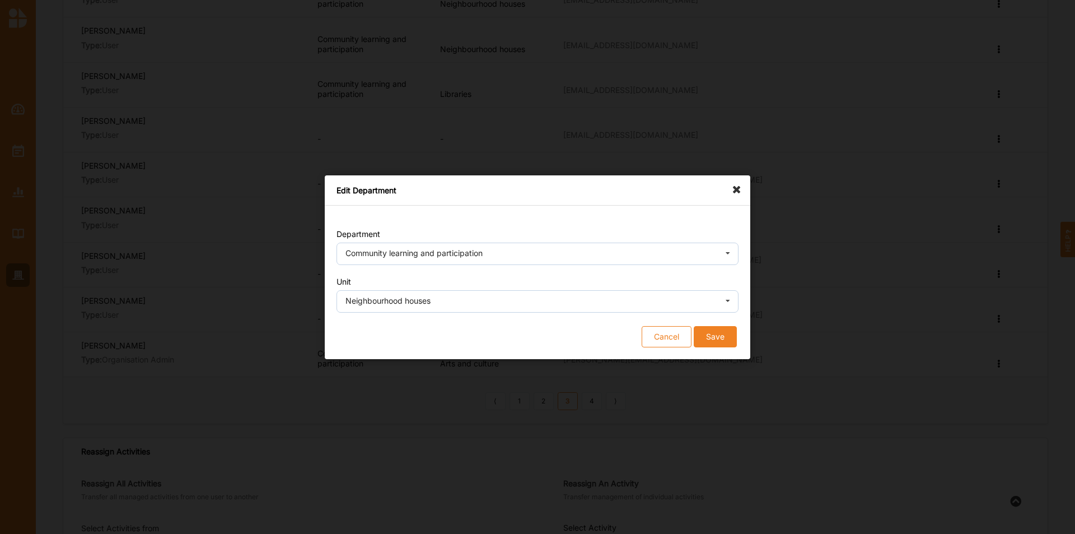
click at [716, 332] on button "Save" at bounding box center [715, 335] width 43 height 21
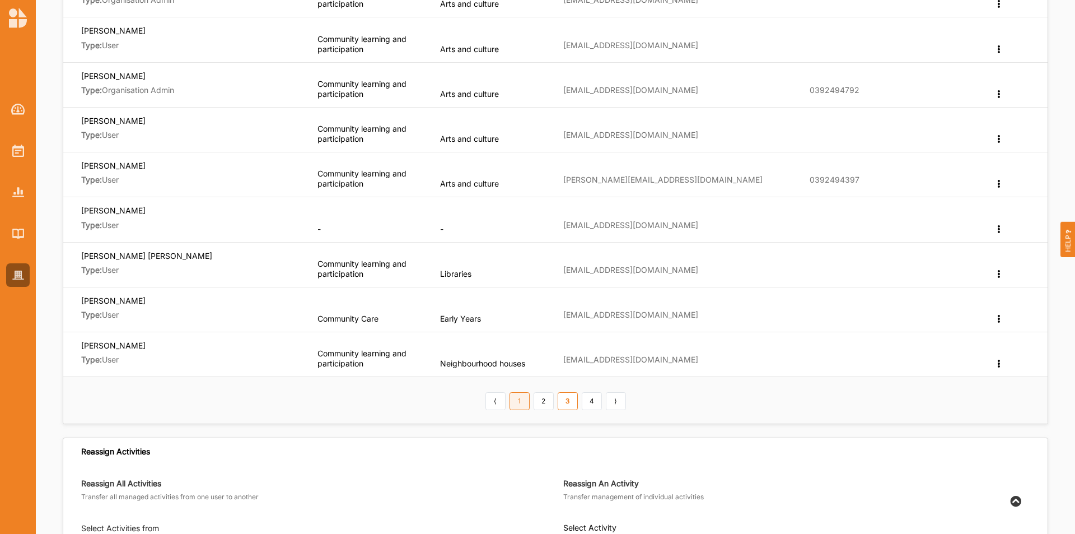
click at [518, 332] on link "1" at bounding box center [520, 401] width 20 height 18
click at [561, 332] on link "3" at bounding box center [568, 401] width 20 height 18
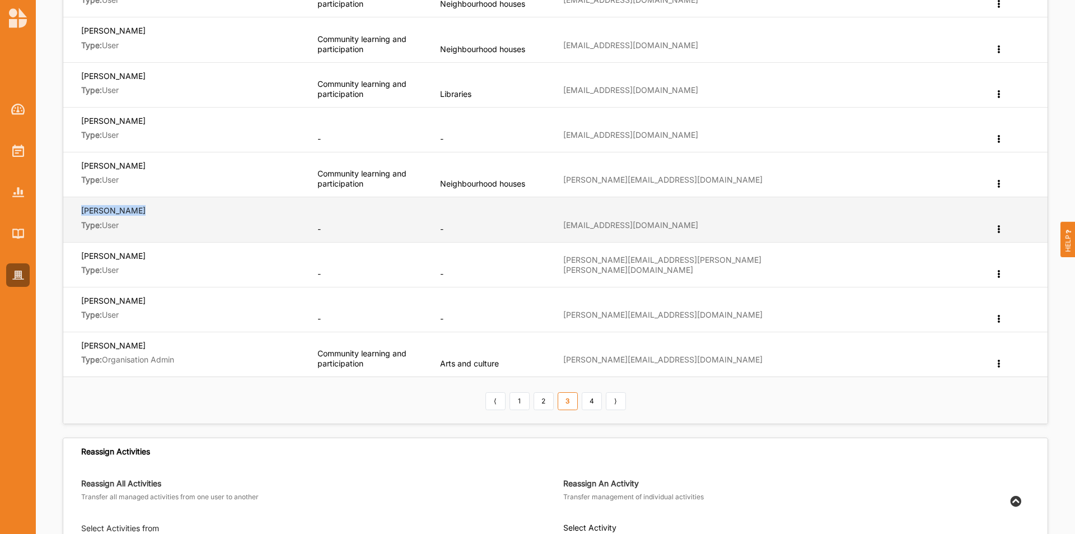
drag, startPoint x: 136, startPoint y: 213, endPoint x: 80, endPoint y: 214, distance: 56.0
click at [80, 214] on td "[PERSON_NAME] Type: User" at bounding box center [186, 219] width 246 height 45
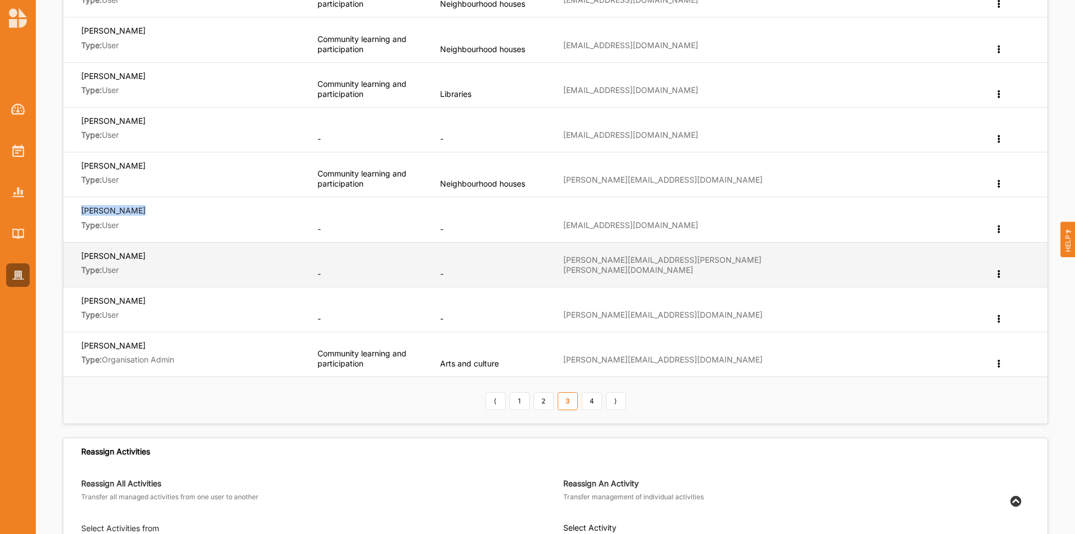
copy label "[PERSON_NAME]"
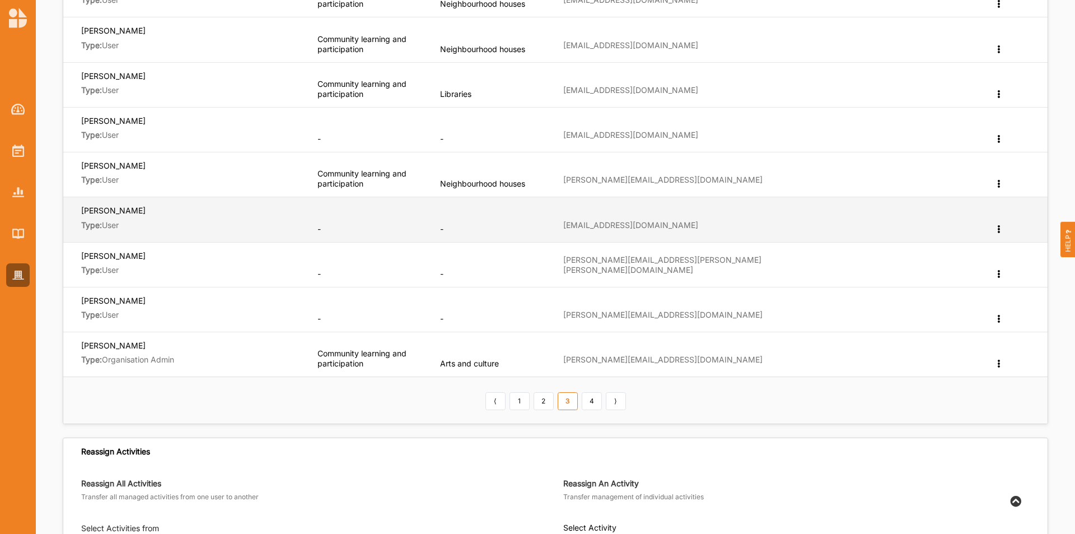
click at [716, 231] on icon at bounding box center [999, 228] width 10 height 8
click at [716, 243] on label "Edit Department" at bounding box center [957, 247] width 60 height 8
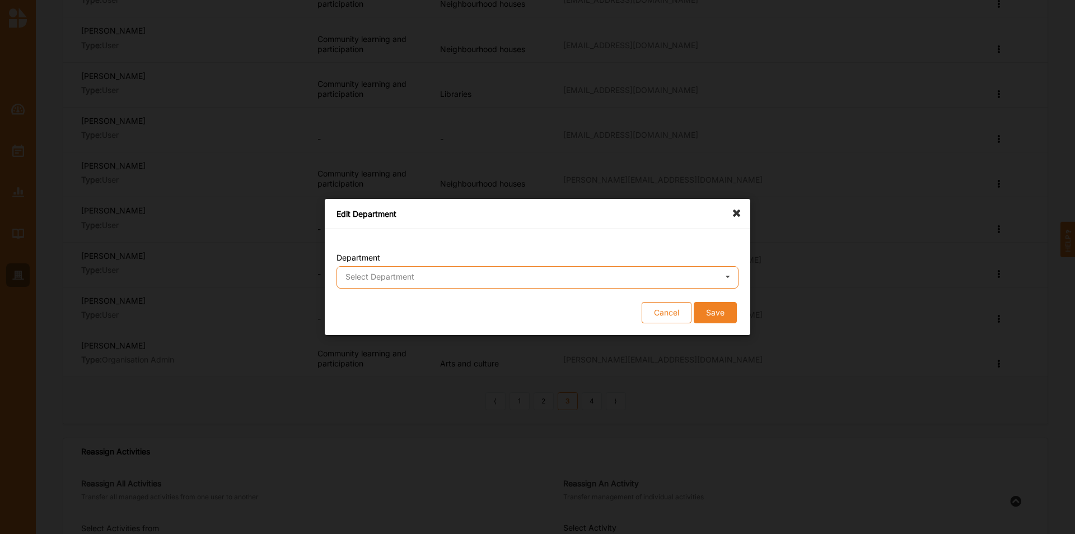
drag, startPoint x: 418, startPoint y: 282, endPoint x: 421, endPoint y: 293, distance: 11.5
click at [417, 284] on input "text" at bounding box center [538, 278] width 401 height 22
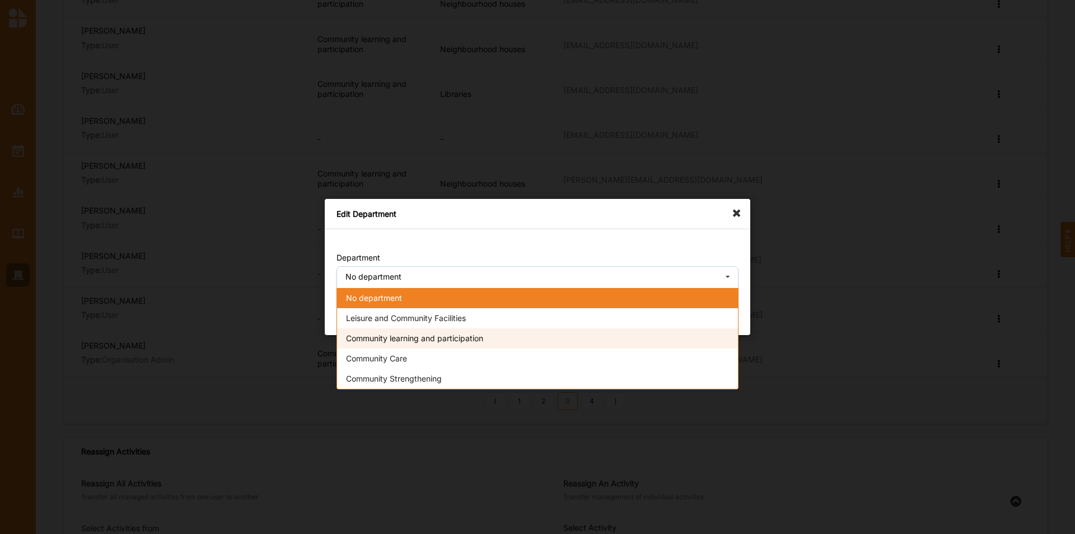
click at [419, 332] on span "Community learning and participation" at bounding box center [414, 338] width 137 height 10
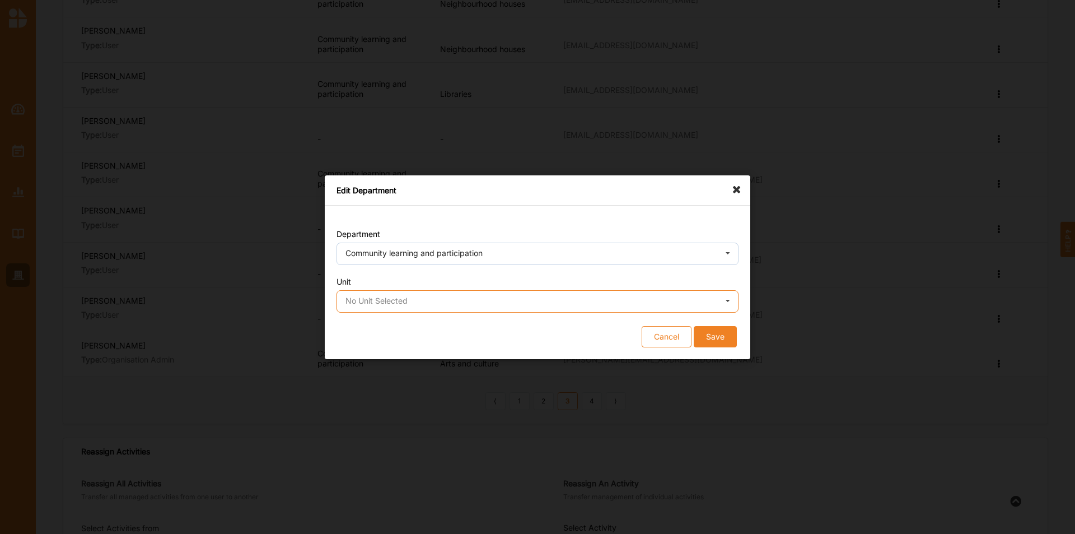
click at [413, 299] on input "text" at bounding box center [538, 302] width 401 height 22
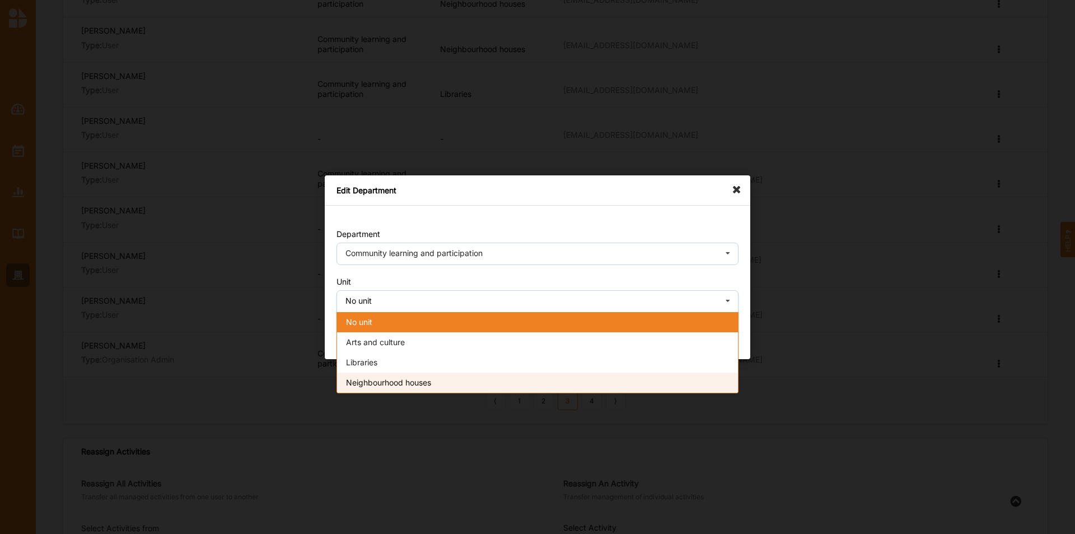
click at [400, 332] on div "Neighbourhood houses" at bounding box center [537, 382] width 401 height 20
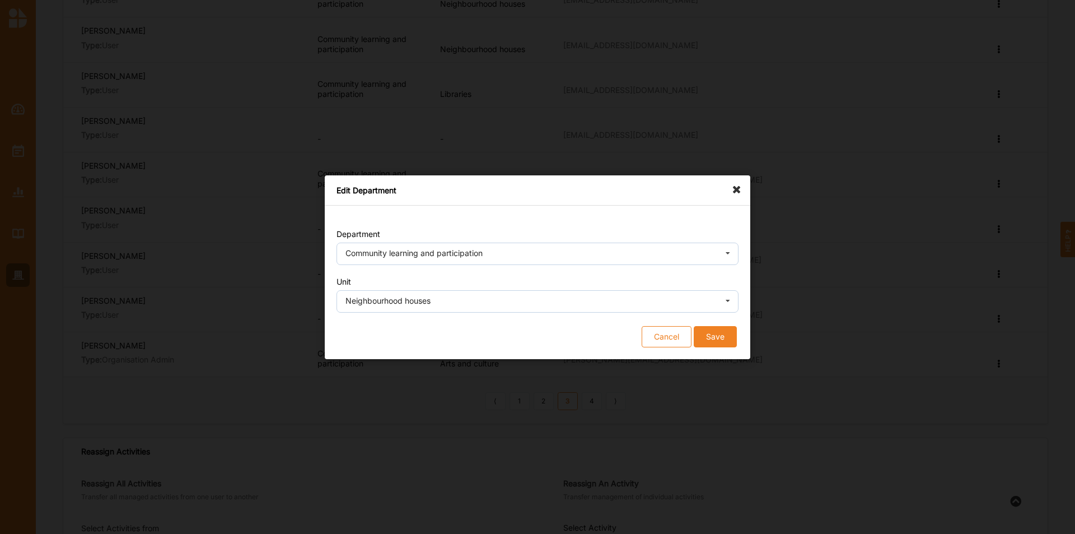
click at [716, 332] on button "Save" at bounding box center [715, 335] width 43 height 21
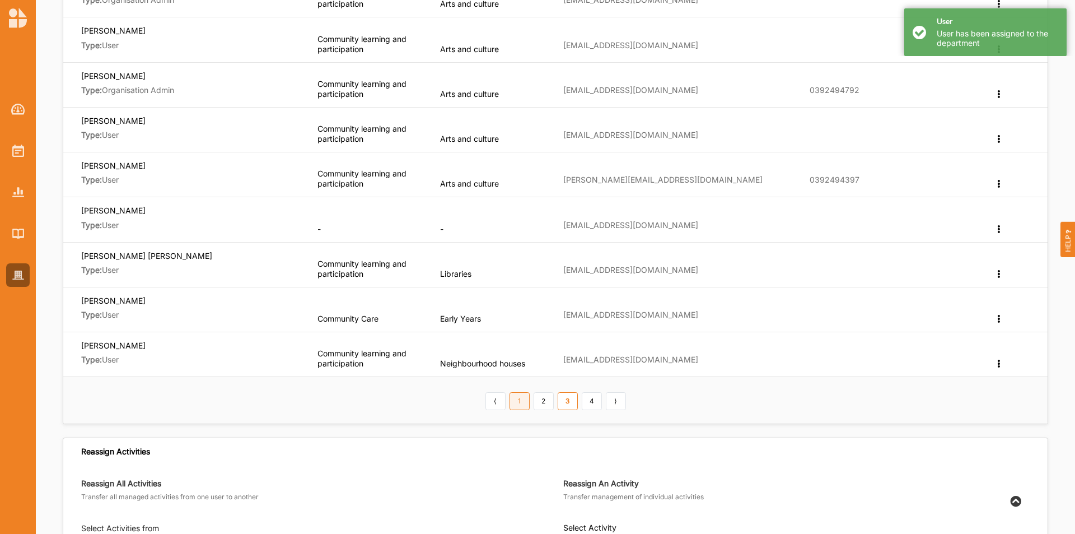
click at [517, 332] on link "1" at bounding box center [520, 401] width 20 height 18
drag, startPoint x: 575, startPoint y: 403, endPoint x: 584, endPoint y: 391, distance: 15.1
click at [574, 332] on link "3" at bounding box center [568, 401] width 20 height 18
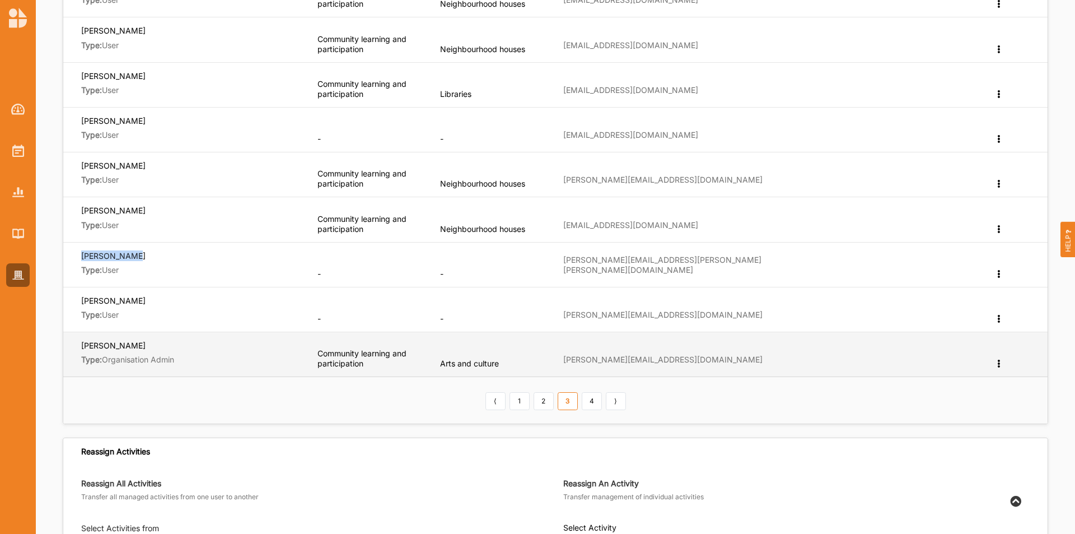
drag, startPoint x: 134, startPoint y: 259, endPoint x: 78, endPoint y: 336, distance: 95.5
click at [71, 259] on td "[PERSON_NAME] Type: User" at bounding box center [186, 264] width 246 height 45
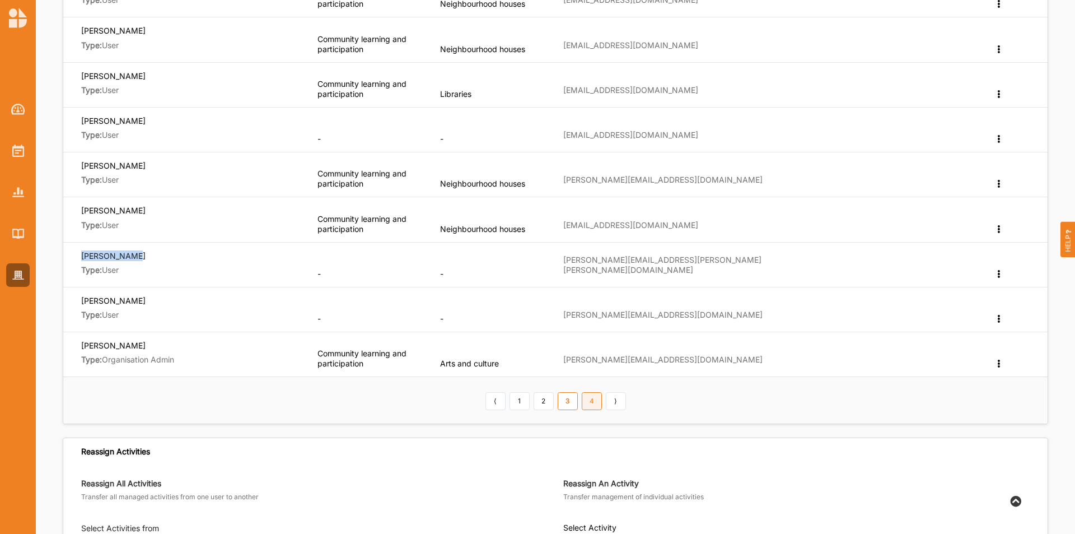
click at [602, 332] on link "4" at bounding box center [592, 401] width 20 height 18
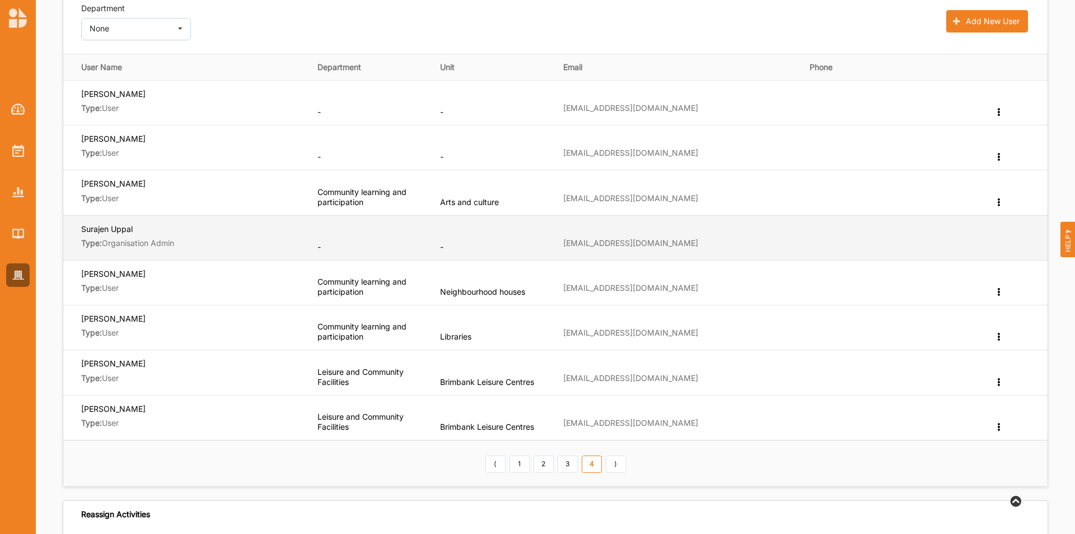
scroll to position [112, 0]
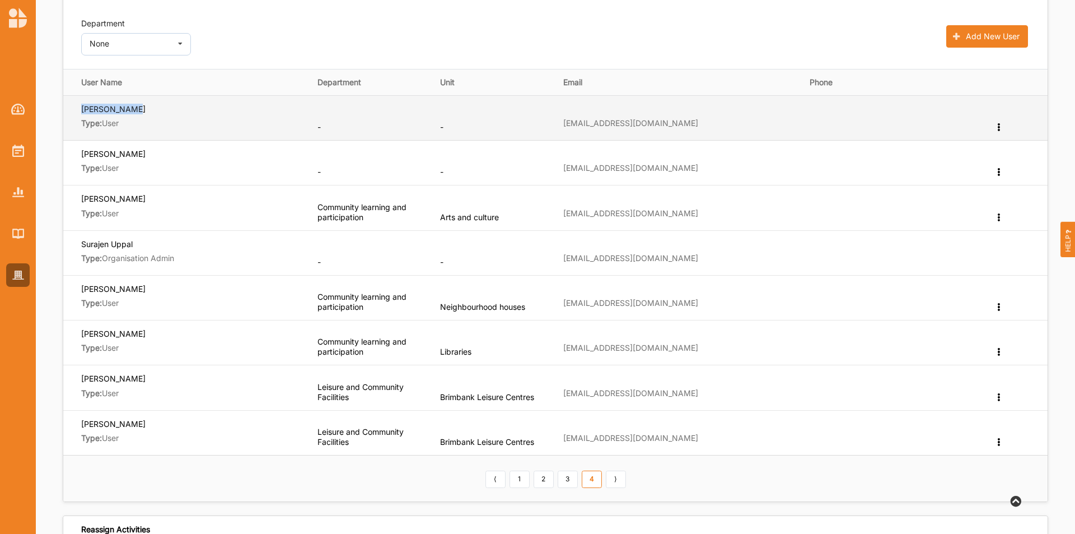
drag, startPoint x: 135, startPoint y: 107, endPoint x: 74, endPoint y: 113, distance: 60.7
click at [74, 113] on td "[PERSON_NAME] Type: User" at bounding box center [186, 117] width 246 height 45
click at [716, 130] on div "Edit Department Change User Type Reset Password Remove" at bounding box center [999, 127] width 11 height 10
click at [716, 145] on label "Edit Department" at bounding box center [957, 145] width 60 height 8
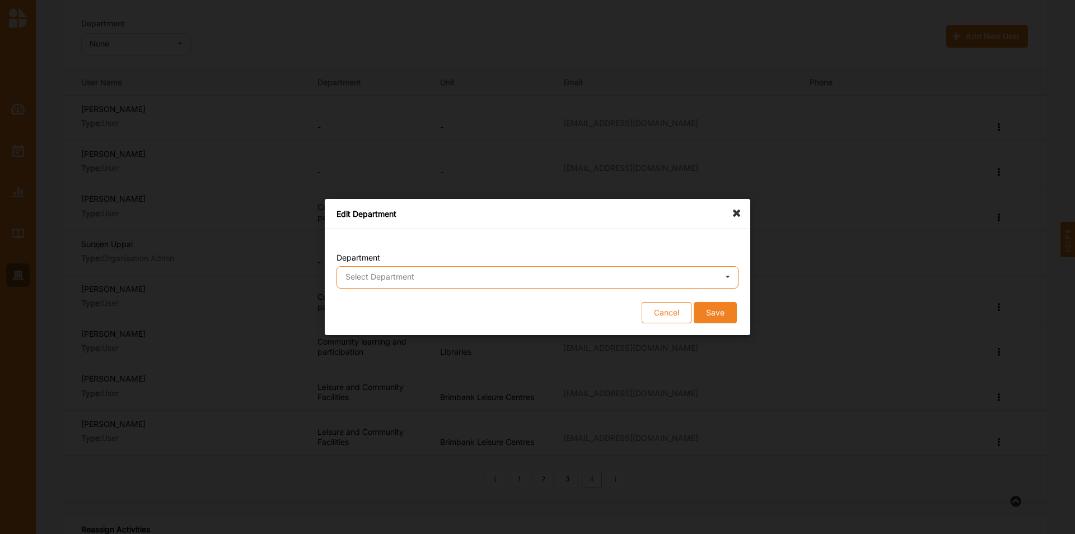
click at [369, 287] on input "text" at bounding box center [538, 278] width 401 height 22
drag, startPoint x: 367, startPoint y: 390, endPoint x: 369, endPoint y: 310, distance: 79.5
click at [369, 332] on div "Edit Department Department Select Department No department Leisure and Communit…" at bounding box center [537, 267] width 1075 height 534
click at [369, 282] on input "text" at bounding box center [538, 278] width 401 height 22
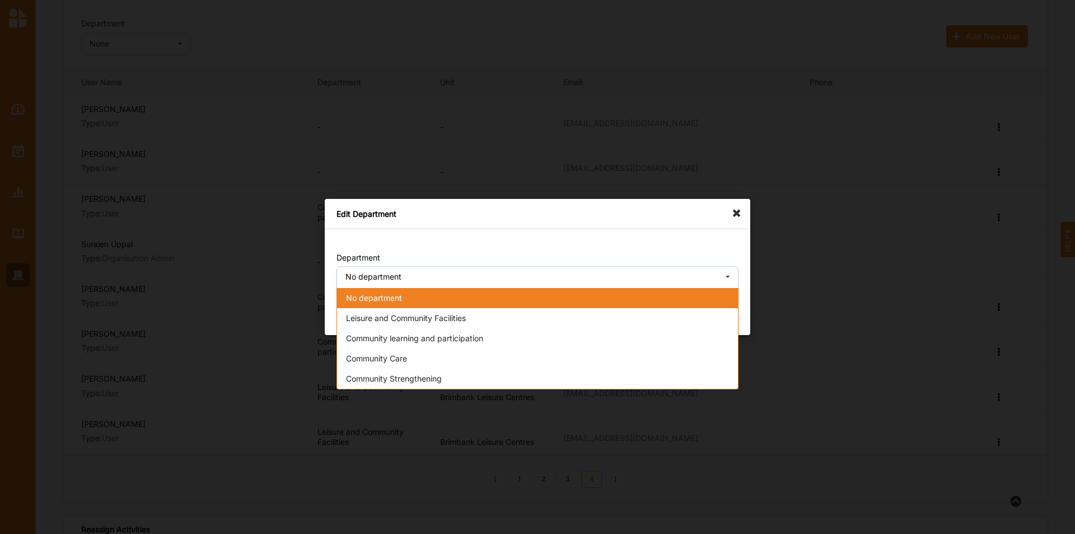
drag, startPoint x: 356, startPoint y: 379, endPoint x: 367, endPoint y: 376, distance: 12.1
click at [357, 332] on span "Community Strengthening" at bounding box center [394, 379] width 96 height 10
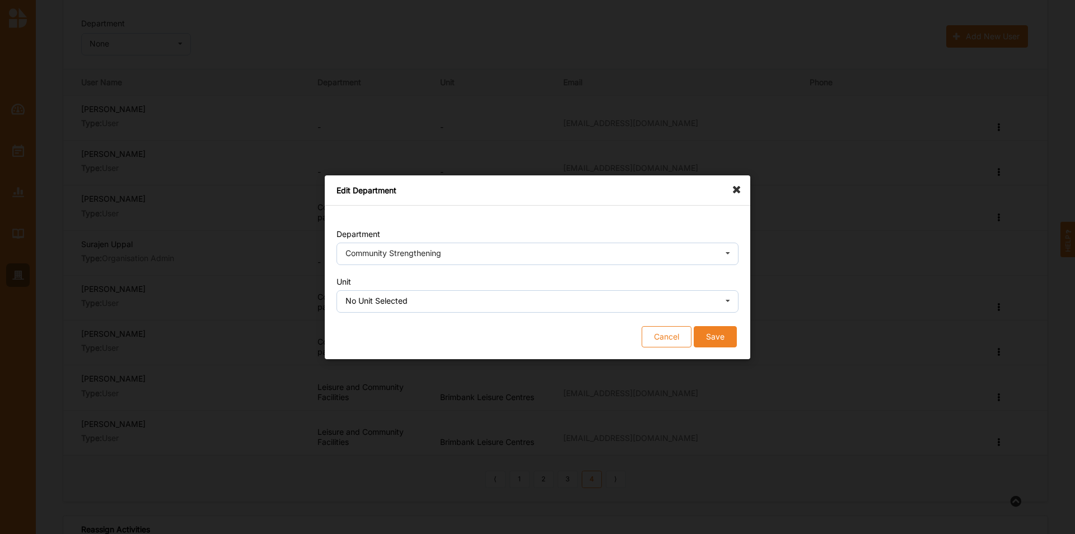
click at [709, 314] on form "Department Community Strengthening No department Leisure and Community Faciliti…" at bounding box center [538, 288] width 402 height 119
drag, startPoint x: 723, startPoint y: 337, endPoint x: 697, endPoint y: 358, distance: 33.4
click at [716, 332] on button "Save" at bounding box center [715, 335] width 43 height 21
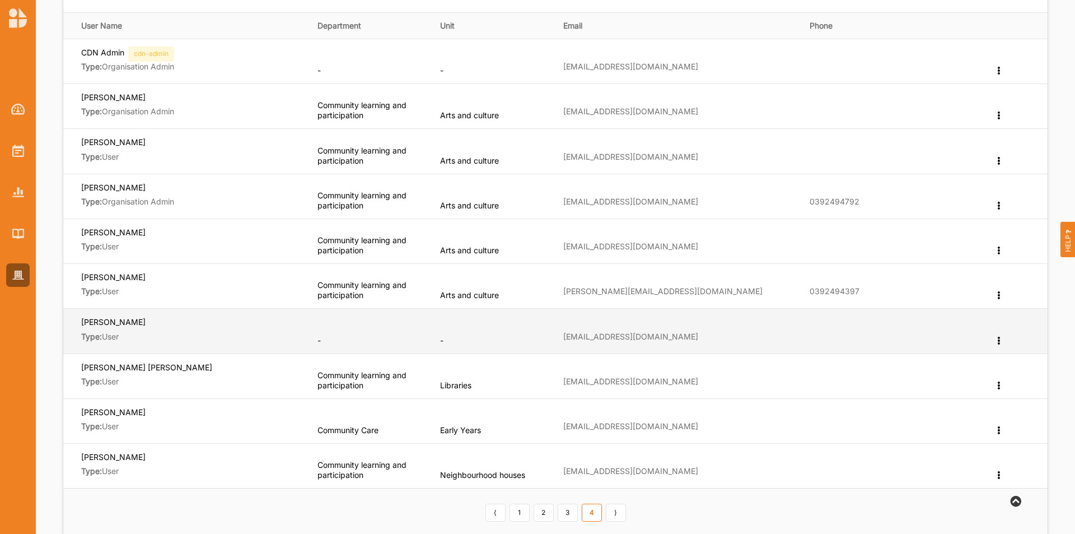
scroll to position [280, 0]
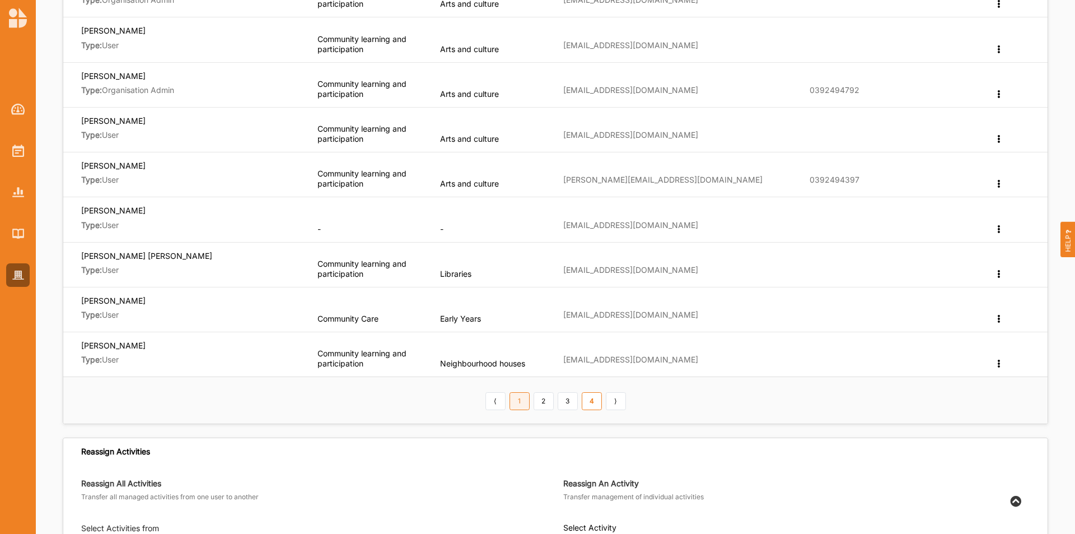
click at [523, 332] on link "1" at bounding box center [520, 401] width 20 height 18
click at [591, 332] on link "4" at bounding box center [592, 401] width 20 height 18
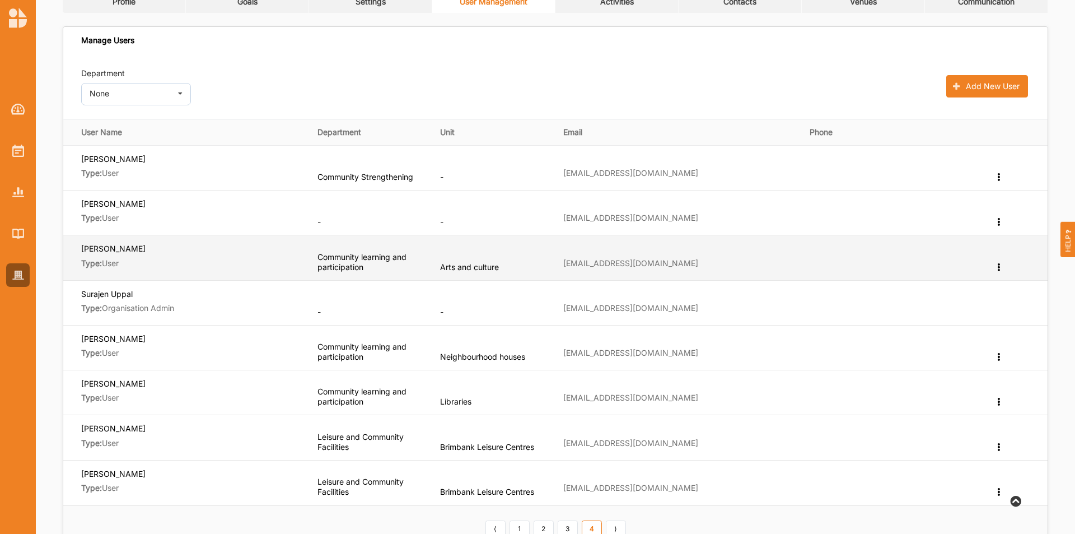
scroll to position [56, 0]
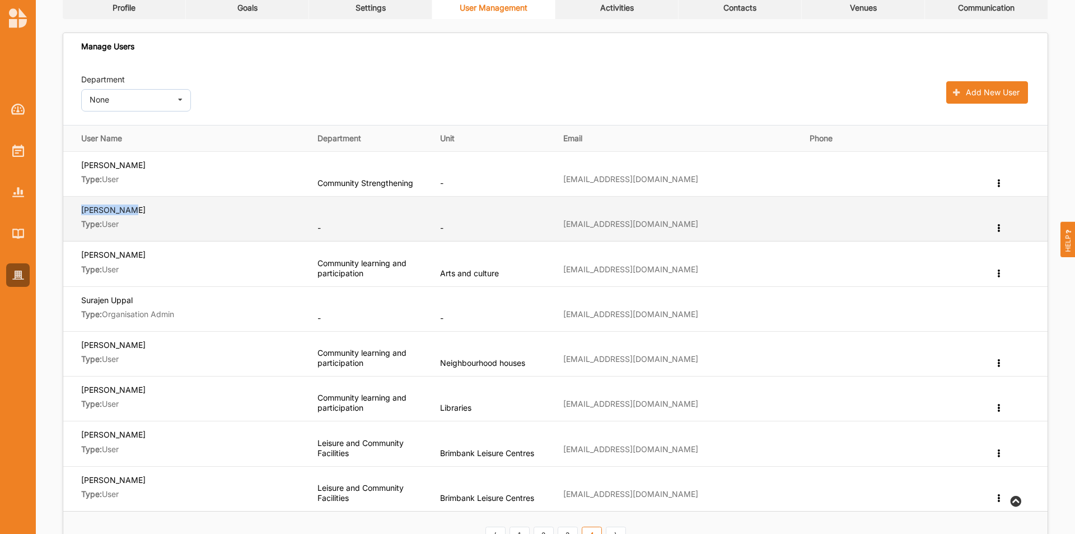
drag, startPoint x: 123, startPoint y: 211, endPoint x: 74, endPoint y: 210, distance: 48.2
click at [74, 210] on td "[PERSON_NAME] Type: User" at bounding box center [186, 219] width 246 height 45
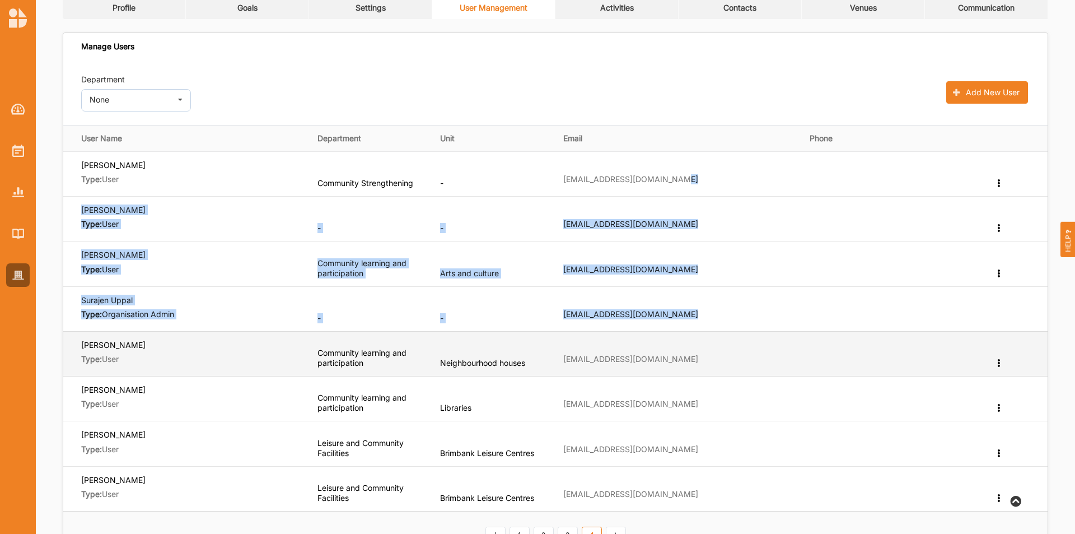
drag, startPoint x: 726, startPoint y: 200, endPoint x: 719, endPoint y: 340, distance: 140.2
click at [716, 332] on tbody "[PERSON_NAME] Type: User Community Strengthening - [EMAIL_ADDRESS][DOMAIN_NAME]…" at bounding box center [555, 331] width 985 height 360
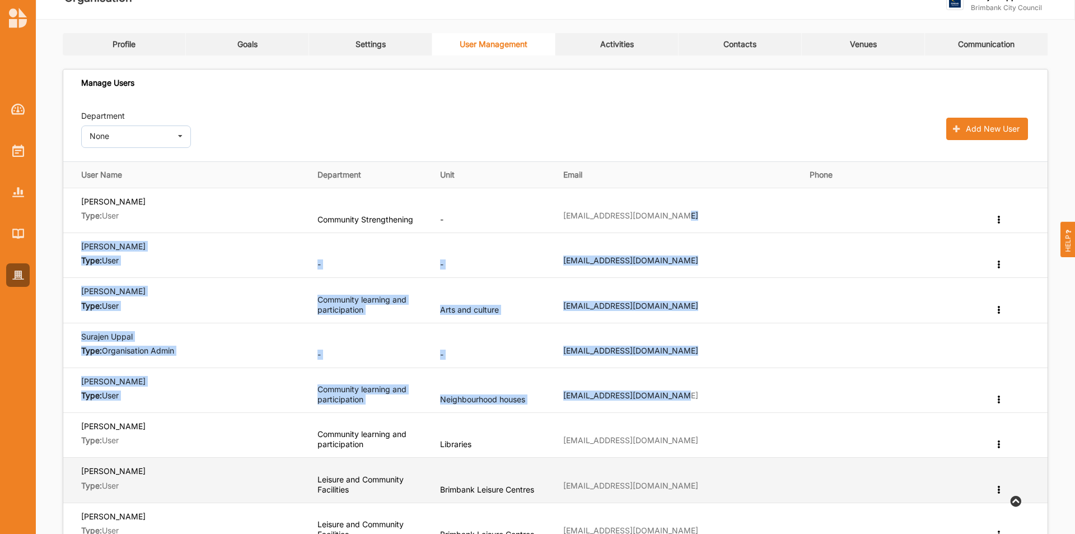
scroll to position [0, 0]
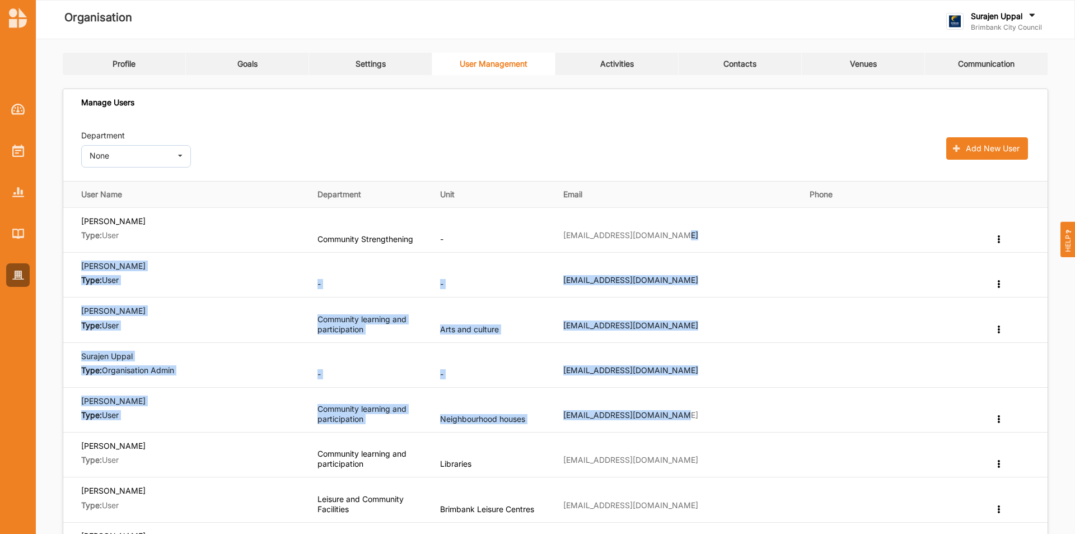
click at [388, 57] on link "Settings" at bounding box center [370, 64] width 123 height 22
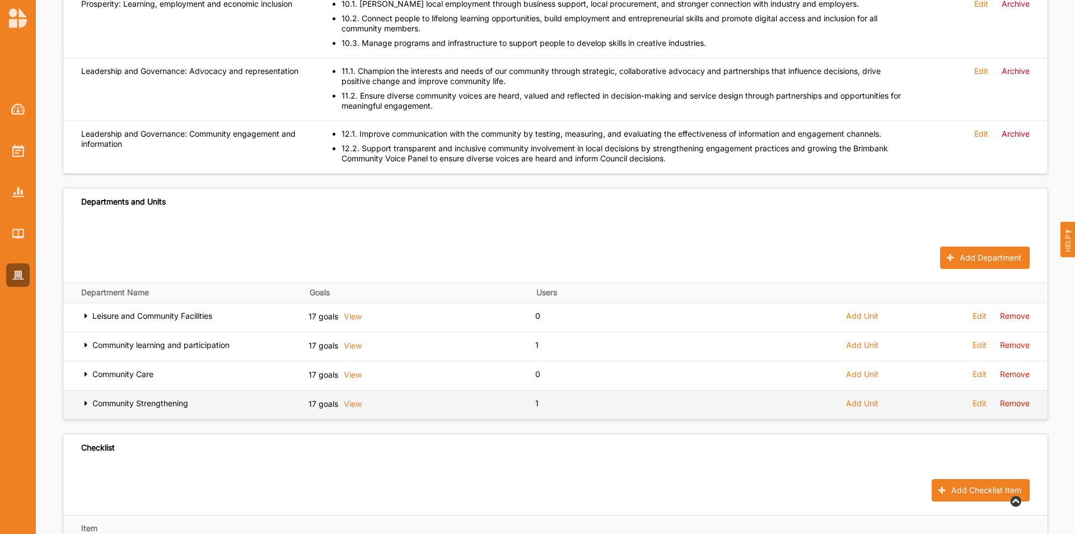
scroll to position [1214, 0]
click at [160, 332] on label "Community Strengthening" at bounding box center [140, 403] width 96 height 10
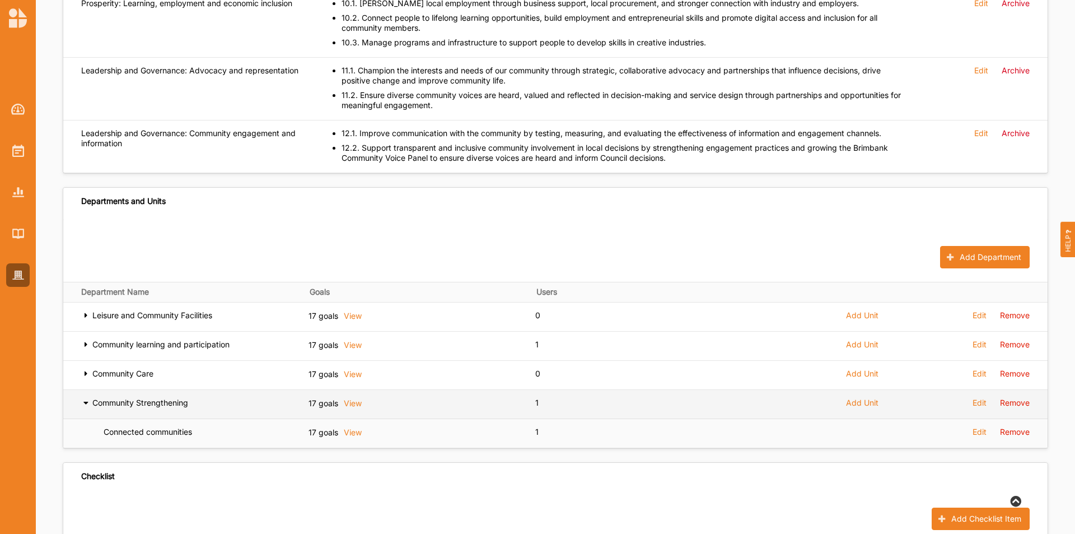
click at [716, 332] on span "Add Unit" at bounding box center [862, 403] width 32 height 10
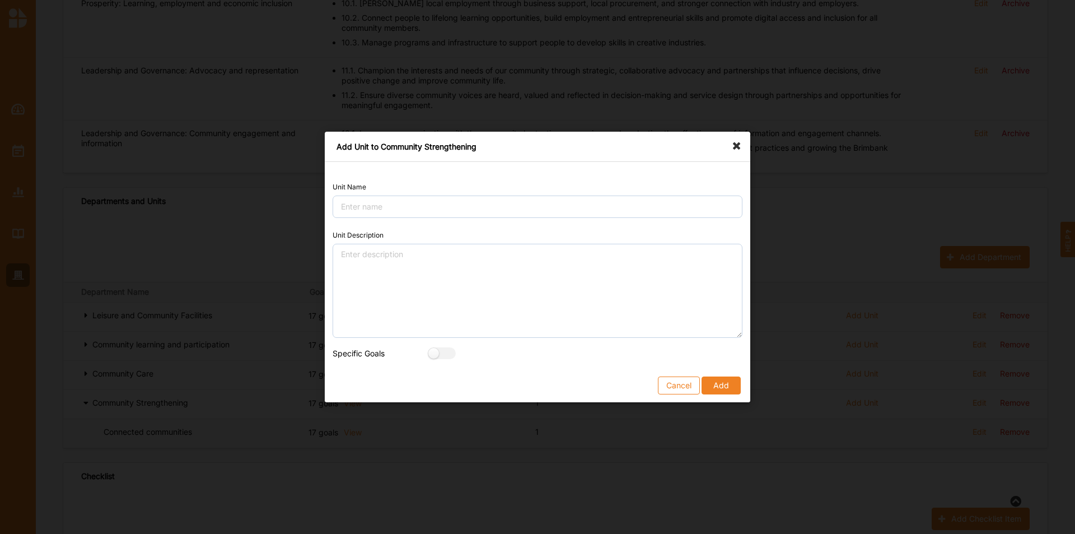
click at [358, 194] on div "Unit Name" at bounding box center [538, 199] width 410 height 37
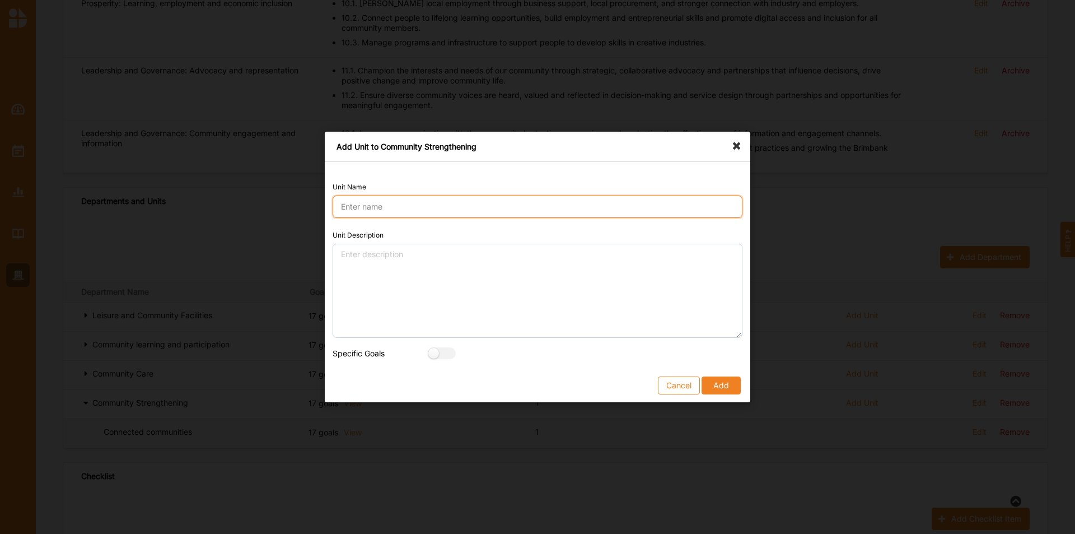
click at [363, 211] on input "Unit Name" at bounding box center [538, 206] width 410 height 22
type input "Strengthening communities"
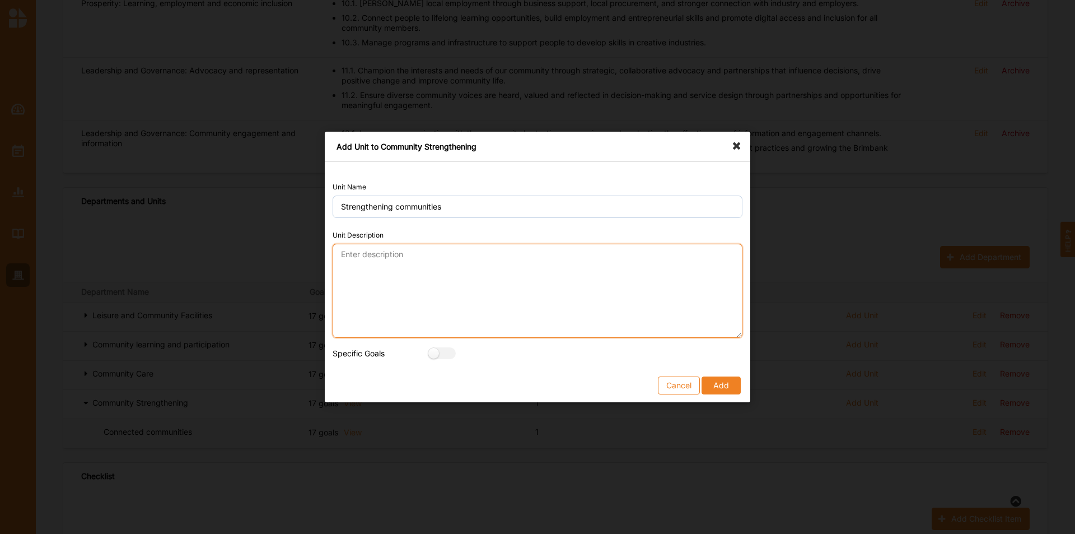
click at [382, 280] on textarea "Unit Description" at bounding box center [538, 291] width 410 height 94
paste textarea "Our service adds value to Council and the Brimbank Community by: • Working thro…"
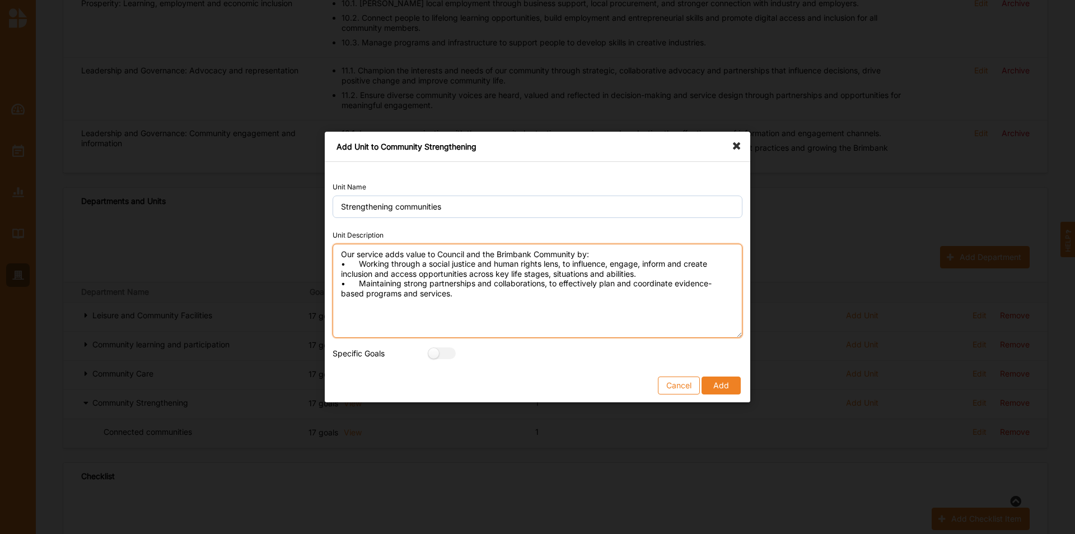
click at [335, 273] on textarea "Our service adds value to Council and the Brimbank Community by: • Working thro…" at bounding box center [538, 291] width 410 height 94
type textarea "Our service adds value to Council and the Brimbank Community by: • Working thro…"
click at [470, 288] on textarea "Our service adds value to Council and the Brimbank Community by: • Working thro…" at bounding box center [538, 291] width 410 height 94
click at [716, 332] on button "Add" at bounding box center [721, 385] width 39 height 18
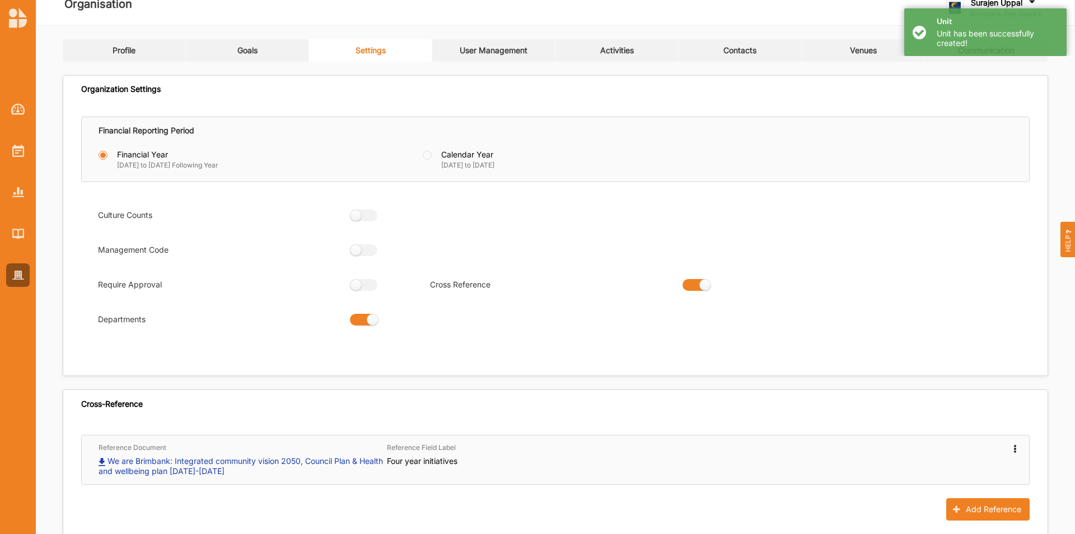
scroll to position [0, 0]
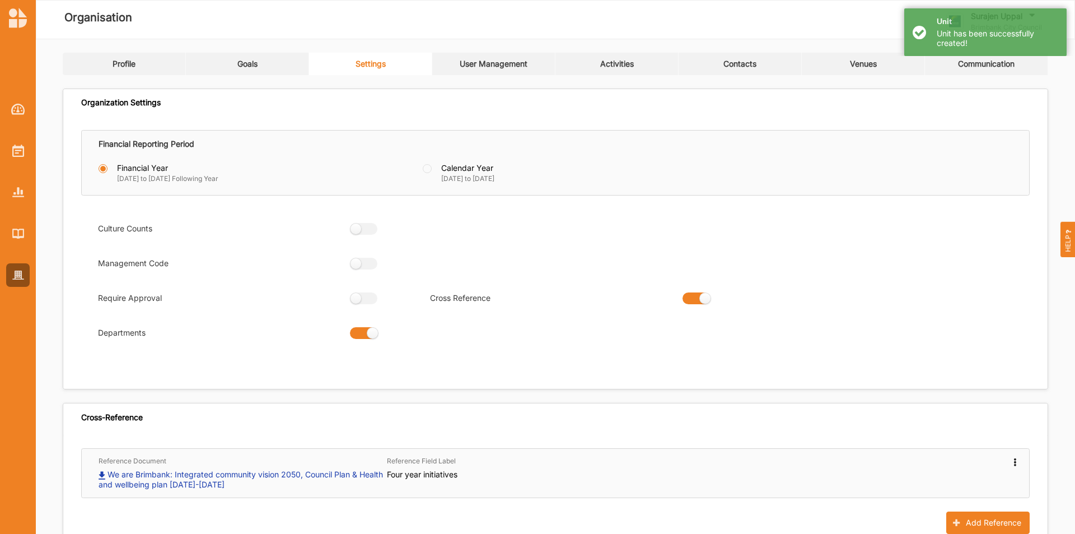
click at [457, 53] on link "User Management" at bounding box center [493, 64] width 123 height 22
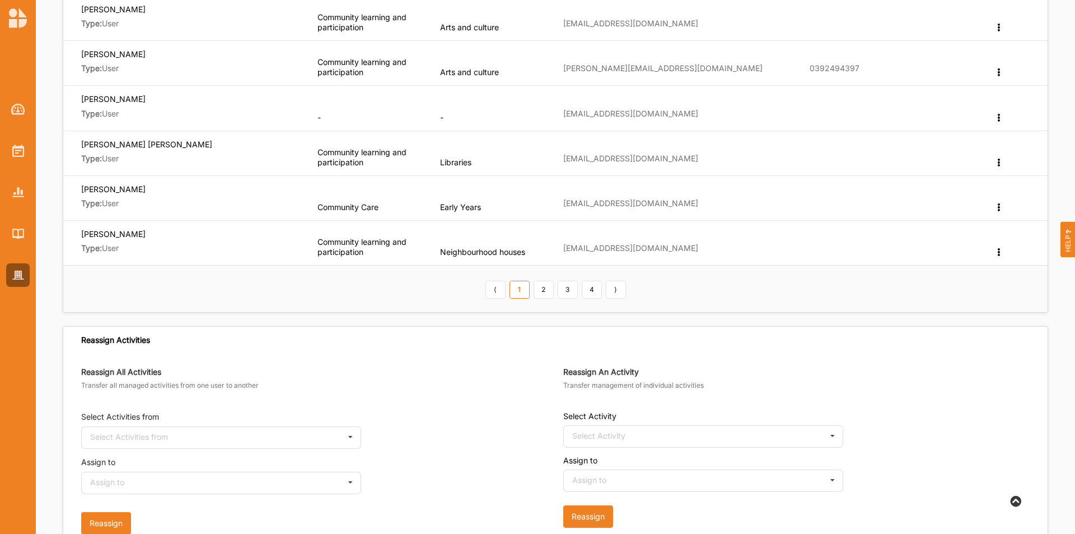
scroll to position [392, 0]
click at [547, 292] on link "2" at bounding box center [544, 289] width 20 height 18
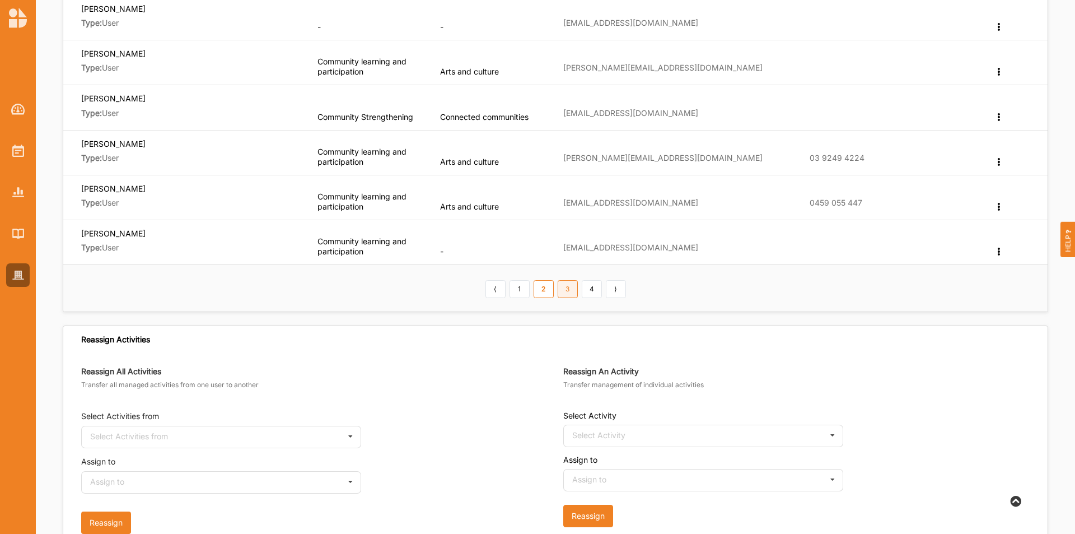
click at [566, 292] on link "3" at bounding box center [568, 289] width 20 height 18
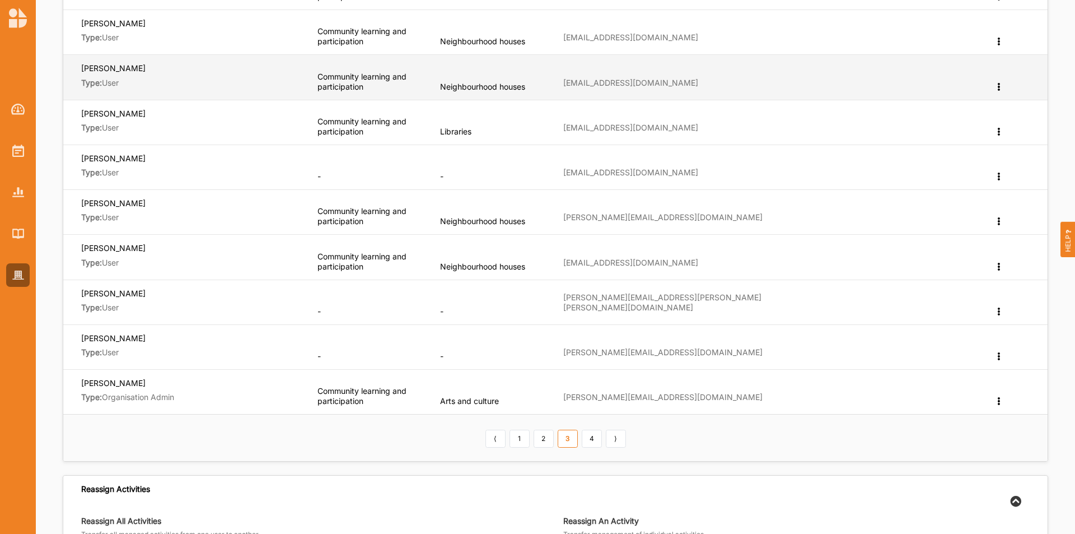
scroll to position [280, 0]
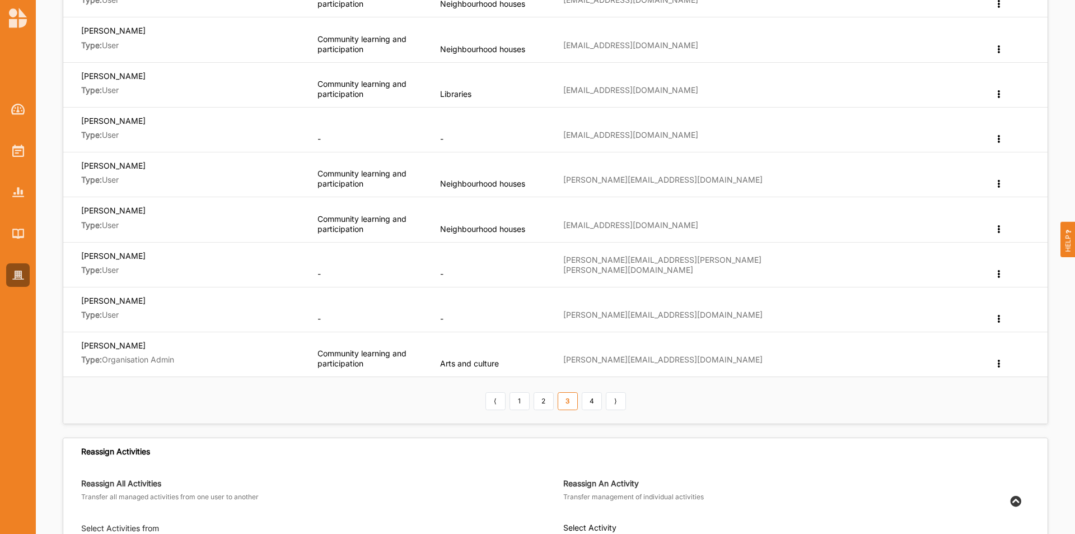
click at [596, 332] on link "4" at bounding box center [592, 401] width 20 height 18
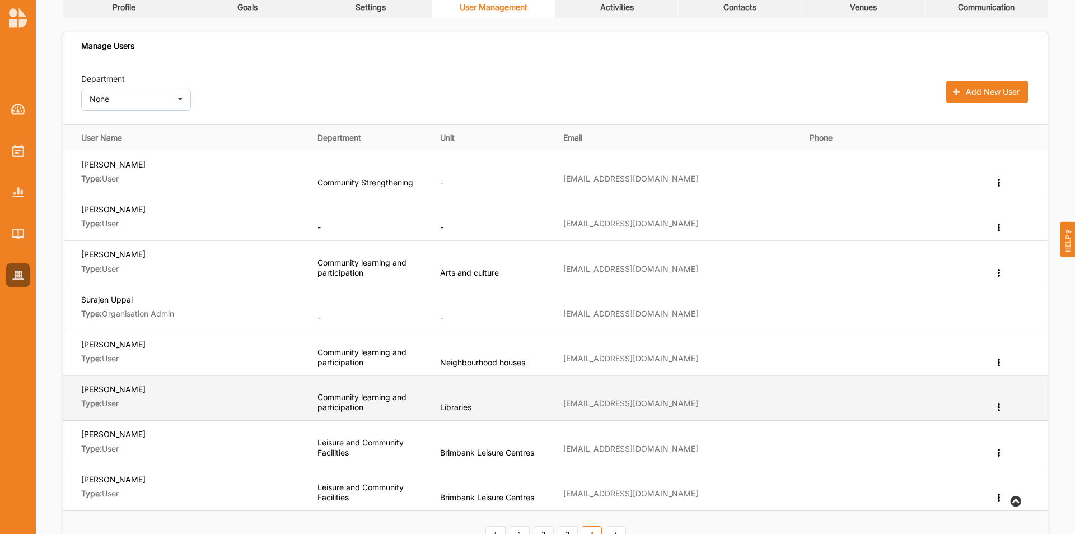
scroll to position [56, 0]
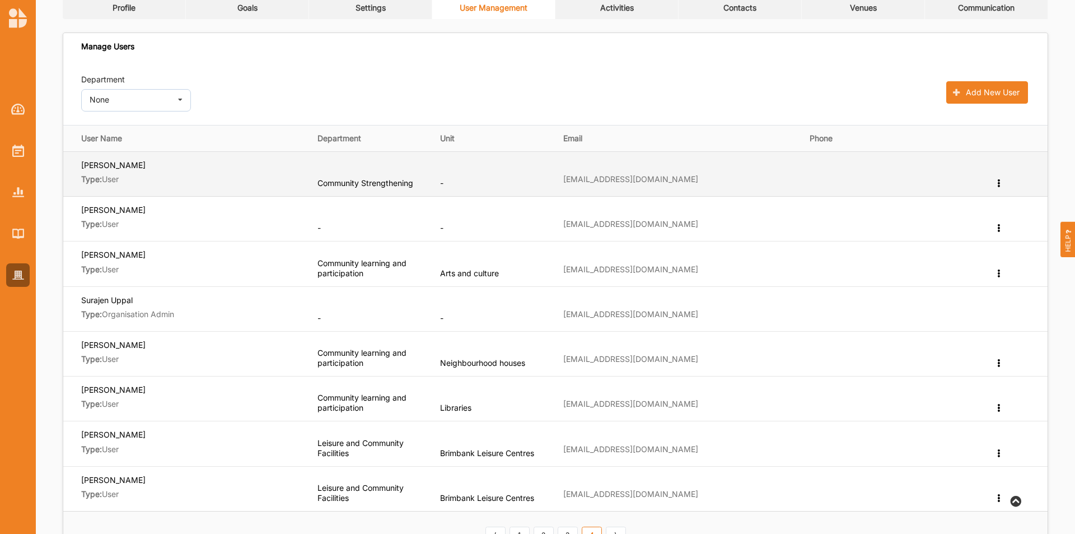
click at [716, 184] on td "Edit Department Change User Type Reset Password Remove" at bounding box center [1017, 173] width 62 height 45
click at [716, 184] on icon at bounding box center [999, 182] width 10 height 8
click at [716, 206] on div "Edit Department" at bounding box center [960, 202] width 87 height 25
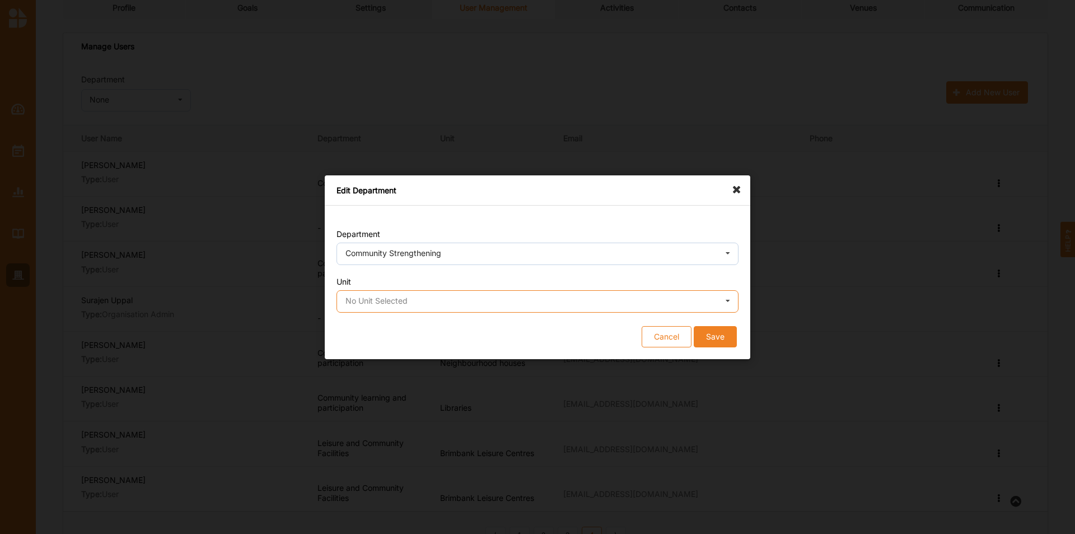
click at [557, 291] on input "text" at bounding box center [538, 302] width 401 height 22
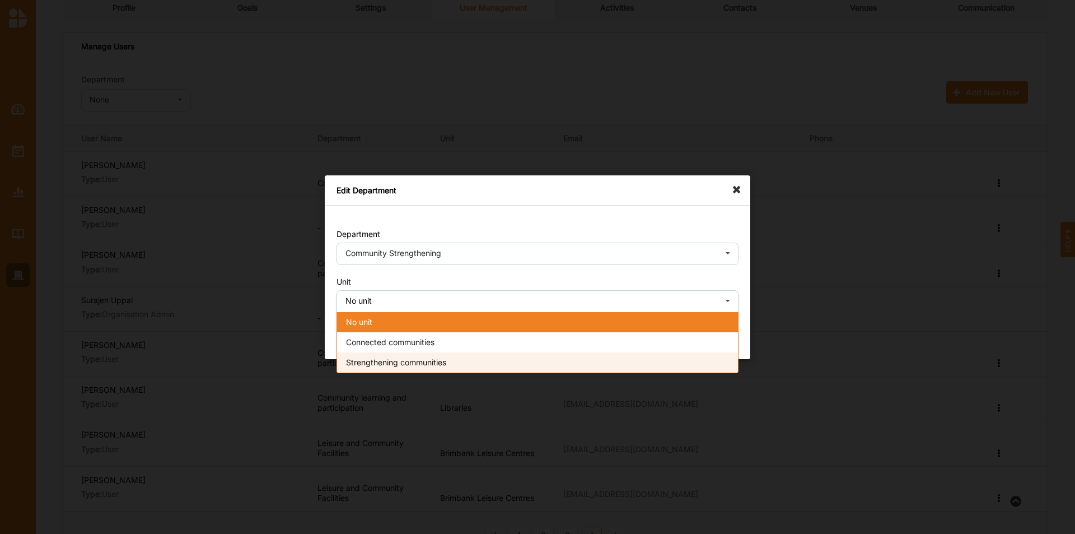
click at [513, 332] on div "Strengthening communities" at bounding box center [537, 362] width 401 height 20
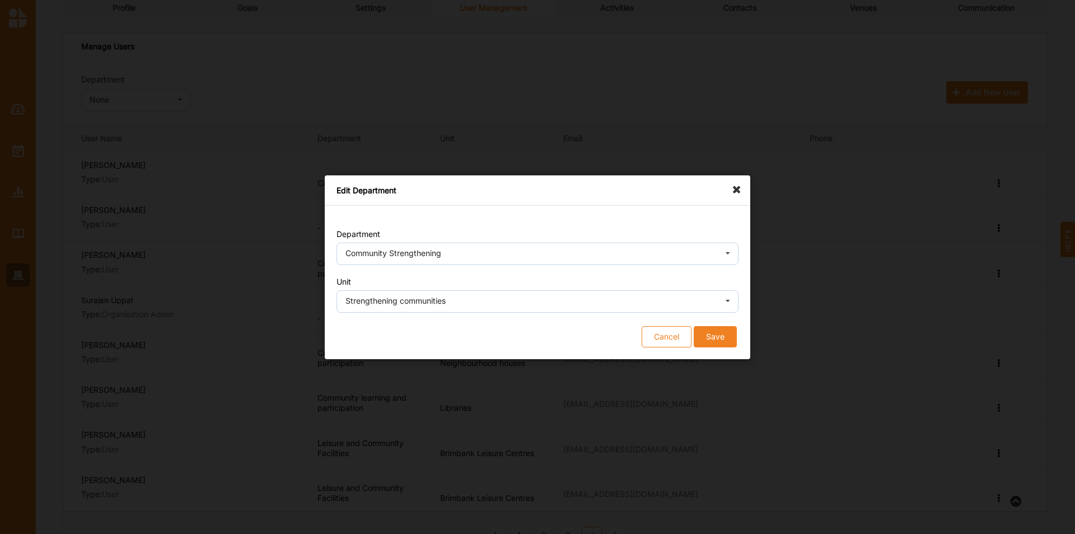
click at [716, 332] on button "Save" at bounding box center [715, 335] width 43 height 21
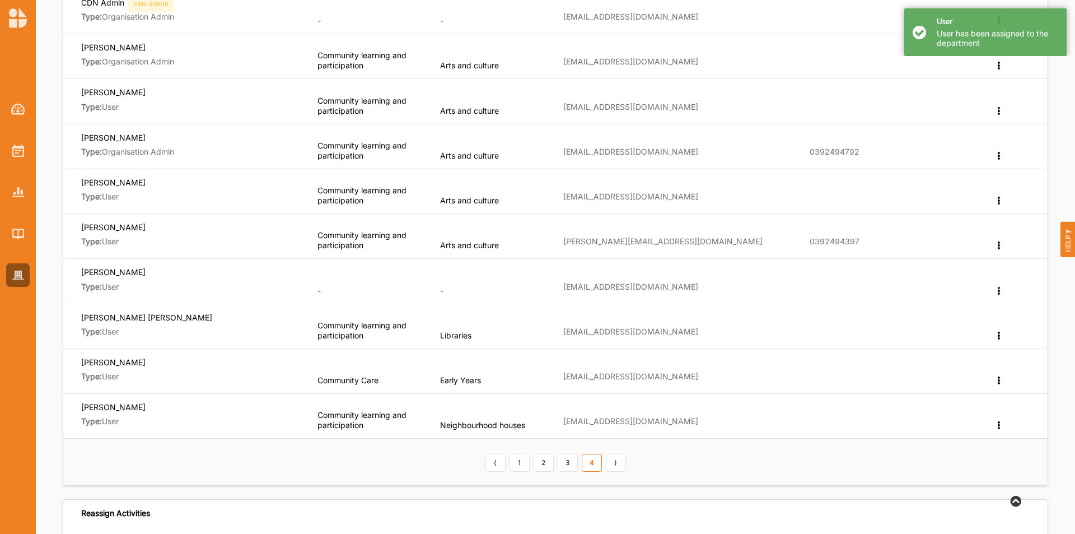
scroll to position [336, 0]
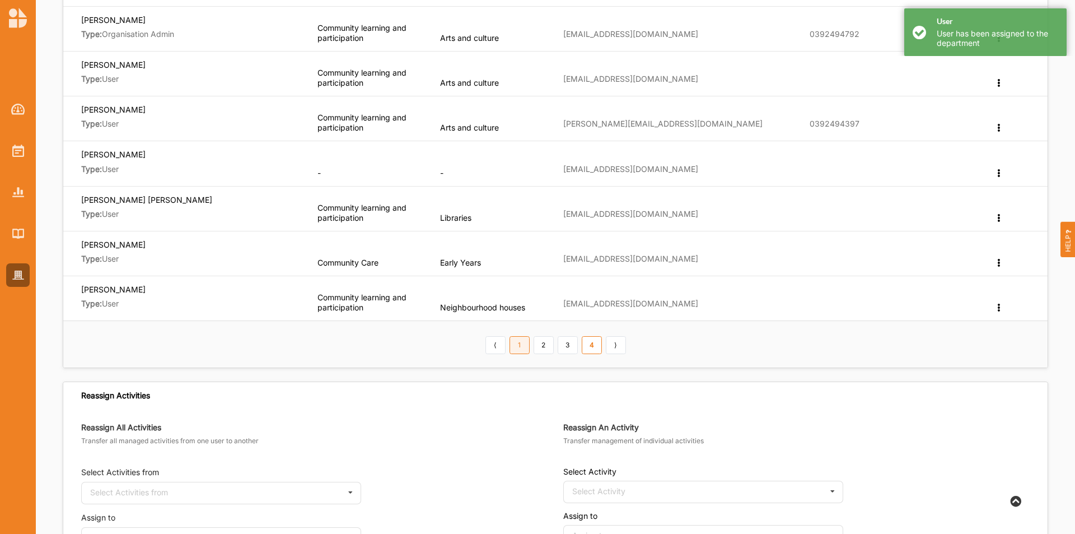
click at [511, 332] on link "1" at bounding box center [520, 345] width 20 height 18
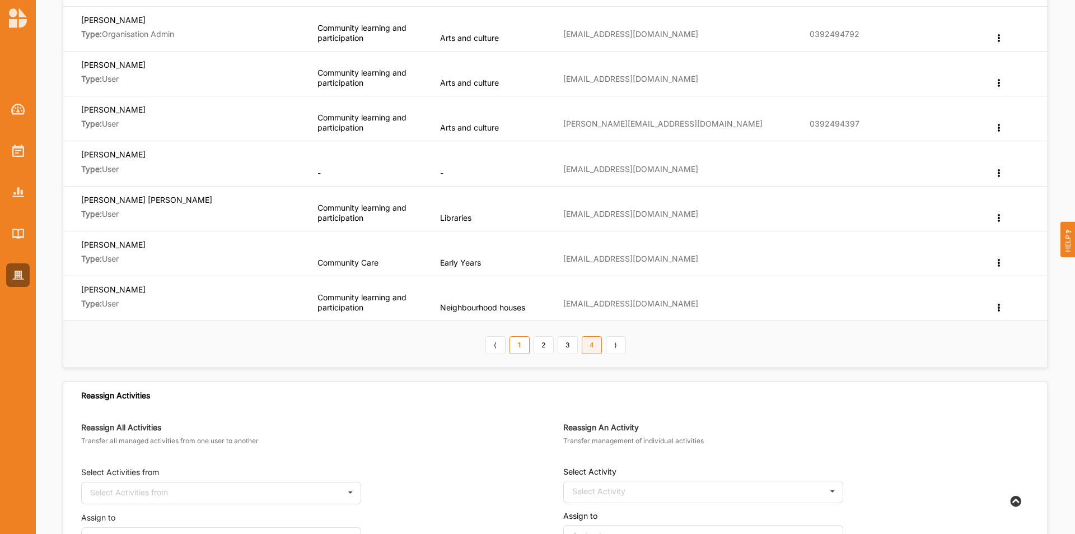
click at [598, 332] on link "4" at bounding box center [592, 345] width 20 height 18
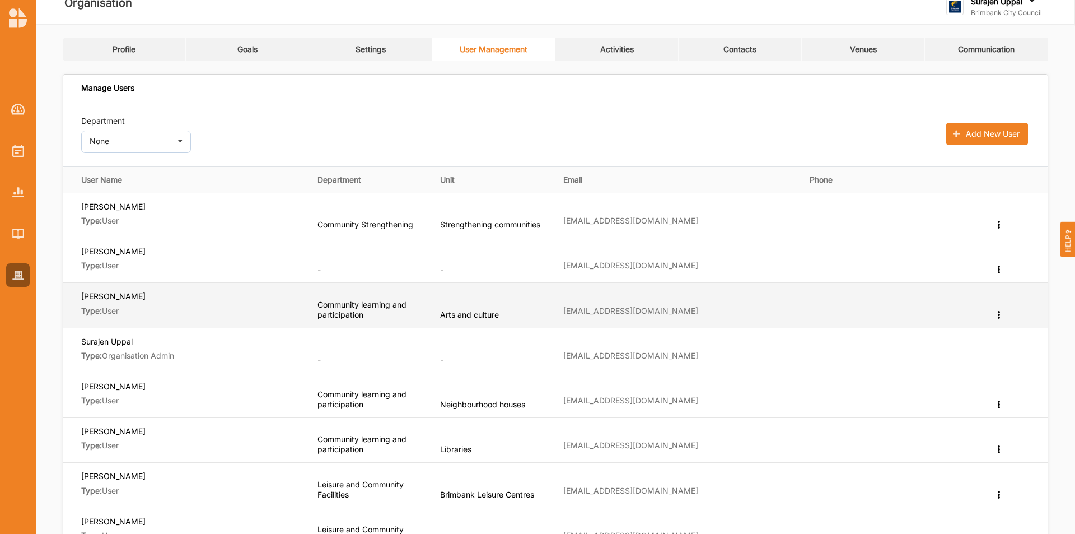
scroll to position [0, 0]
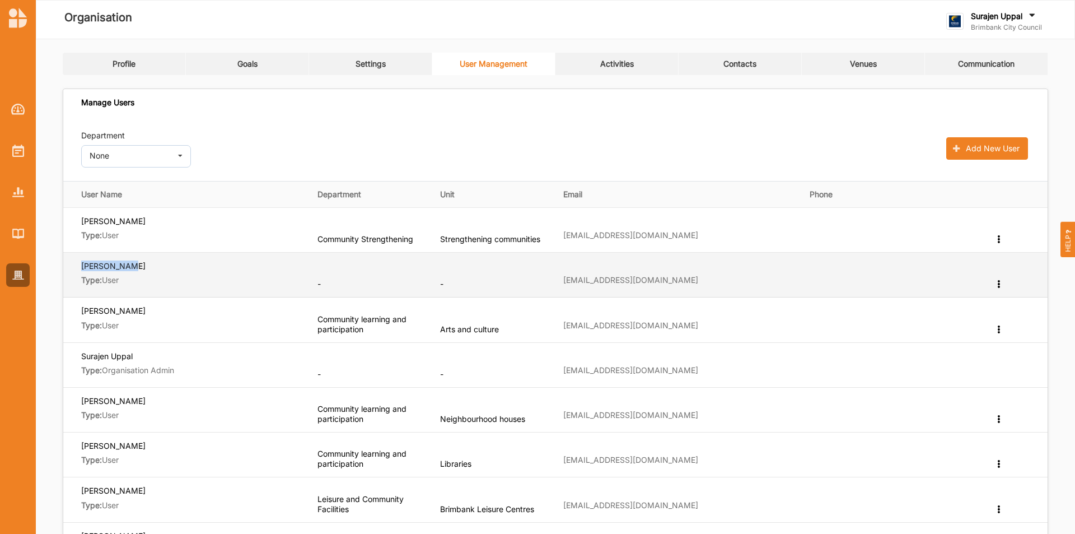
drag, startPoint x: 123, startPoint y: 265, endPoint x: 81, endPoint y: 267, distance: 41.5
click at [81, 267] on span "[PERSON_NAME]" at bounding box center [191, 267] width 221 height 15
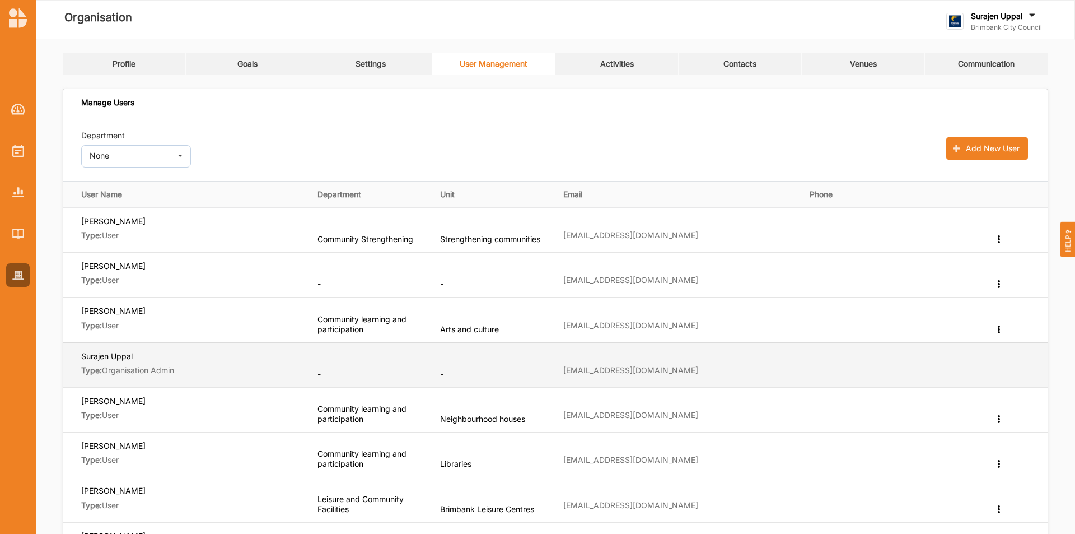
click at [155, 332] on label "Type: Organisation Admin" at bounding box center [191, 370] width 221 height 10
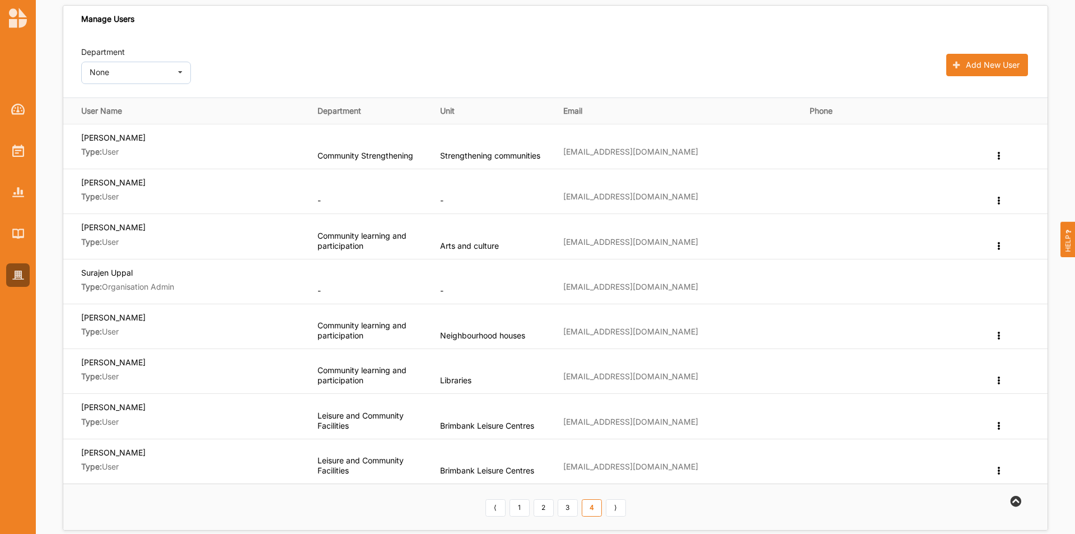
scroll to position [224, 0]
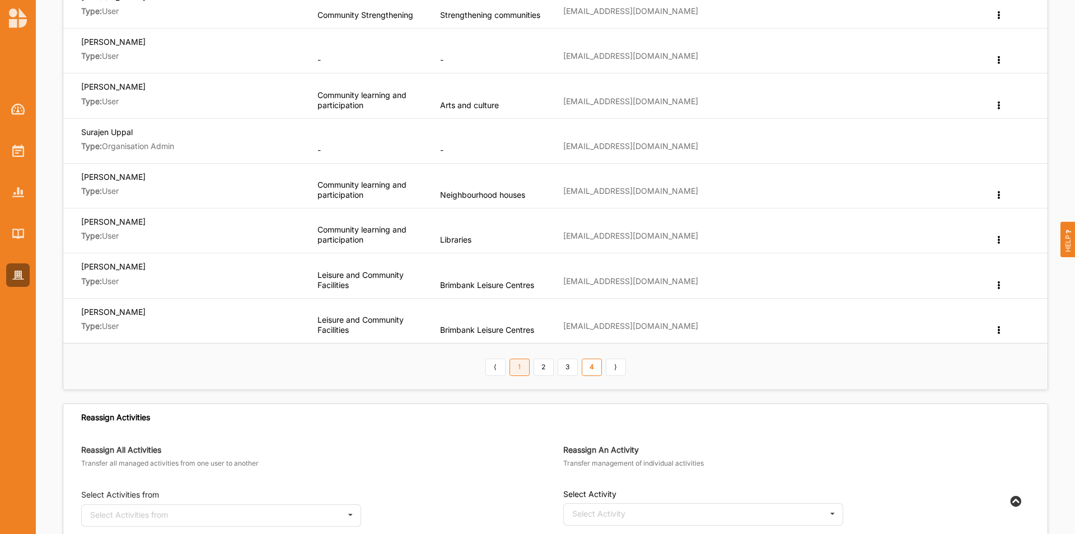
click at [516, 332] on link "1" at bounding box center [520, 367] width 20 height 18
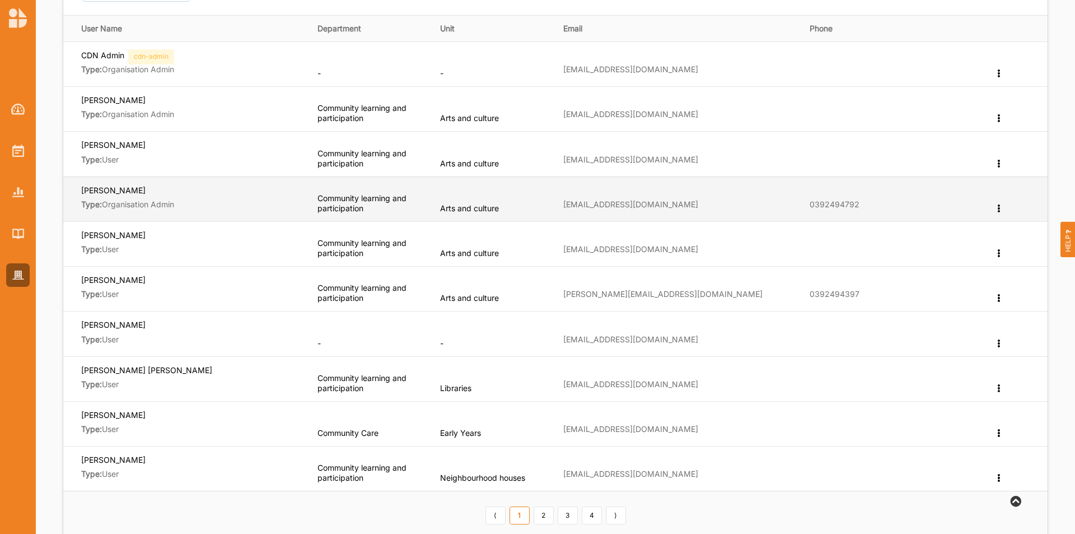
scroll to position [168, 0]
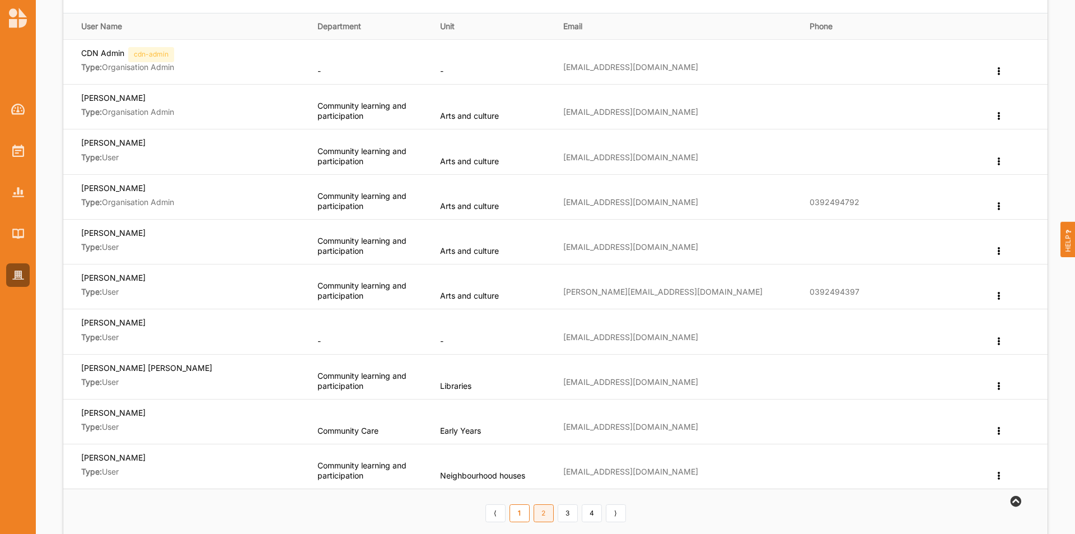
click at [546, 332] on link "2" at bounding box center [544, 513] width 20 height 18
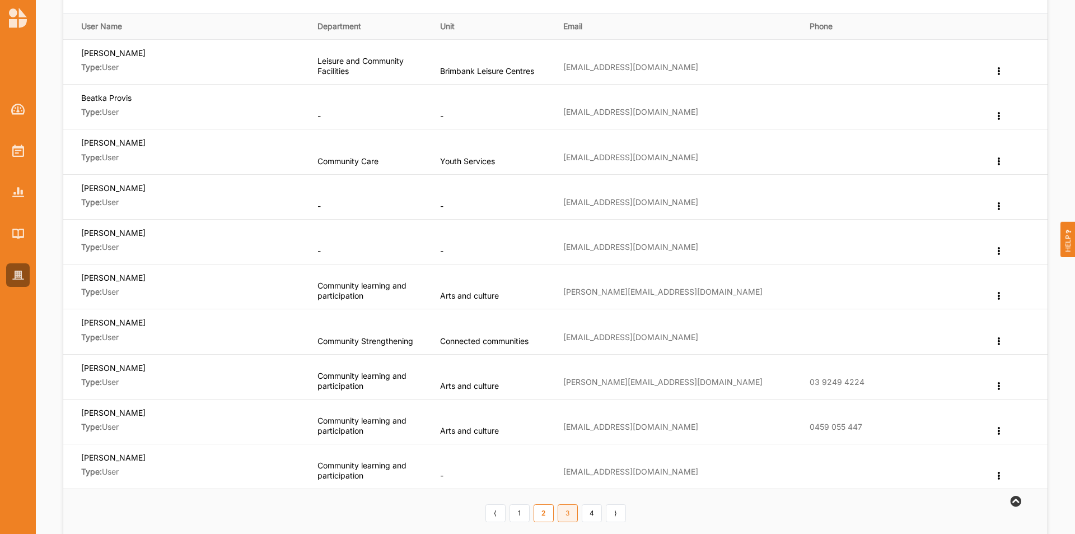
click at [575, 332] on link "3" at bounding box center [568, 513] width 20 height 18
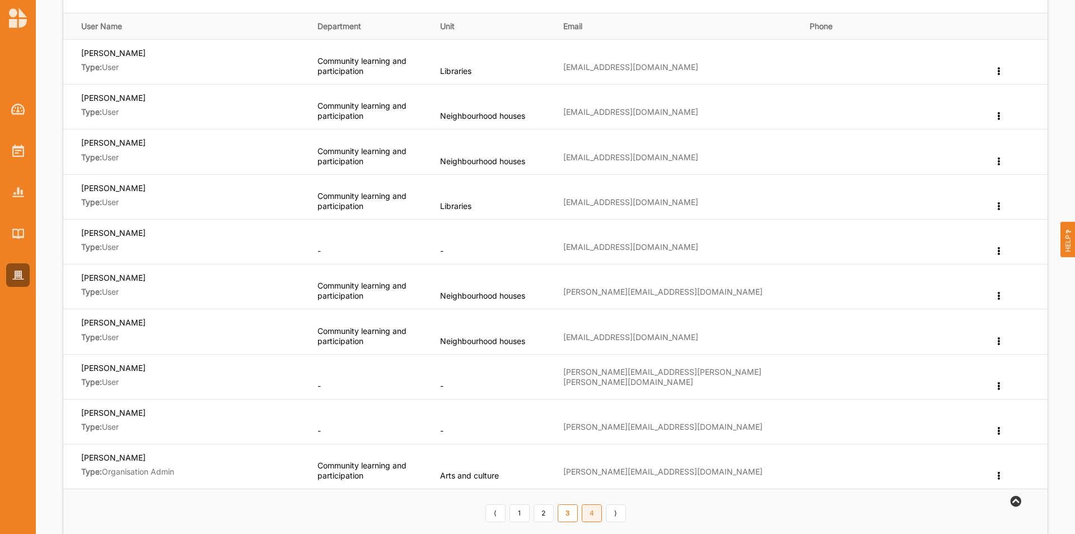
click at [598, 332] on link "4" at bounding box center [592, 513] width 20 height 18
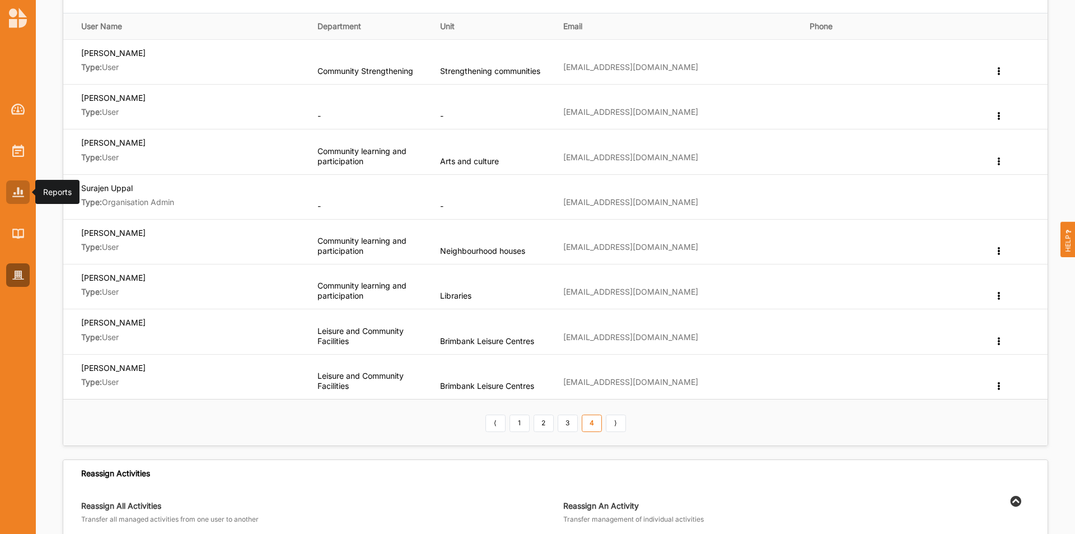
drag, startPoint x: 17, startPoint y: 180, endPoint x: 28, endPoint y: 181, distance: 11.2
click at [17, 181] on div at bounding box center [18, 192] width 24 height 24
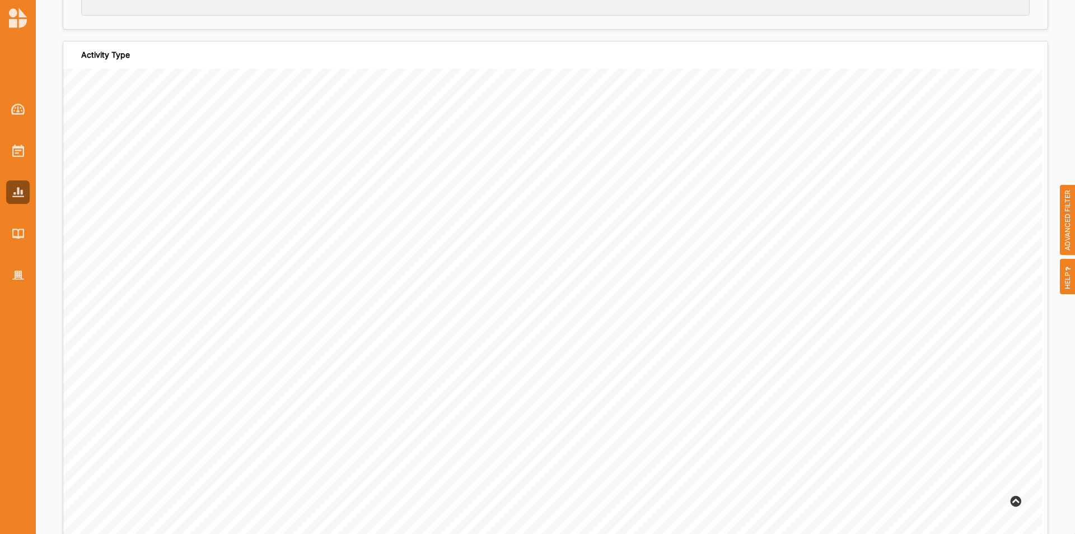
scroll to position [224, 0]
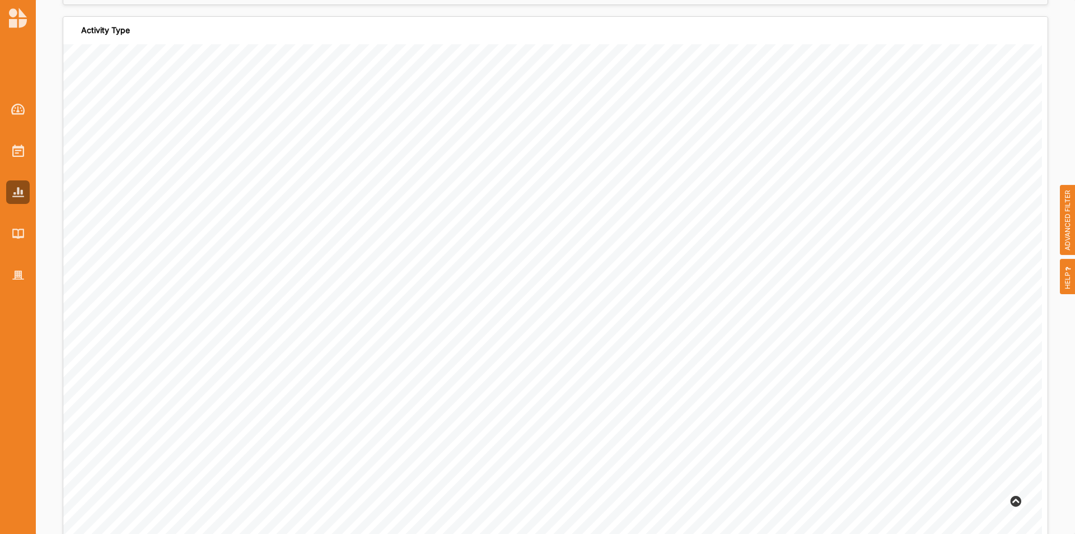
click at [716, 217] on span "ADVANCED FILTER" at bounding box center [1068, 220] width 16 height 71
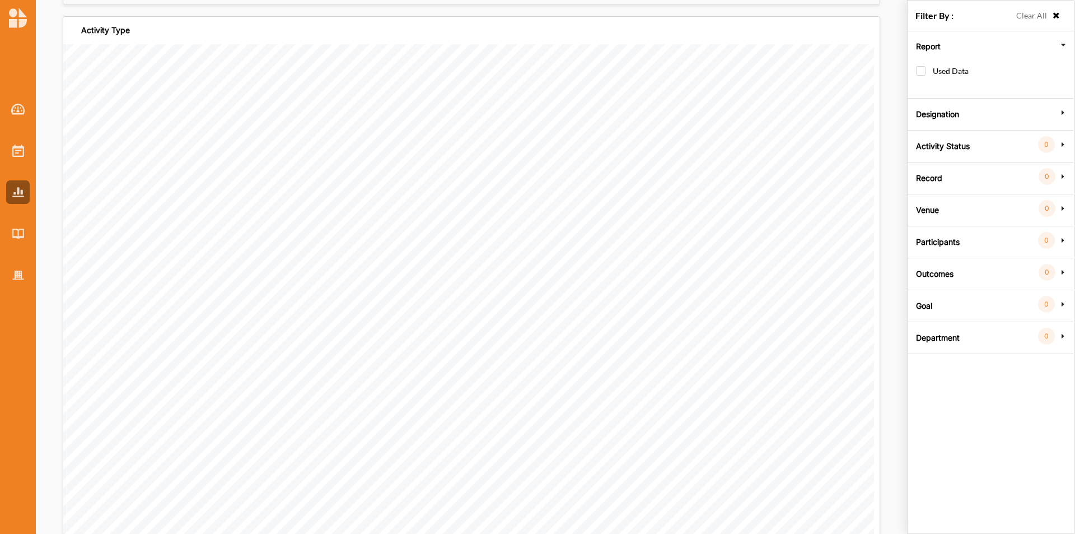
scroll to position [0, 0]
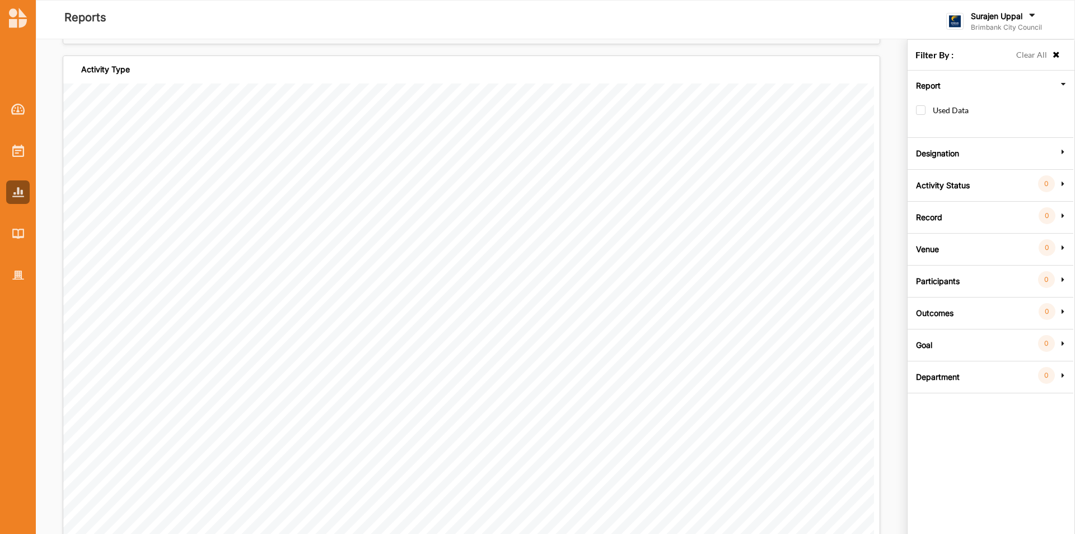
click at [716, 332] on div "Goal 0" at bounding box center [991, 343] width 160 height 10
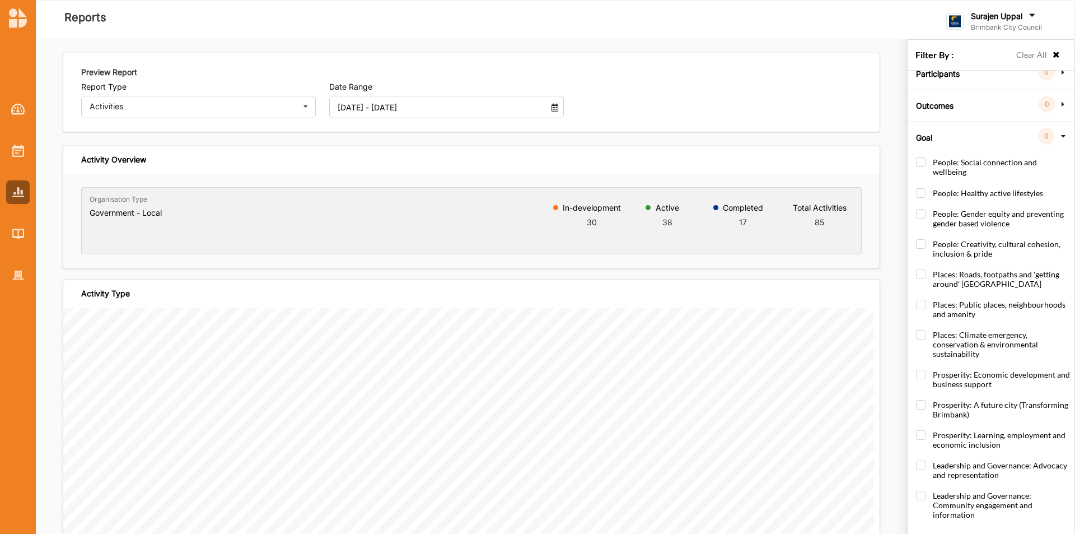
click at [460, 115] on input "[DATE] - [DATE]" at bounding box center [437, 107] width 211 height 22
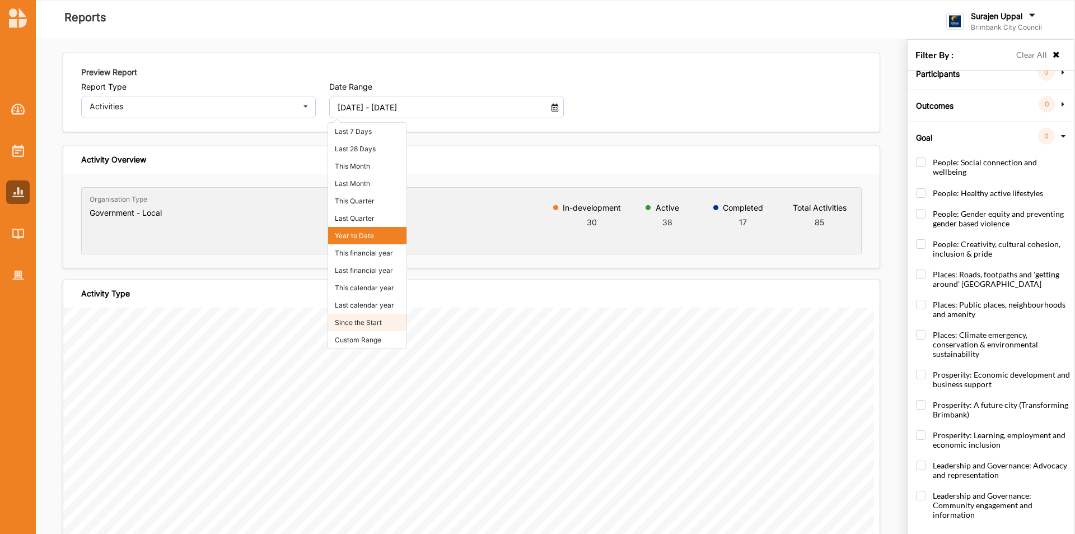
click at [361, 318] on li "Since the Start" at bounding box center [367, 322] width 78 height 17
type input "[DATE] - [DATE]"
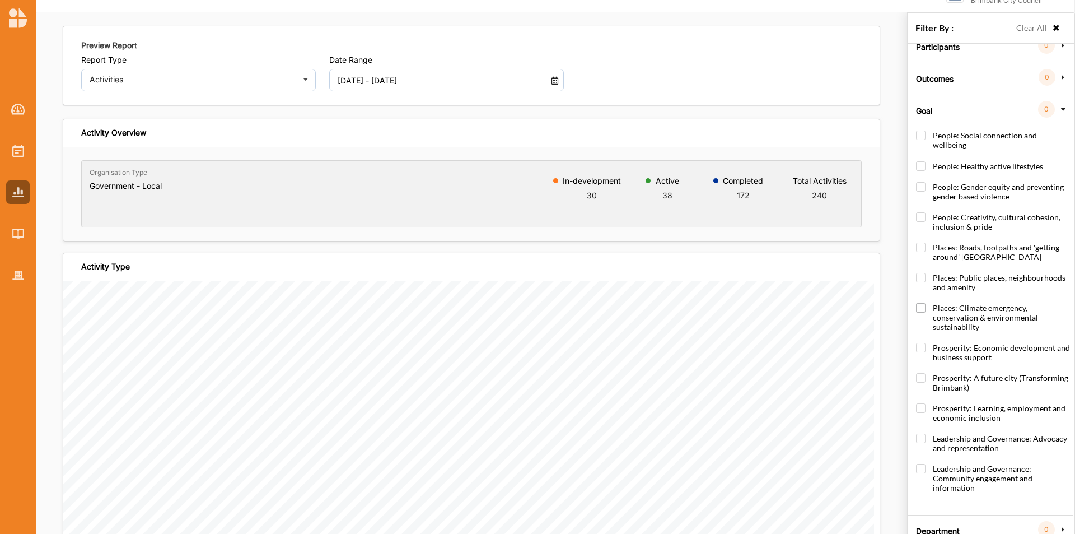
scroll to position [39, 0]
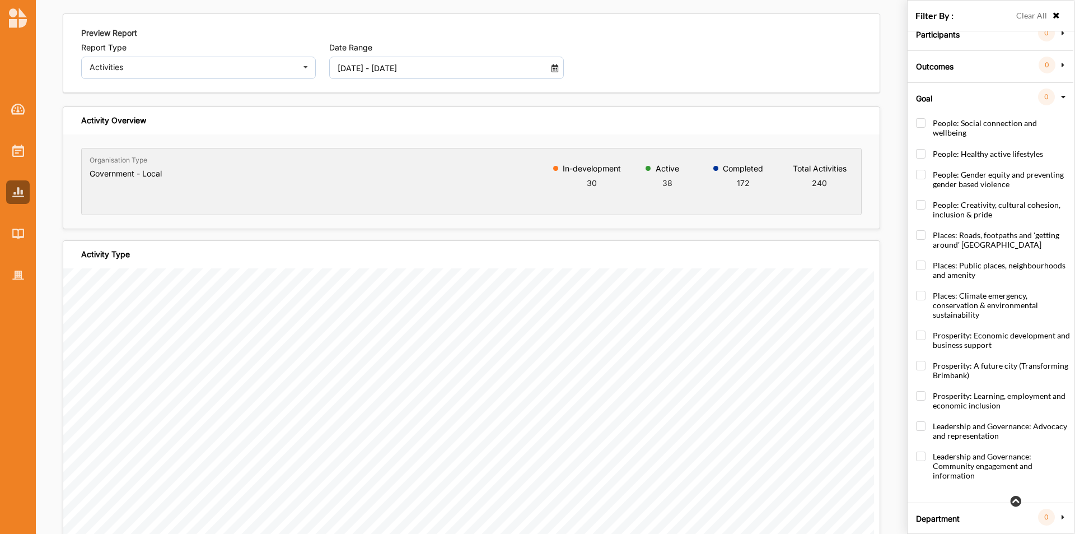
click at [716, 332] on label "Department" at bounding box center [938, 517] width 44 height 34
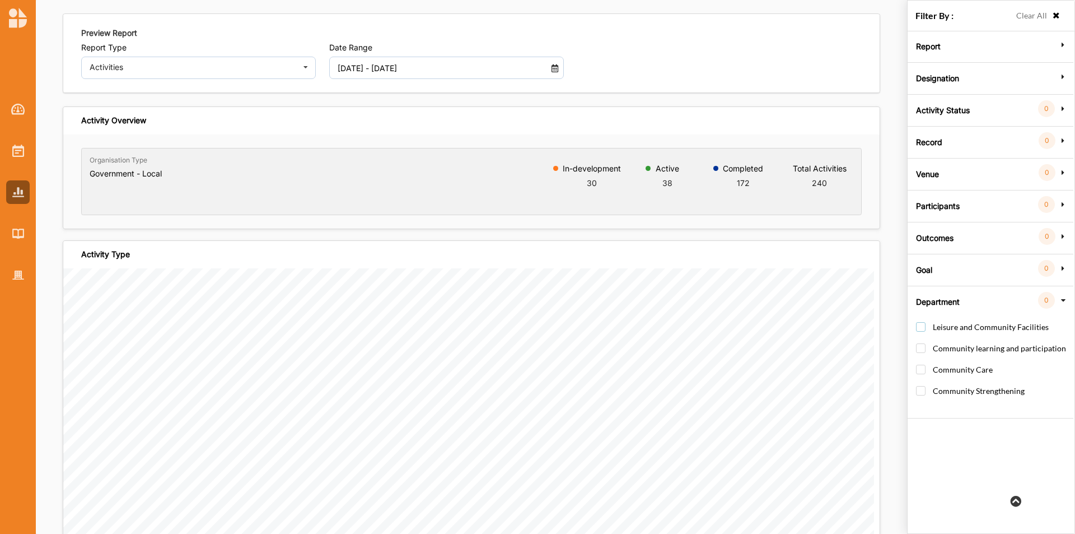
click at [716, 329] on label "Leisure and Community Facilities" at bounding box center [982, 332] width 133 height 21
click at [716, 328] on label "Leisure and Community Facilities" at bounding box center [982, 332] width 133 height 21
checkbox input "false"
drag, startPoint x: 919, startPoint y: 347, endPoint x: 936, endPoint y: 369, distance: 27.6
click at [716, 332] on label "Community learning and participation" at bounding box center [991, 353] width 150 height 21
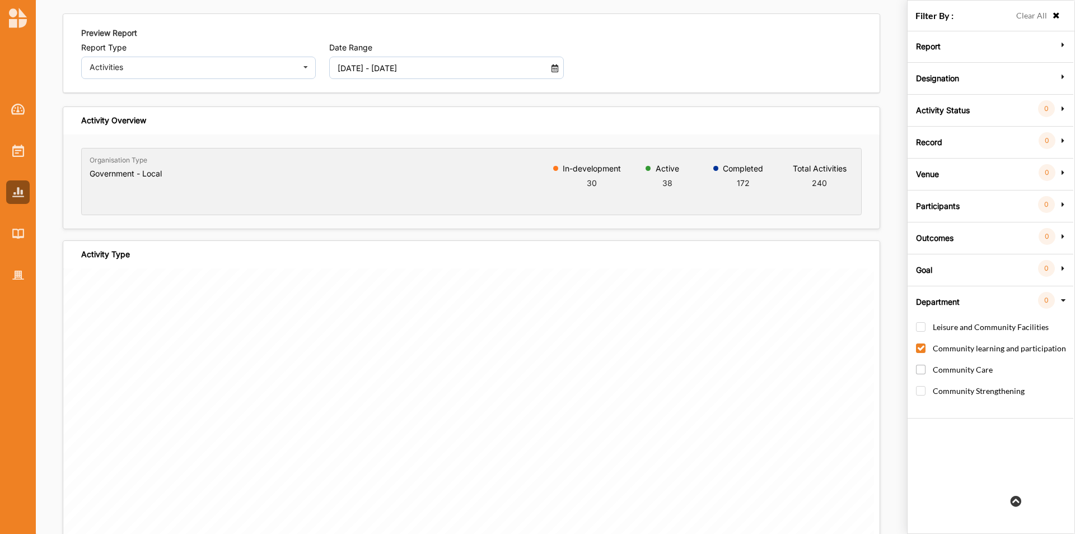
checkbox input "true"
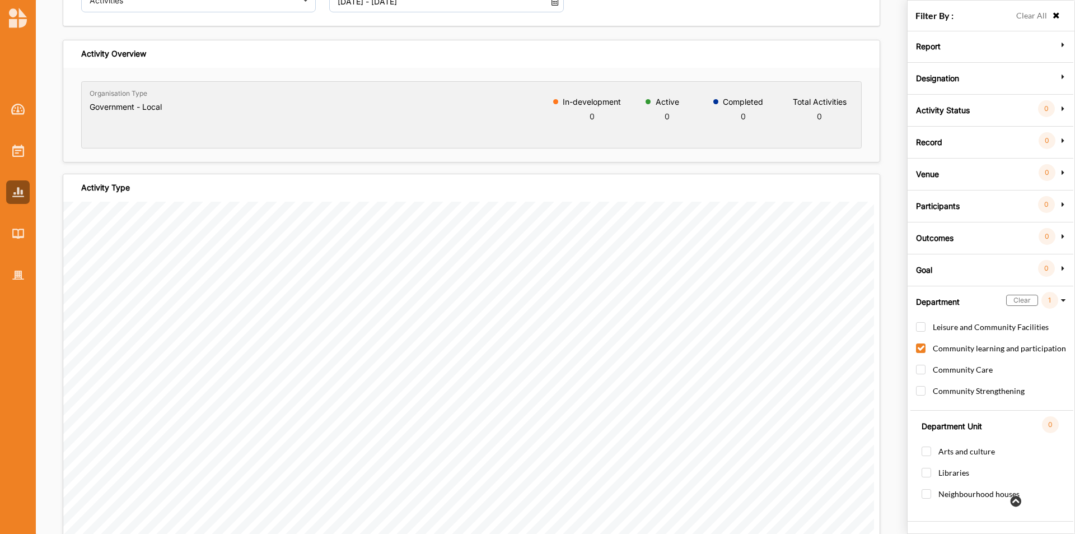
scroll to position [56, 0]
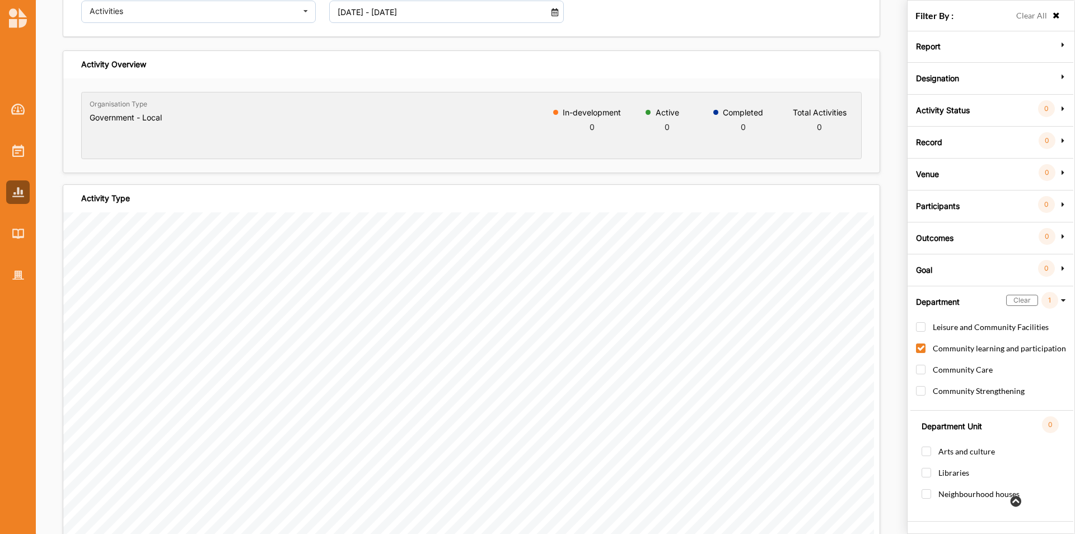
click at [453, 15] on input "[DATE] - [DATE]" at bounding box center [437, 12] width 211 height 22
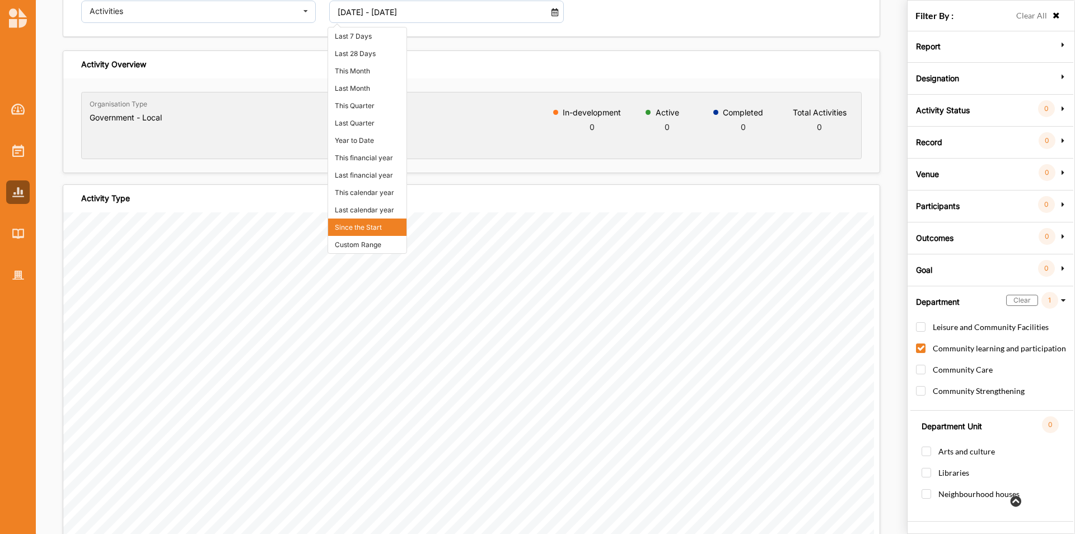
click at [358, 226] on li "Since the Start" at bounding box center [367, 226] width 78 height 17
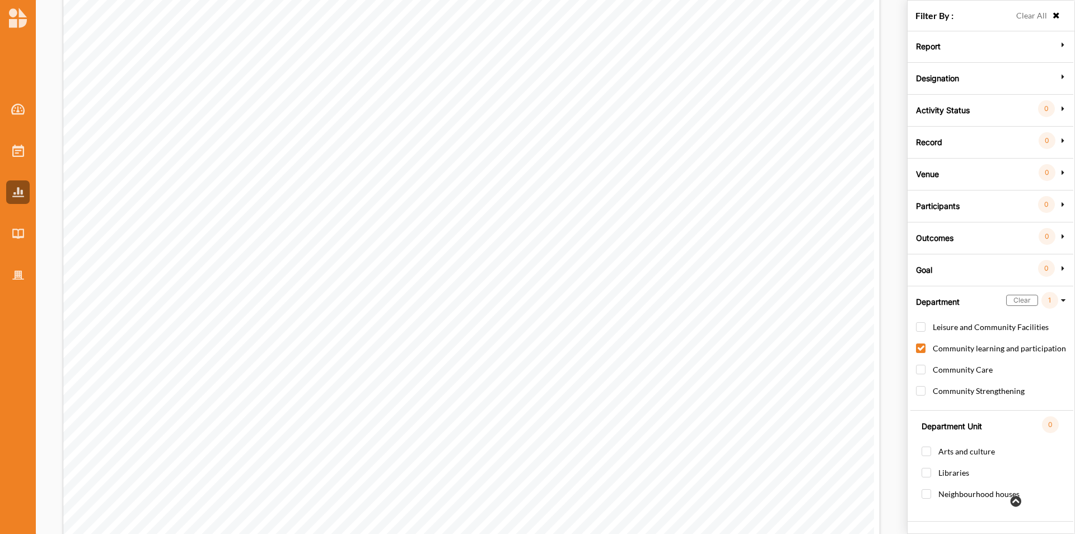
scroll to position [560, 0]
click at [716, 332] on label "Community Care" at bounding box center [954, 375] width 77 height 21
checkbox input "true"
click at [716, 332] on label "Community learning and participation" at bounding box center [991, 353] width 150 height 21
checkbox input "false"
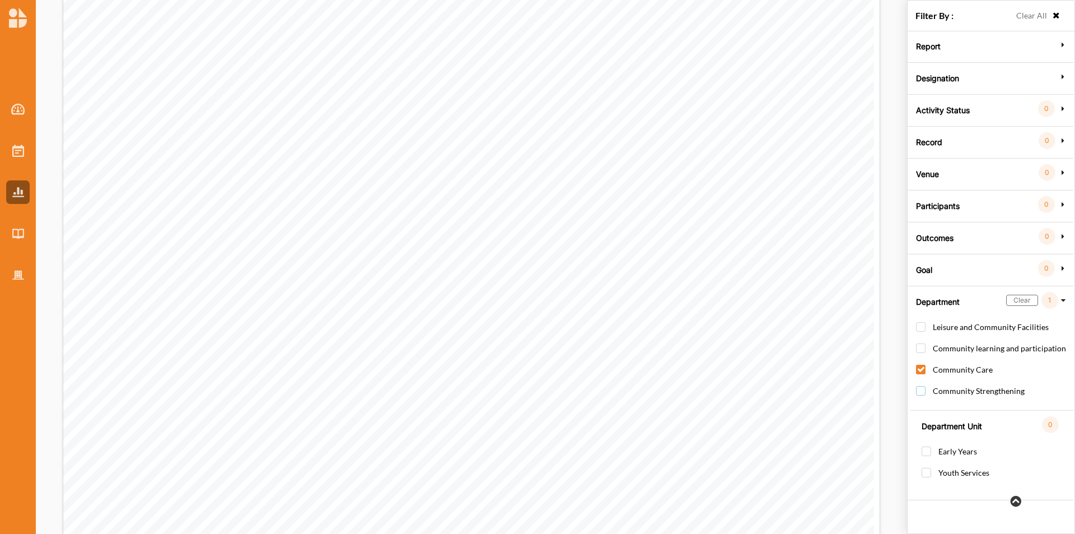
click at [716, 332] on label "Community Strengthening" at bounding box center [970, 396] width 109 height 21
checkbox input "true"
click at [716, 332] on label "Community Care" at bounding box center [954, 375] width 77 height 21
checkbox input "false"
click at [716, 332] on label "Community learning and participation" at bounding box center [991, 353] width 150 height 21
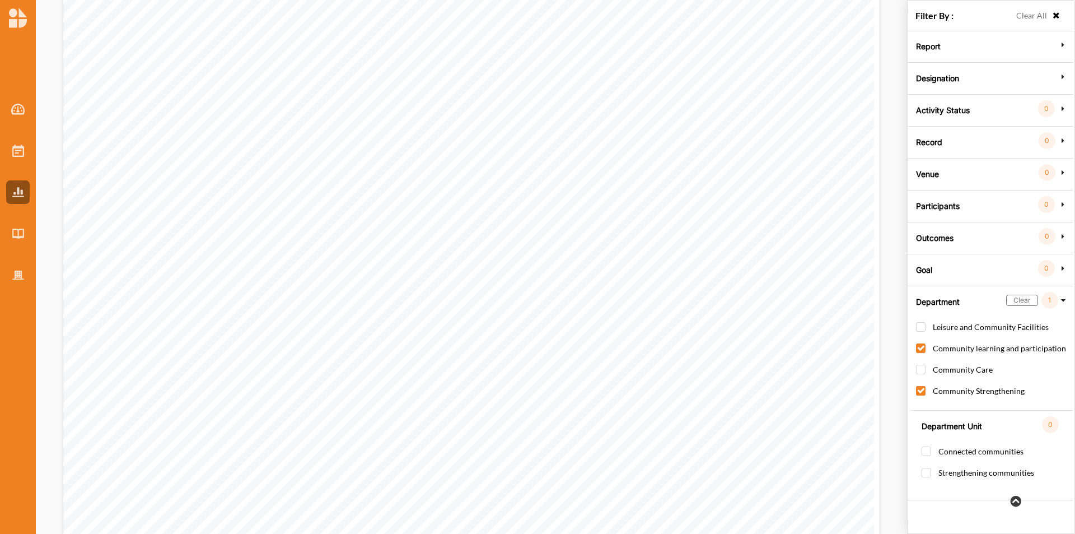
checkbox input "true"
click at [716, 332] on label "Arts and culture" at bounding box center [958, 456] width 73 height 21
checkbox input "true"
click at [716, 332] on label "Libraries" at bounding box center [946, 478] width 48 height 21
checkbox input "true"
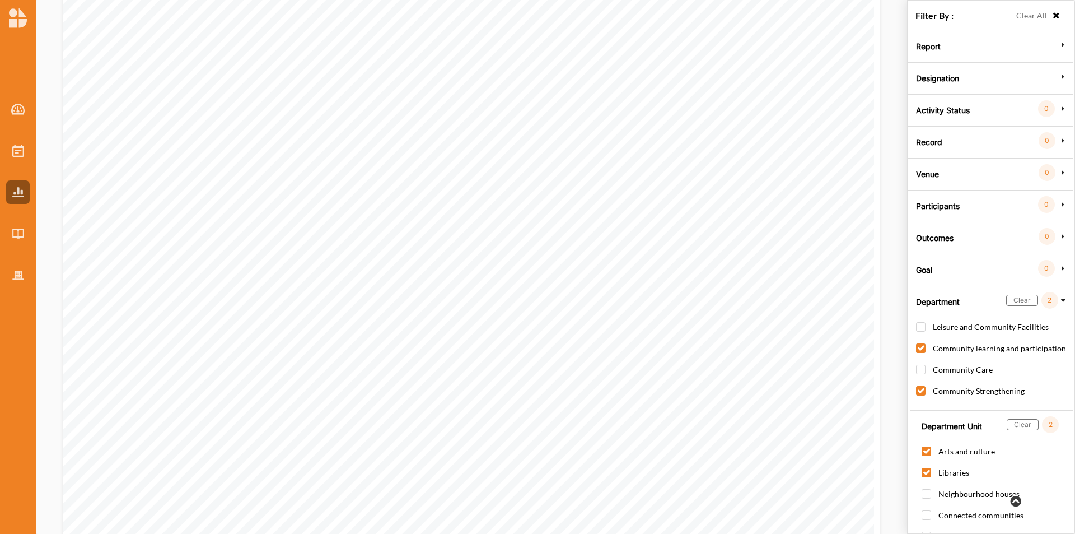
click at [716, 332] on label "Community Strengthening" at bounding box center [970, 396] width 109 height 21
checkbox input "false"
click at [716, 332] on label "Community learning and participation" at bounding box center [991, 353] width 150 height 21
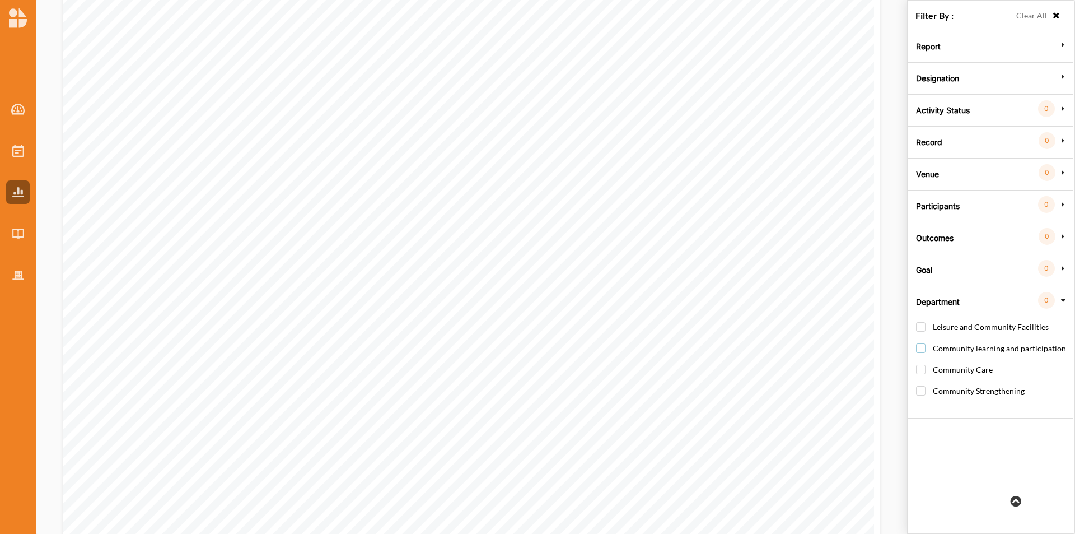
click at [716, 332] on label "Community learning and participation" at bounding box center [991, 353] width 150 height 21
checkbox input "true"
click at [716, 332] on label "Neighbourhood houses" at bounding box center [971, 499] width 98 height 21
checkbox input "true"
click at [716, 108] on label "Activity Status" at bounding box center [943, 109] width 54 height 34
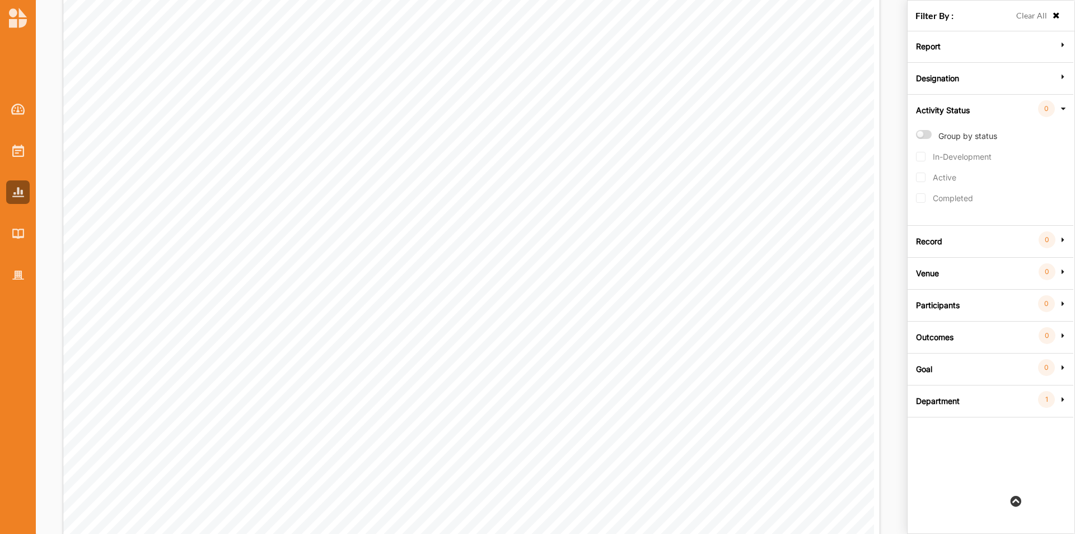
click at [716, 134] on label "Group by status" at bounding box center [956, 141] width 81 height 22
radio input "true"
checkbox input "true"
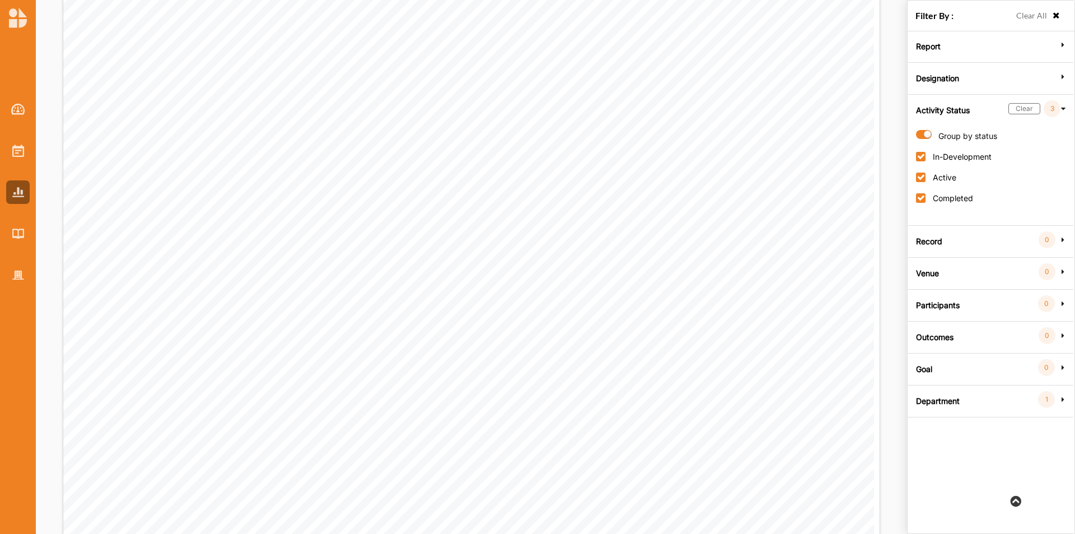
click at [716, 133] on label "Group by status" at bounding box center [956, 141] width 81 height 22
radio input "false"
checkbox input "false"
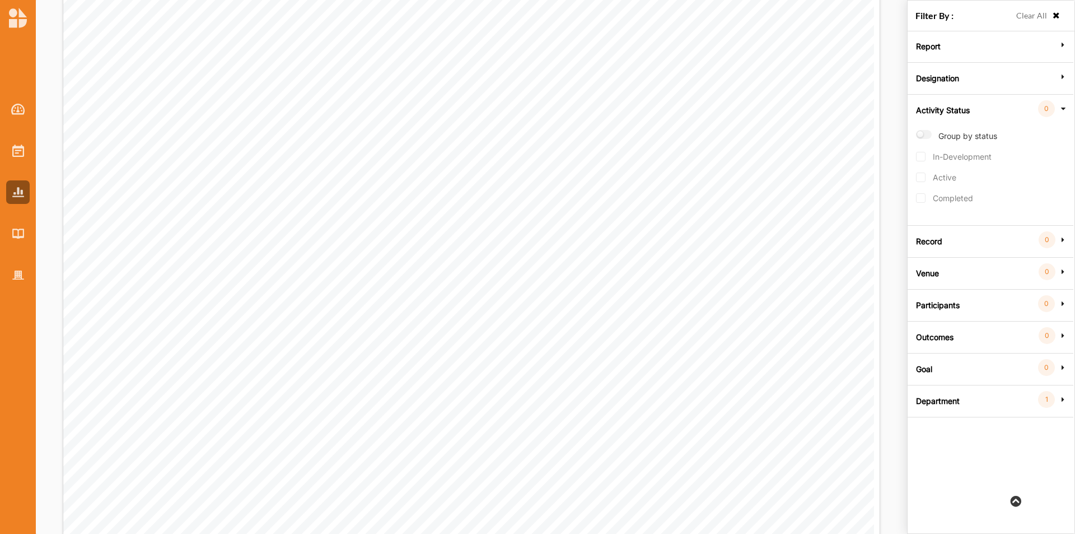
click at [716, 332] on label "Department" at bounding box center [938, 400] width 44 height 34
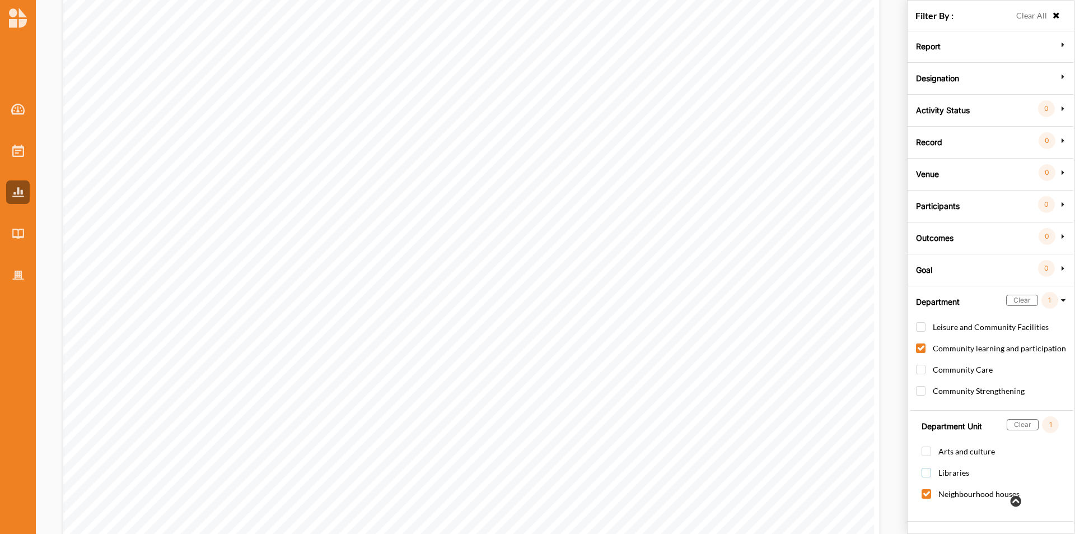
click at [716, 332] on label "Libraries" at bounding box center [946, 478] width 48 height 21
checkbox input "true"
click at [716, 332] on label "Neighbourhood houses" at bounding box center [971, 499] width 98 height 21
checkbox input "false"
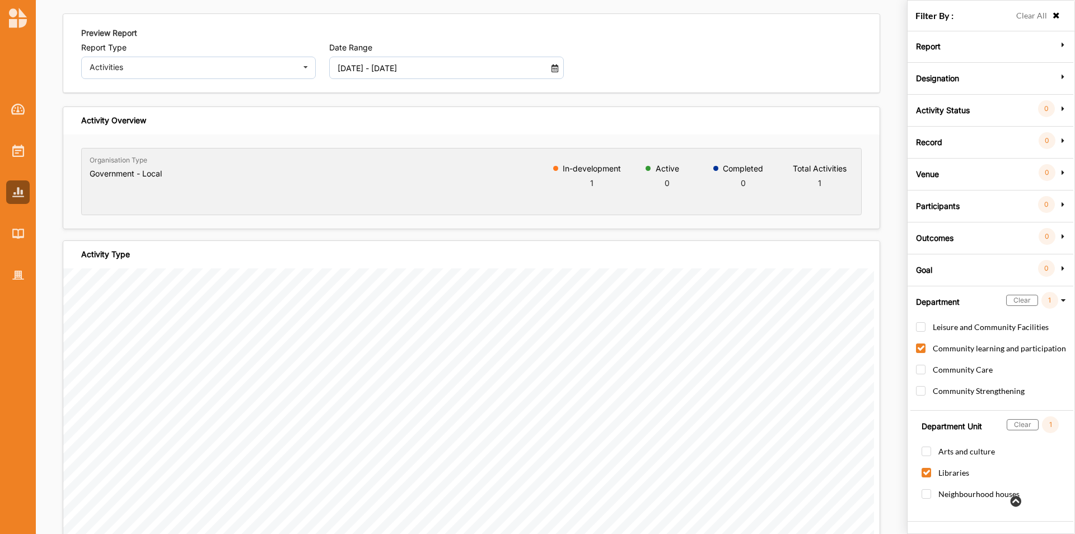
click at [716, 332] on label "Libraries" at bounding box center [946, 478] width 48 height 21
checkbox input "false"
click at [716, 332] on label "Arts and culture" at bounding box center [958, 456] width 73 height 21
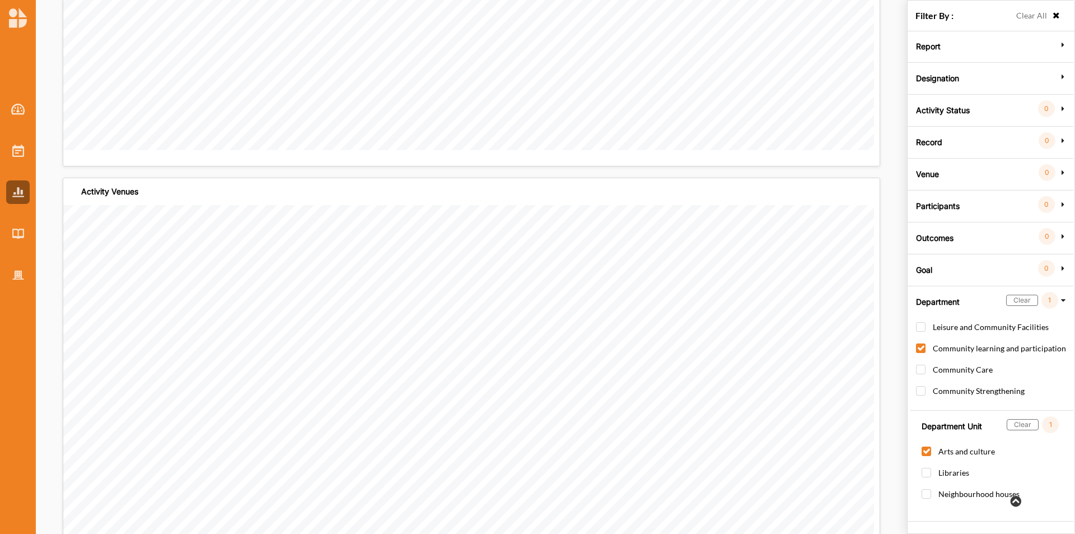
scroll to position [952, 0]
click at [716, 332] on label "Arts and culture" at bounding box center [958, 456] width 73 height 21
checkbox input "false"
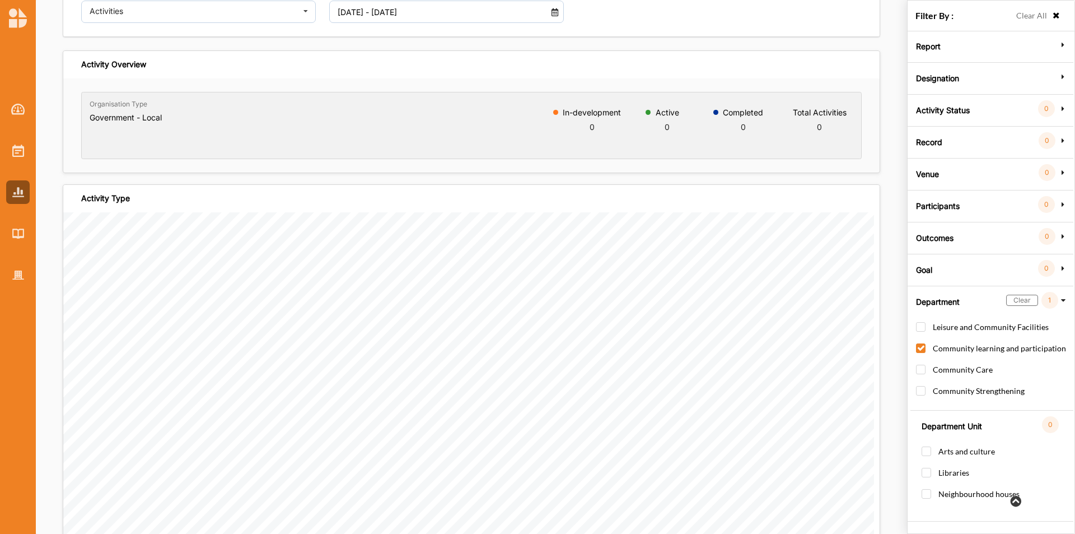
click at [716, 332] on label "Community learning and participation" at bounding box center [991, 353] width 150 height 21
checkbox input "false"
click at [716, 328] on label "Leisure and Community Facilities" at bounding box center [982, 332] width 133 height 21
checkbox input "true"
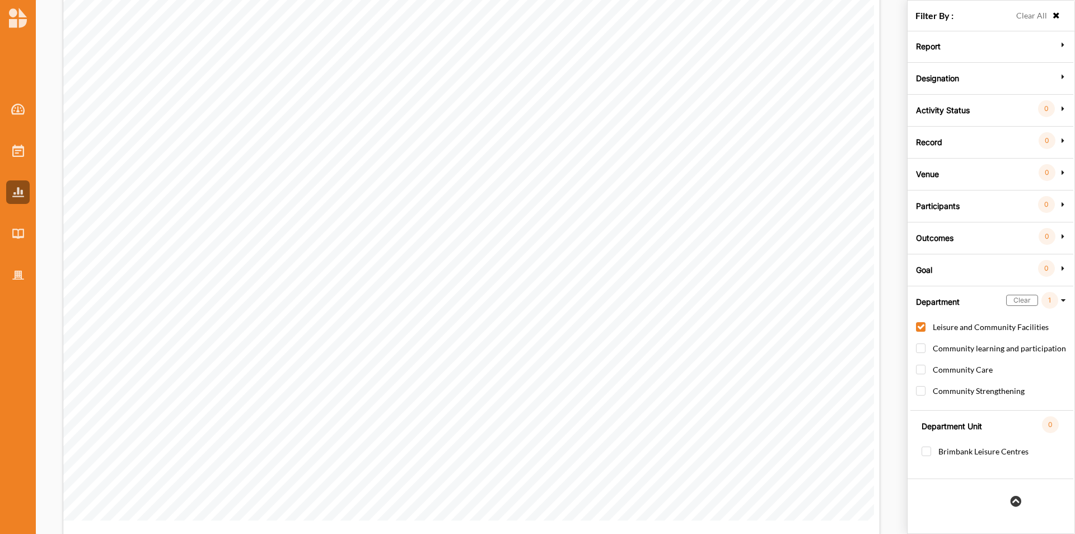
scroll to position [1008, 0]
click at [716, 332] on label "Brimbank Leisure Centres" at bounding box center [975, 456] width 107 height 21
checkbox input "true"
click at [716, 18] on label "Clear All" at bounding box center [1032, 16] width 31 height 12
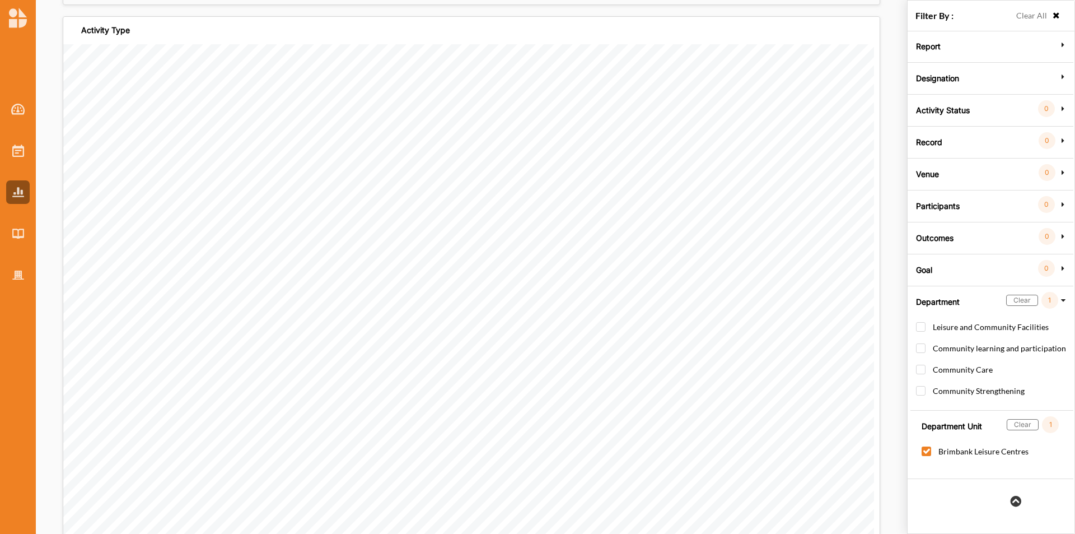
checkbox input "false"
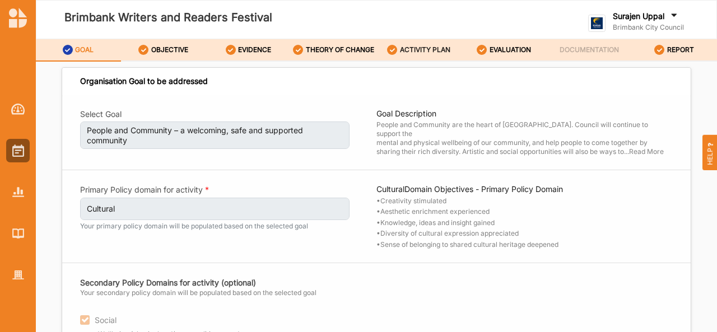
click at [413, 47] on label "ACTIVITY PLAN" at bounding box center [425, 49] width 50 height 9
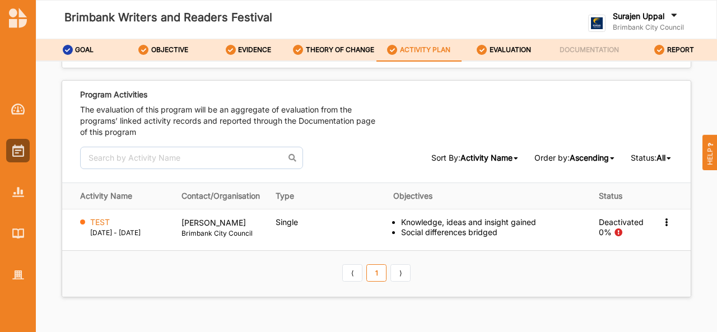
scroll to position [1704, 0]
